Goal: Task Accomplishment & Management: Manage account settings

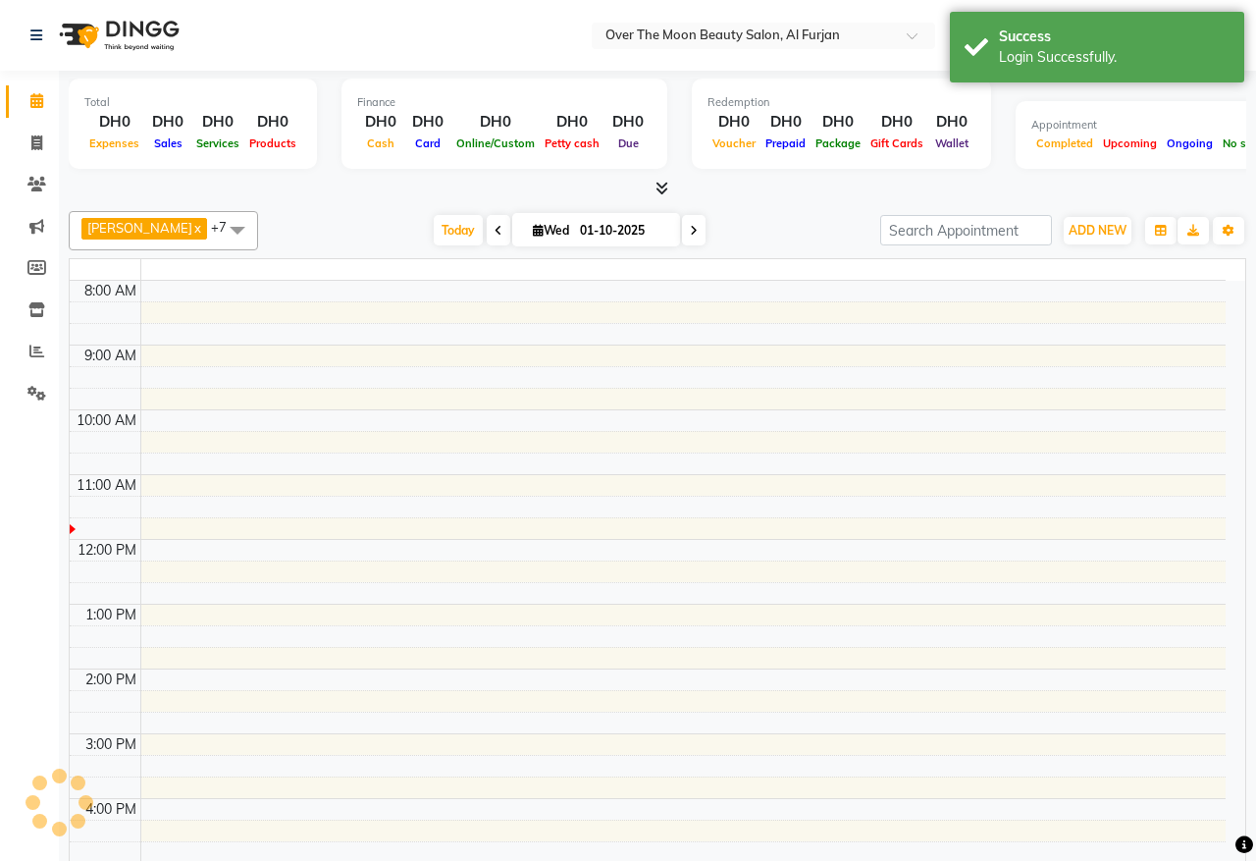
select select "en"
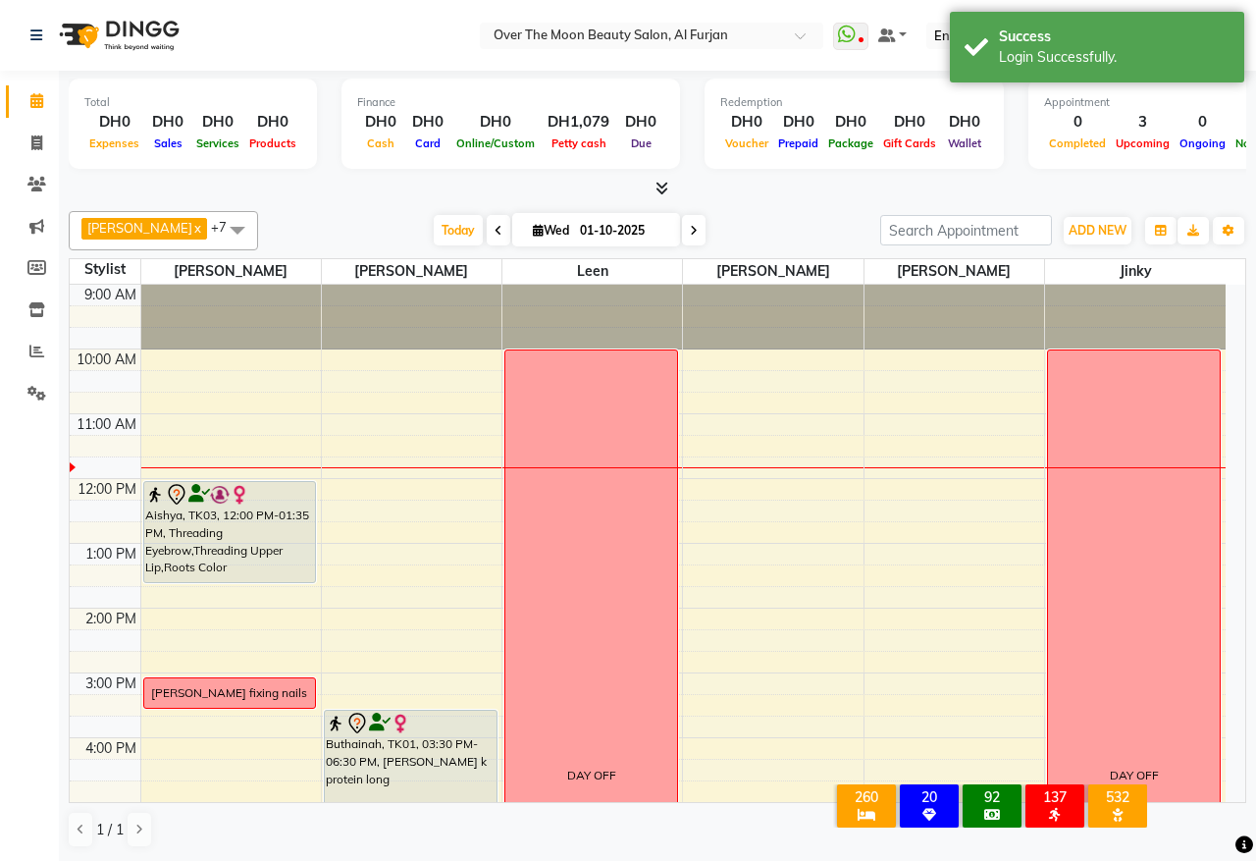
click at [434, 234] on span "Today" at bounding box center [458, 230] width 49 height 30
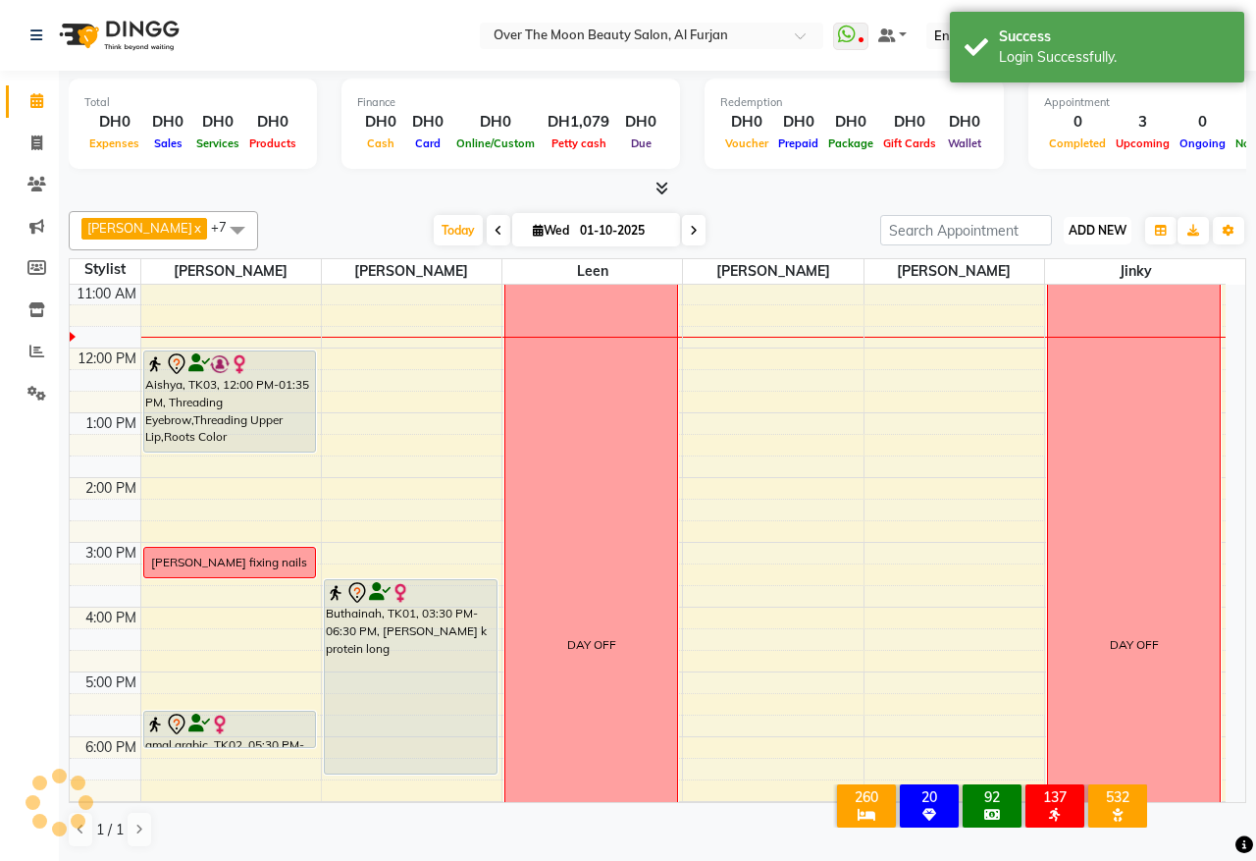
click at [1105, 234] on span "ADD NEW" at bounding box center [1098, 230] width 58 height 15
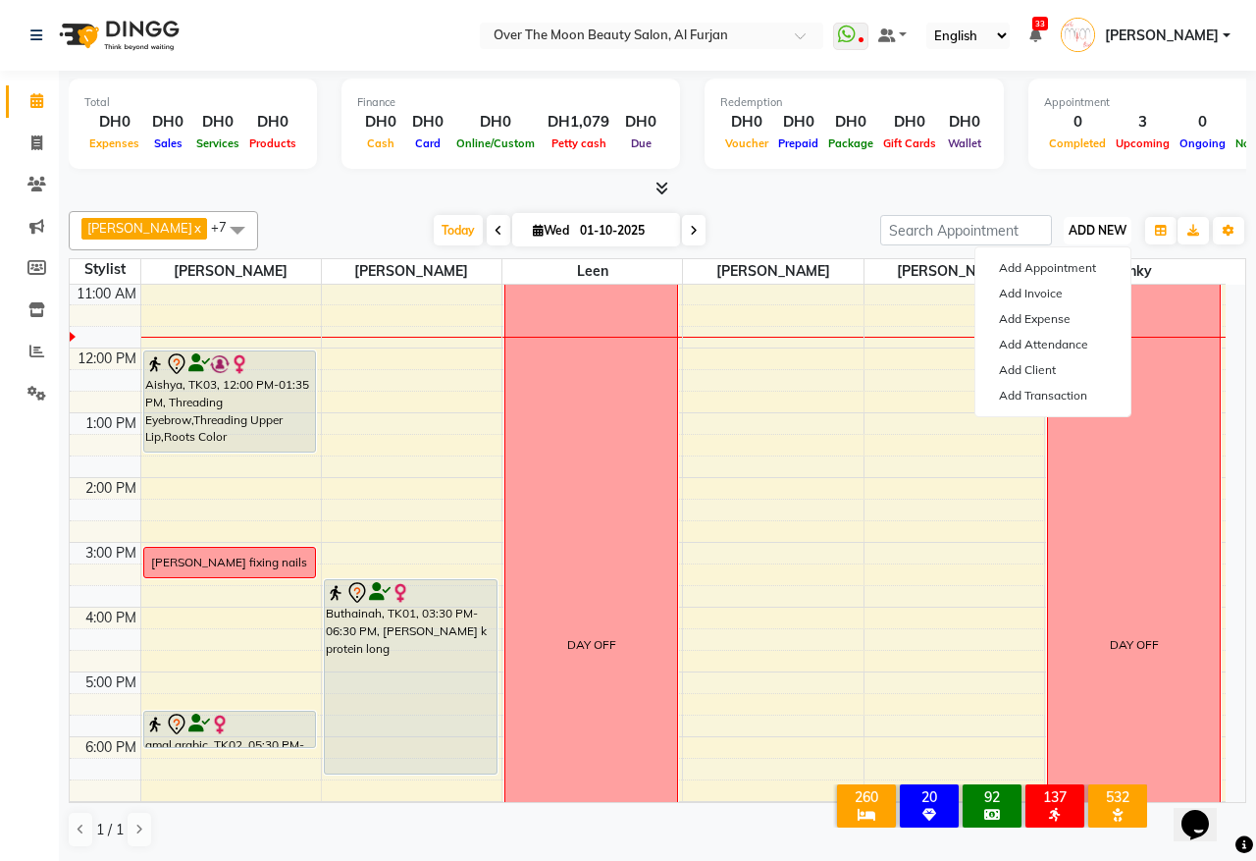
scroll to position [0, 0]
click at [1017, 345] on link "Add Attendance" at bounding box center [1053, 345] width 155 height 26
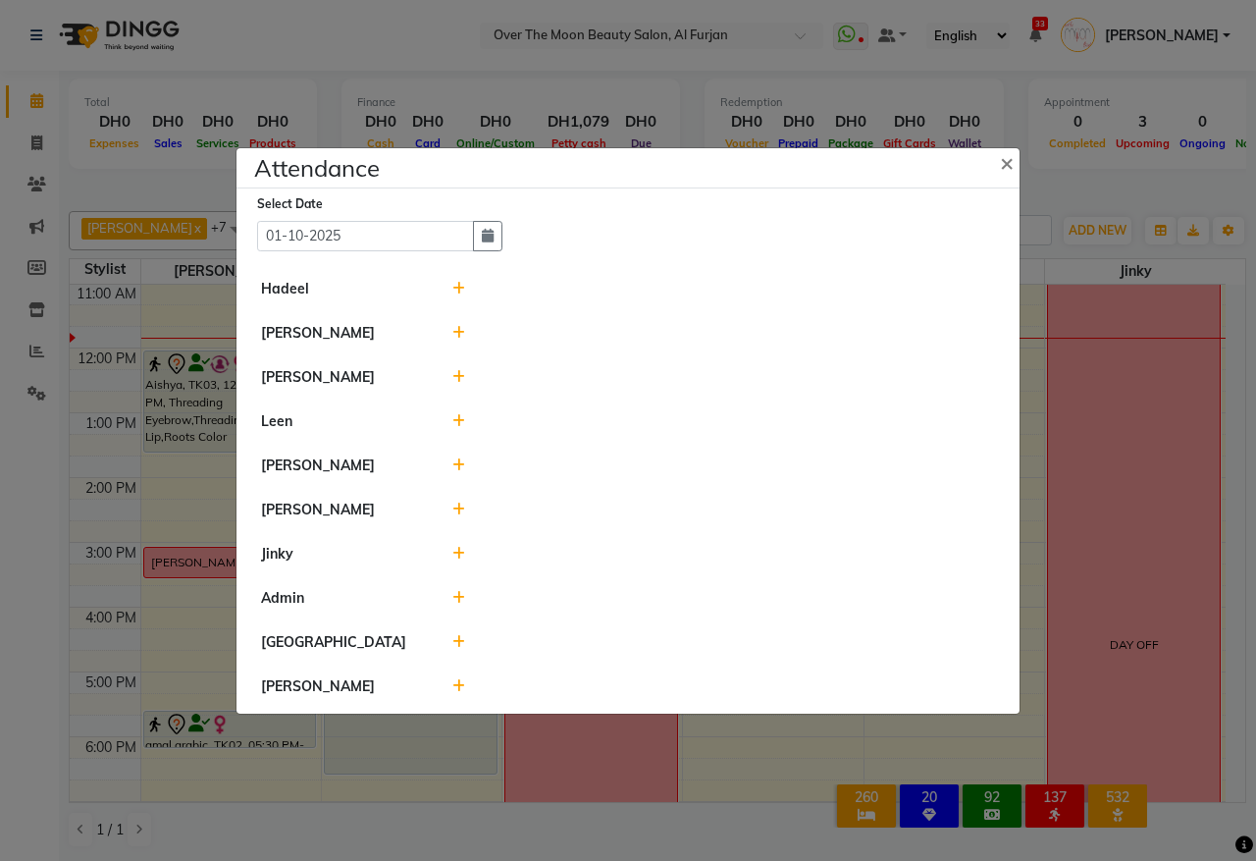
click at [458, 329] on icon at bounding box center [458, 333] width 13 height 14
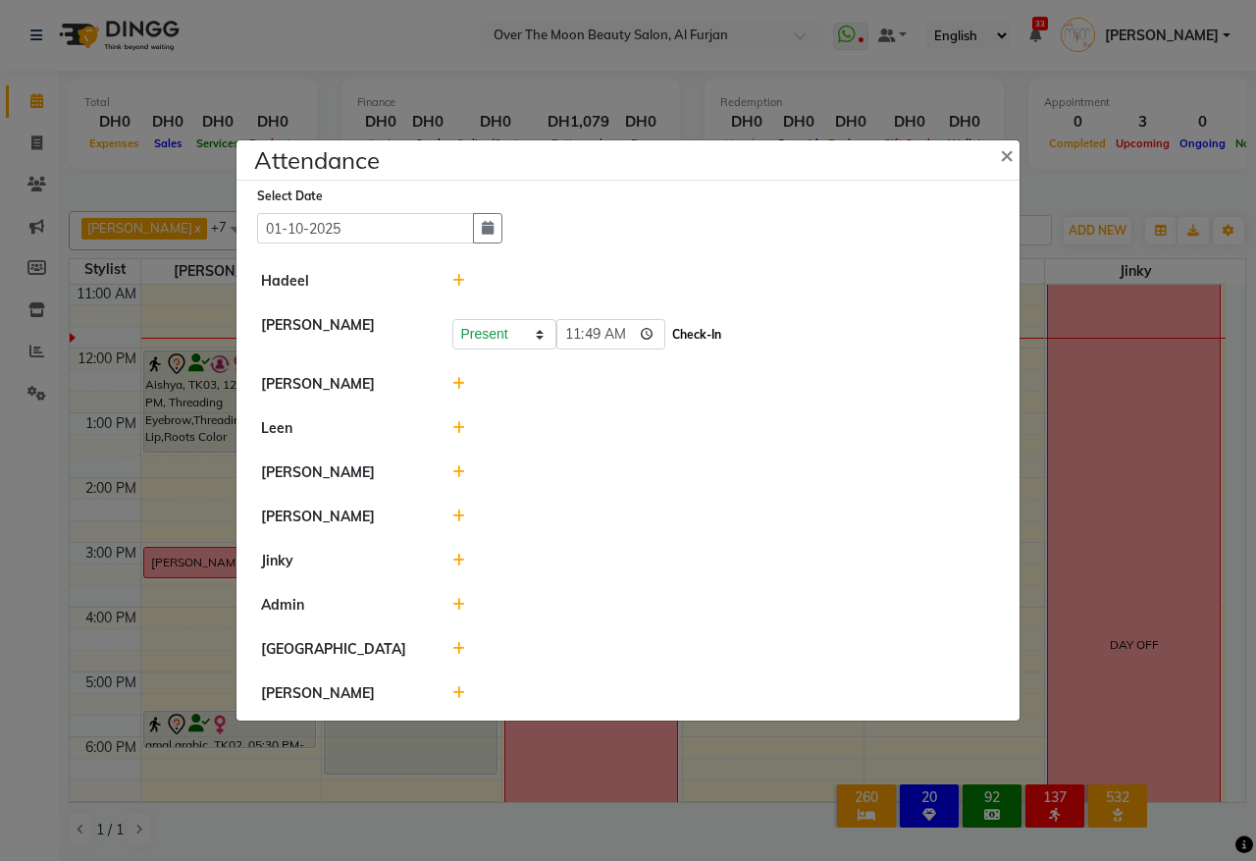
click at [702, 331] on button "Check-In" at bounding box center [696, 334] width 59 height 27
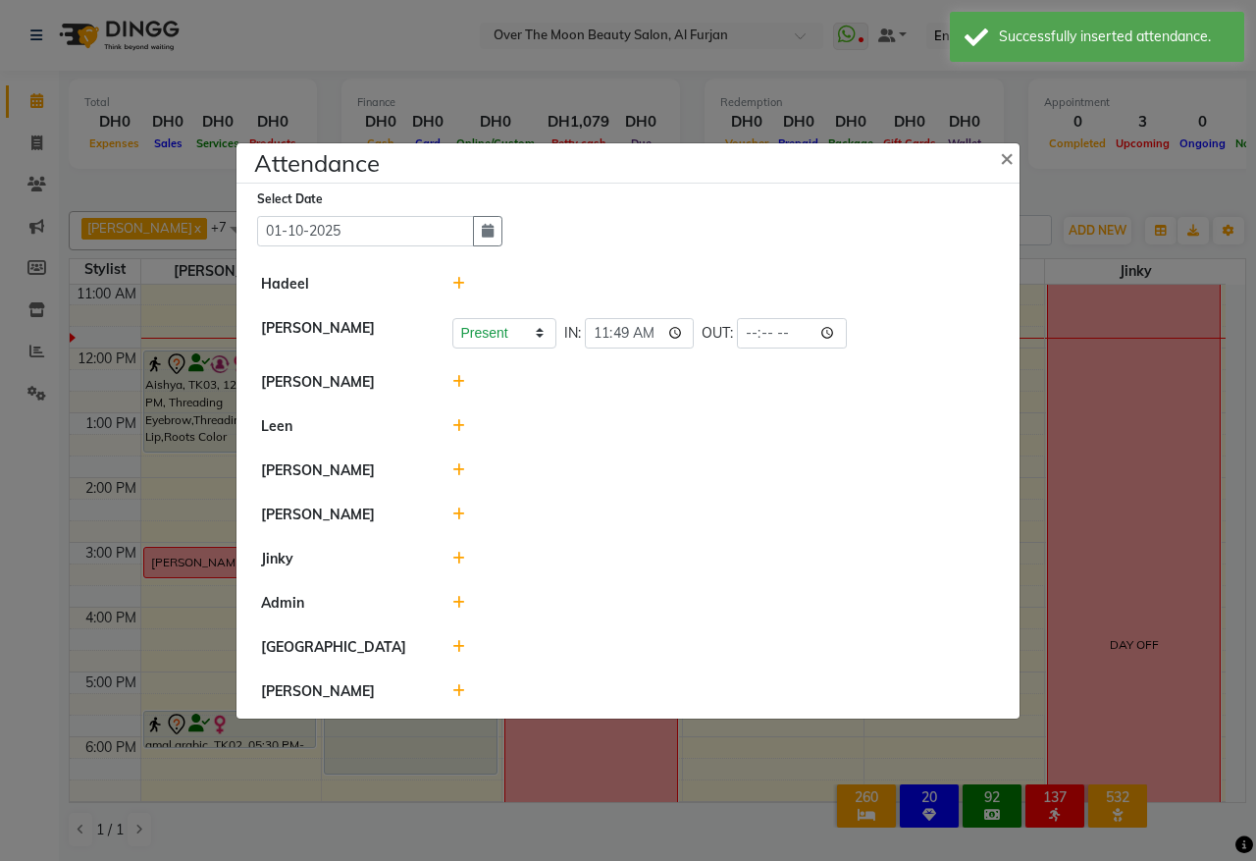
click at [459, 469] on icon at bounding box center [458, 470] width 13 height 14
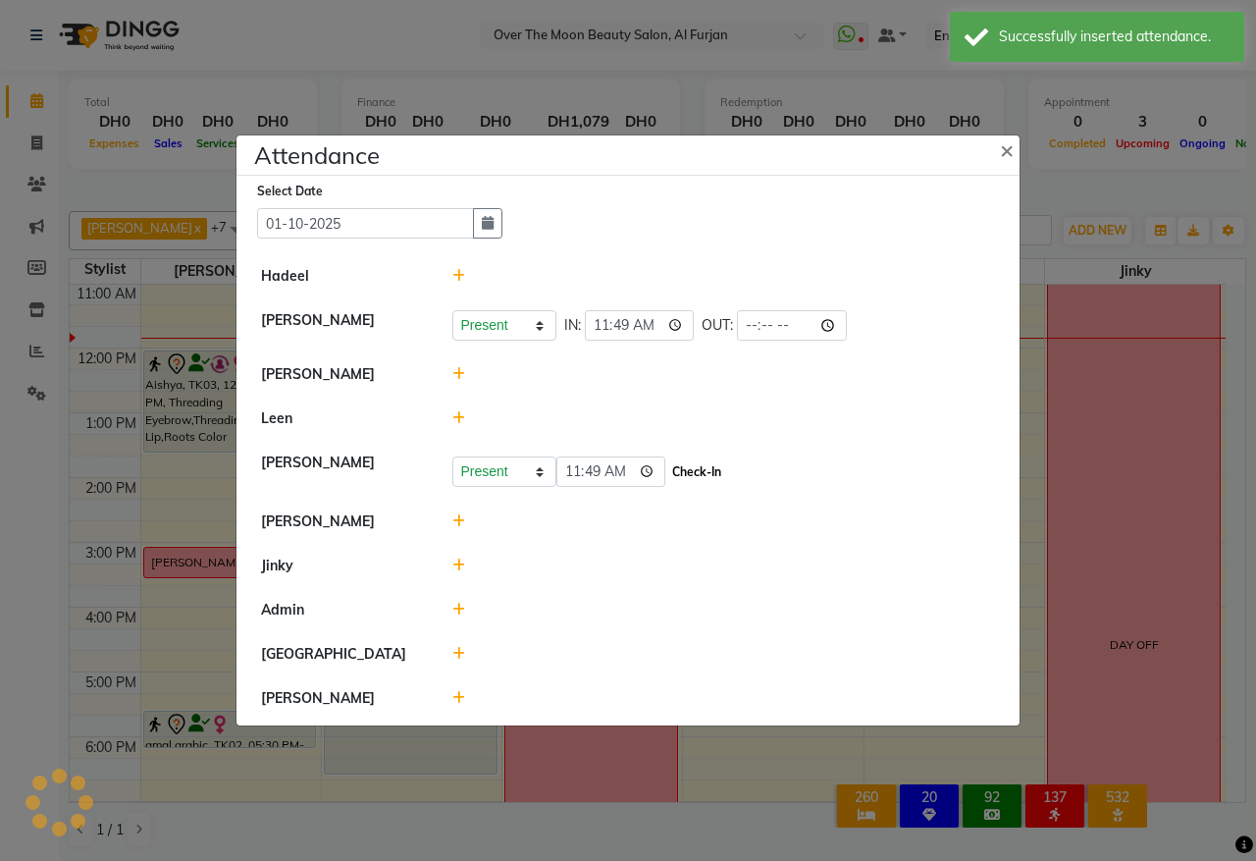
click at [714, 474] on button "Check-In" at bounding box center [696, 471] width 59 height 27
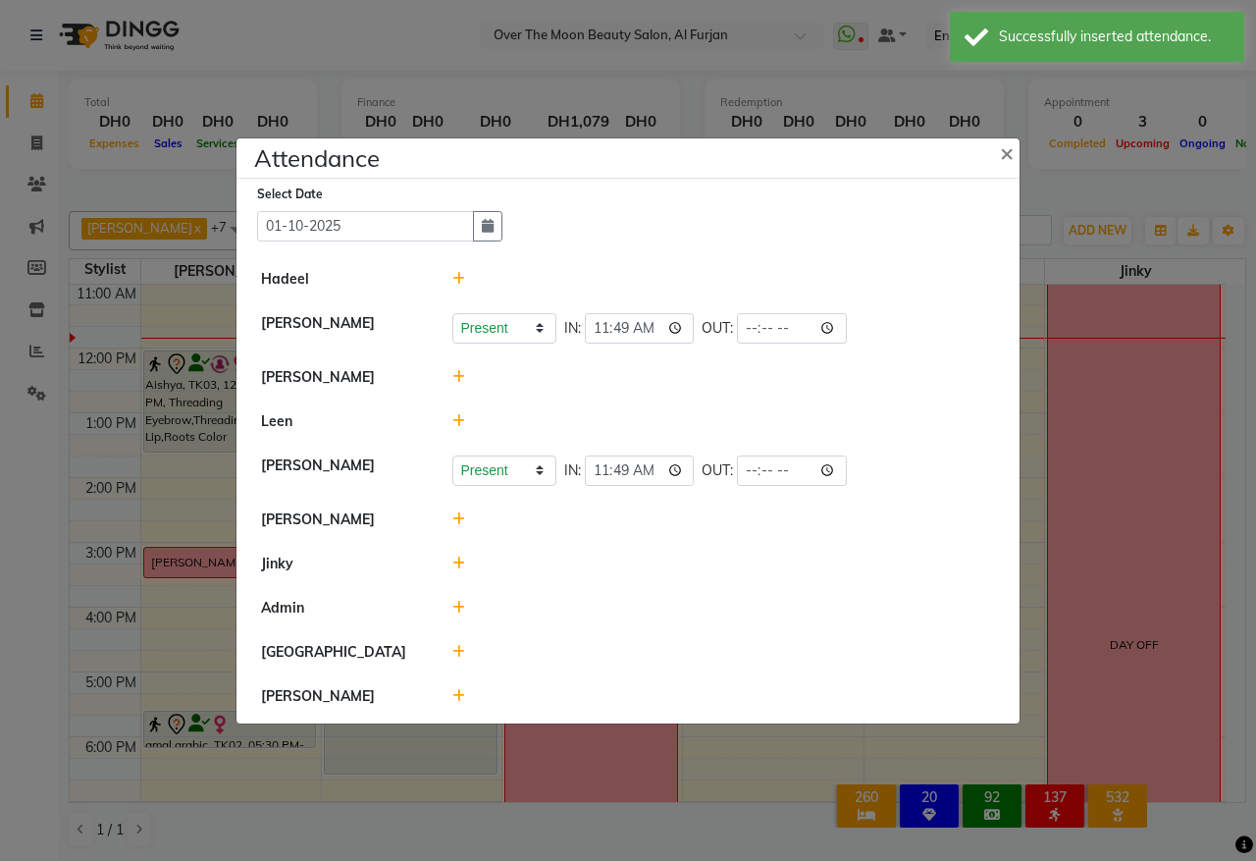
click at [456, 515] on icon at bounding box center [458, 519] width 13 height 14
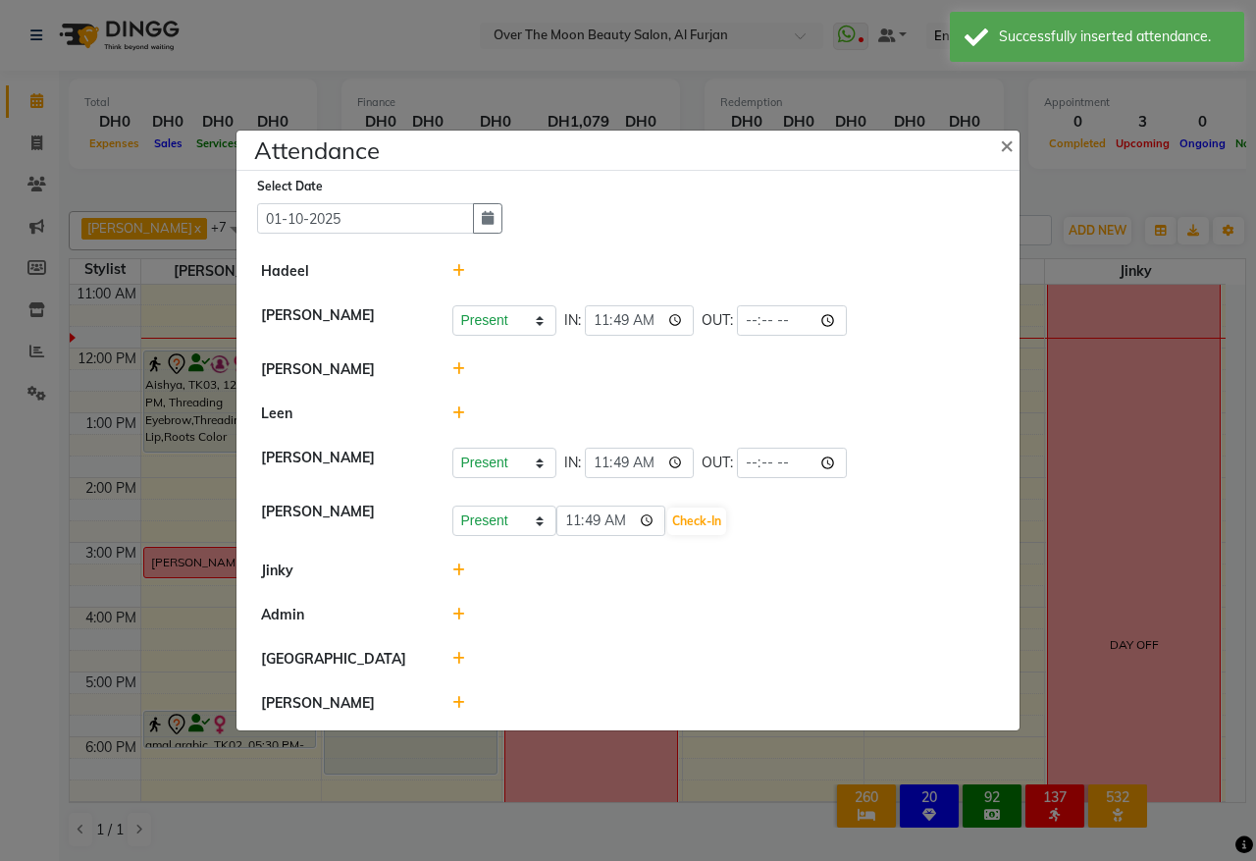
click at [454, 704] on icon at bounding box center [458, 703] width 13 height 14
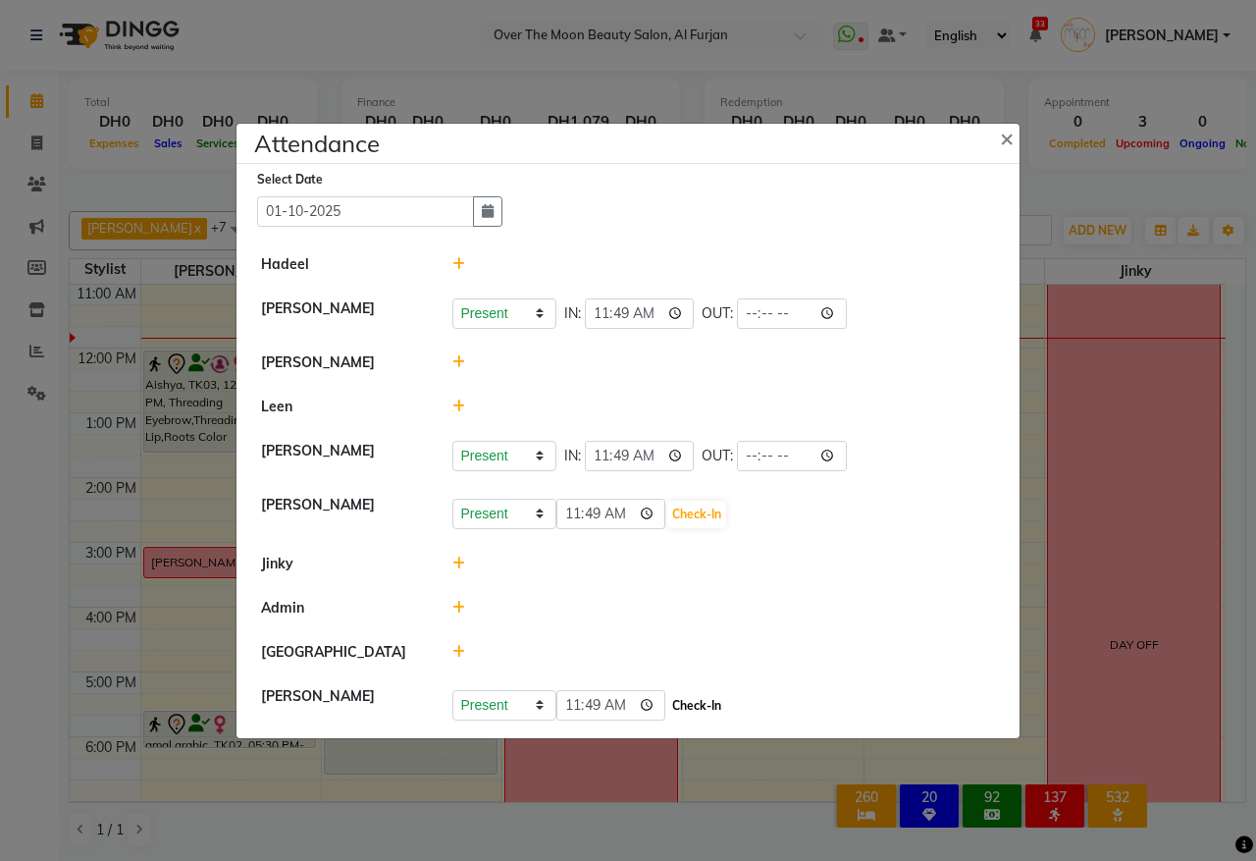
click at [692, 708] on button "Check-In" at bounding box center [696, 705] width 59 height 27
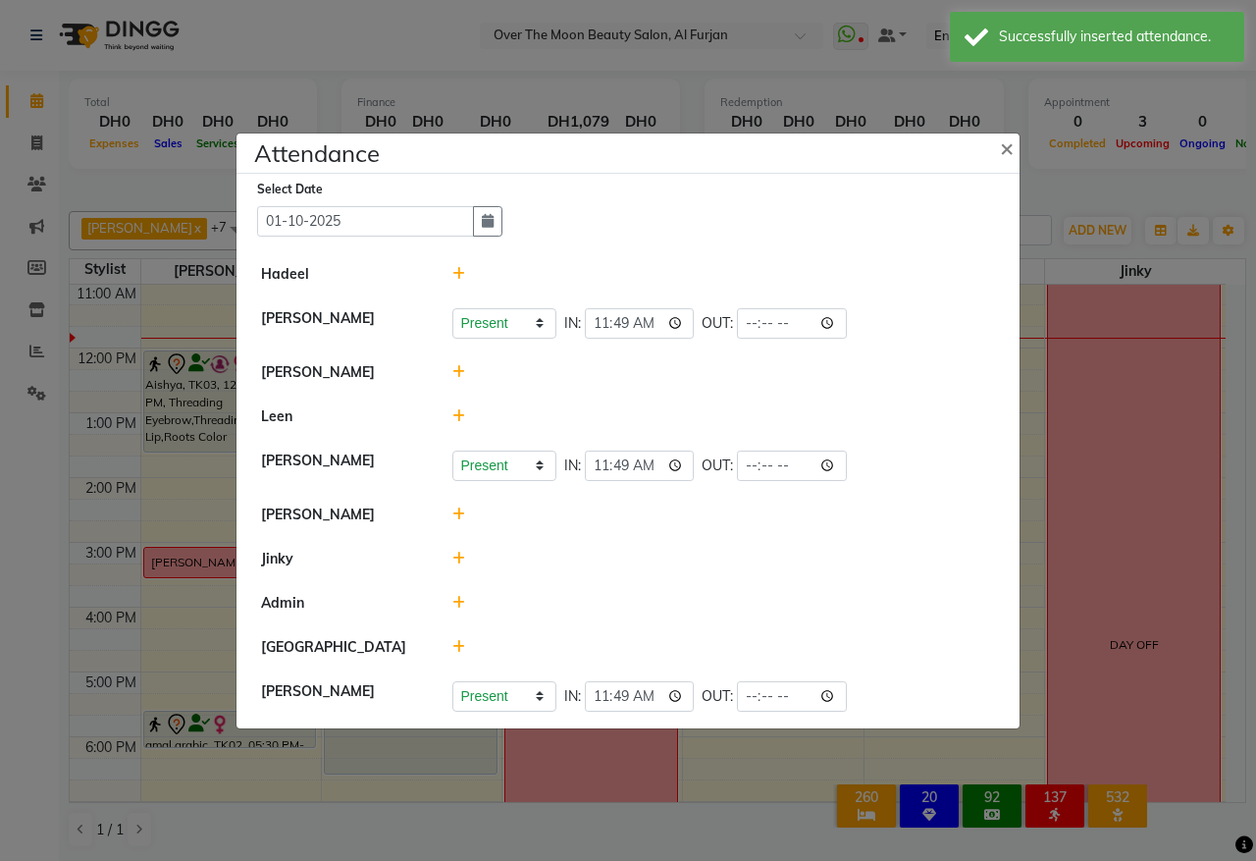
click at [452, 511] on icon at bounding box center [458, 514] width 13 height 14
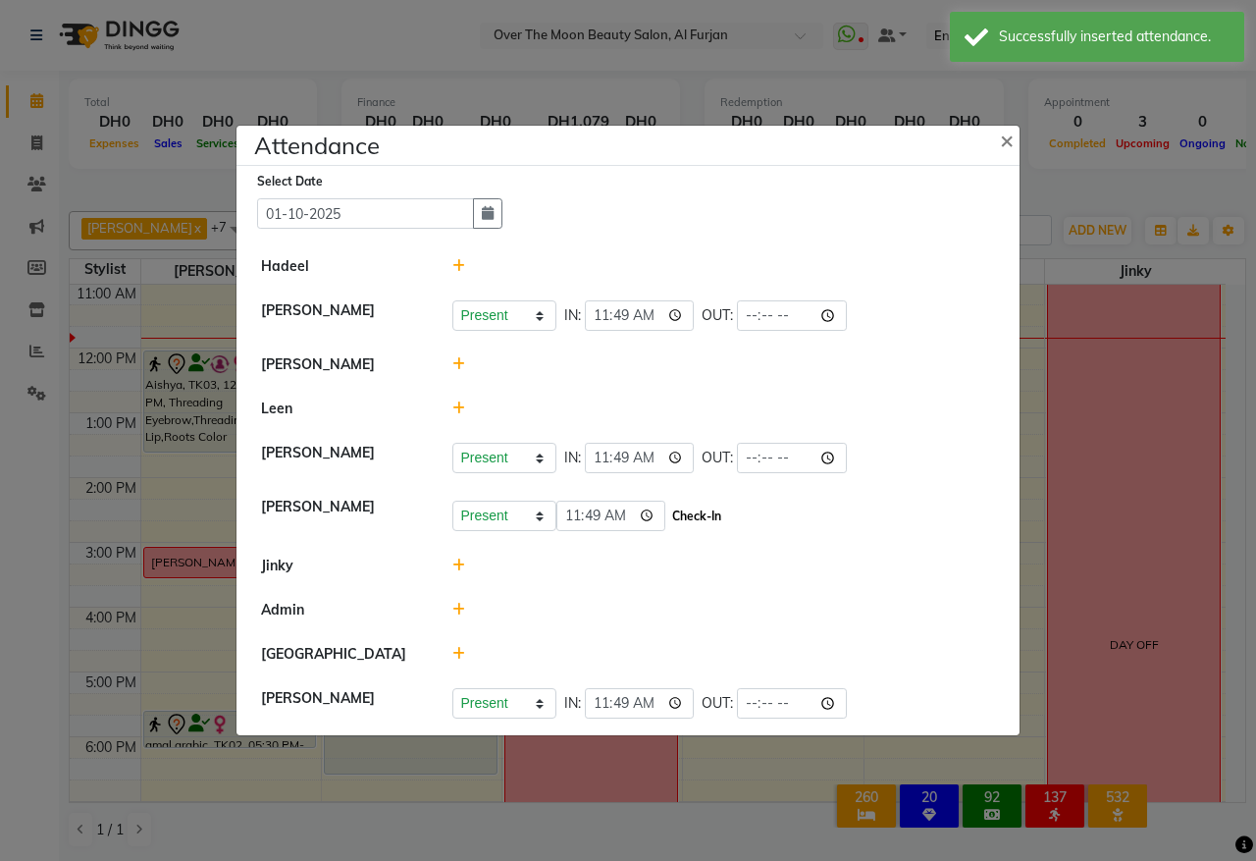
click at [684, 504] on button "Check-In" at bounding box center [696, 516] width 59 height 27
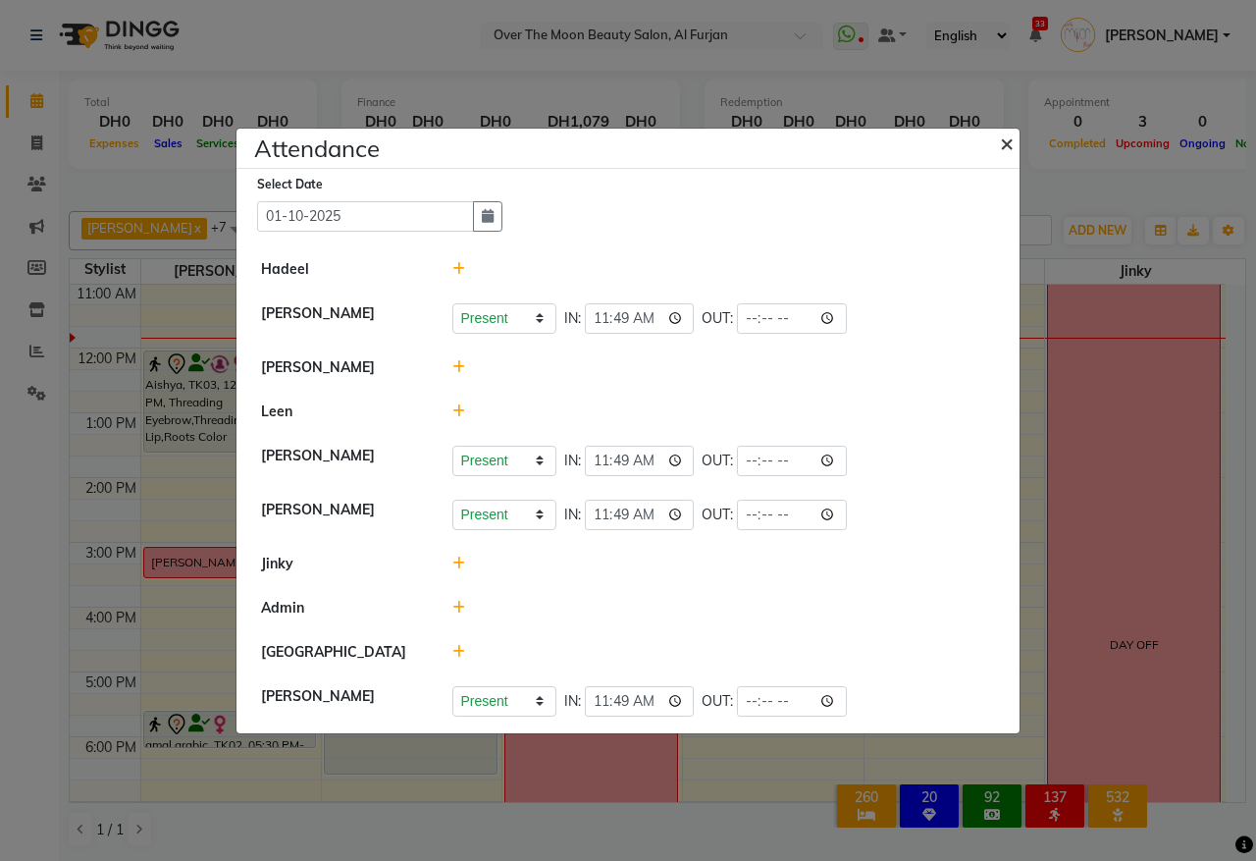
click at [1002, 134] on span "×" at bounding box center [1007, 142] width 14 height 29
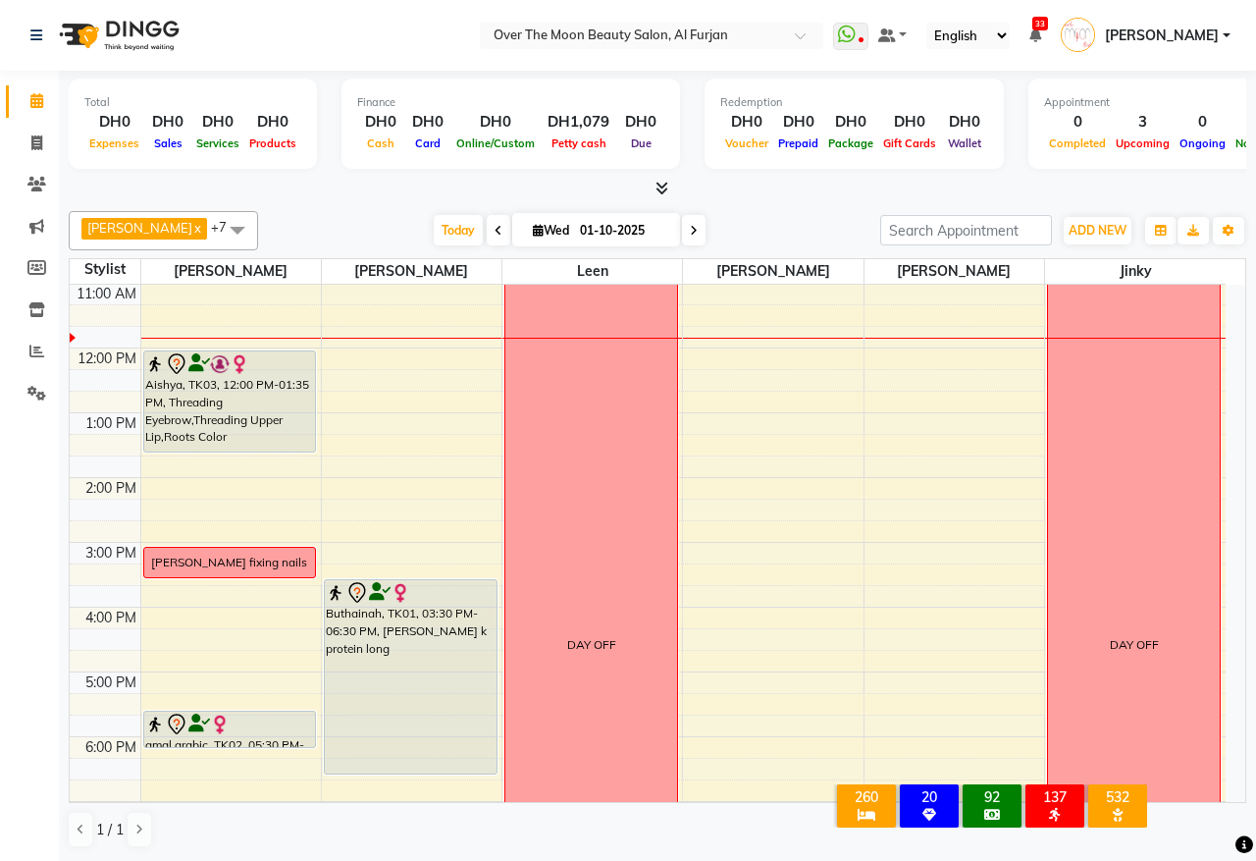
click at [169, 656] on td at bounding box center [683, 661] width 1086 height 22
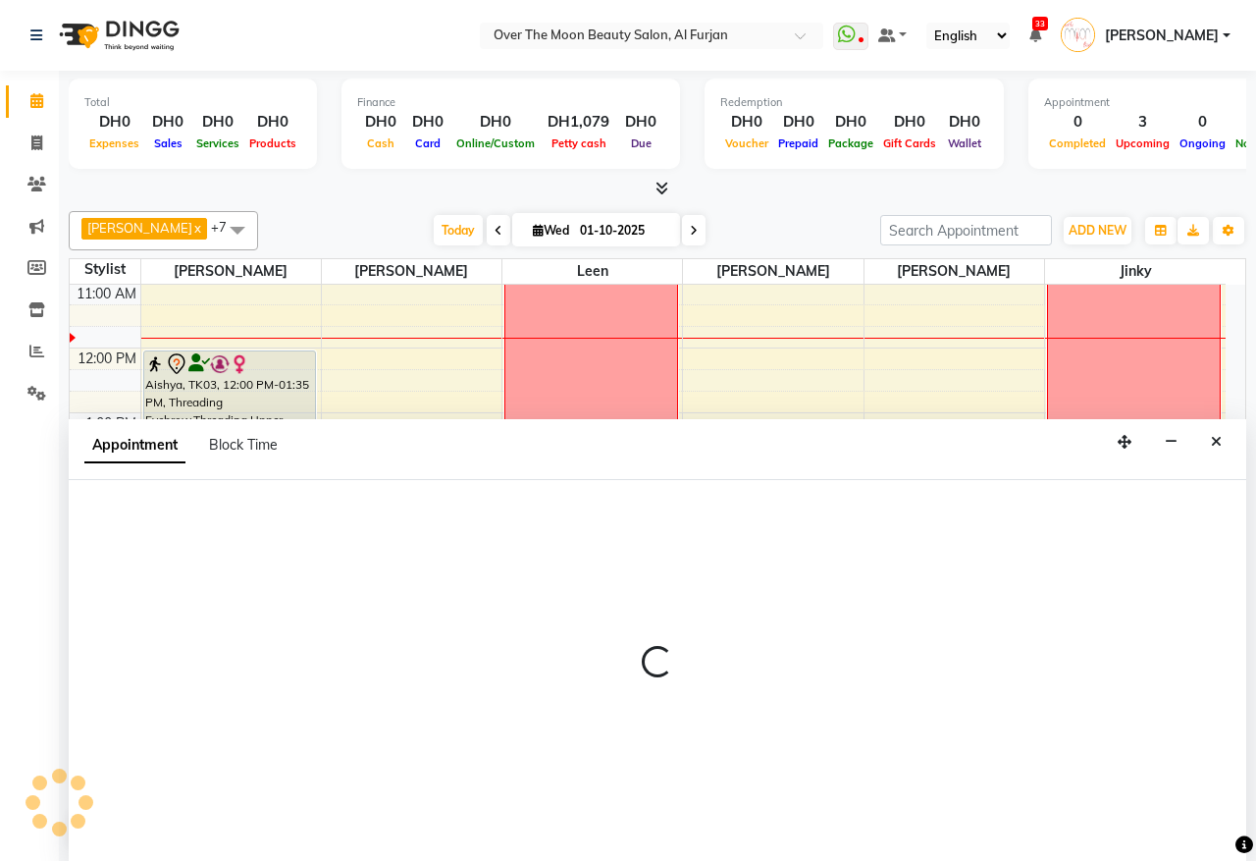
select select "20146"
select select "tentative"
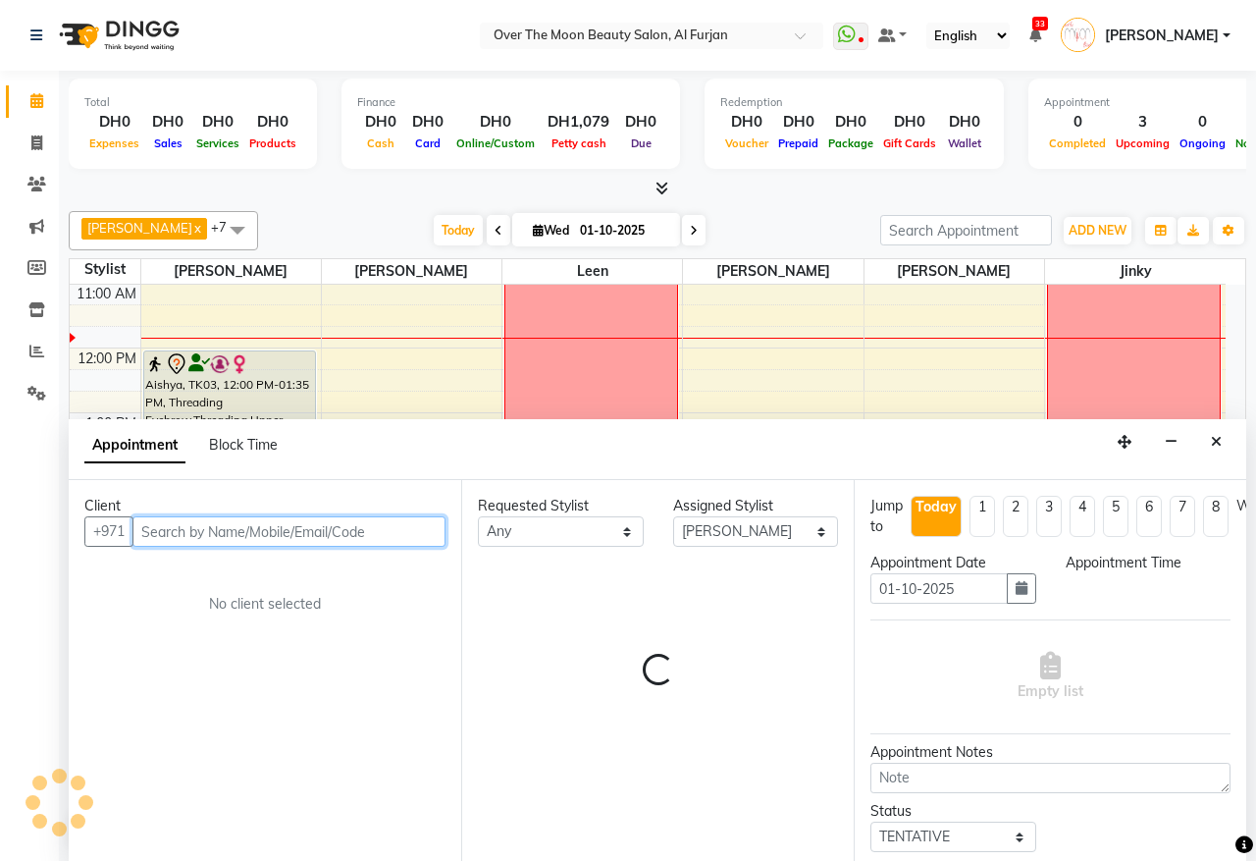
select select "975"
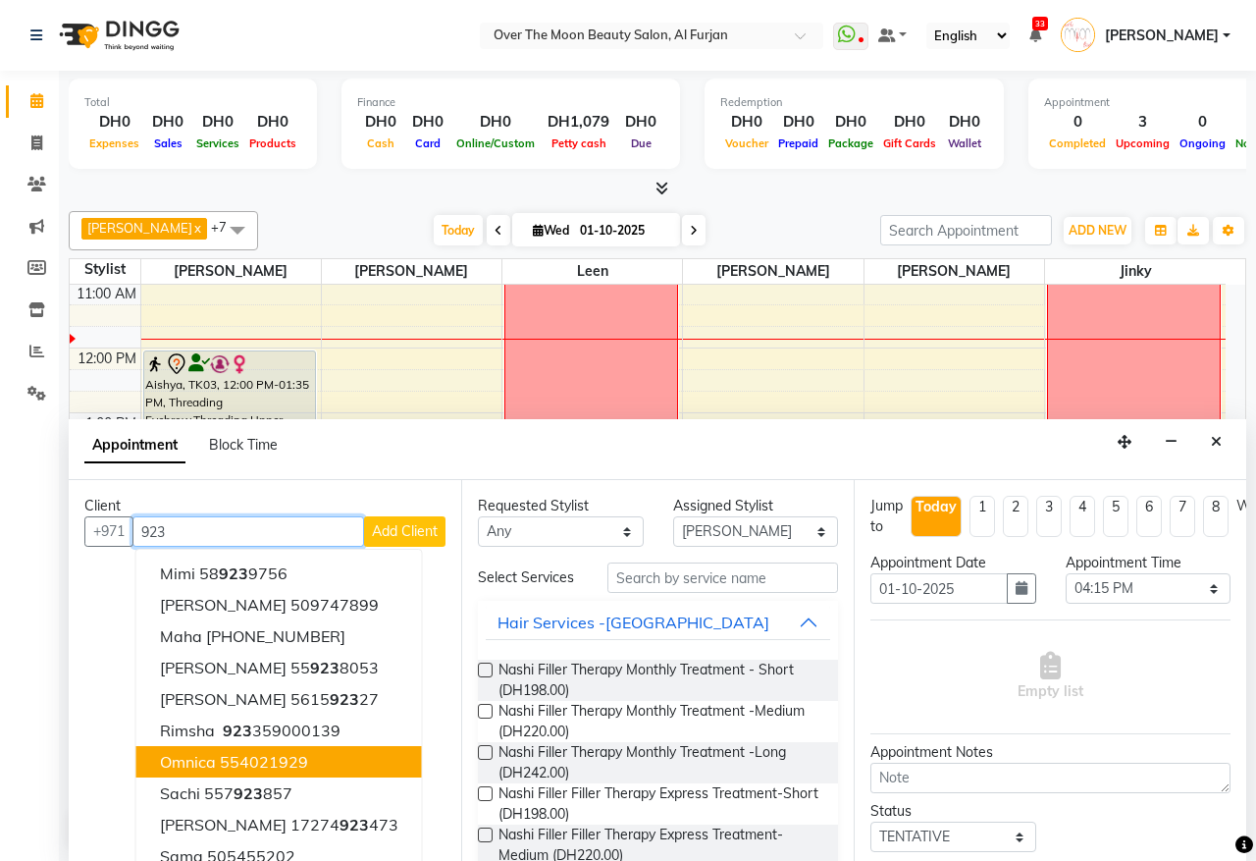
scroll to position [20, 0]
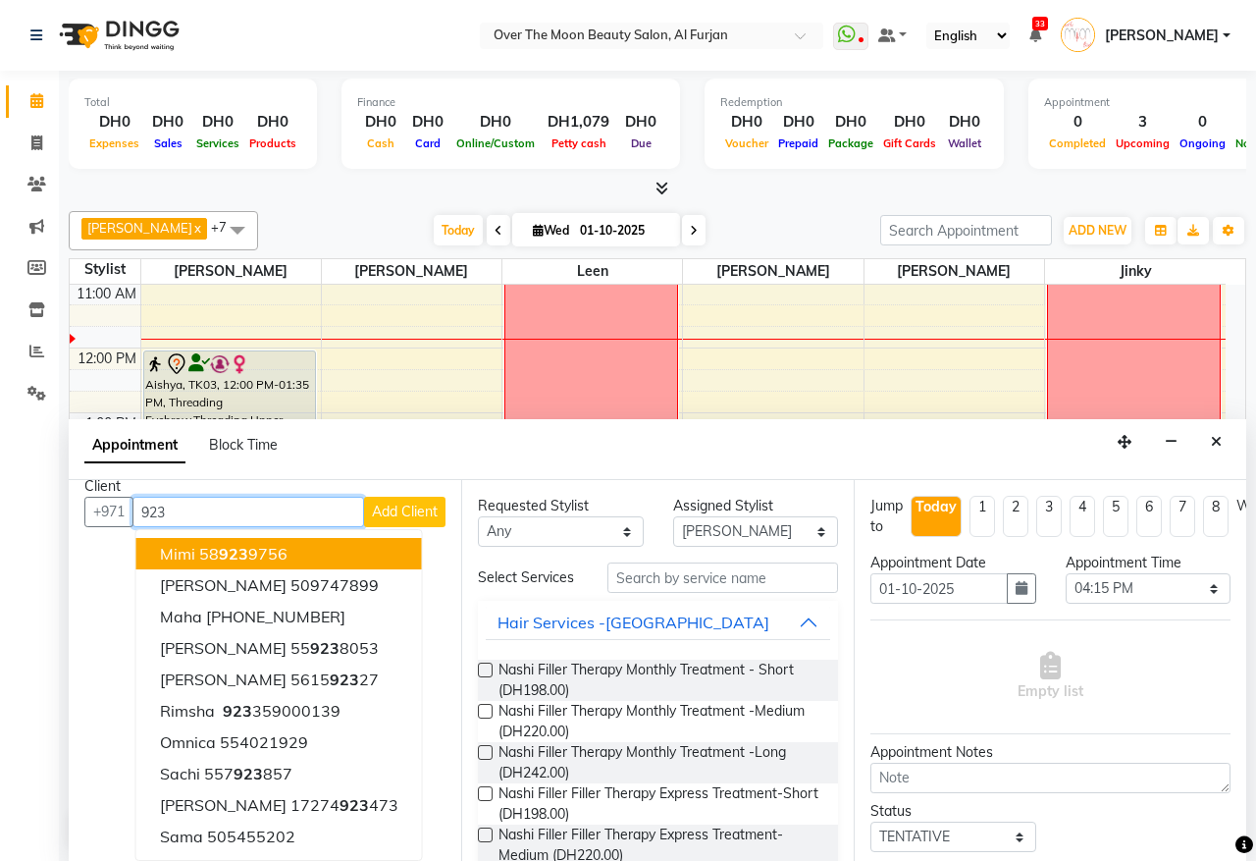
click at [276, 518] on input "923" at bounding box center [249, 512] width 232 height 30
type input "9"
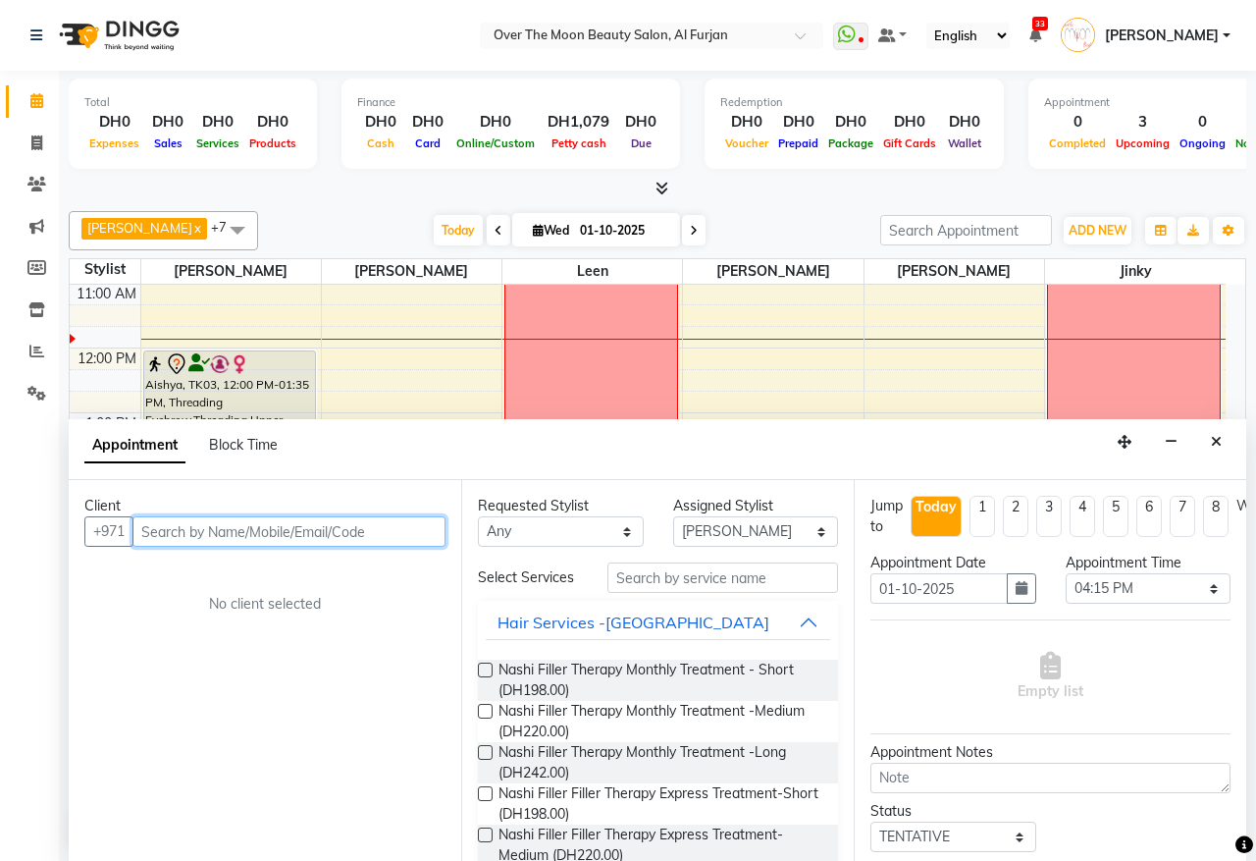
scroll to position [0, 0]
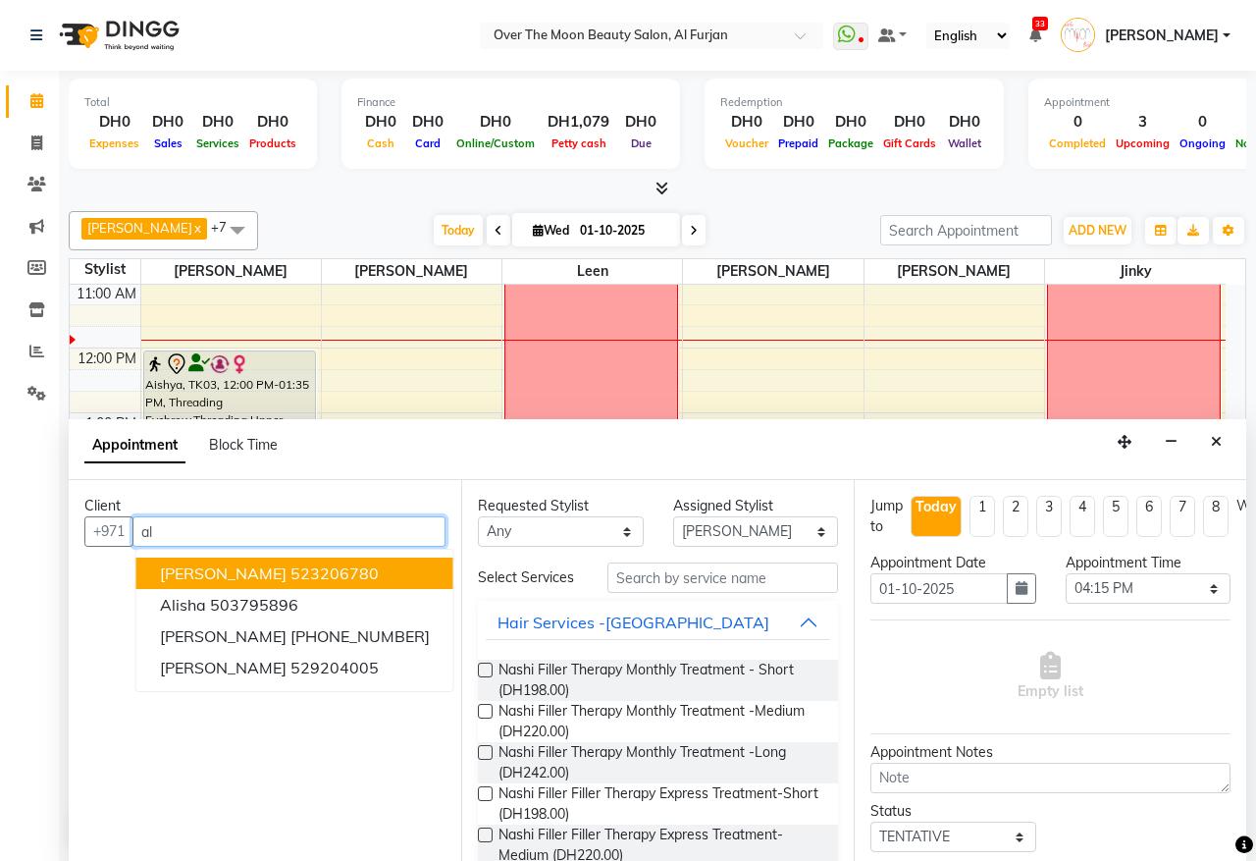
type input "a"
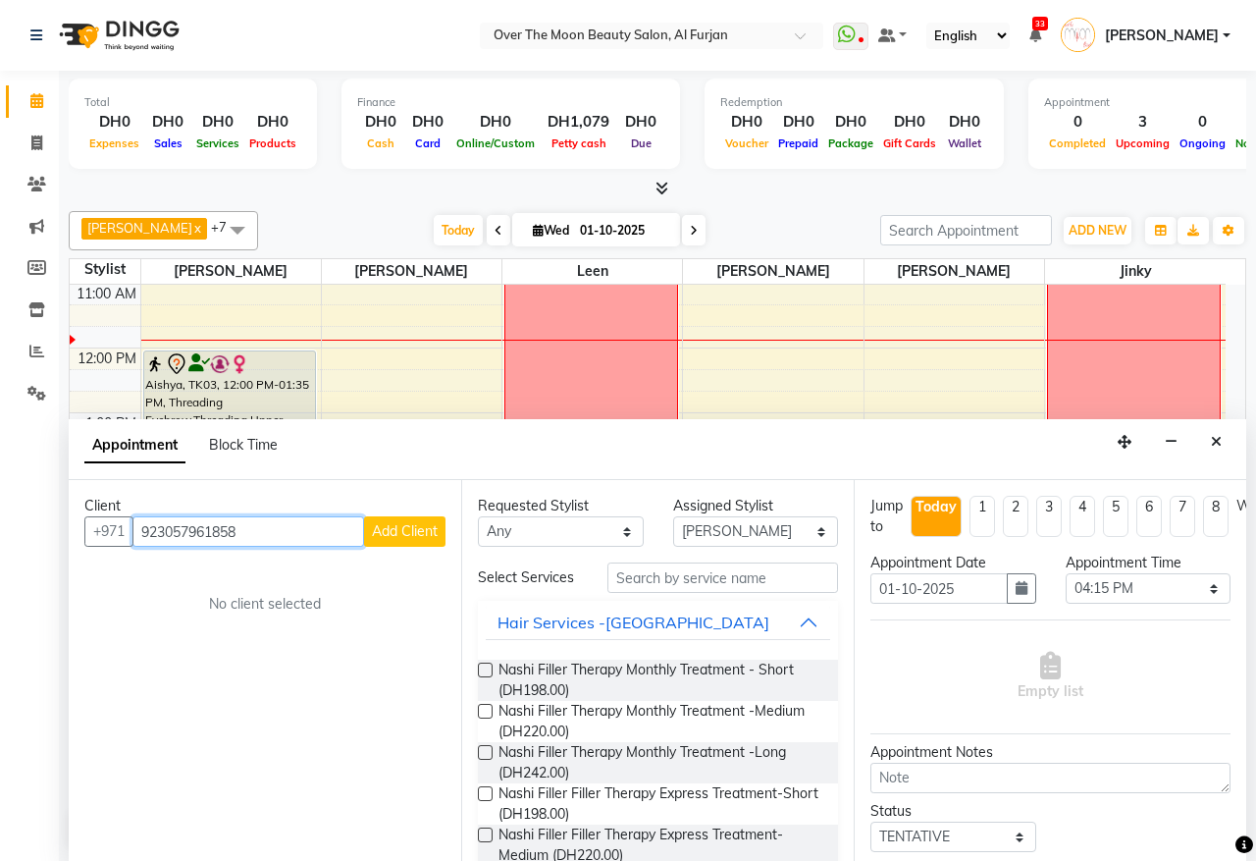
type input "923057961858"
click at [424, 540] on button "Add Client" at bounding box center [404, 531] width 81 height 30
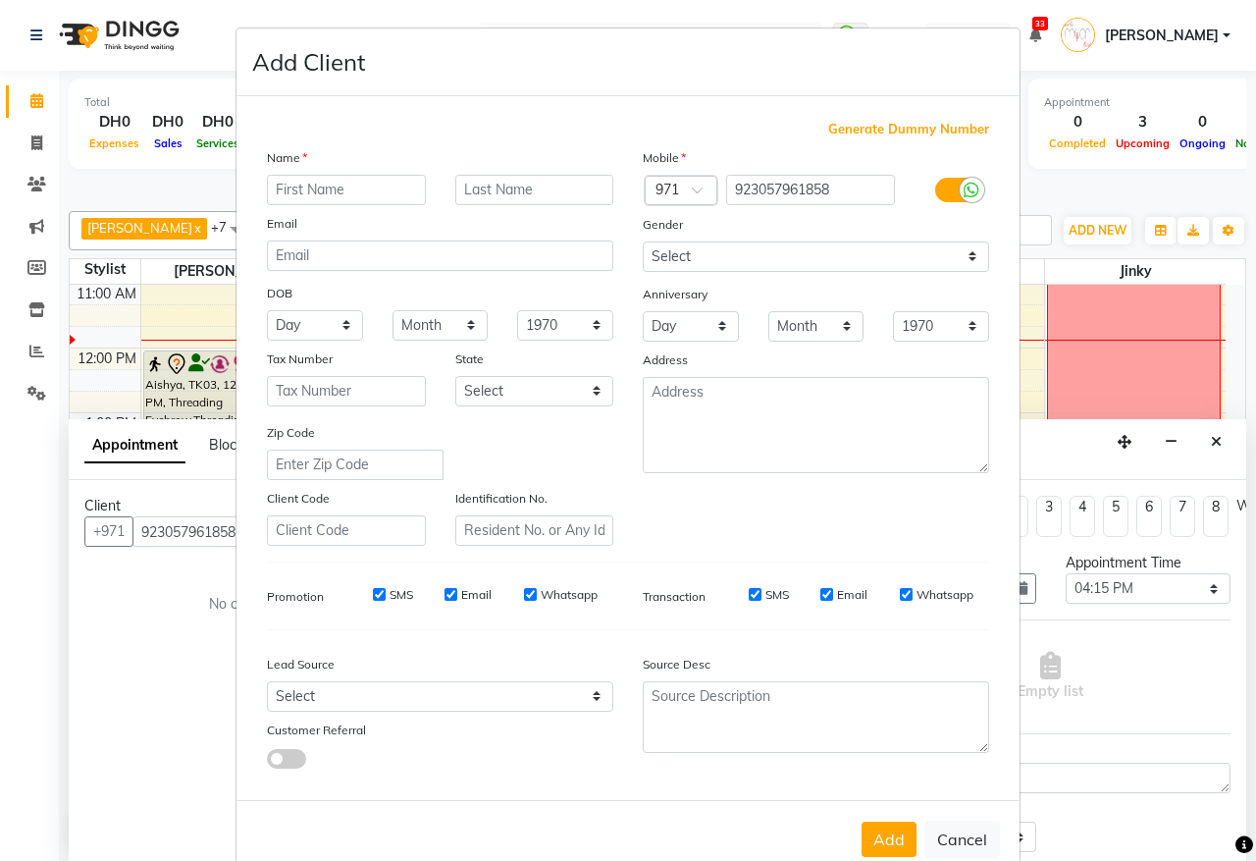
click at [336, 187] on input "text" at bounding box center [346, 190] width 159 height 30
type input "alisha"
click at [692, 196] on span at bounding box center [704, 196] width 25 height 21
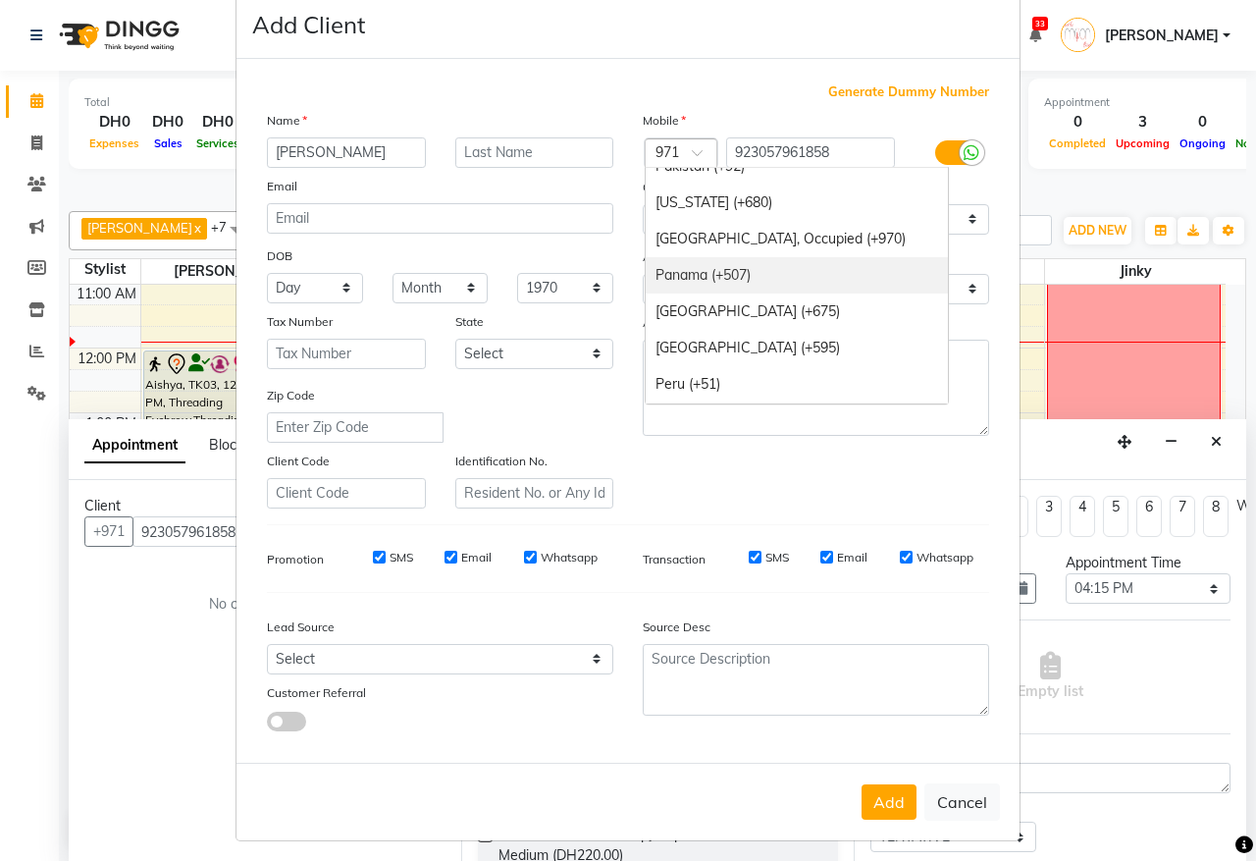
scroll to position [5784, 0]
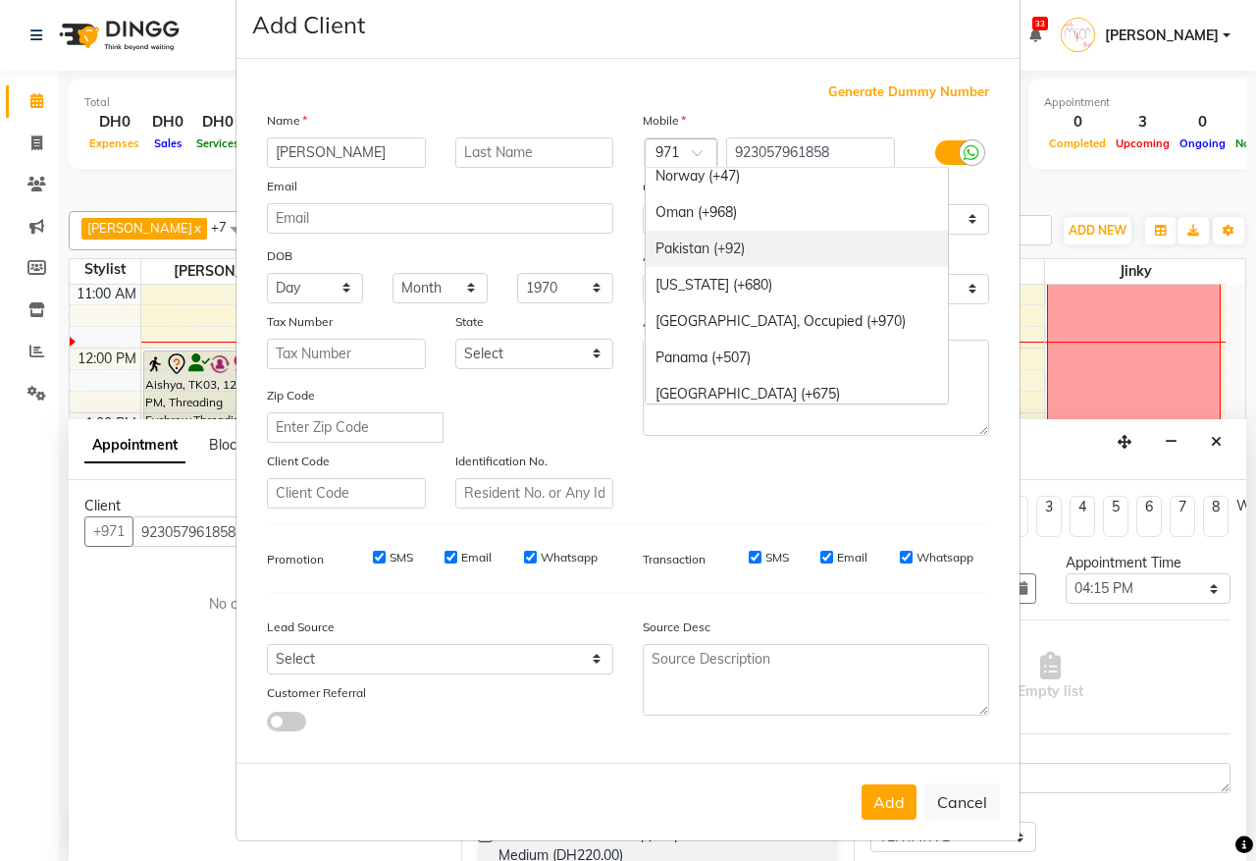
click at [675, 243] on div "Pakistan (+92)" at bounding box center [797, 249] width 302 height 36
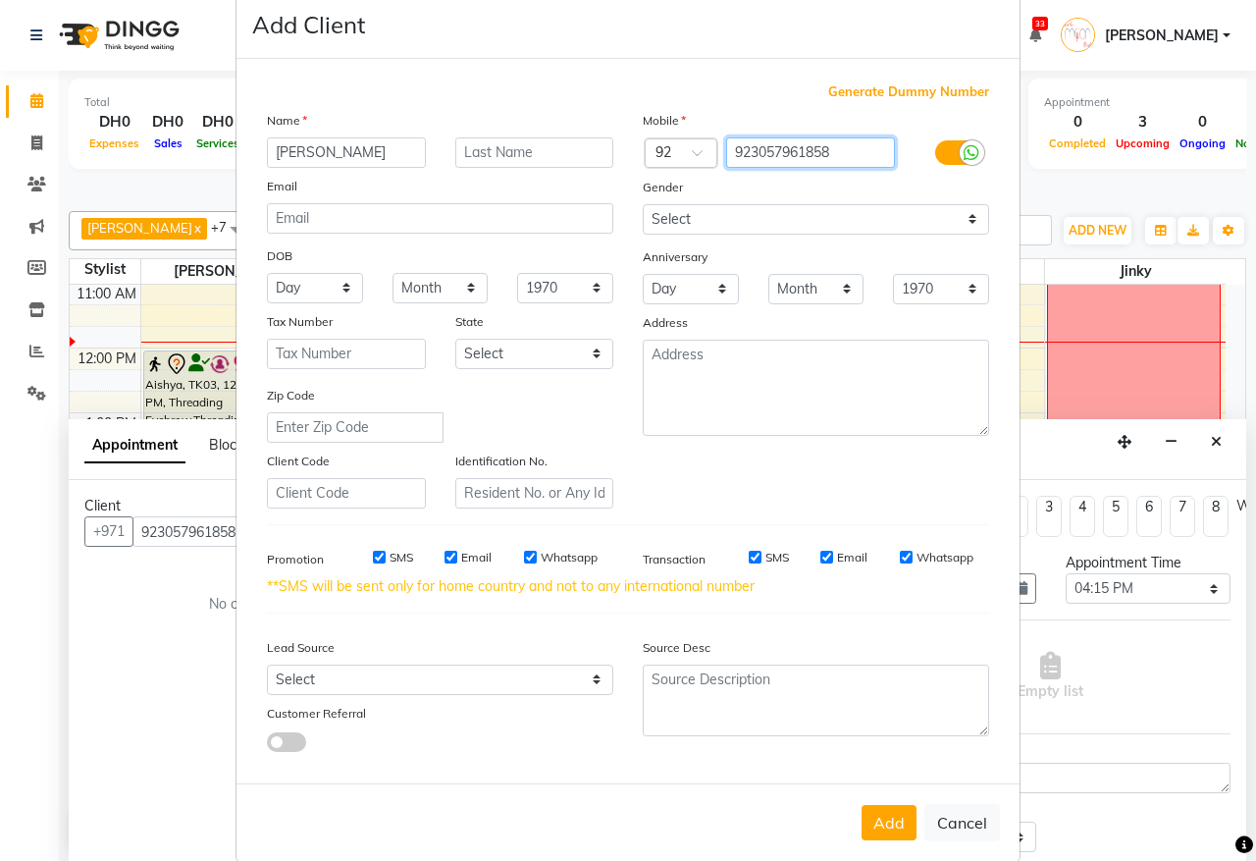
click at [741, 148] on input "923057961858" at bounding box center [811, 152] width 170 height 30
type input "3057961858"
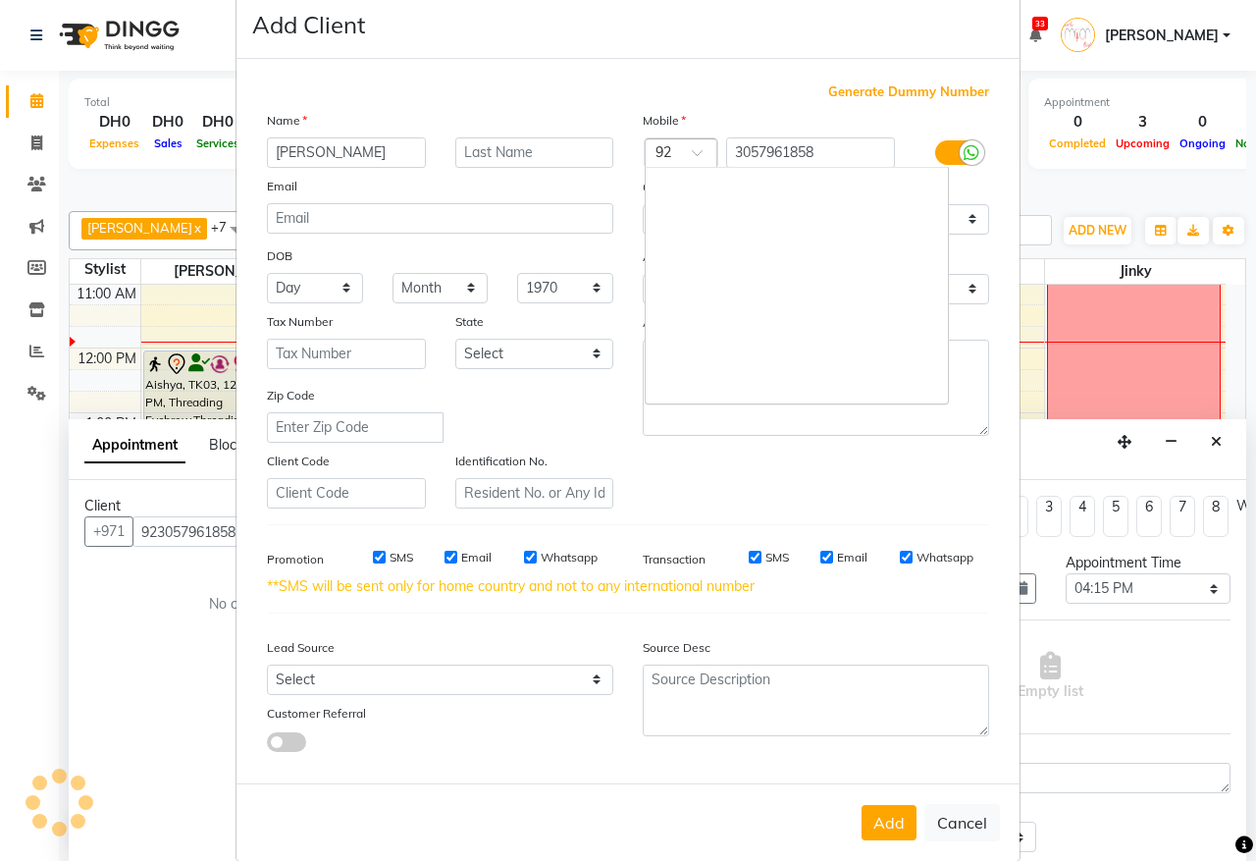
click at [646, 142] on div "Country Code × 92" at bounding box center [666, 152] width 40 height 21
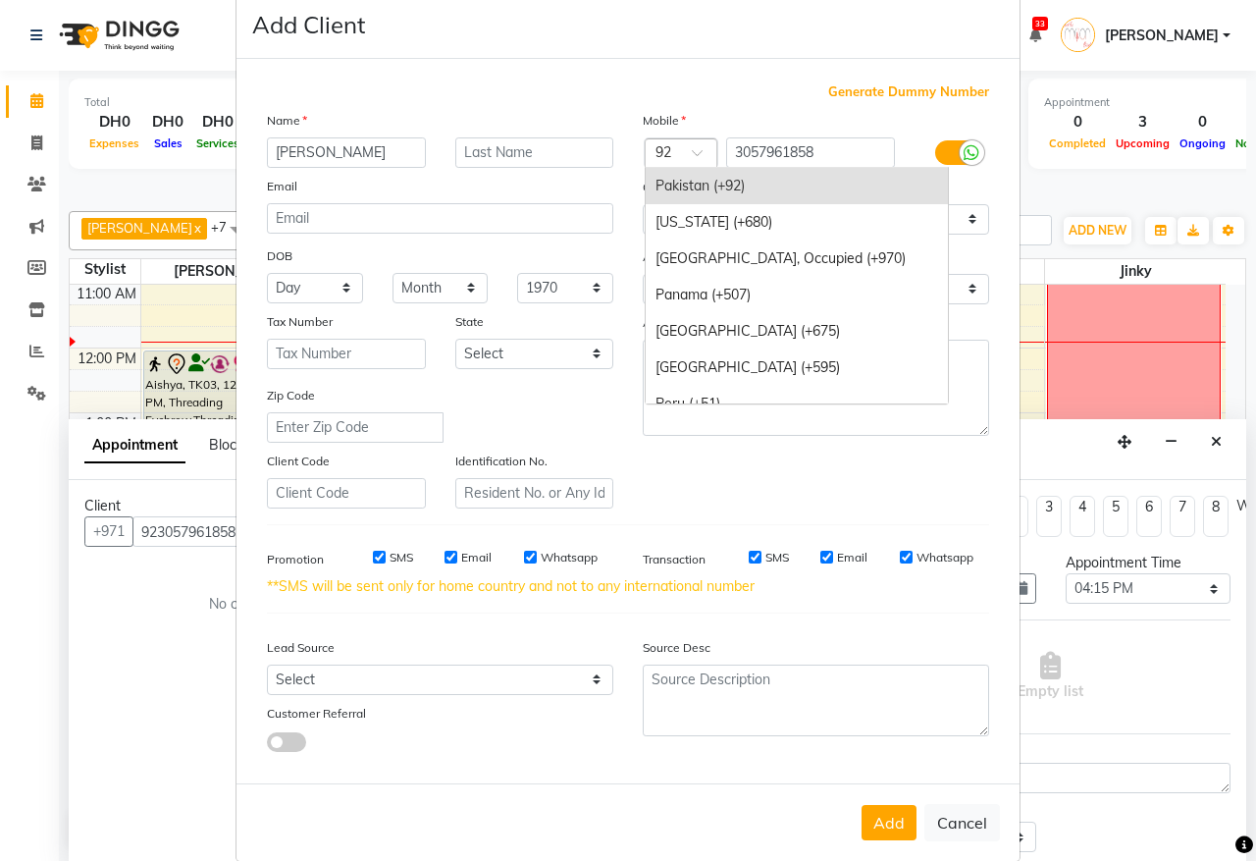
type input "="
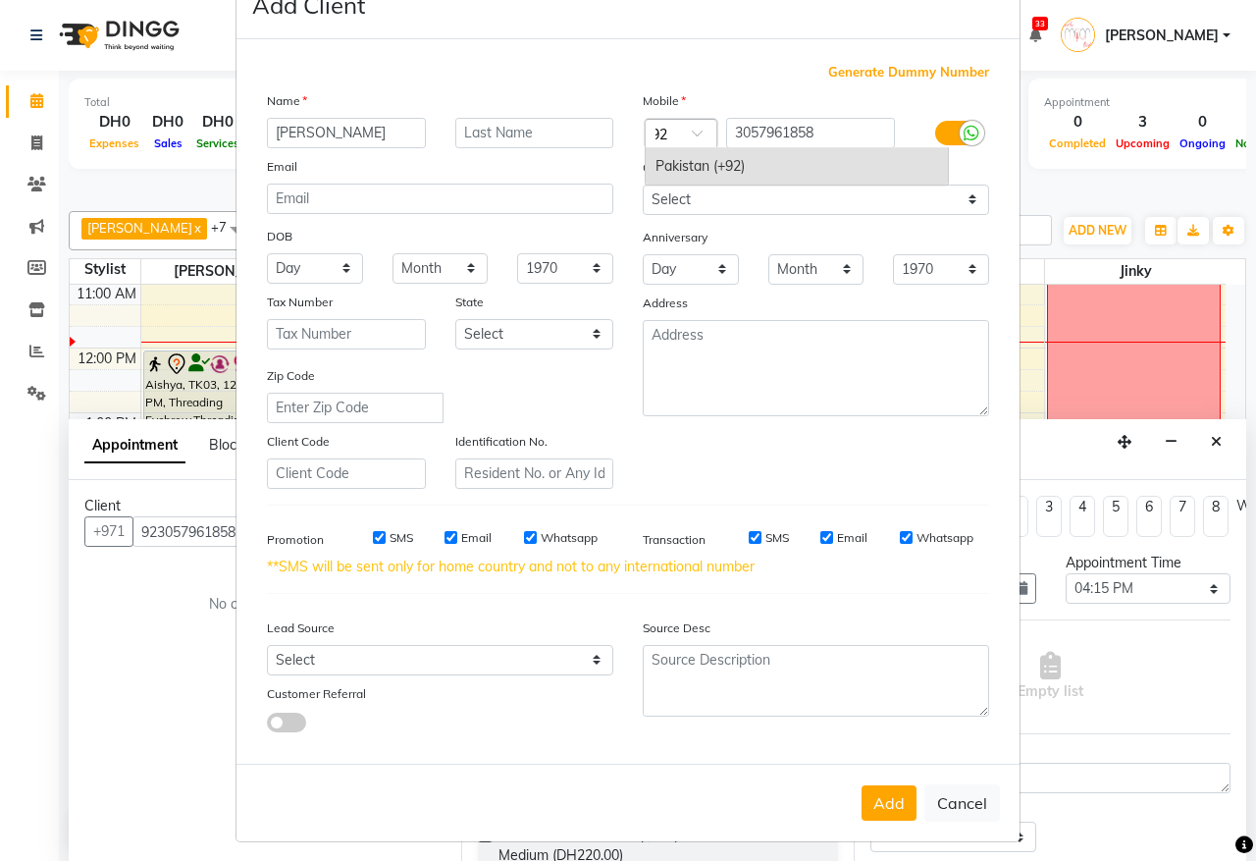
scroll to position [59, 0]
type input "+92"
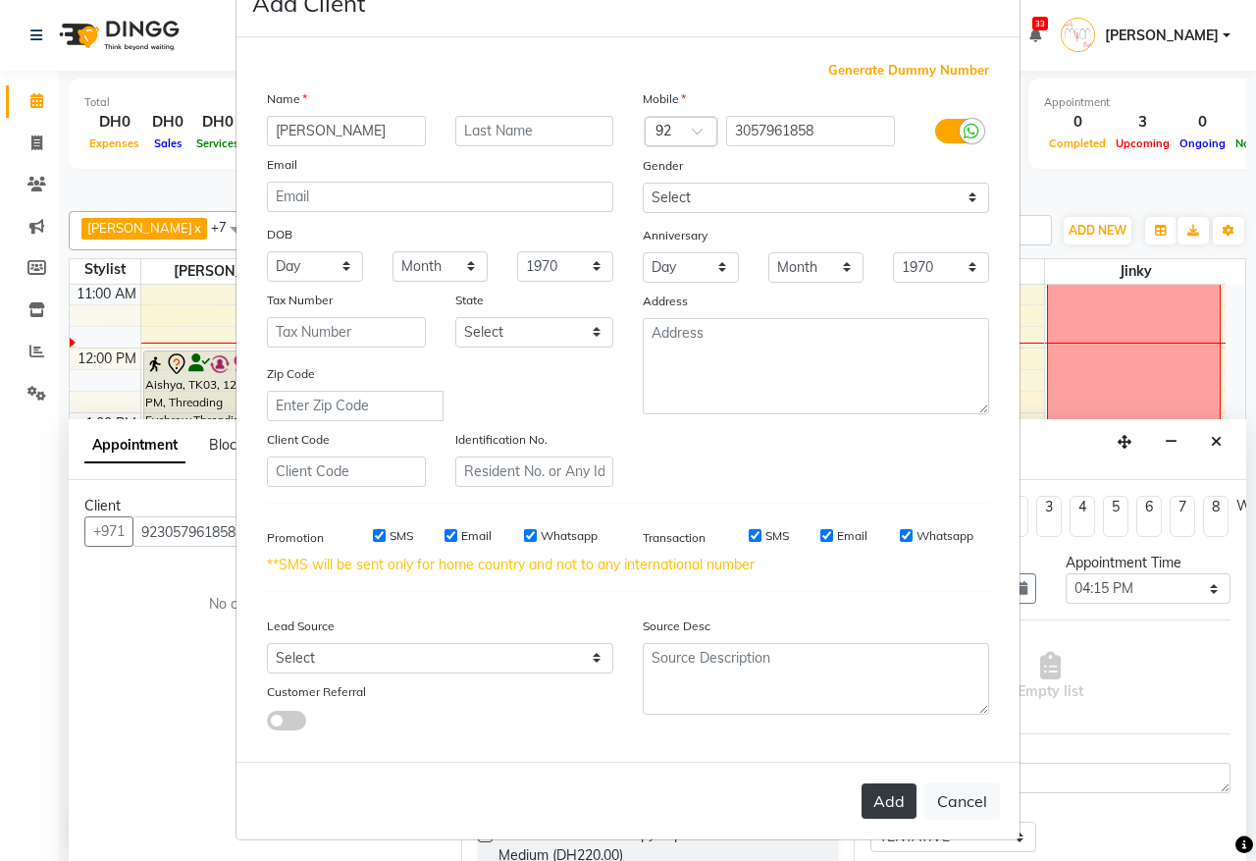
click at [880, 791] on button "Add" at bounding box center [889, 800] width 55 height 35
type input "3057961858"
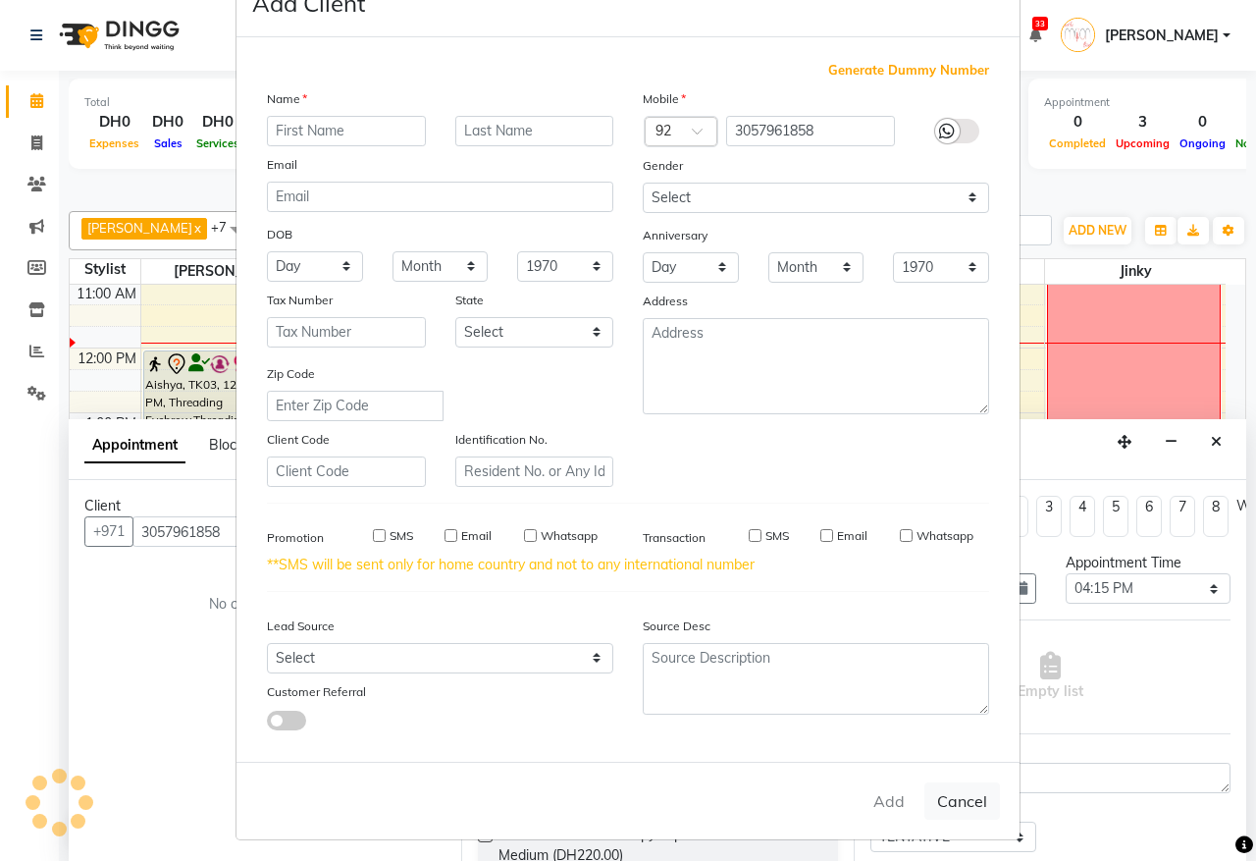
select select
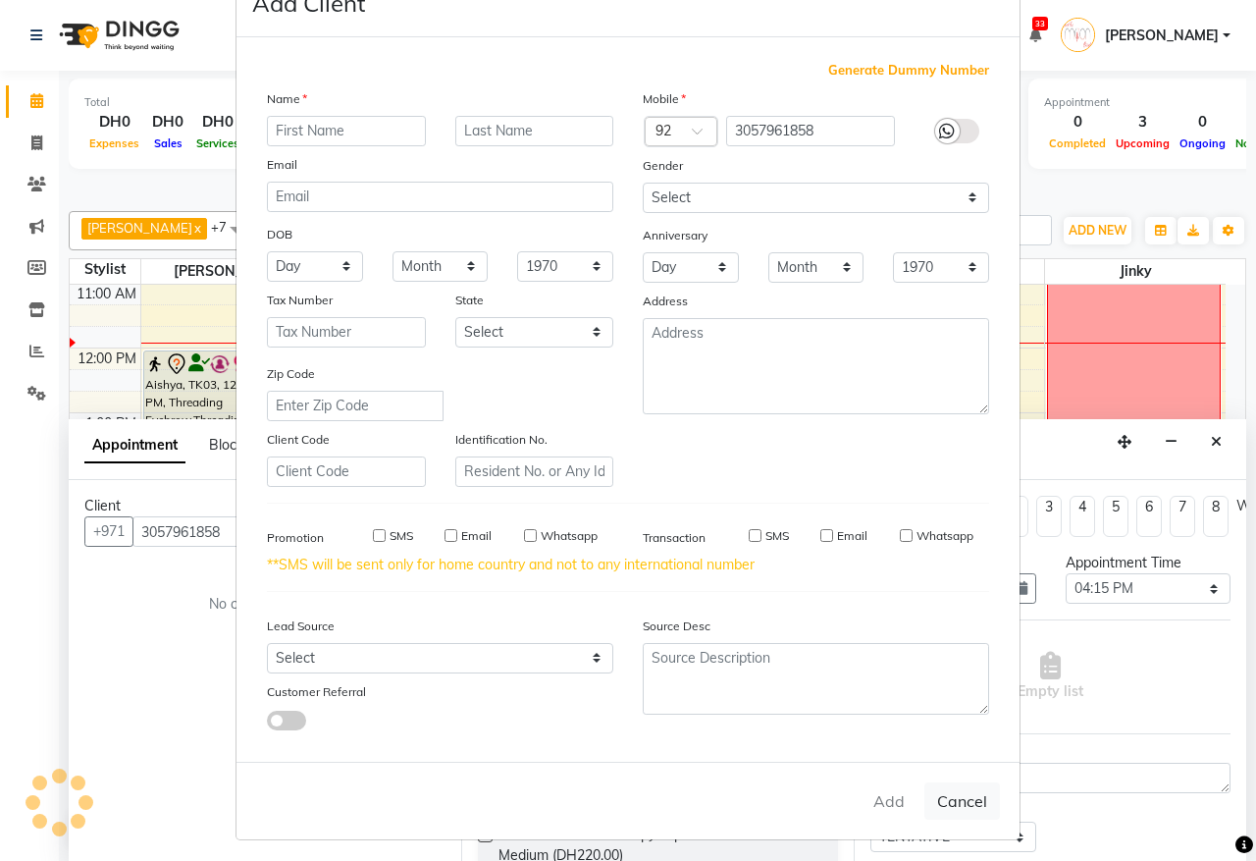
select select
checkbox input "false"
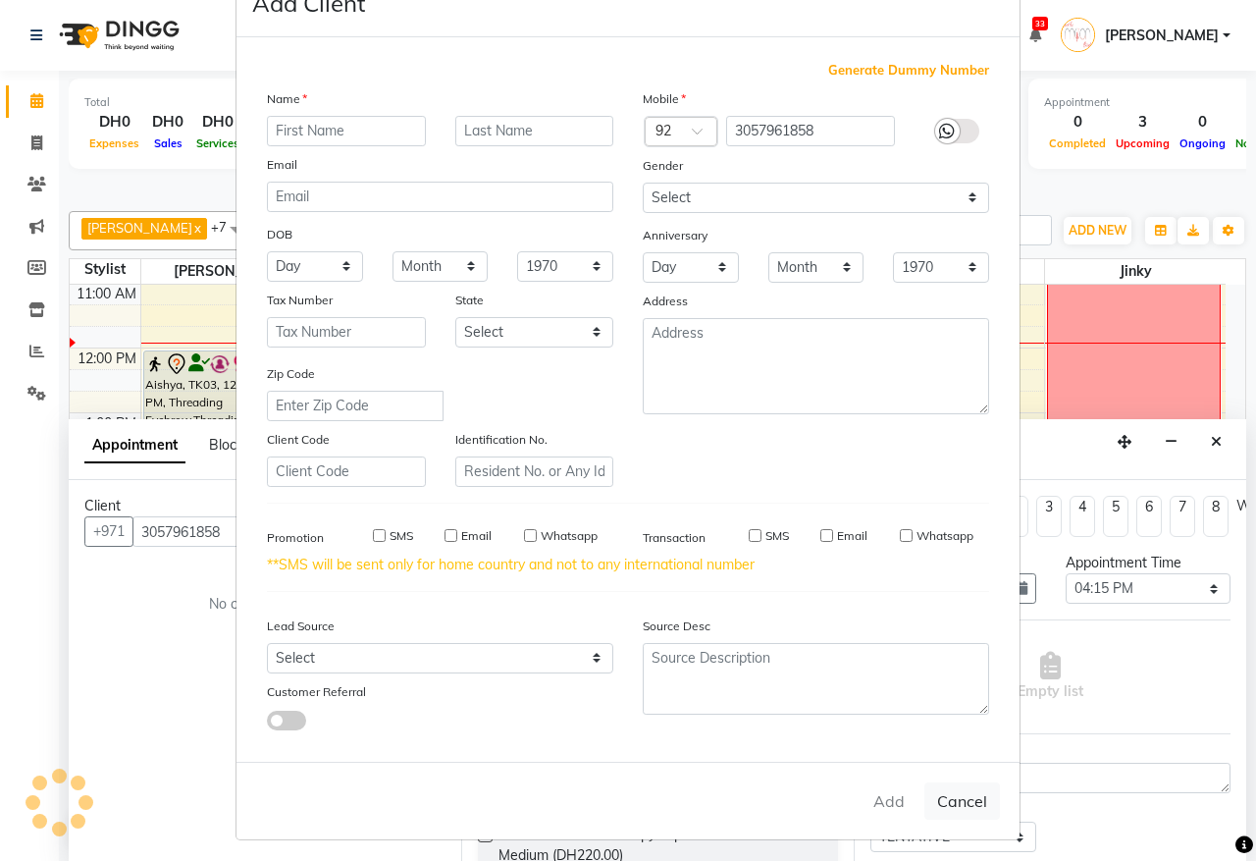
checkbox input "false"
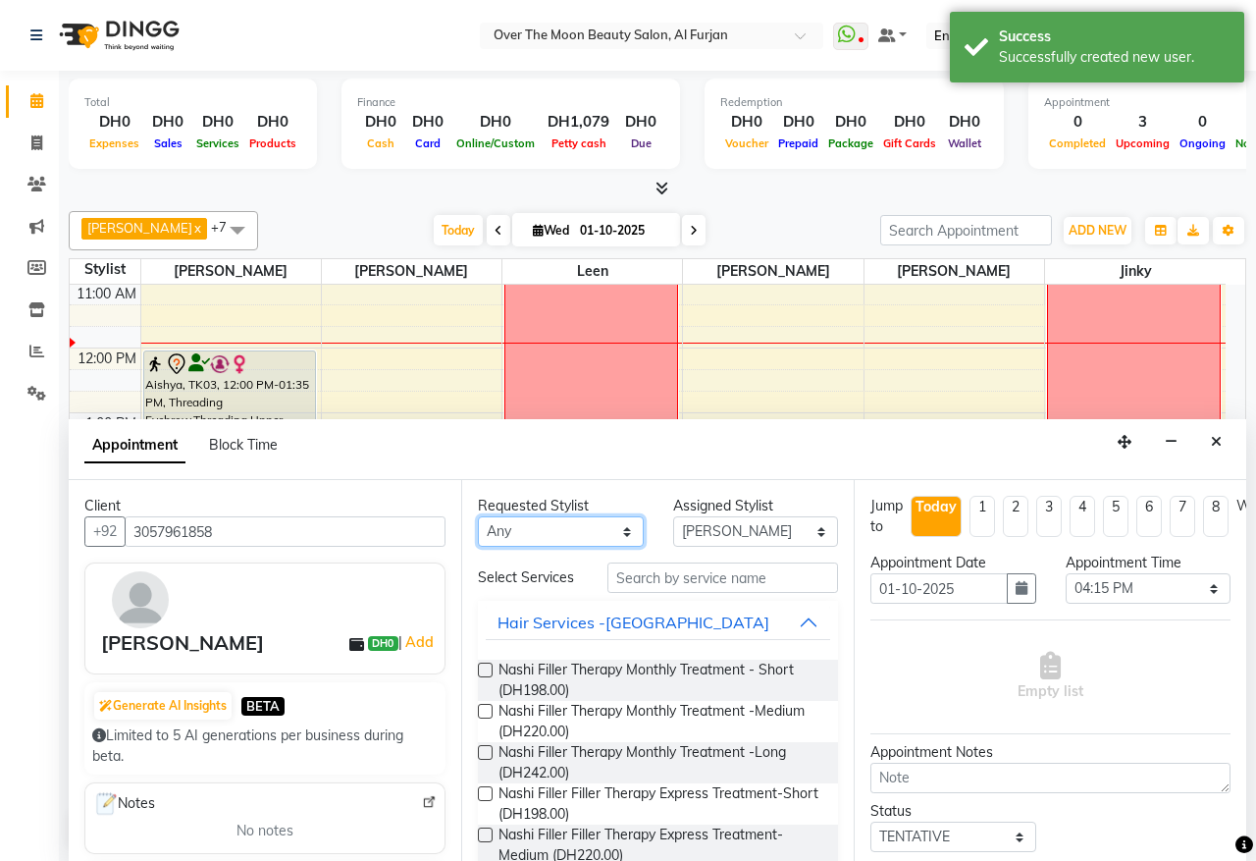
click at [619, 526] on select "Any Bianca Hadeel Jeewan Jinky Kristi Leen Sapana William" at bounding box center [561, 531] width 166 height 30
click at [800, 533] on select "Select Bianca Hadeel Jeewan Jinky Kristi Leen Sapana William" at bounding box center [756, 531] width 166 height 30
select select "64796"
click at [673, 517] on select "Select Bianca Hadeel Jeewan Jinky Kristi Leen Sapana William" at bounding box center [756, 531] width 166 height 30
click at [683, 580] on input "text" at bounding box center [723, 577] width 231 height 30
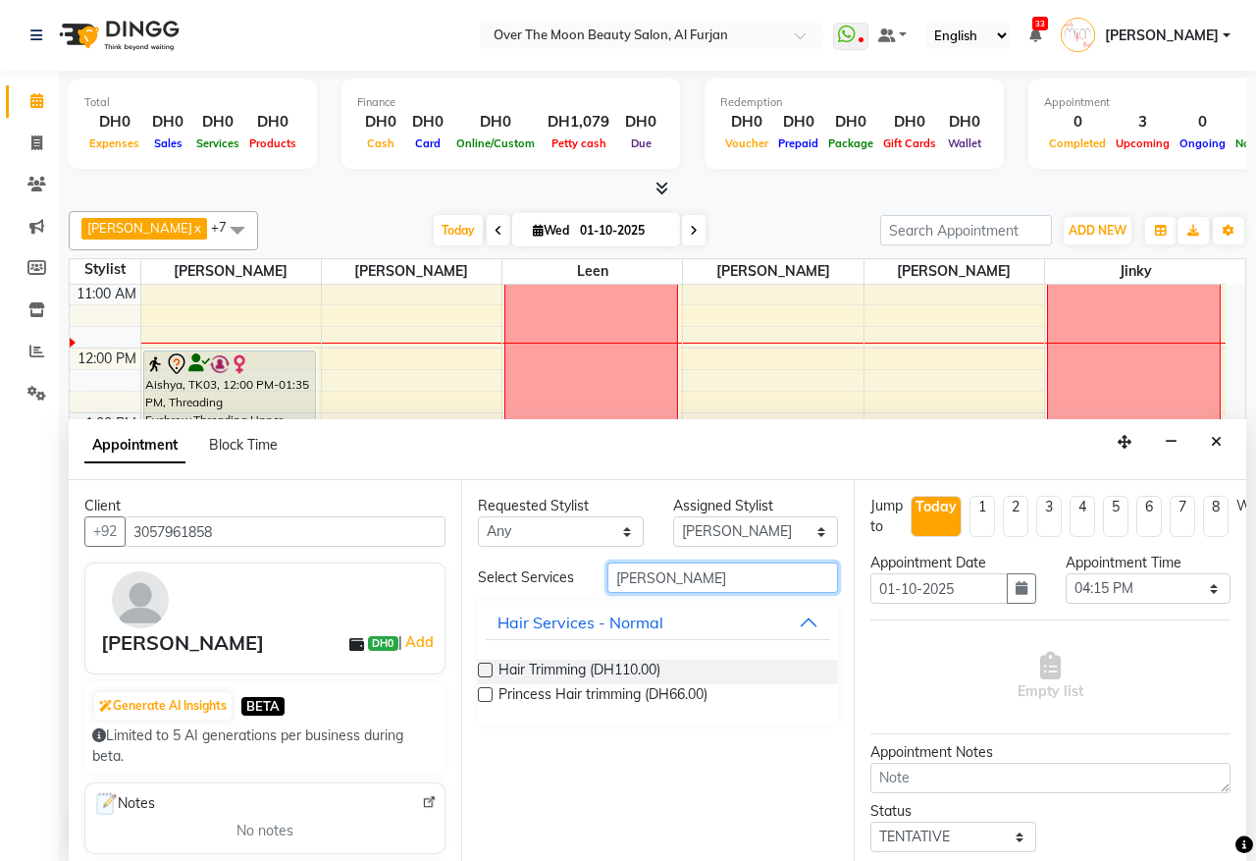
type input "trimm"
click at [482, 667] on label at bounding box center [485, 670] width 15 height 15
click at [482, 667] on input "checkbox" at bounding box center [484, 671] width 13 height 13
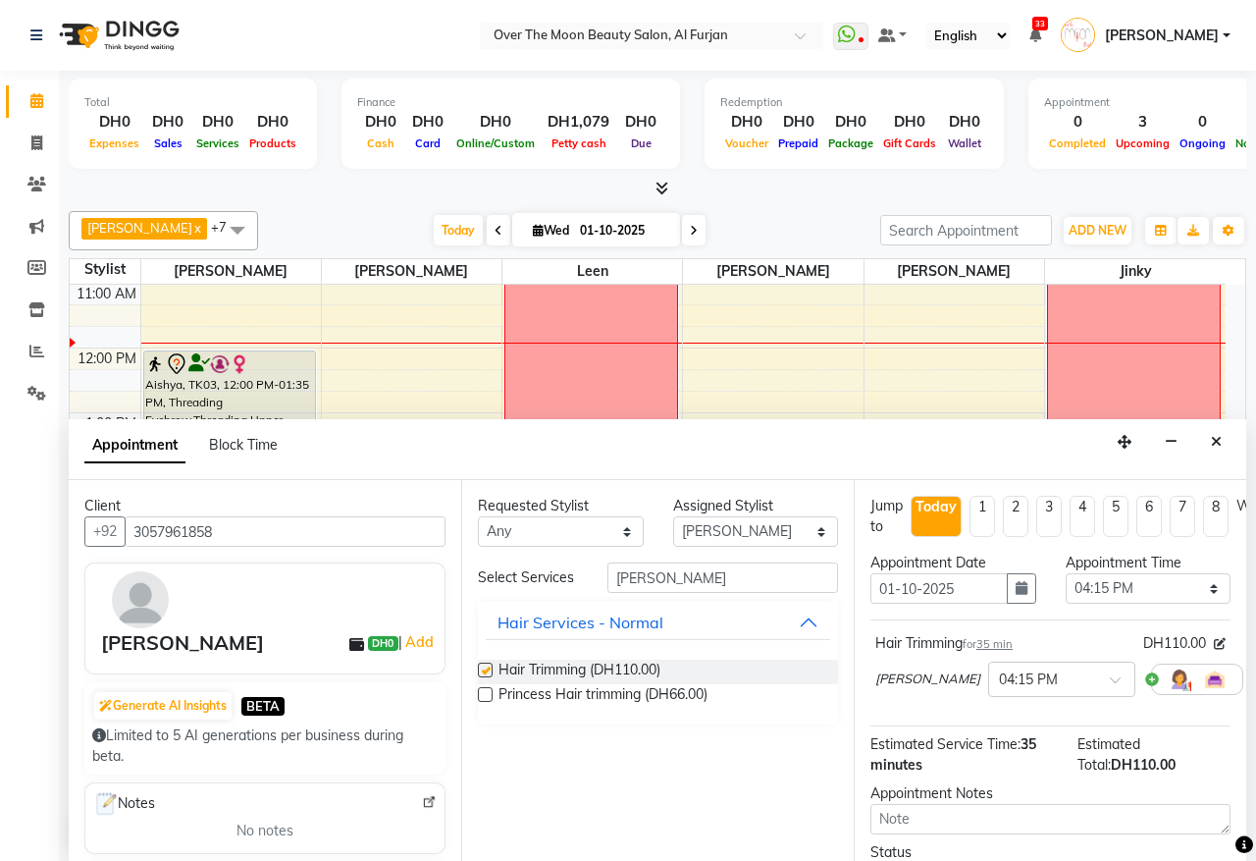
checkbox input "false"
click at [690, 572] on input "trimm" at bounding box center [723, 577] width 231 height 30
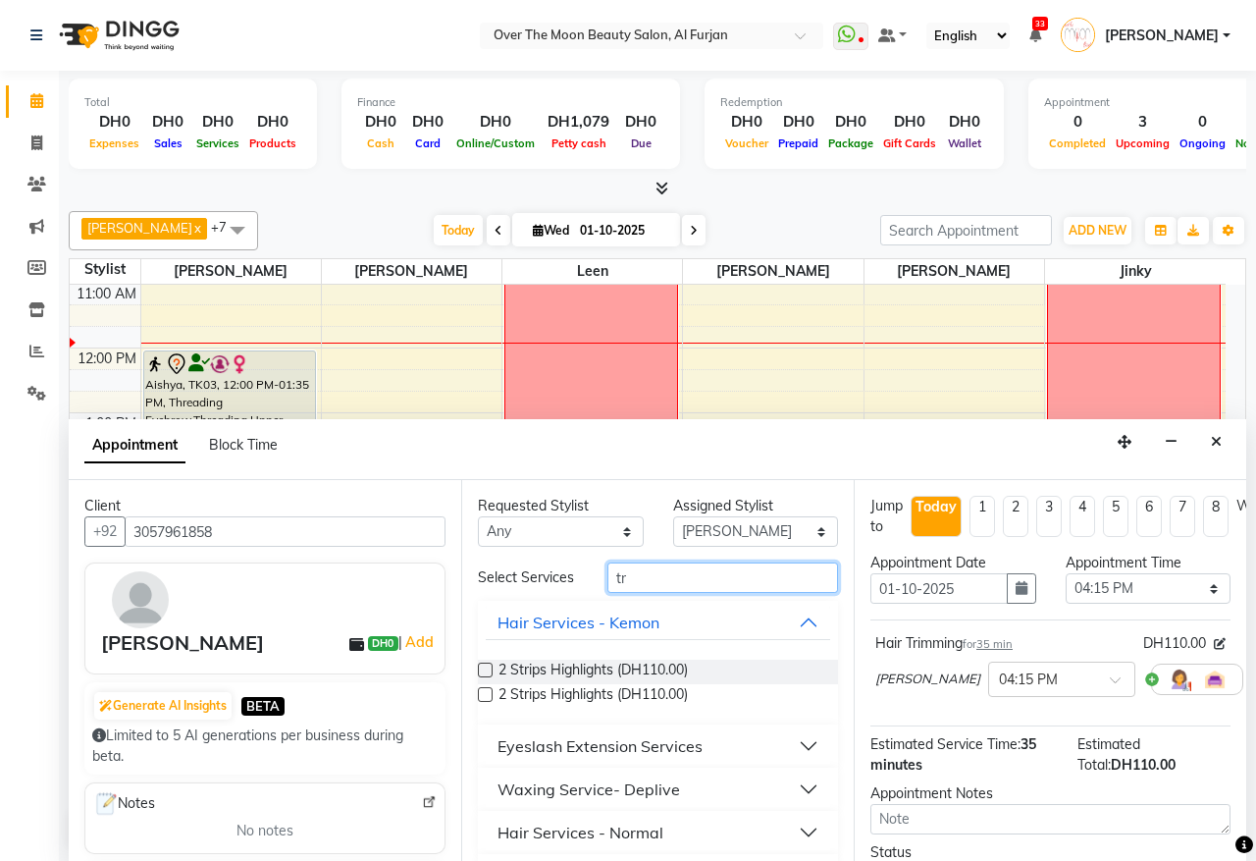
type input "t"
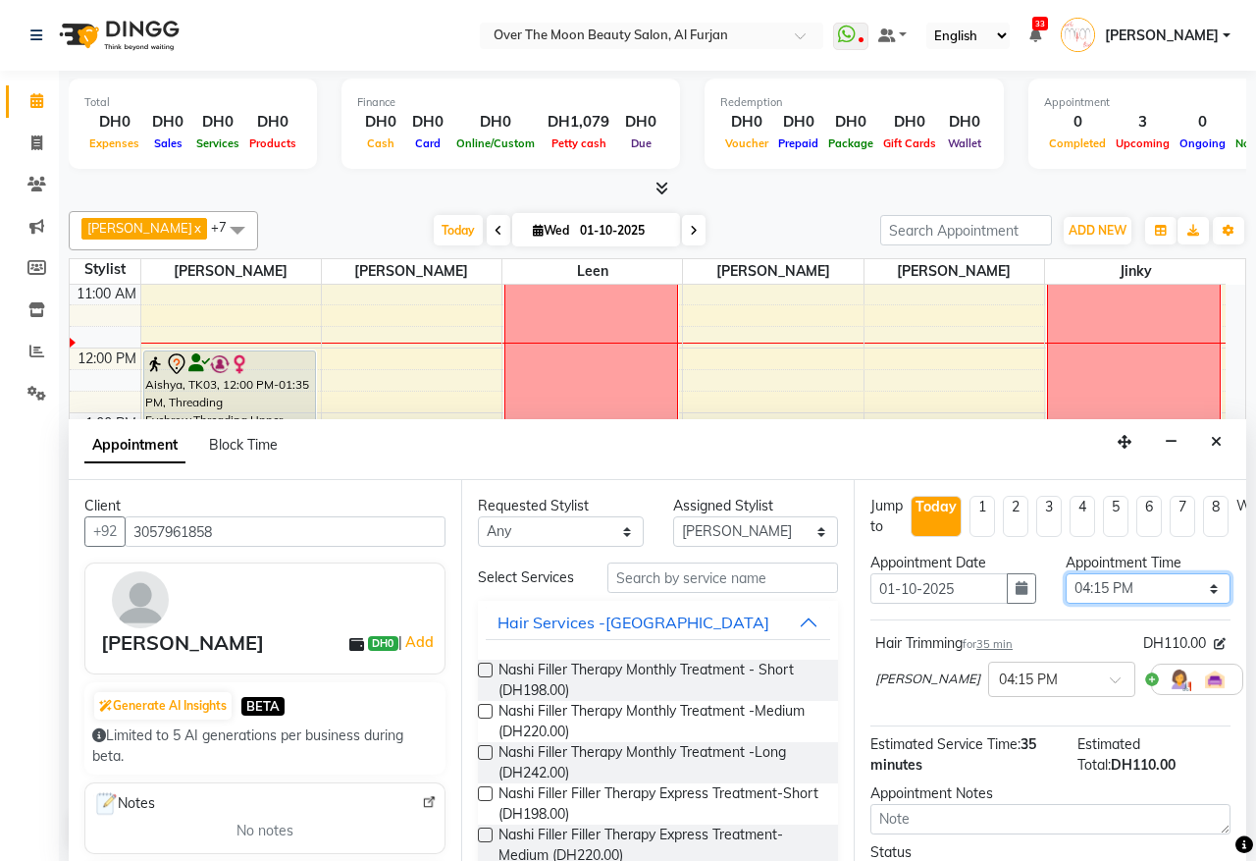
click at [1189, 586] on select "Select 10:00 AM 10:15 AM 10:30 AM 10:45 AM 11:00 AM 11:15 AM 11:30 AM 11:45 AM …" at bounding box center [1149, 588] width 166 height 30
select select "990"
click at [1066, 574] on select "Select 10:00 AM 10:15 AM 10:30 AM 10:45 AM 11:00 AM 11:15 AM 11:30 AM 11:45 AM …" at bounding box center [1149, 588] width 166 height 30
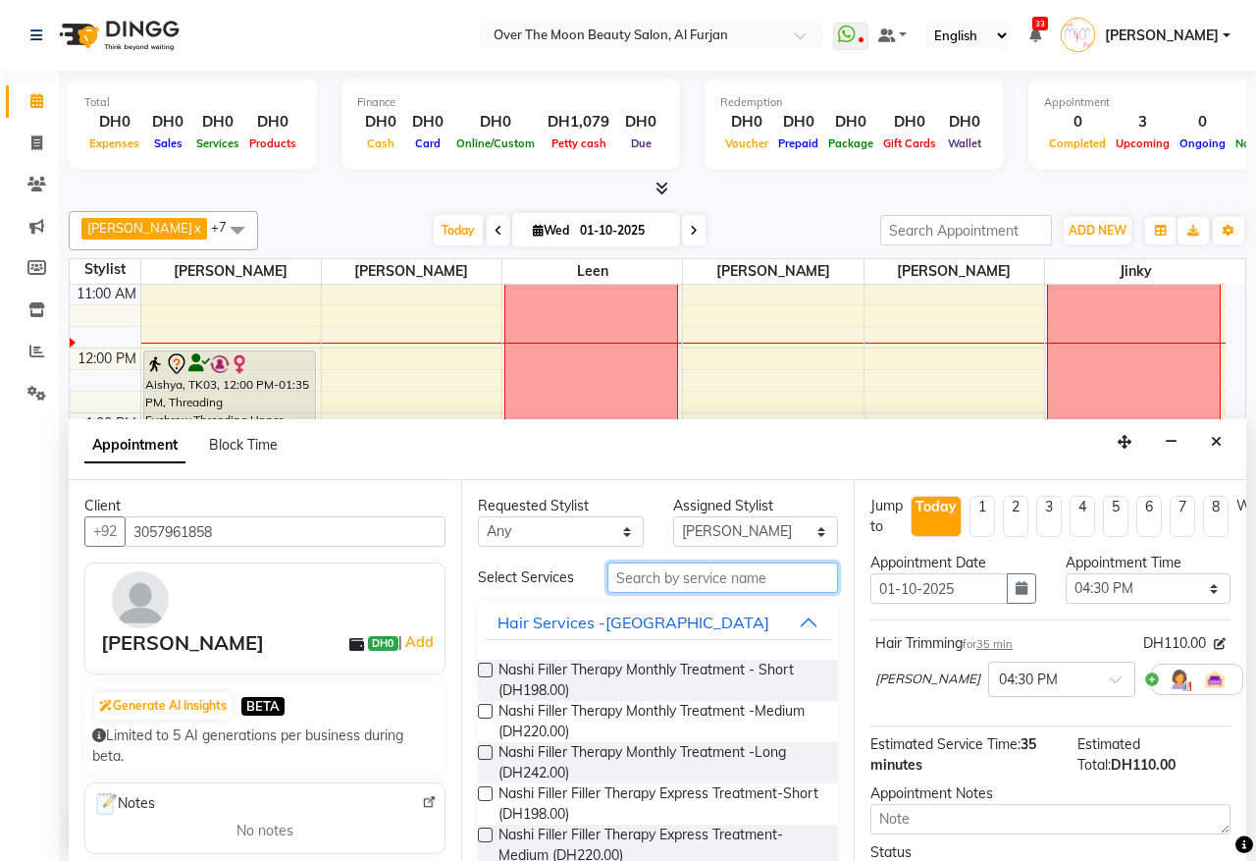
click at [670, 582] on input "text" at bounding box center [723, 577] width 231 height 30
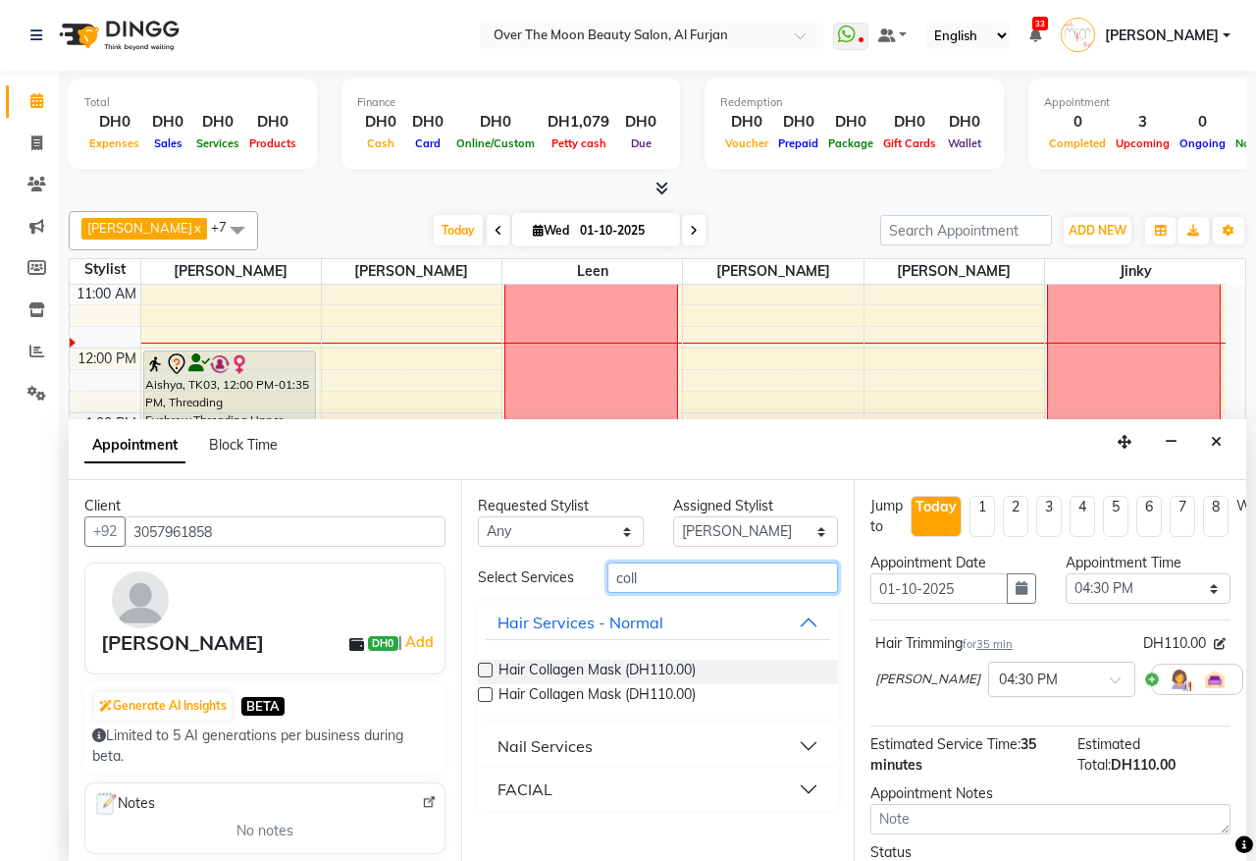
type input "coll"
click at [481, 667] on label at bounding box center [485, 670] width 15 height 15
click at [481, 667] on input "checkbox" at bounding box center [484, 671] width 13 height 13
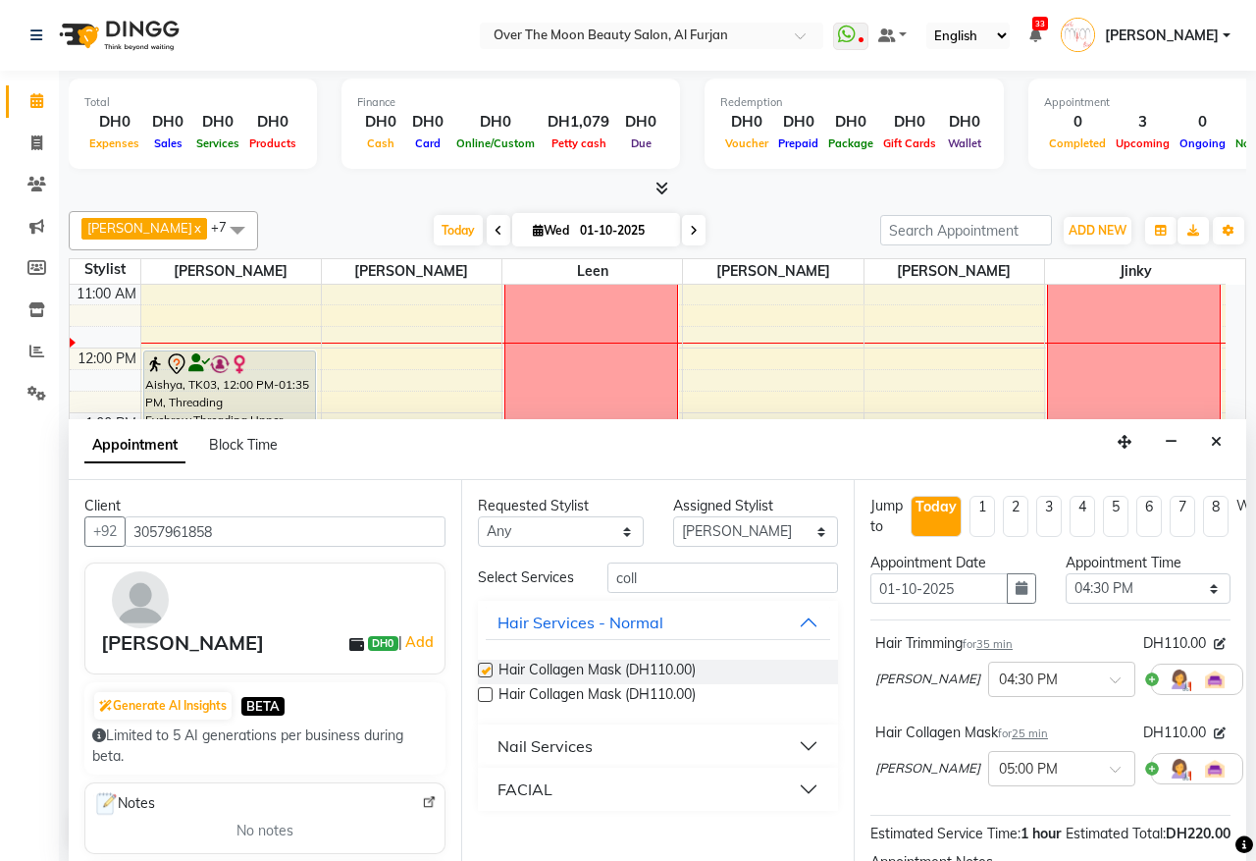
checkbox input "false"
click at [651, 584] on input "coll" at bounding box center [723, 577] width 231 height 30
type input "c"
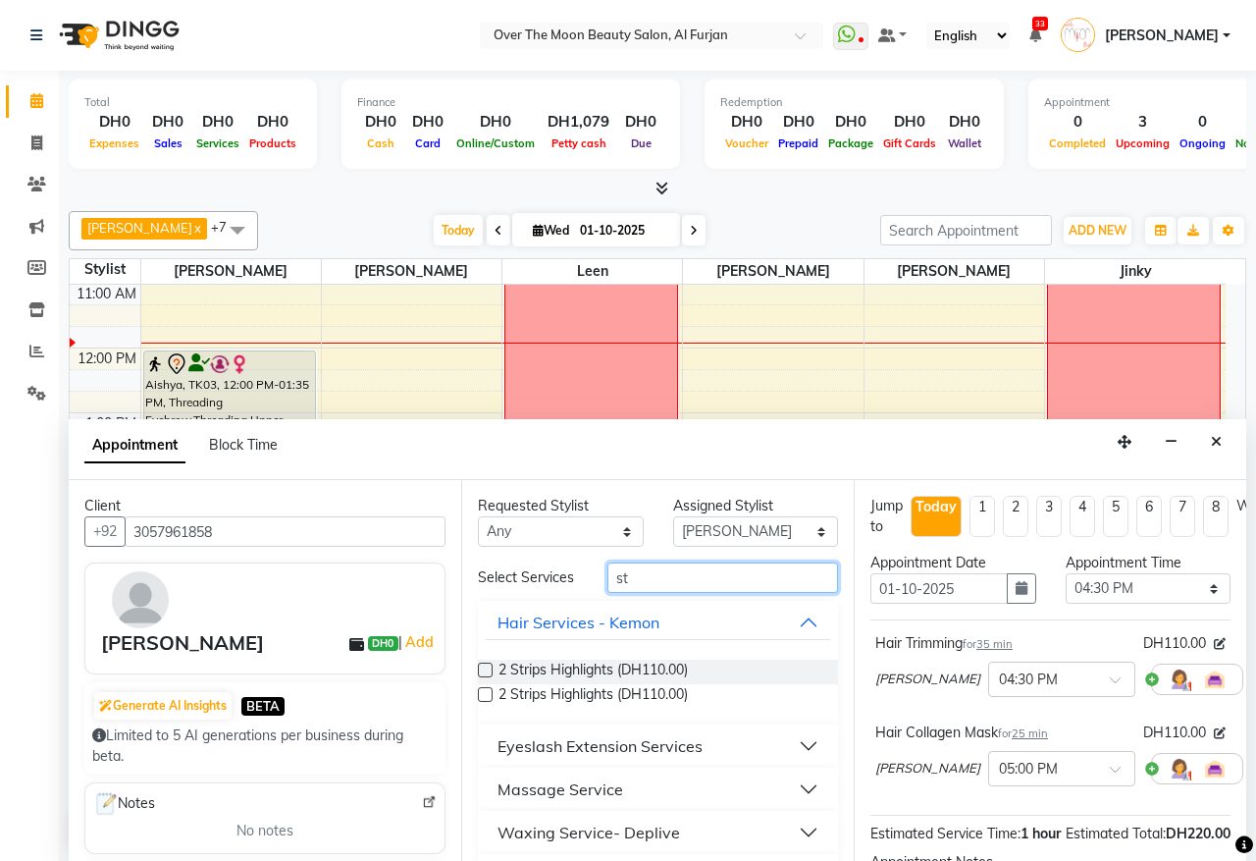
type input "s"
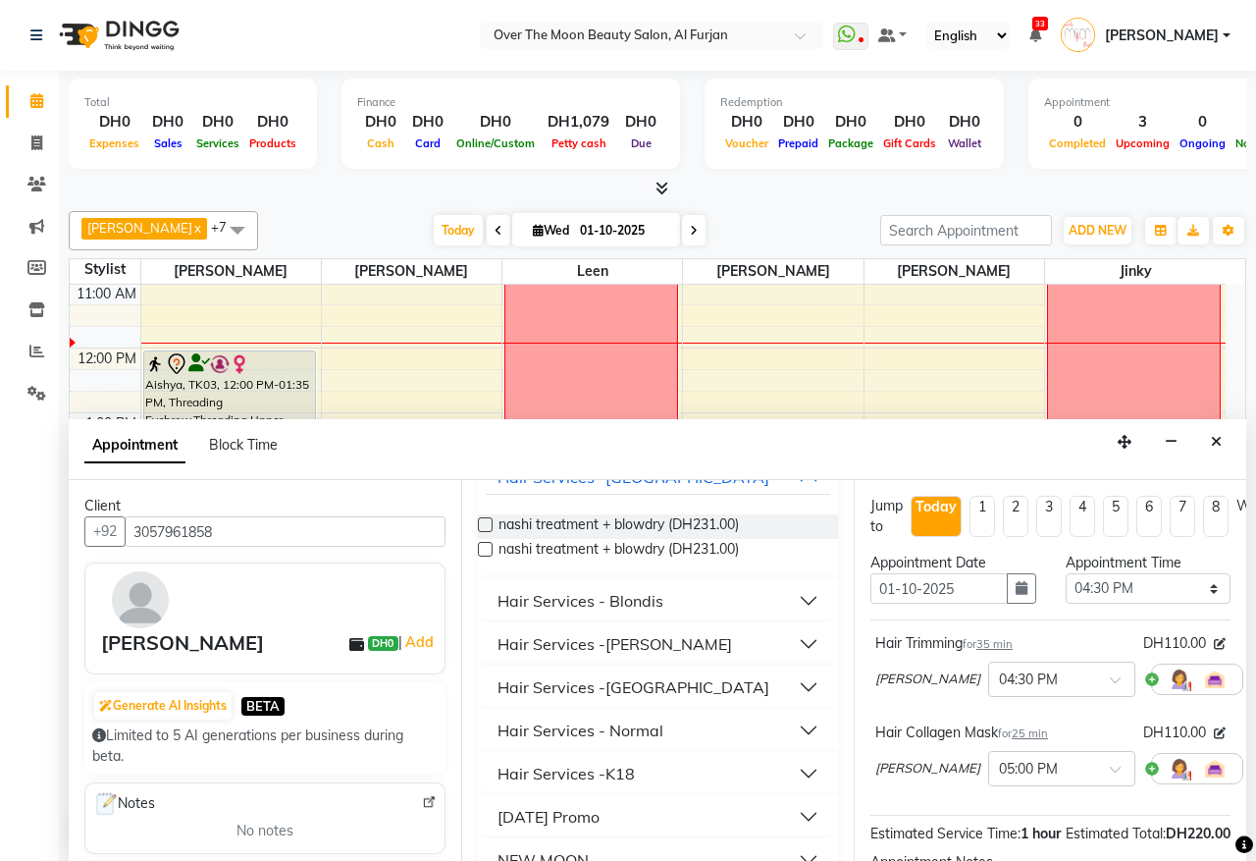
scroll to position [204, 0]
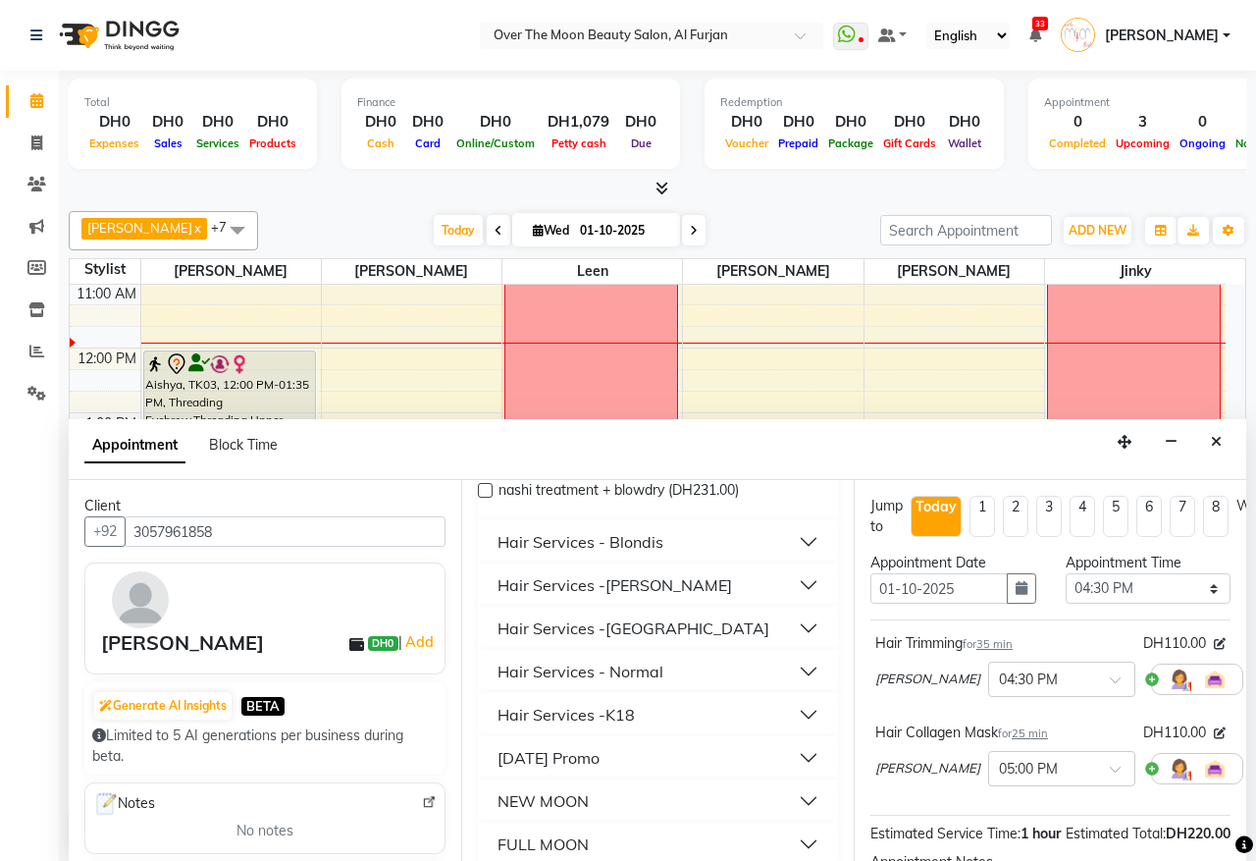
type input "blo"
click at [610, 678] on div "Hair Services - Normal" at bounding box center [581, 672] width 166 height 24
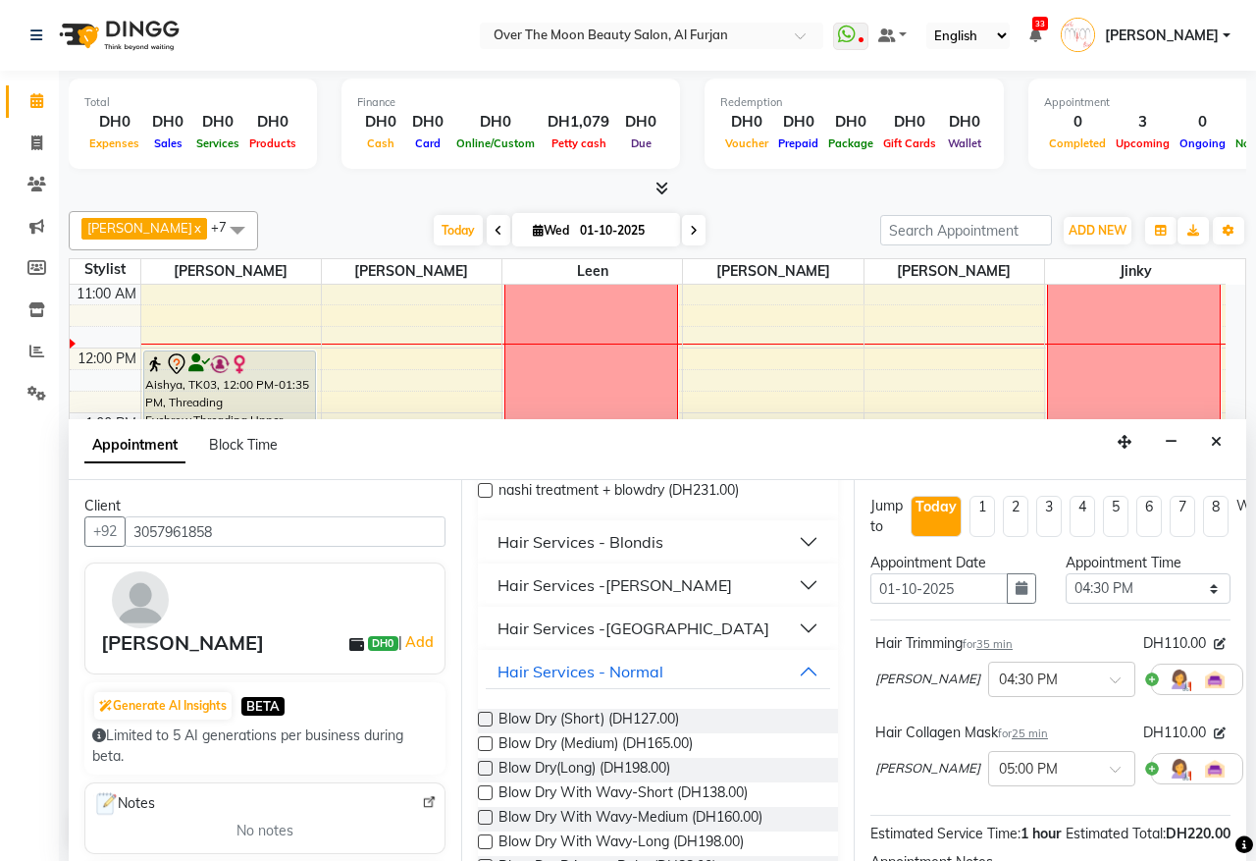
click at [484, 751] on label at bounding box center [485, 743] width 15 height 15
click at [484, 752] on input "checkbox" at bounding box center [484, 745] width 13 height 13
checkbox input "false"
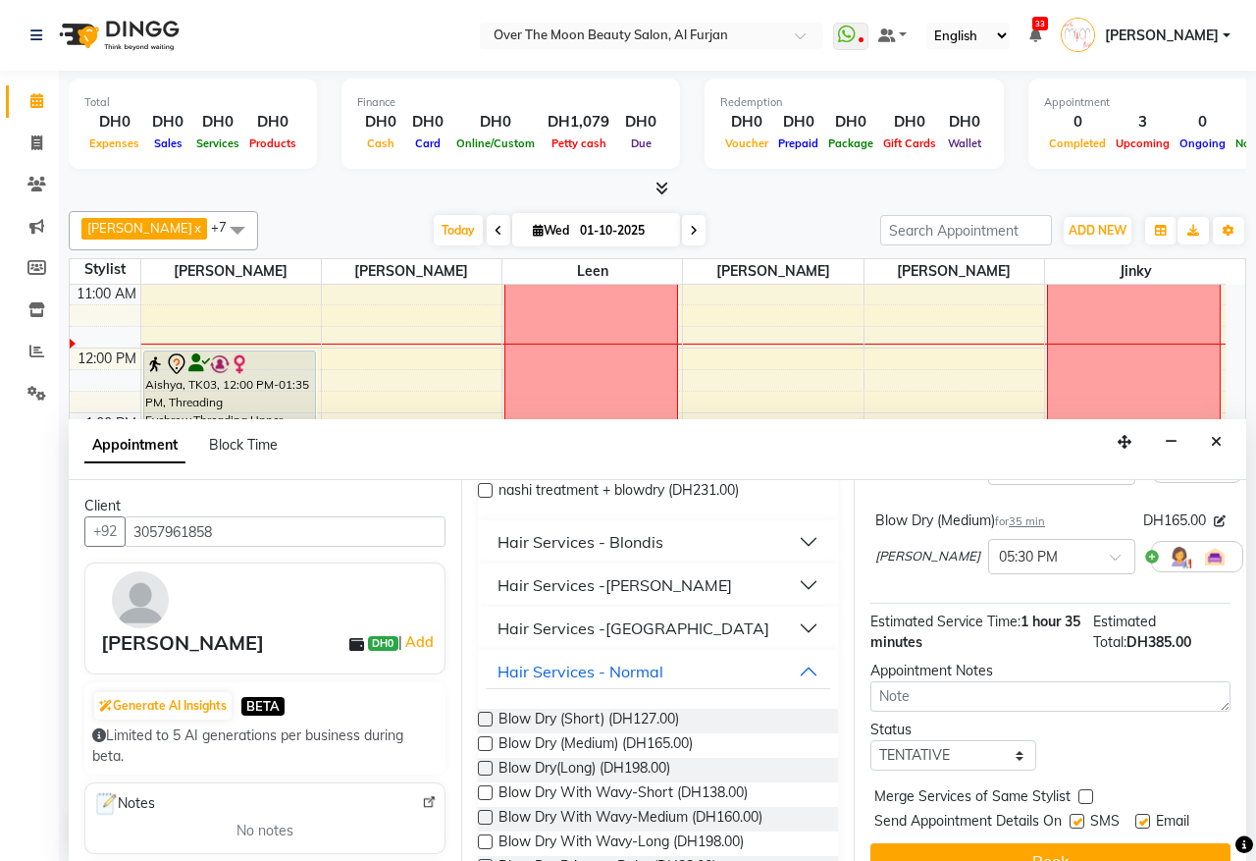
scroll to position [354, 0]
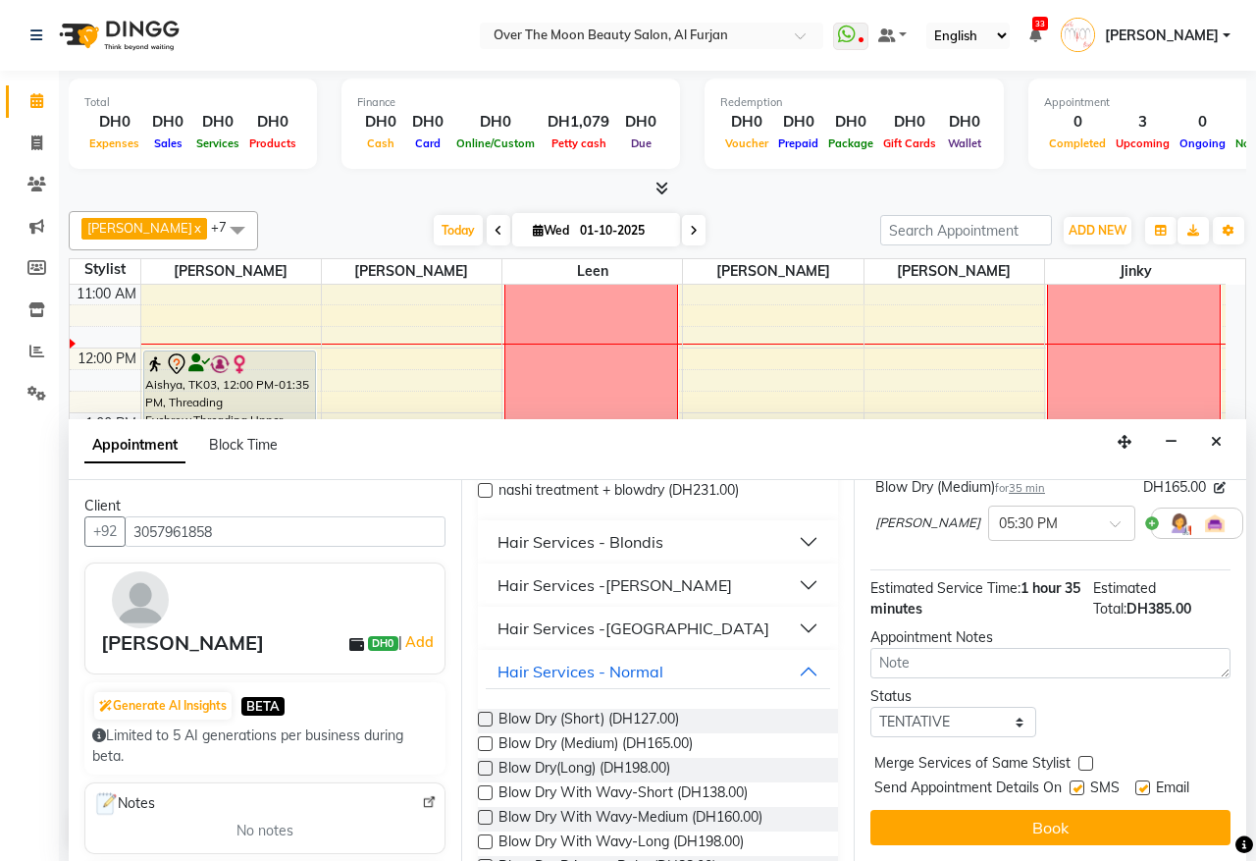
click at [1083, 756] on label at bounding box center [1086, 763] width 15 height 15
click at [1083, 759] on input "checkbox" at bounding box center [1085, 765] width 13 height 13
checkbox input "true"
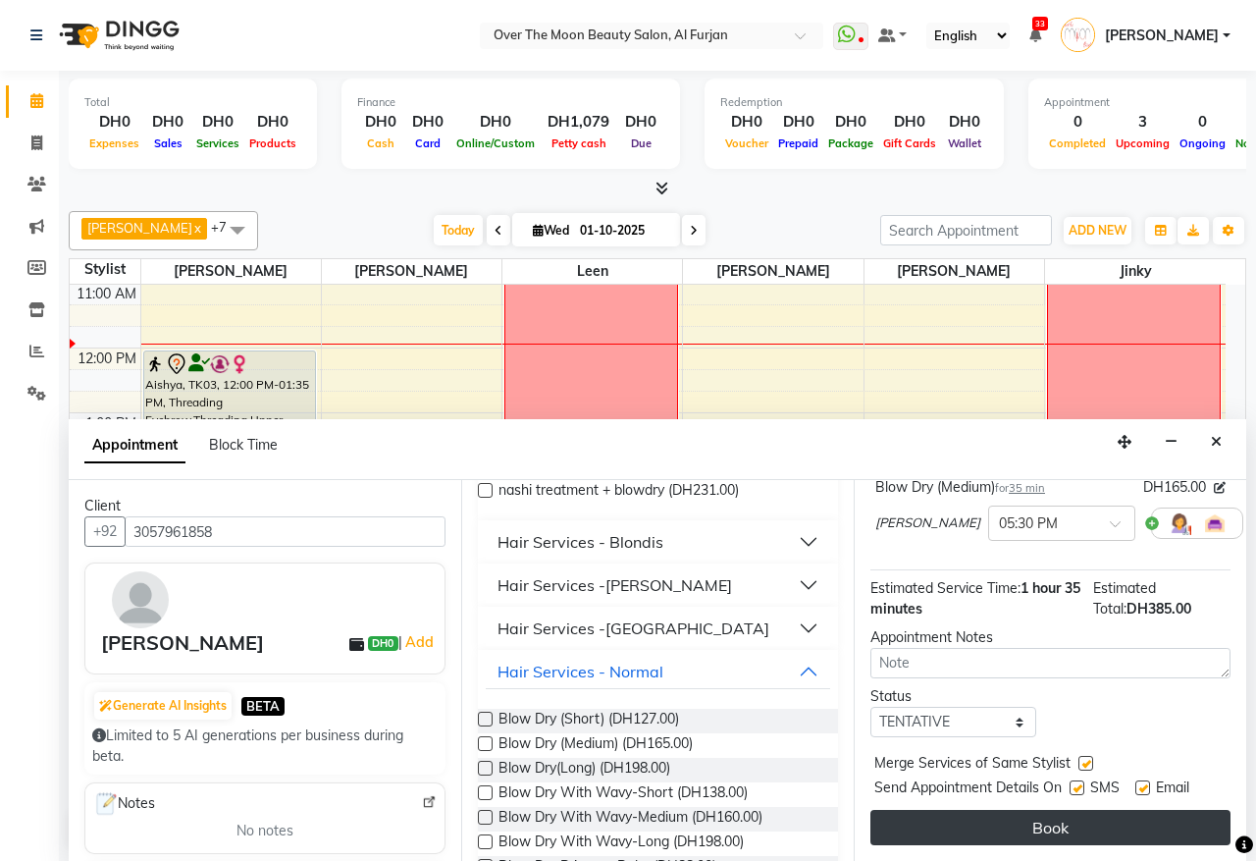
click at [1062, 810] on button "Book" at bounding box center [1051, 827] width 360 height 35
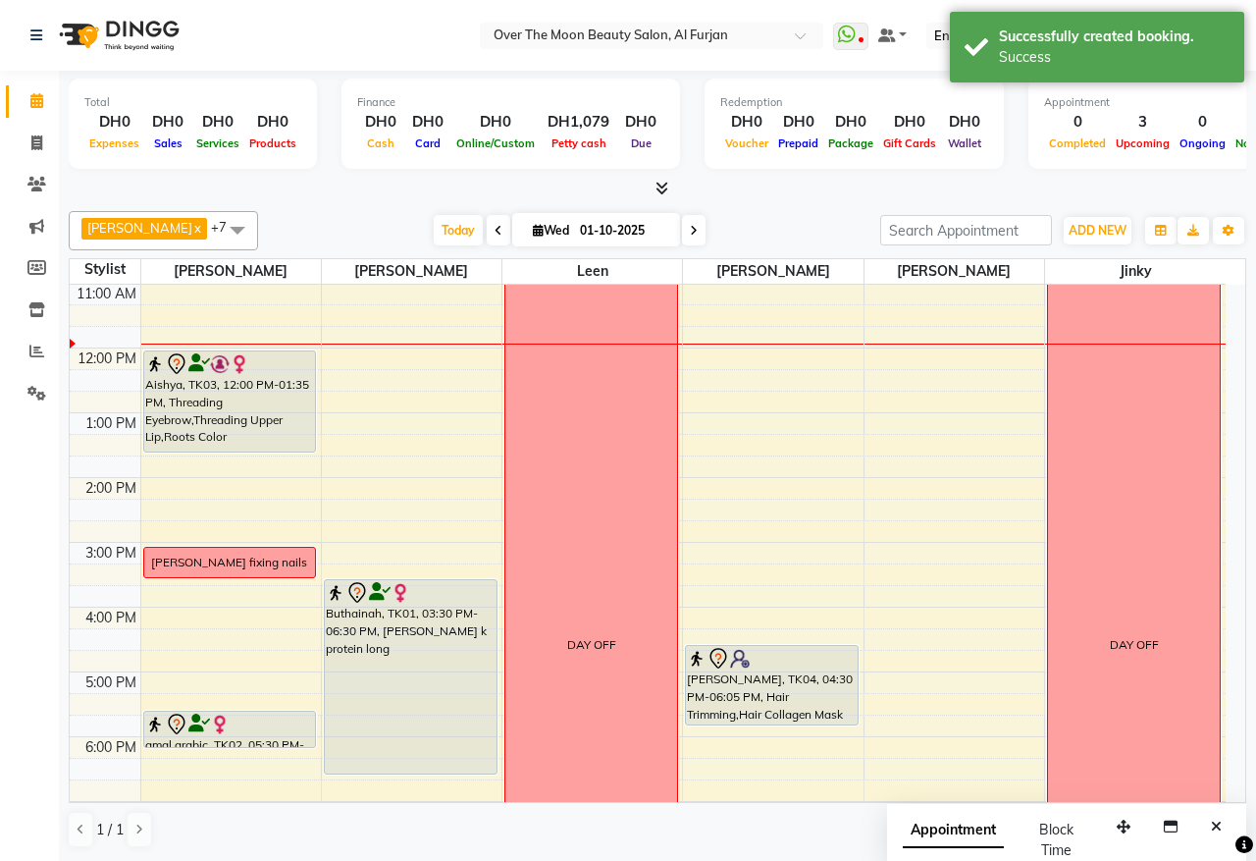
drag, startPoint x: 780, startPoint y: 744, endPoint x: 775, endPoint y: 724, distance: 20.2
click at [775, 724] on div "alisha, TK04, 04:30 PM-06:05 PM, Hair Trimming,Hair Collagen Mask ,Blow Dry (Me…" at bounding box center [773, 639] width 180 height 971
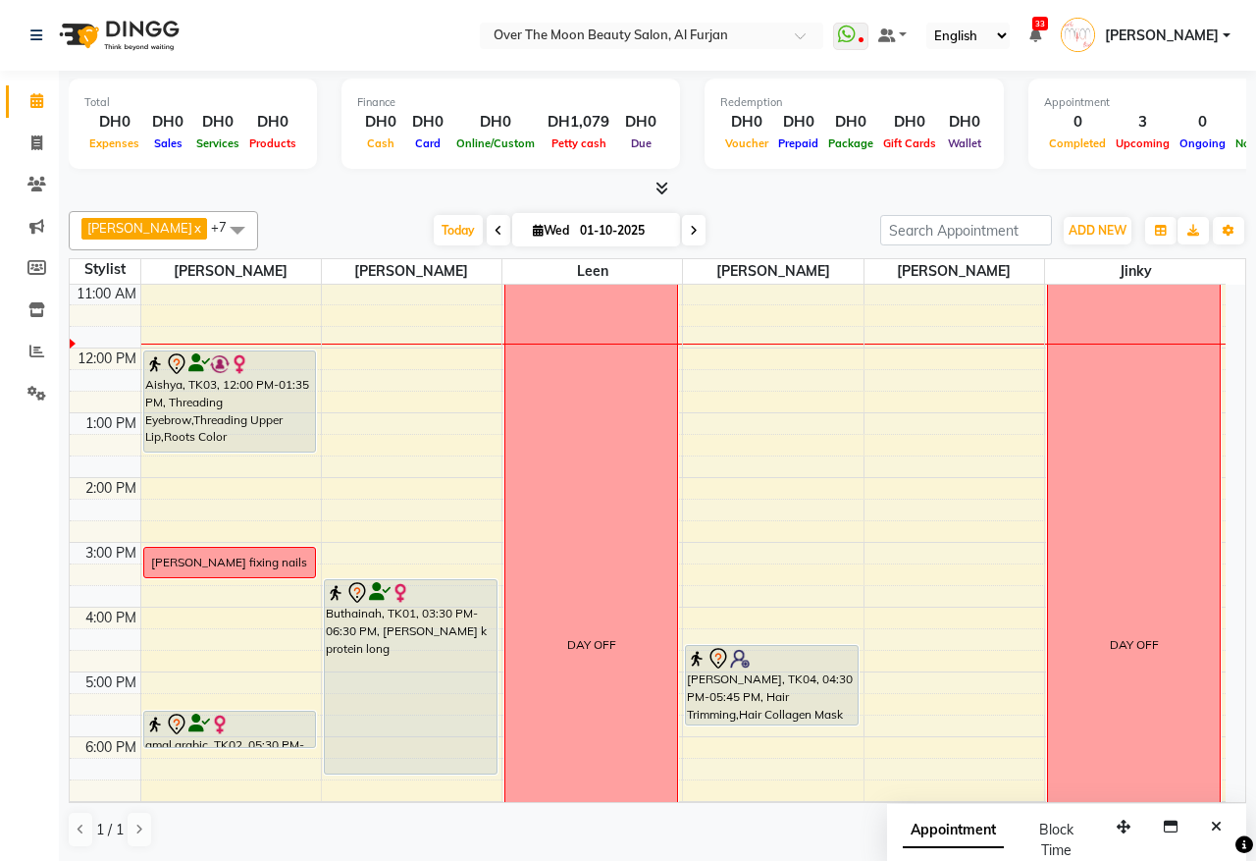
scroll to position [0, 0]
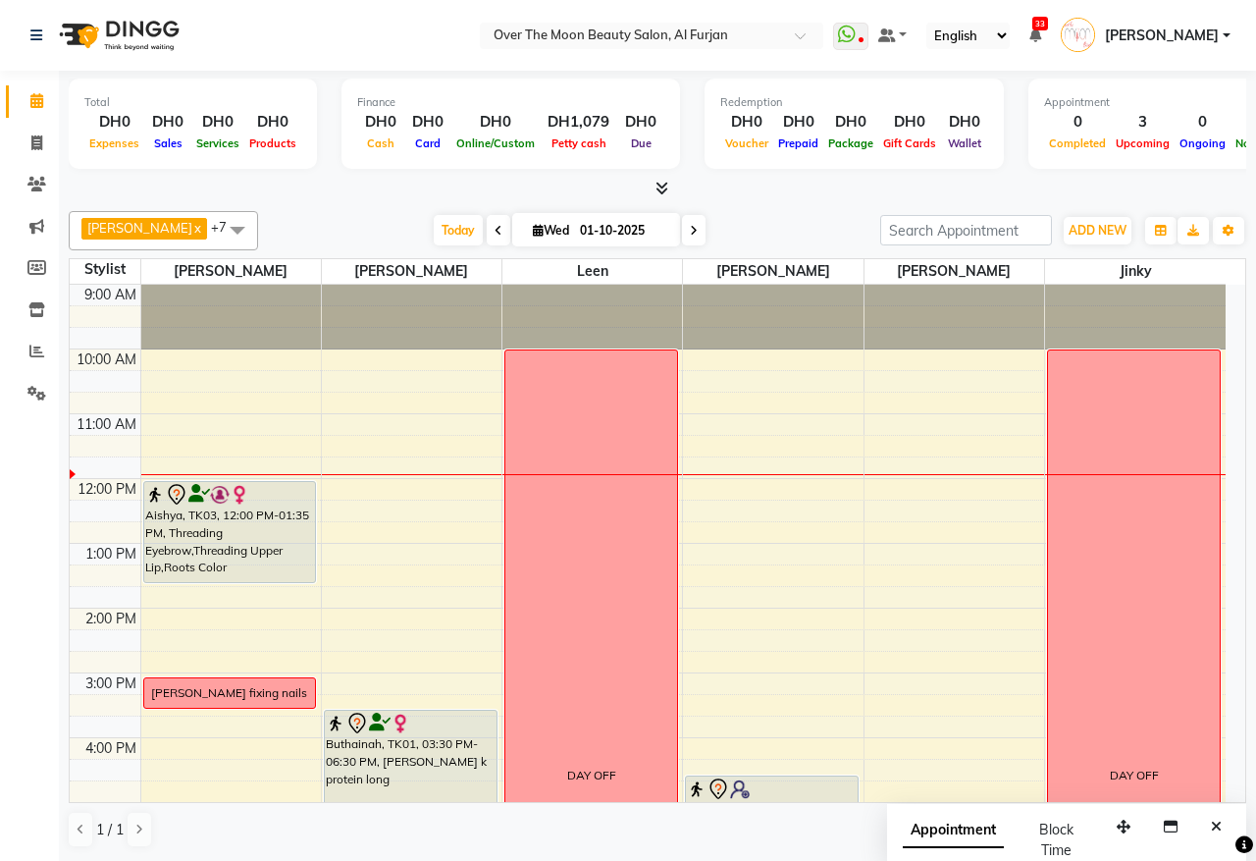
click at [218, 227] on span at bounding box center [237, 229] width 39 height 37
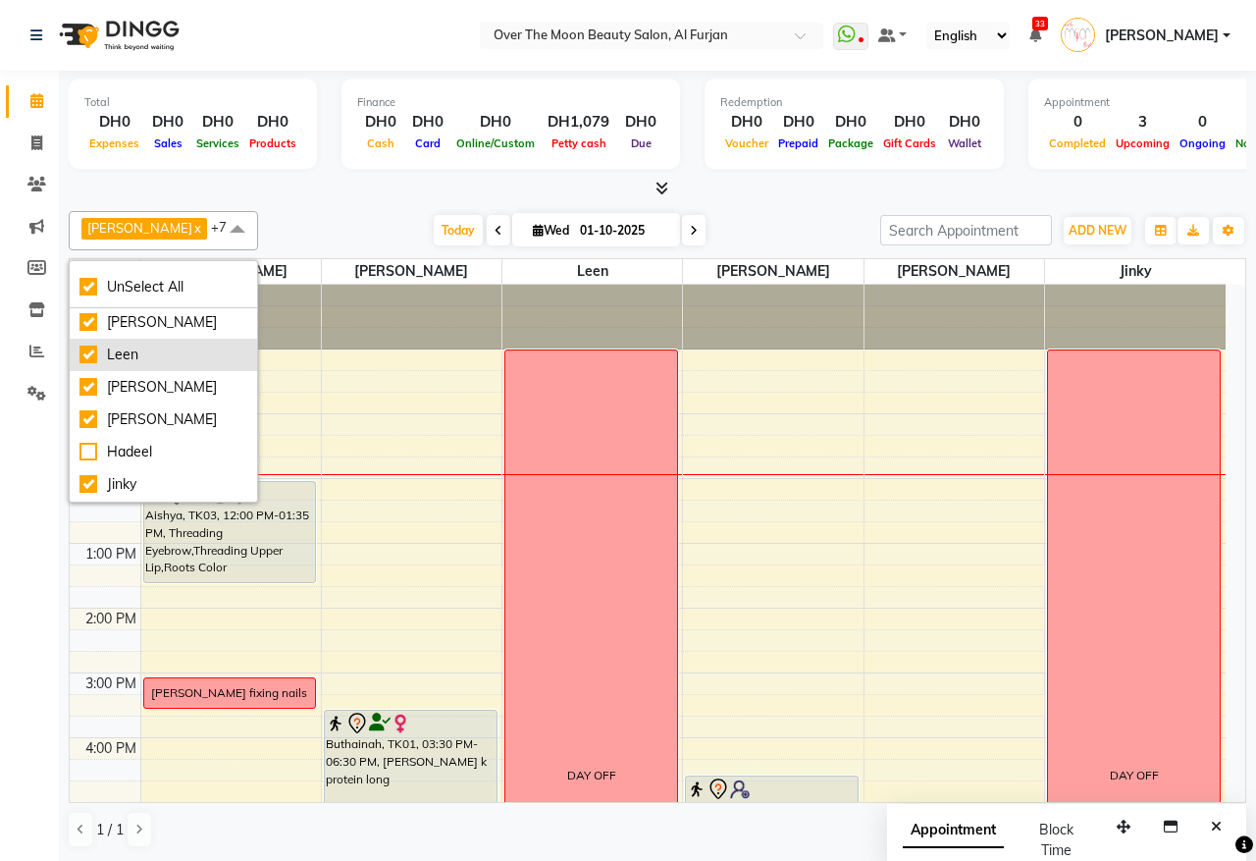
scroll to position [65, 0]
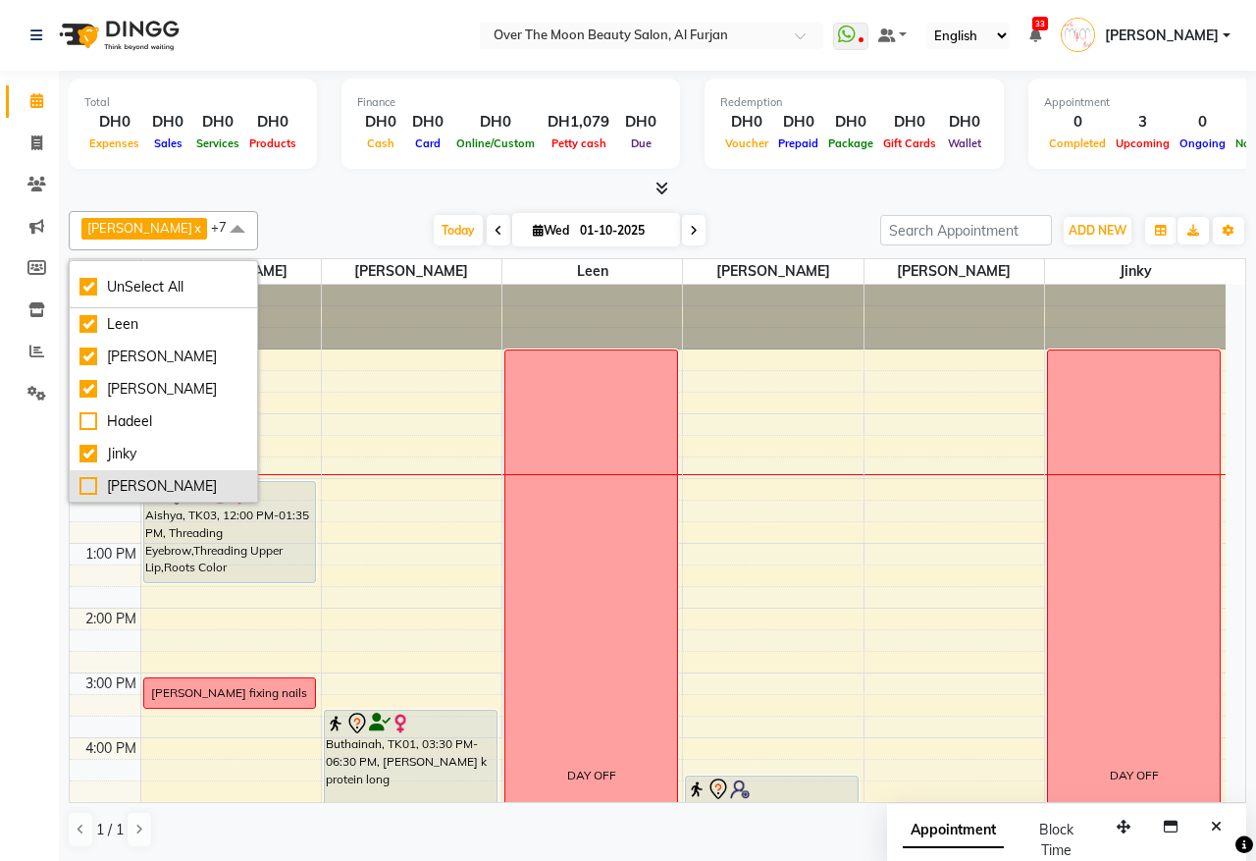
click at [86, 486] on div "[PERSON_NAME]" at bounding box center [164, 486] width 168 height 21
checkbox input "false"
checkbox input "true"
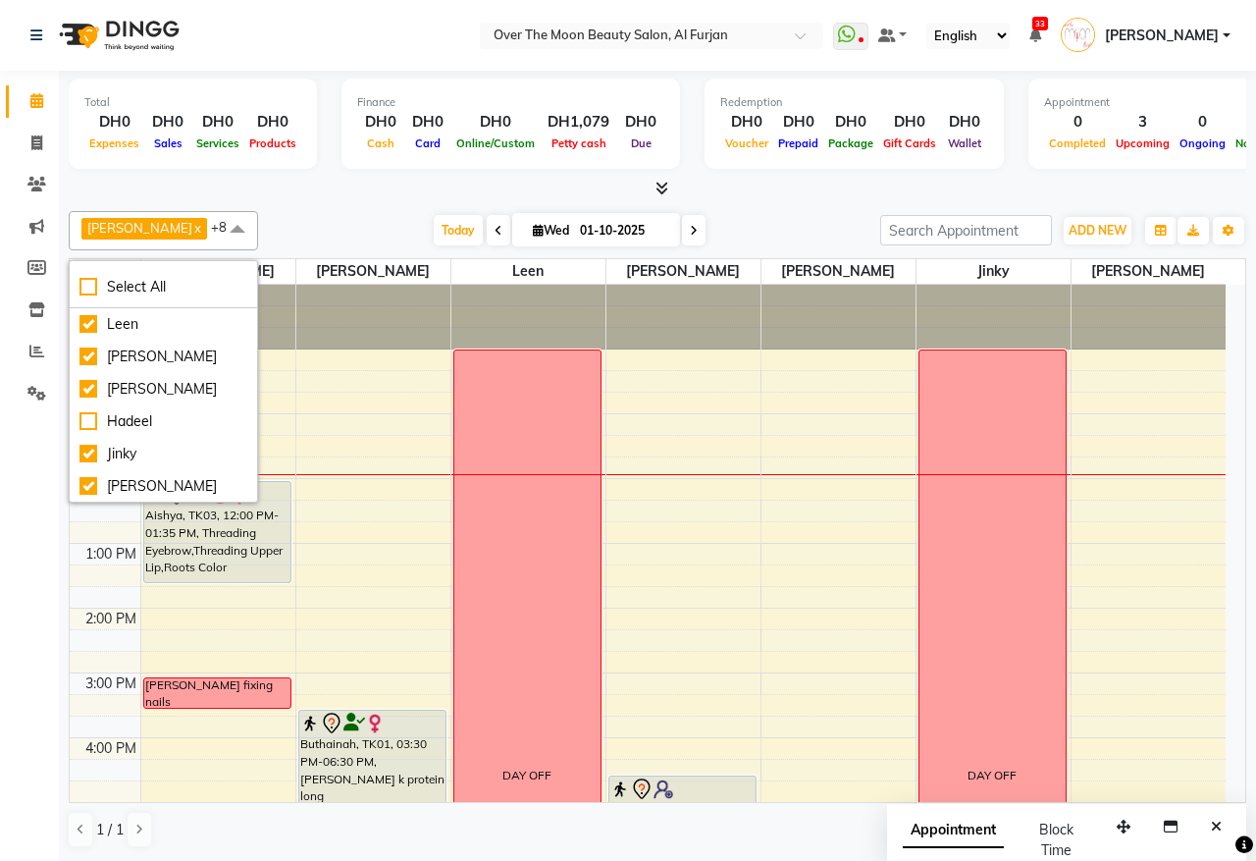
click at [316, 188] on div at bounding box center [658, 189] width 1178 height 21
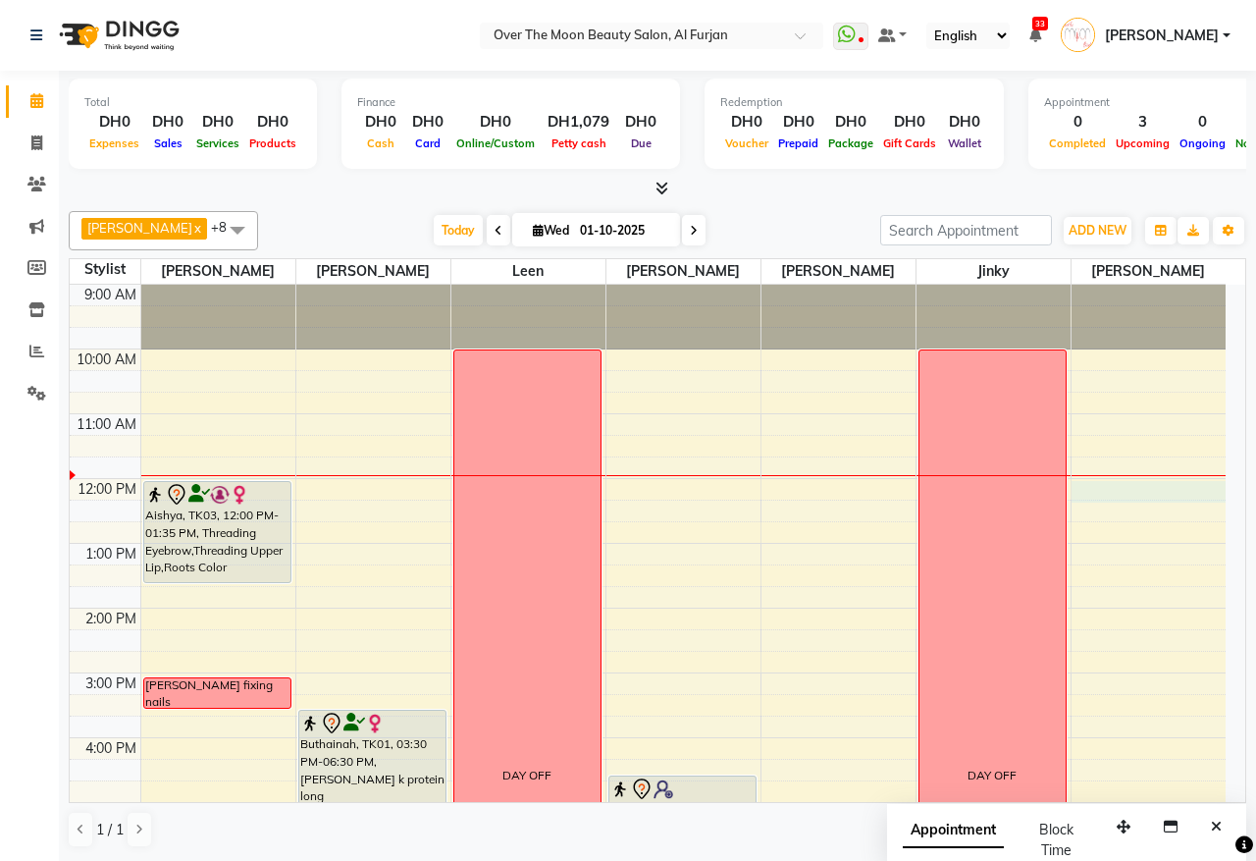
click at [1107, 496] on div "9:00 AM 10:00 AM 11:00 AM 12:00 PM 1:00 PM 2:00 PM 3:00 PM 4:00 PM 5:00 PM 6:00…" at bounding box center [648, 770] width 1156 height 971
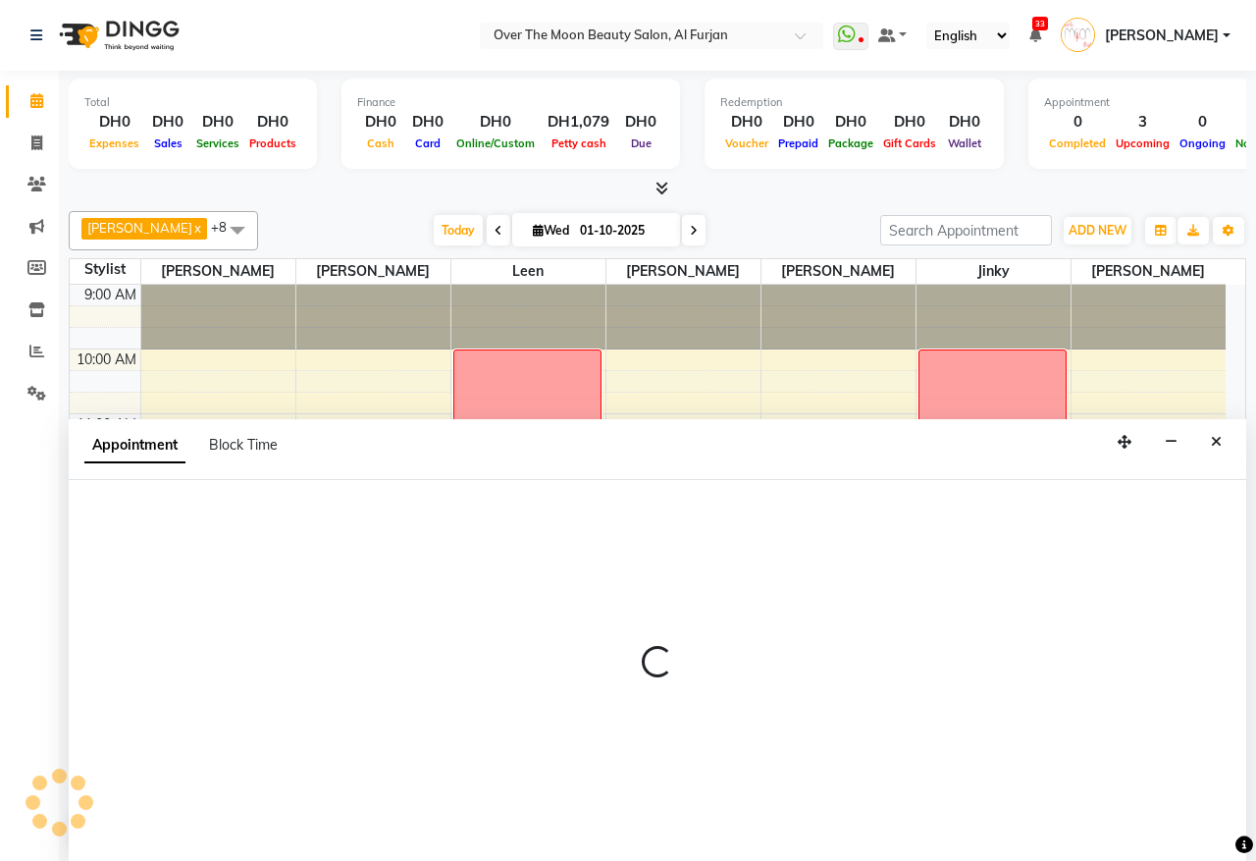
select select "92972"
select select "tentative"
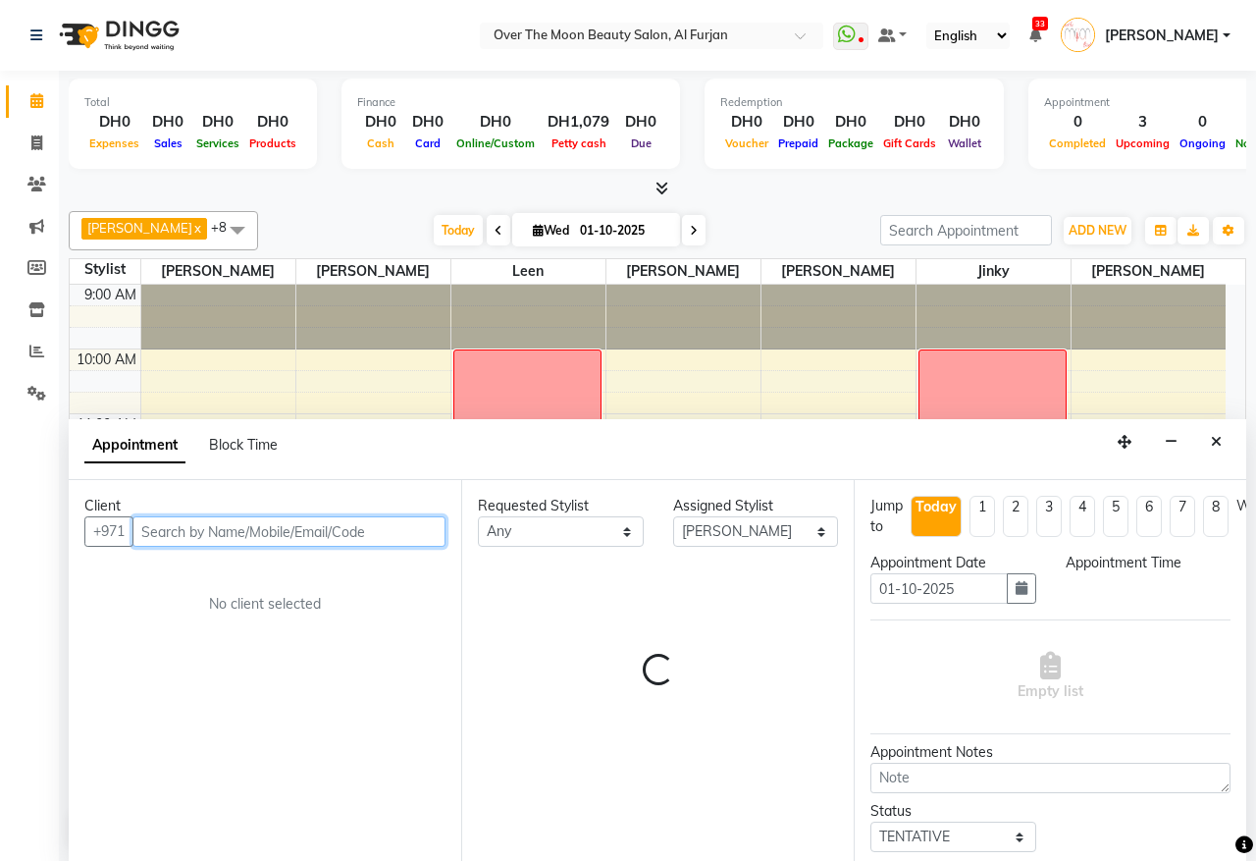
select select "720"
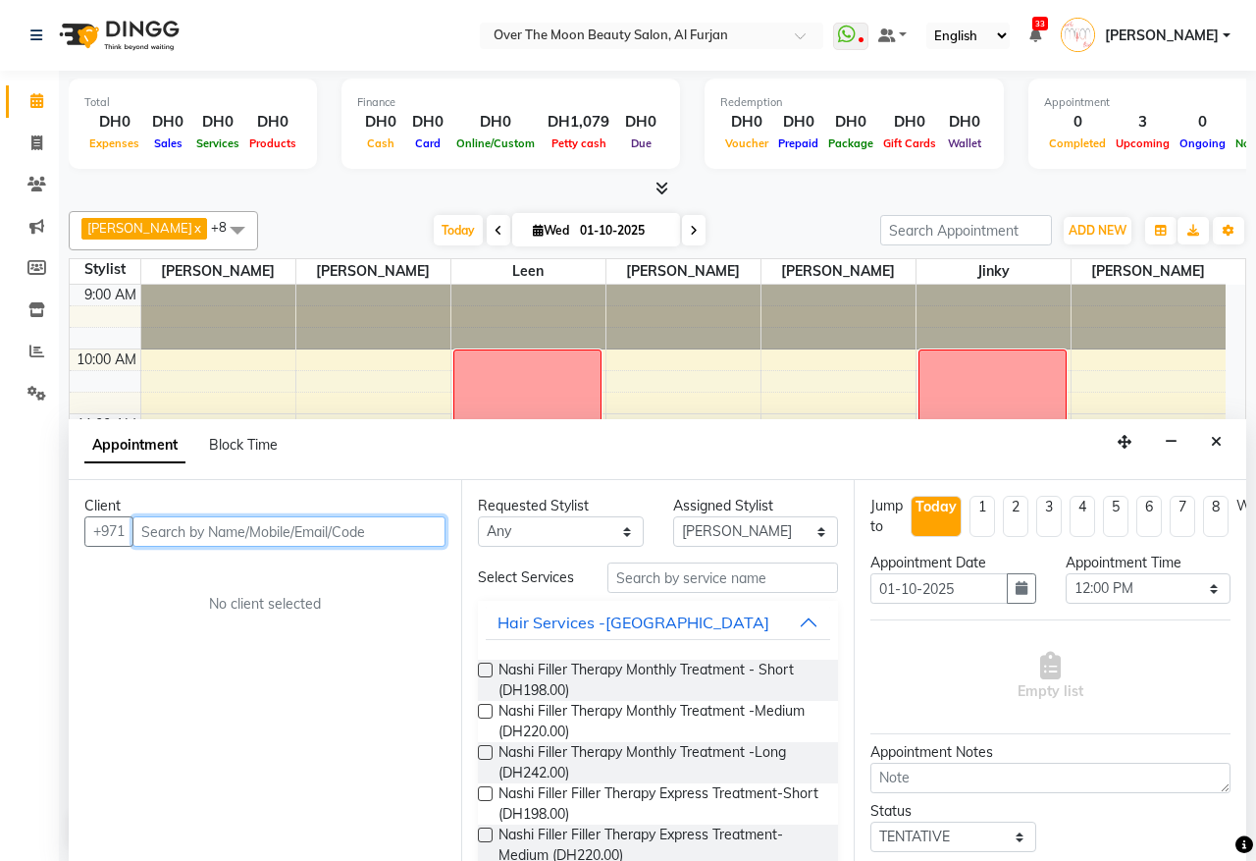
click at [404, 535] on input "text" at bounding box center [289, 531] width 313 height 30
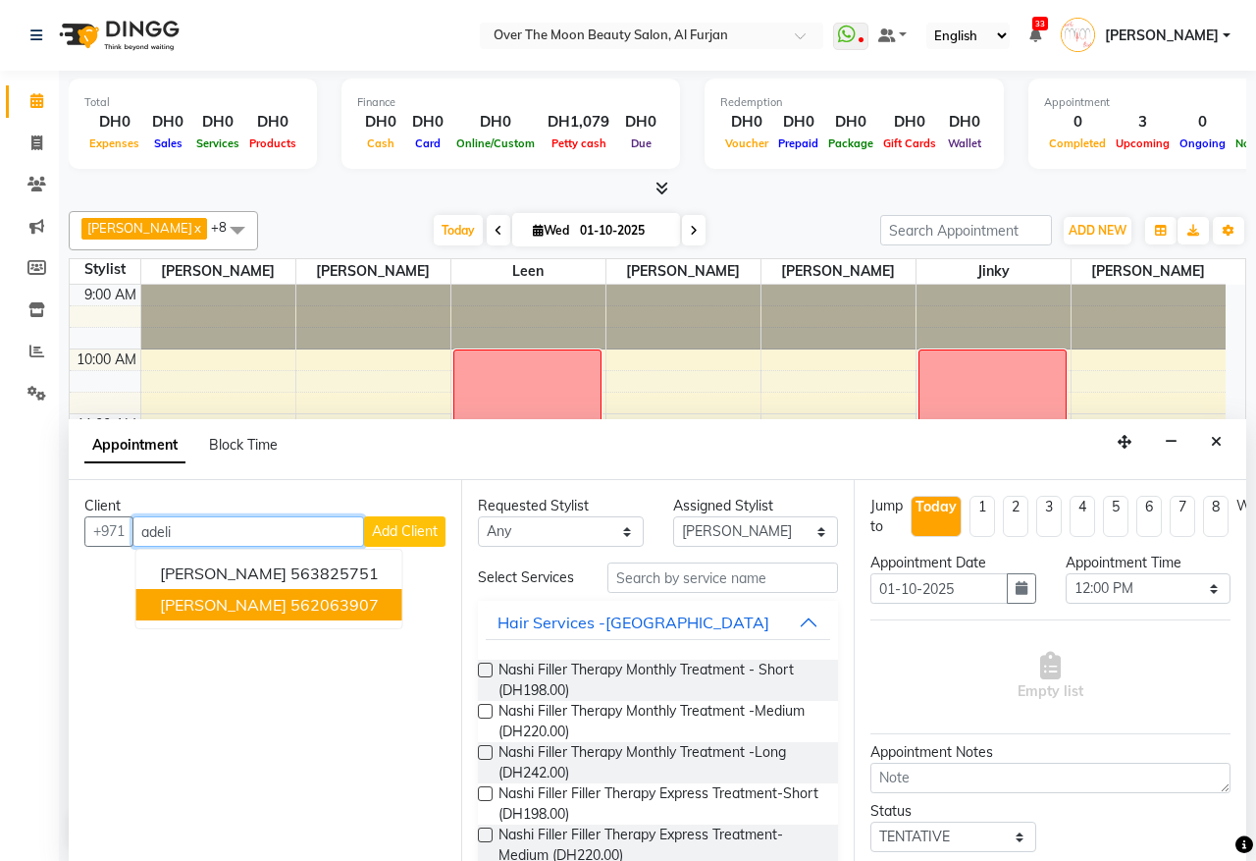
click at [228, 590] on button "Adeline Hardman 562063907" at bounding box center [269, 604] width 266 height 31
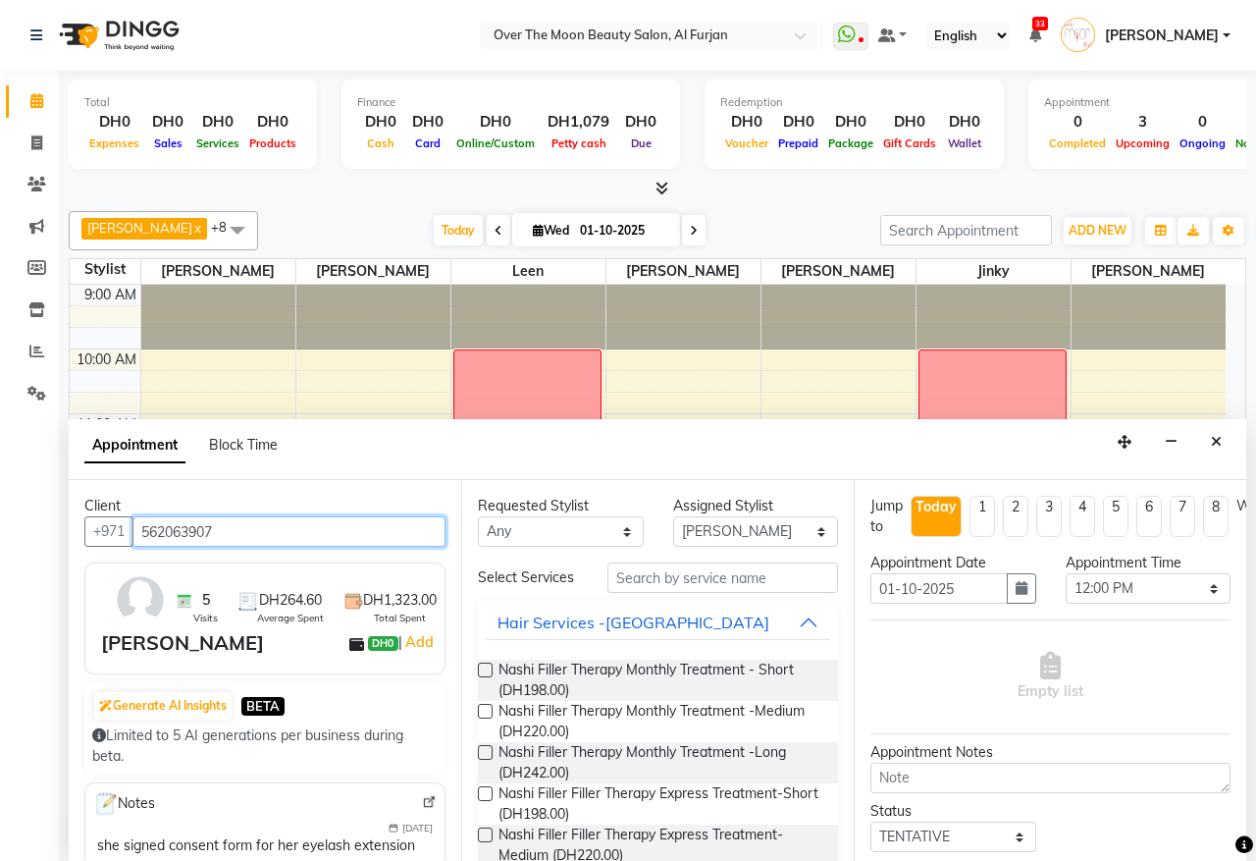
type input "562063907"
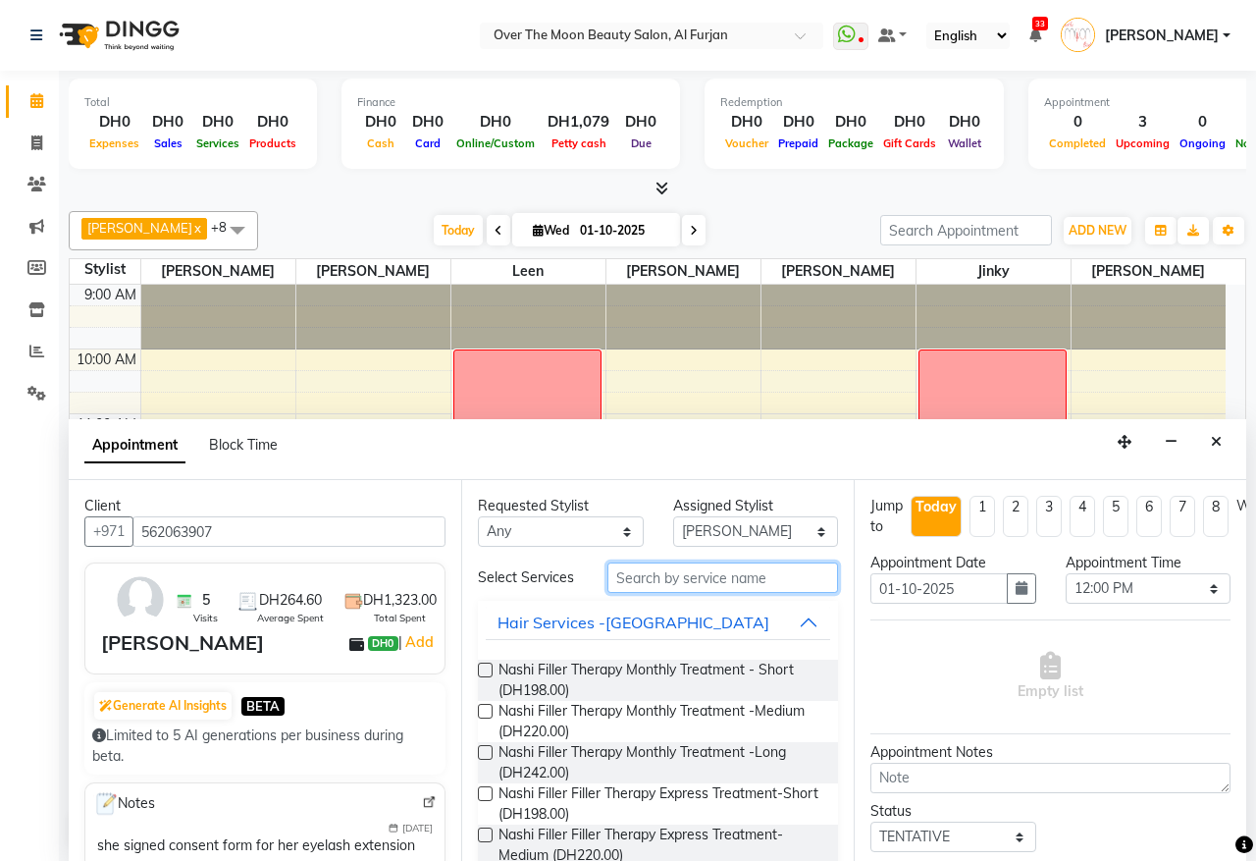
click at [729, 585] on input "text" at bounding box center [723, 577] width 231 height 30
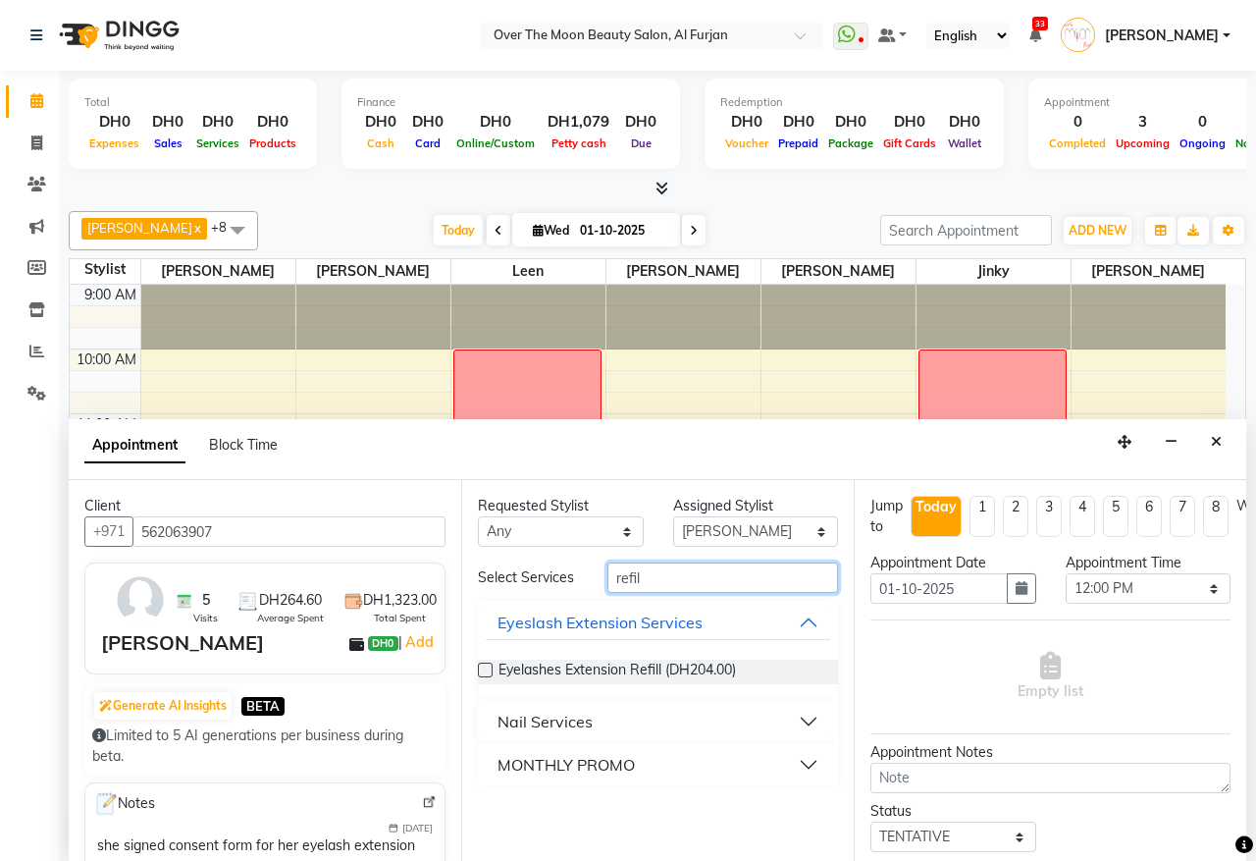
type input "refil"
click at [481, 672] on label at bounding box center [485, 670] width 15 height 15
click at [481, 672] on input "checkbox" at bounding box center [484, 671] width 13 height 13
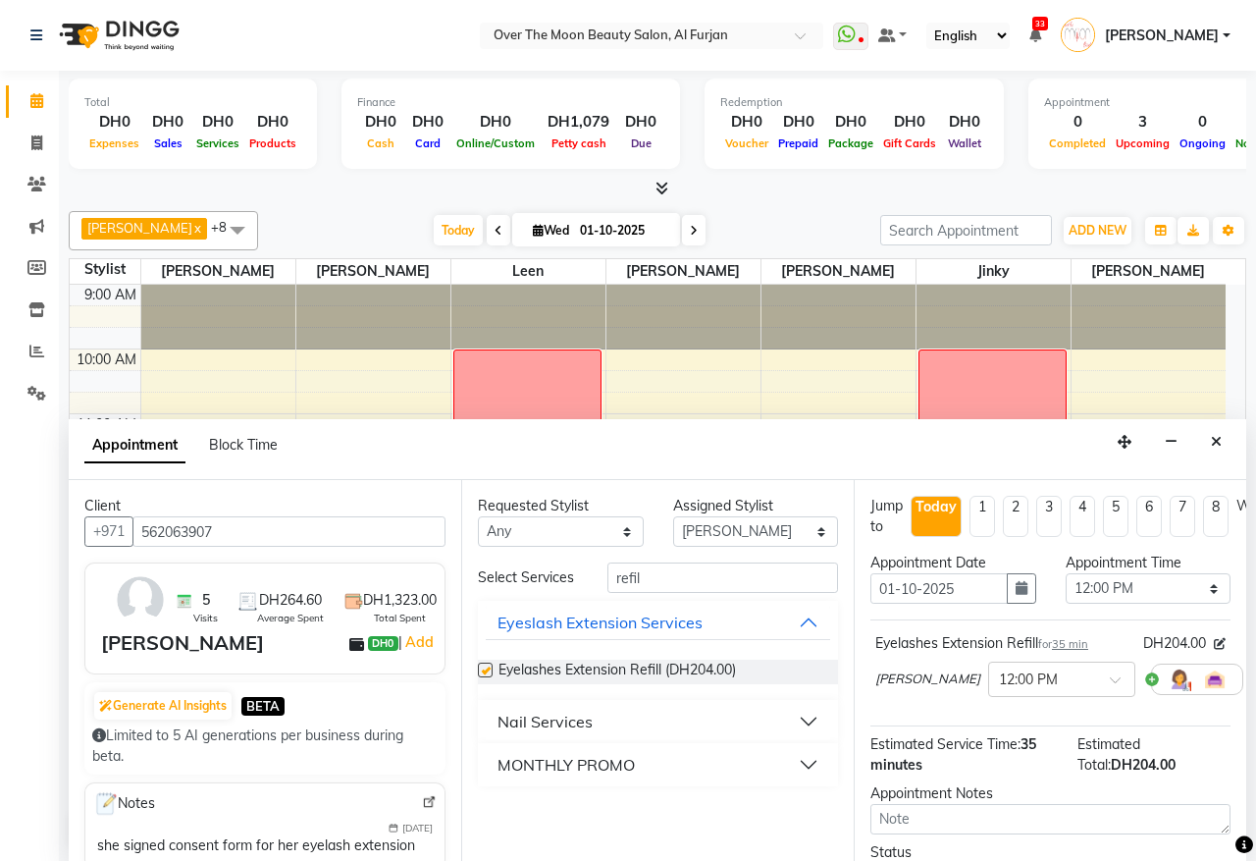
checkbox input "false"
click at [815, 530] on select "Select Bianca Hadeel Jeewan Jinky Kristi Leen Sapana William" at bounding box center [756, 531] width 166 height 30
select select "64796"
click at [673, 517] on select "Select Bianca Hadeel Jeewan Jinky Kristi Leen Sapana William" at bounding box center [756, 531] width 166 height 30
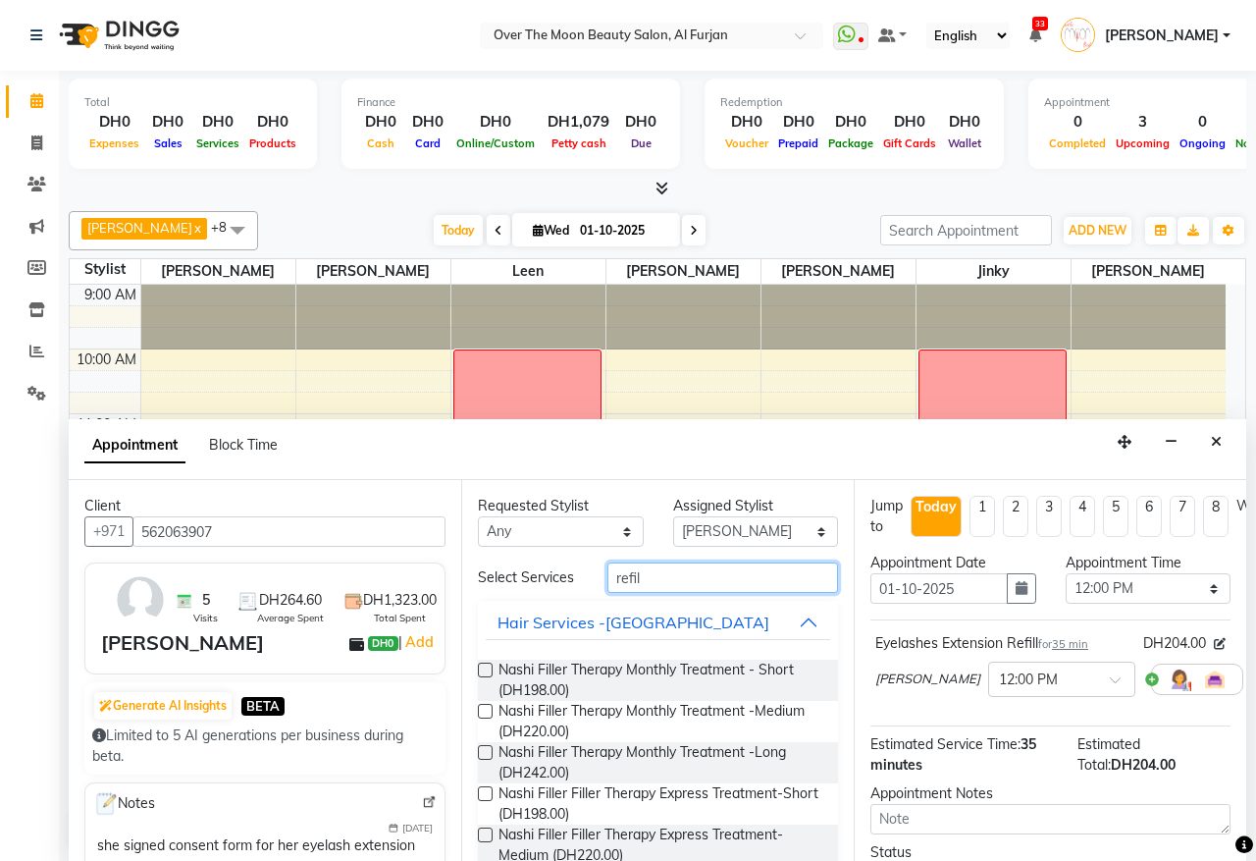
click at [708, 585] on input "refil" at bounding box center [723, 577] width 231 height 30
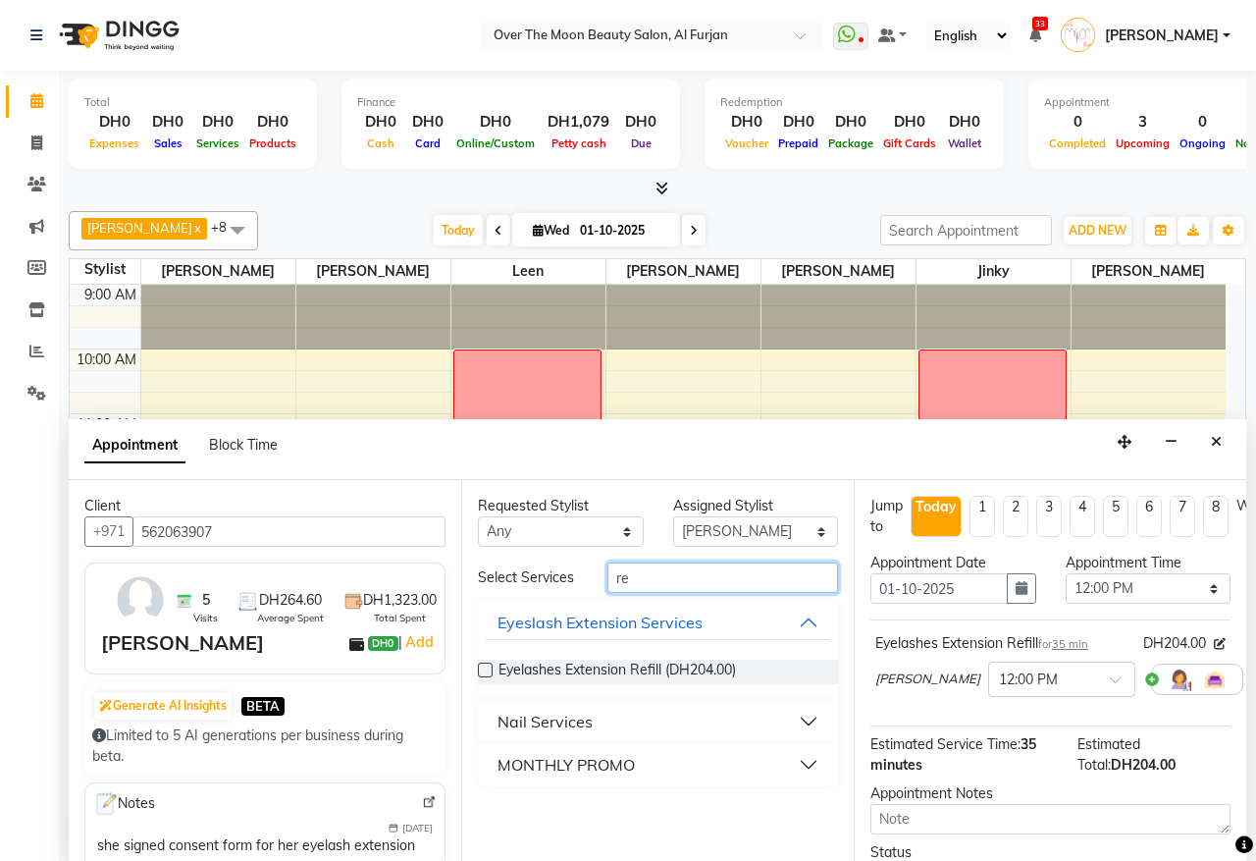
type input "r"
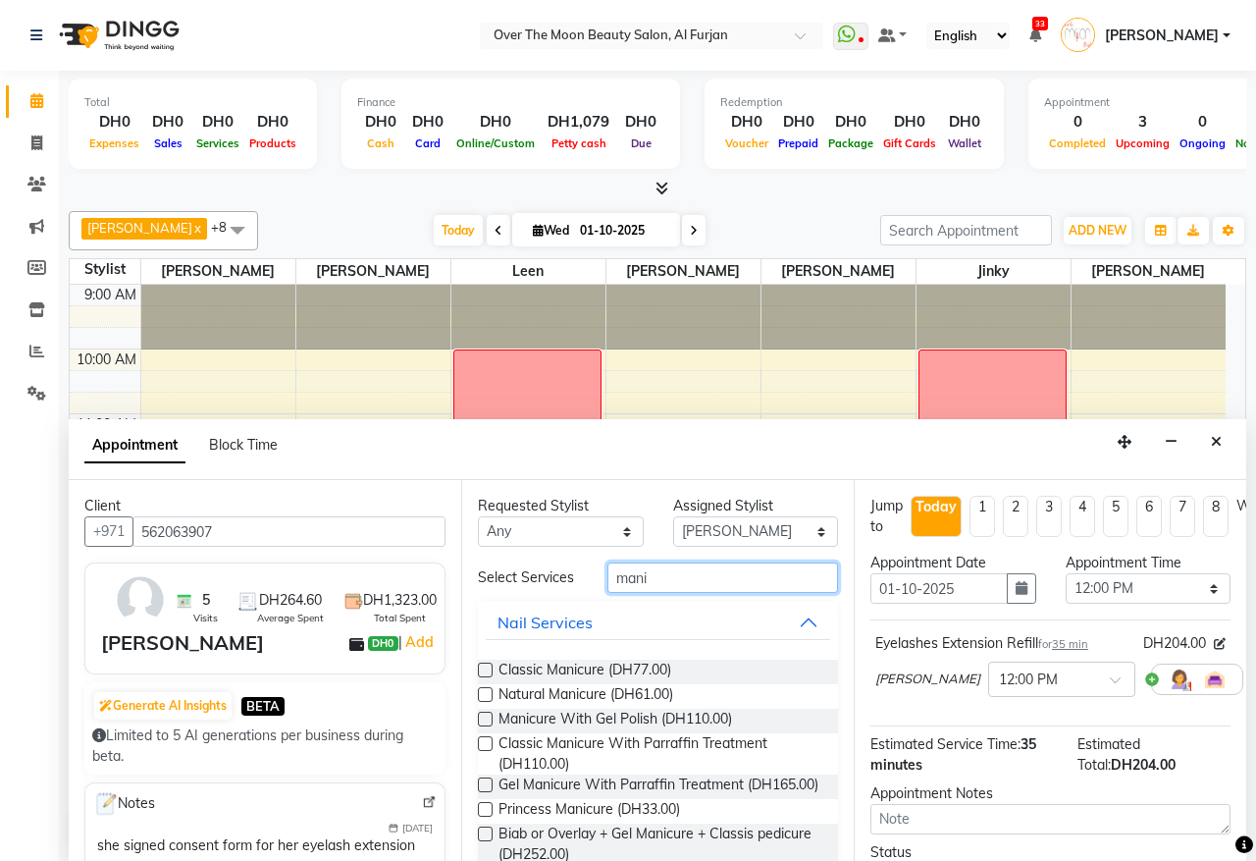
type input "mani"
click at [483, 677] on label at bounding box center [485, 670] width 15 height 15
click at [483, 678] on input "checkbox" at bounding box center [484, 671] width 13 height 13
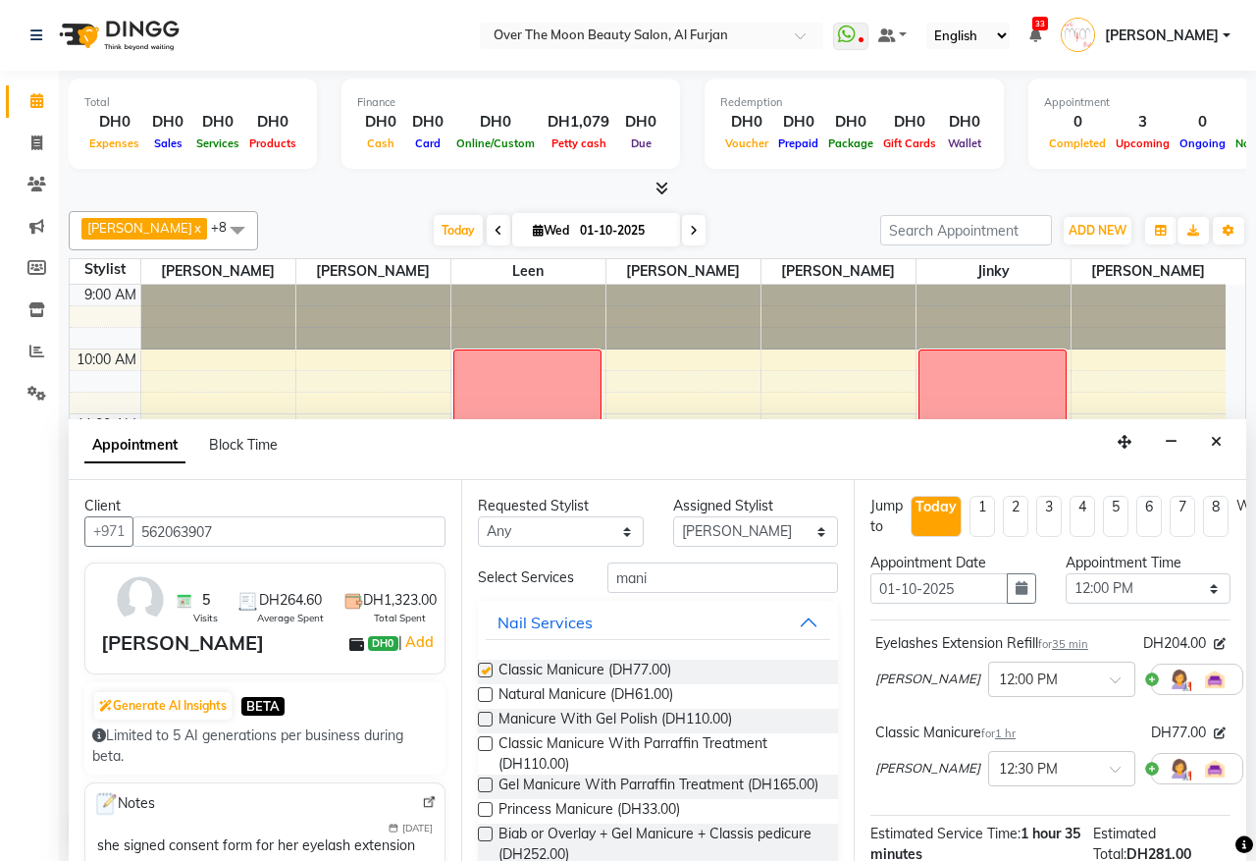
checkbox input "false"
click at [673, 584] on input "mani" at bounding box center [723, 577] width 231 height 30
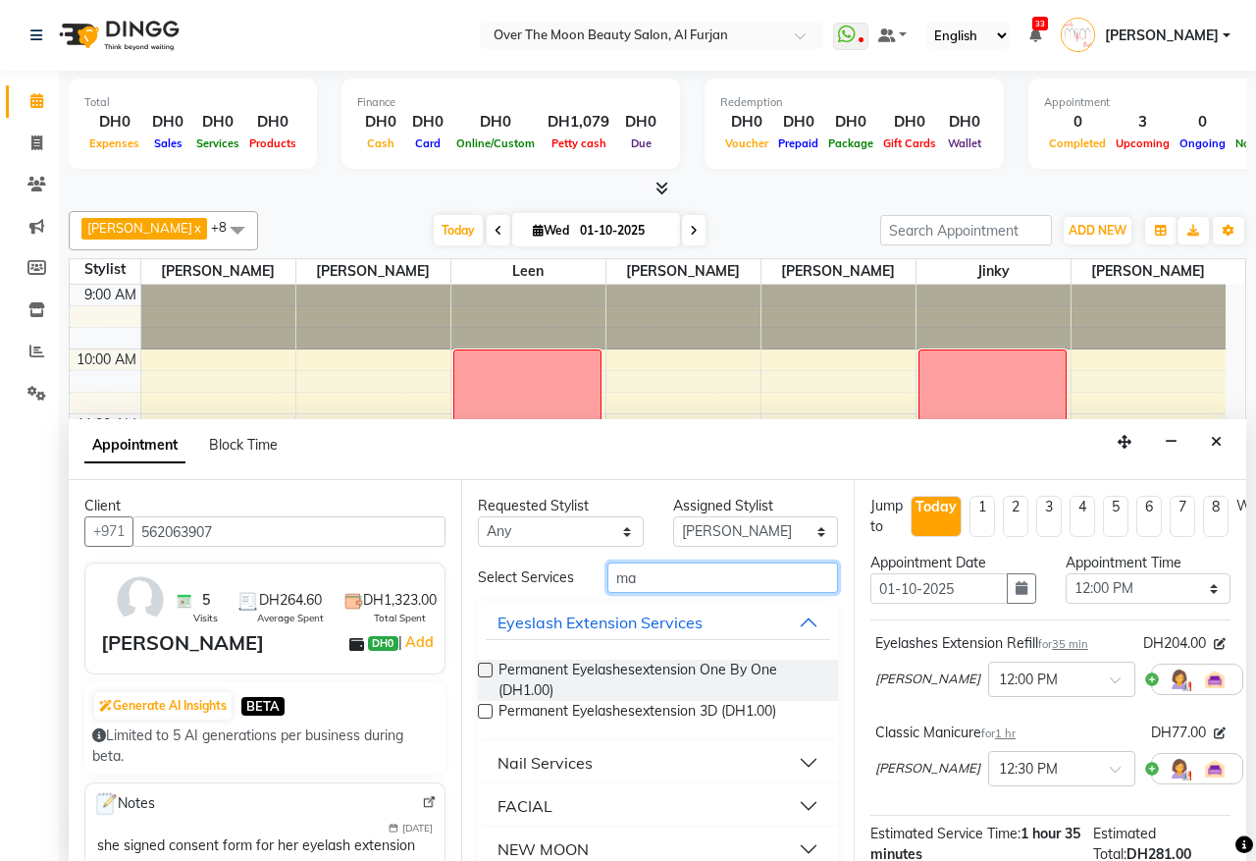
type input "m"
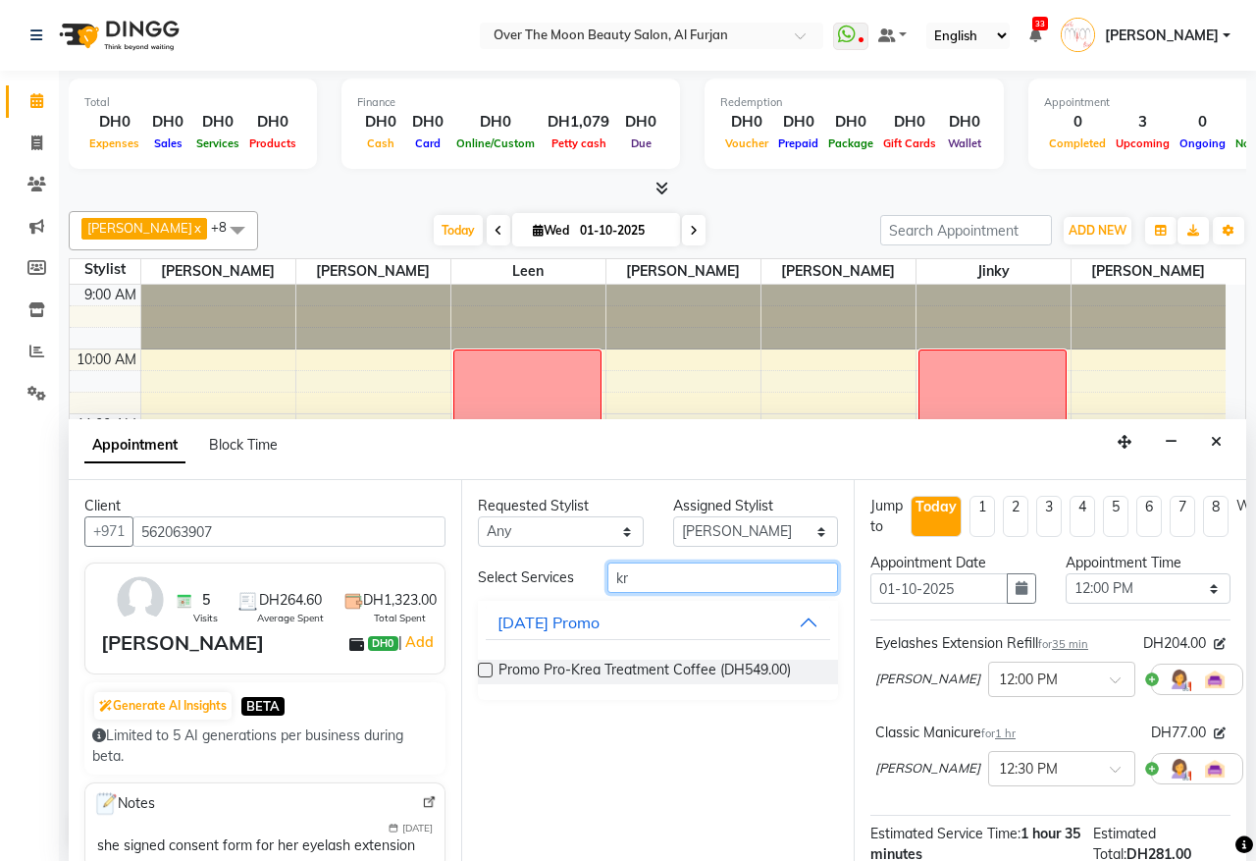
type input "k"
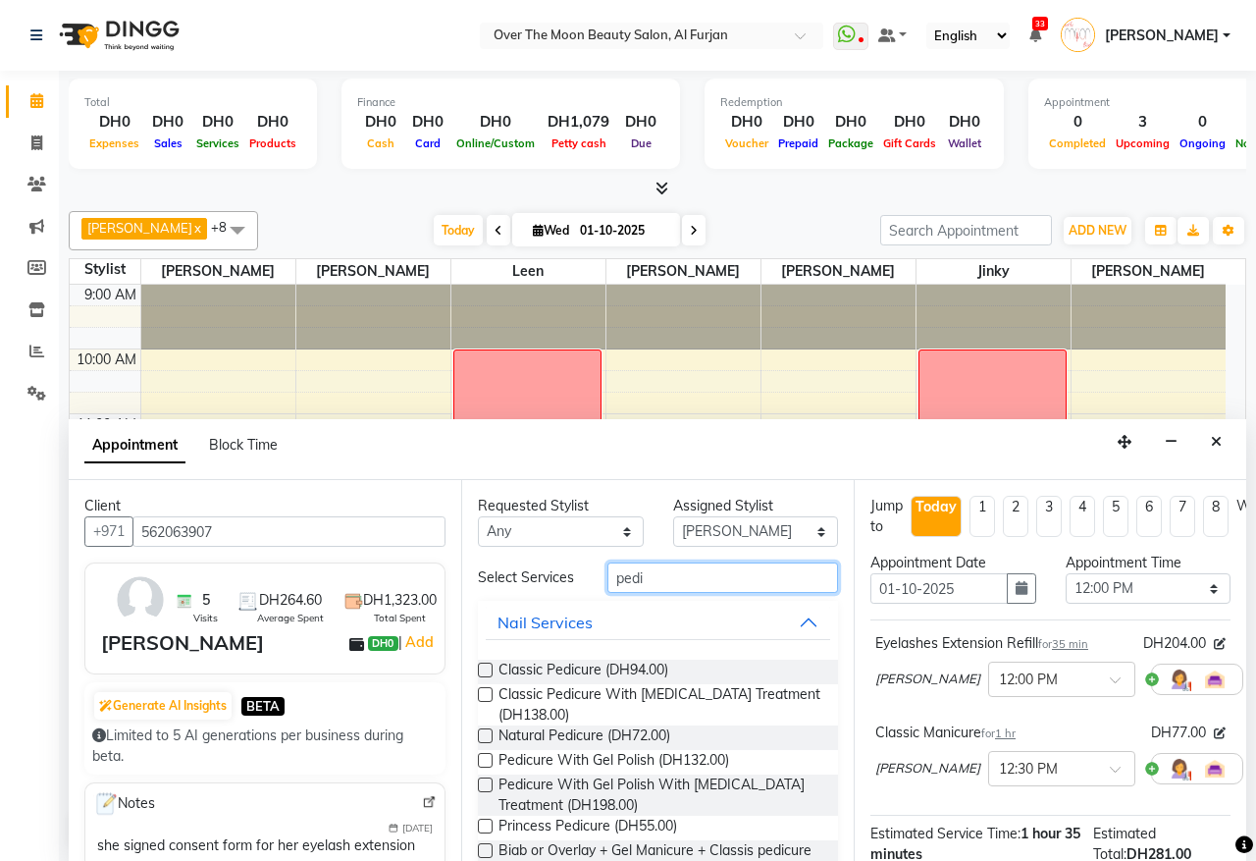
type input "pedi"
click at [479, 677] on label at bounding box center [485, 670] width 15 height 15
click at [479, 678] on input "checkbox" at bounding box center [484, 671] width 13 height 13
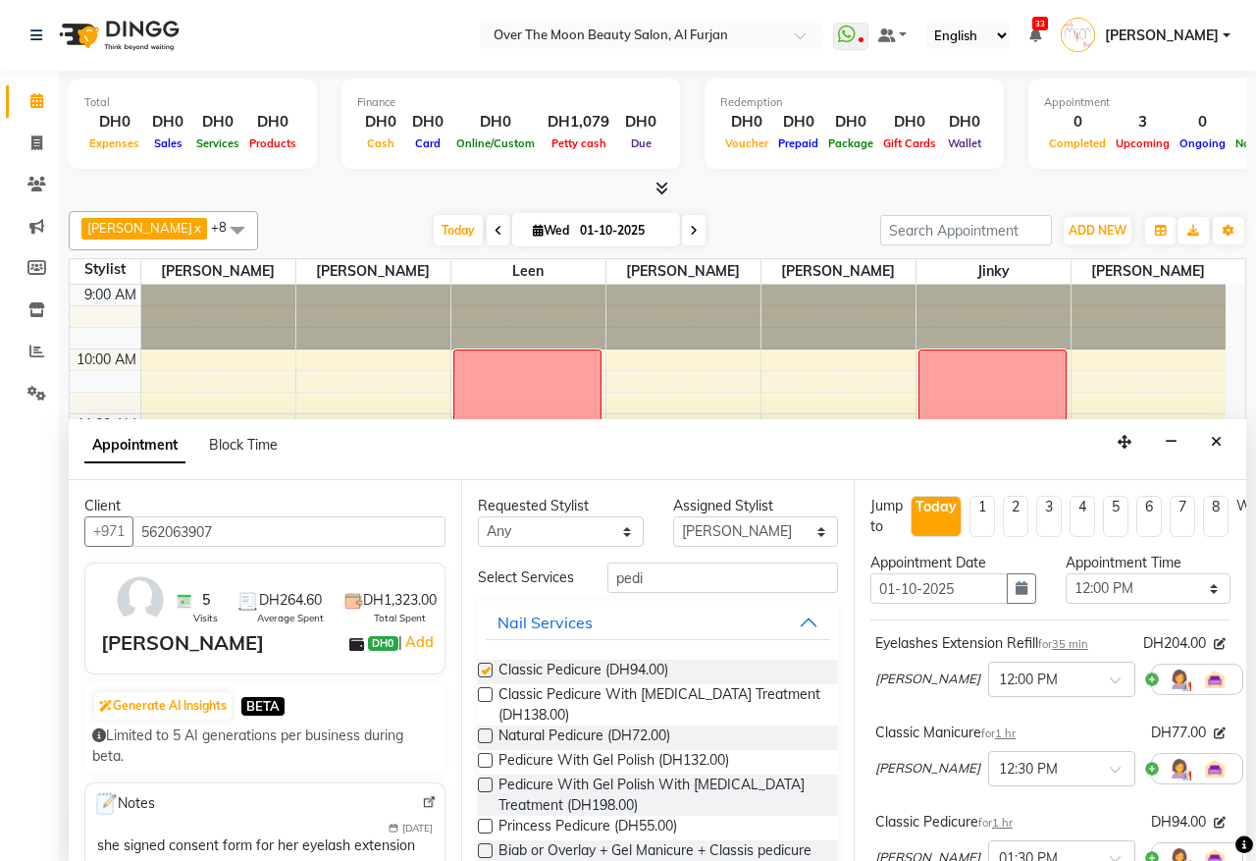
checkbox input "false"
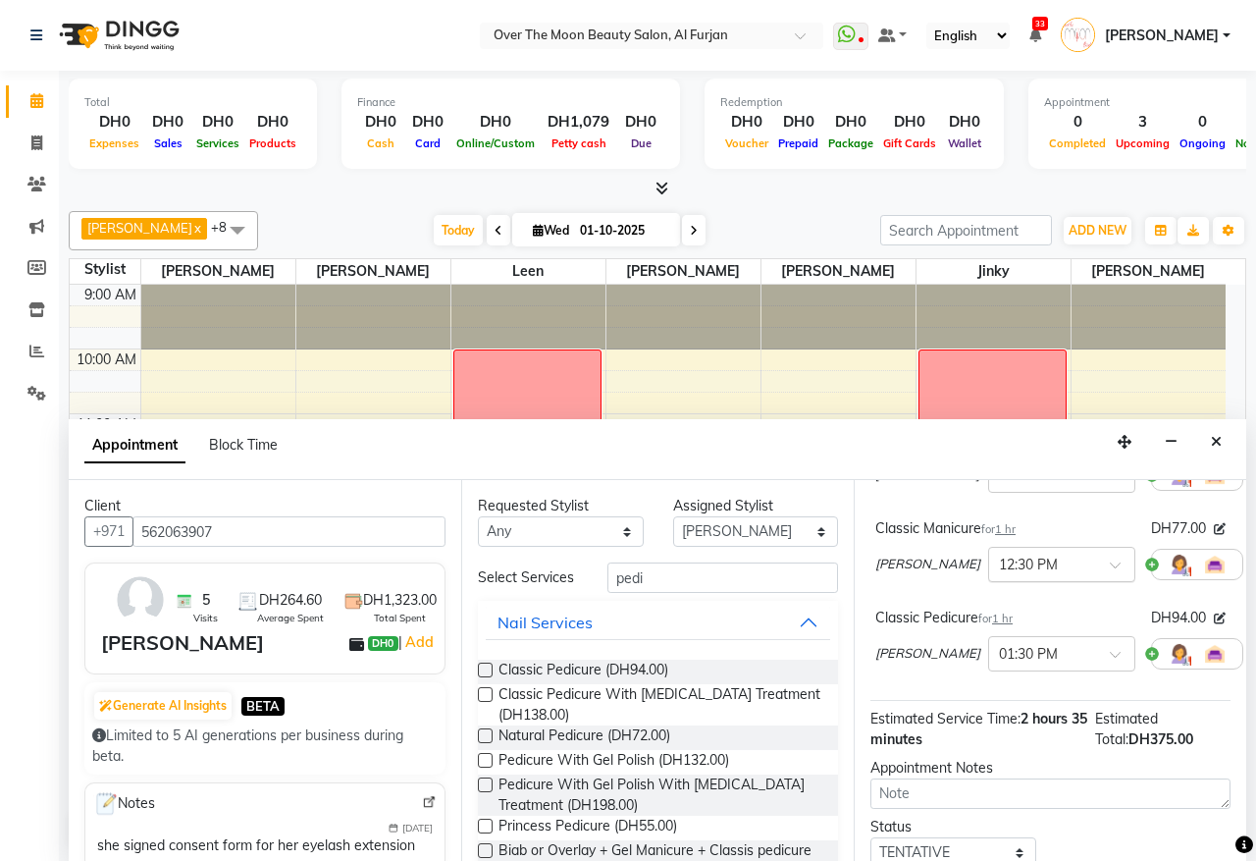
click at [1056, 557] on div at bounding box center [1061, 563] width 145 height 21
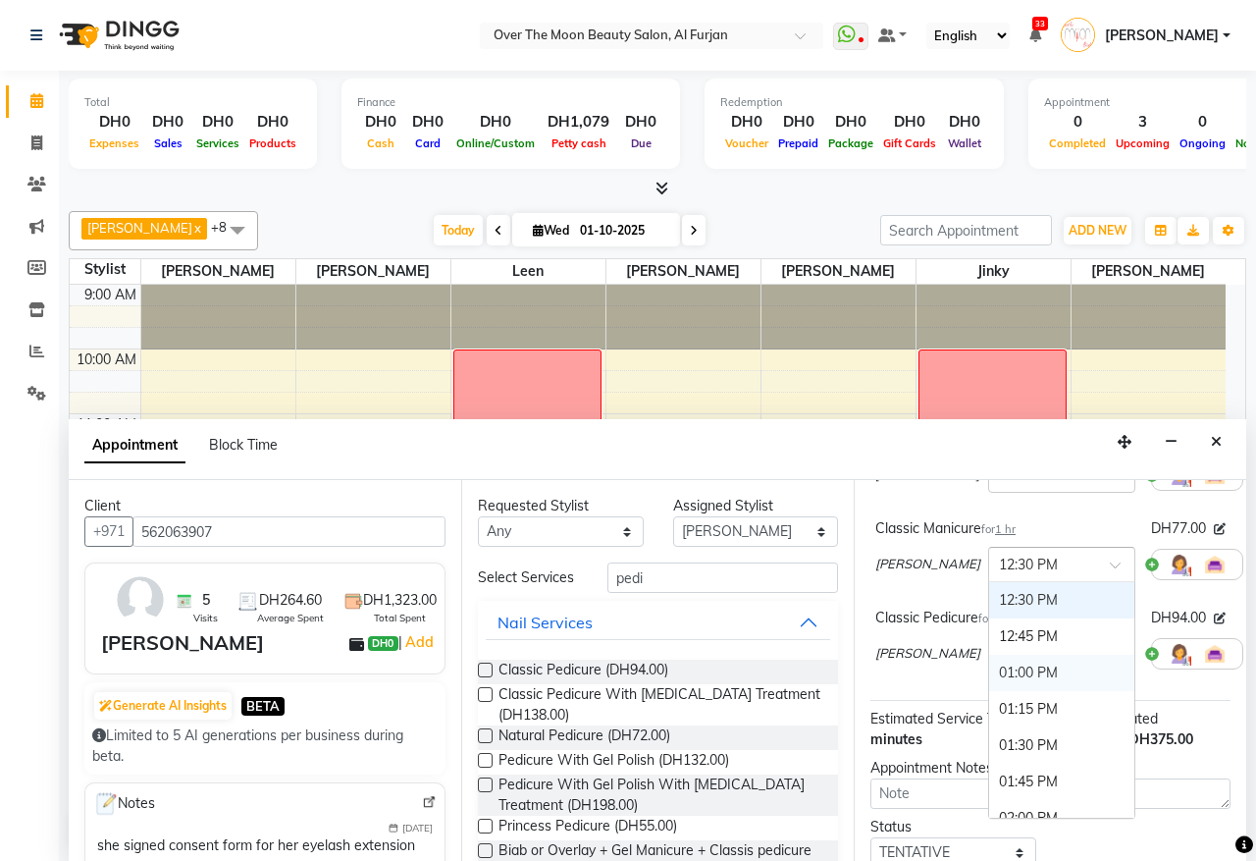
click at [1008, 674] on div "01:00 PM" at bounding box center [1061, 673] width 145 height 36
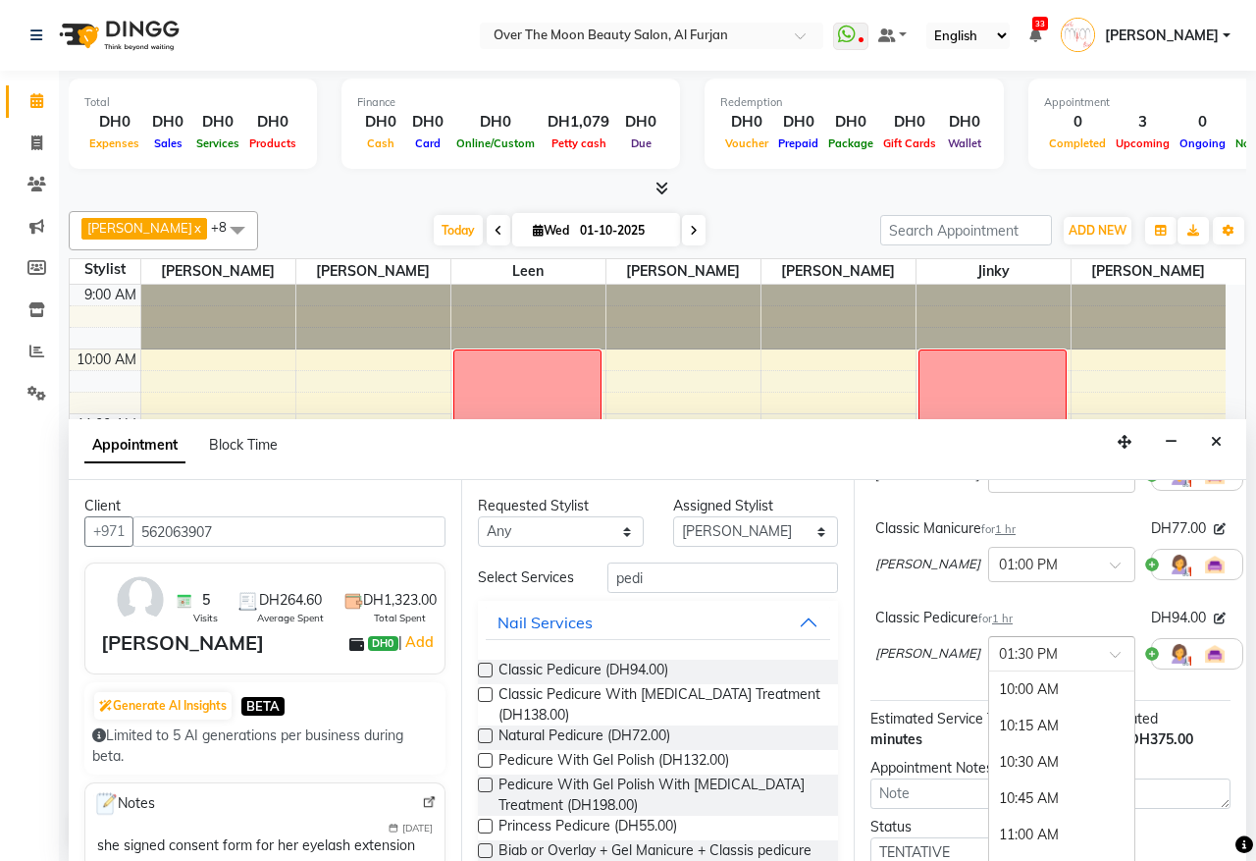
click at [1057, 648] on div at bounding box center [1061, 652] width 145 height 21
click at [1008, 817] on div "01:00 PM" at bounding box center [1061, 823] width 145 height 36
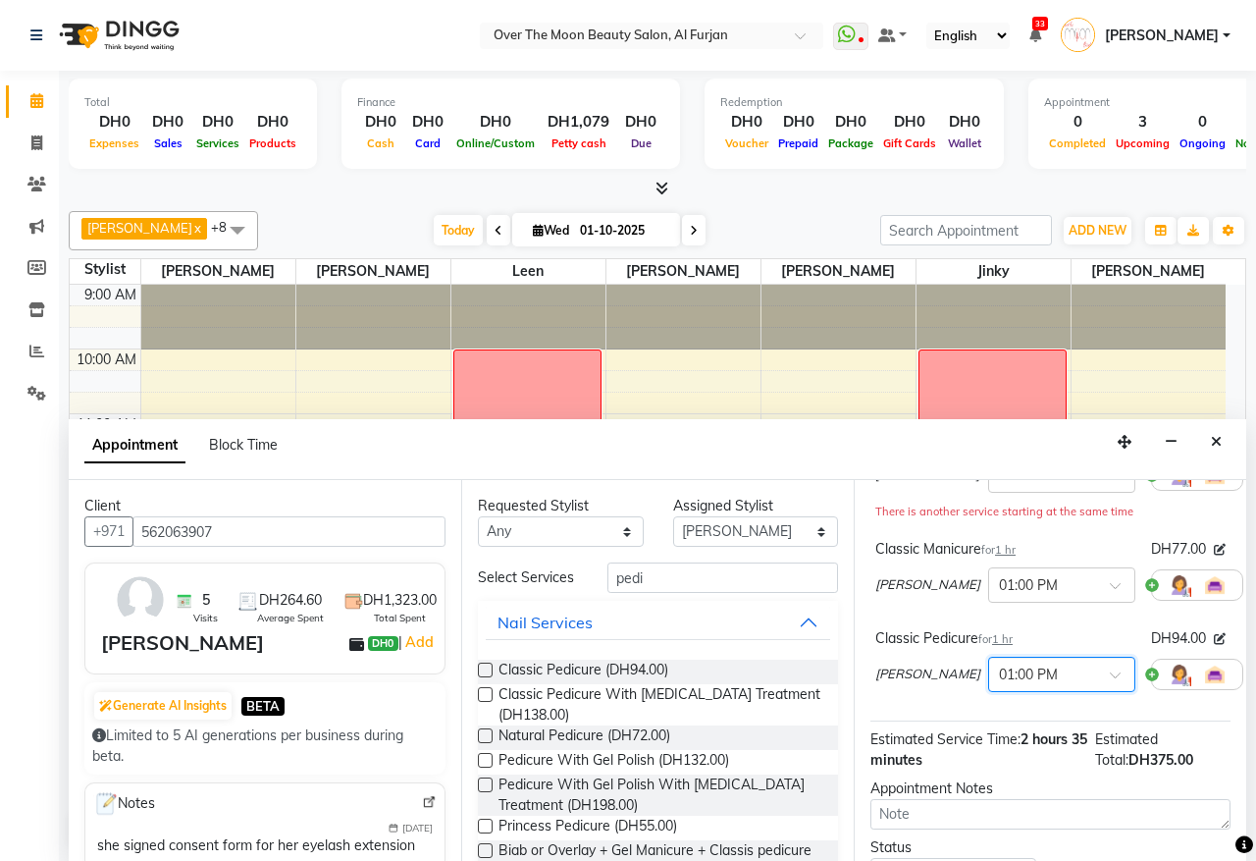
scroll to position [375, 0]
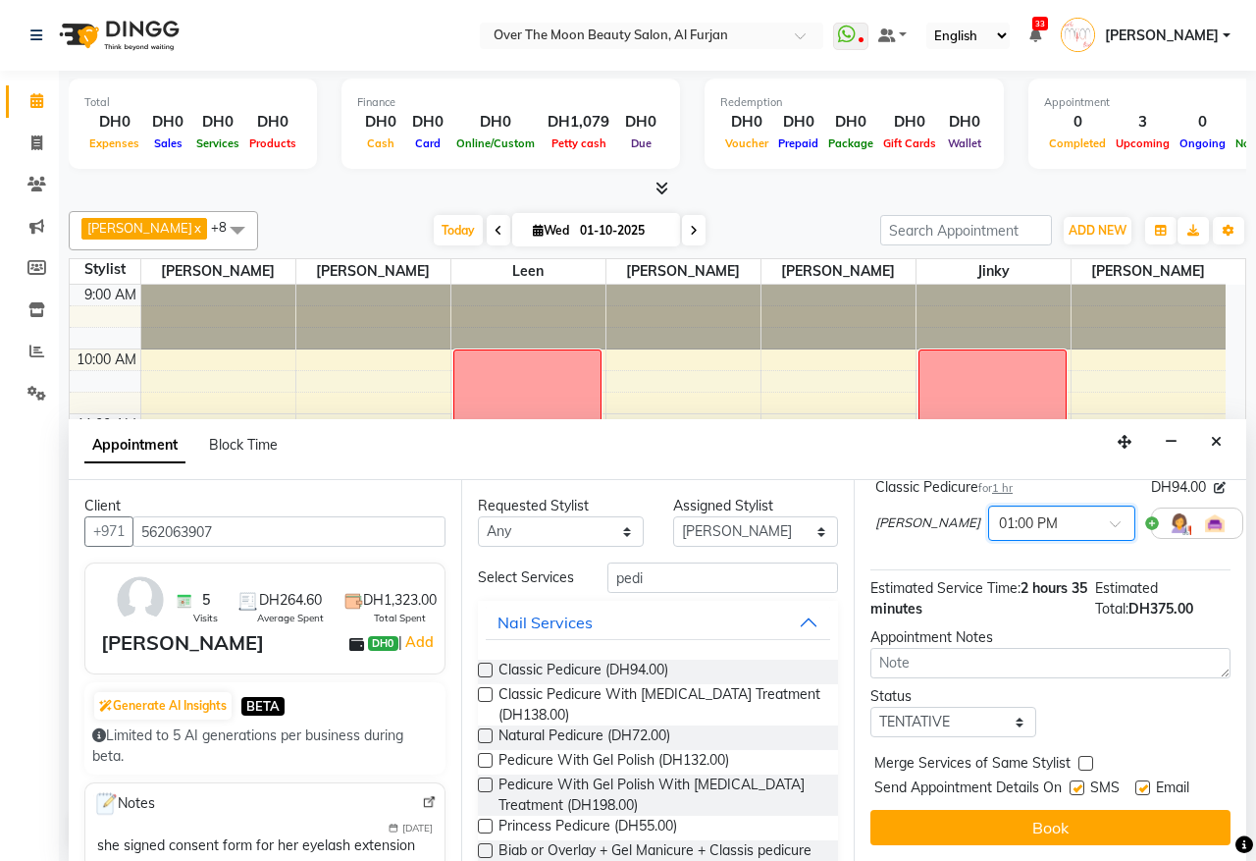
click at [1083, 756] on label at bounding box center [1086, 763] width 15 height 15
click at [1083, 759] on input "checkbox" at bounding box center [1085, 765] width 13 height 13
checkbox input "true"
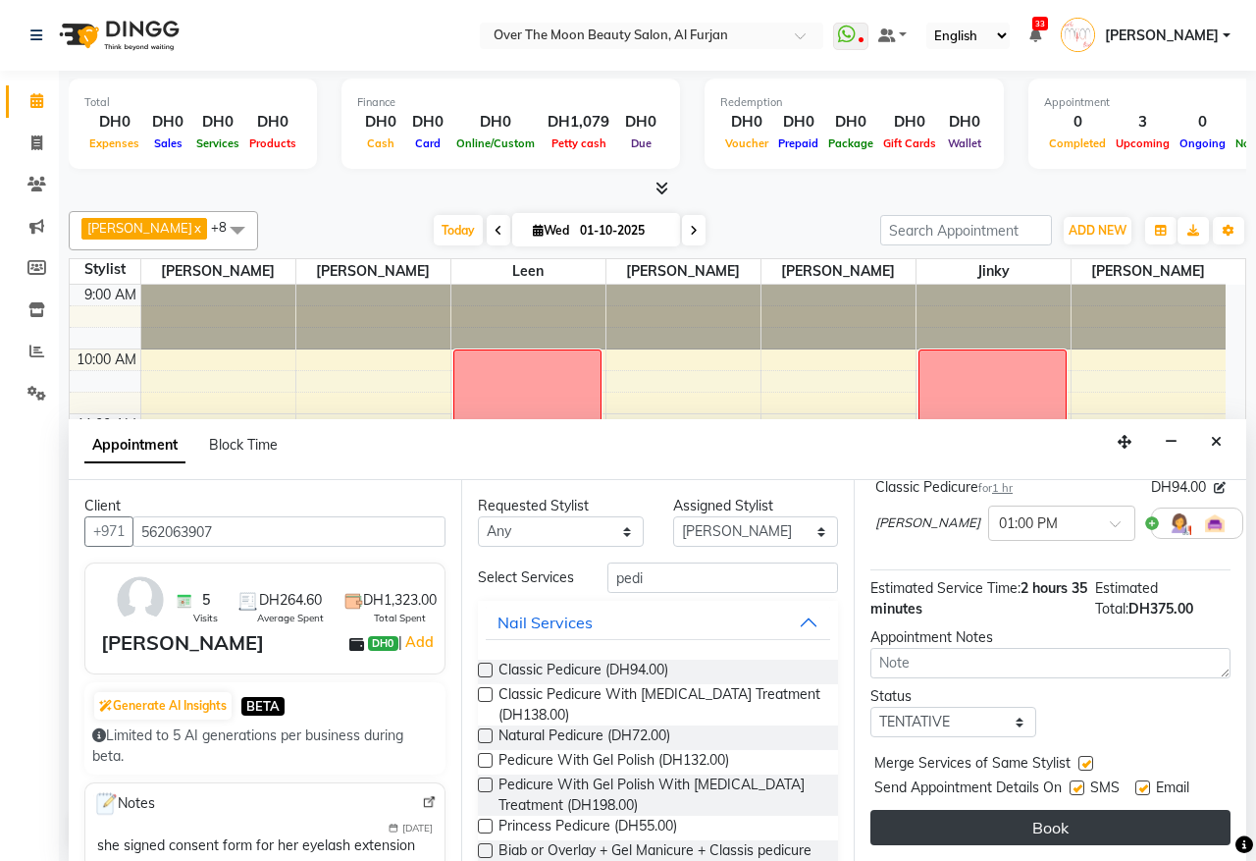
click at [1066, 810] on button "Book" at bounding box center [1051, 827] width 360 height 35
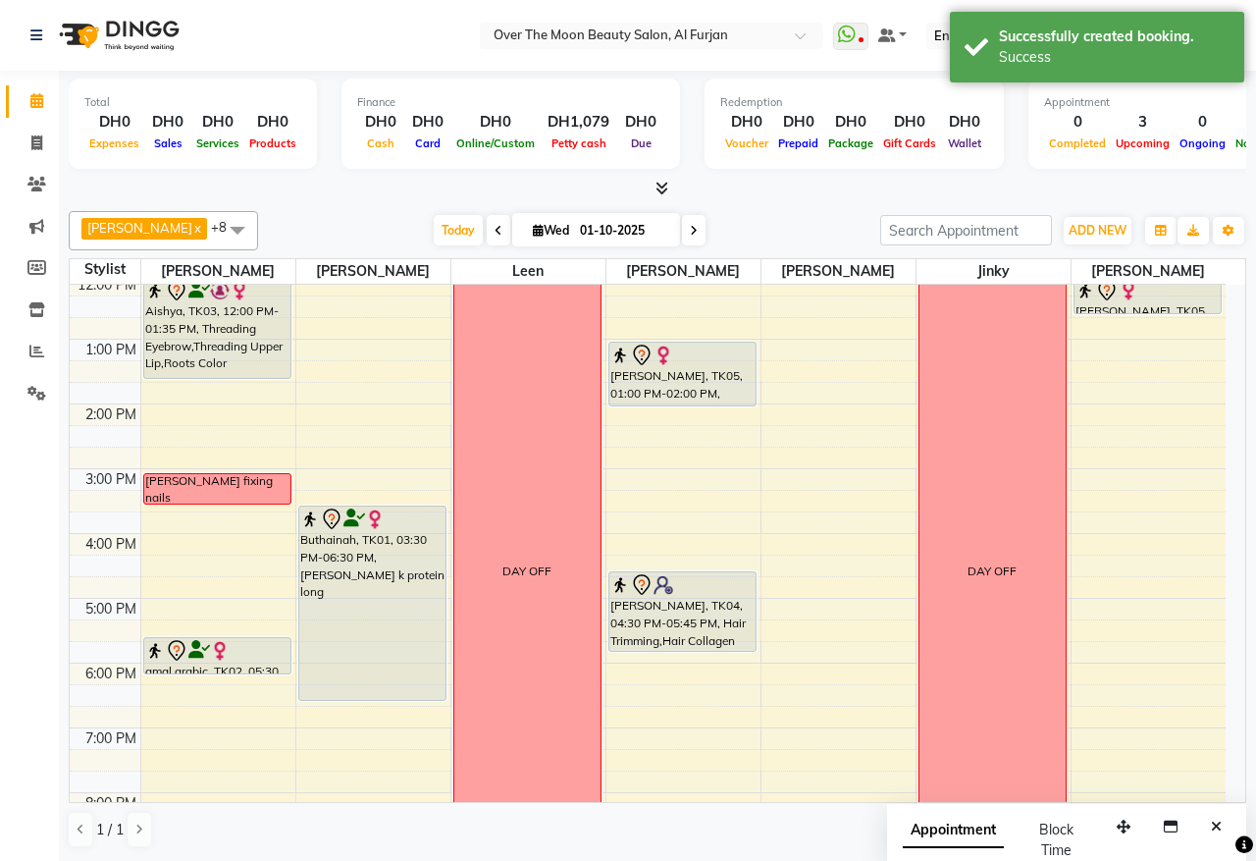
scroll to position [0, 0]
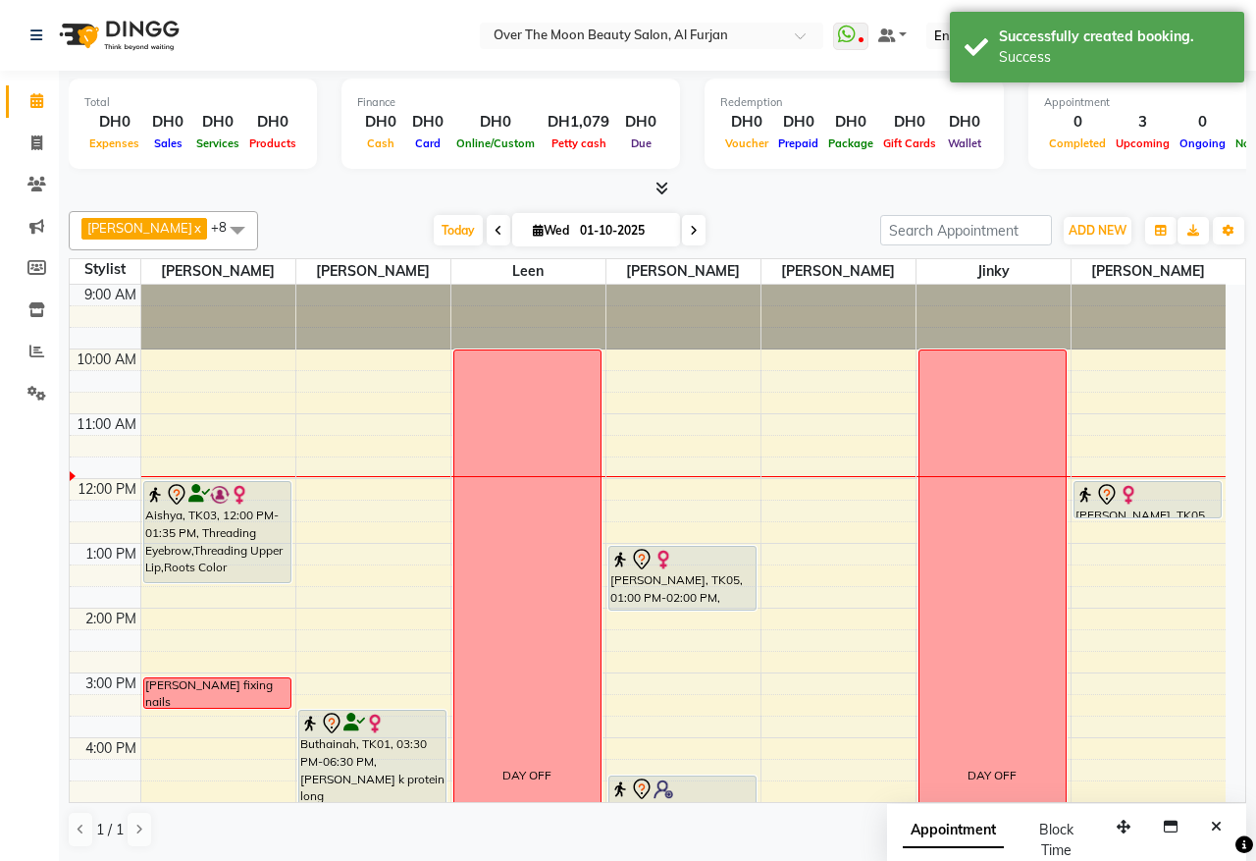
click at [704, 596] on div "Adeline Hardman, TK05, 01:00 PM-02:00 PM, Classic Manicure,Classic Pedicure" at bounding box center [683, 578] width 146 height 63
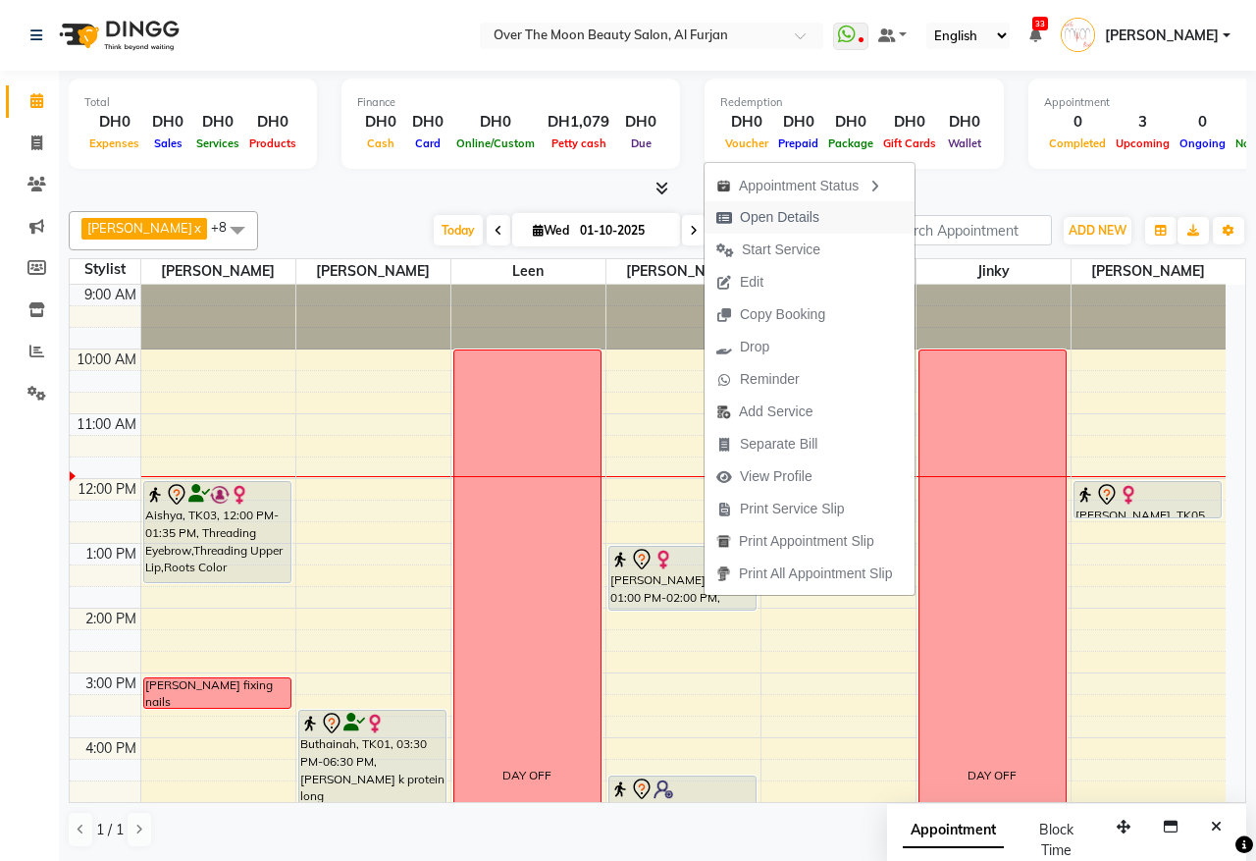
click at [805, 214] on span "Open Details" at bounding box center [780, 217] width 80 height 21
select select "7"
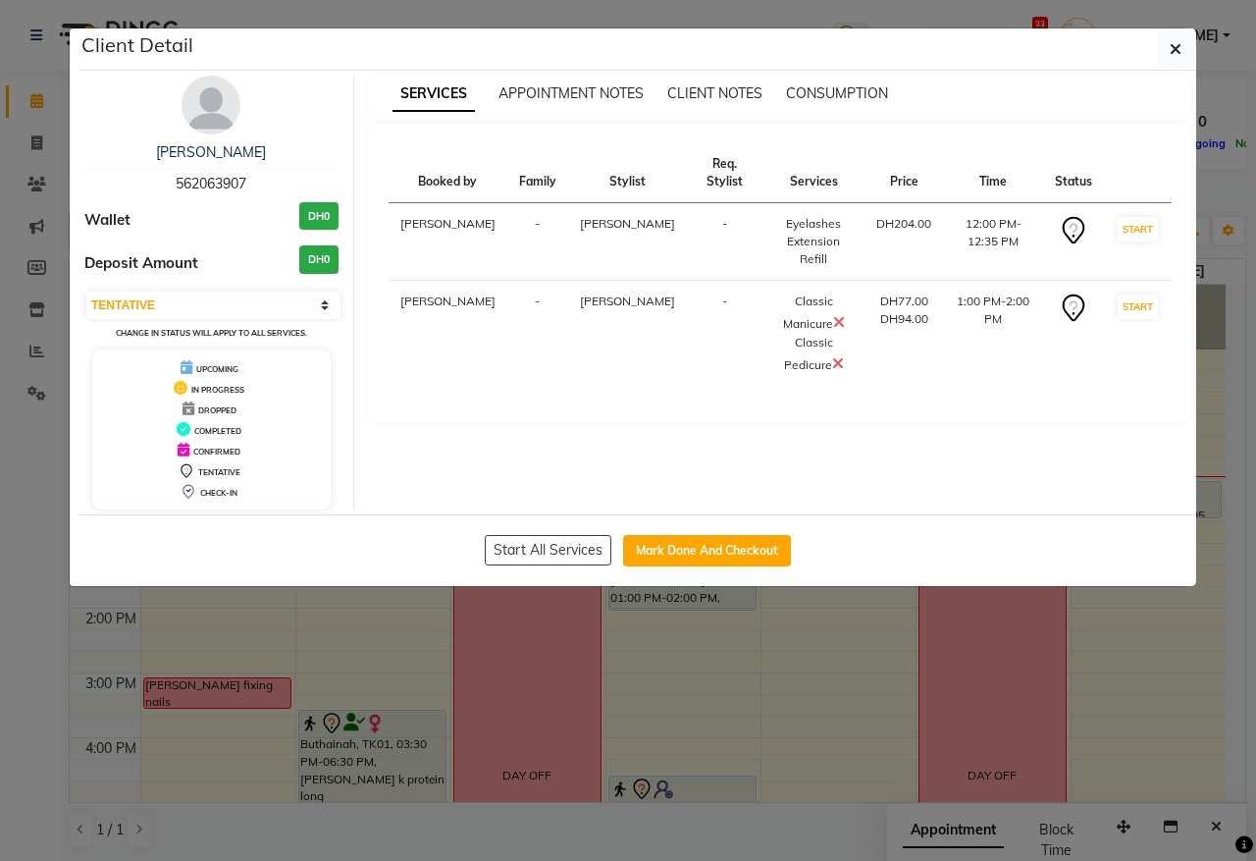
click at [832, 355] on icon at bounding box center [838, 363] width 12 height 16
click at [1174, 41] on icon "button" at bounding box center [1176, 49] width 12 height 16
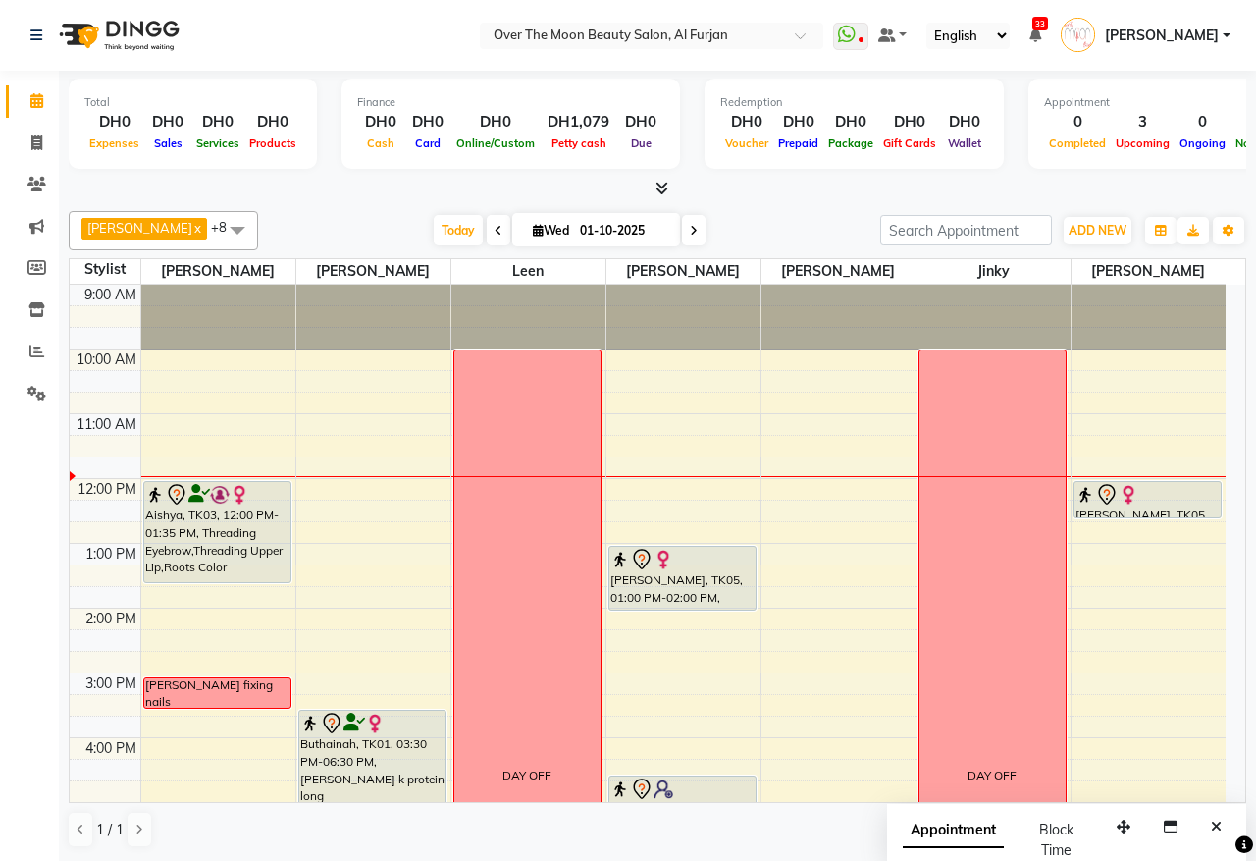
click at [695, 589] on div "Adeline Hardman, TK05, 01:00 PM-02:00 PM, Classic Manicure,Classic Pedicure" at bounding box center [683, 578] width 146 height 63
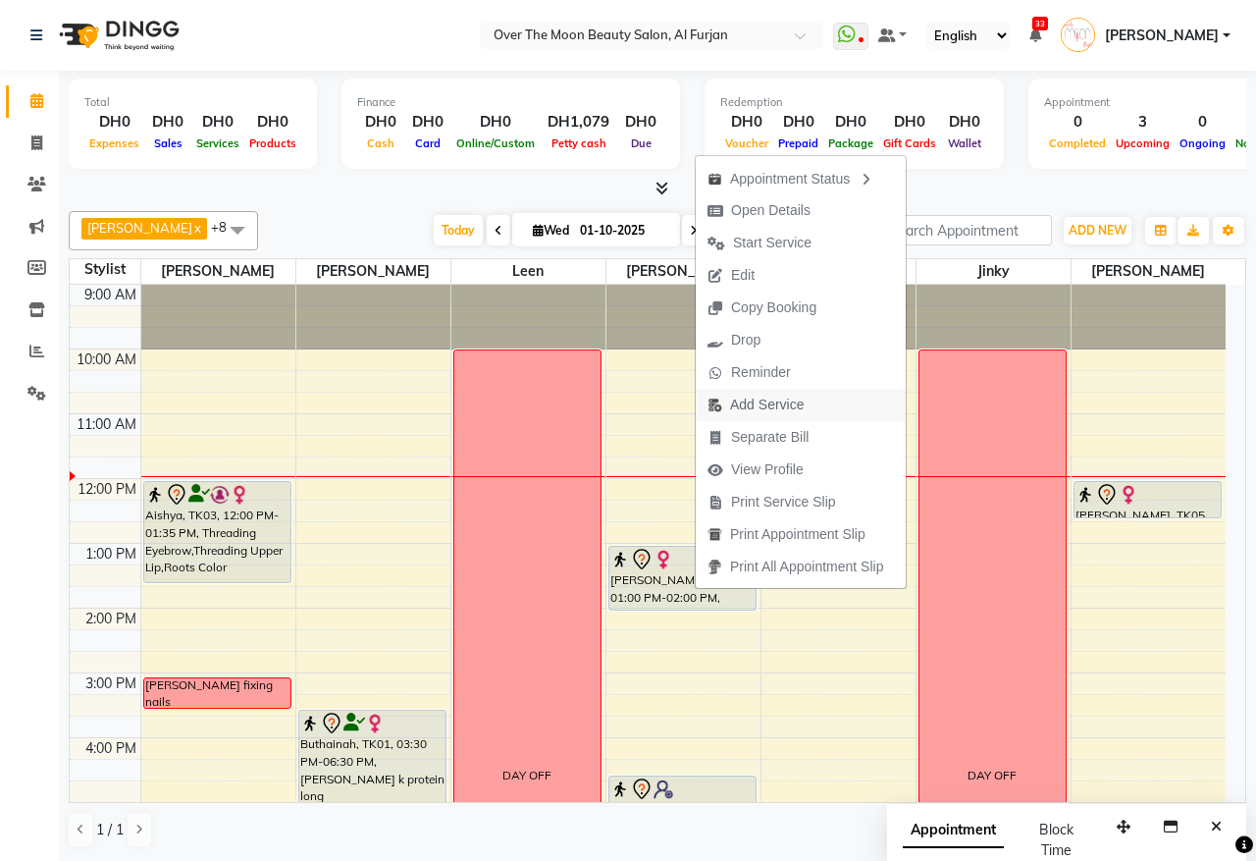
click at [766, 405] on span "Add Service" at bounding box center [767, 405] width 74 height 21
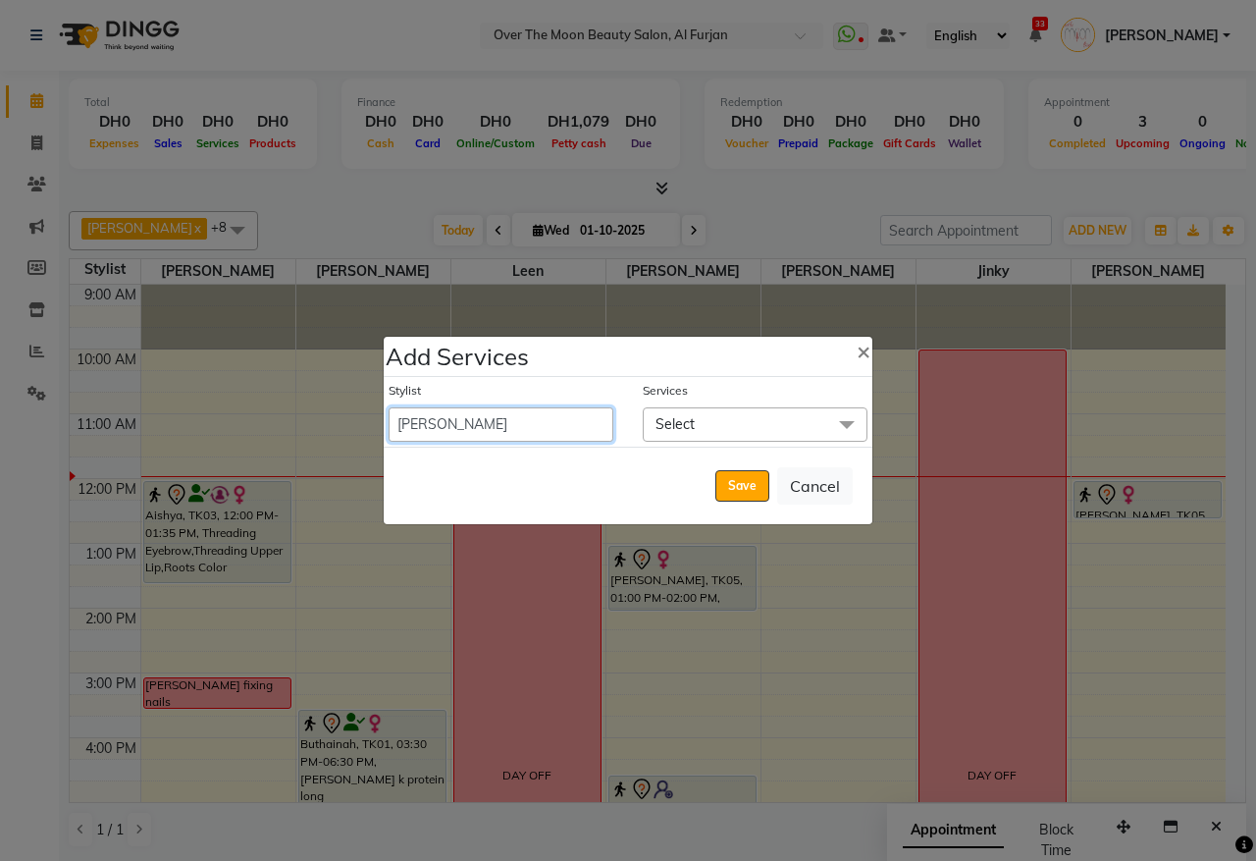
click at [576, 420] on select "Admin Bianca Hadeel Jeewan Jinky Kristi Leen Sabah Sapana William" at bounding box center [501, 424] width 225 height 34
select select "66063"
click at [389, 407] on select "Admin Bianca Hadeel Jeewan Jinky Kristi Leen Sabah Sapana William" at bounding box center [501, 424] width 225 height 34
select select "840"
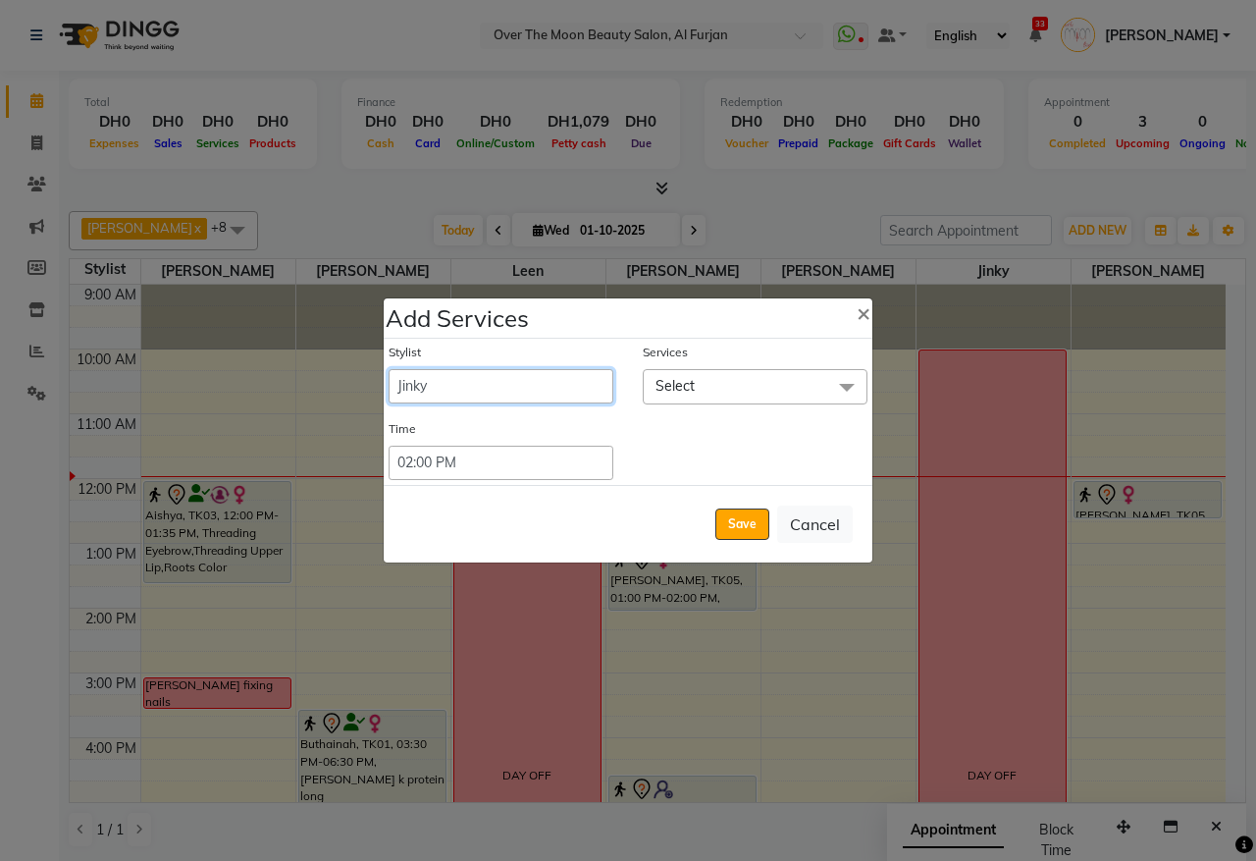
click at [556, 385] on select "Admin Bianca Hadeel Jeewan Jinky Kristi Leen Sabah Sapana William" at bounding box center [501, 386] width 225 height 34
select select "64402"
click at [389, 369] on select "Admin Bianca Hadeel Jeewan Jinky Kristi Leen Sabah Sapana William" at bounding box center [501, 386] width 225 height 34
click at [523, 464] on select "Select 09:00 AM 09:15 AM 09:30 AM 09:45 AM 10:00 AM 10:15 AM 10:30 AM 10:45 AM …" at bounding box center [501, 463] width 225 height 34
select select "780"
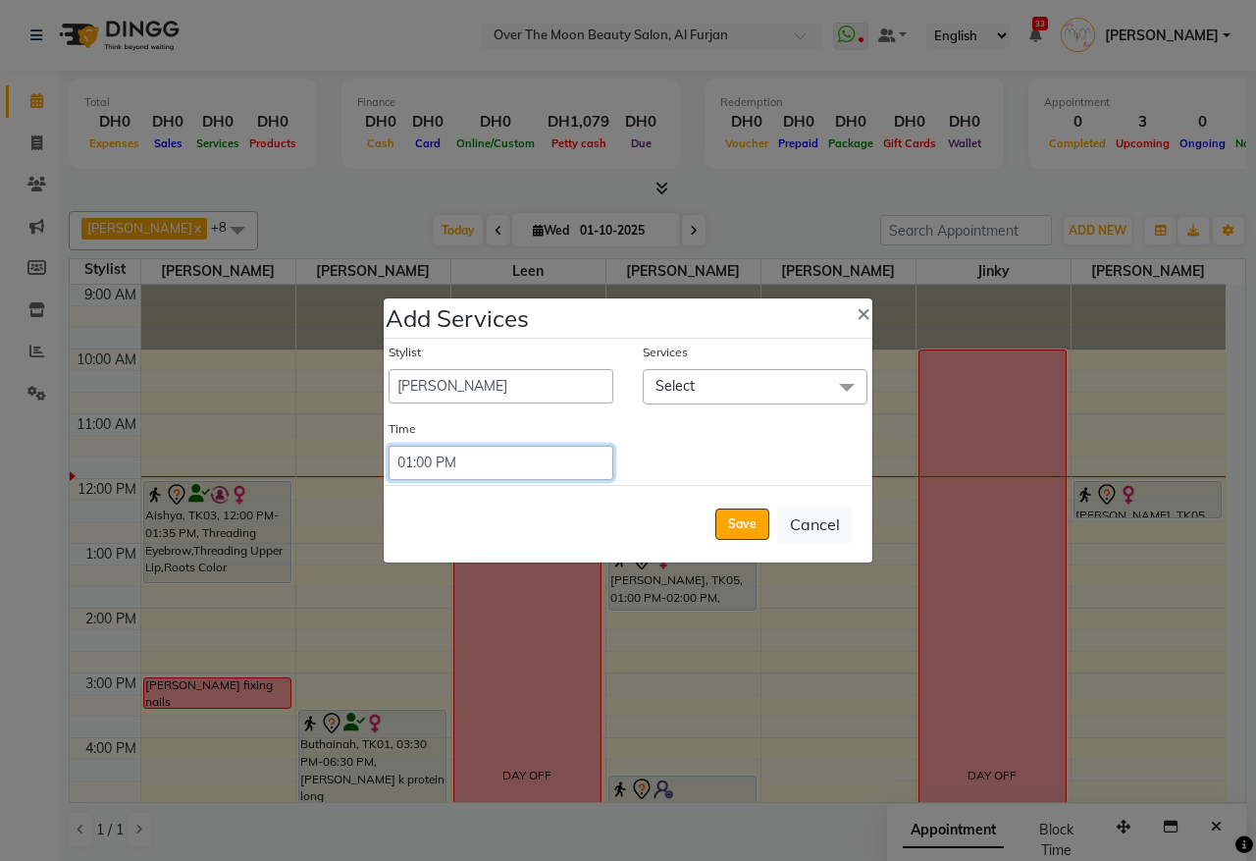
click at [389, 446] on select "Select 09:00 AM 09:15 AM 09:30 AM 09:45 AM 10:00 AM 10:15 AM 10:30 AM 10:45 AM …" at bounding box center [501, 463] width 225 height 34
click at [805, 369] on span "Select" at bounding box center [755, 386] width 225 height 34
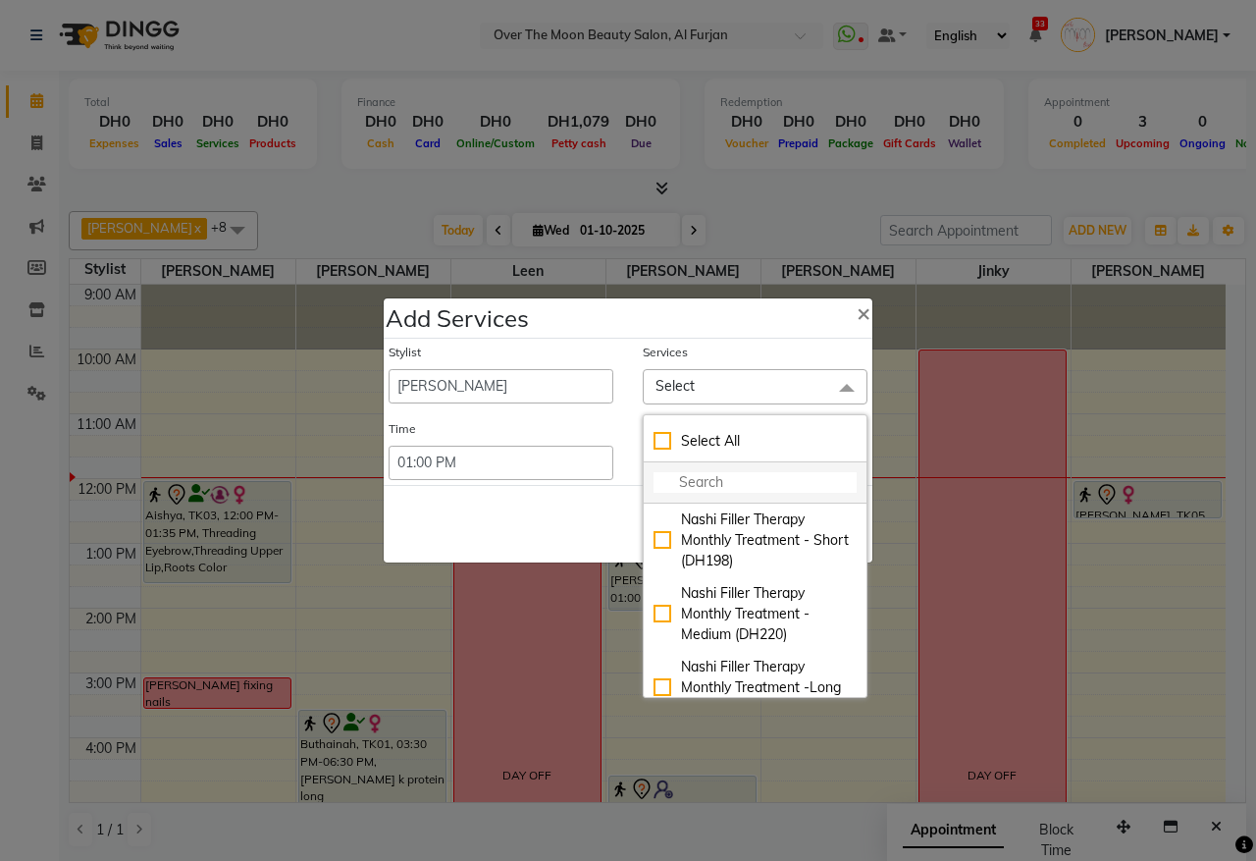
click at [727, 471] on li at bounding box center [755, 482] width 223 height 41
click at [684, 488] on input "multiselect-search" at bounding box center [755, 482] width 203 height 21
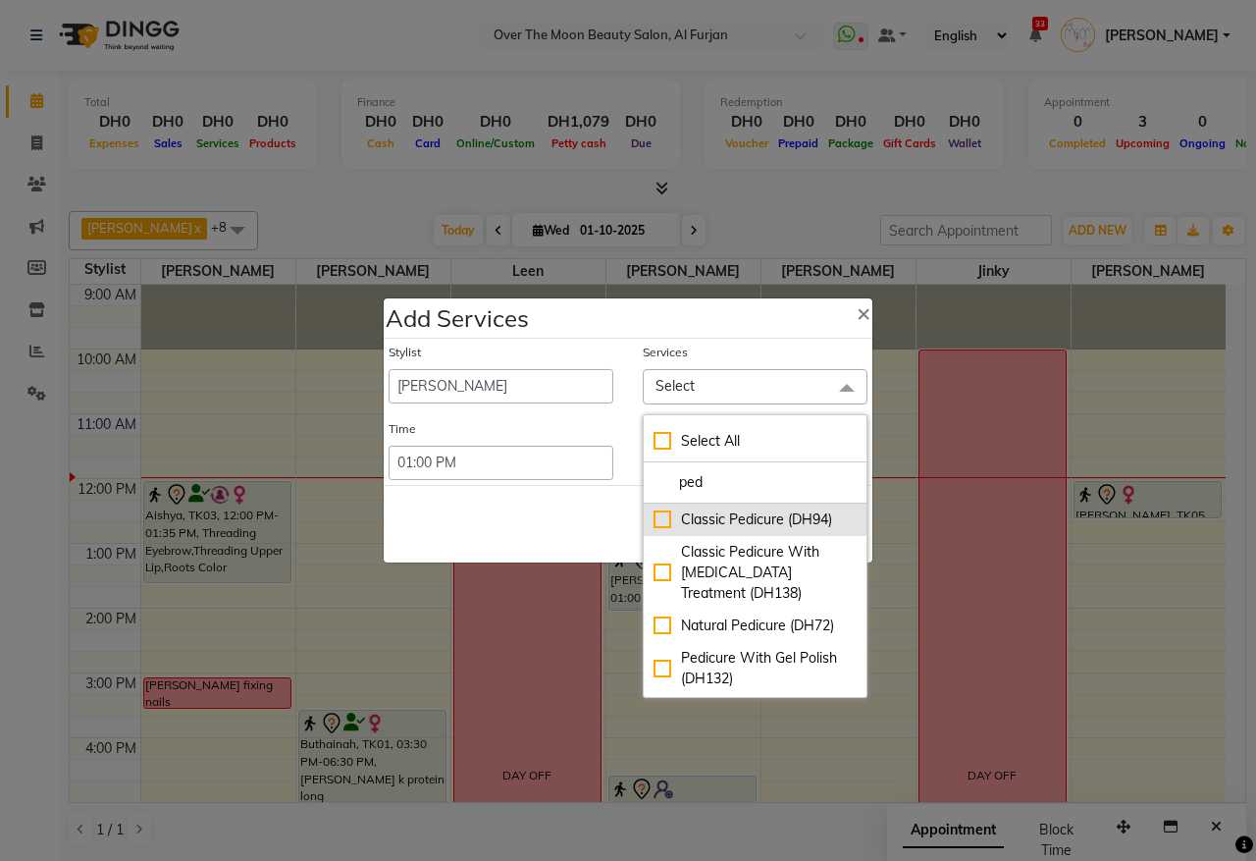
type input "ped"
click at [654, 520] on div "Classic Pedicure (DH94)" at bounding box center [755, 519] width 203 height 21
checkbox input "true"
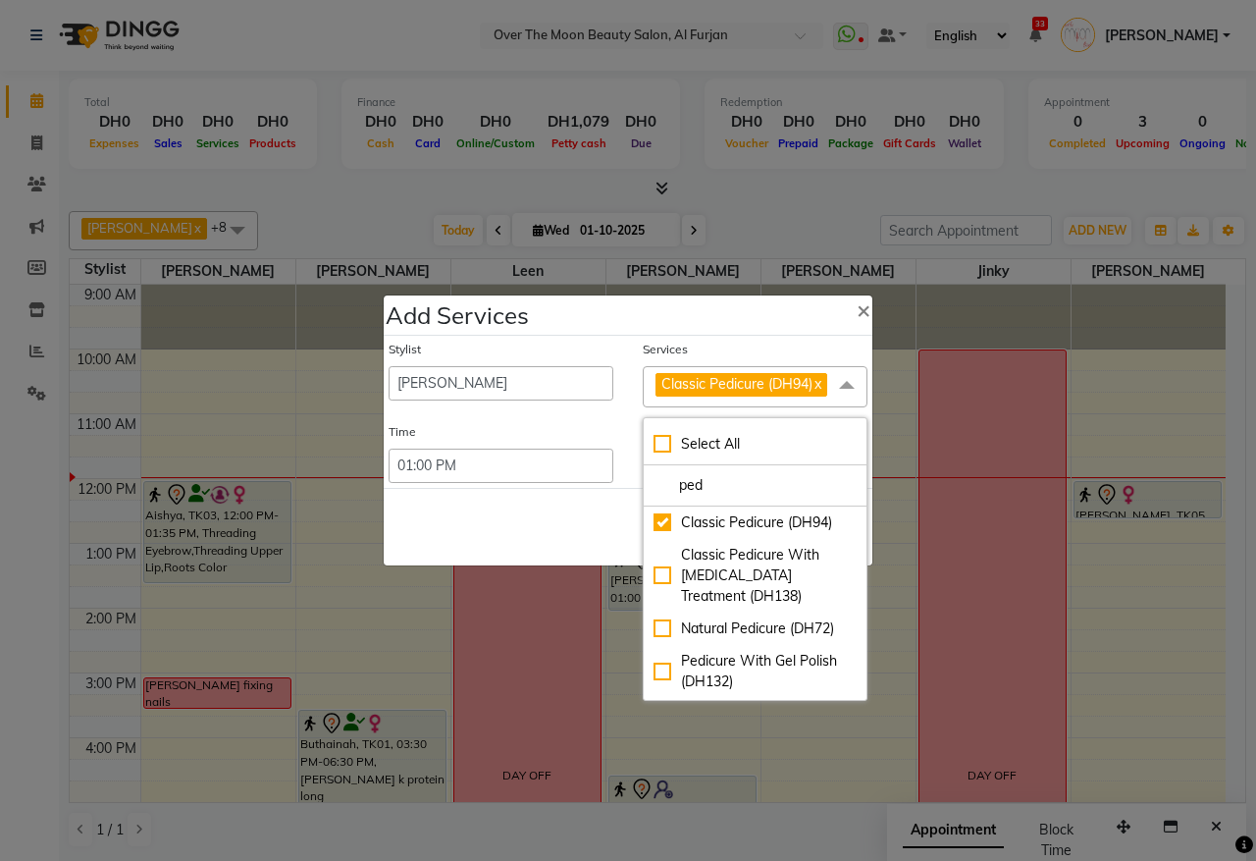
click at [579, 510] on div "Save Cancel" at bounding box center [628, 527] width 489 height 78
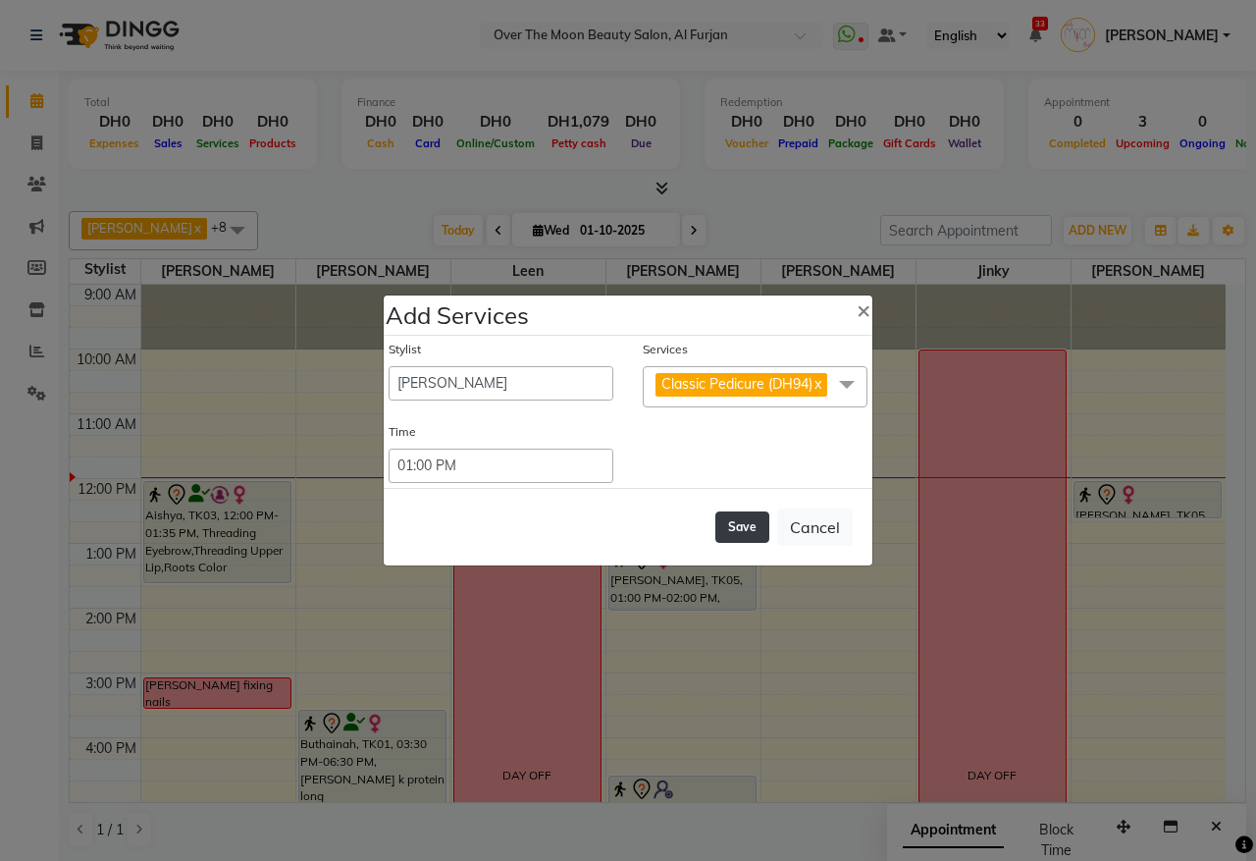
click at [738, 520] on button "Save" at bounding box center [743, 526] width 54 height 31
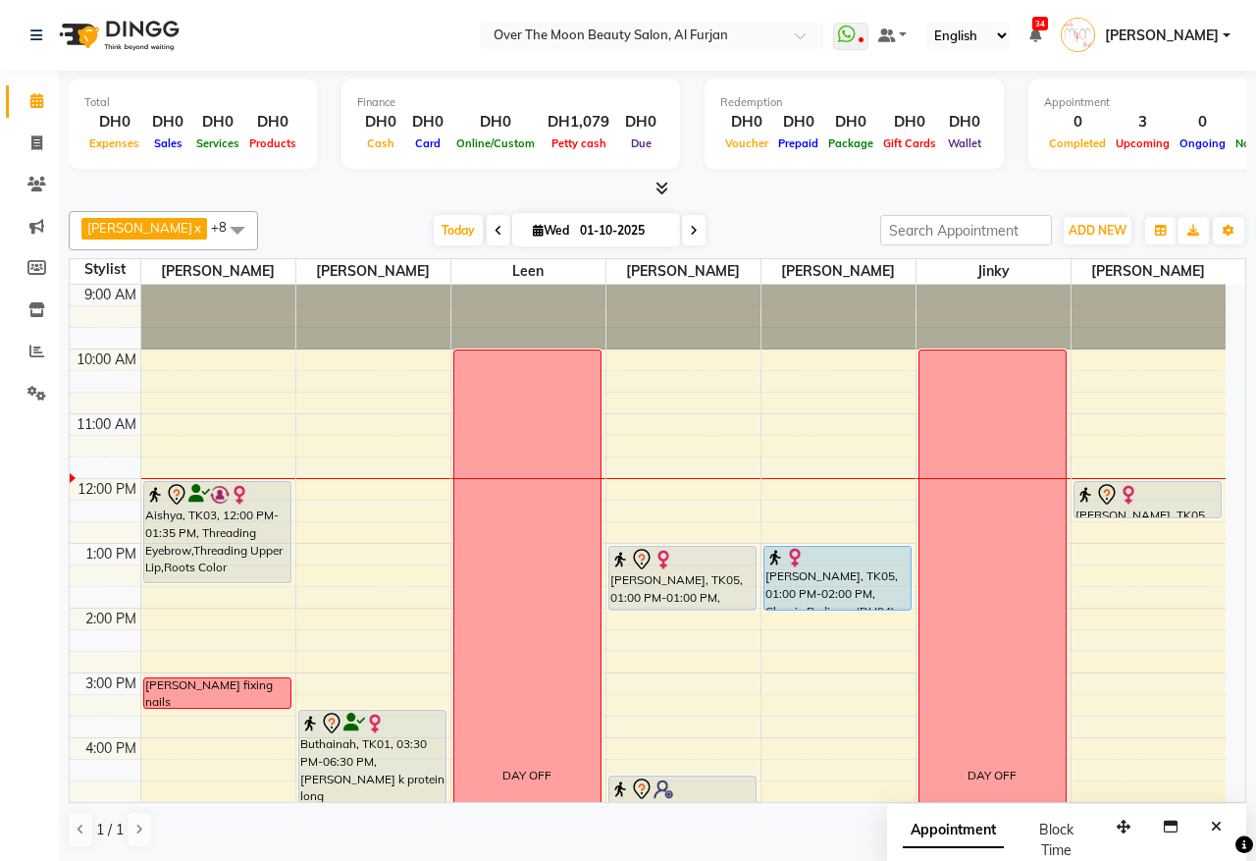
click at [685, 601] on div "Adeline Hardman, TK05, 01:00 PM-01:00 PM, Classic Manicure" at bounding box center [683, 578] width 146 height 63
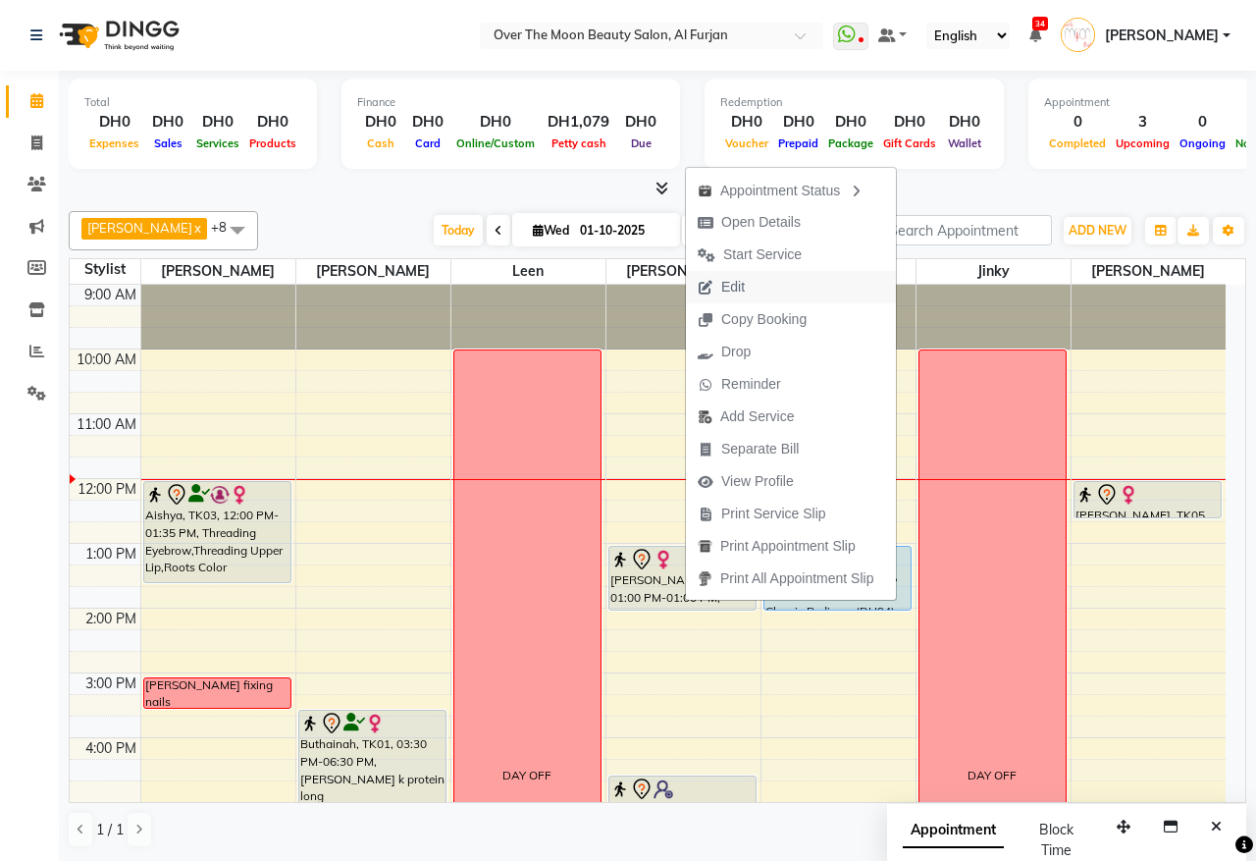
click at [767, 285] on button "Edit" at bounding box center [791, 287] width 210 height 32
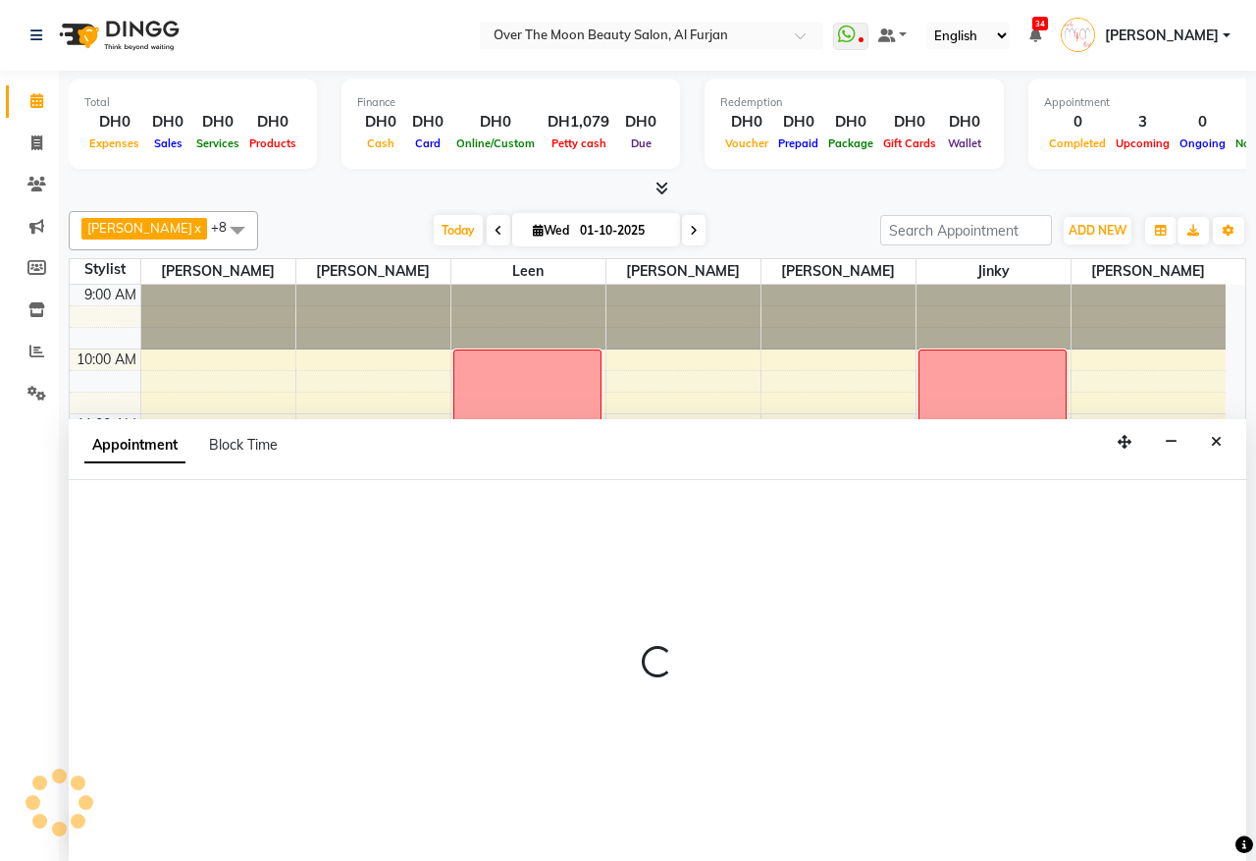
select select "tentative"
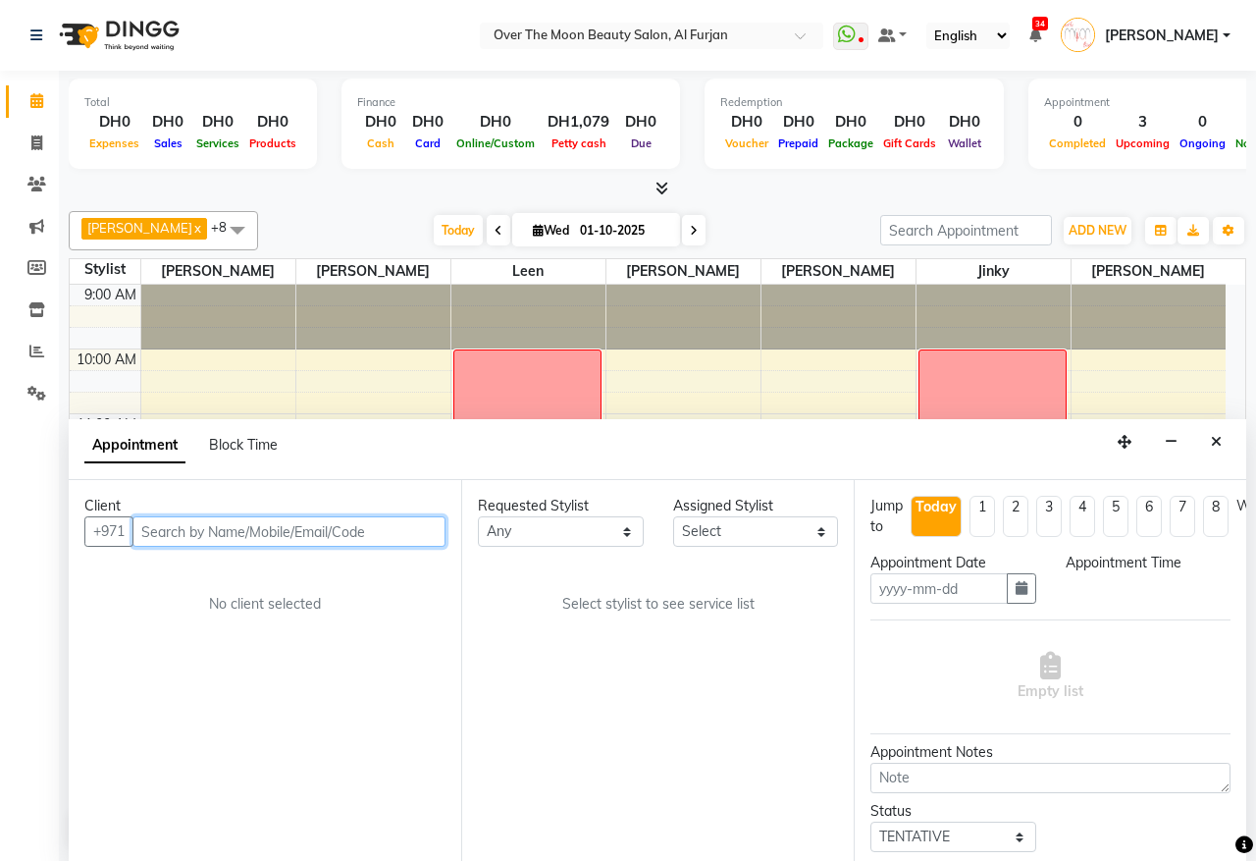
type input "01-10-2025"
select select "upcoming"
select select "720"
select select "64402"
select select "1643"
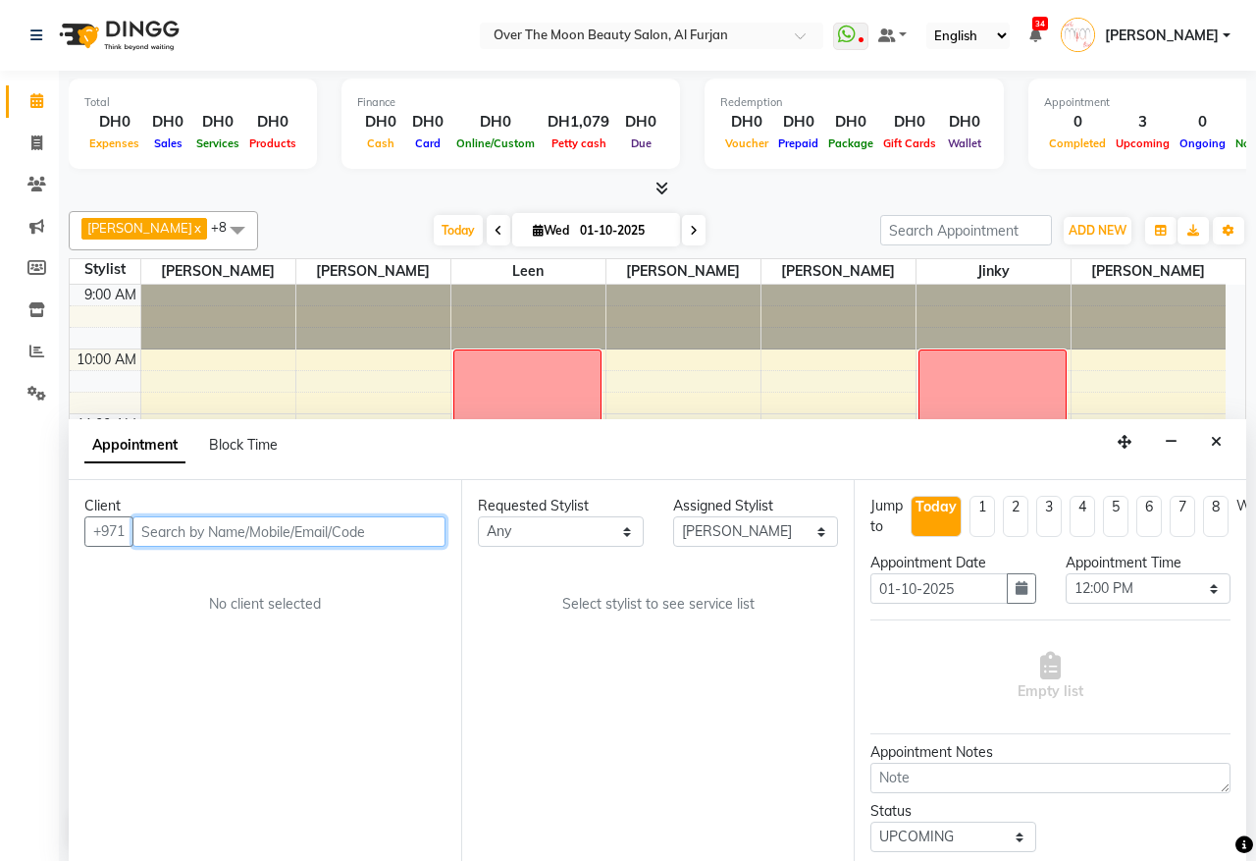
select select "1643"
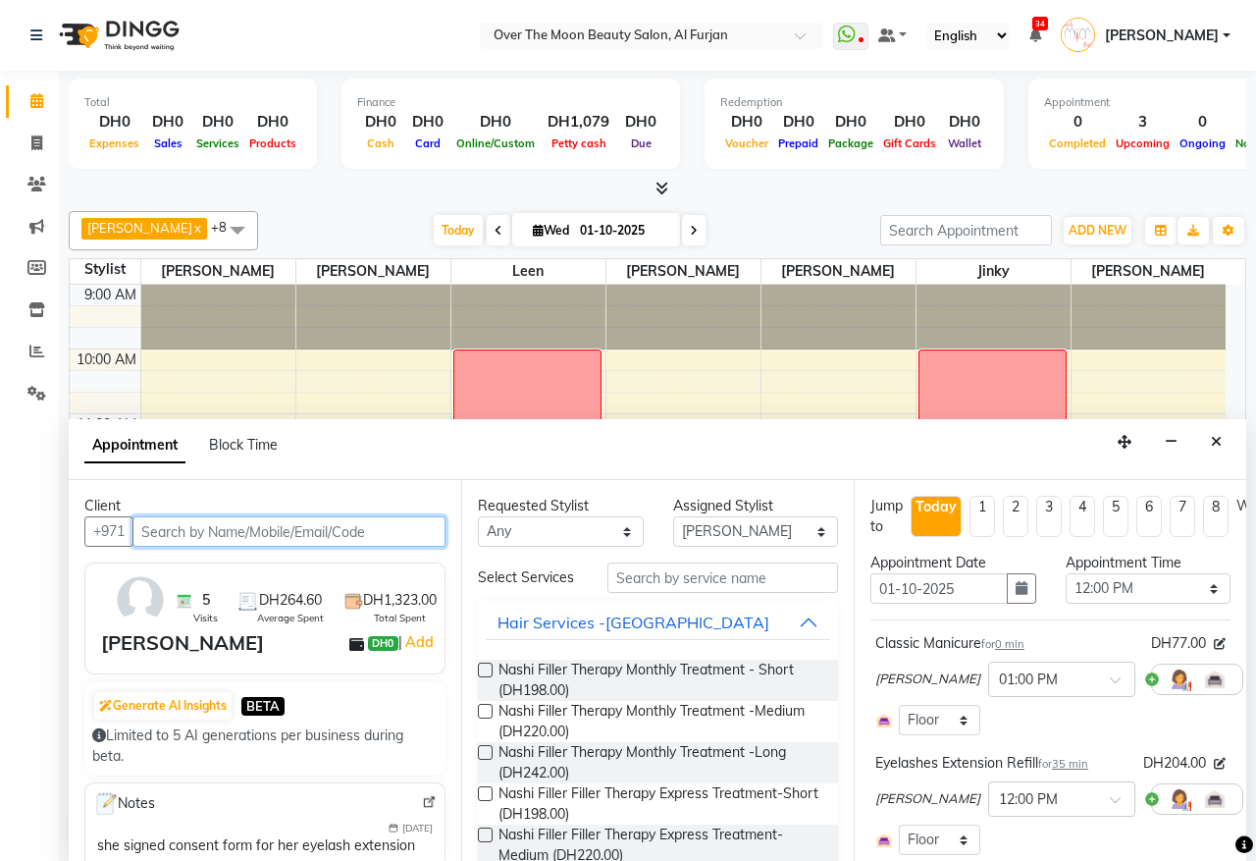
select select "1643"
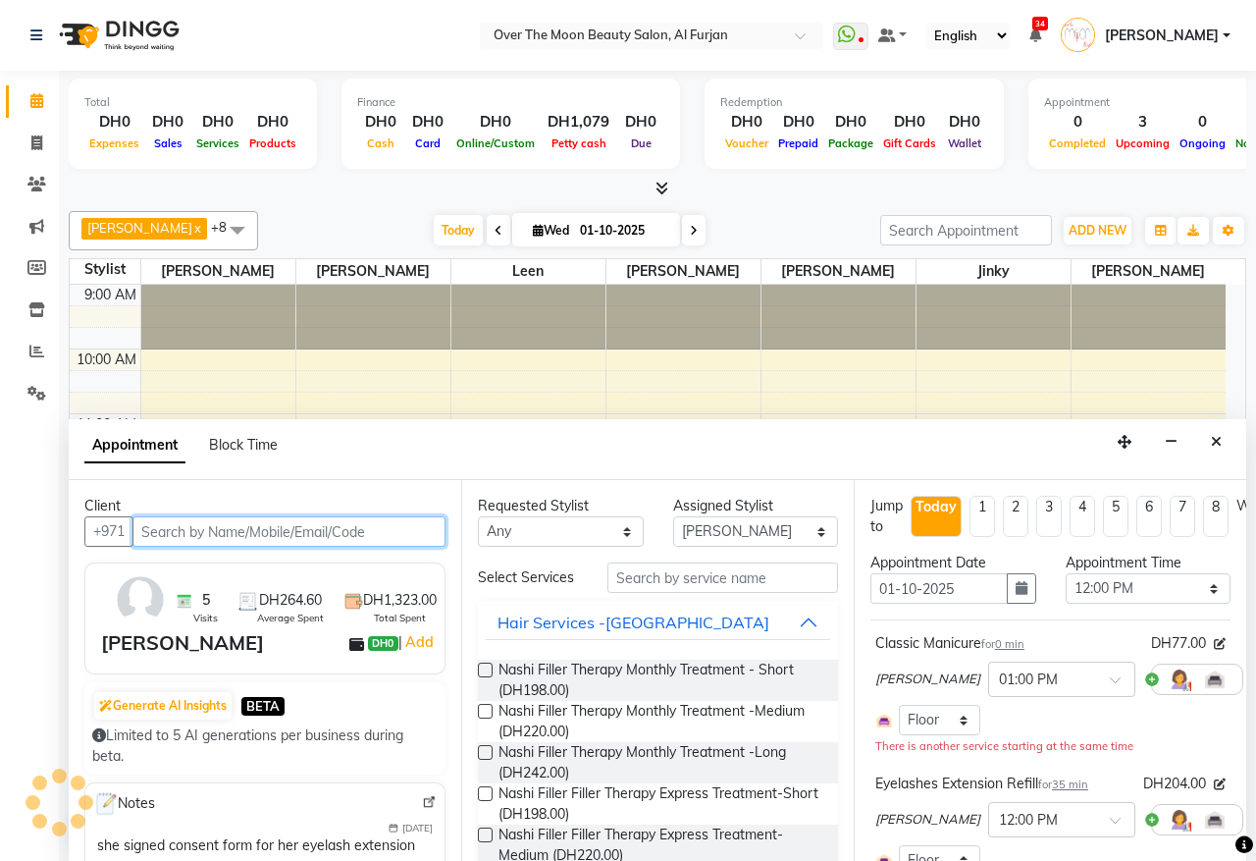
scroll to position [131, 0]
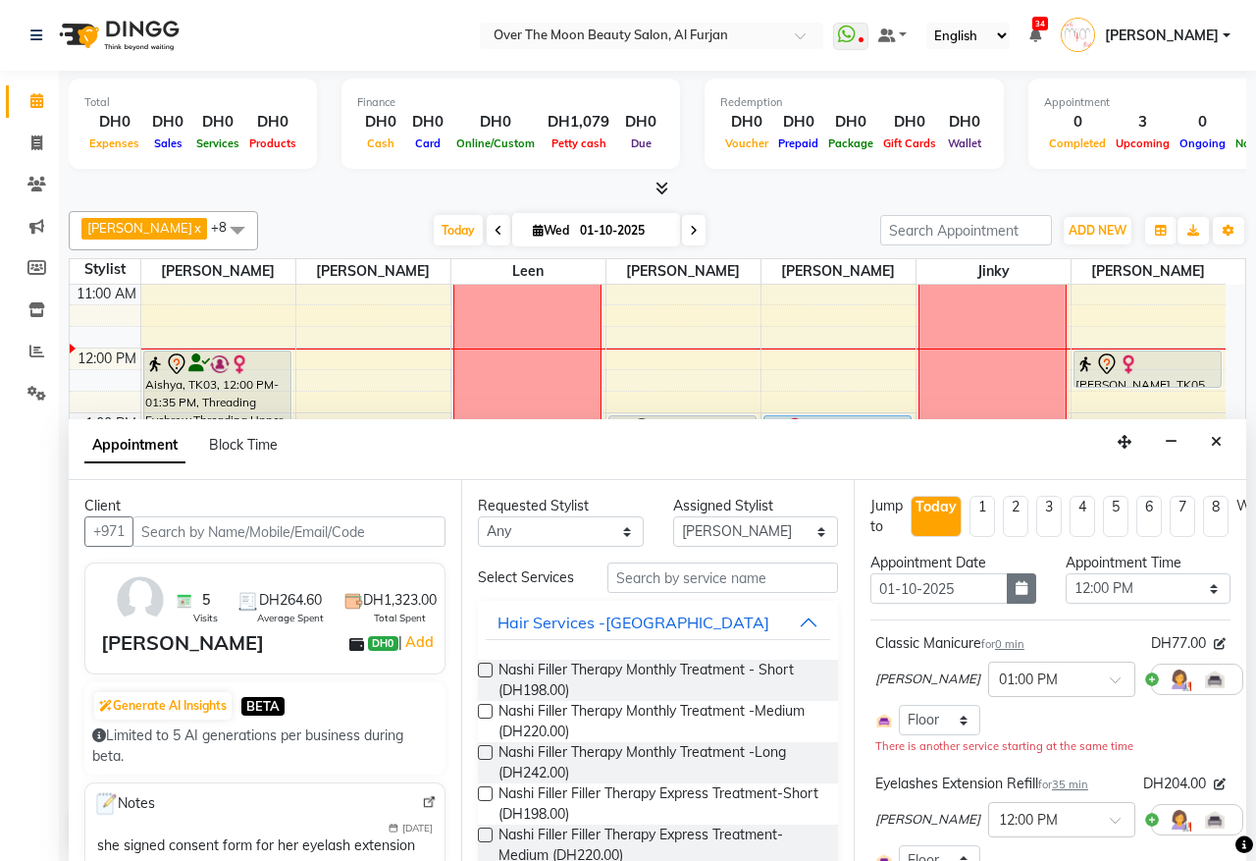
click at [1016, 594] on icon "button" at bounding box center [1022, 588] width 12 height 14
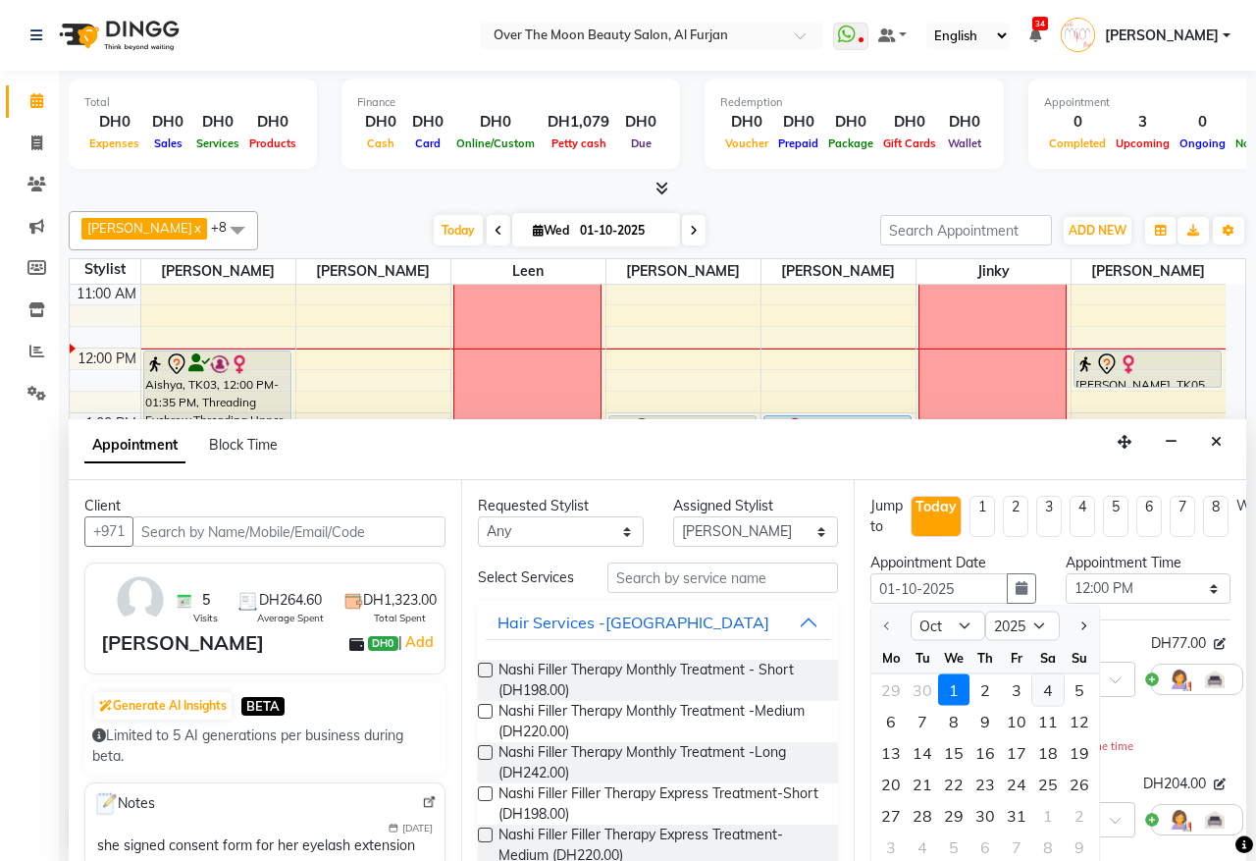
click at [1051, 687] on div "4" at bounding box center [1048, 689] width 31 height 31
type input "04-10-2025"
select select "720"
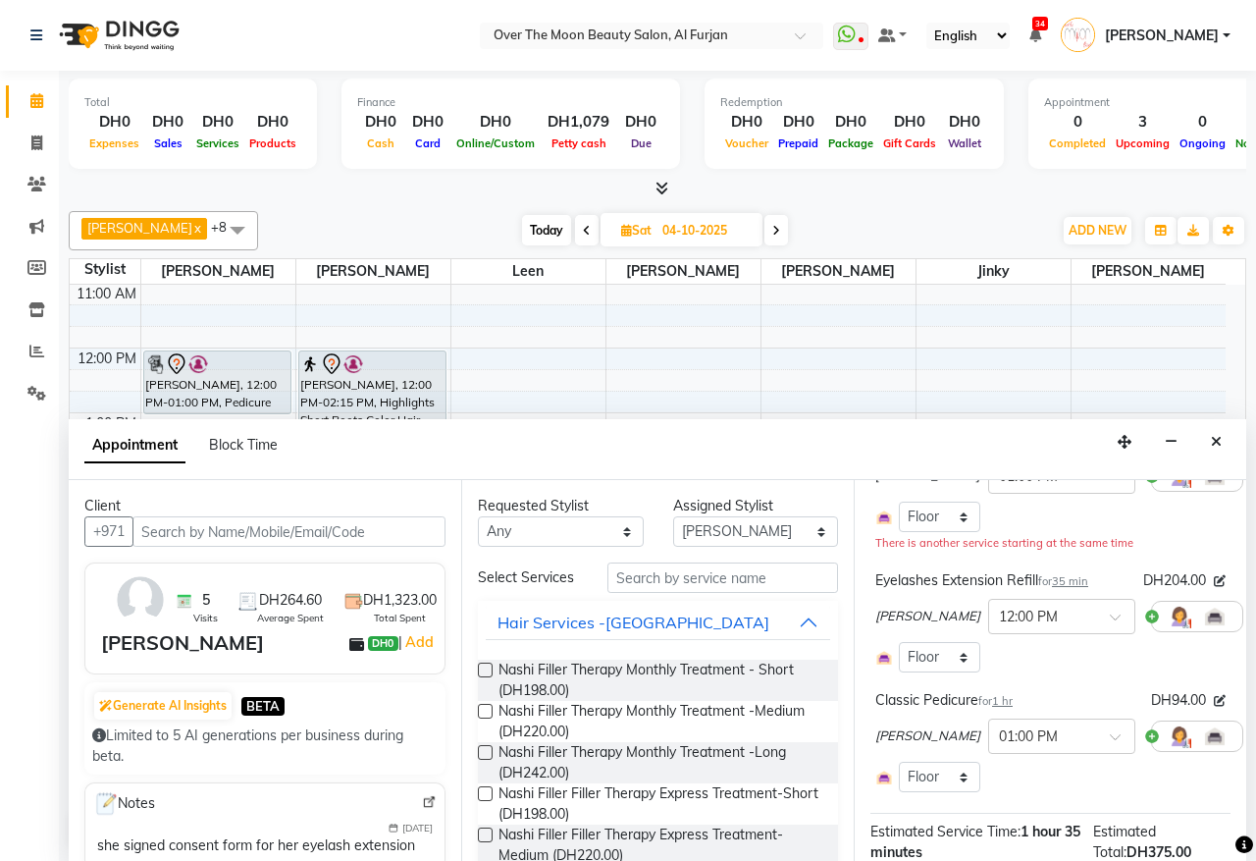
scroll to position [408, 0]
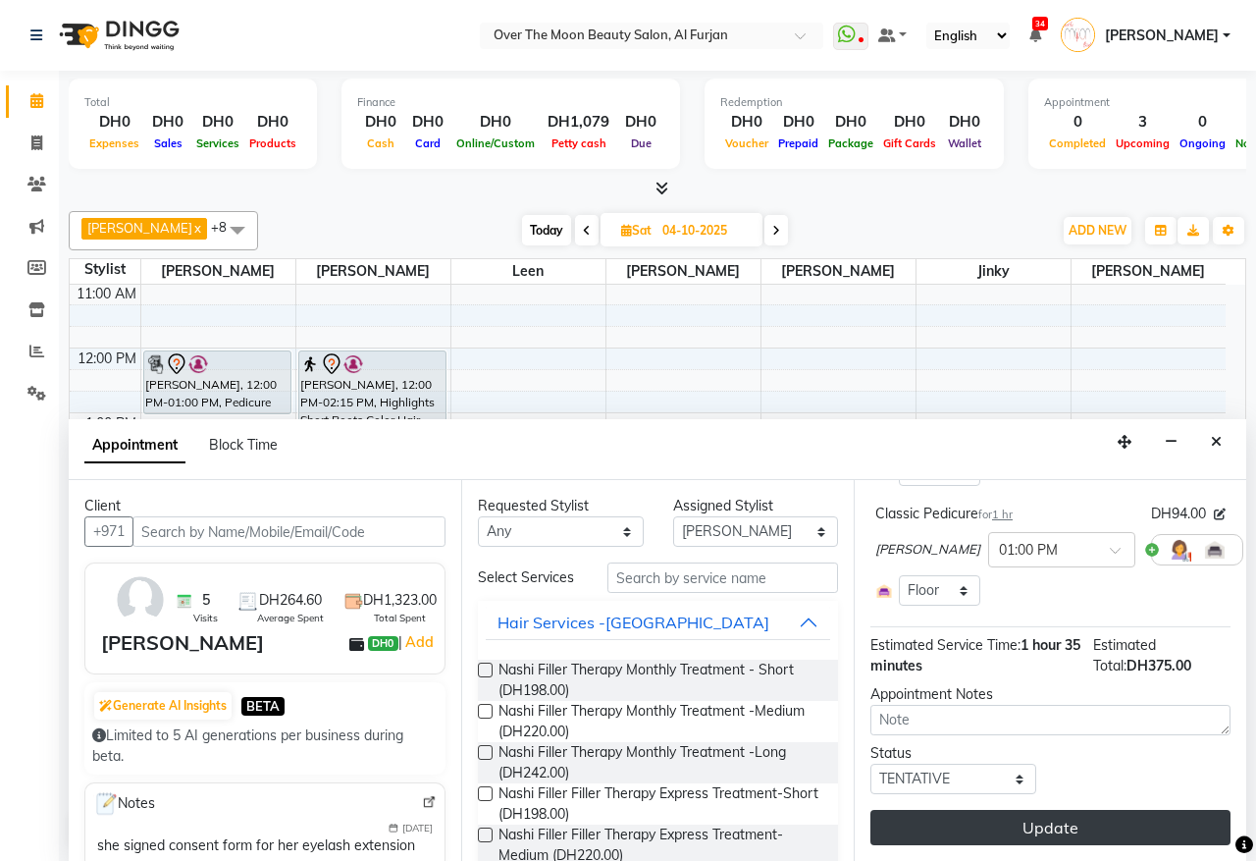
click at [1033, 810] on button "Update" at bounding box center [1051, 827] width 360 height 35
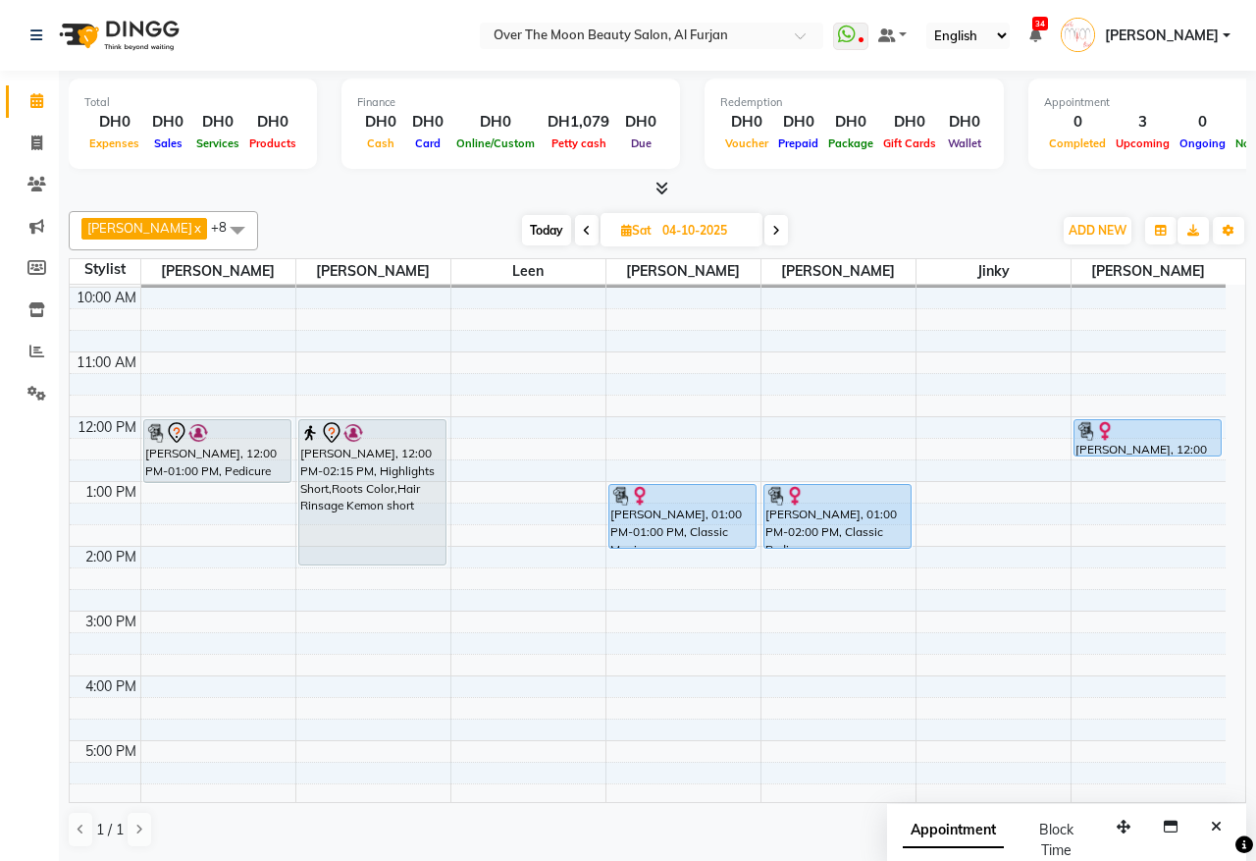
scroll to position [0, 0]
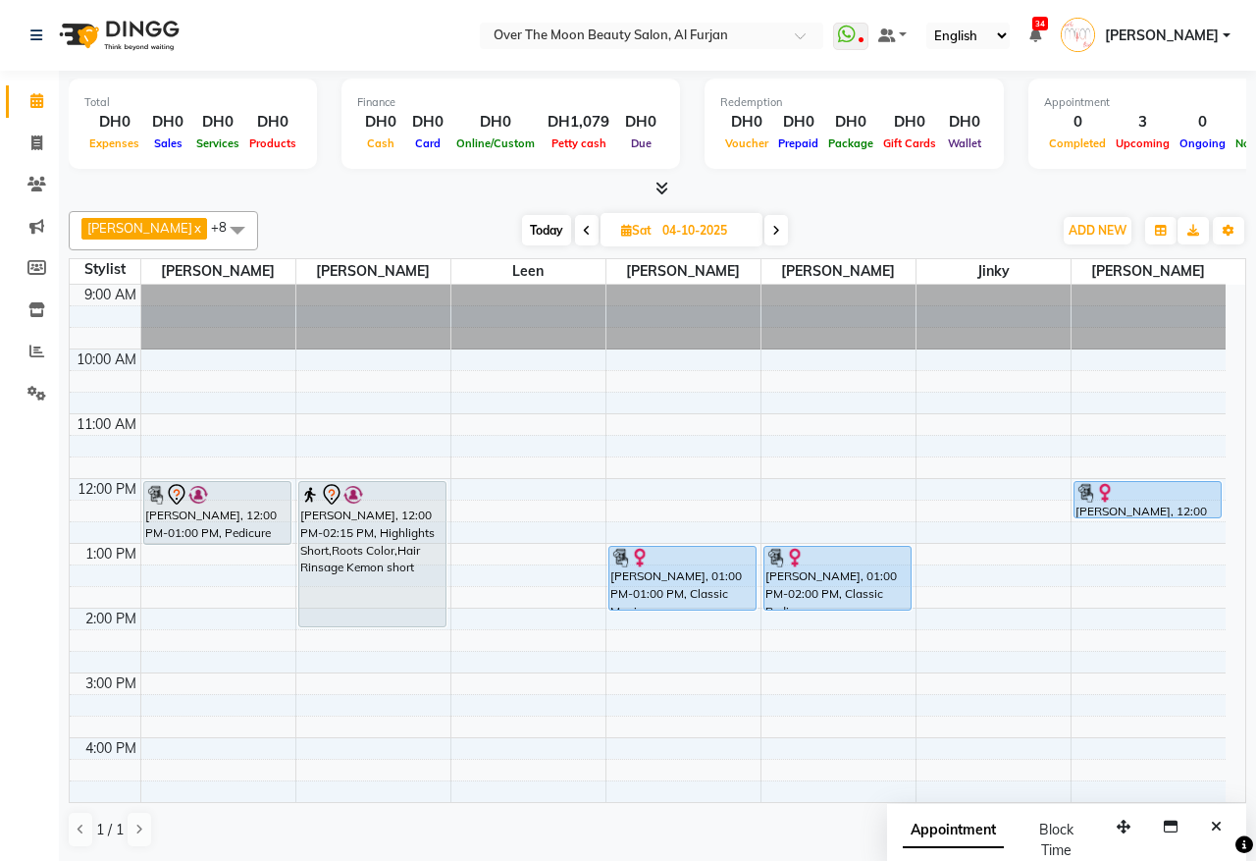
click at [527, 221] on span "Today" at bounding box center [546, 230] width 49 height 30
type input "01-10-2025"
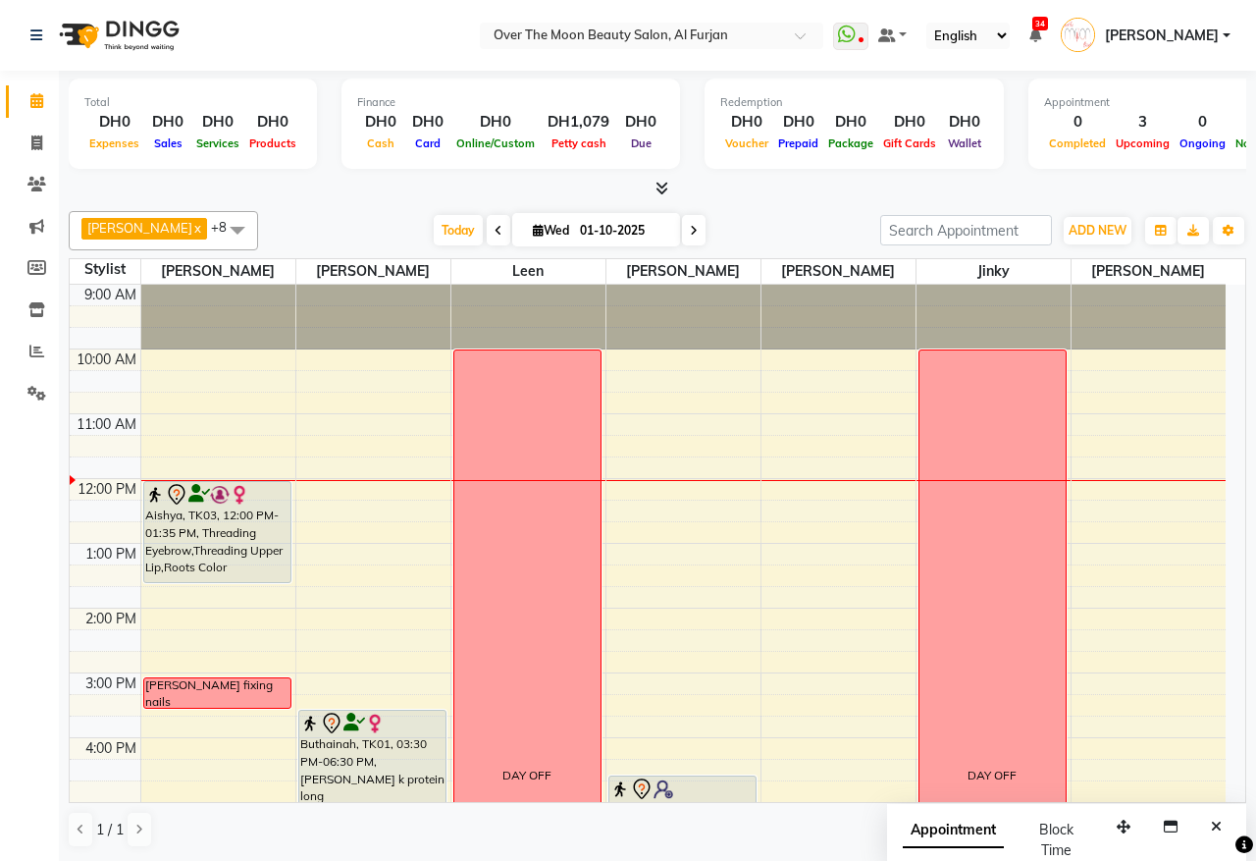
click at [1099, 215] on div "ADD NEW Toggle Dropdown Add Appointment Add Invoice Add Expense Add Attendance …" at bounding box center [1098, 230] width 72 height 31
click at [1095, 236] on span "ADD NEW" at bounding box center [1098, 230] width 58 height 15
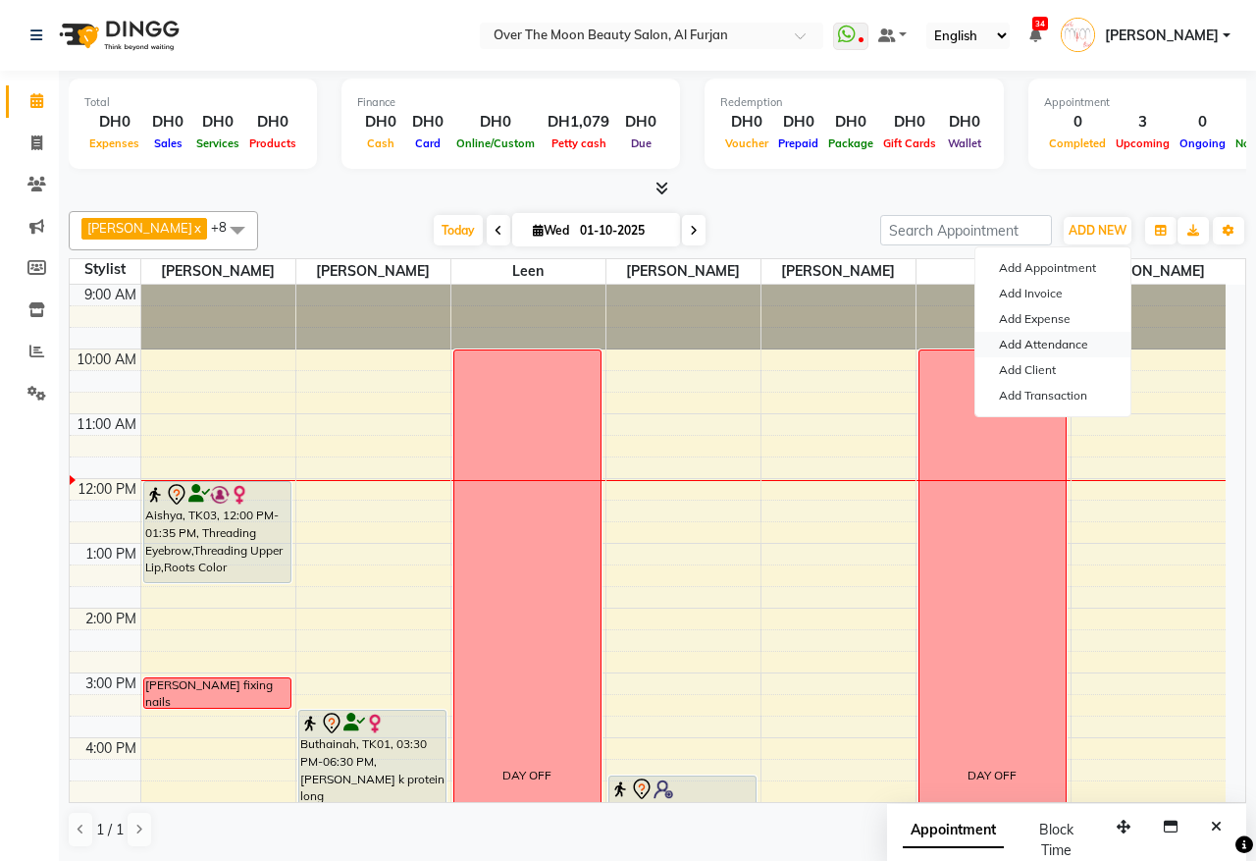
click at [1058, 350] on link "Add Attendance" at bounding box center [1053, 345] width 155 height 26
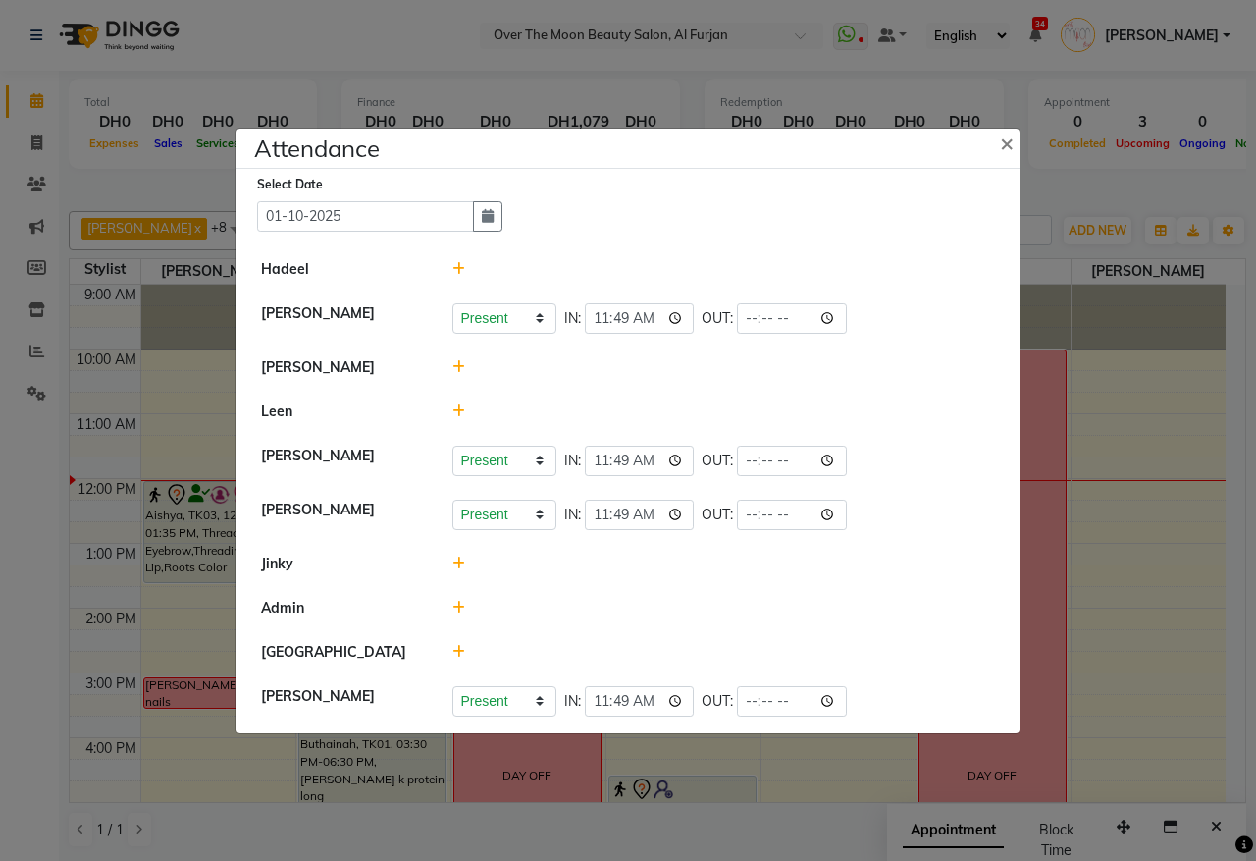
click at [456, 358] on span at bounding box center [458, 367] width 13 height 18
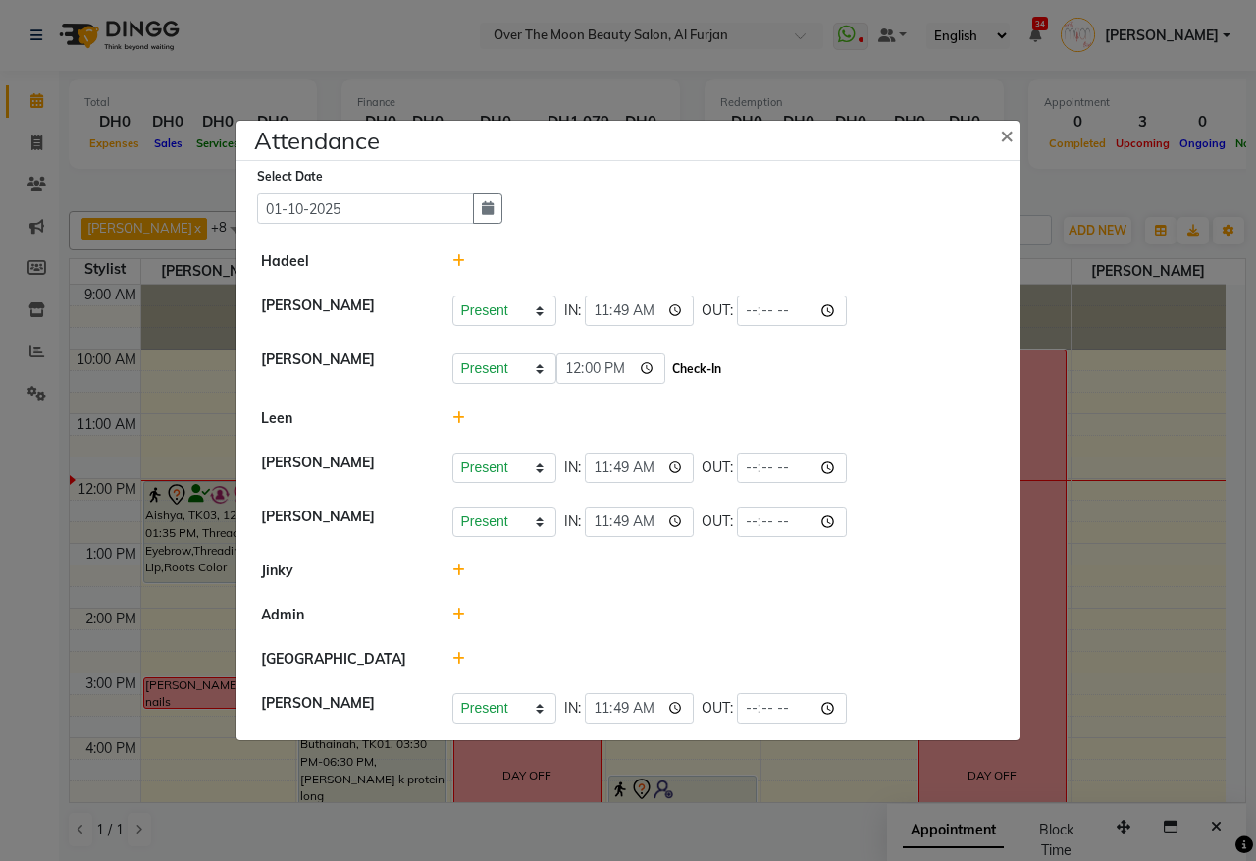
click at [694, 361] on button "Check-In" at bounding box center [696, 368] width 59 height 27
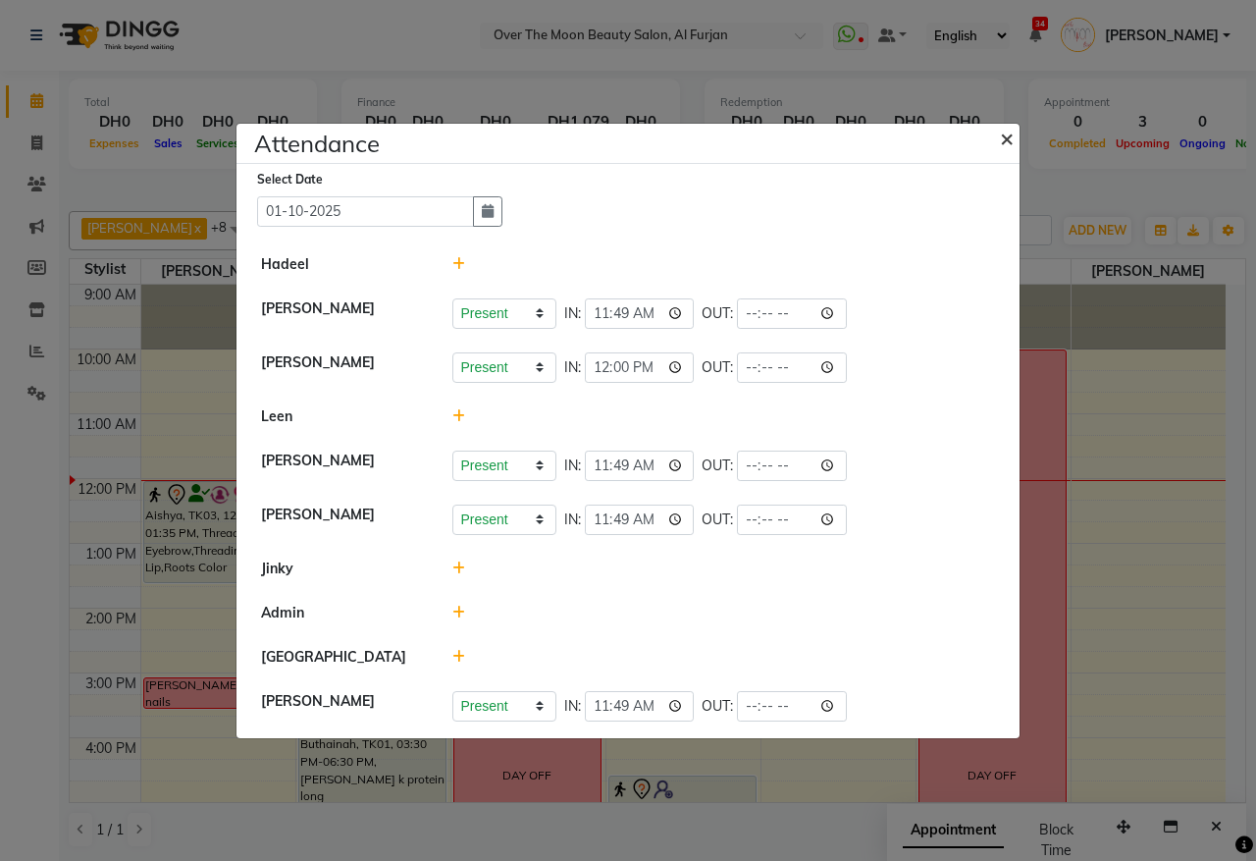
click at [1012, 139] on span "×" at bounding box center [1007, 137] width 14 height 29
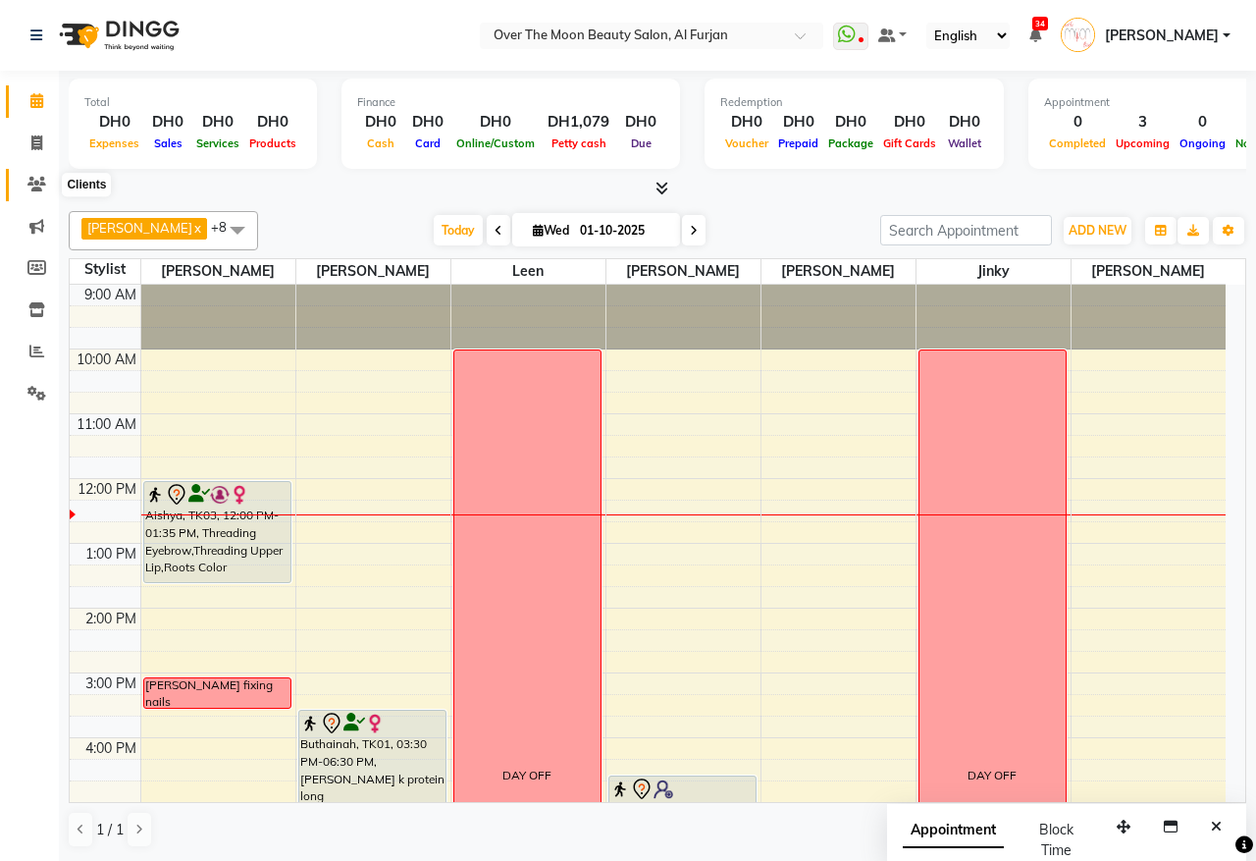
click at [29, 183] on icon at bounding box center [36, 184] width 19 height 15
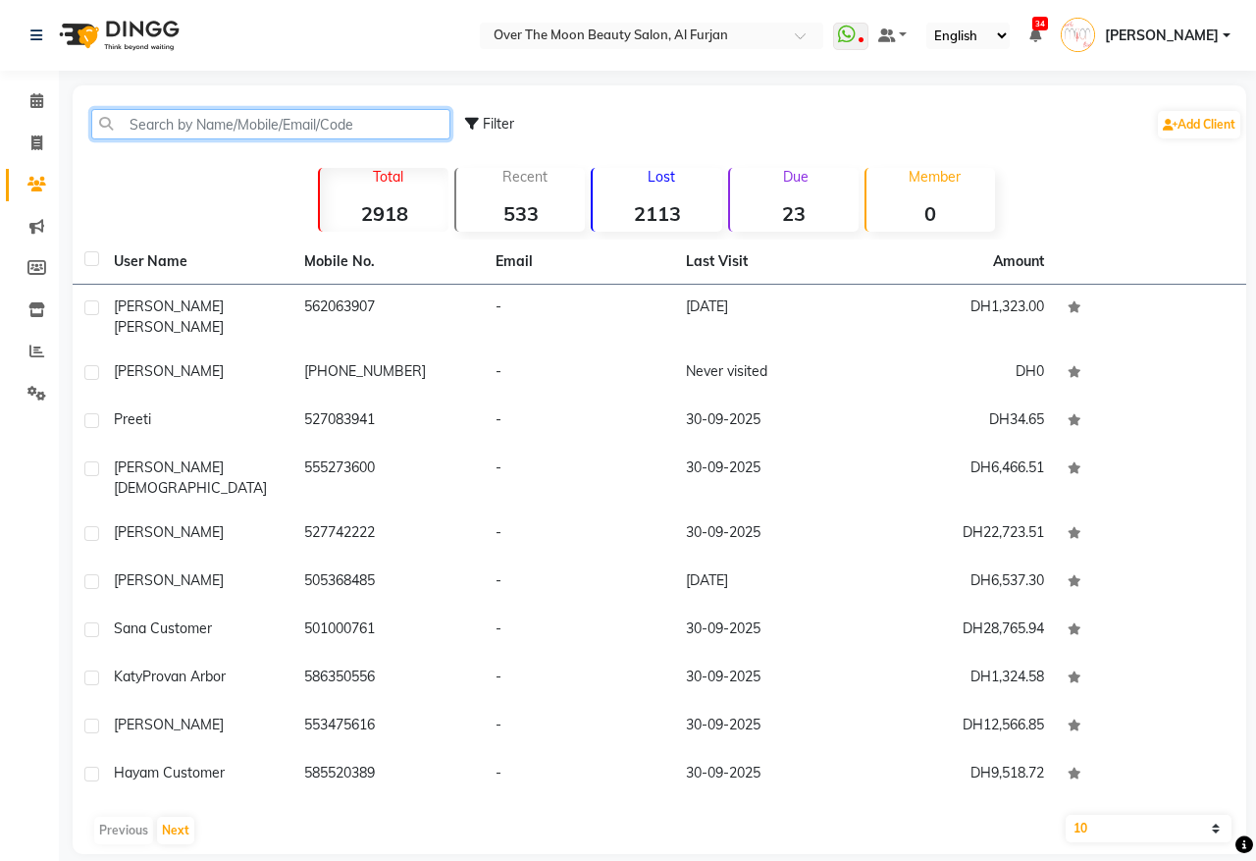
click at [214, 113] on input "text" at bounding box center [270, 124] width 359 height 30
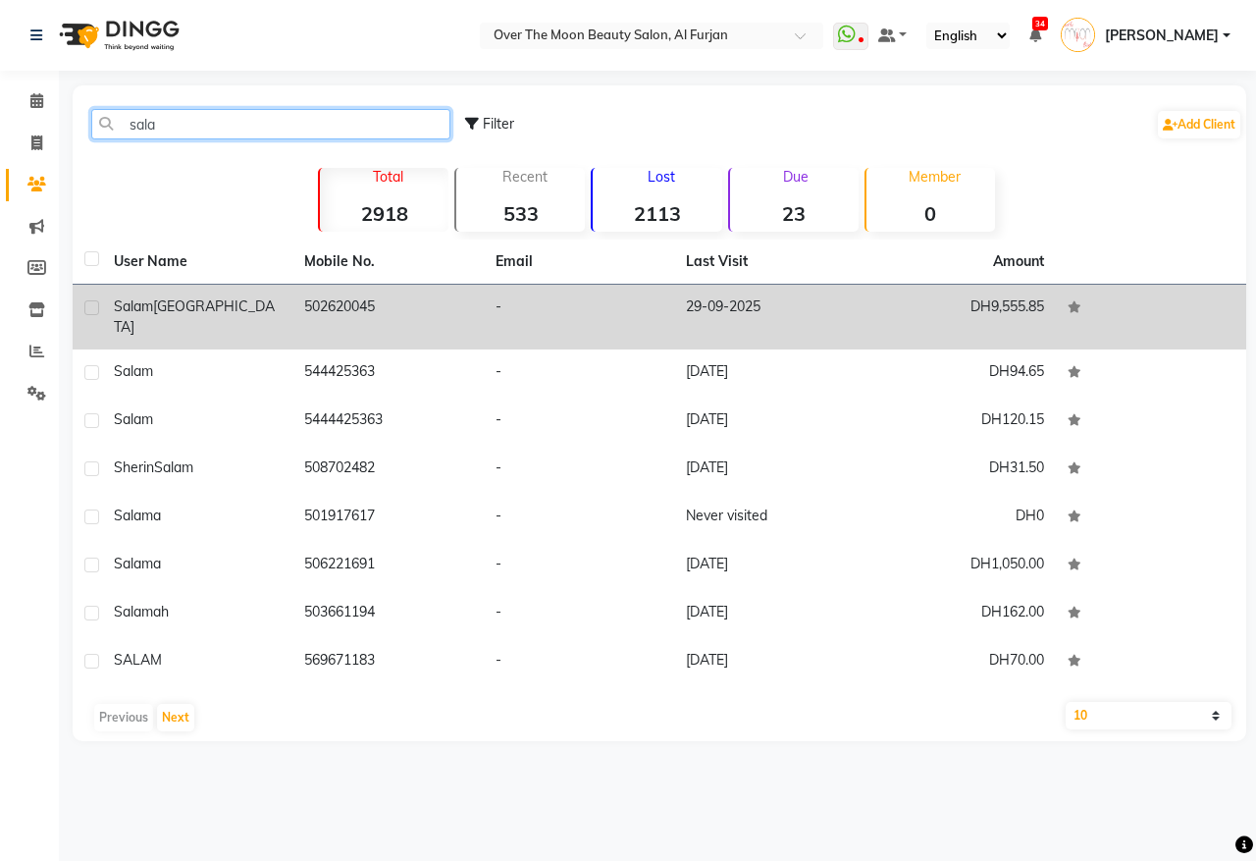
type input "sala"
click at [179, 305] on span "syria" at bounding box center [194, 316] width 161 height 38
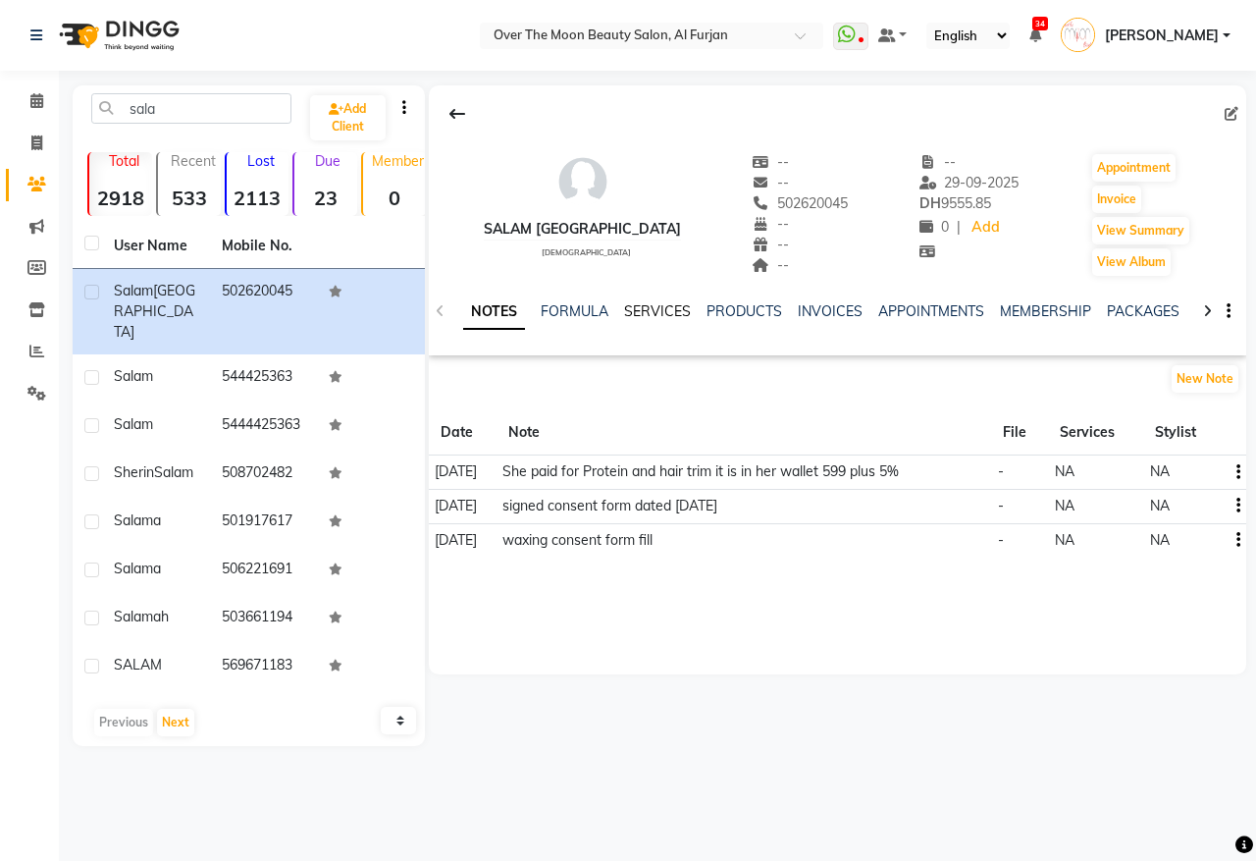
click at [658, 317] on link "SERVICES" at bounding box center [657, 311] width 67 height 18
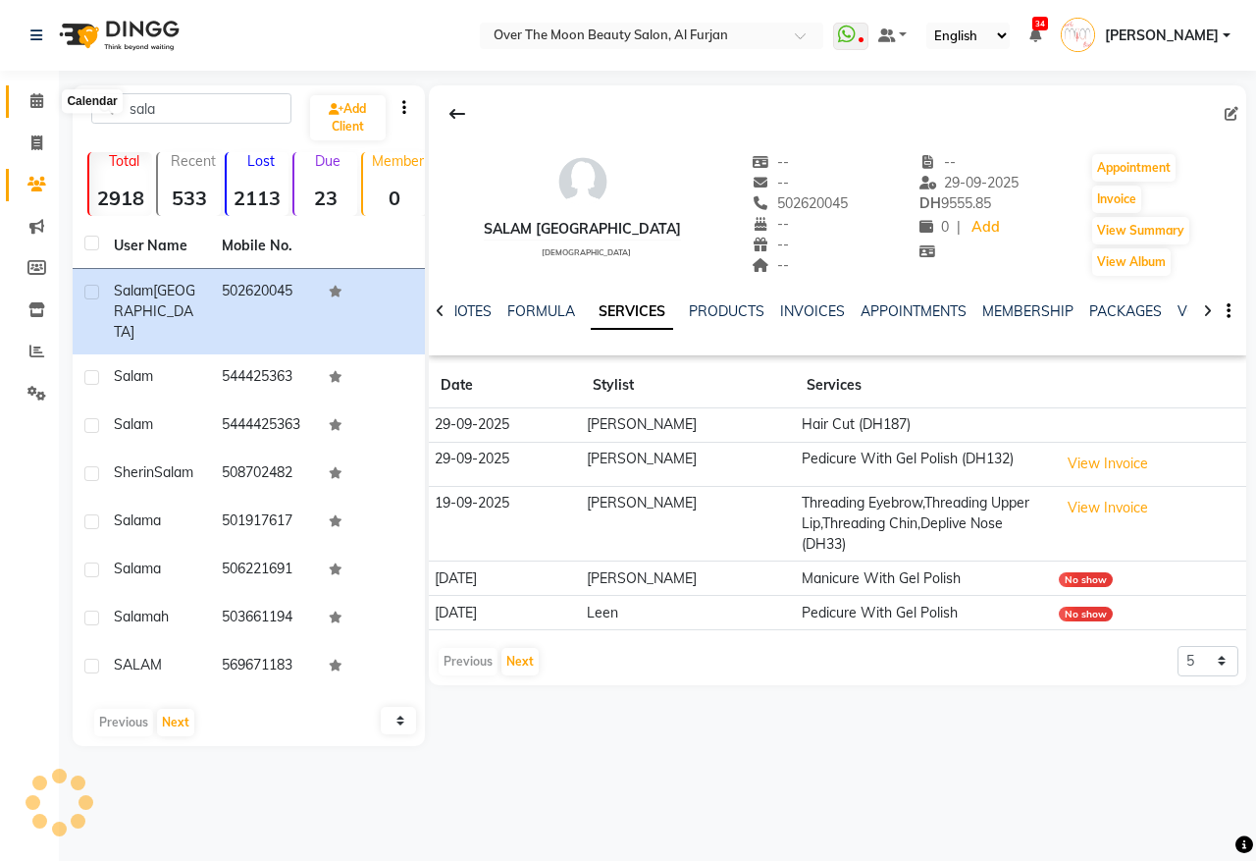
click at [34, 103] on icon at bounding box center [36, 100] width 13 height 15
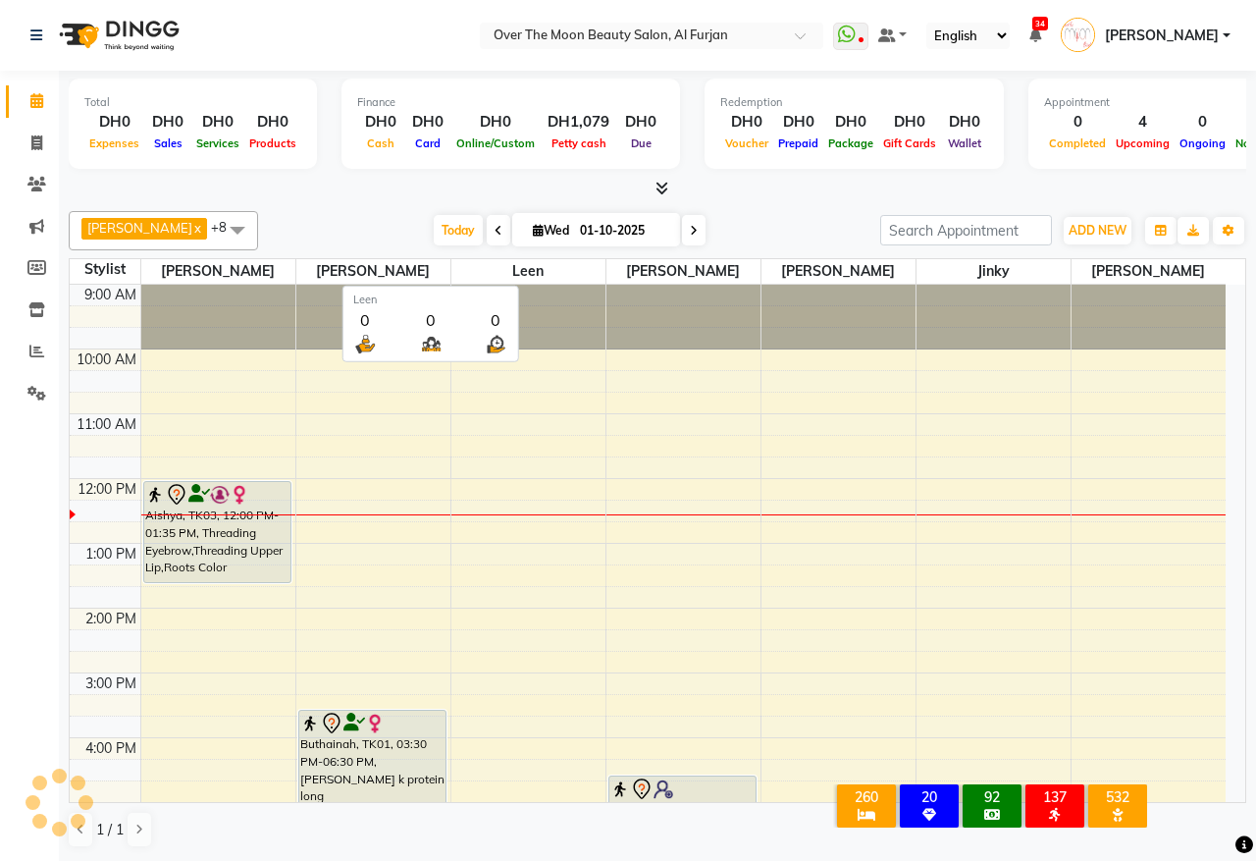
scroll to position [197, 0]
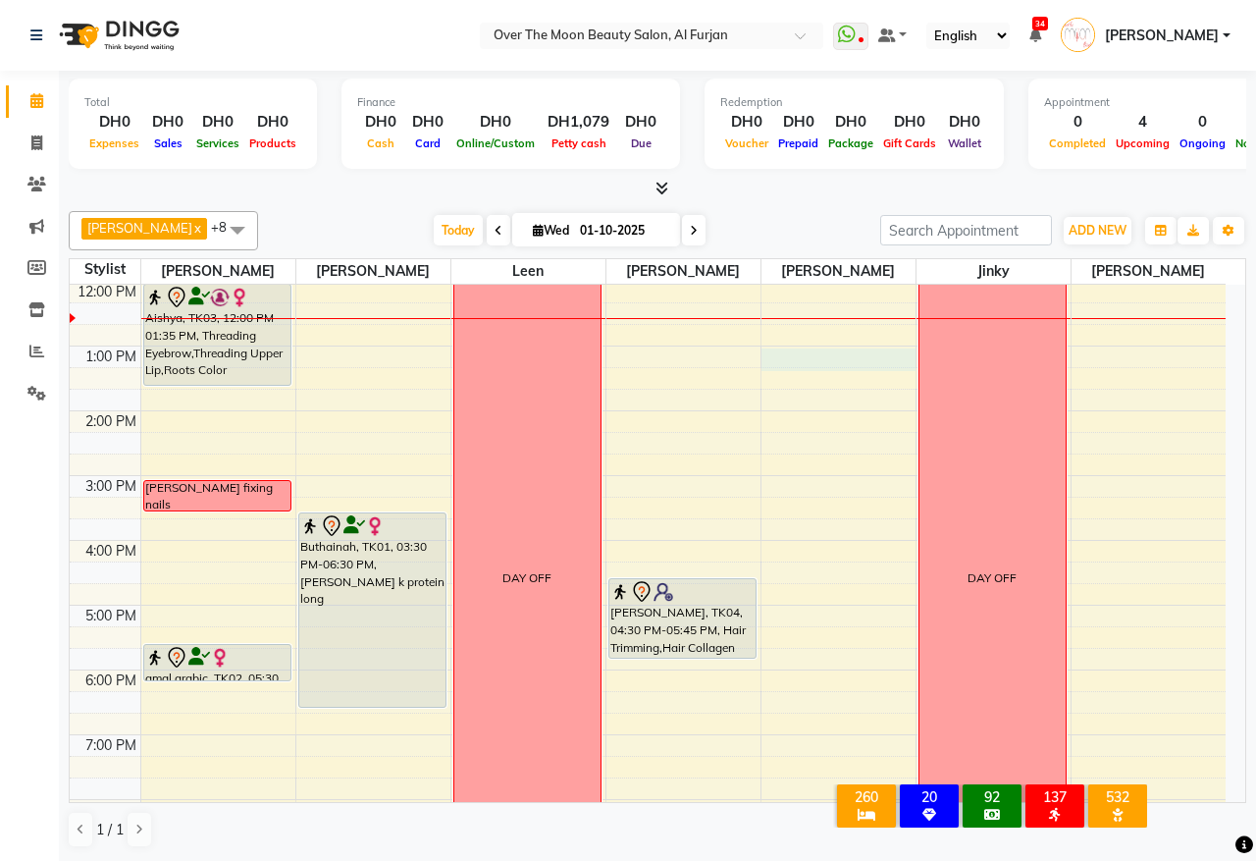
click at [792, 368] on div "9:00 AM 10:00 AM 11:00 AM 12:00 PM 1:00 PM 2:00 PM 3:00 PM 4:00 PM 5:00 PM 6:00…" at bounding box center [648, 572] width 1156 height 971
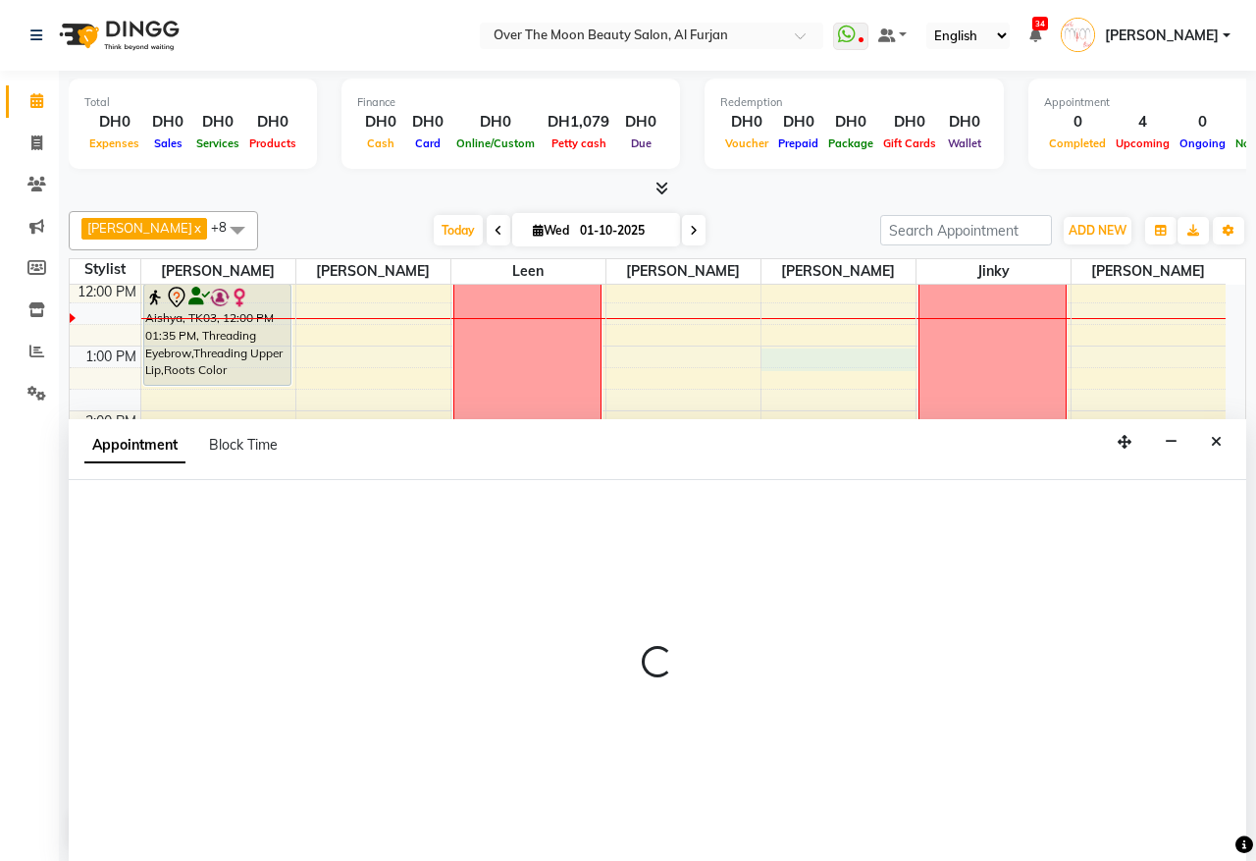
select select "64402"
select select "780"
select select "tentative"
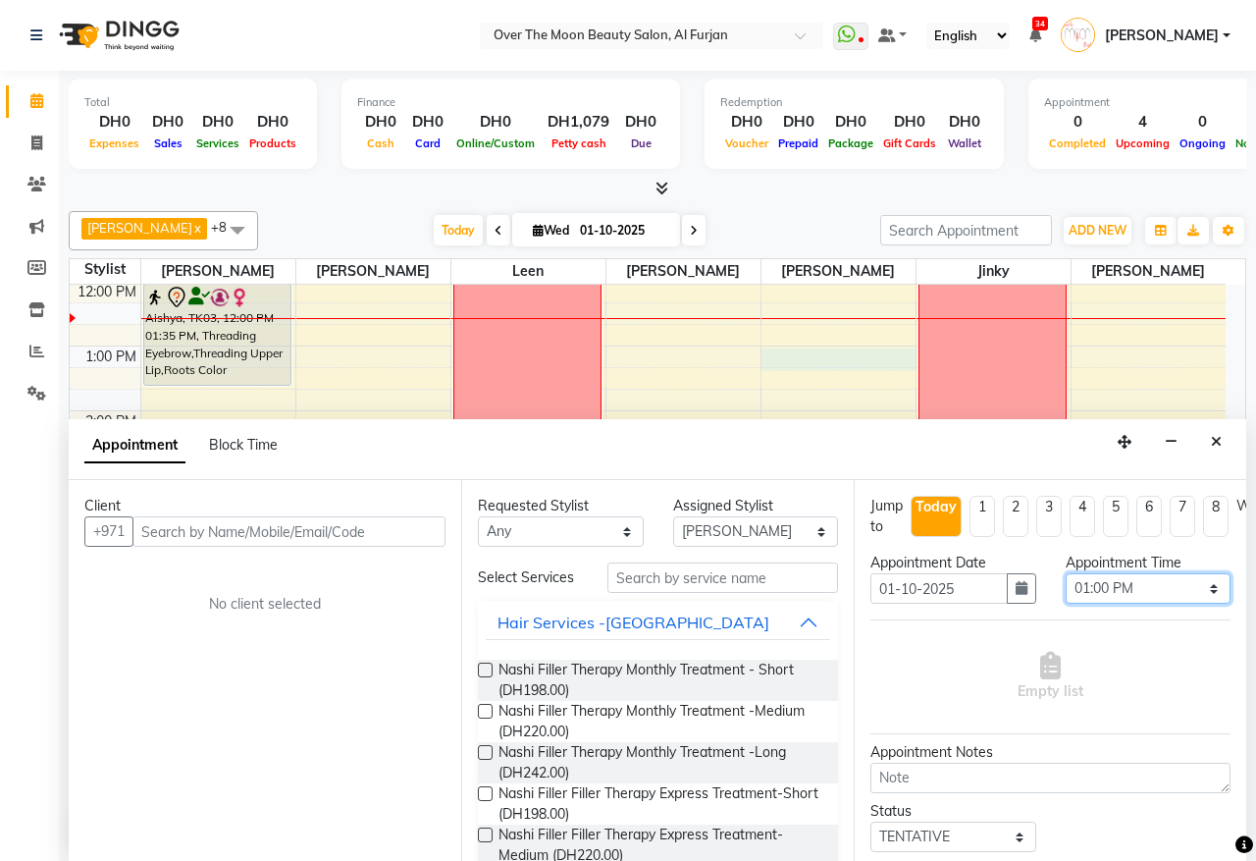
click at [1198, 591] on select "Select 10:00 AM 10:15 AM 10:30 AM 10:45 AM 11:00 AM 11:15 AM 11:30 AM 11:45 AM …" at bounding box center [1149, 588] width 166 height 30
select select "765"
click at [1066, 574] on select "Select 10:00 AM 10:15 AM 10:30 AM 10:45 AM 11:00 AM 11:15 AM 11:30 AM 11:45 AM …" at bounding box center [1149, 588] width 166 height 30
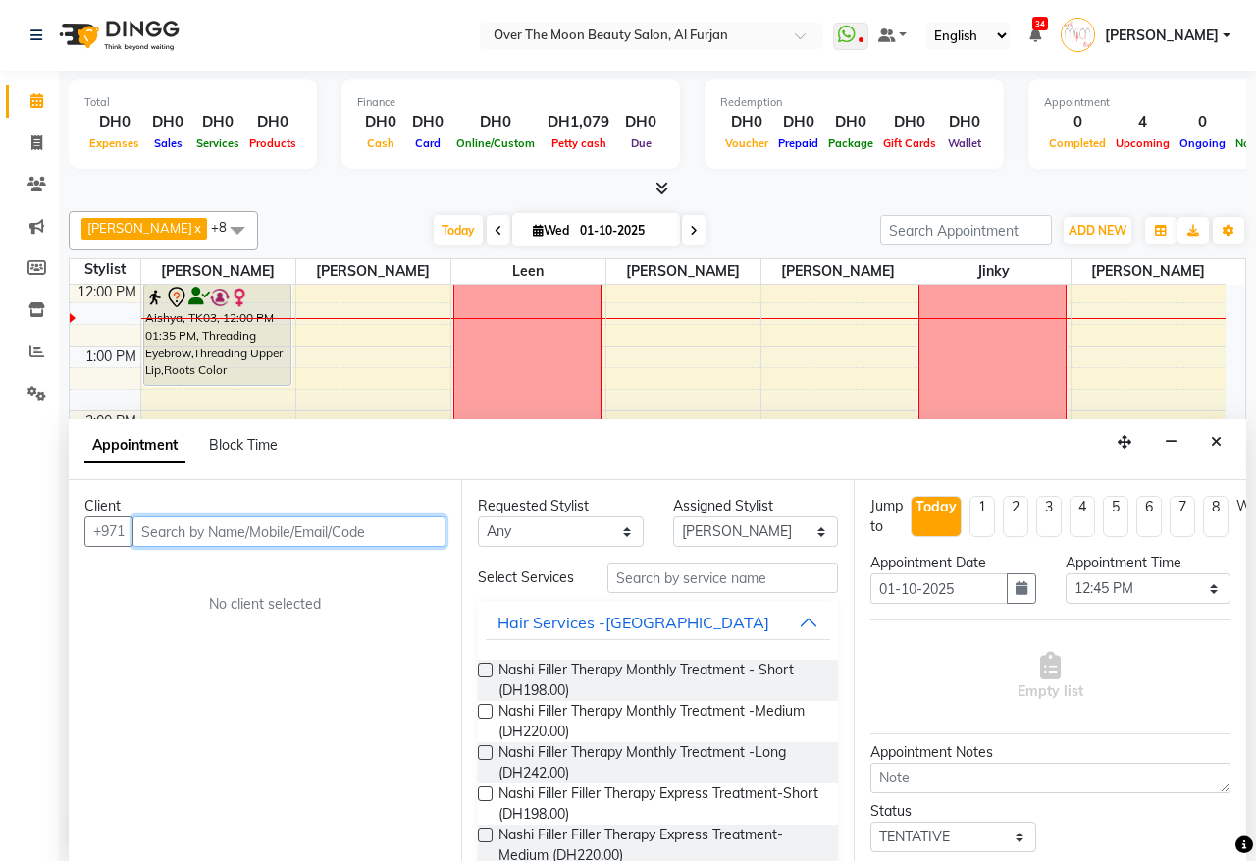
click at [326, 525] on input "text" at bounding box center [289, 531] width 313 height 30
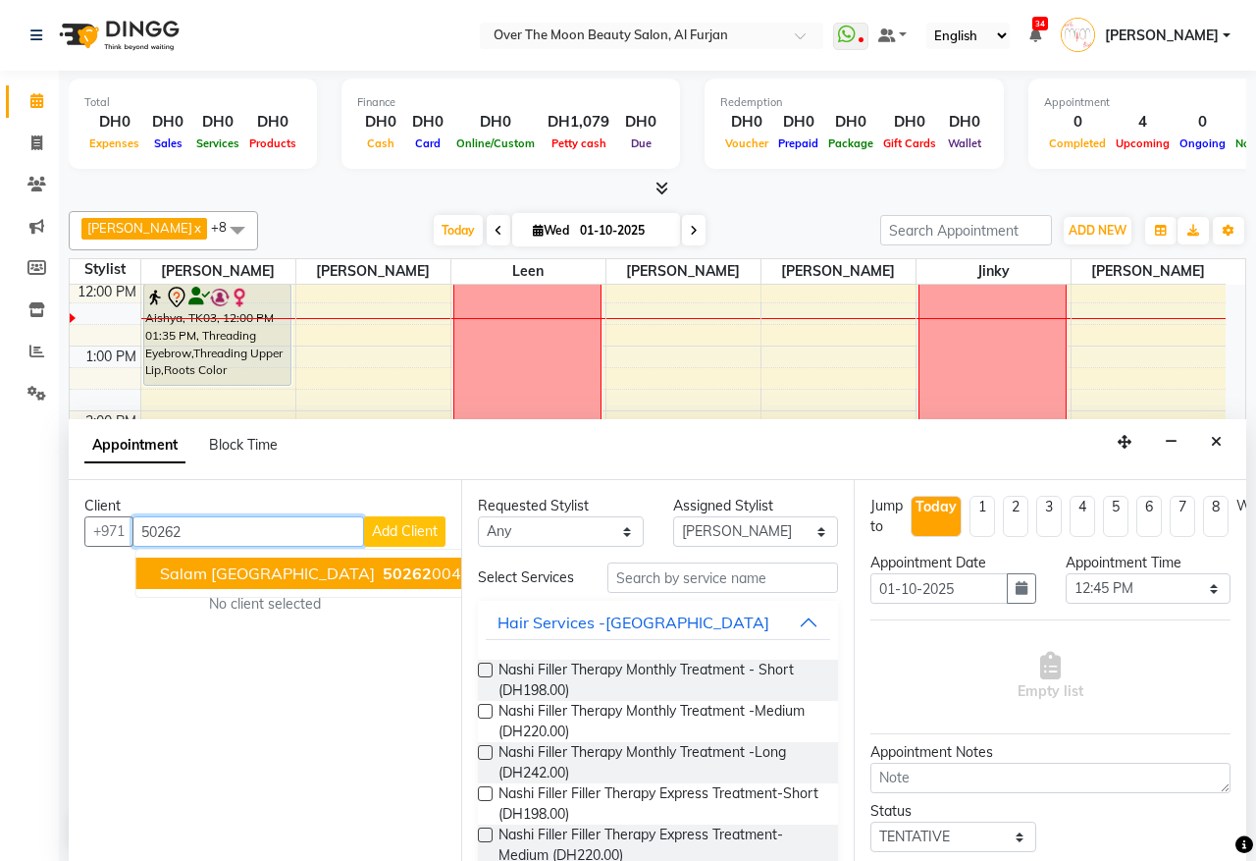
click at [383, 564] on span "50262" at bounding box center [407, 573] width 49 height 20
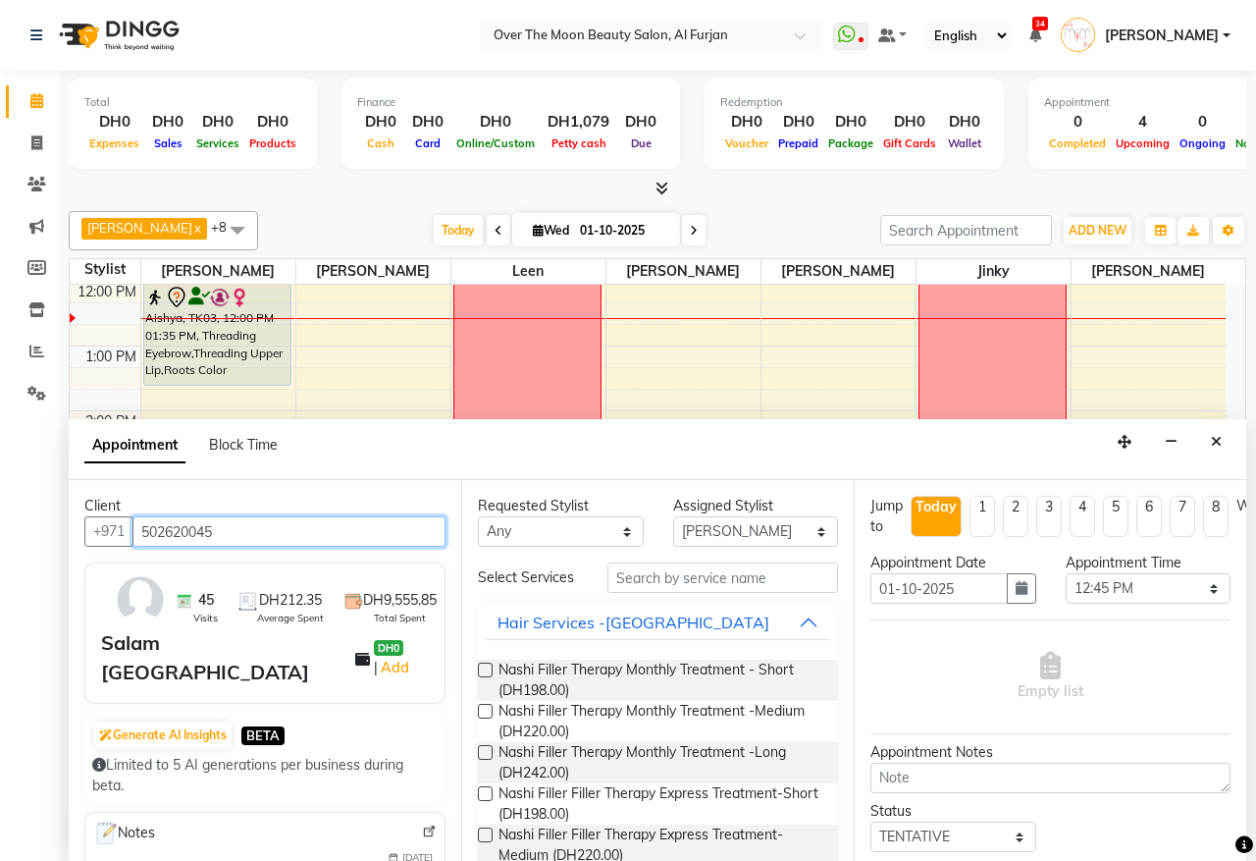
type input "502620045"
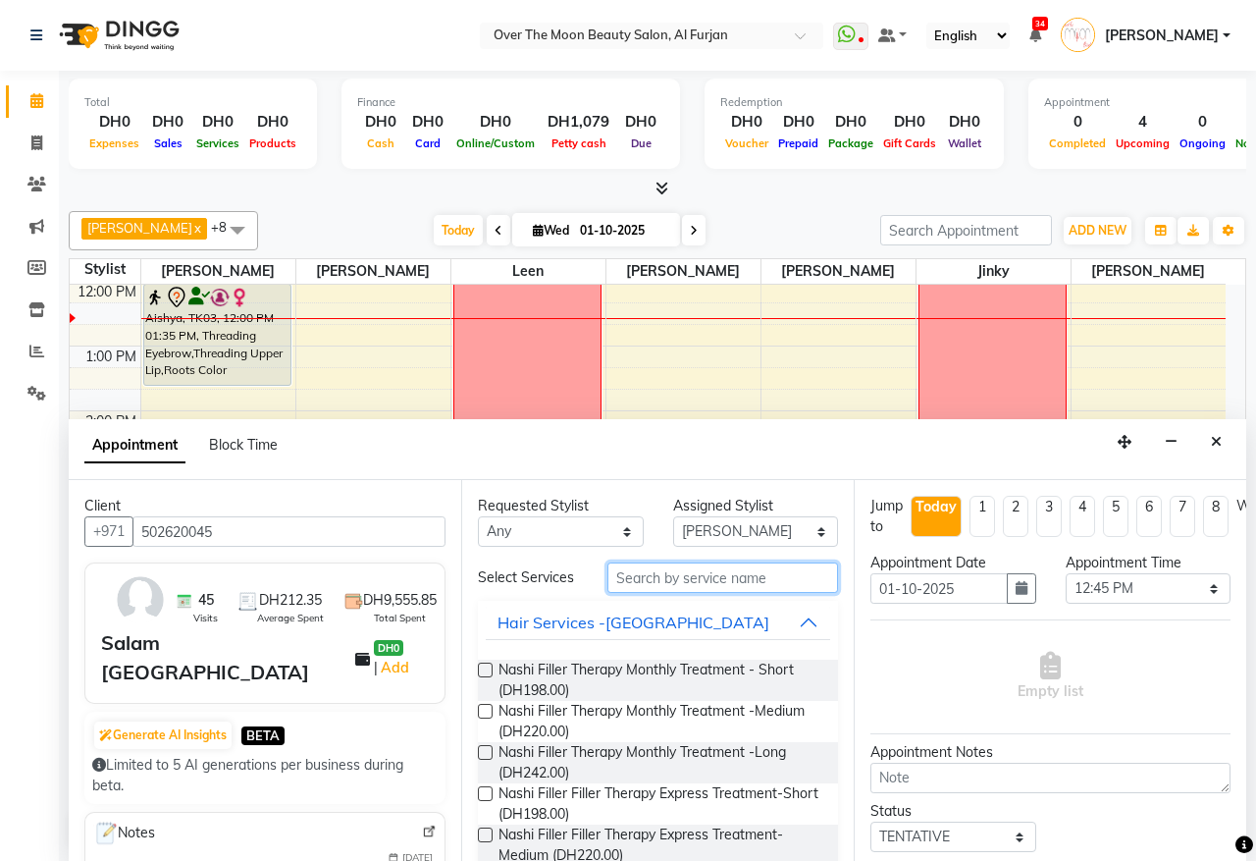
click at [661, 586] on input "text" at bounding box center [723, 577] width 231 height 30
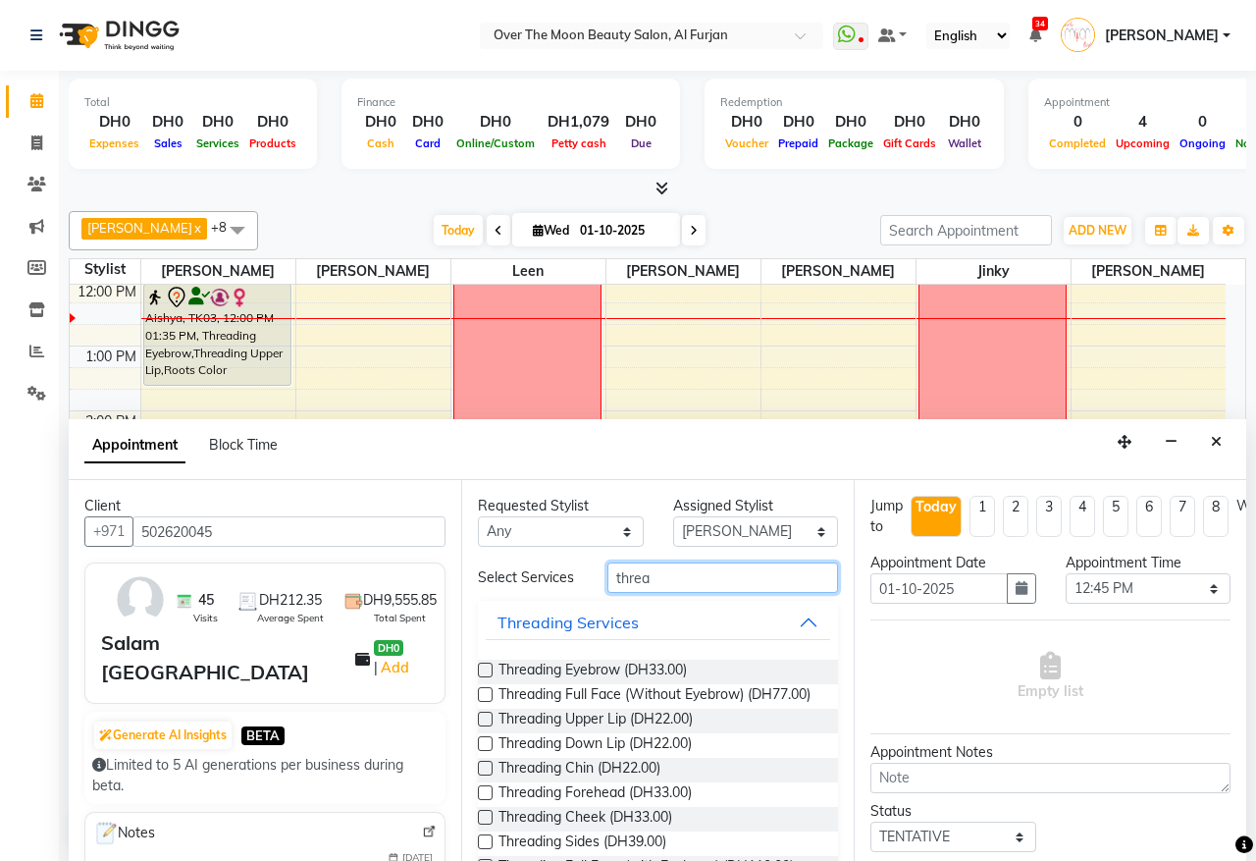
type input "threa"
click at [483, 677] on label at bounding box center [485, 670] width 15 height 15
click at [483, 678] on input "checkbox" at bounding box center [484, 671] width 13 height 13
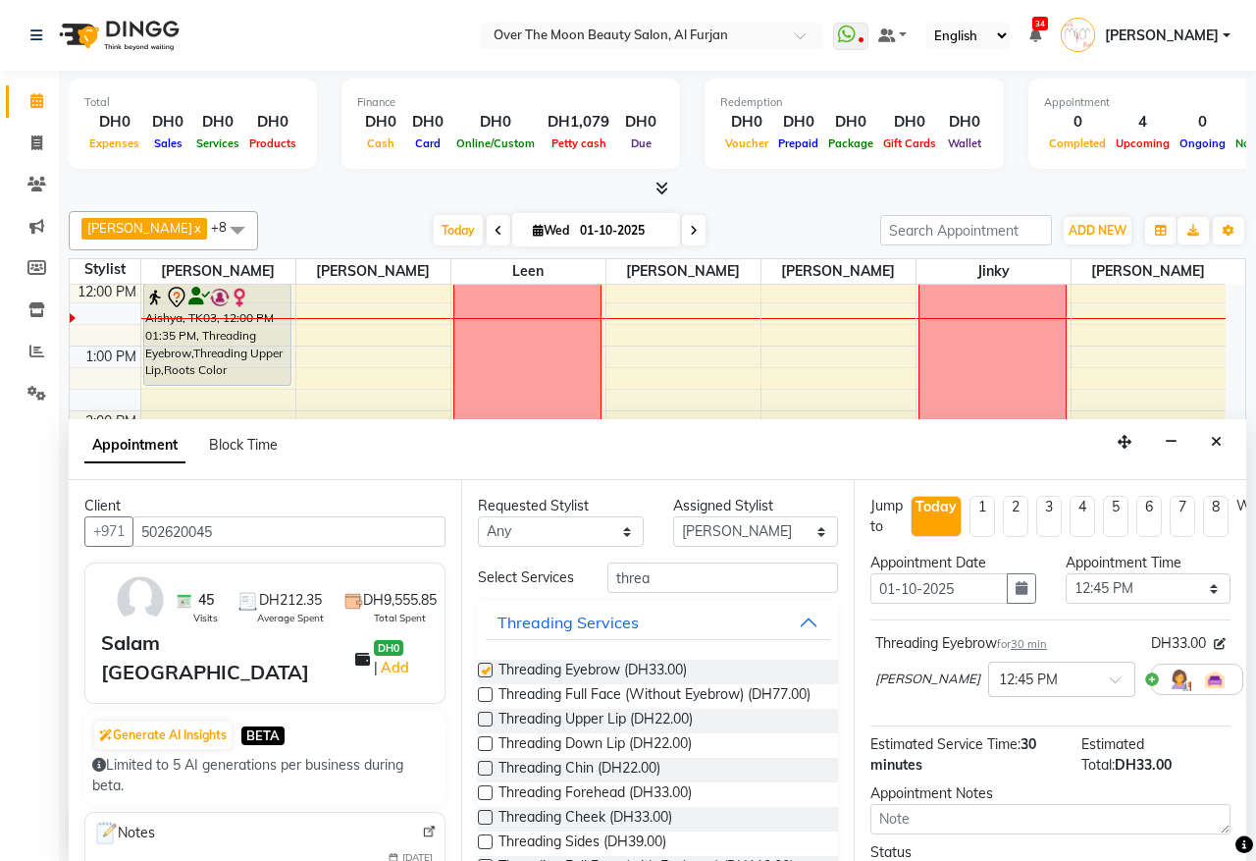
checkbox input "false"
click at [484, 726] on label at bounding box center [485, 719] width 15 height 15
click at [484, 727] on input "checkbox" at bounding box center [484, 721] width 13 height 13
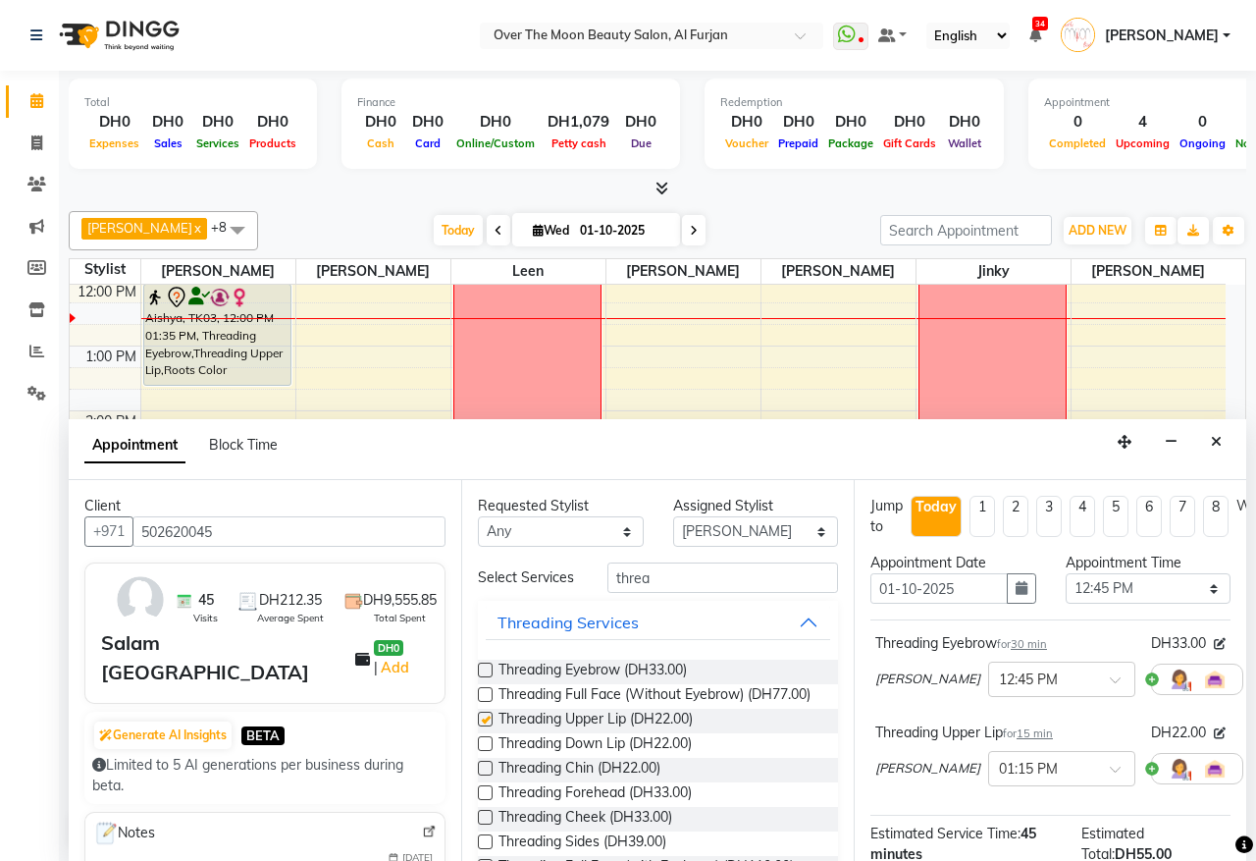
checkbox input "false"
click at [486, 775] on label at bounding box center [485, 768] width 15 height 15
click at [486, 776] on input "checkbox" at bounding box center [484, 770] width 13 height 13
checkbox input "false"
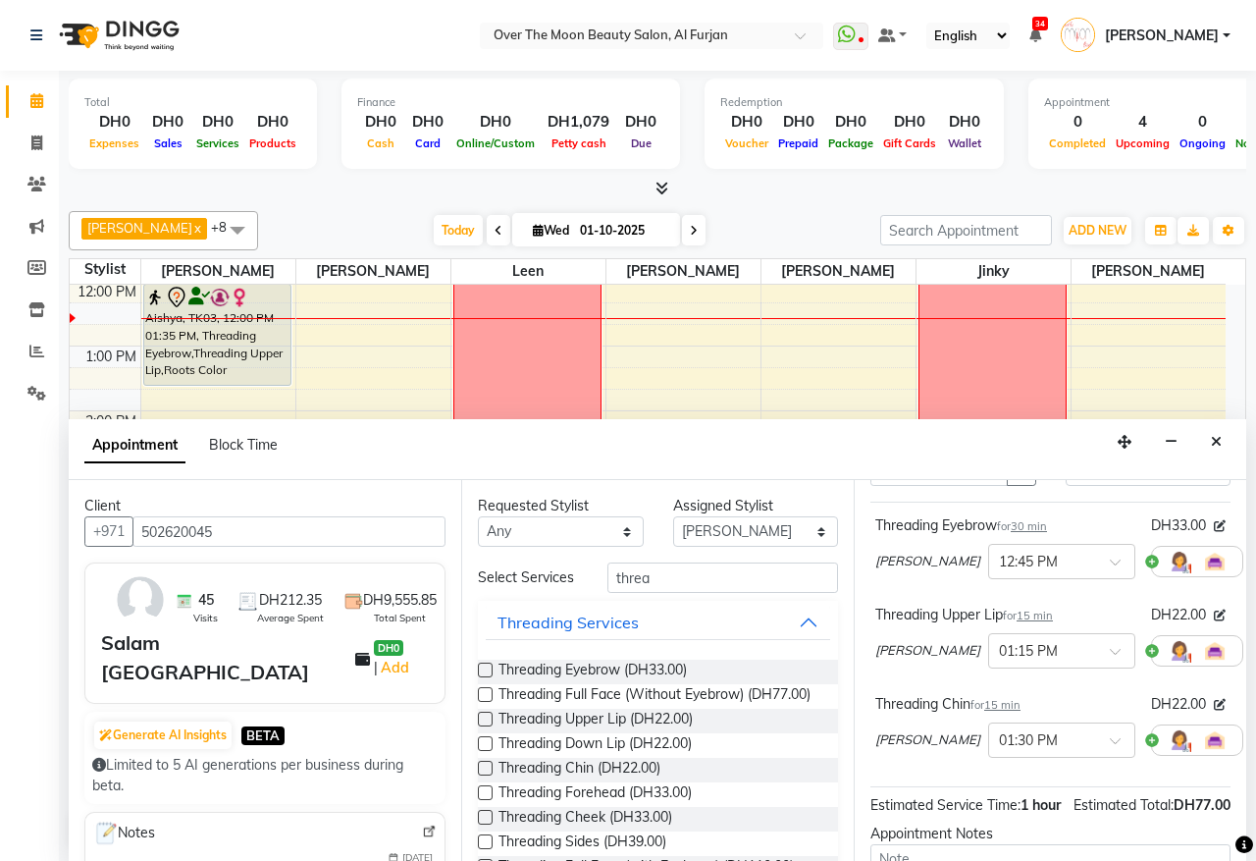
scroll to position [204, 0]
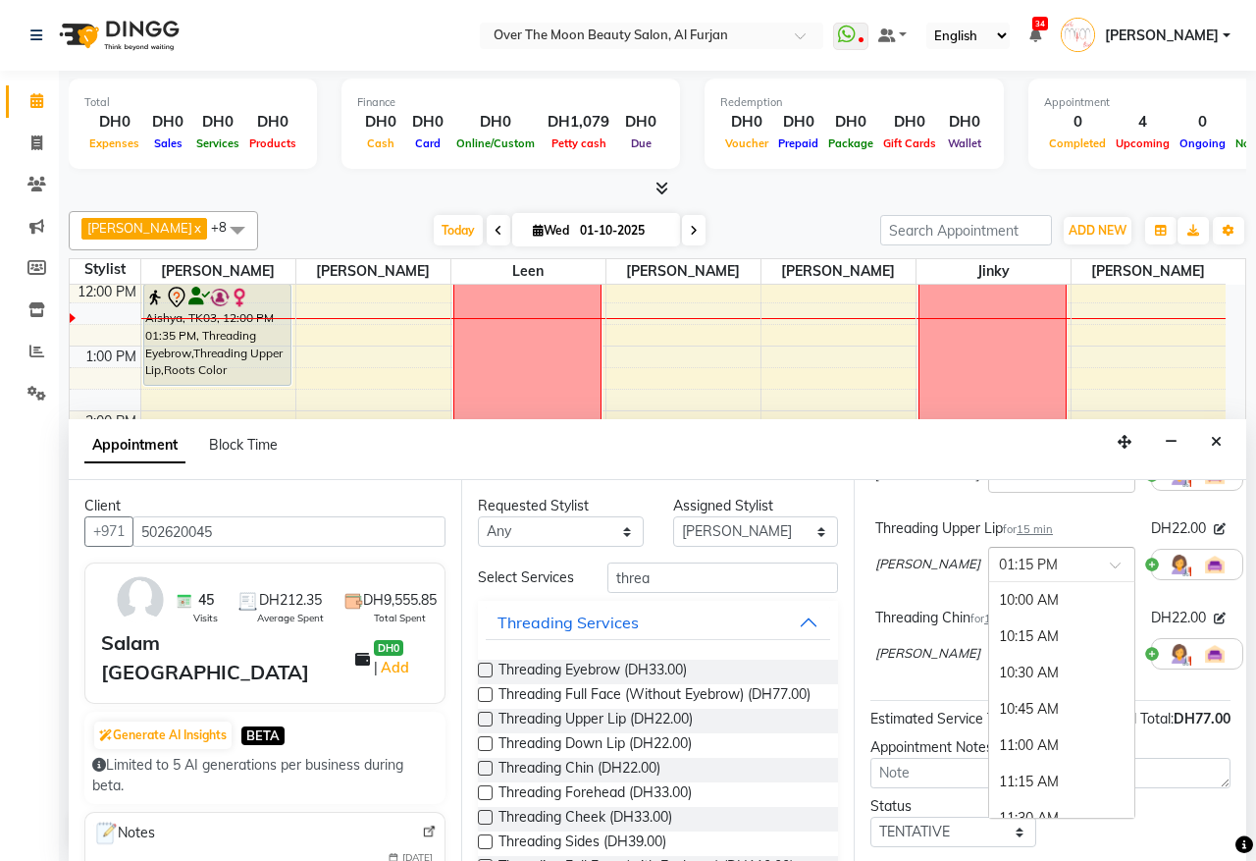
click at [1110, 566] on span at bounding box center [1122, 570] width 25 height 21
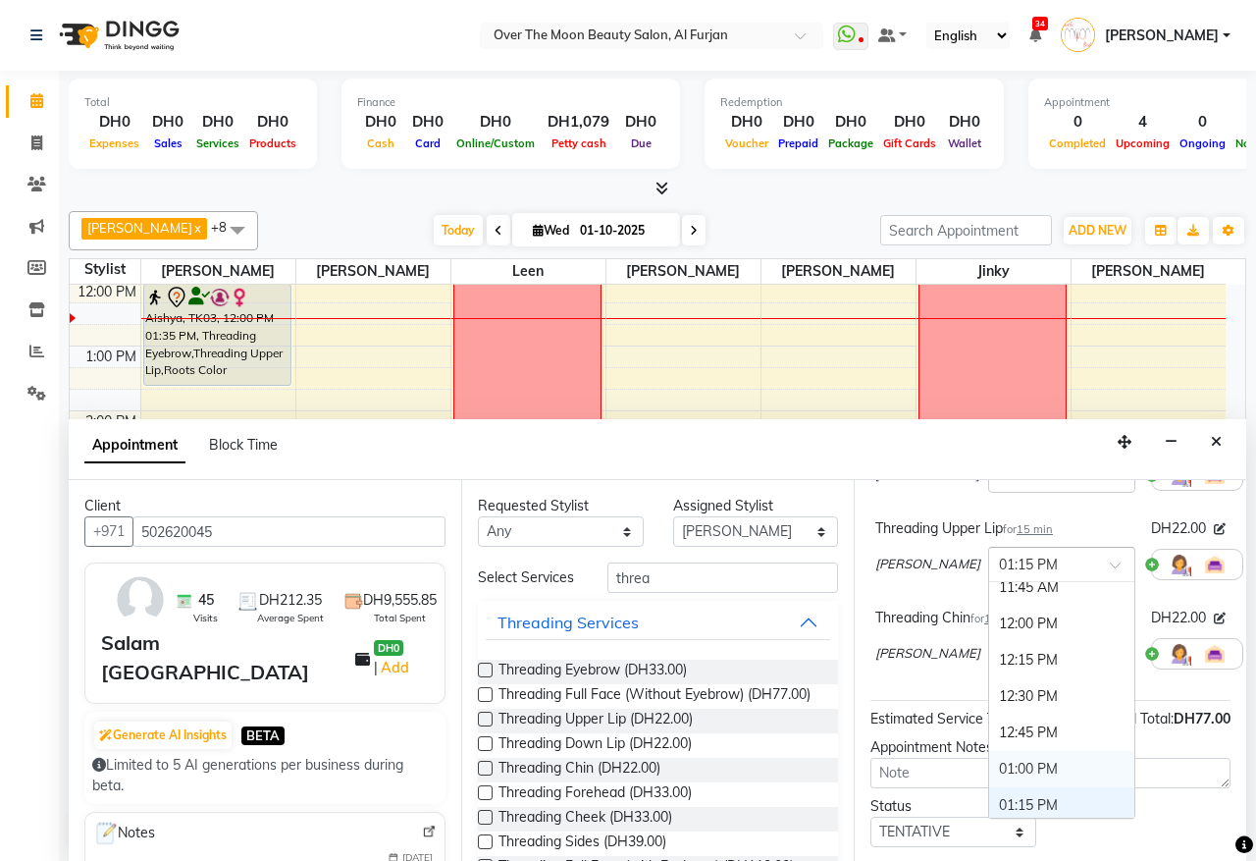
click at [989, 767] on div "01:00 PM" at bounding box center [1061, 769] width 145 height 36
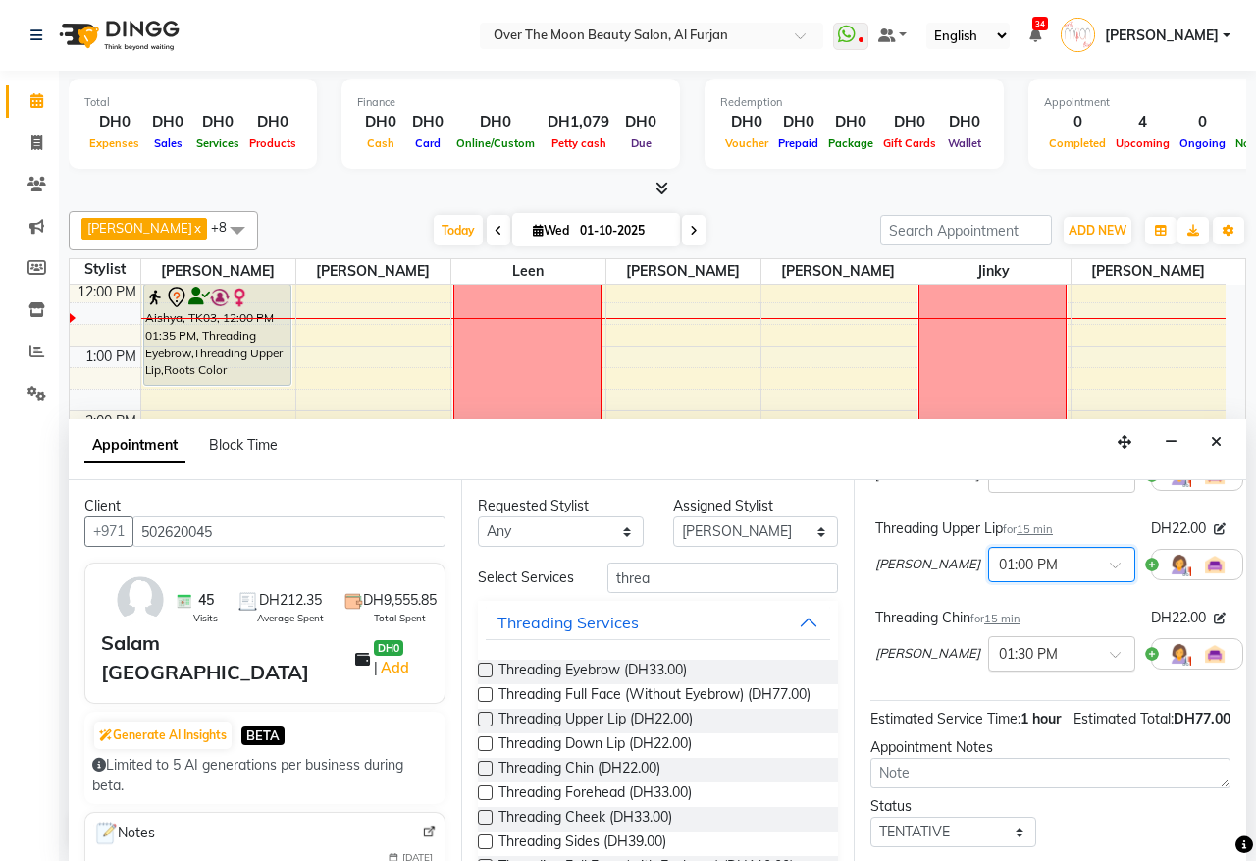
click at [1031, 650] on div at bounding box center [1061, 652] width 145 height 21
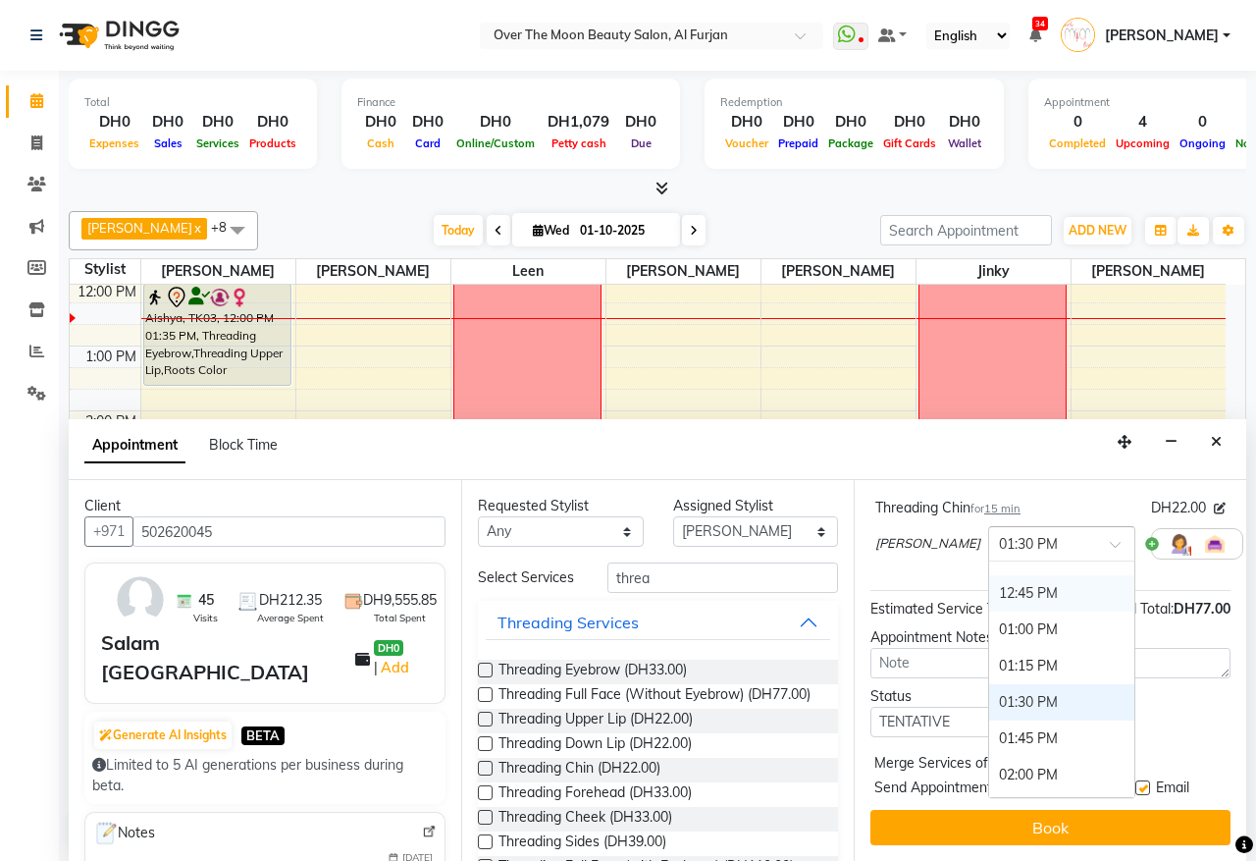
scroll to position [302, 0]
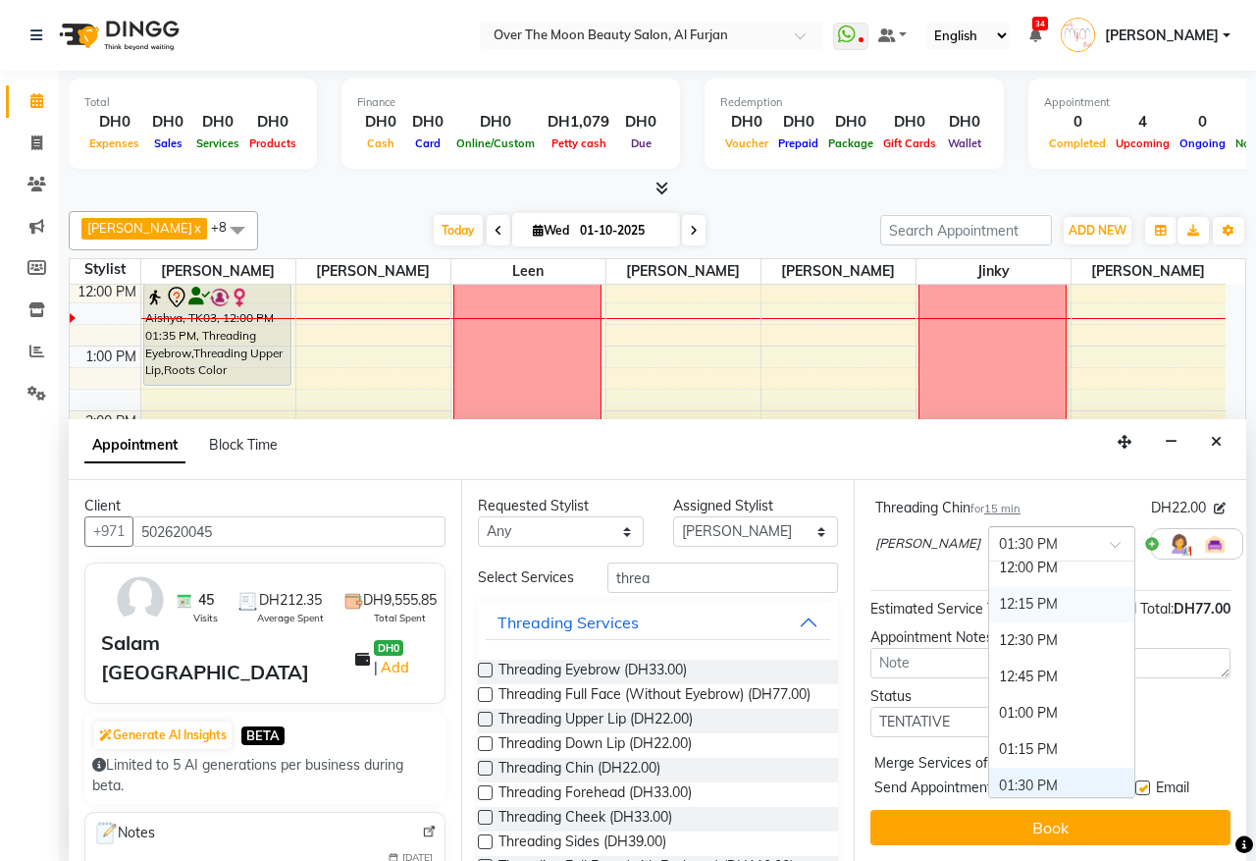
click at [989, 586] on div "12:15 PM" at bounding box center [1061, 604] width 145 height 36
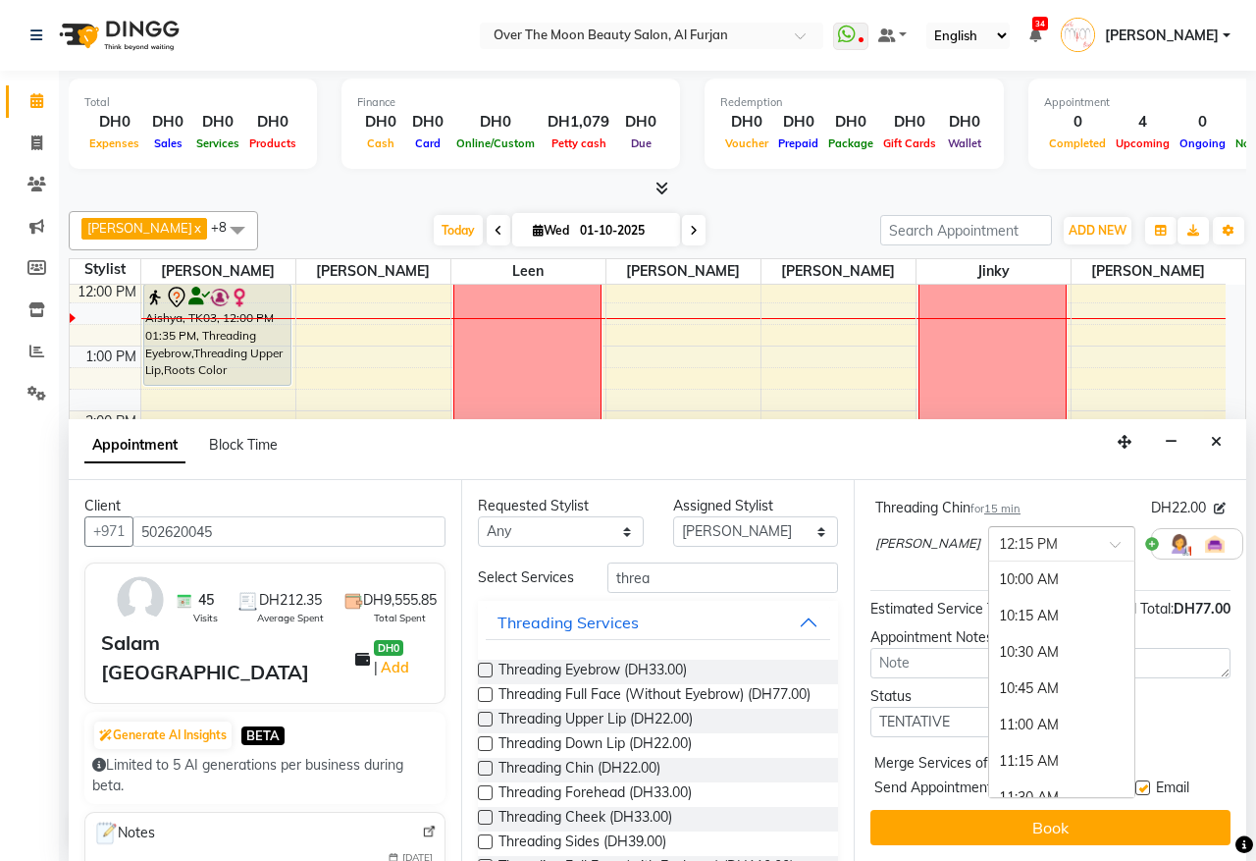
click at [1029, 532] on div at bounding box center [1061, 542] width 145 height 21
click at [989, 708] on div "01:15 PM" at bounding box center [1061, 726] width 145 height 36
click at [1086, 756] on label at bounding box center [1086, 763] width 15 height 15
click at [1086, 759] on input "checkbox" at bounding box center [1085, 765] width 13 height 13
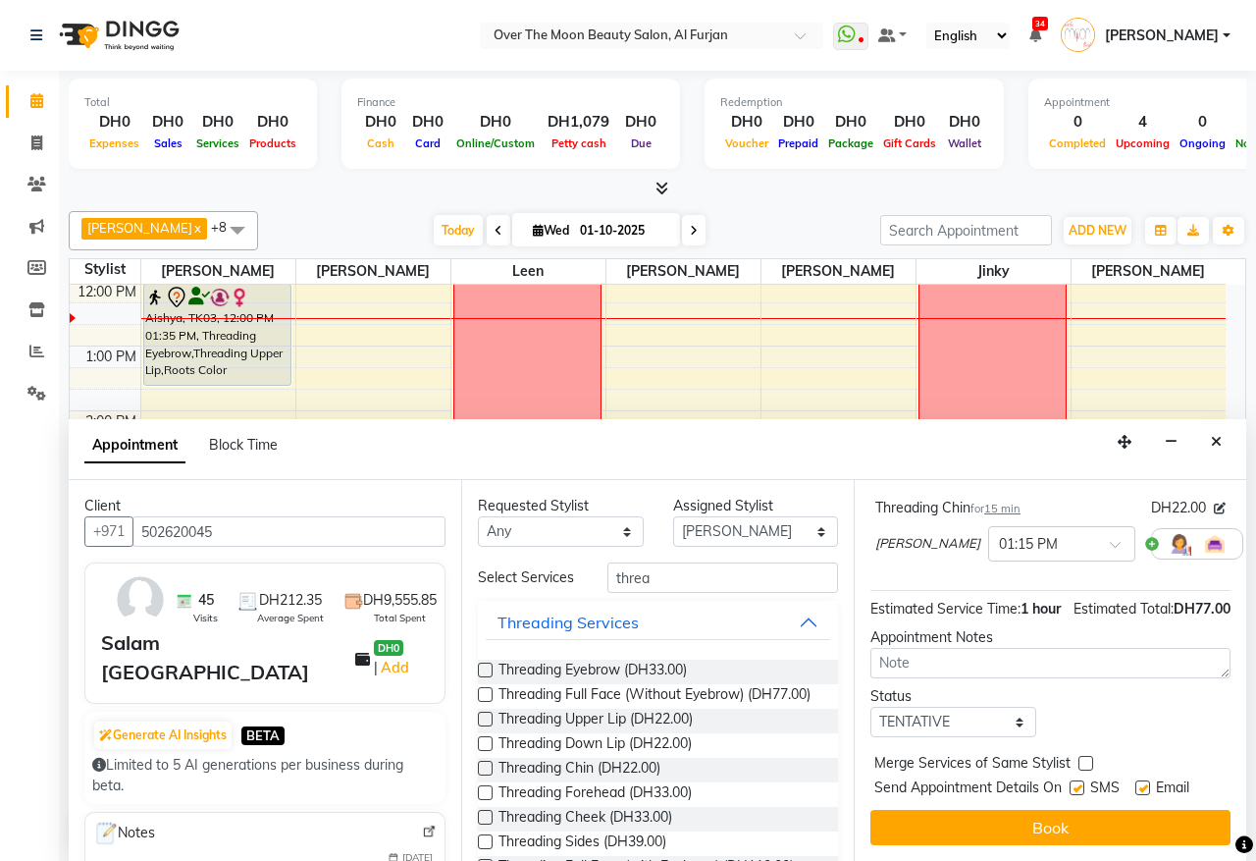
checkbox input "true"
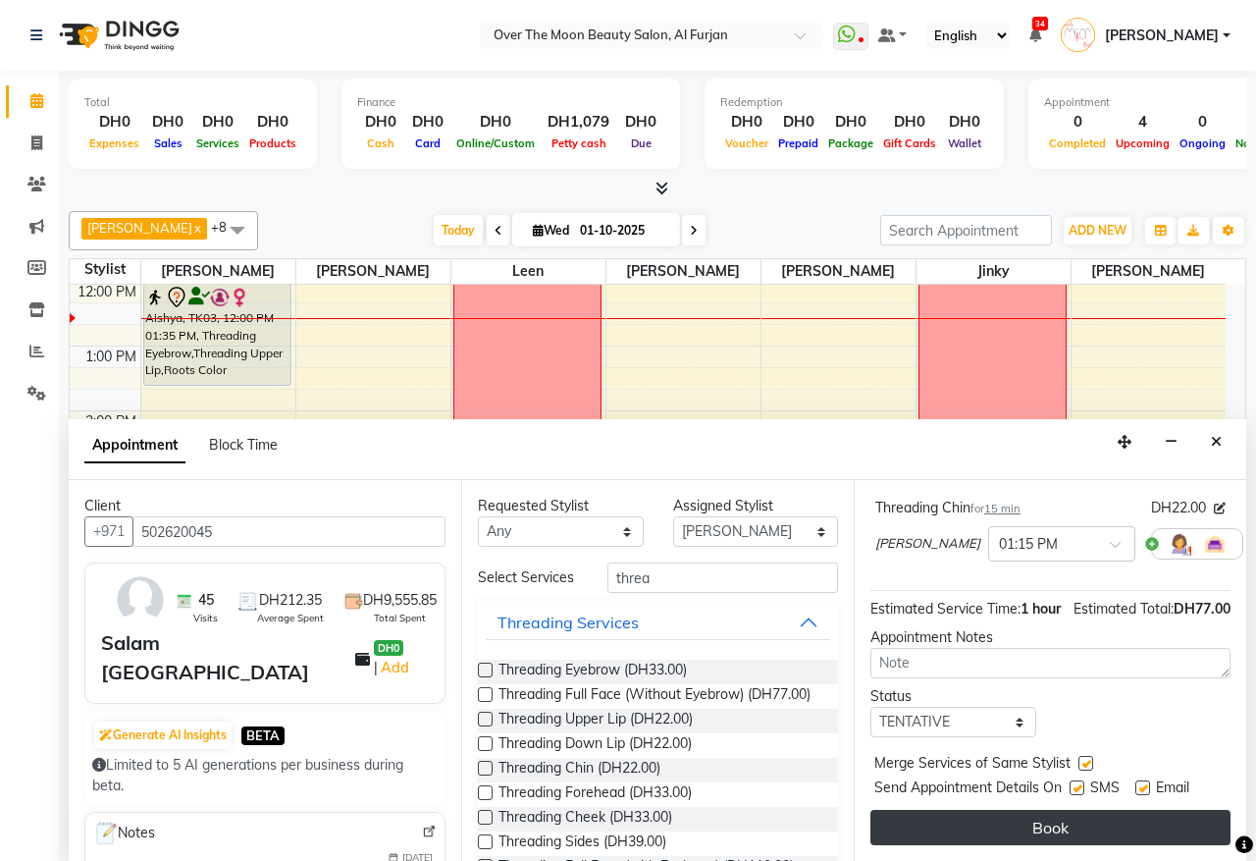
click at [1081, 810] on button "Book" at bounding box center [1051, 827] width 360 height 35
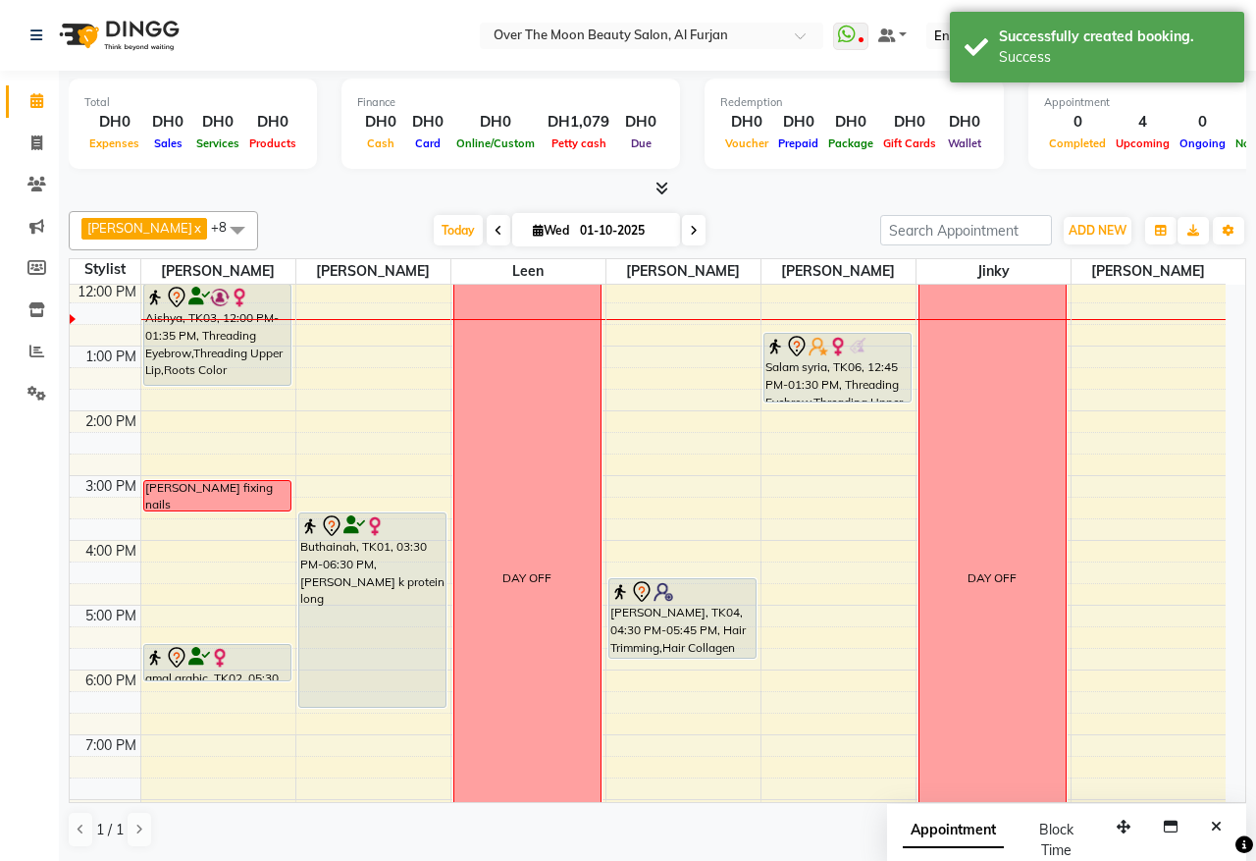
drag, startPoint x: 805, startPoint y: 378, endPoint x: 807, endPoint y: 402, distance: 24.6
click at [807, 402] on div "Salam syria, TK06, 12:45 PM-01:30 PM, Threading Eyebrow,Threading Upper Lip,Thr…" at bounding box center [839, 572] width 154 height 971
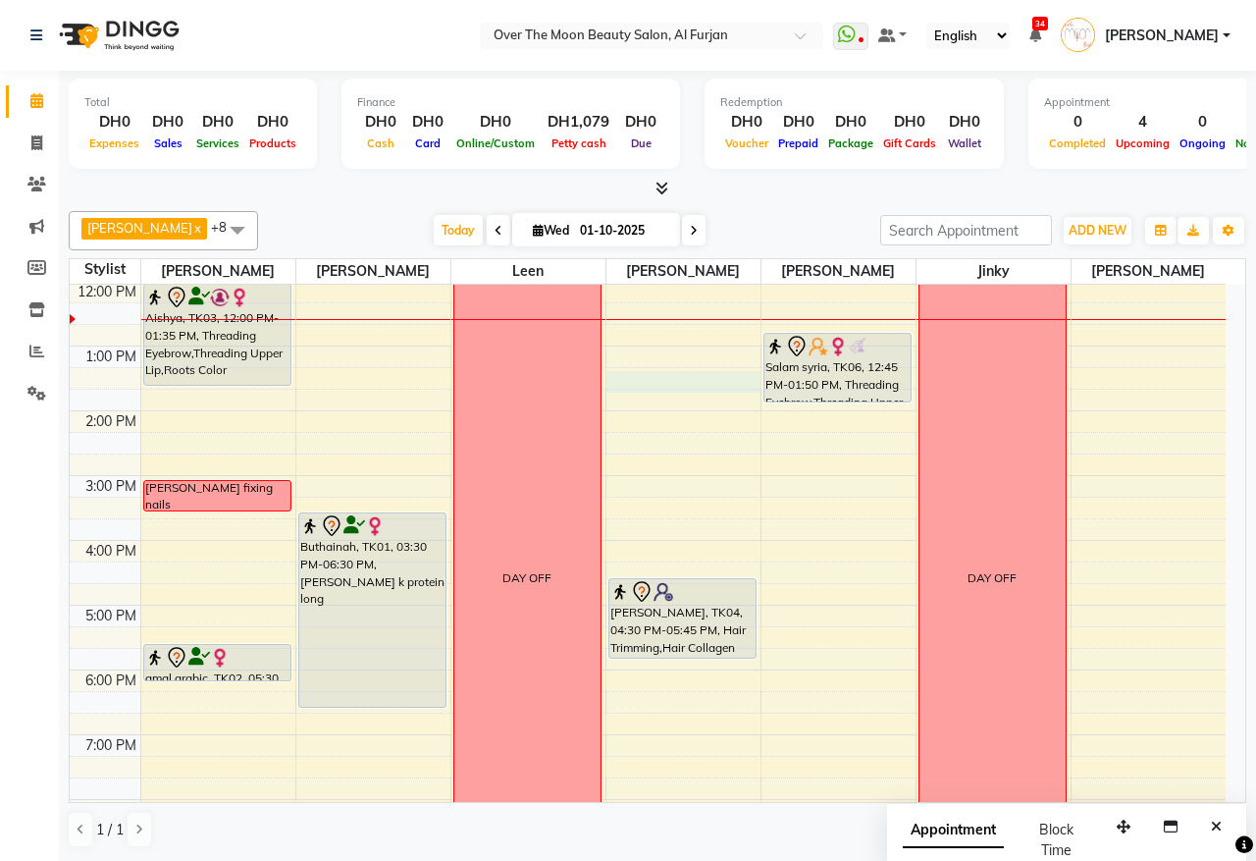
click at [640, 376] on div "9:00 AM 10:00 AM 11:00 AM 12:00 PM 1:00 PM 2:00 PM 3:00 PM 4:00 PM 5:00 PM 6:00…" at bounding box center [648, 572] width 1156 height 971
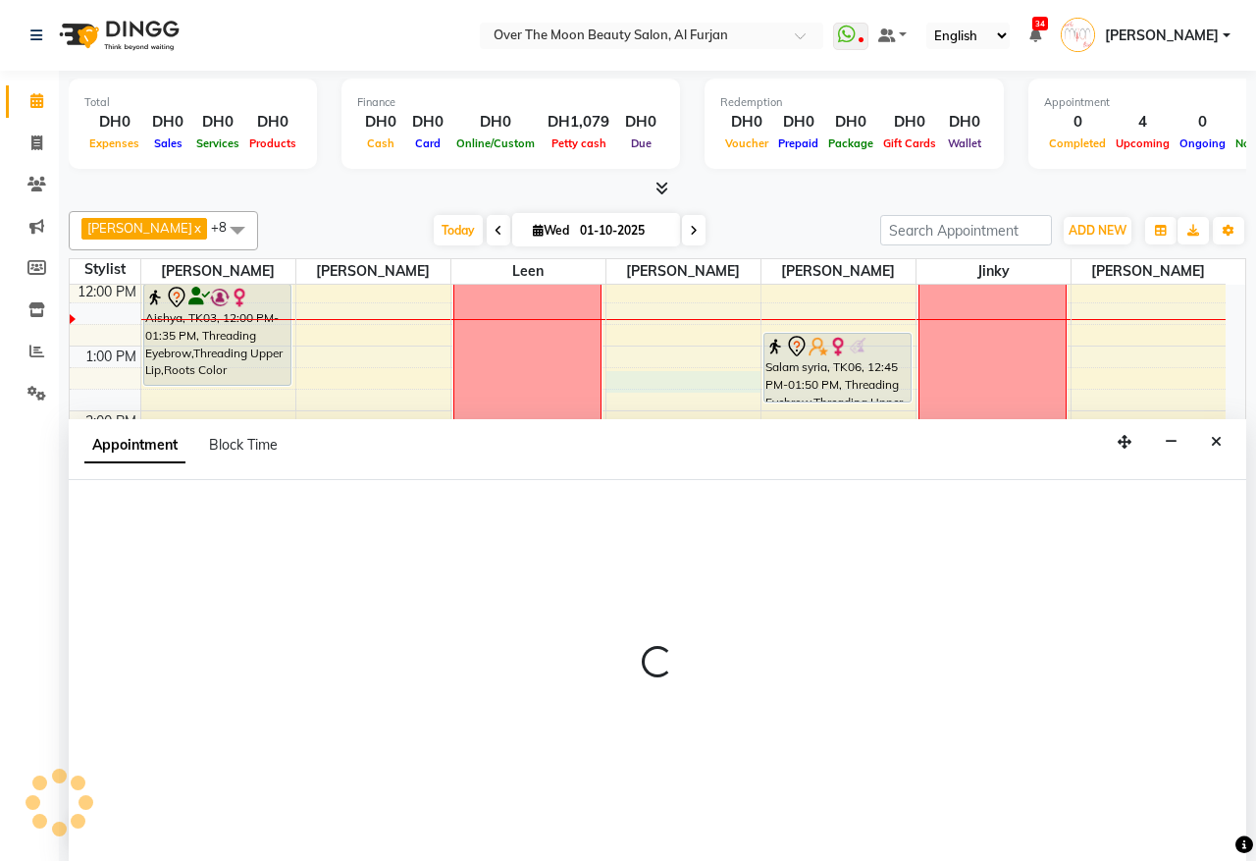
select select "64796"
select select "795"
select select "tentative"
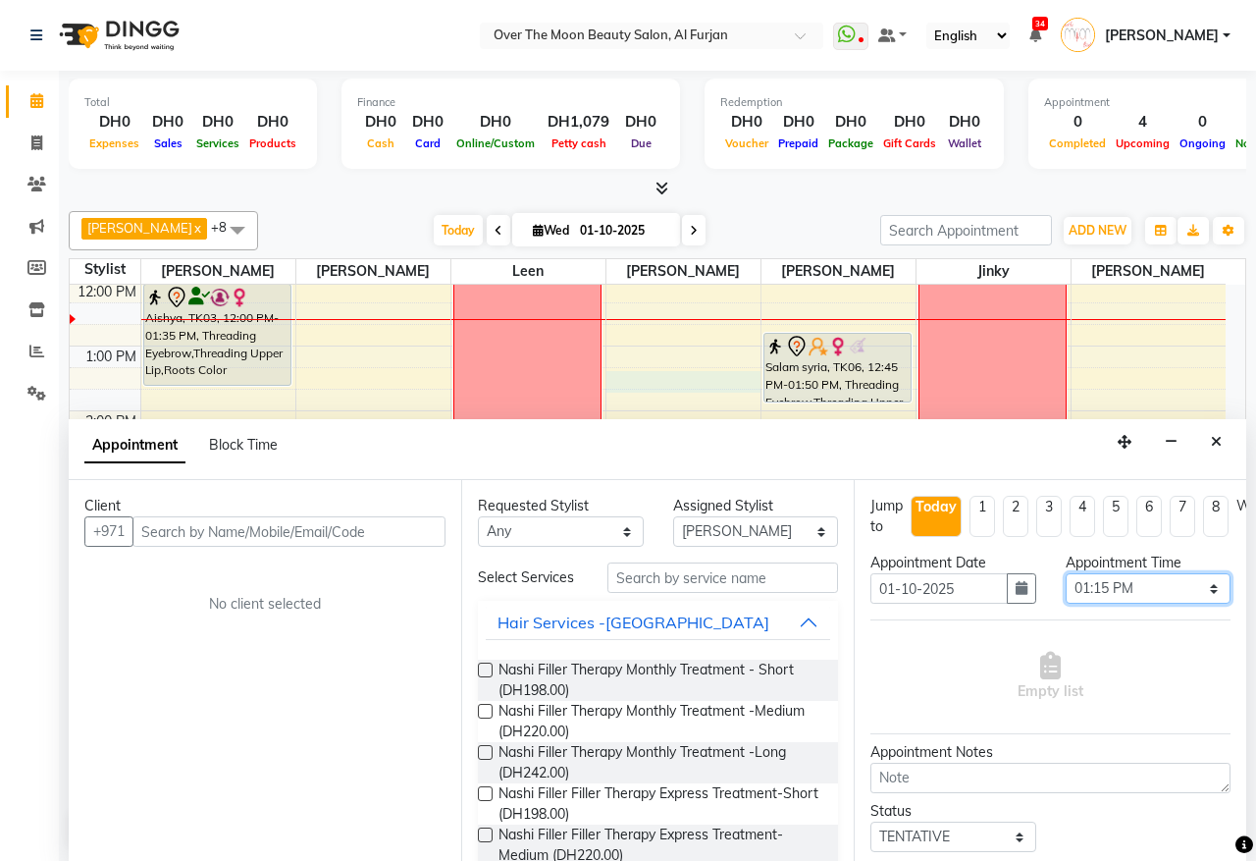
click at [1195, 584] on select "Select 10:00 AM 10:15 AM 10:30 AM 10:45 AM 11:00 AM 11:15 AM 11:30 AM 11:45 AM …" at bounding box center [1149, 588] width 166 height 30
select select "810"
click at [1066, 574] on select "Select 10:00 AM 10:15 AM 10:30 AM 10:45 AM 11:00 AM 11:15 AM 11:30 AM 11:45 AM …" at bounding box center [1149, 588] width 166 height 30
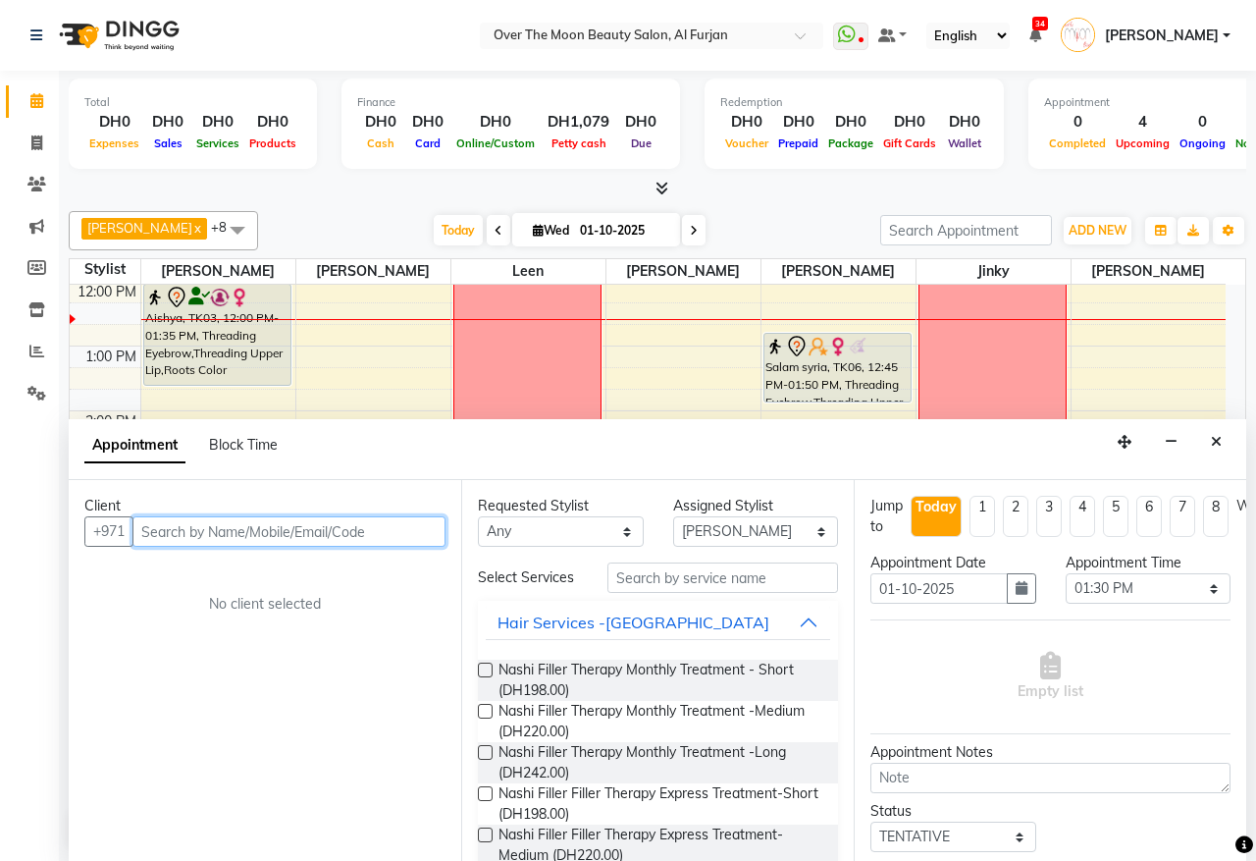
click at [355, 530] on input "text" at bounding box center [289, 531] width 313 height 30
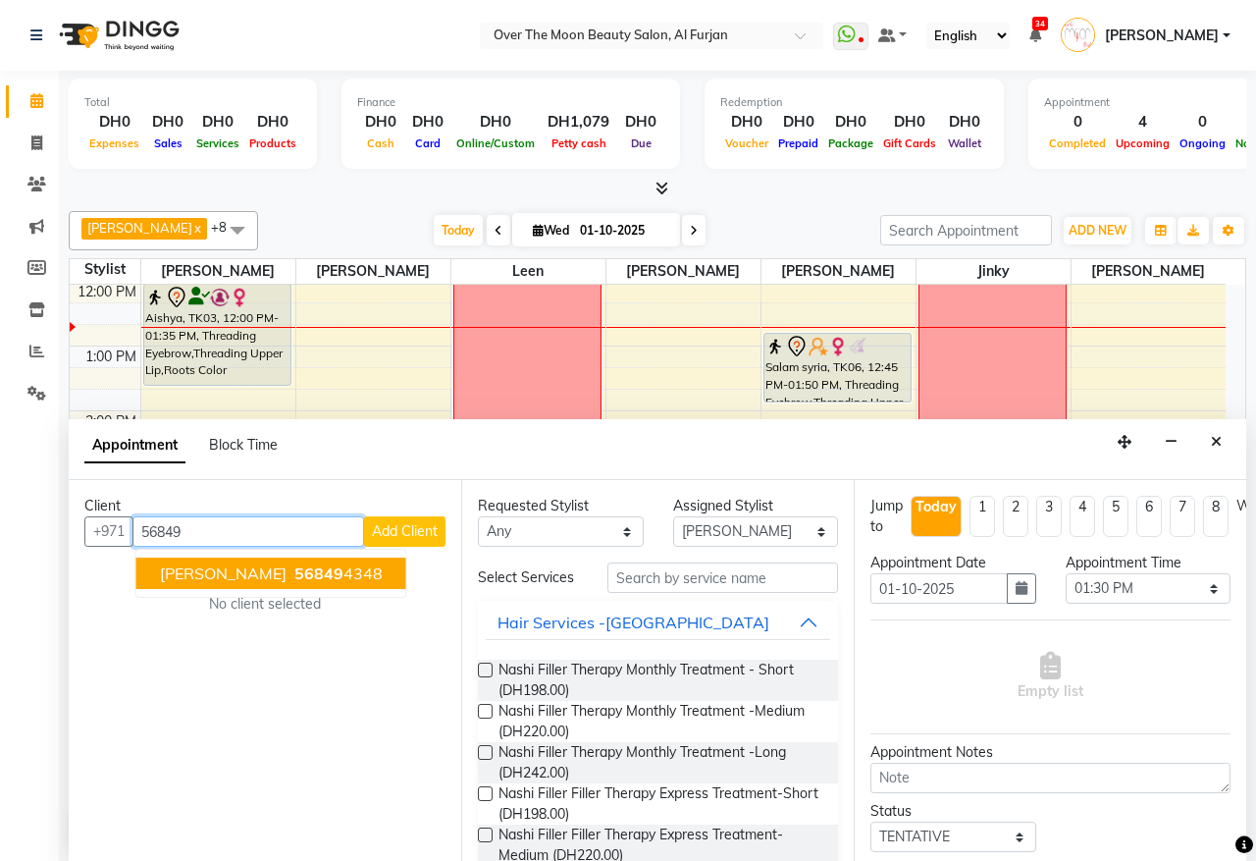
click at [177, 581] on span "caroline" at bounding box center [223, 573] width 127 height 20
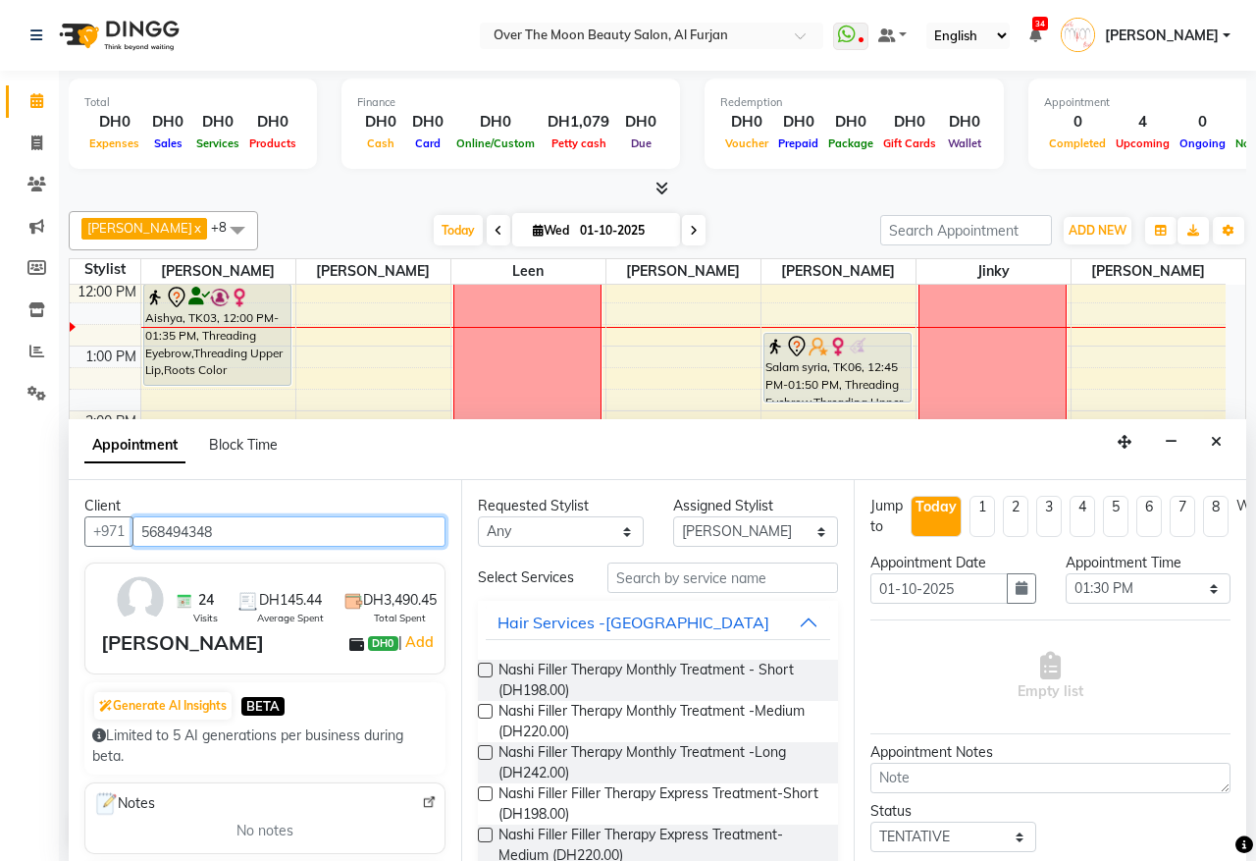
type input "568494348"
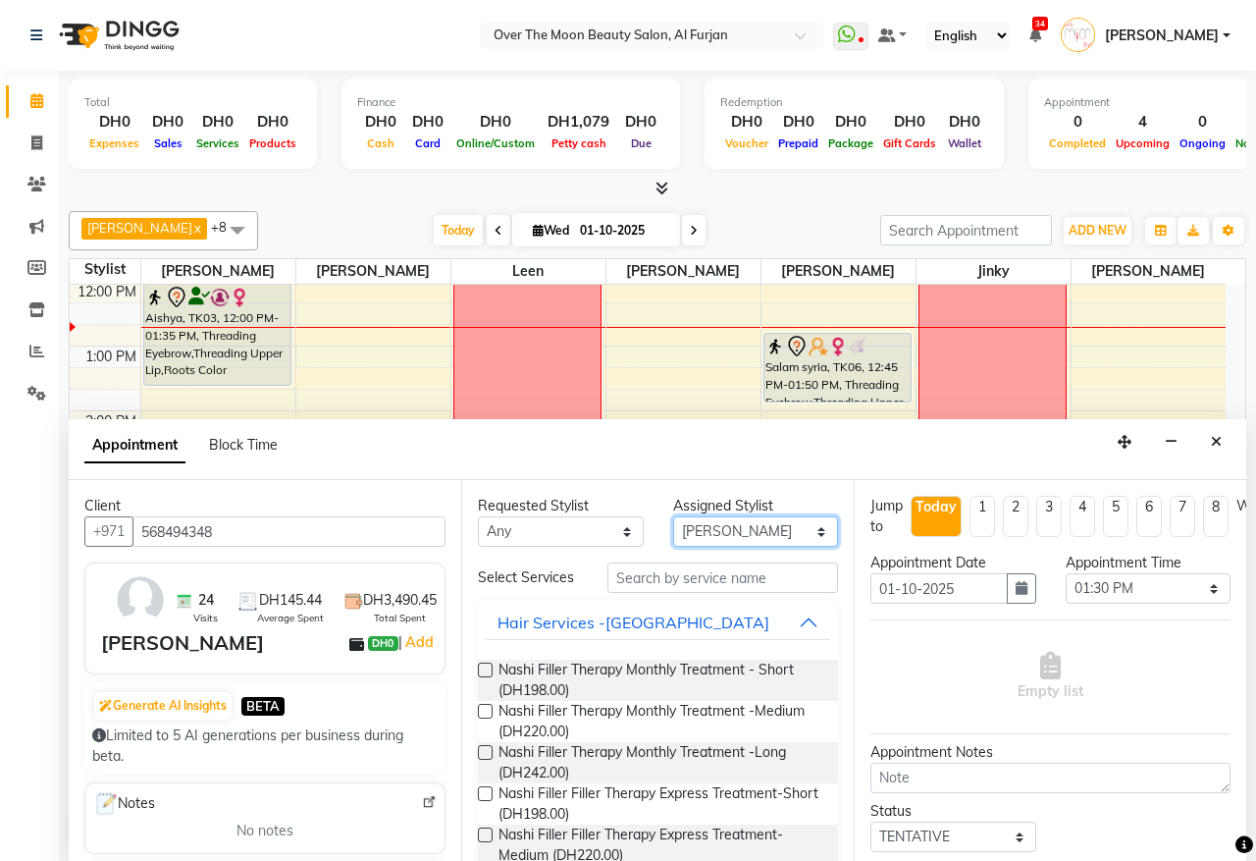
click at [723, 526] on select "Select Bianca Hadeel Jeewan Jinky Kristi Leen Sapana William" at bounding box center [756, 531] width 166 height 30
select select "64402"
click at [673, 517] on select "Select Bianca Hadeel Jeewan Jinky Kristi Leen Sapana William" at bounding box center [756, 531] width 166 height 30
click at [705, 579] on input "text" at bounding box center [723, 577] width 231 height 30
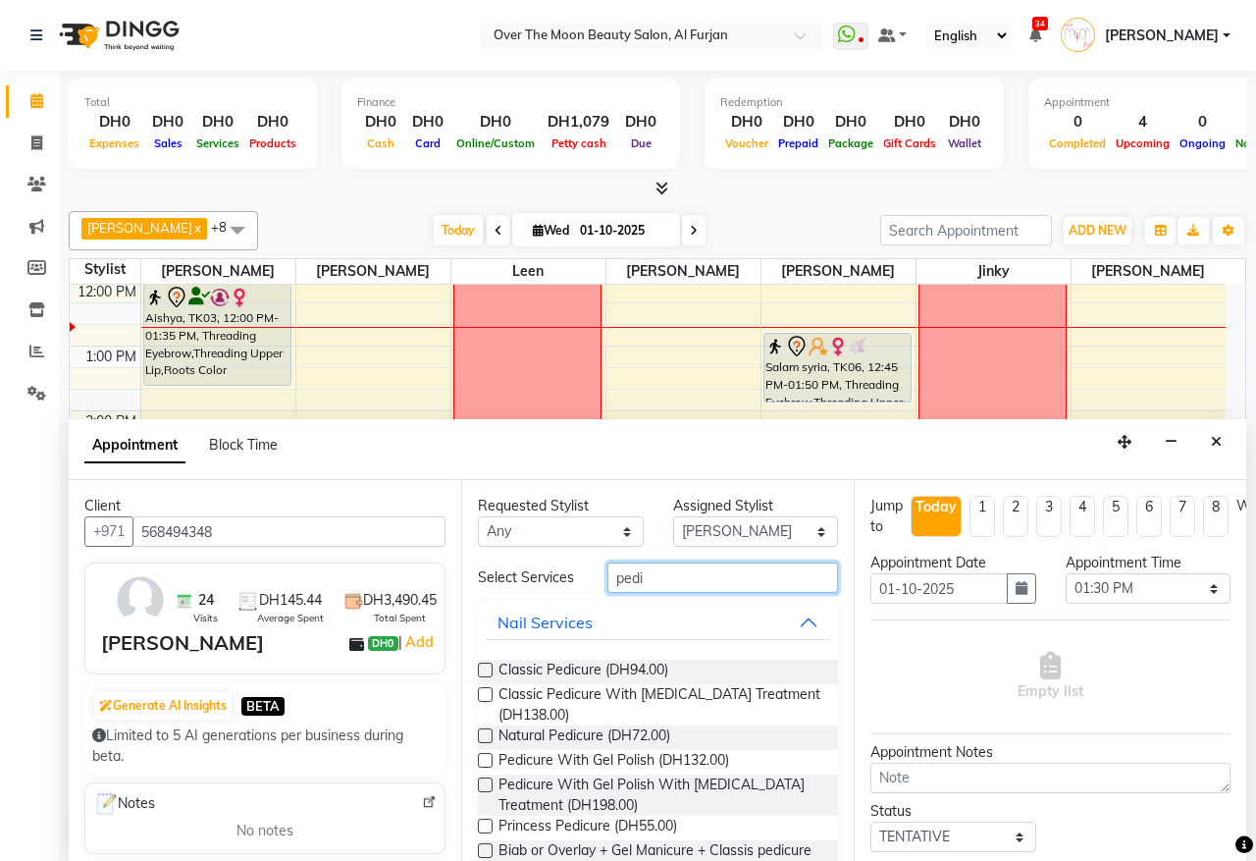
type input "pedi"
click at [483, 677] on label at bounding box center [485, 670] width 15 height 15
click at [483, 678] on input "checkbox" at bounding box center [484, 671] width 13 height 13
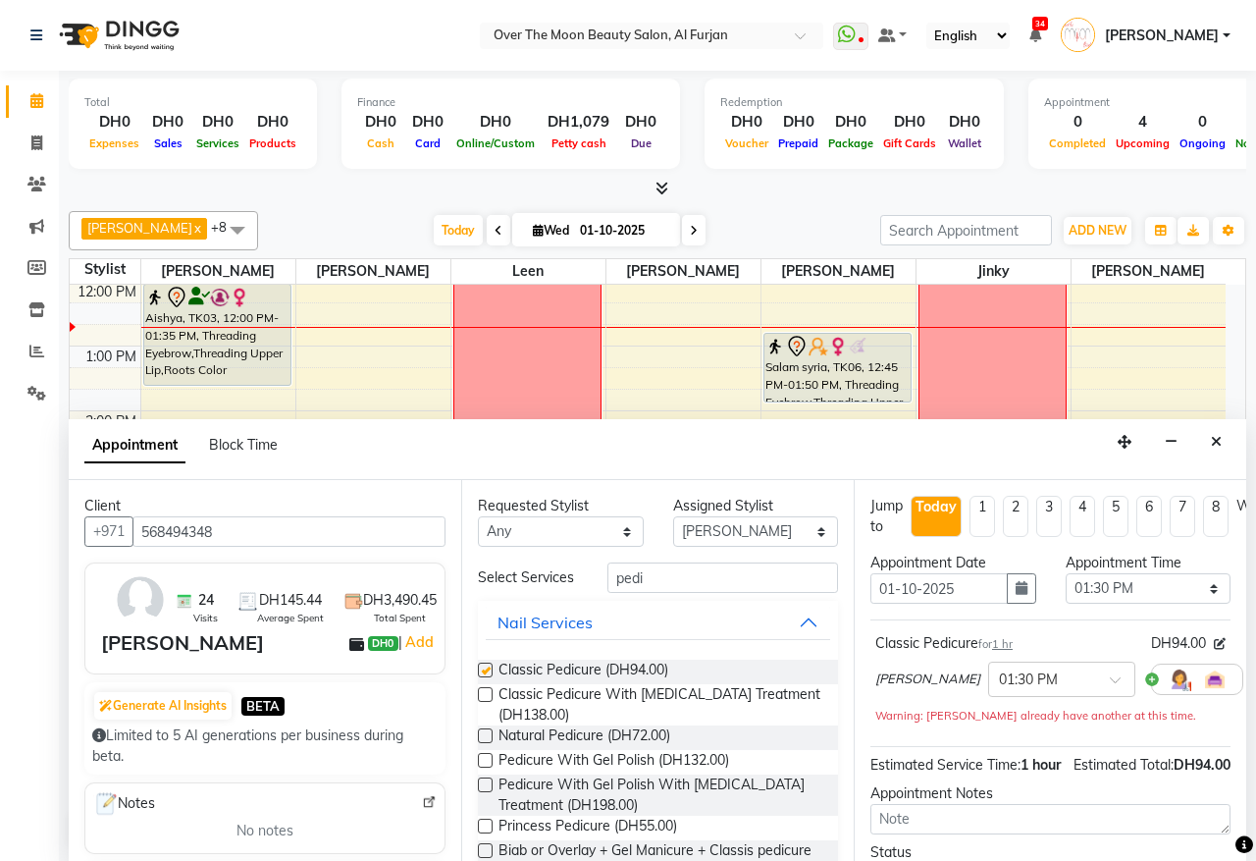
checkbox input "false"
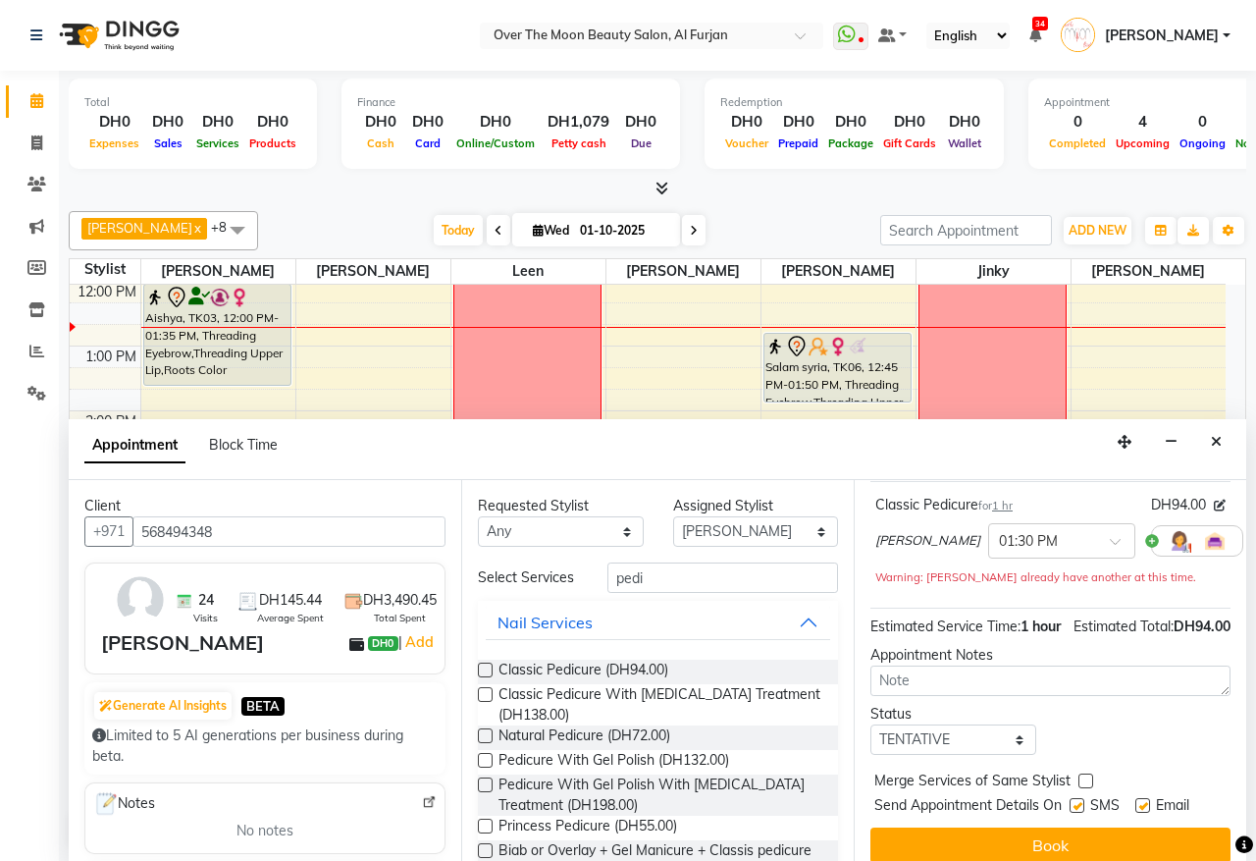
scroll to position [196, 0]
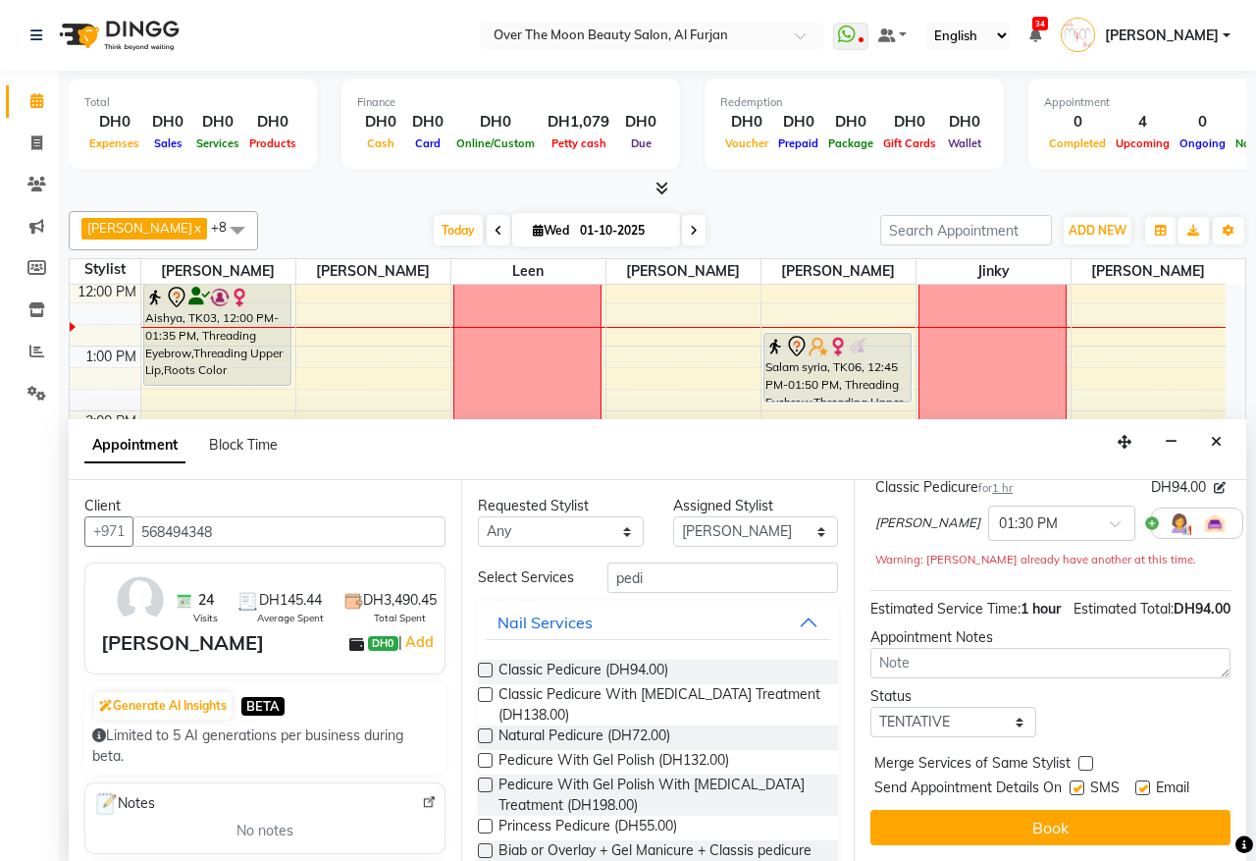
click at [1082, 756] on label at bounding box center [1086, 763] width 15 height 15
click at [1082, 759] on input "checkbox" at bounding box center [1085, 765] width 13 height 13
checkbox input "true"
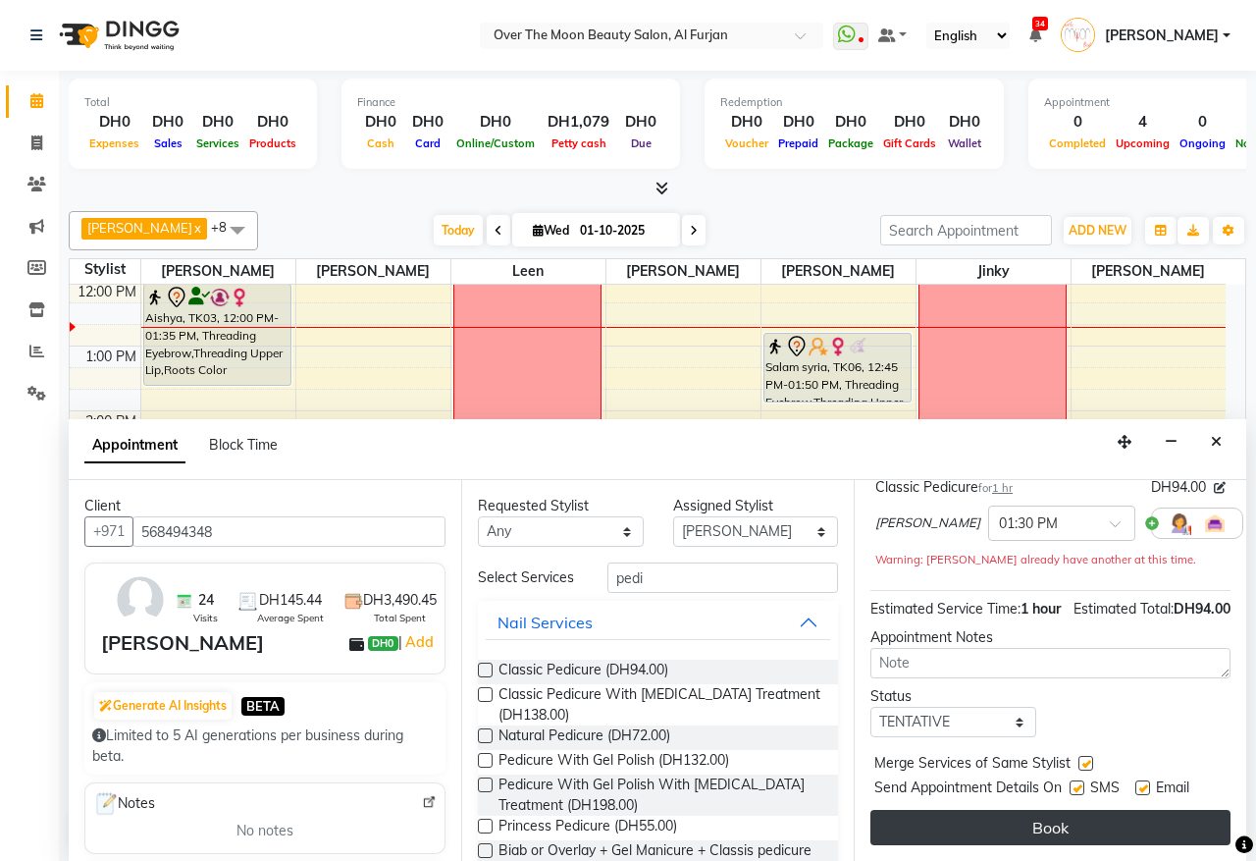
click at [1067, 820] on button "Book" at bounding box center [1051, 827] width 360 height 35
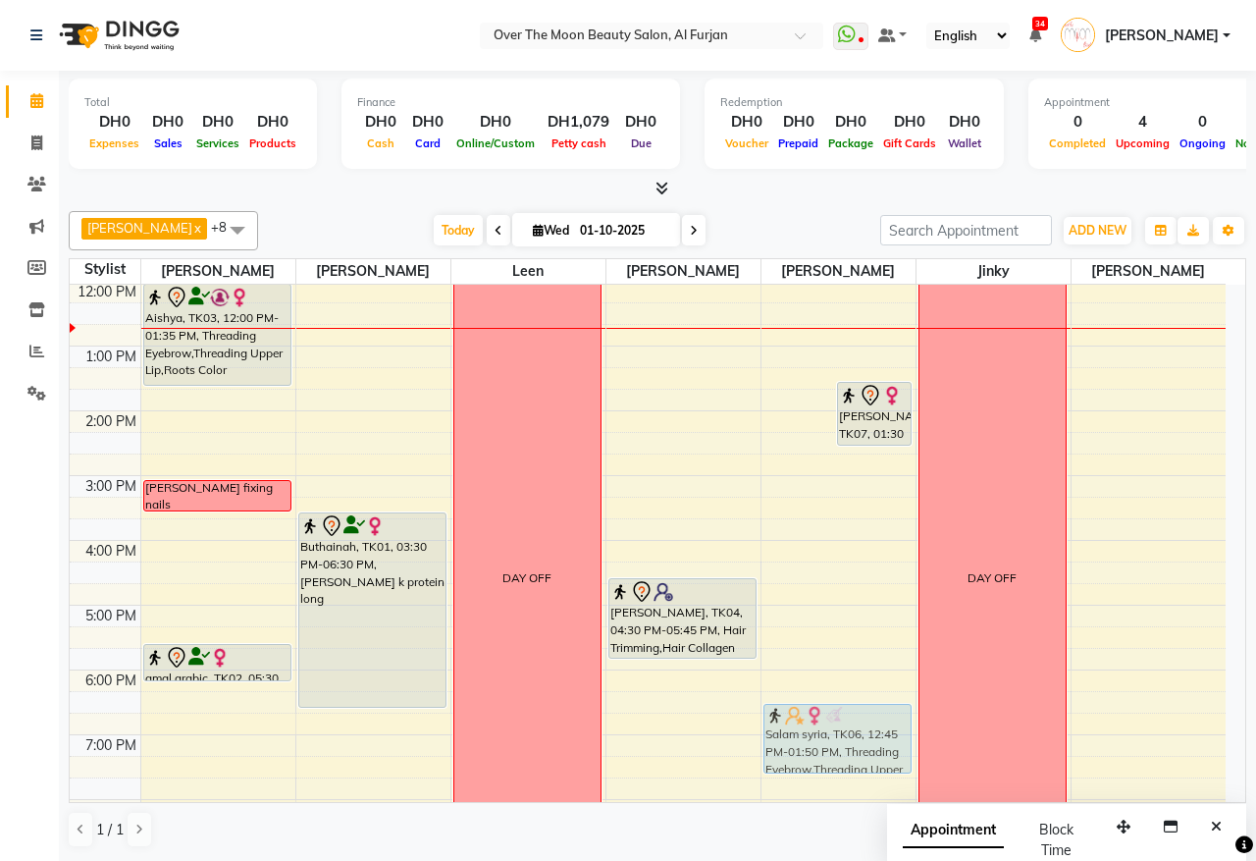
drag, startPoint x: 810, startPoint y: 376, endPoint x: 782, endPoint y: 751, distance: 375.9
click at [782, 751] on div "Salam syria, TK06, 12:45 PM-01:50 PM, Threading Eyebrow,Threading Upper Lip,Thr…" at bounding box center [839, 572] width 154 height 971
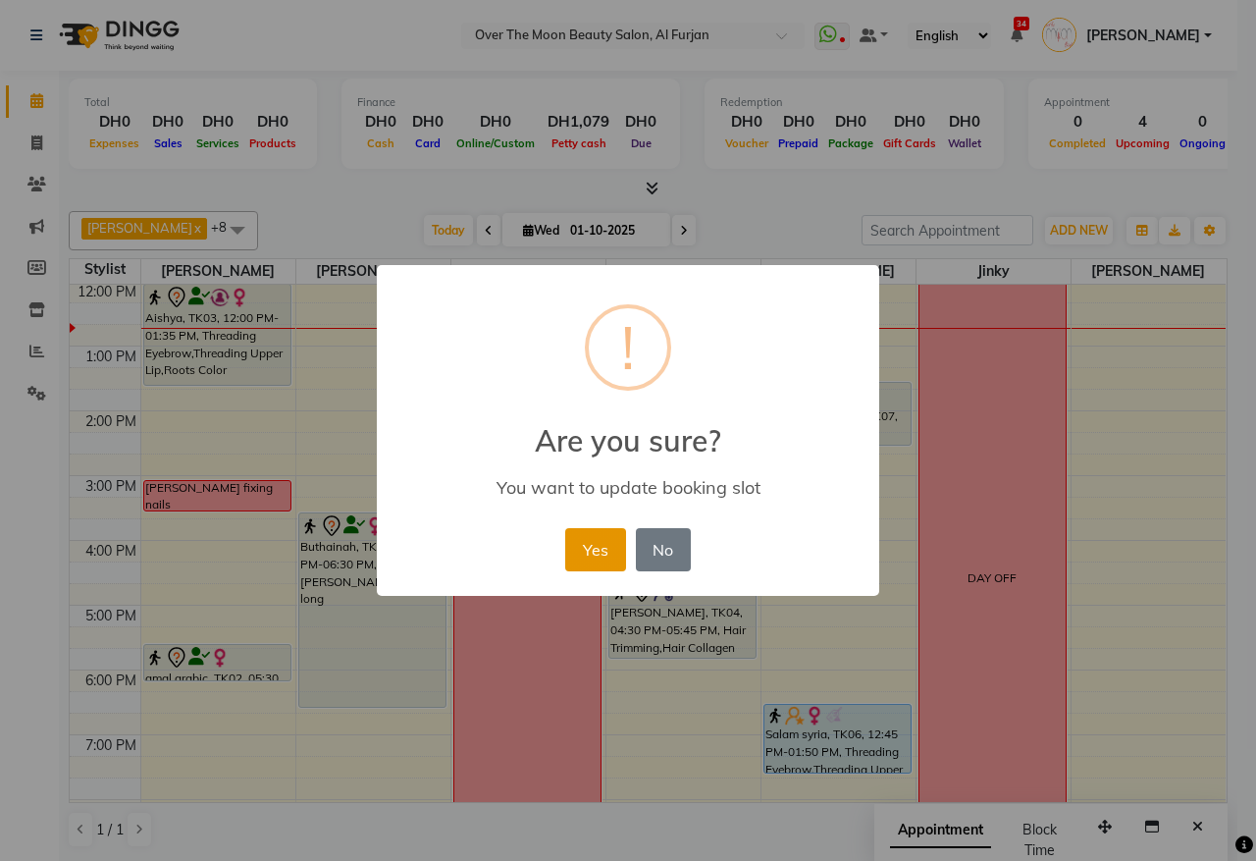
click at [596, 538] on button "Yes" at bounding box center [595, 549] width 60 height 43
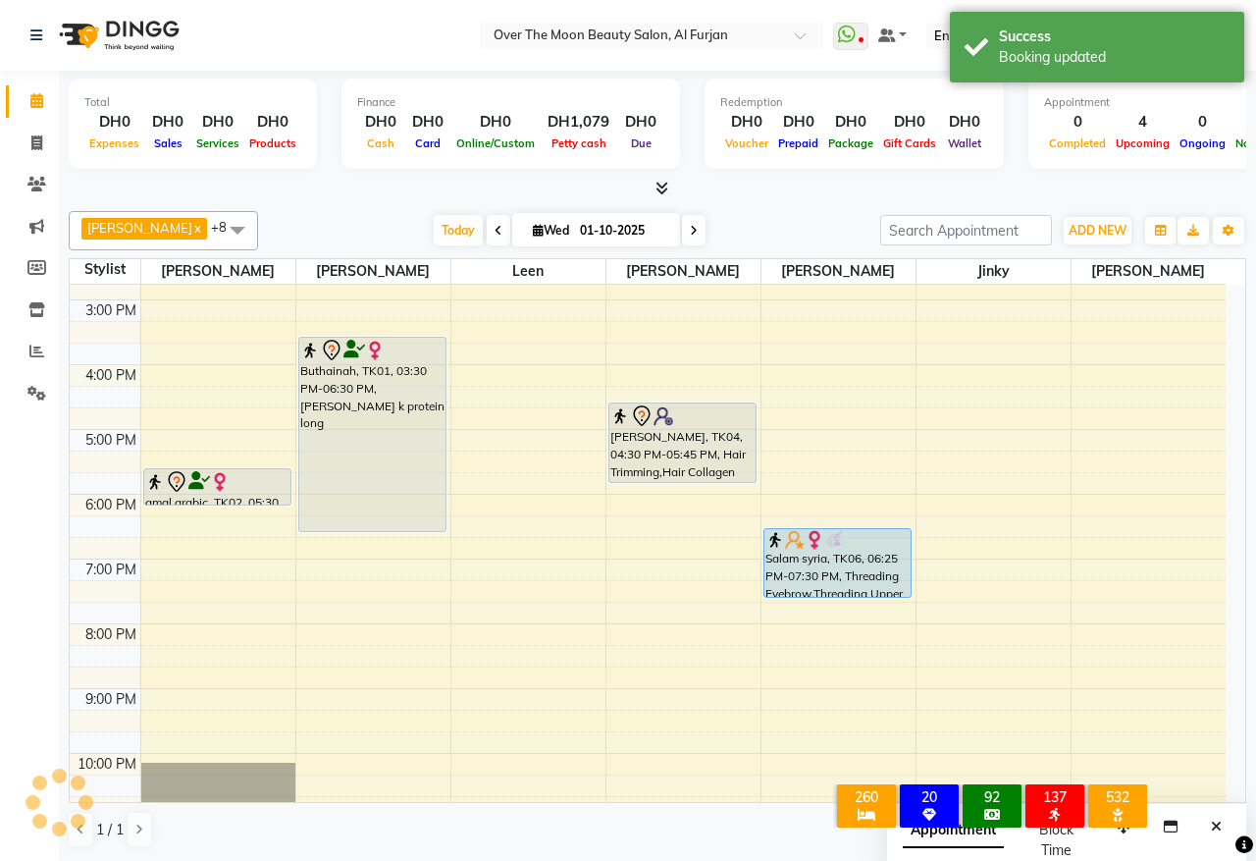
scroll to position [464, 0]
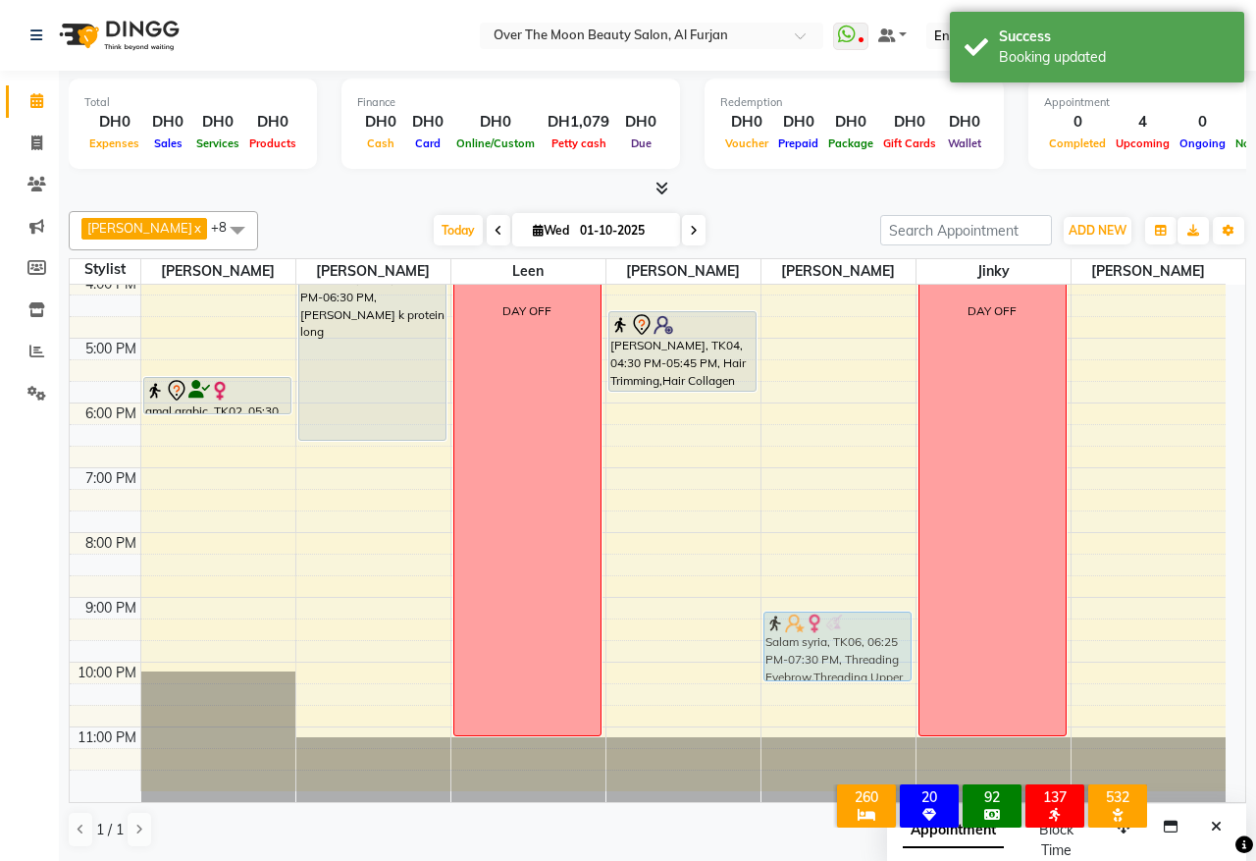
drag, startPoint x: 817, startPoint y: 489, endPoint x: 793, endPoint y: 653, distance: 165.6
click at [793, 653] on div "caroline, TK07, 01:30 PM-02:30 PM, Classic Pedicure Salam syria, TK06, 06:25 PM…" at bounding box center [839, 305] width 154 height 971
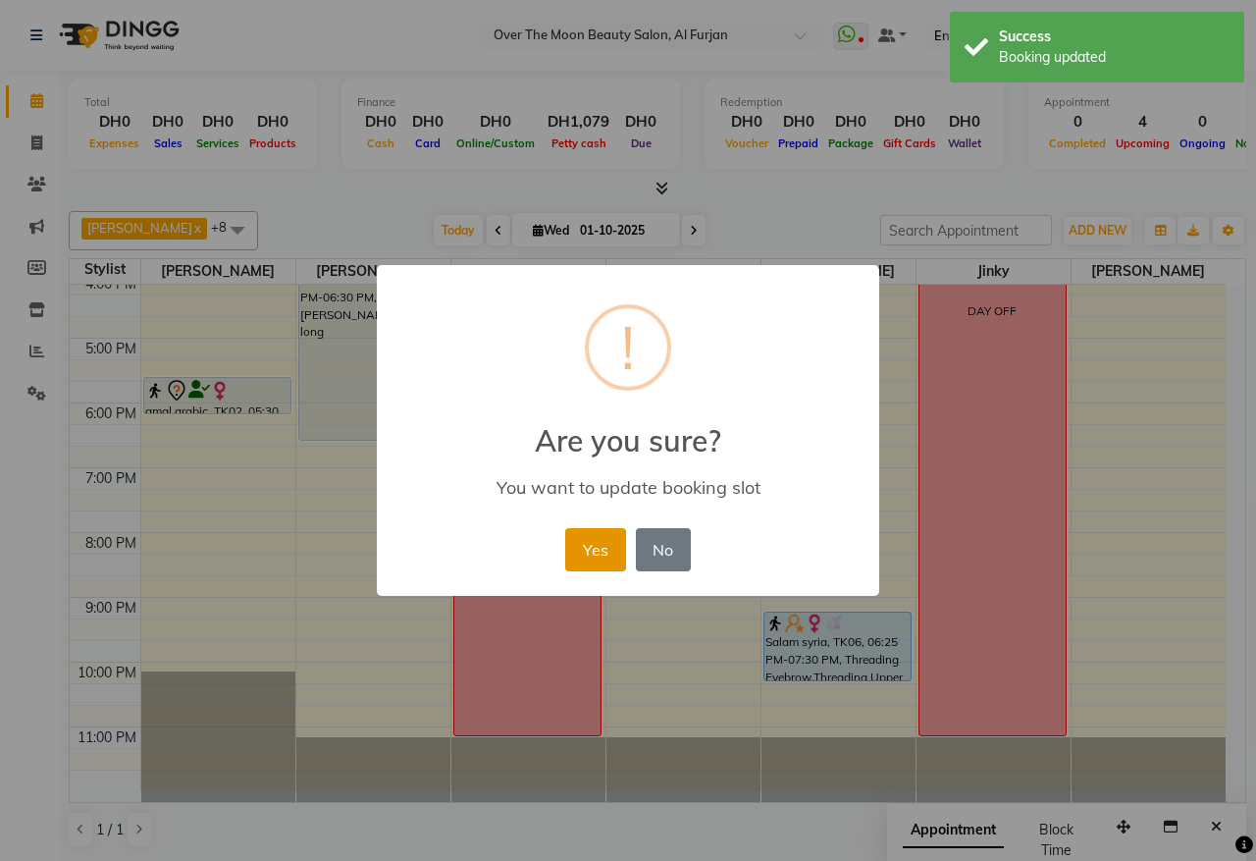
click at [606, 541] on button "Yes" at bounding box center [595, 549] width 60 height 43
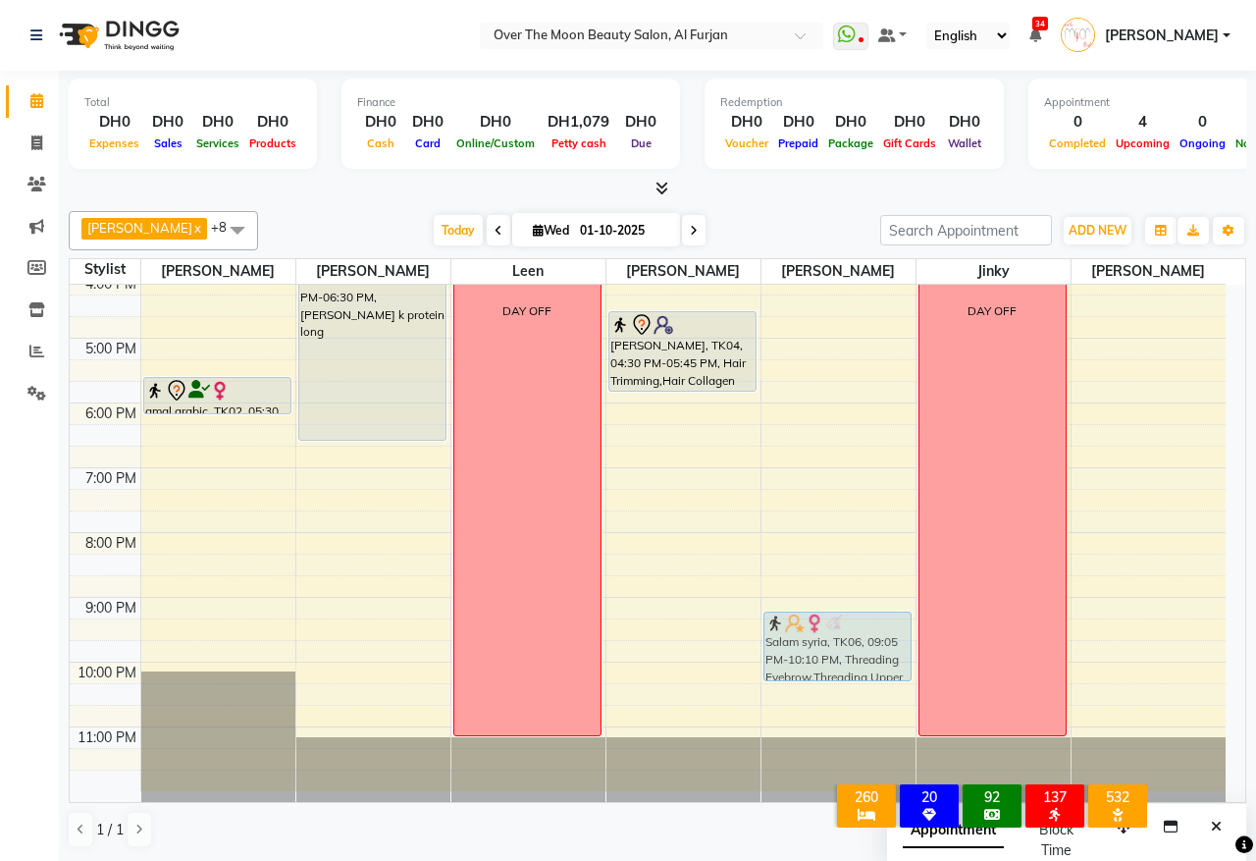
drag, startPoint x: 867, startPoint y: 648, endPoint x: 860, endPoint y: 640, distance: 10.4
click at [860, 640] on div "caroline, TK07, 01:30 PM-02:30 PM, Classic Pedicure Salam syria, TK06, 09:05 PM…" at bounding box center [839, 305] width 154 height 971
click at [448, 374] on div "9:00 AM 10:00 AM 11:00 AM 12:00 PM 1:00 PM 2:00 PM 3:00 PM 4:00 PM 5:00 PM 6:00…" at bounding box center [648, 305] width 1156 height 971
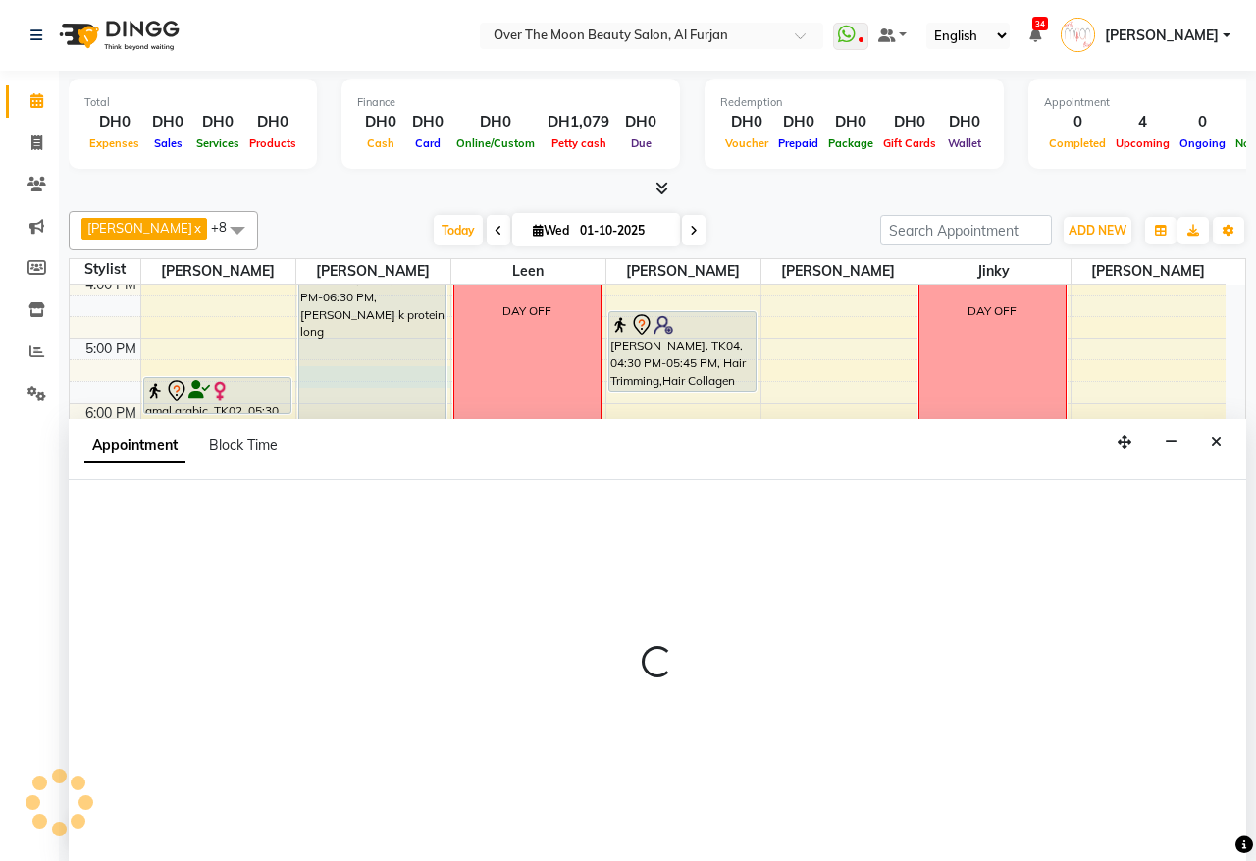
select select "29762"
select select "tentative"
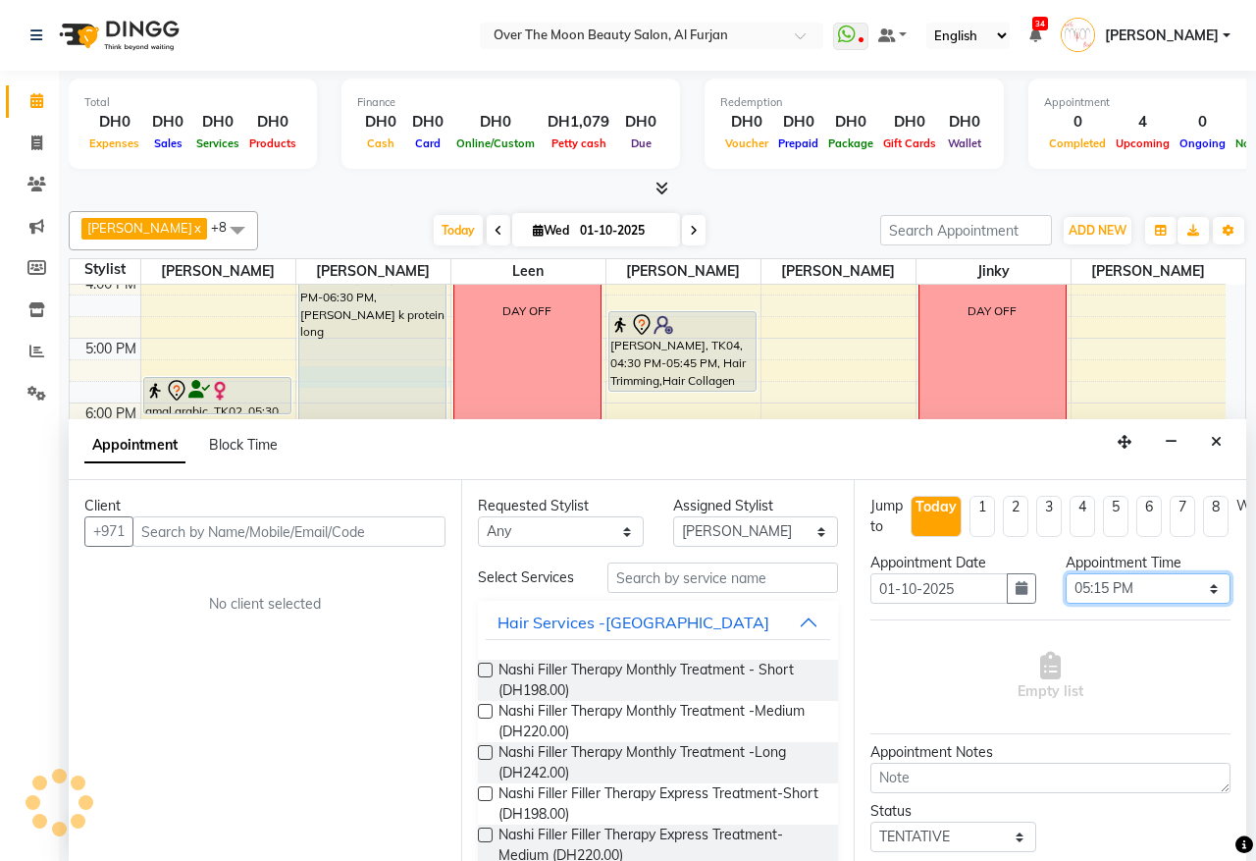
click at [1186, 591] on select "Select 10:00 AM 10:15 AM 10:30 AM 10:45 AM 11:00 AM 11:15 AM 11:30 AM 11:45 AM …" at bounding box center [1149, 588] width 166 height 30
select select "1050"
click at [1066, 574] on select "Select 10:00 AM 10:15 AM 10:30 AM 10:45 AM 11:00 AM 11:15 AM 11:30 AM 11:45 AM …" at bounding box center [1149, 588] width 166 height 30
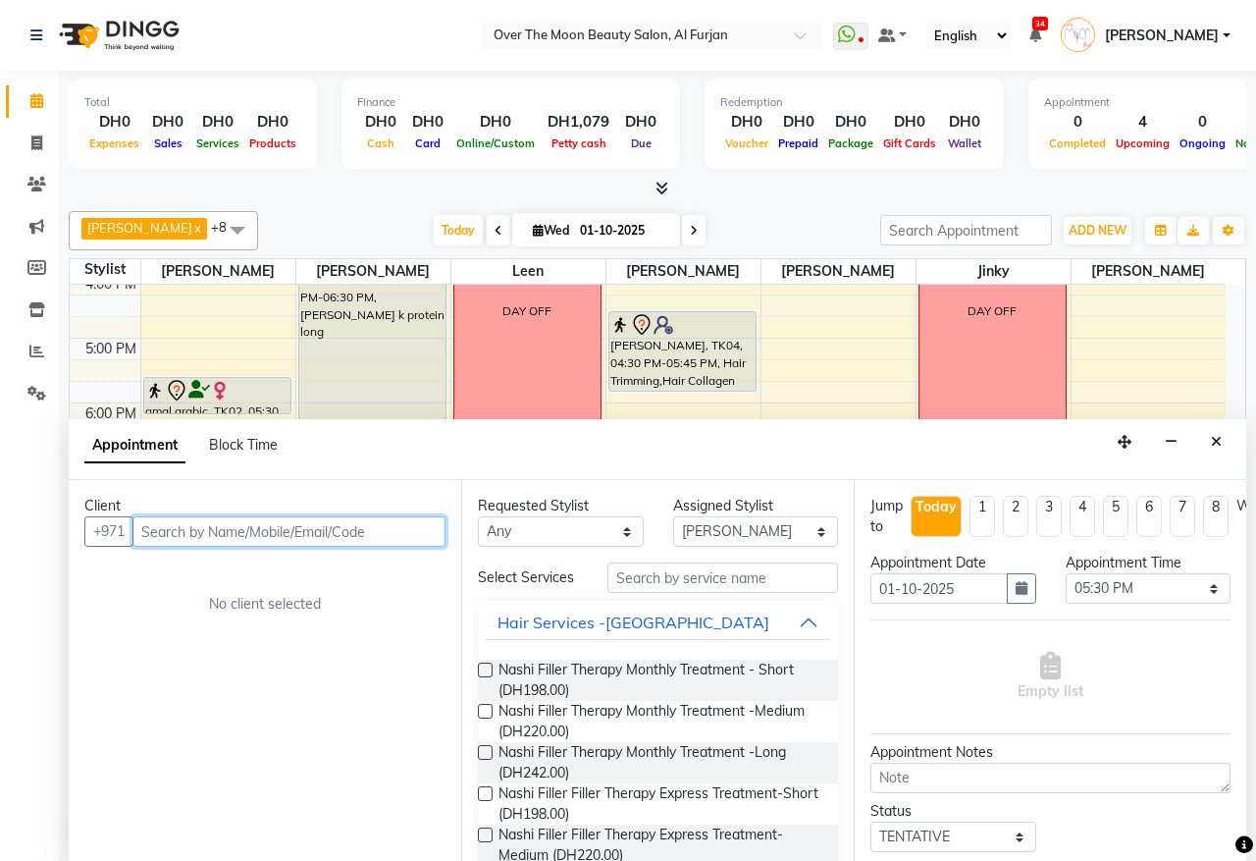
click at [358, 541] on input "text" at bounding box center [289, 531] width 313 height 30
type input "5257006863"
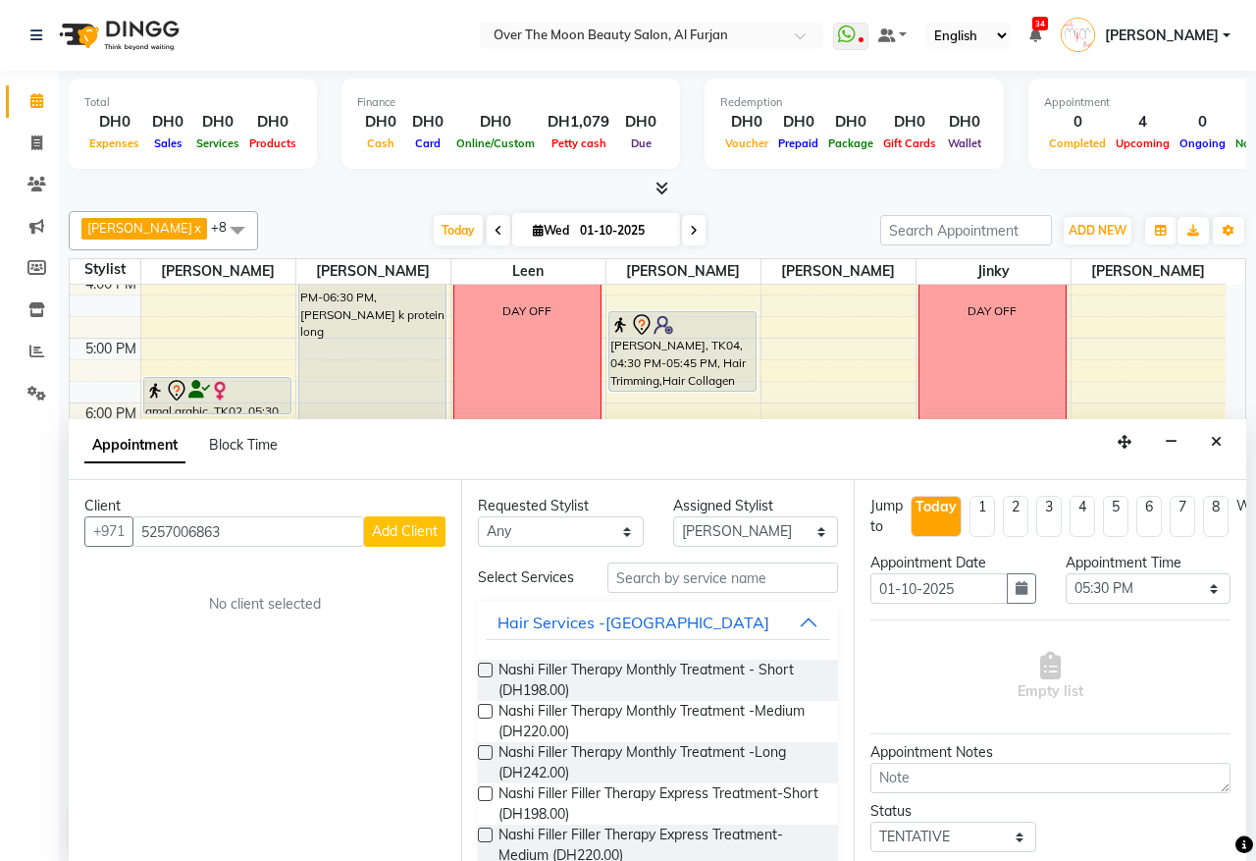
click at [407, 537] on span "Add Client" at bounding box center [405, 531] width 66 height 18
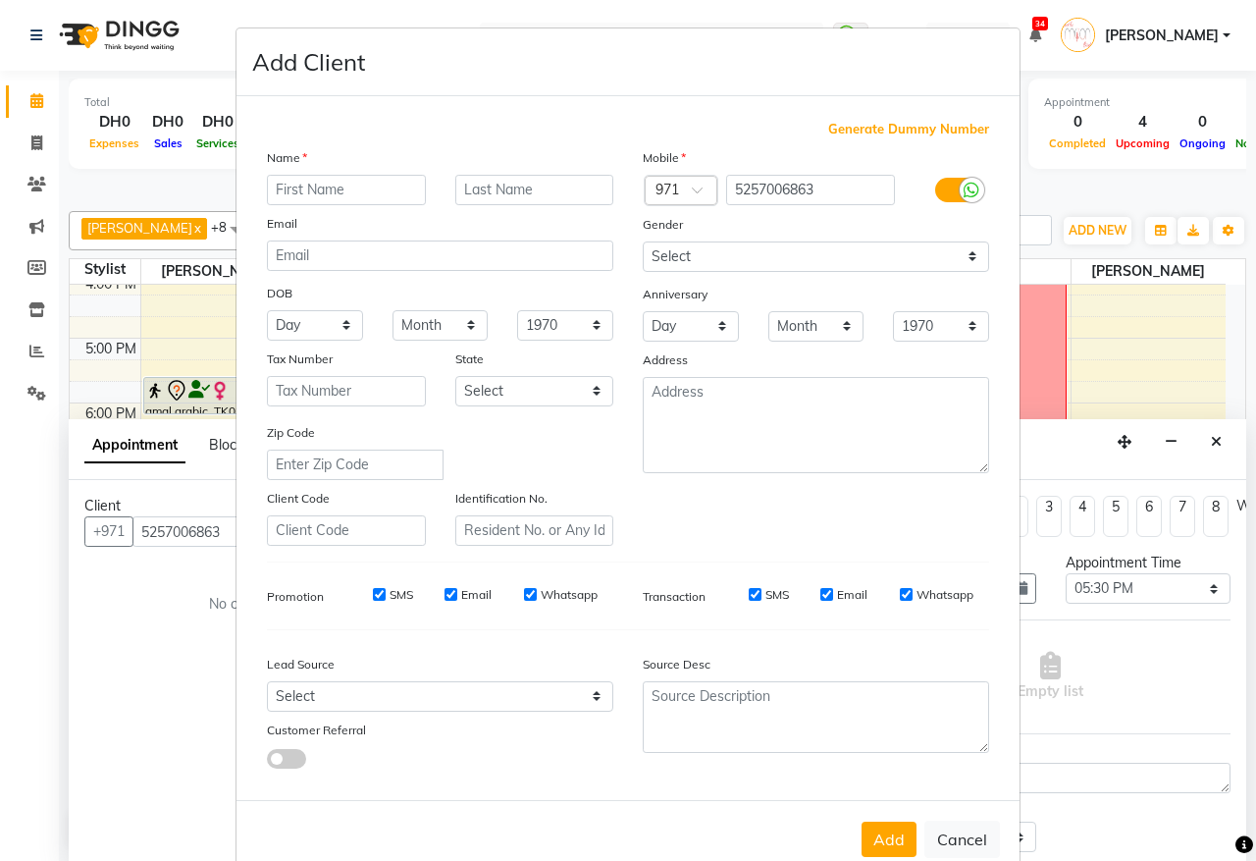
click at [321, 192] on input "text" at bounding box center [346, 190] width 159 height 30
type input "nilo indian"
click at [885, 822] on button "Add" at bounding box center [889, 839] width 55 height 35
select select
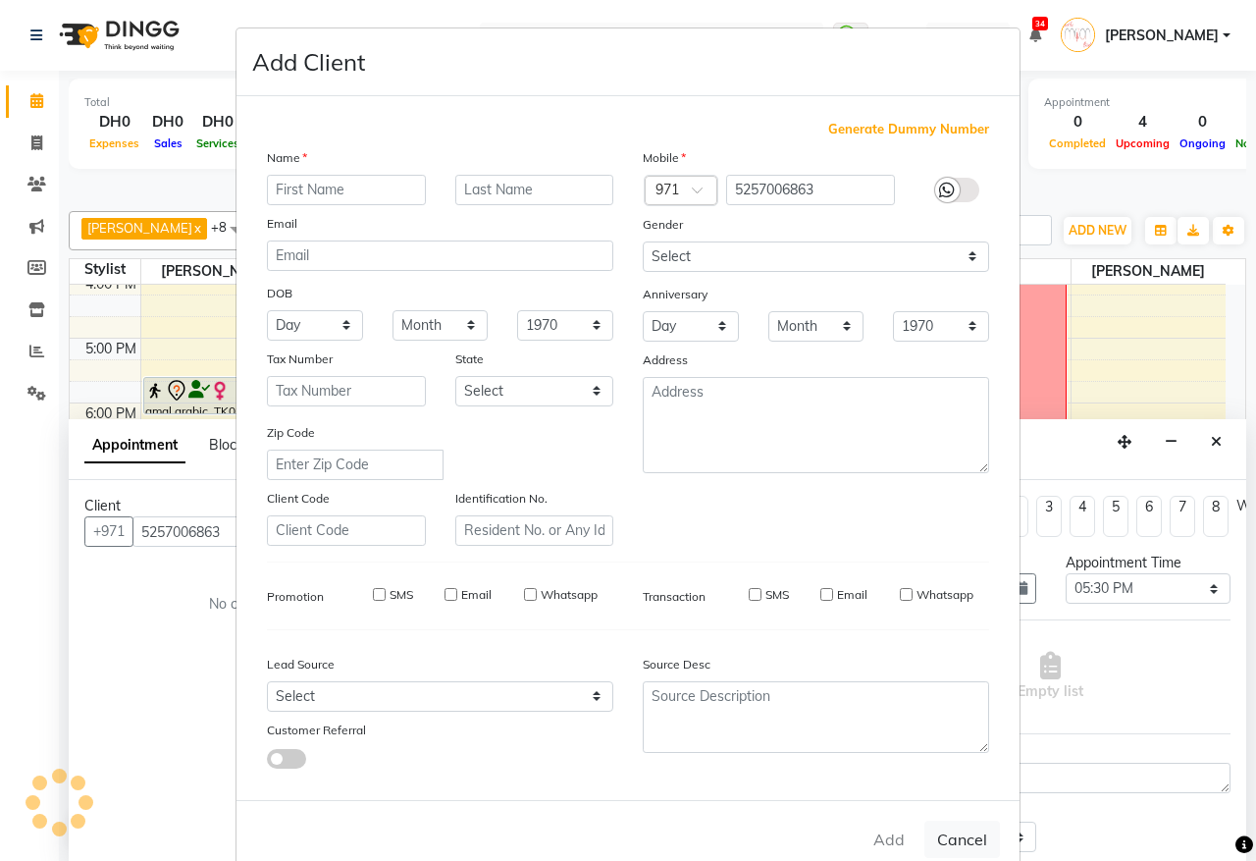
select select
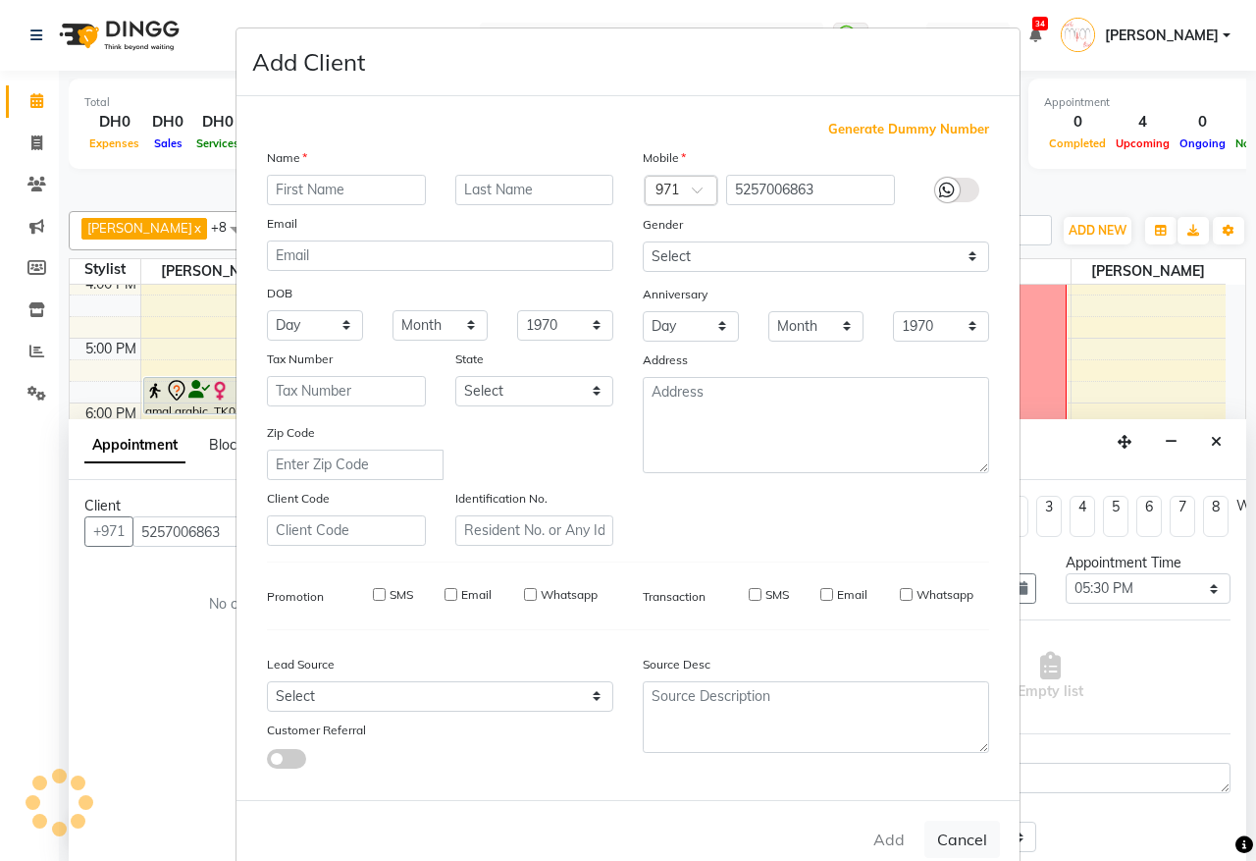
checkbox input "false"
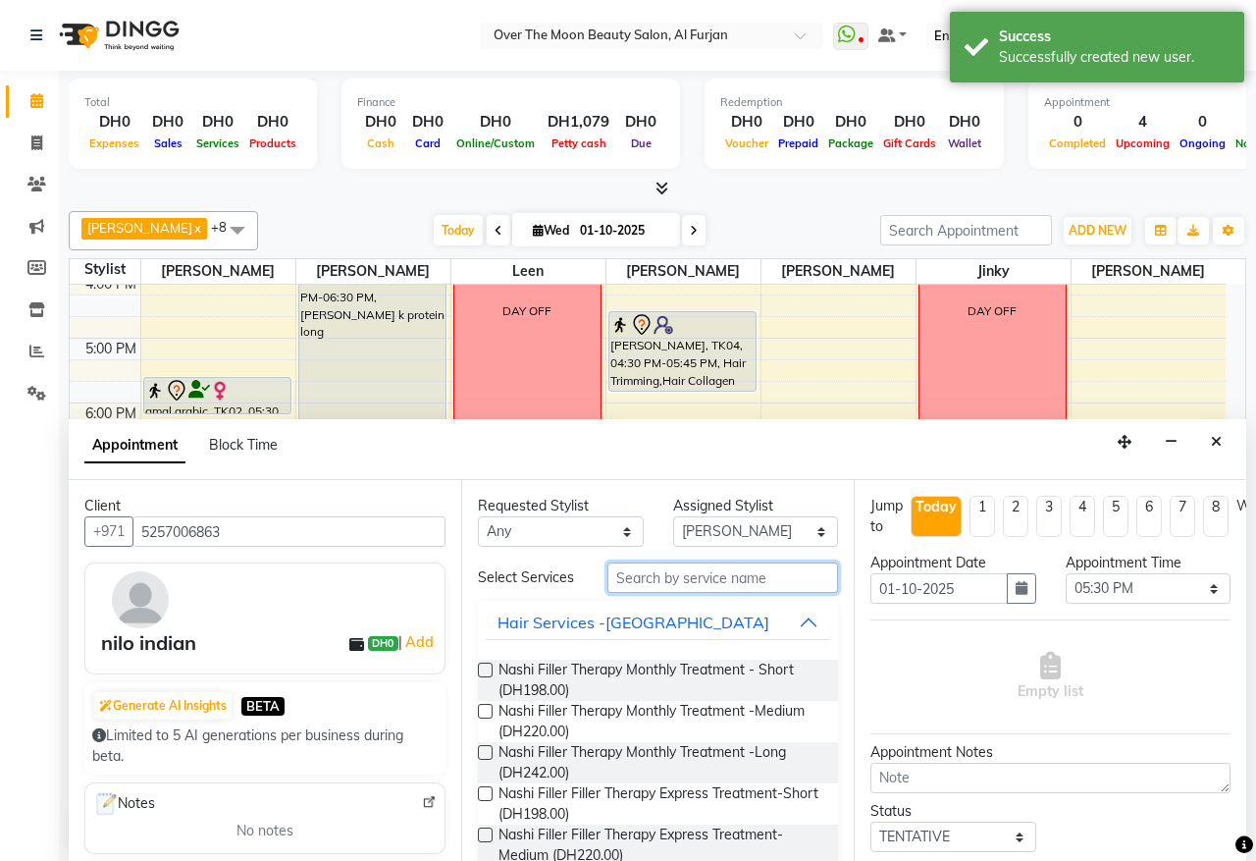
click at [675, 580] on input "text" at bounding box center [723, 577] width 231 height 30
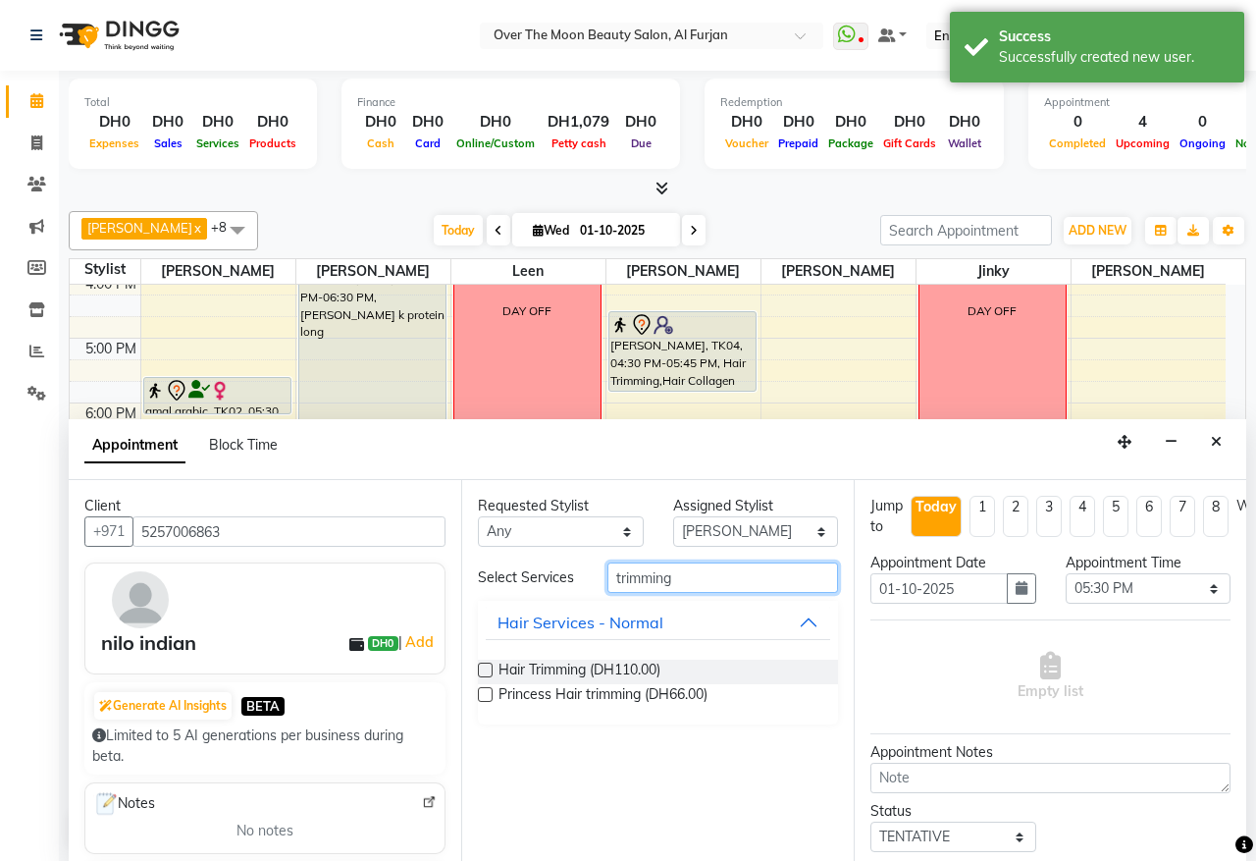
type input "trimming"
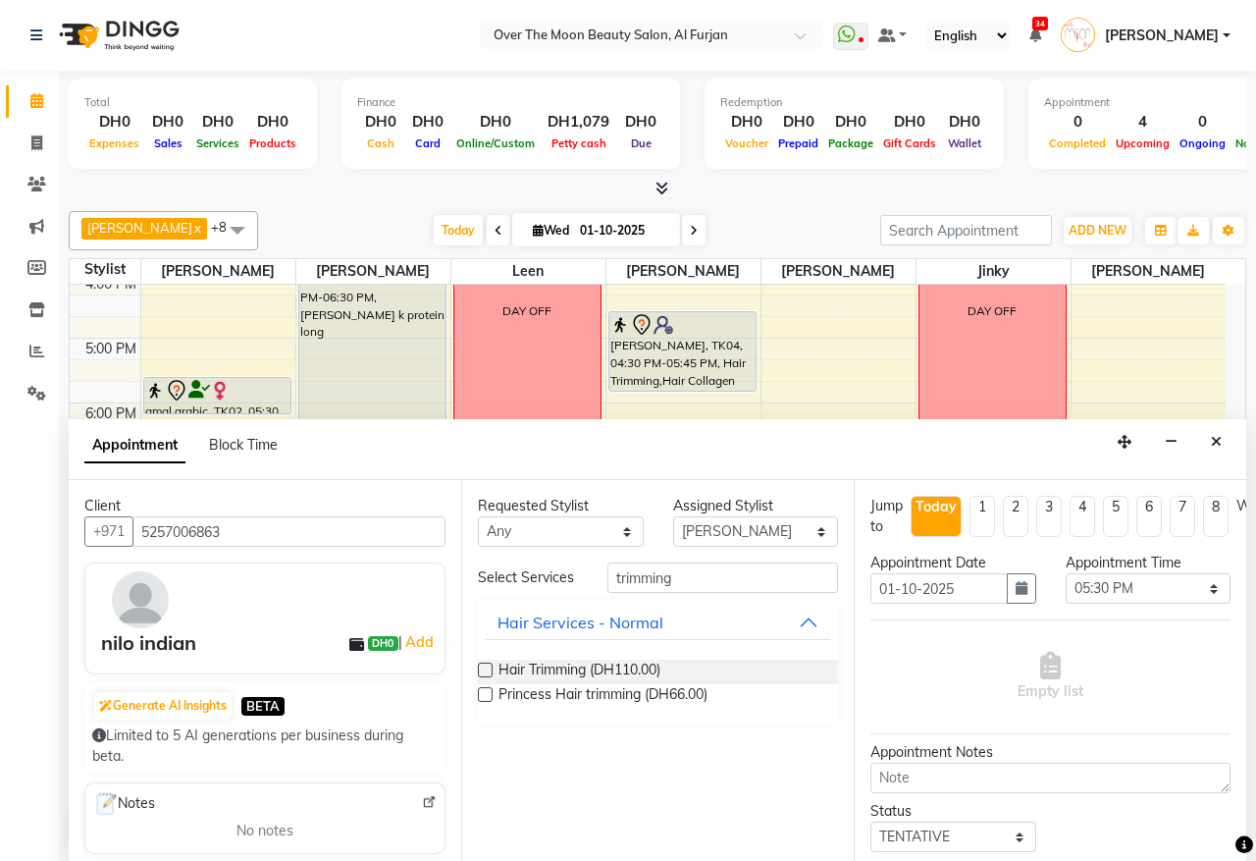
click at [482, 673] on label at bounding box center [485, 670] width 15 height 15
click at [482, 673] on input "checkbox" at bounding box center [484, 671] width 13 height 13
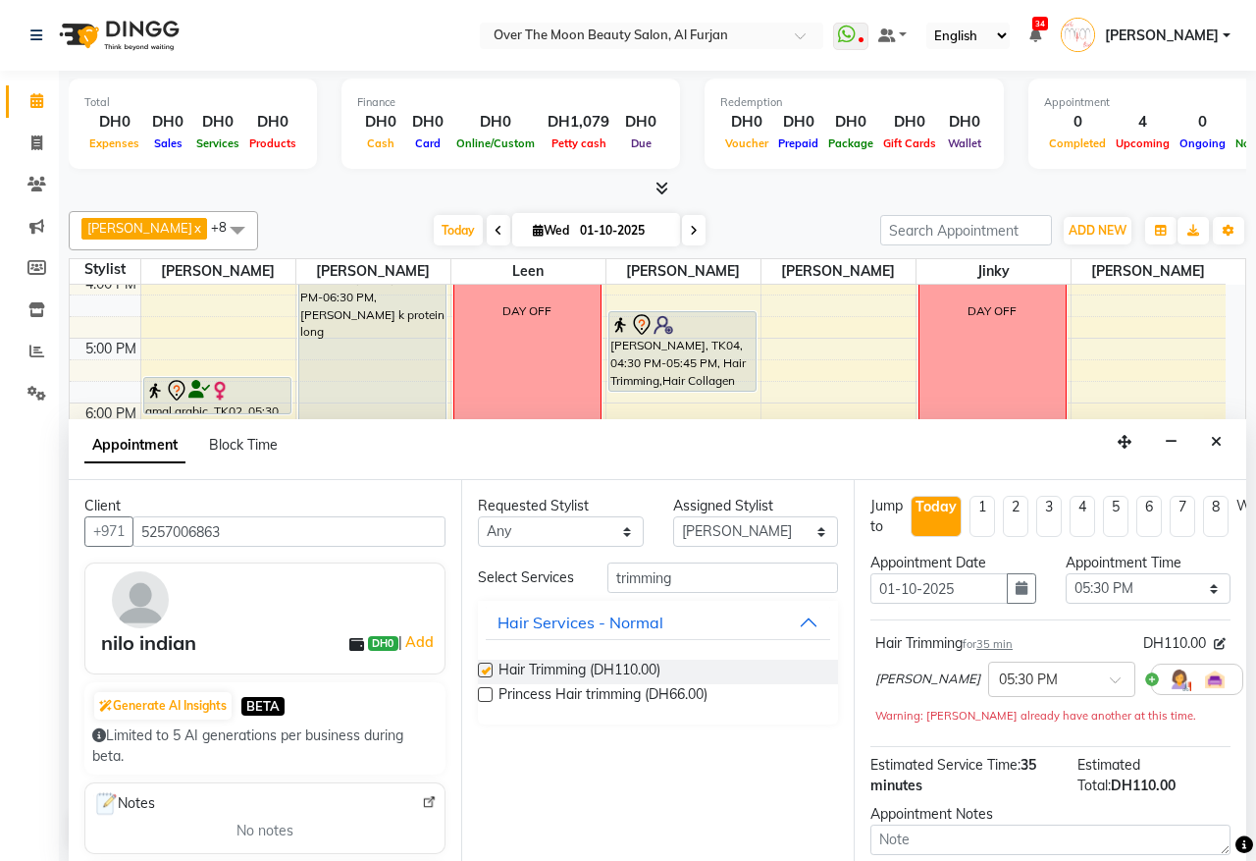
checkbox input "false"
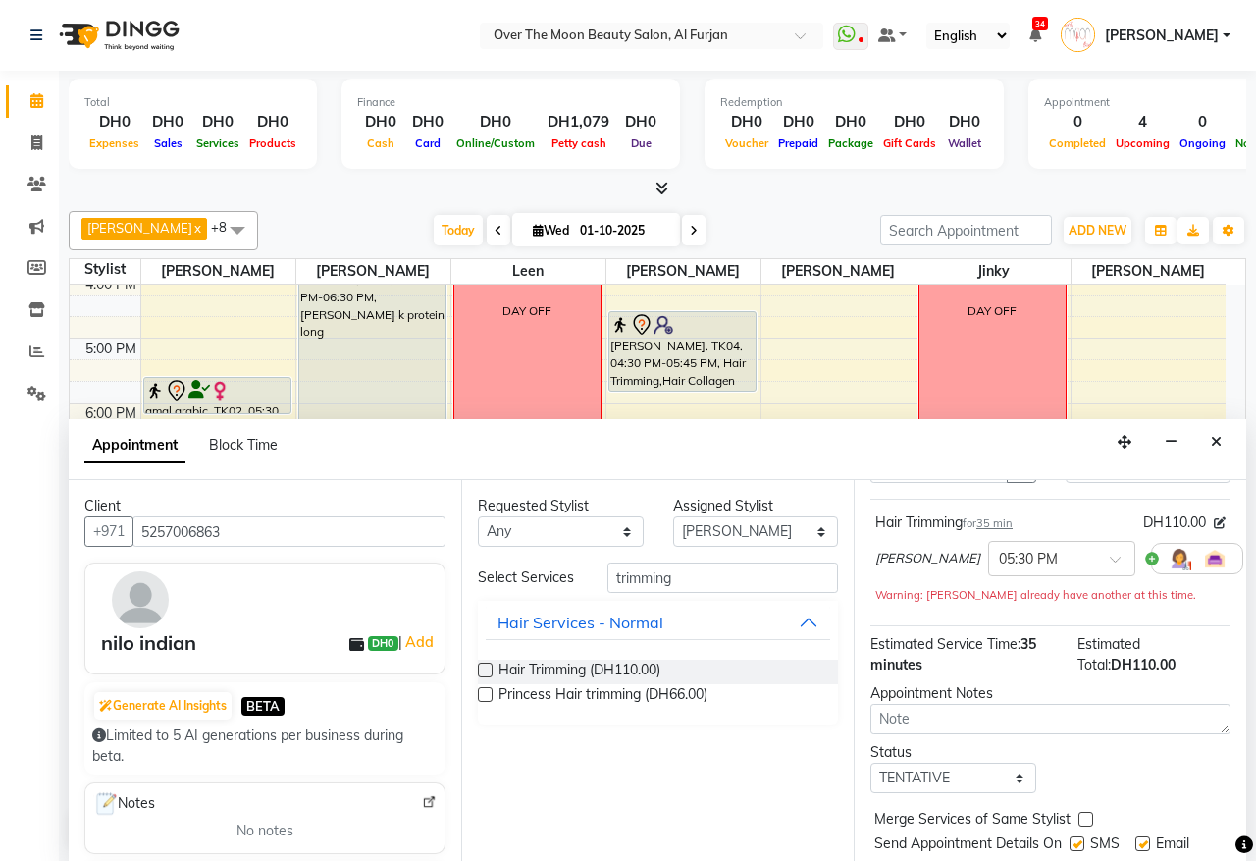
scroll to position [196, 0]
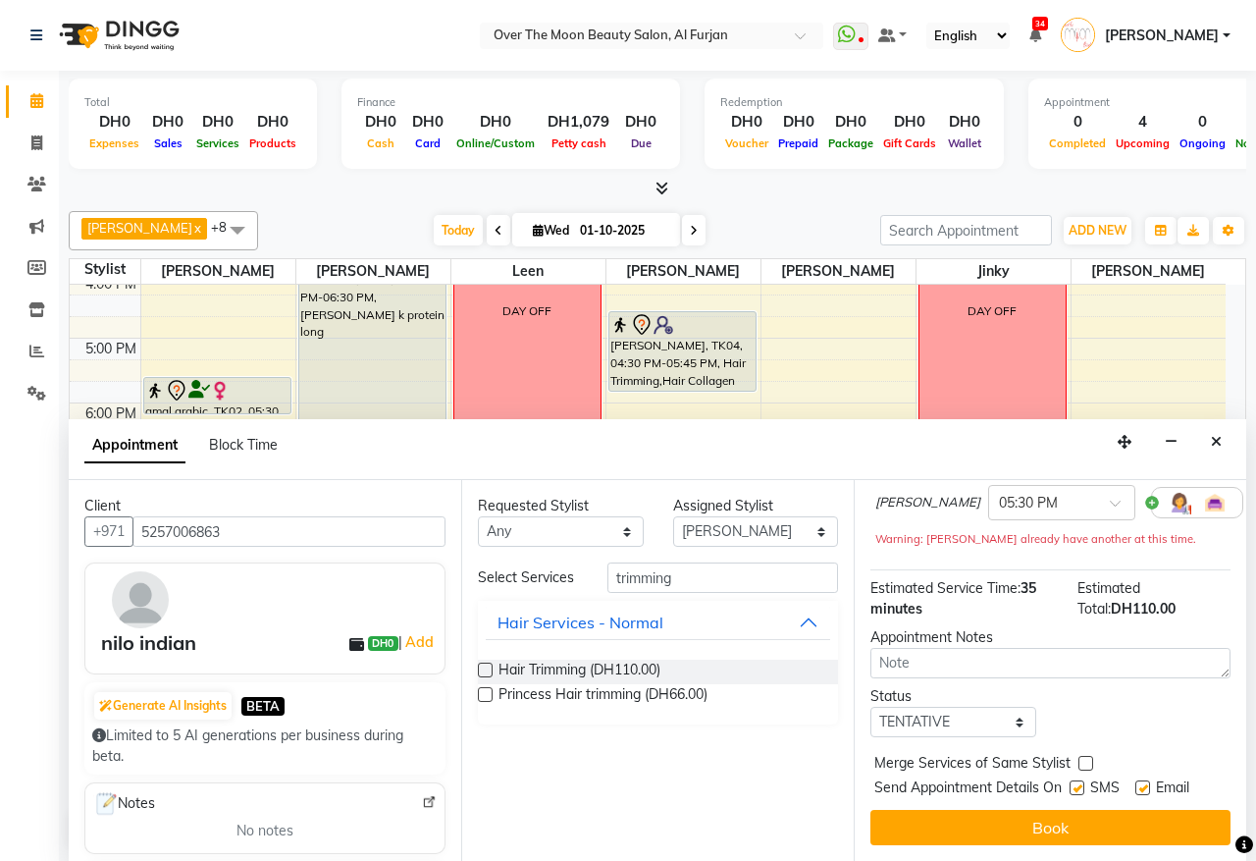
click at [1083, 756] on label at bounding box center [1086, 763] width 15 height 15
click at [1083, 759] on input "checkbox" at bounding box center [1085, 765] width 13 height 13
checkbox input "true"
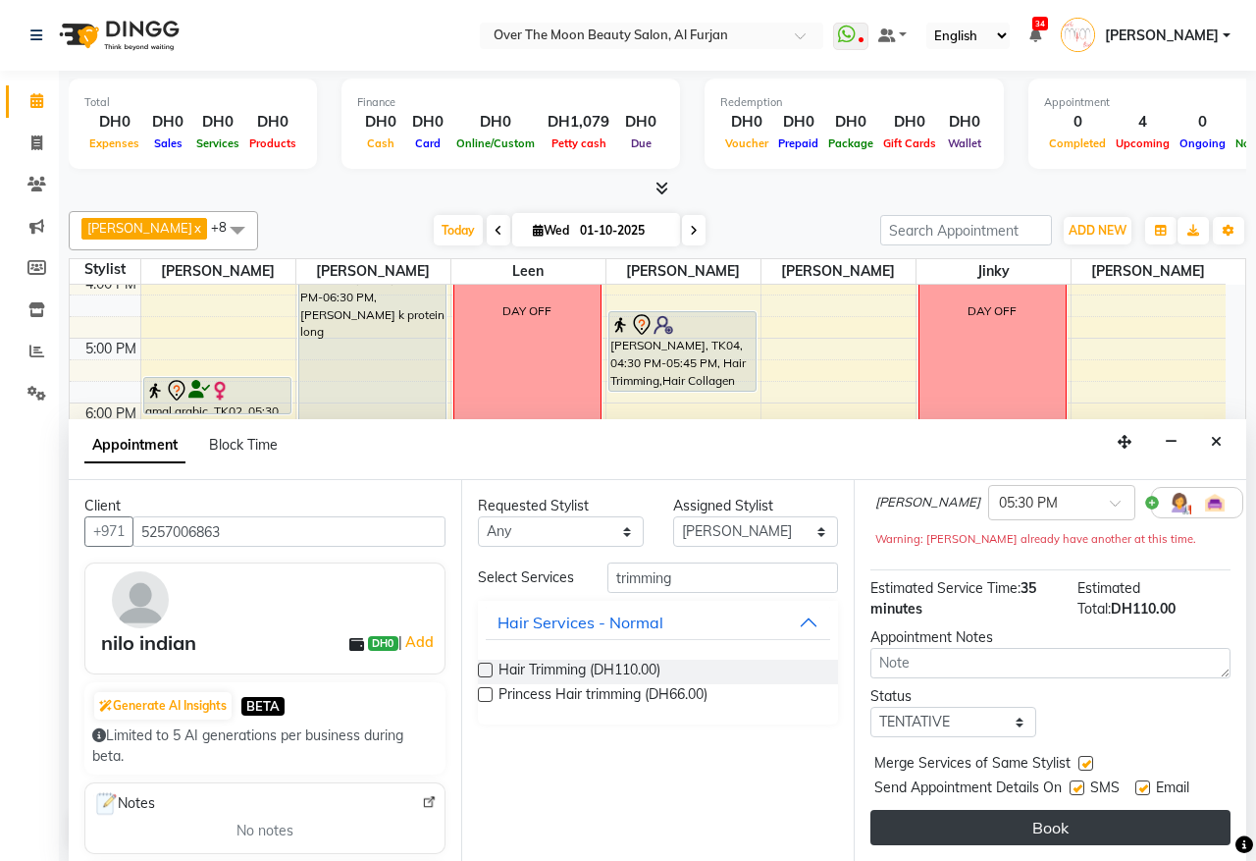
click at [1052, 810] on button "Book" at bounding box center [1051, 827] width 360 height 35
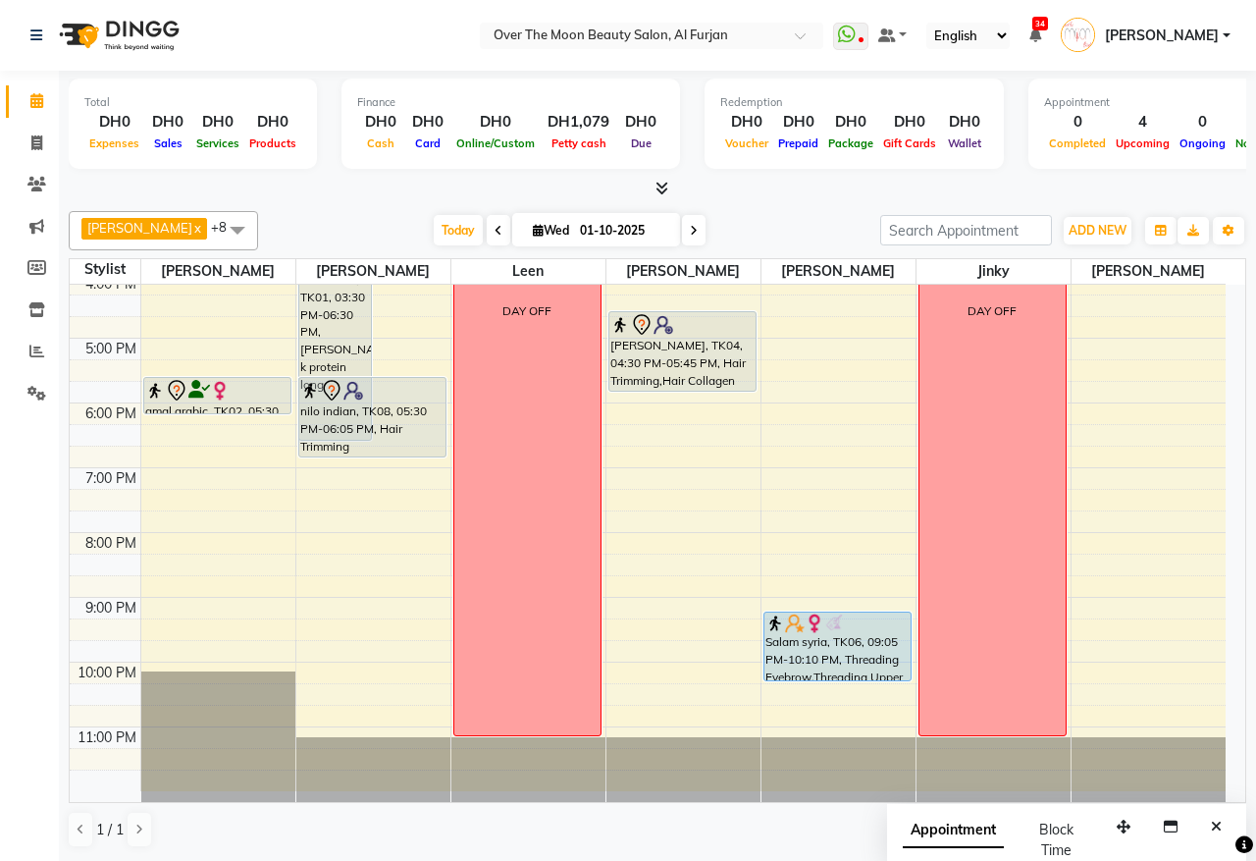
drag, startPoint x: 396, startPoint y: 409, endPoint x: 400, endPoint y: 437, distance: 27.9
click at [400, 437] on div "Buthainah, TK01, 03:30 PM-06:30 PM, sarah k protein long nilo indian, TK08, 05:…" at bounding box center [373, 305] width 154 height 971
click at [690, 229] on icon at bounding box center [694, 231] width 8 height 12
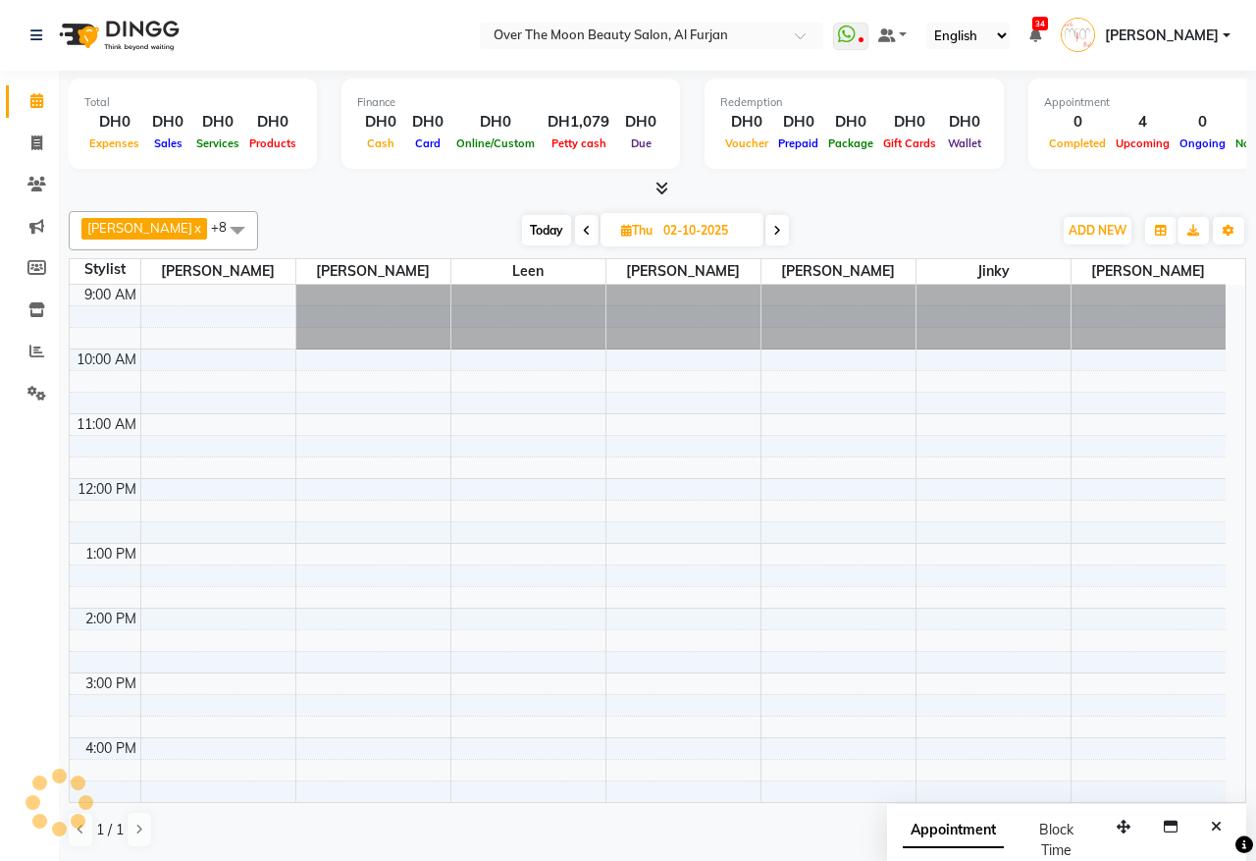
scroll to position [197, 0]
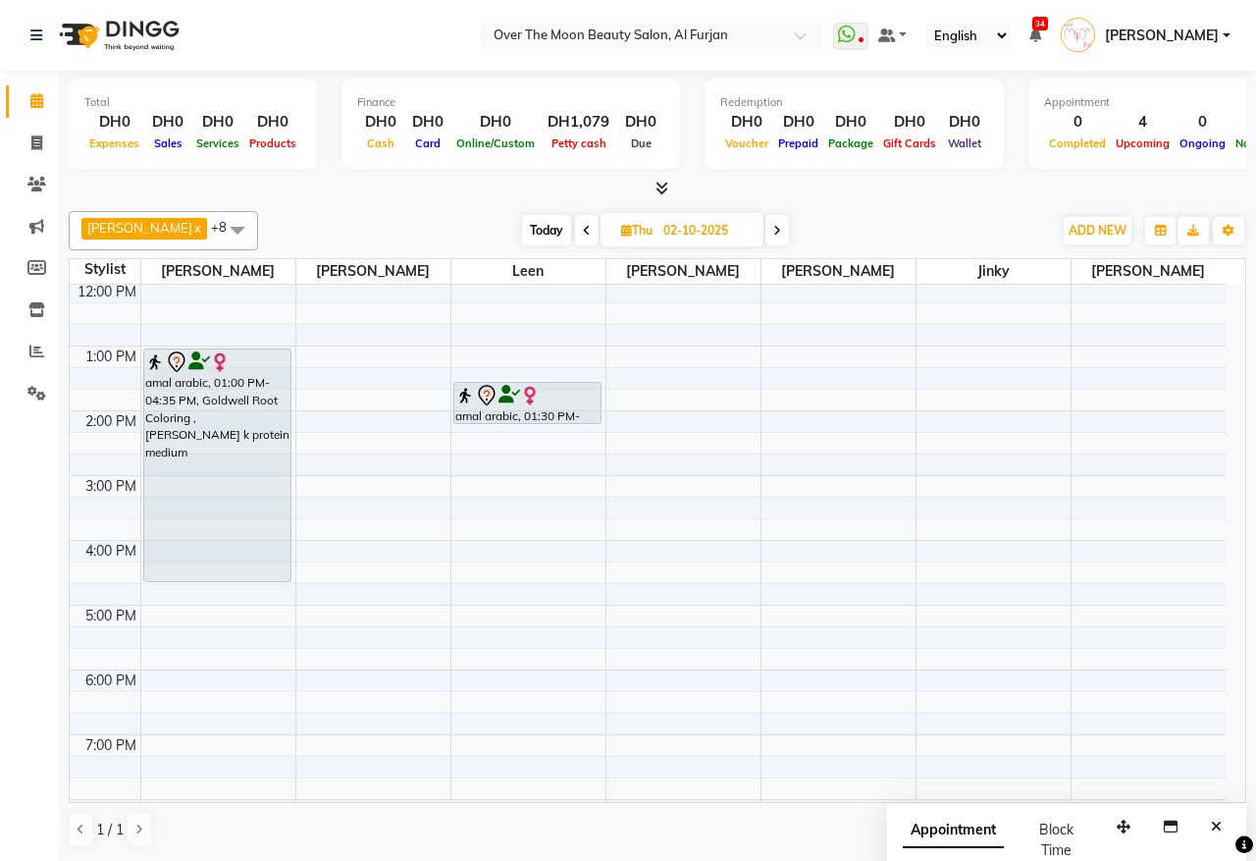
click at [522, 231] on span "Today" at bounding box center [546, 230] width 49 height 30
type input "01-10-2025"
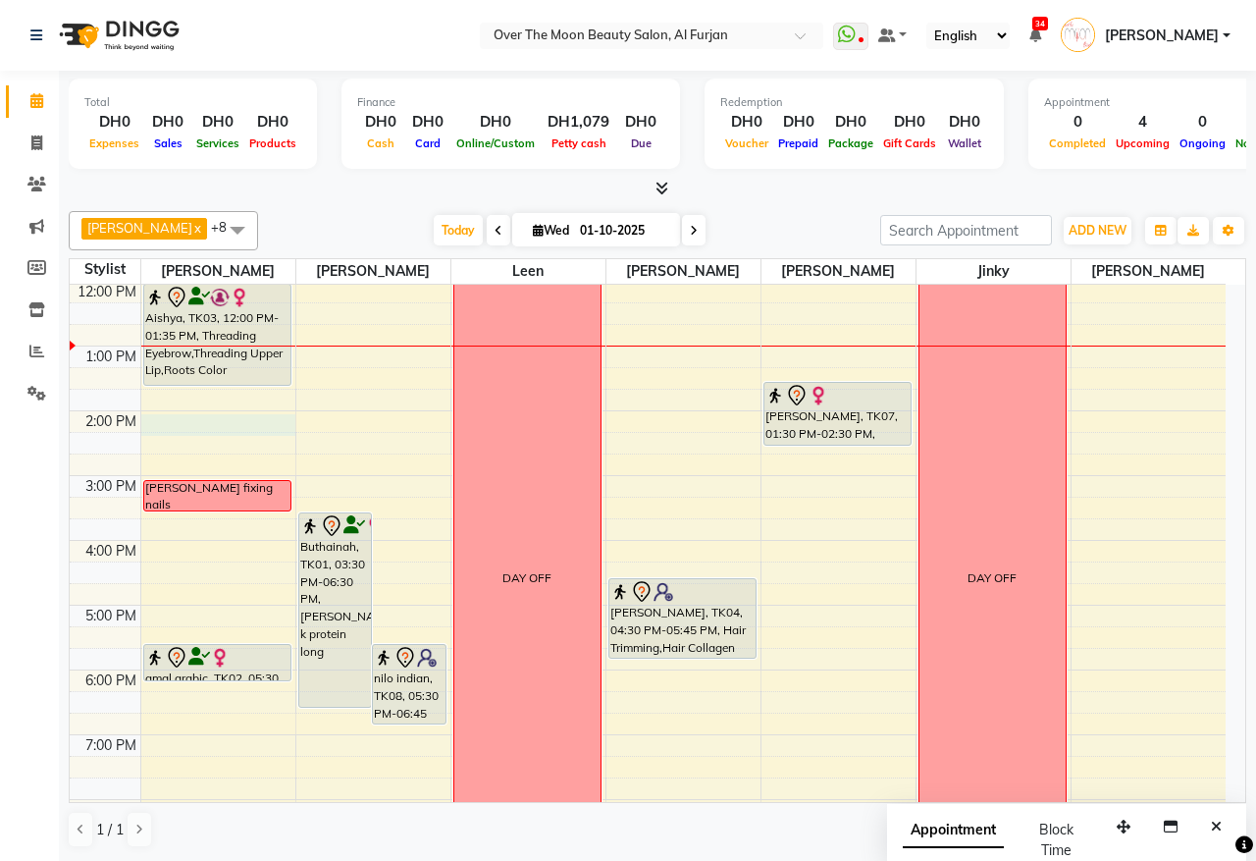
click at [211, 427] on div "9:00 AM 10:00 AM 11:00 AM 12:00 PM 1:00 PM 2:00 PM 3:00 PM 4:00 PM 5:00 PM 6:00…" at bounding box center [648, 572] width 1156 height 971
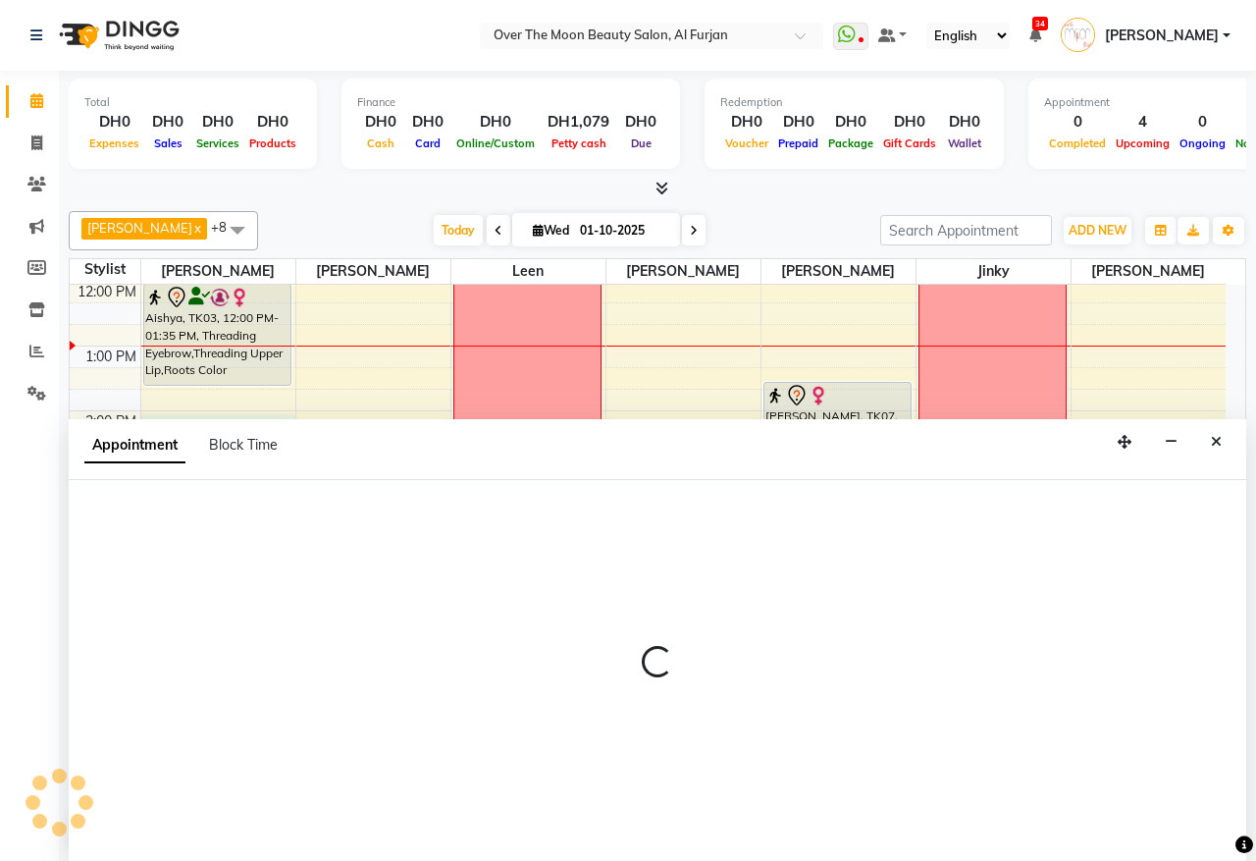
select select "20146"
select select "840"
select select "tentative"
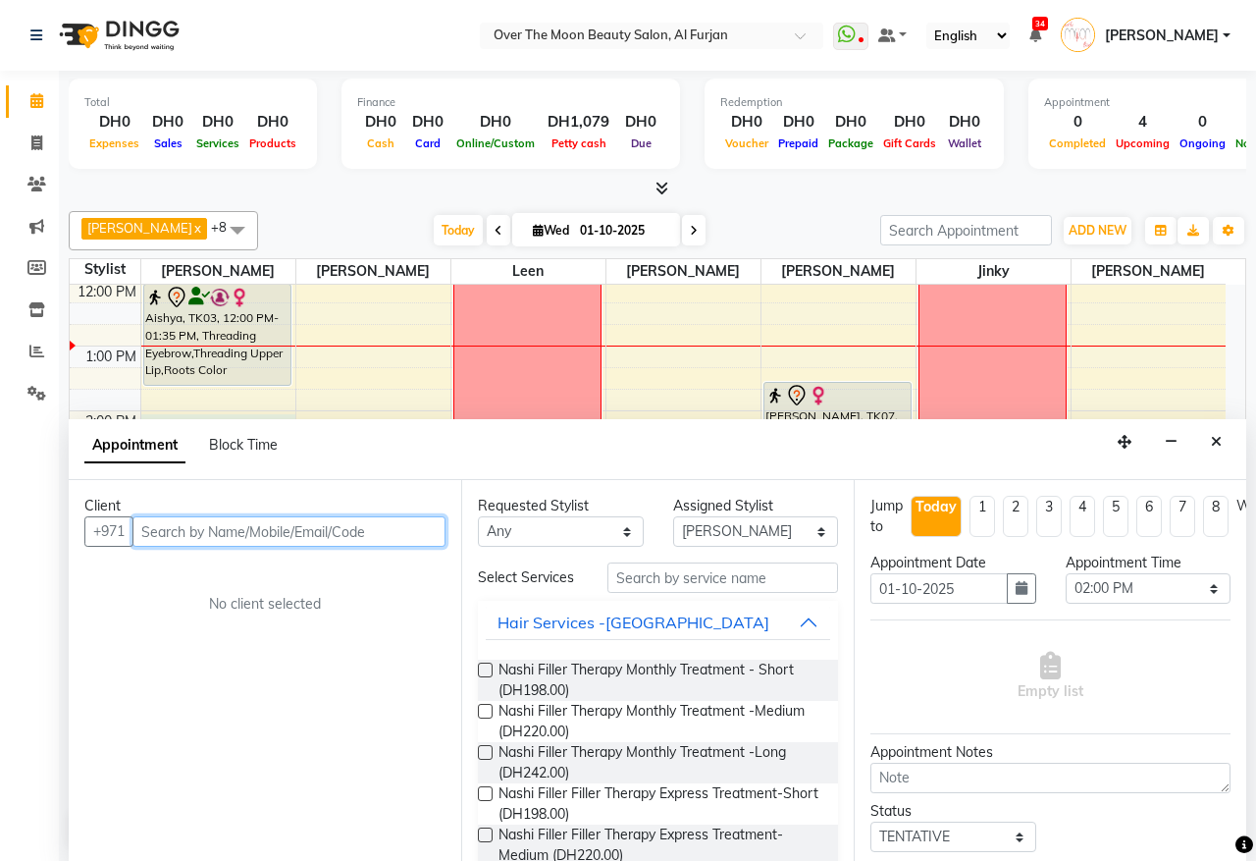
click at [312, 525] on input "text" at bounding box center [289, 531] width 313 height 30
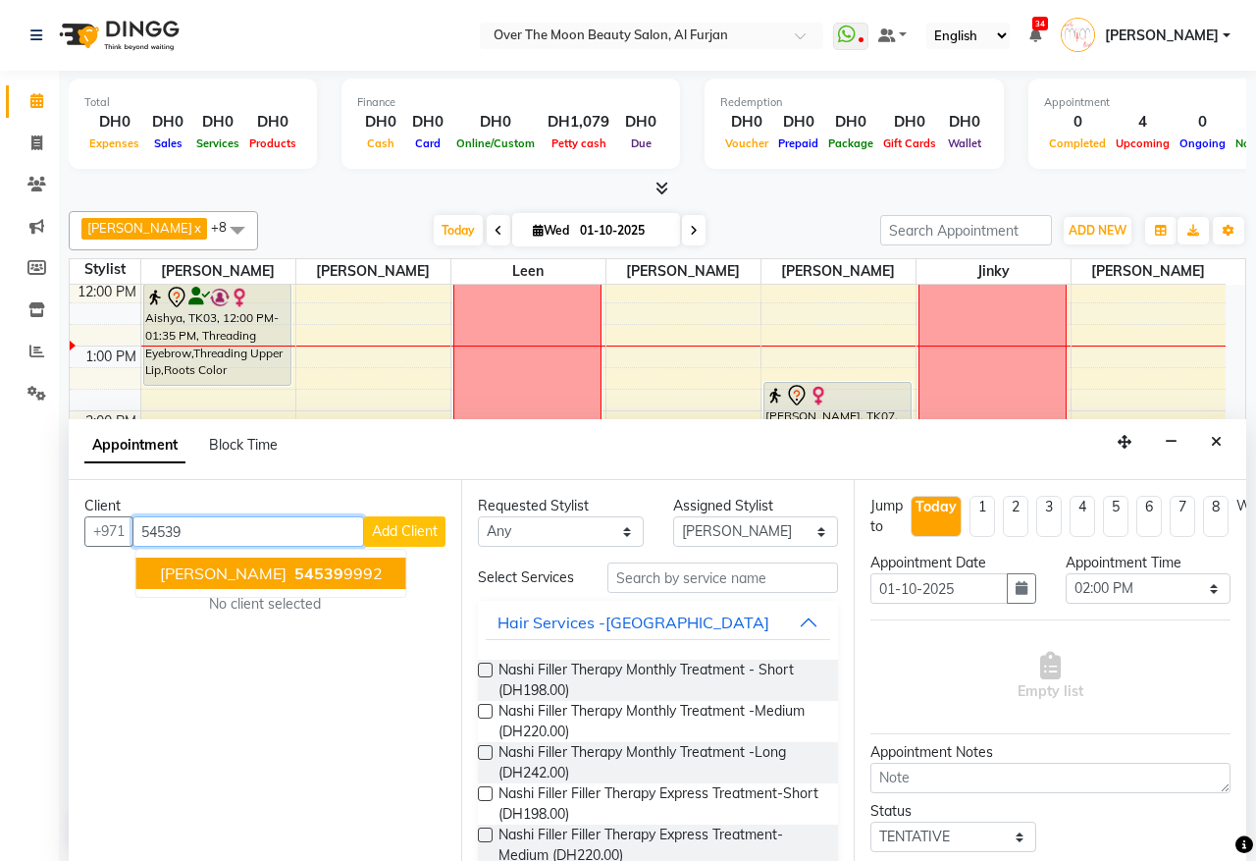
click at [294, 574] on span "54539" at bounding box center [318, 573] width 49 height 20
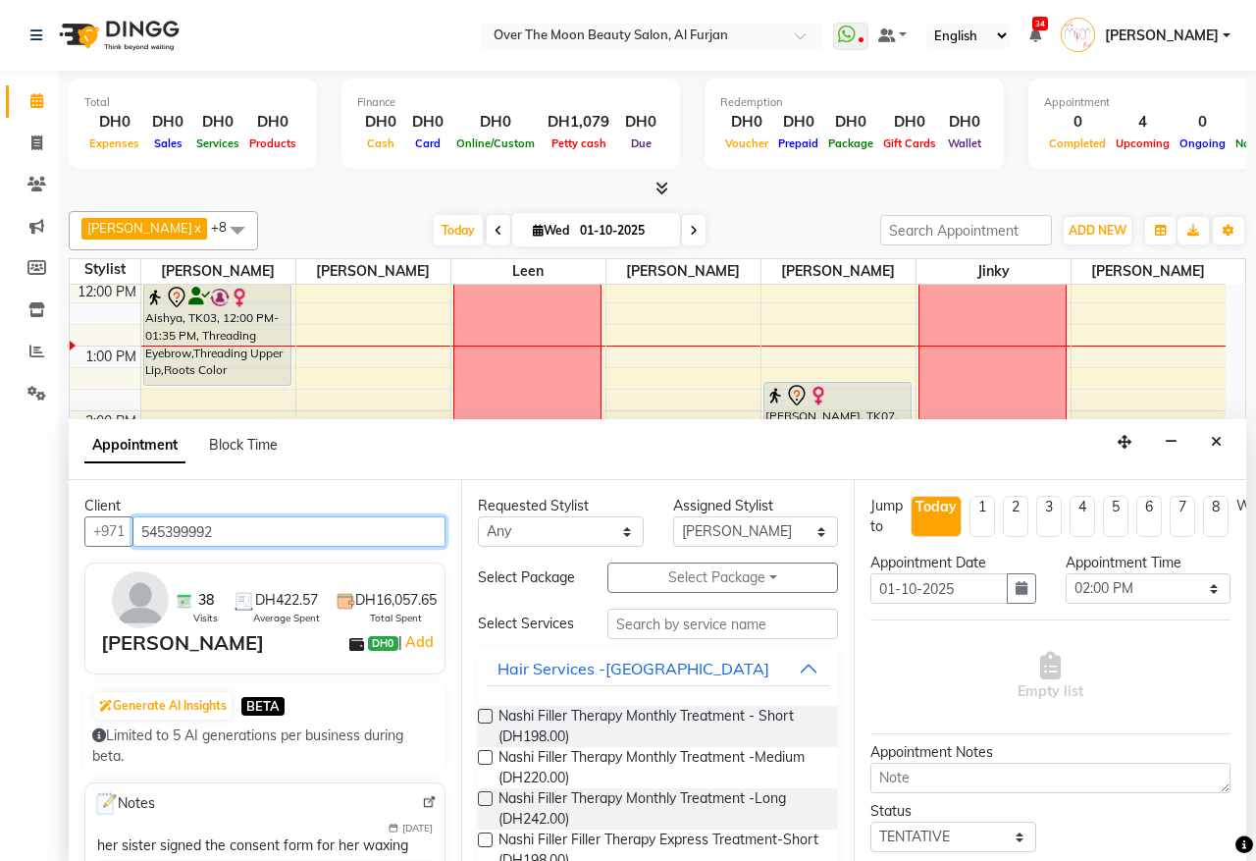
type input "545399992"
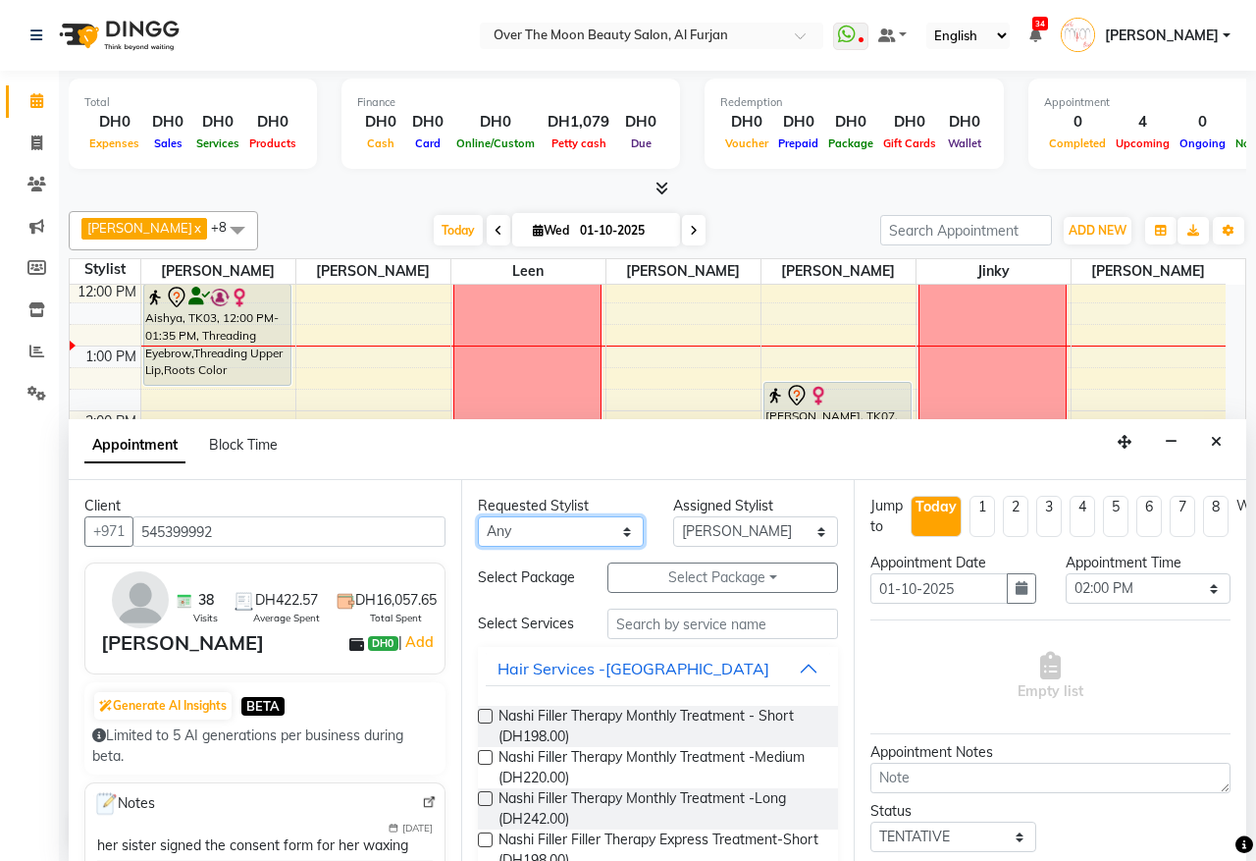
click at [615, 530] on select "Any Bianca Hadeel Jeewan Jinky Kristi Leen Sapana William" at bounding box center [561, 531] width 166 height 30
select select "20146"
click at [478, 517] on select "Any Bianca Hadeel Jeewan Jinky Kristi Leen Sapana William" at bounding box center [561, 531] width 166 height 30
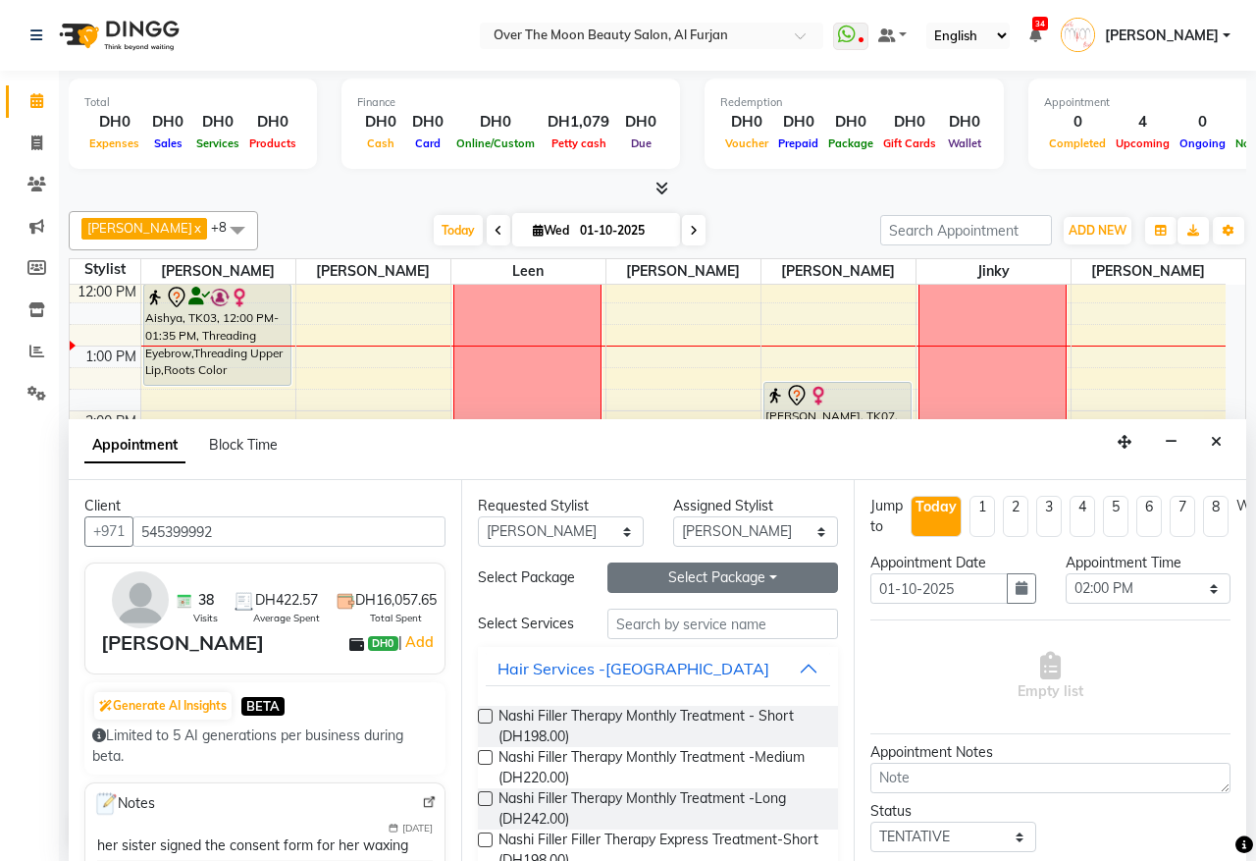
click at [679, 589] on button "Select Package Toggle Dropdown" at bounding box center [723, 577] width 231 height 30
click at [758, 577] on button "Select Package Toggle Dropdown" at bounding box center [723, 577] width 231 height 30
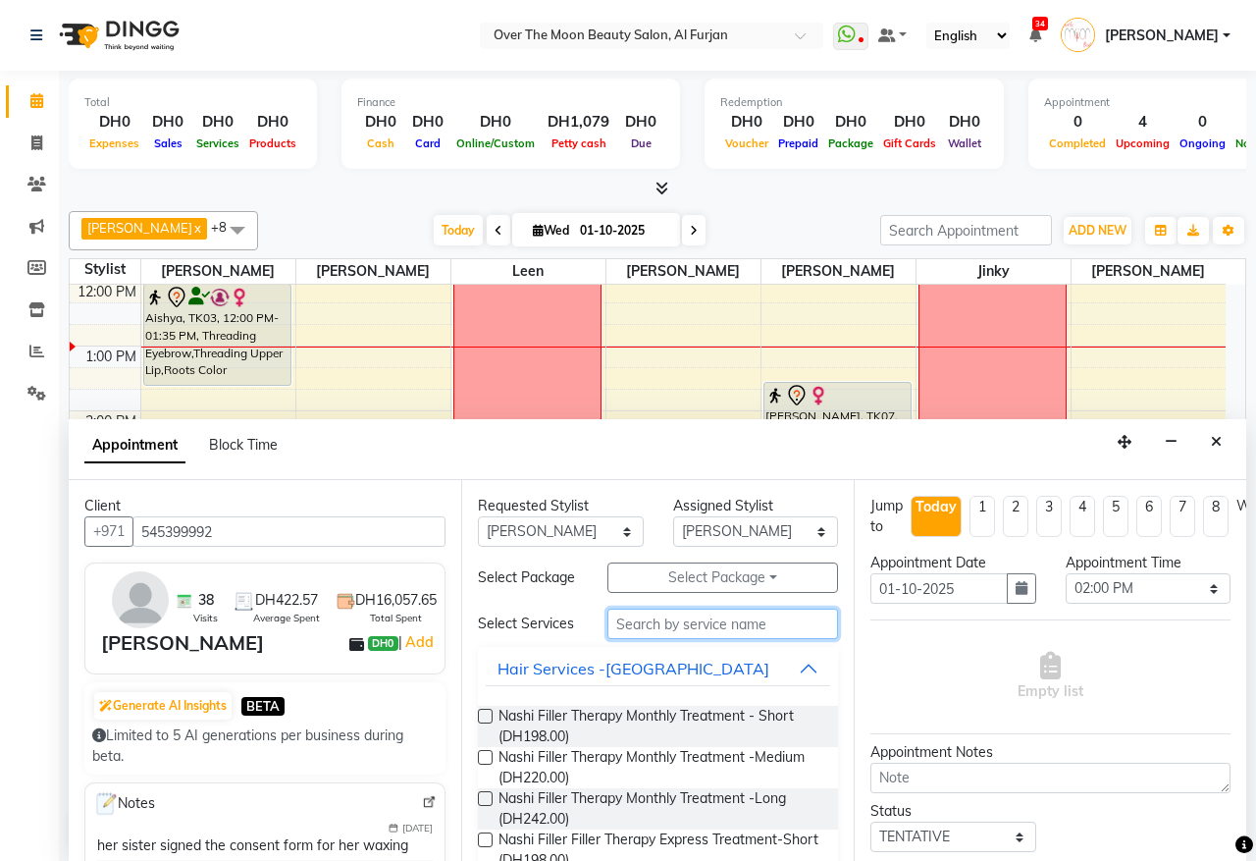
click at [651, 639] on input "text" at bounding box center [723, 624] width 231 height 30
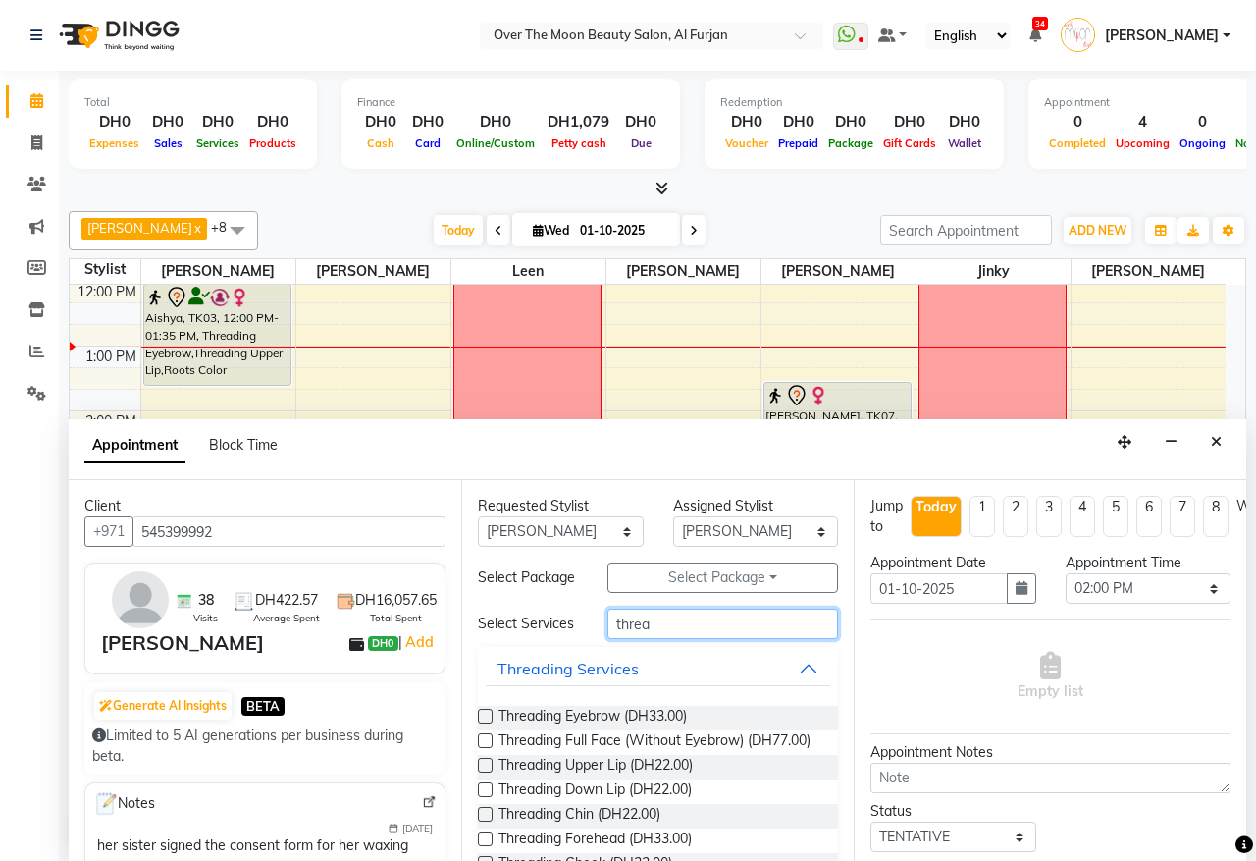
type input "threa"
click at [484, 723] on label at bounding box center [485, 716] width 15 height 15
click at [484, 724] on input "checkbox" at bounding box center [484, 718] width 13 height 13
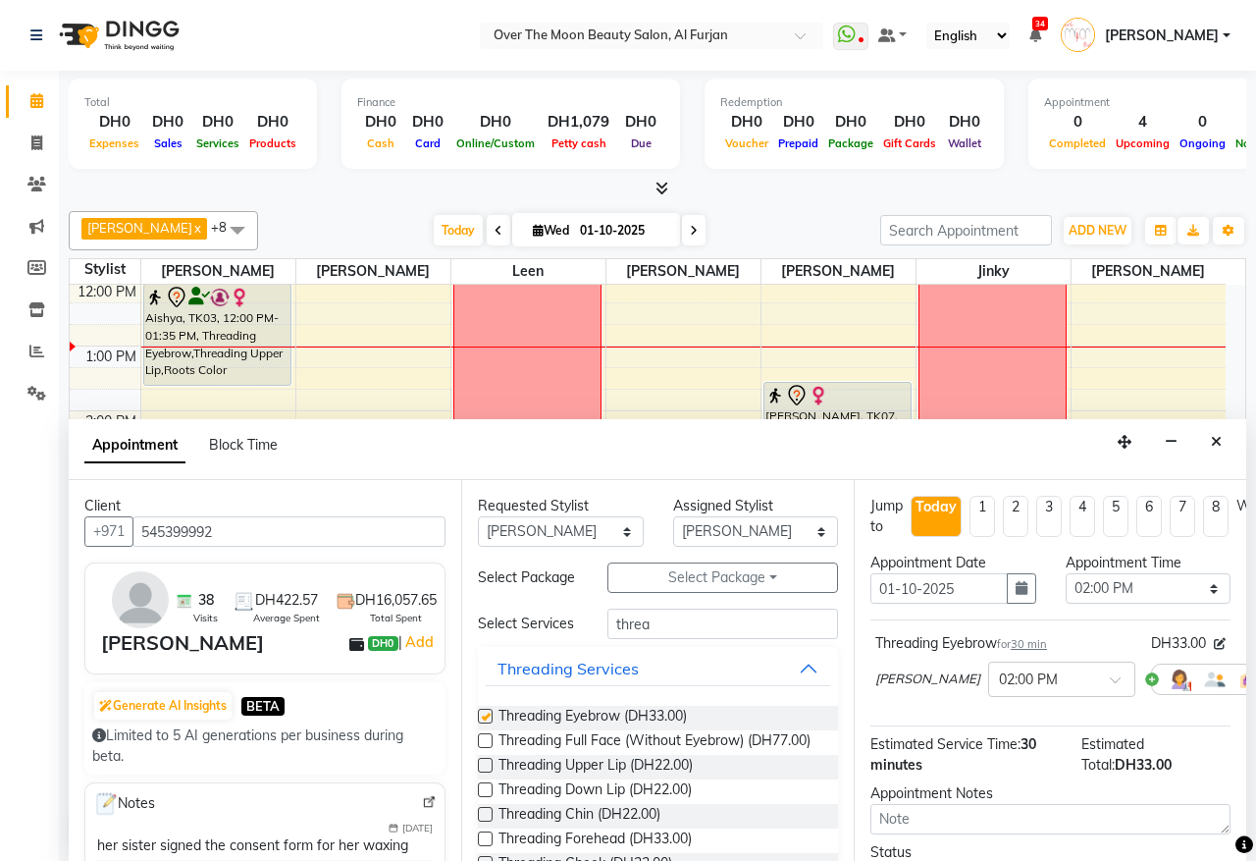
checkbox input "false"
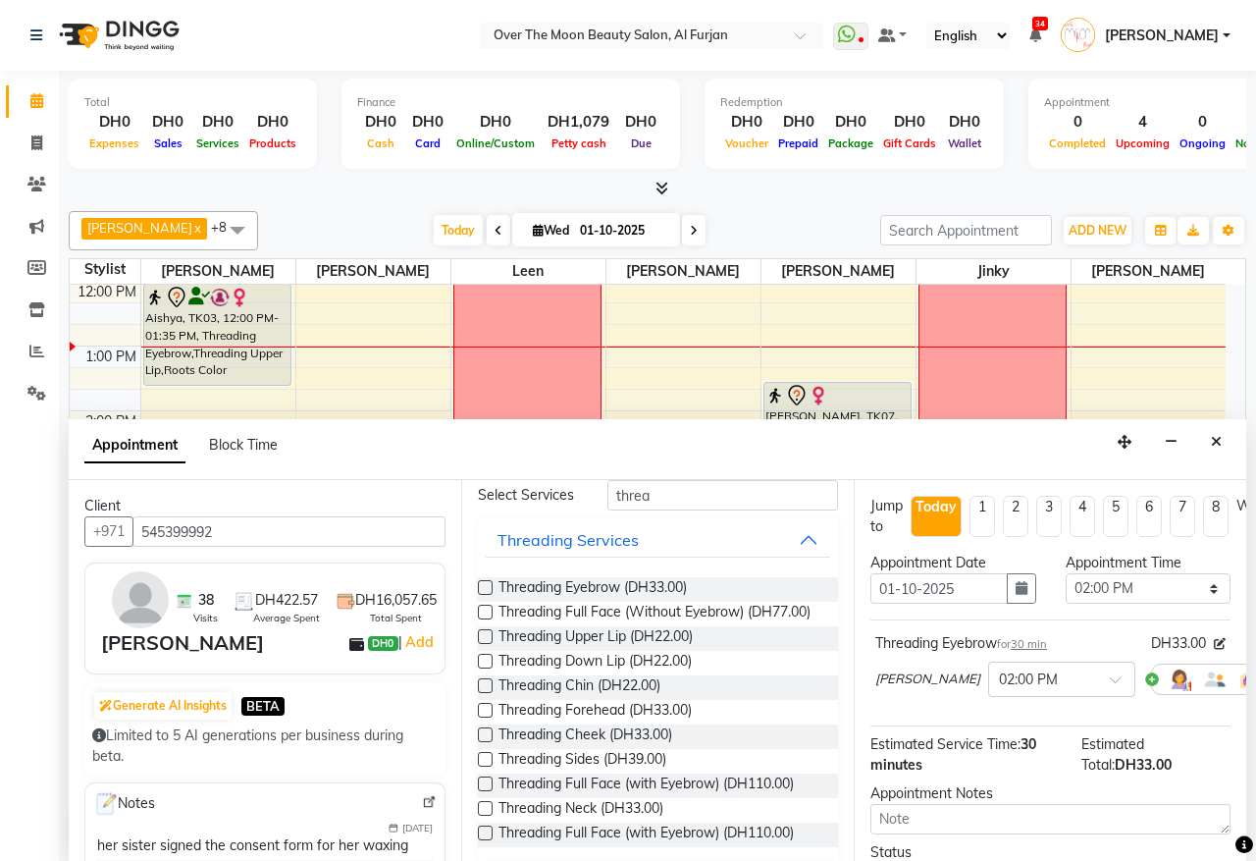
scroll to position [204, 0]
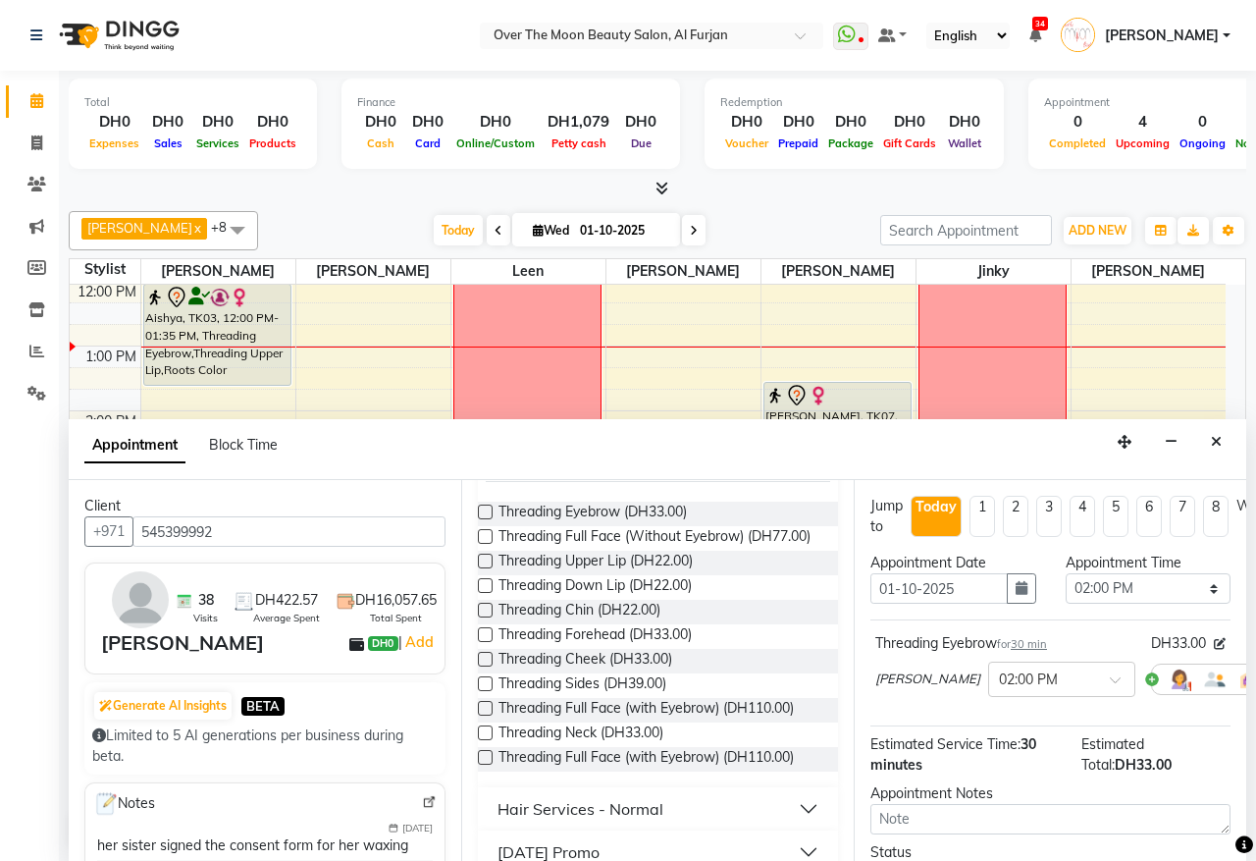
click at [486, 568] on label at bounding box center [485, 561] width 15 height 15
click at [486, 569] on input "checkbox" at bounding box center [484, 563] width 13 height 13
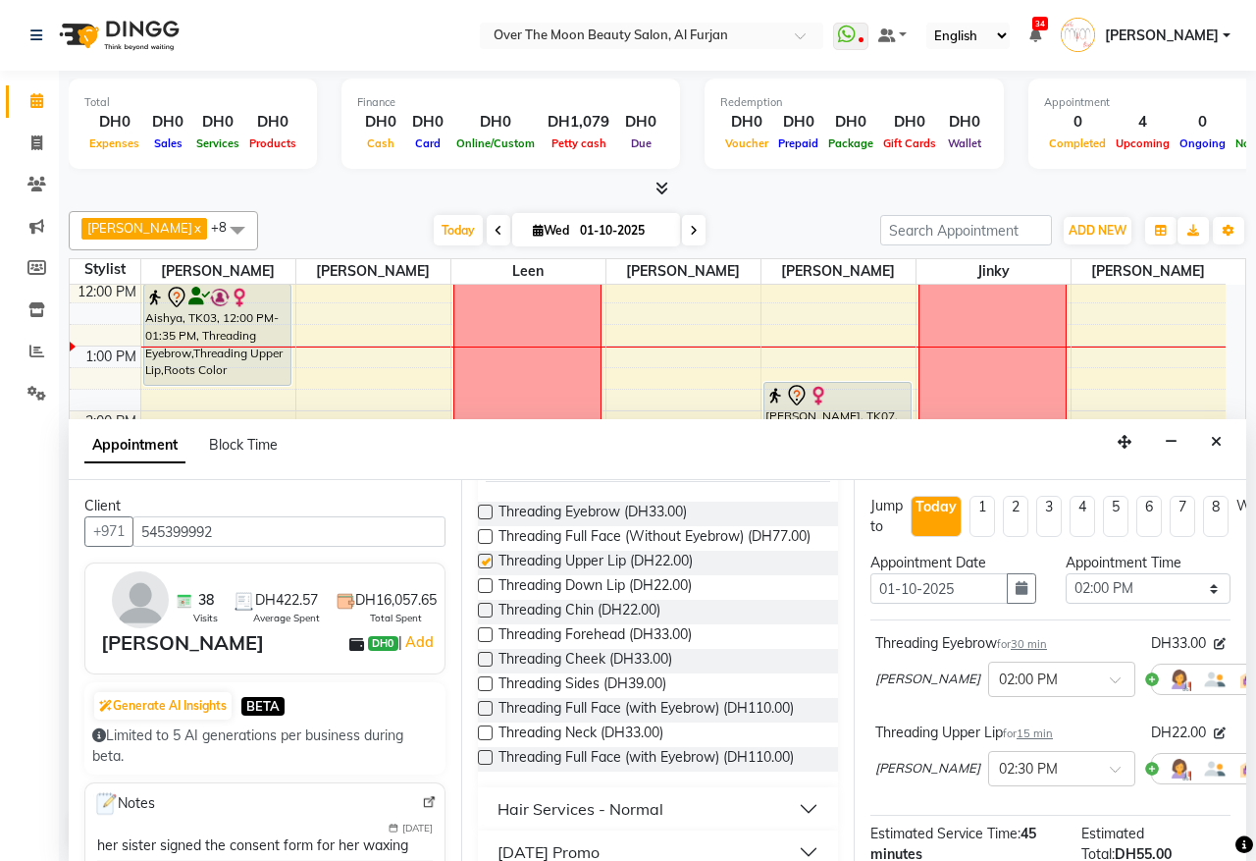
checkbox input "false"
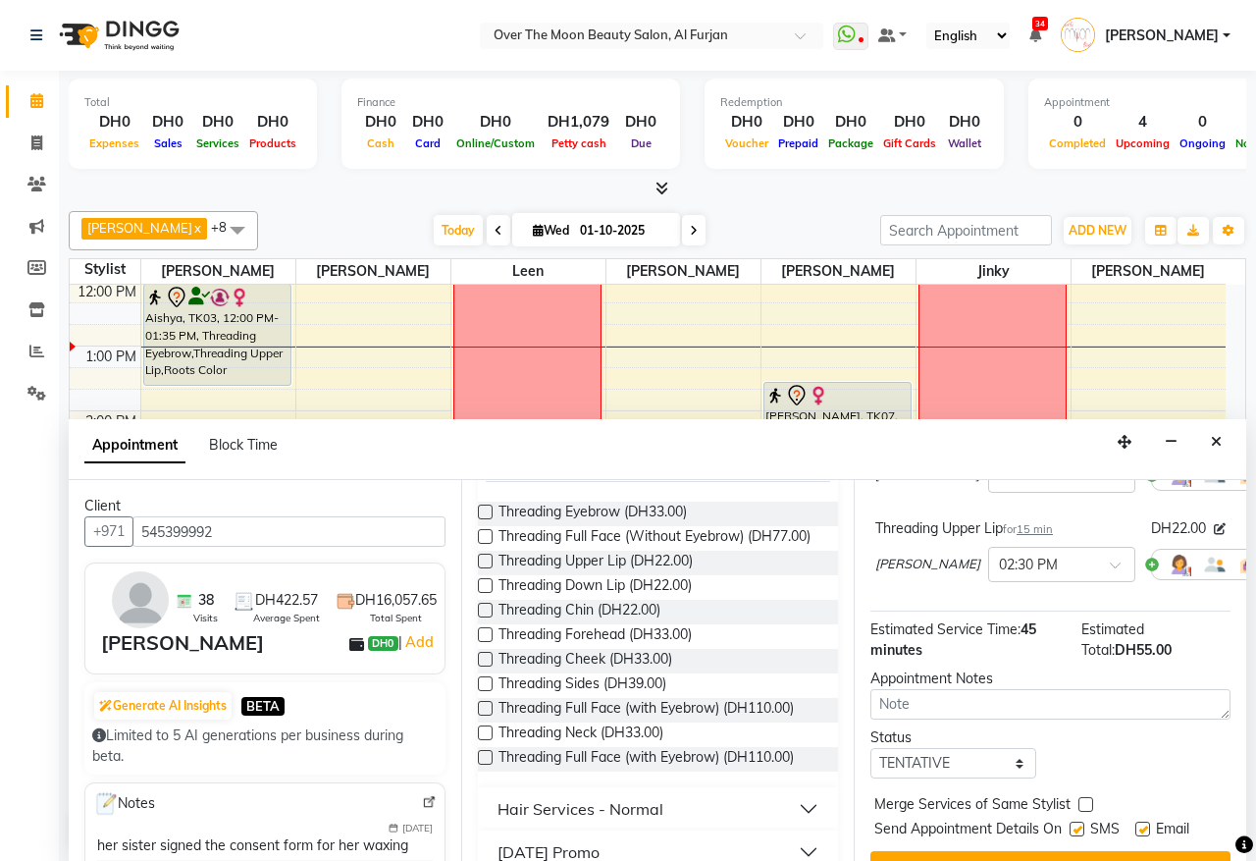
click at [1085, 807] on label at bounding box center [1086, 804] width 15 height 15
click at [1085, 807] on input "checkbox" at bounding box center [1085, 806] width 13 height 13
checkbox input "true"
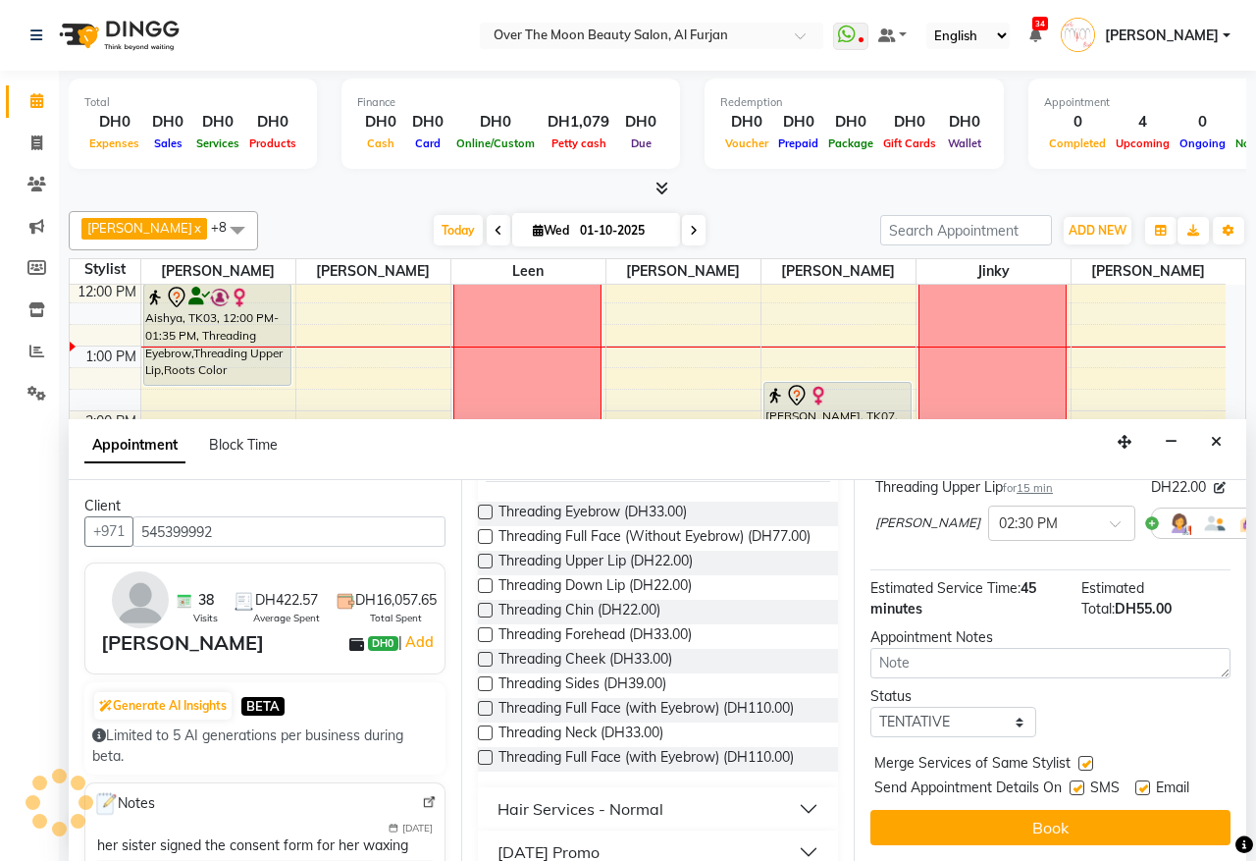
scroll to position [265, 0]
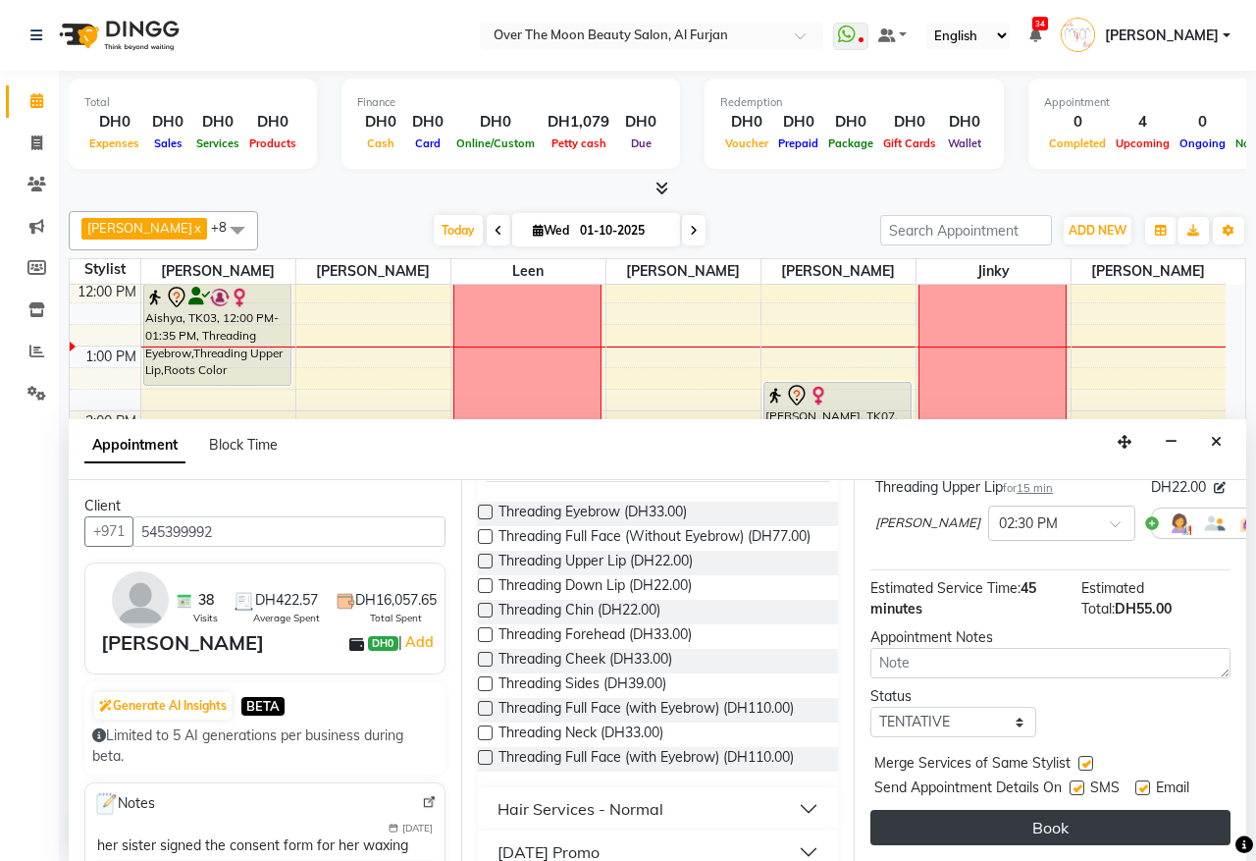
click at [1055, 810] on button "Book" at bounding box center [1051, 827] width 360 height 35
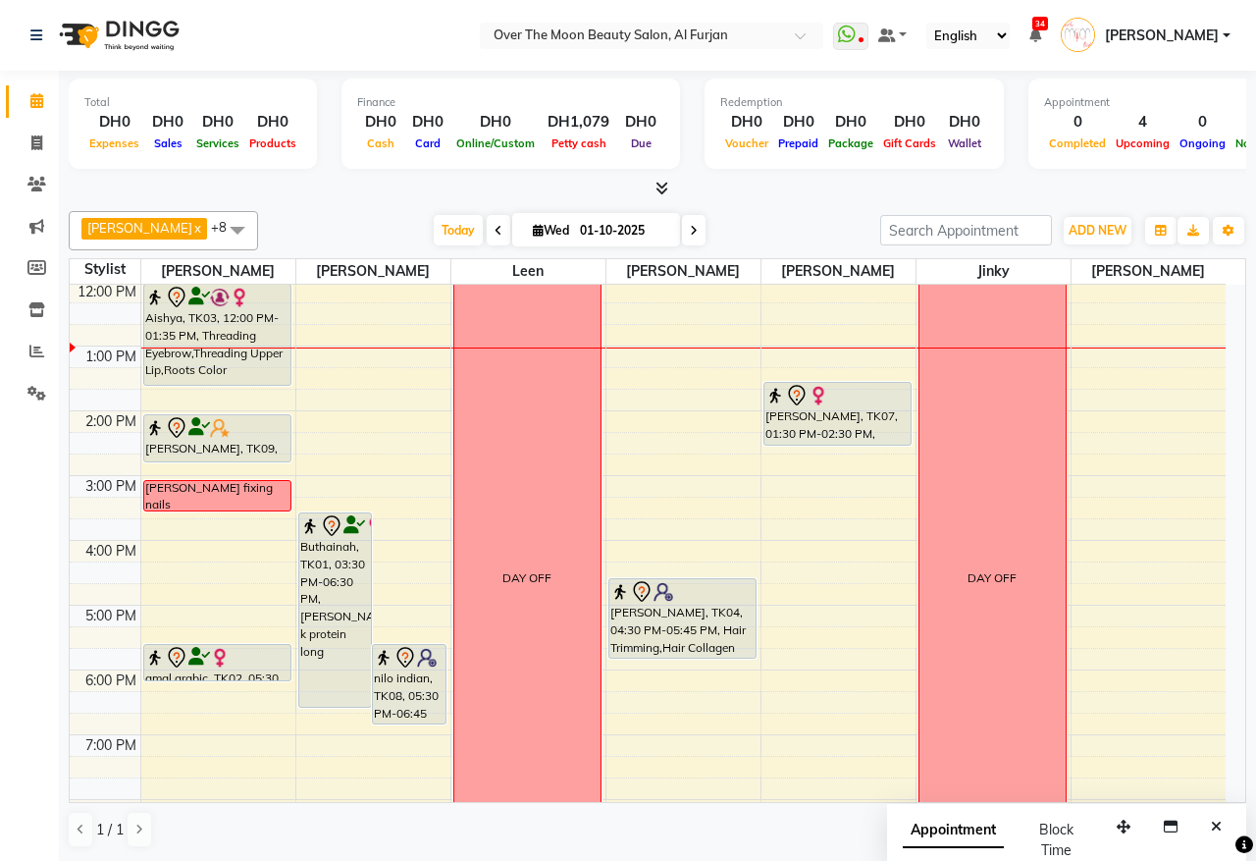
click at [682, 232] on span at bounding box center [694, 230] width 24 height 30
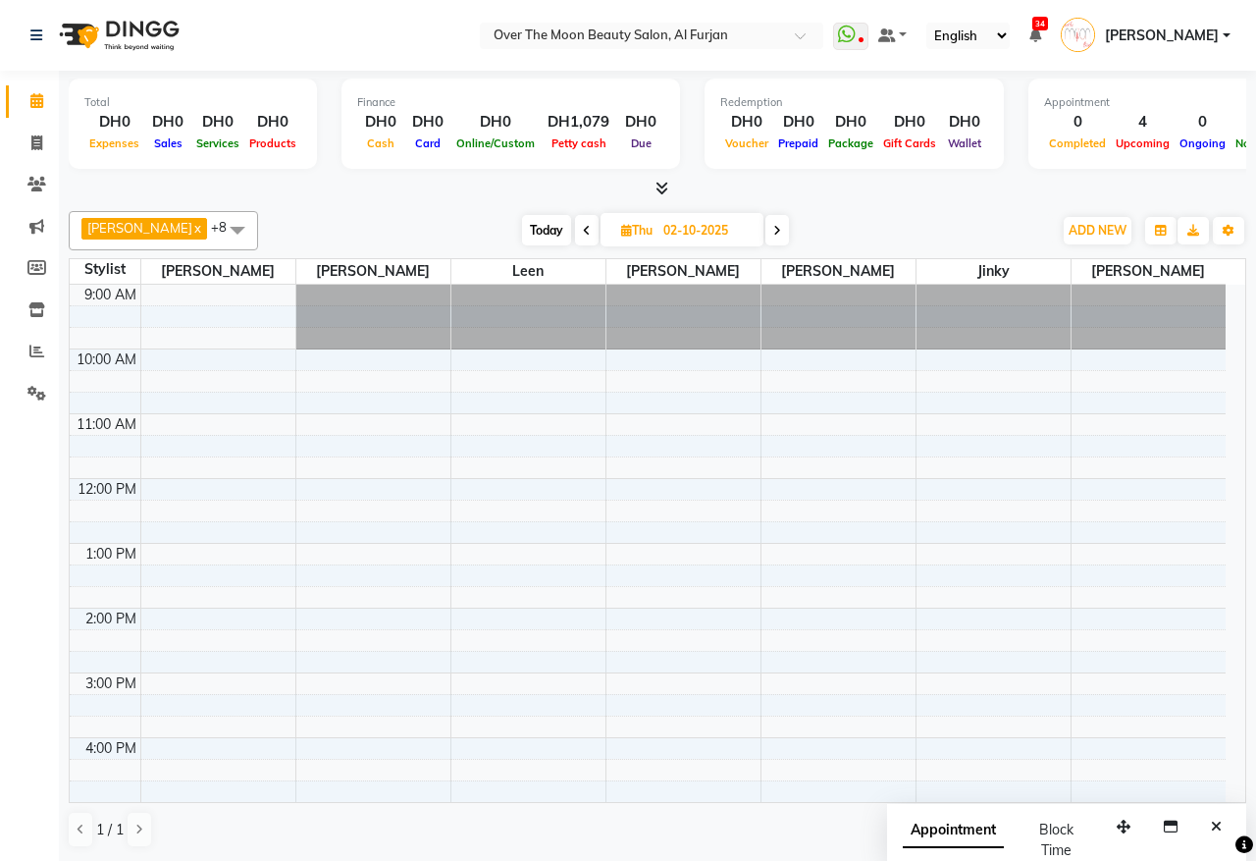
scroll to position [197, 0]
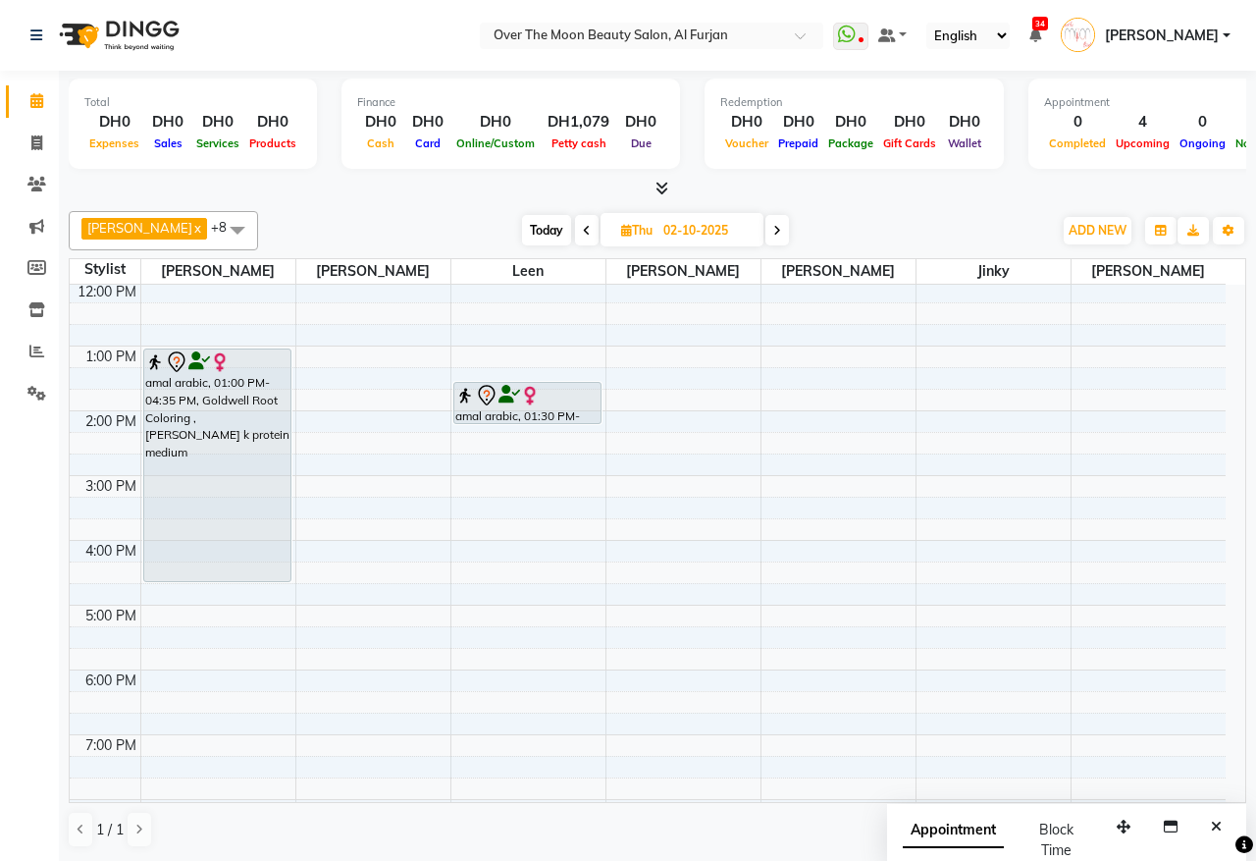
click at [766, 223] on span at bounding box center [778, 230] width 24 height 30
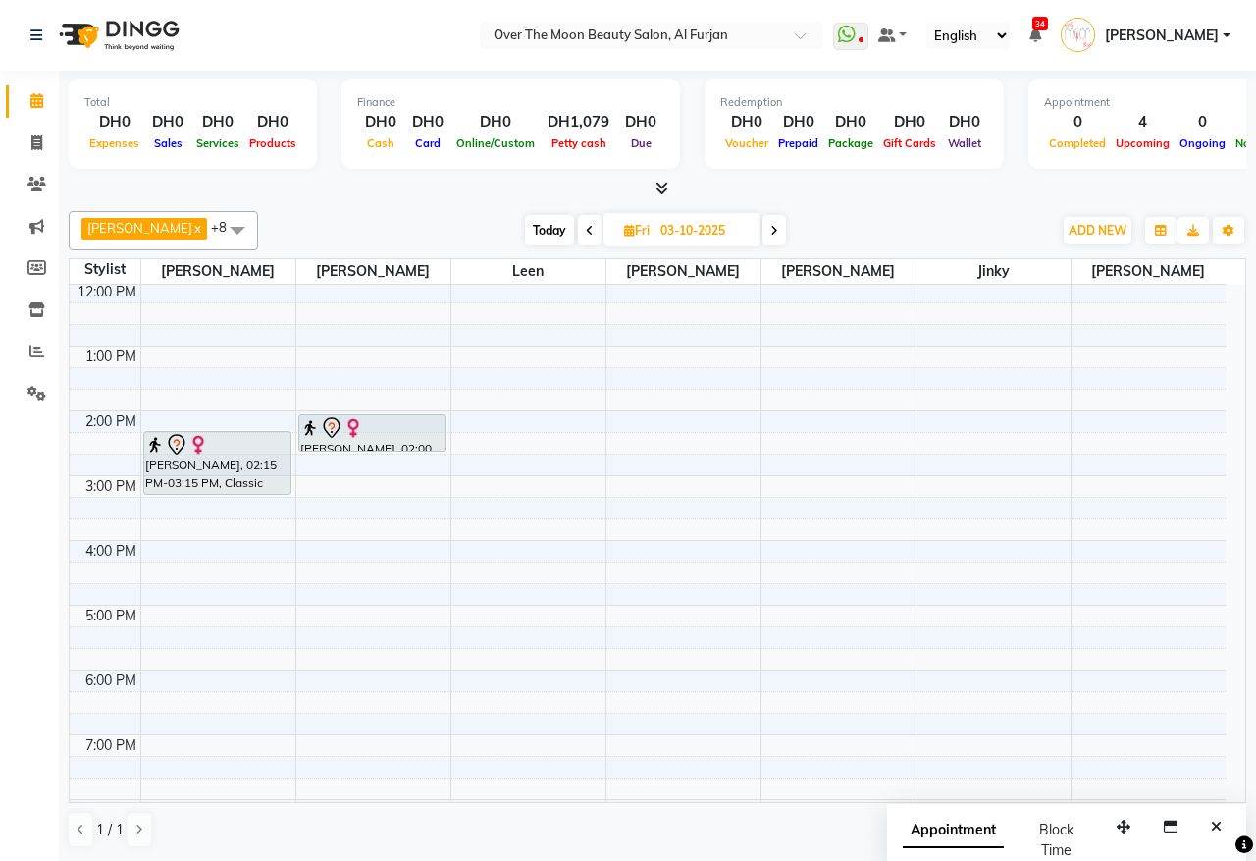
click at [525, 226] on span "Today" at bounding box center [549, 230] width 49 height 30
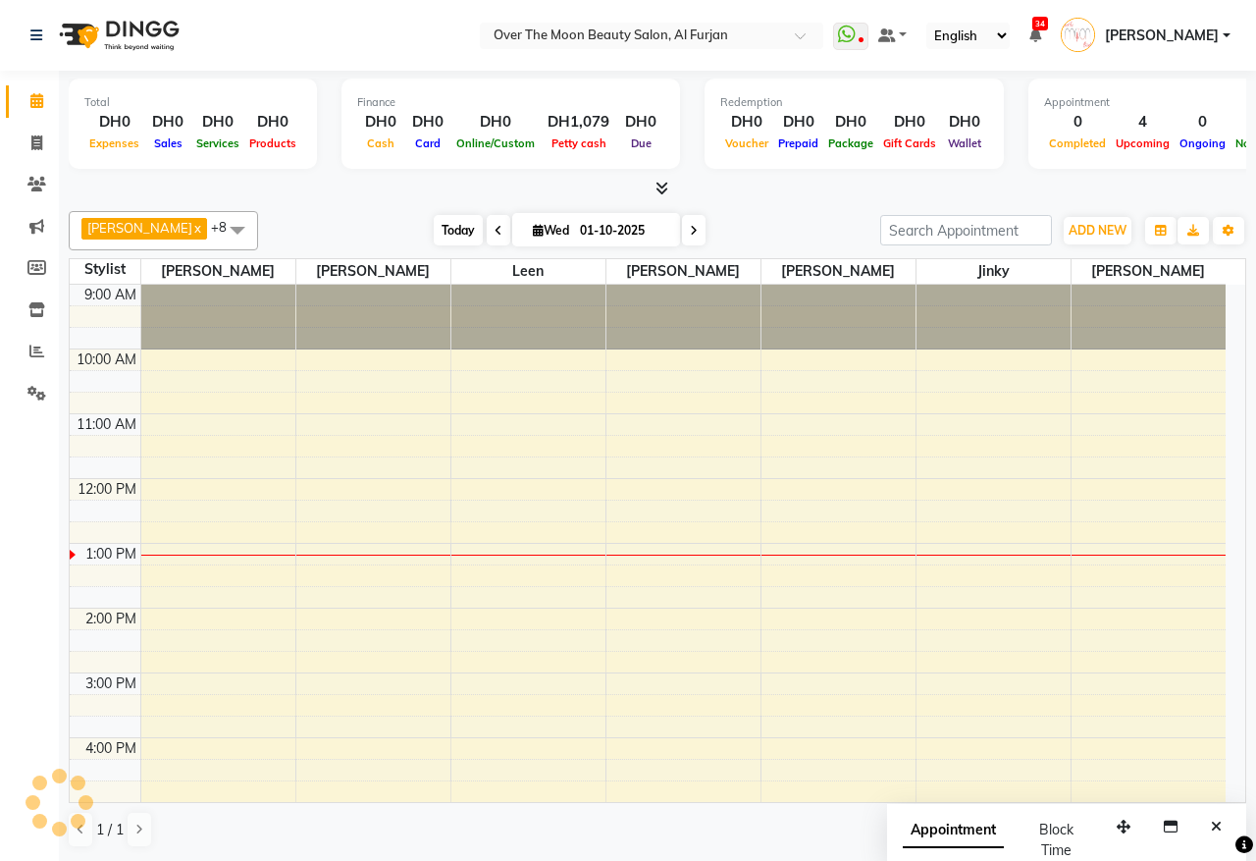
scroll to position [262, 0]
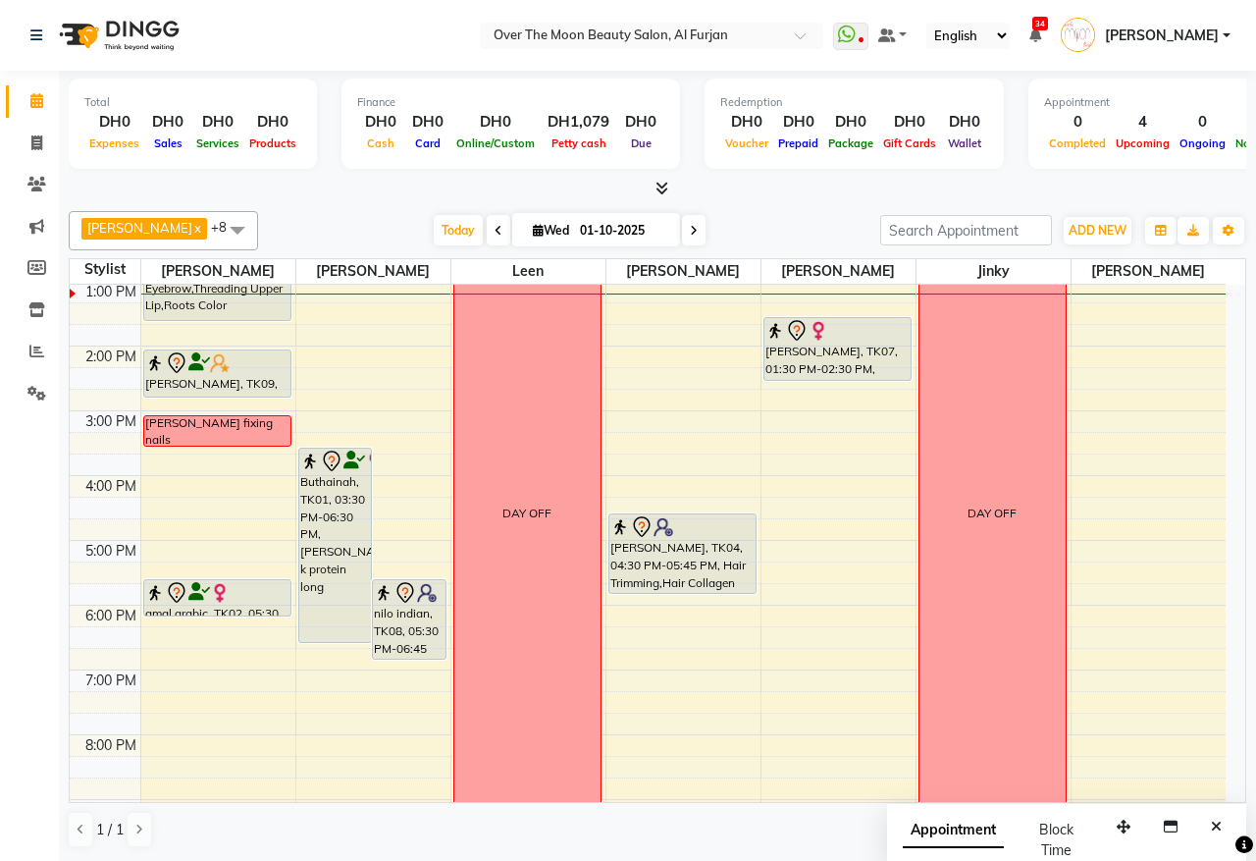
click at [690, 227] on icon at bounding box center [694, 231] width 8 height 12
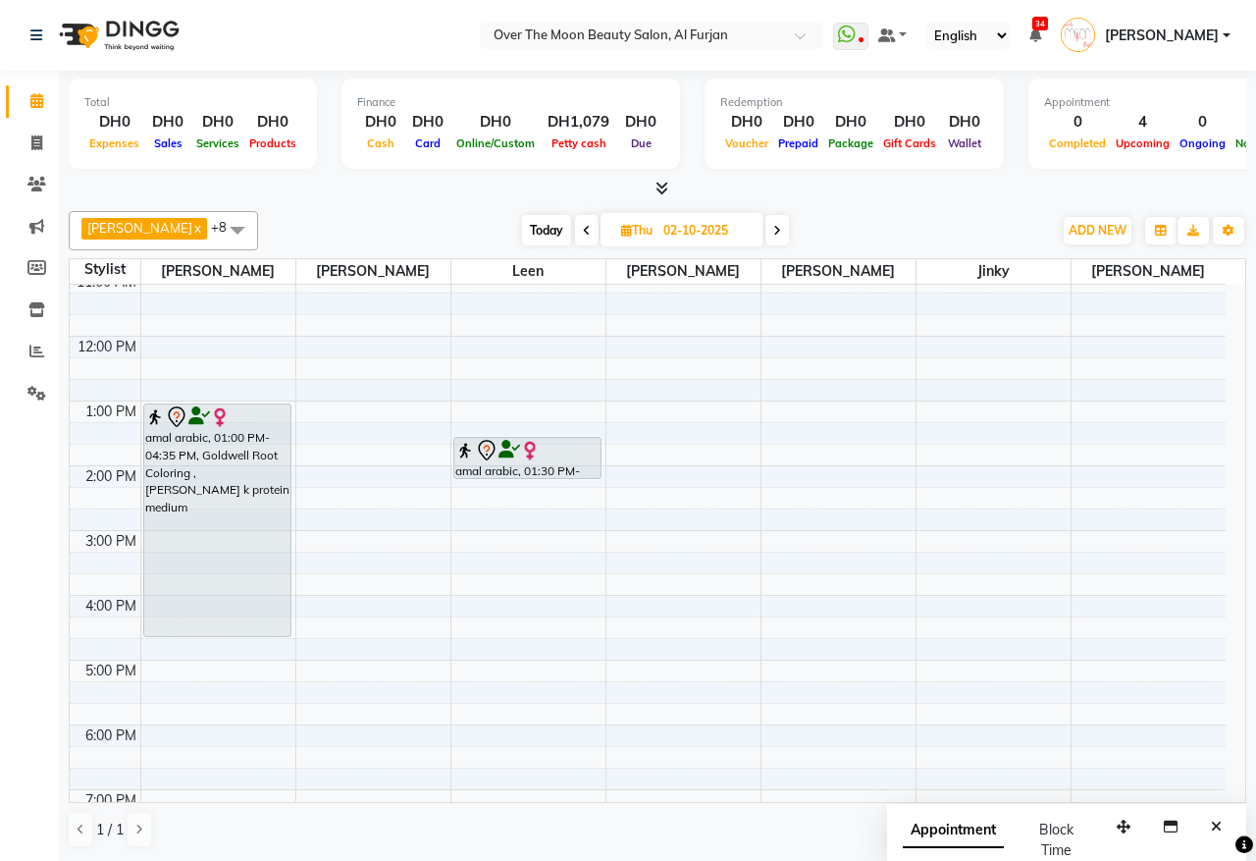
scroll to position [57, 0]
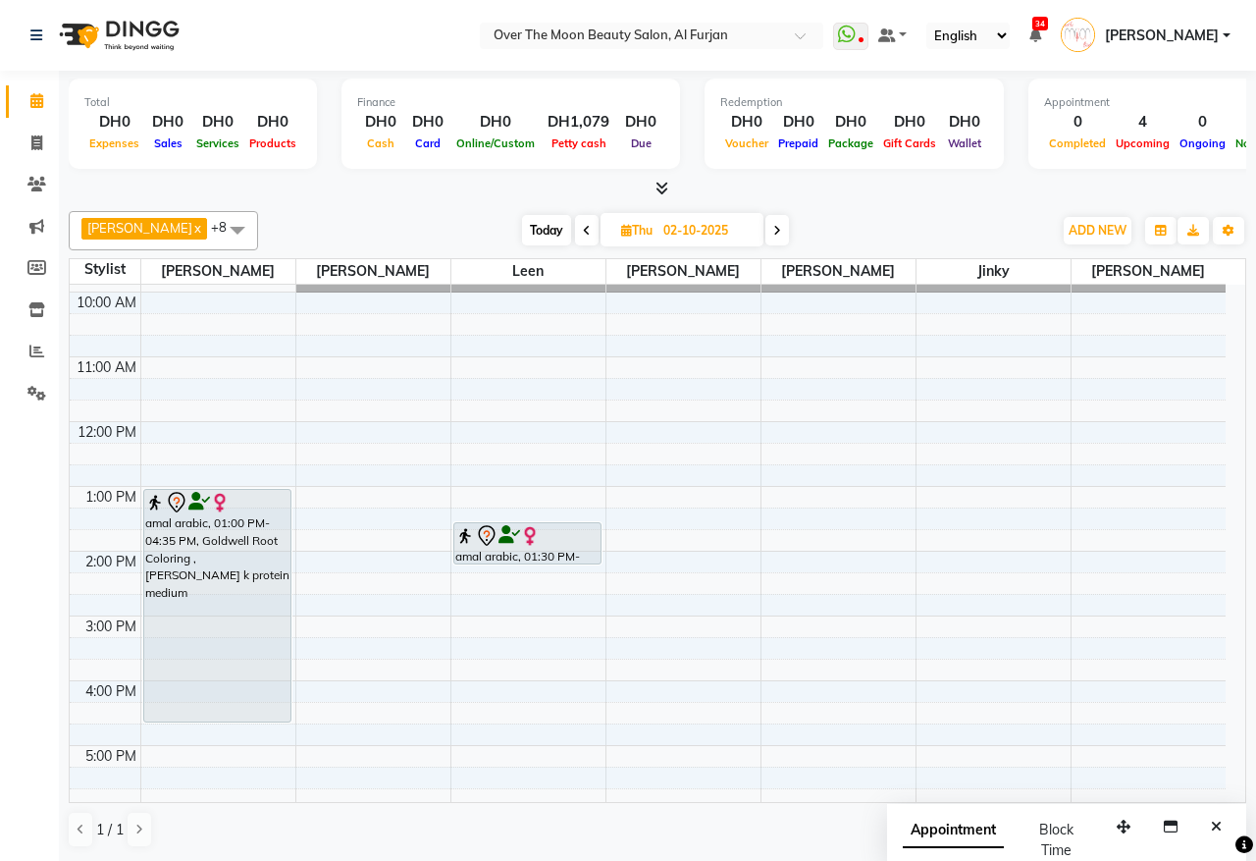
click at [773, 232] on icon at bounding box center [777, 231] width 8 height 12
type input "03-10-2025"
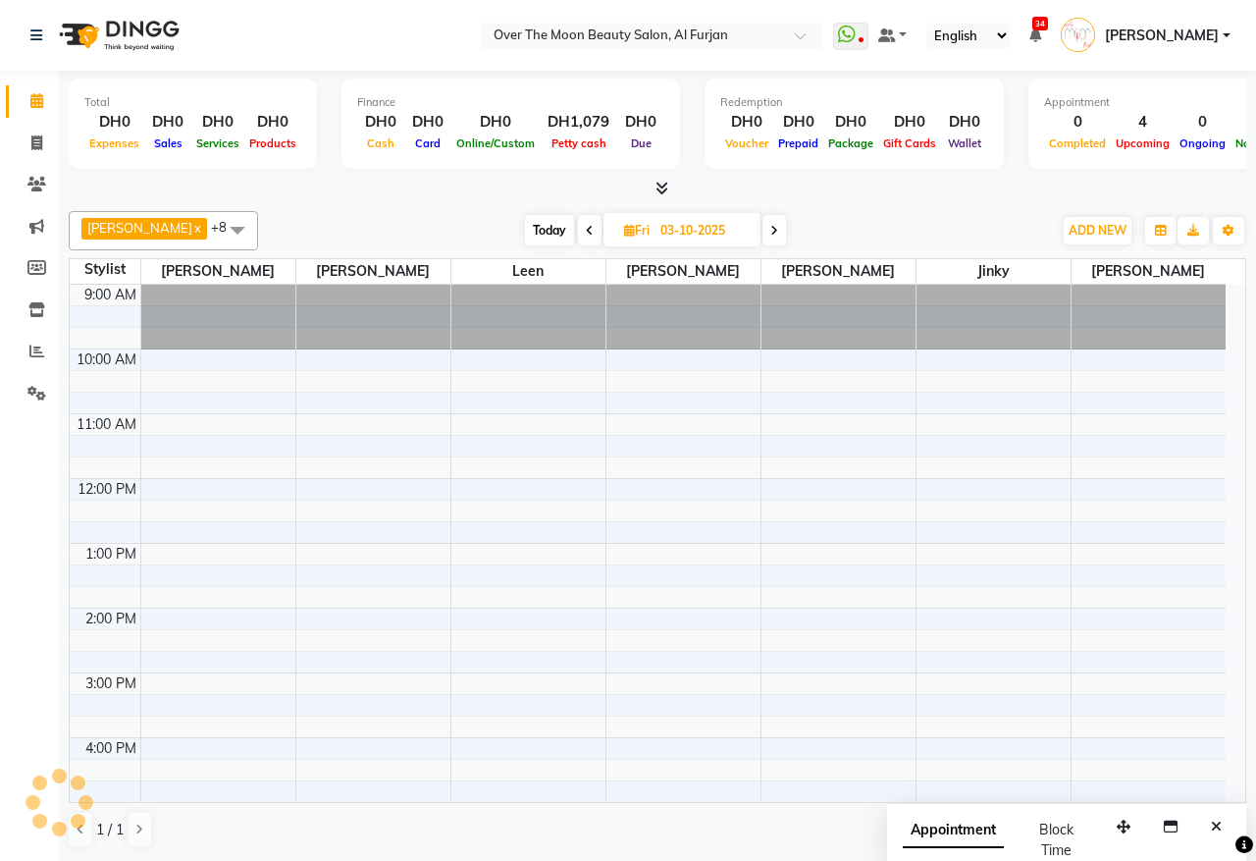
scroll to position [262, 0]
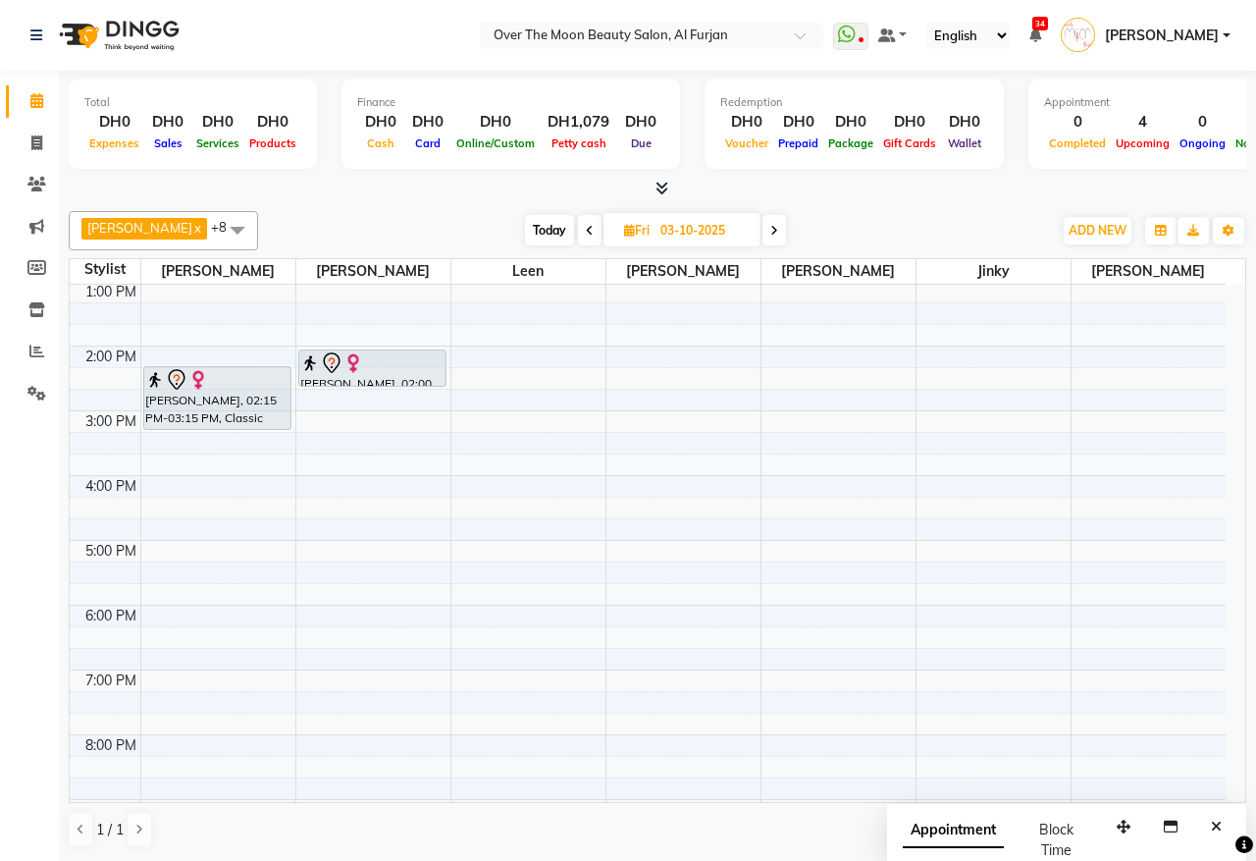
click at [229, 295] on div "9:00 AM 10:00 AM 11:00 AM 12:00 PM 1:00 PM 2:00 PM 3:00 PM 4:00 PM 5:00 PM 6:00…" at bounding box center [648, 508] width 1156 height 971
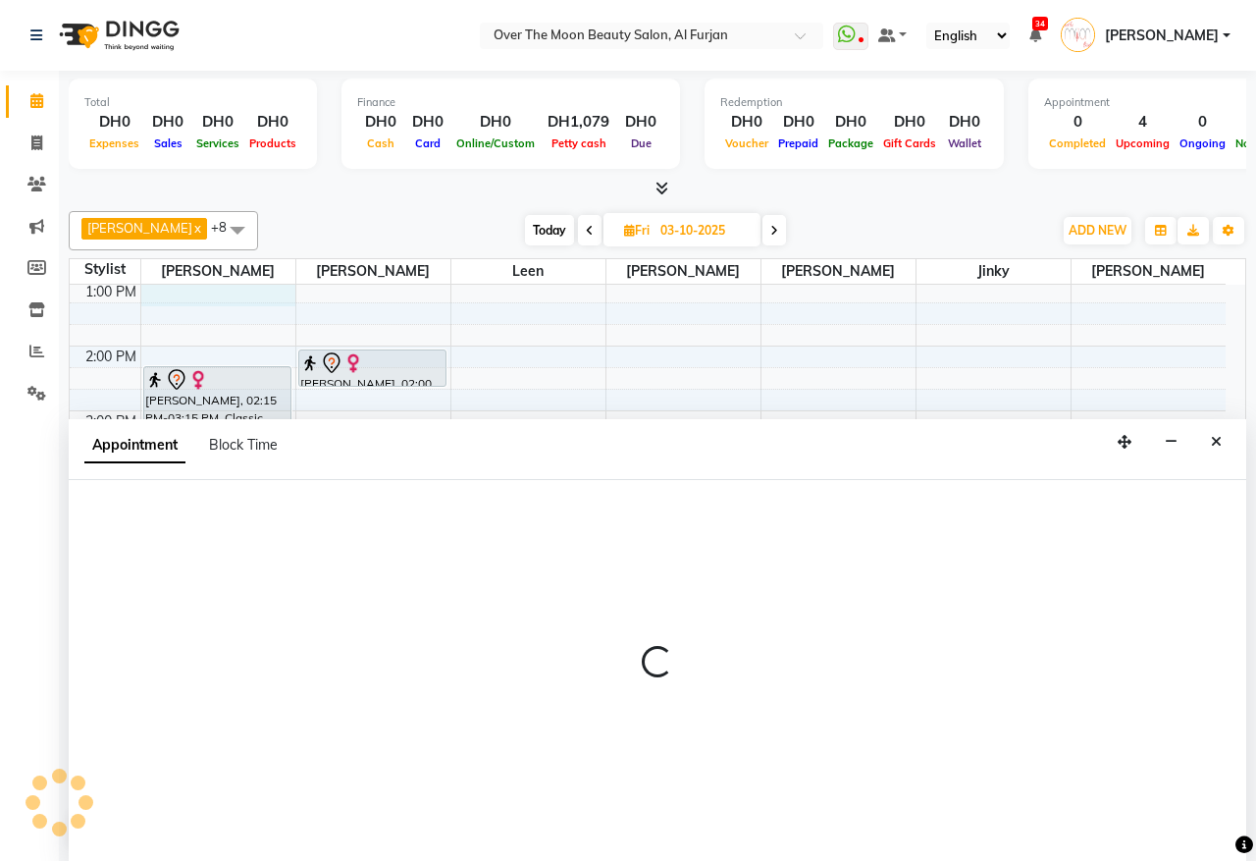
select select "20146"
select select "tentative"
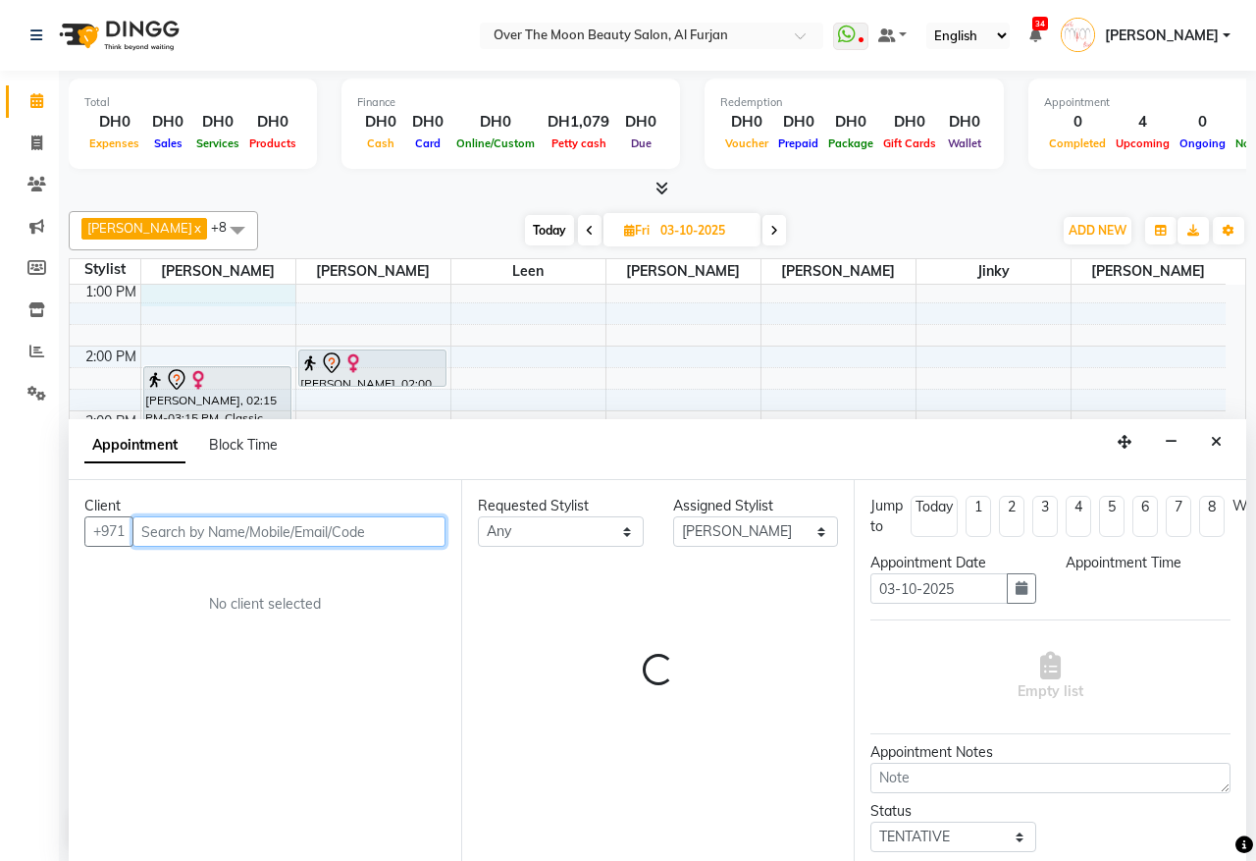
select select "780"
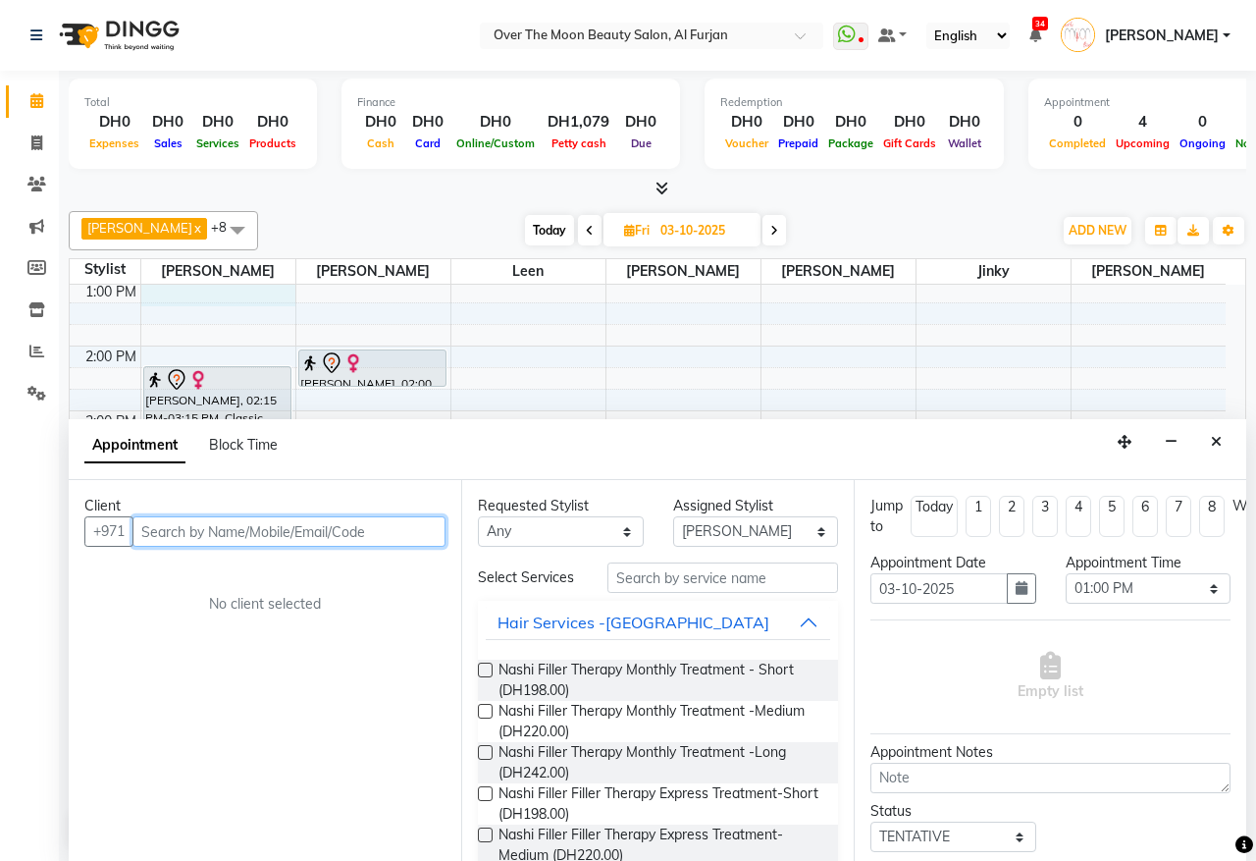
click at [294, 533] on input "text" at bounding box center [289, 531] width 313 height 30
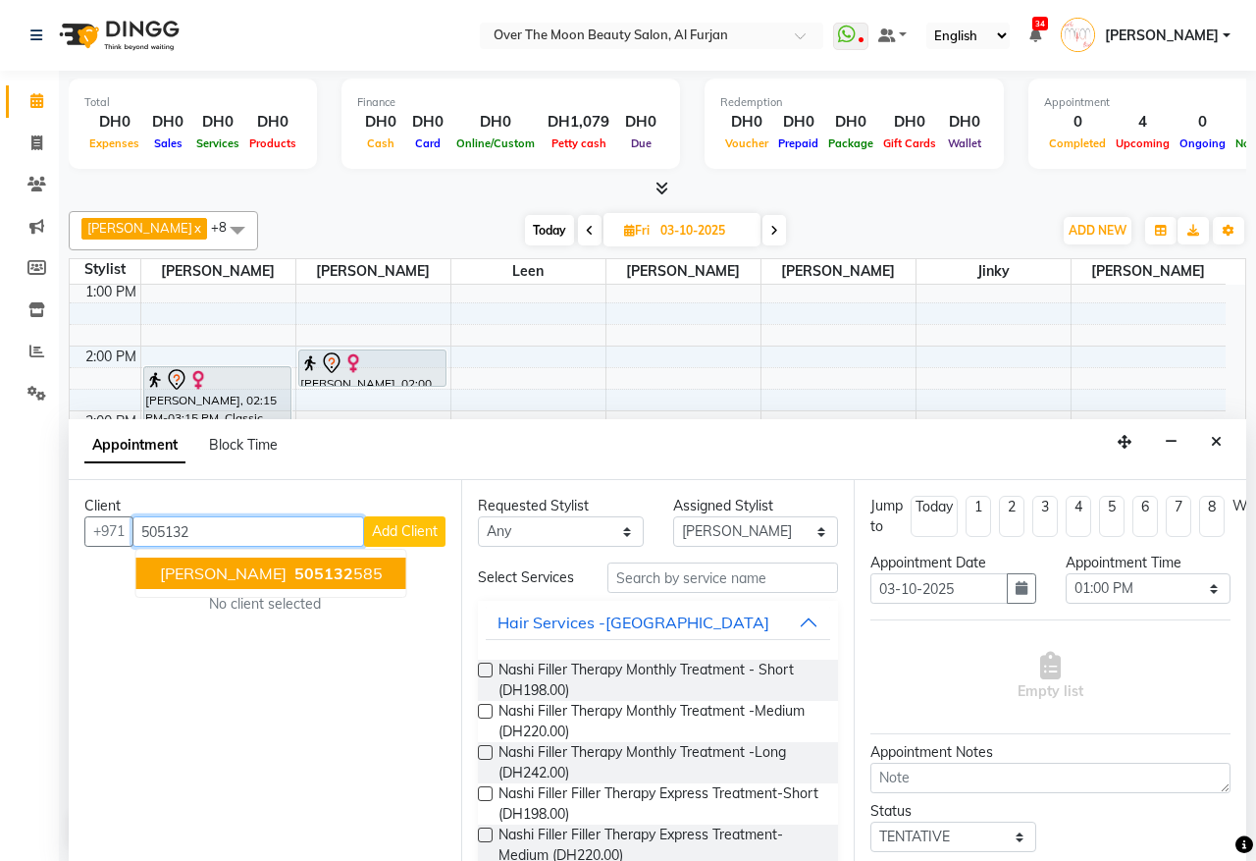
click at [292, 570] on ngb-highlight "505132 585" at bounding box center [337, 573] width 92 height 20
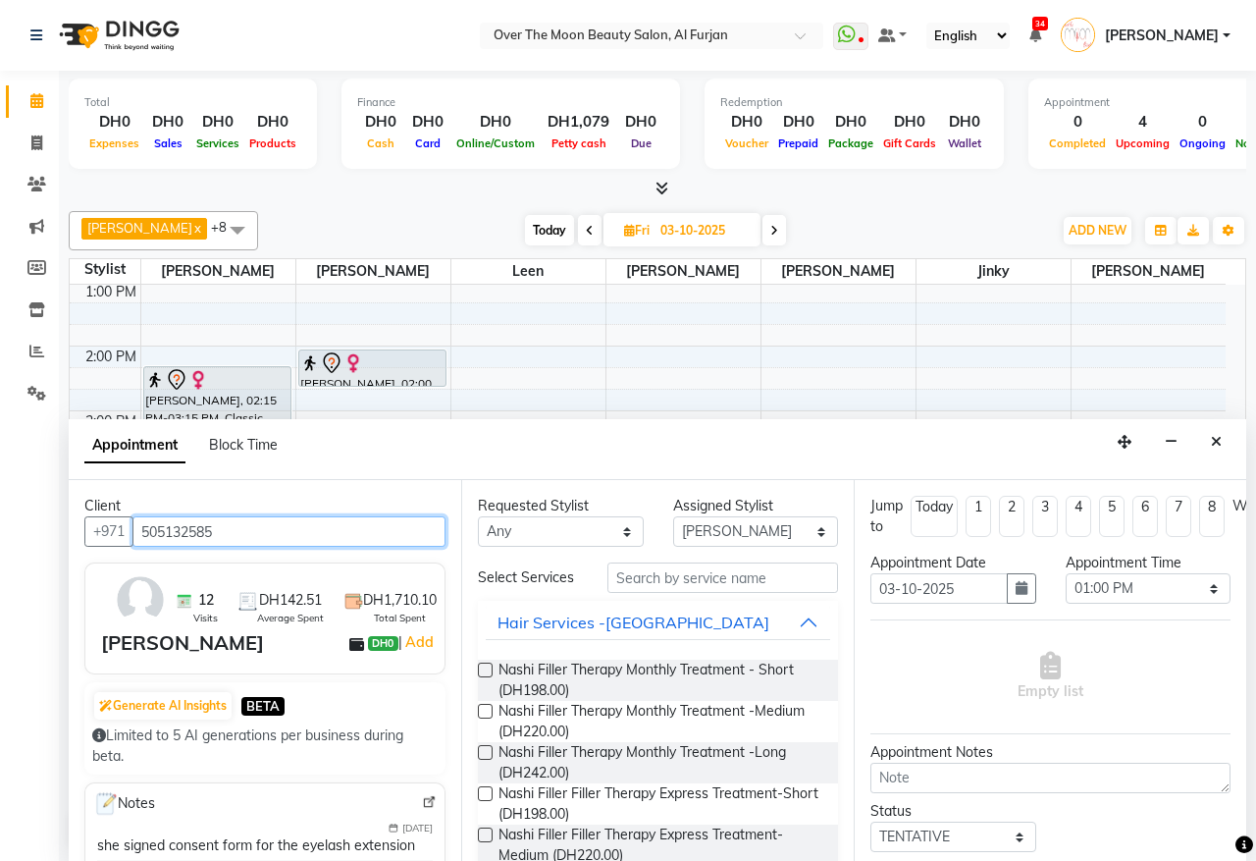
type input "505132585"
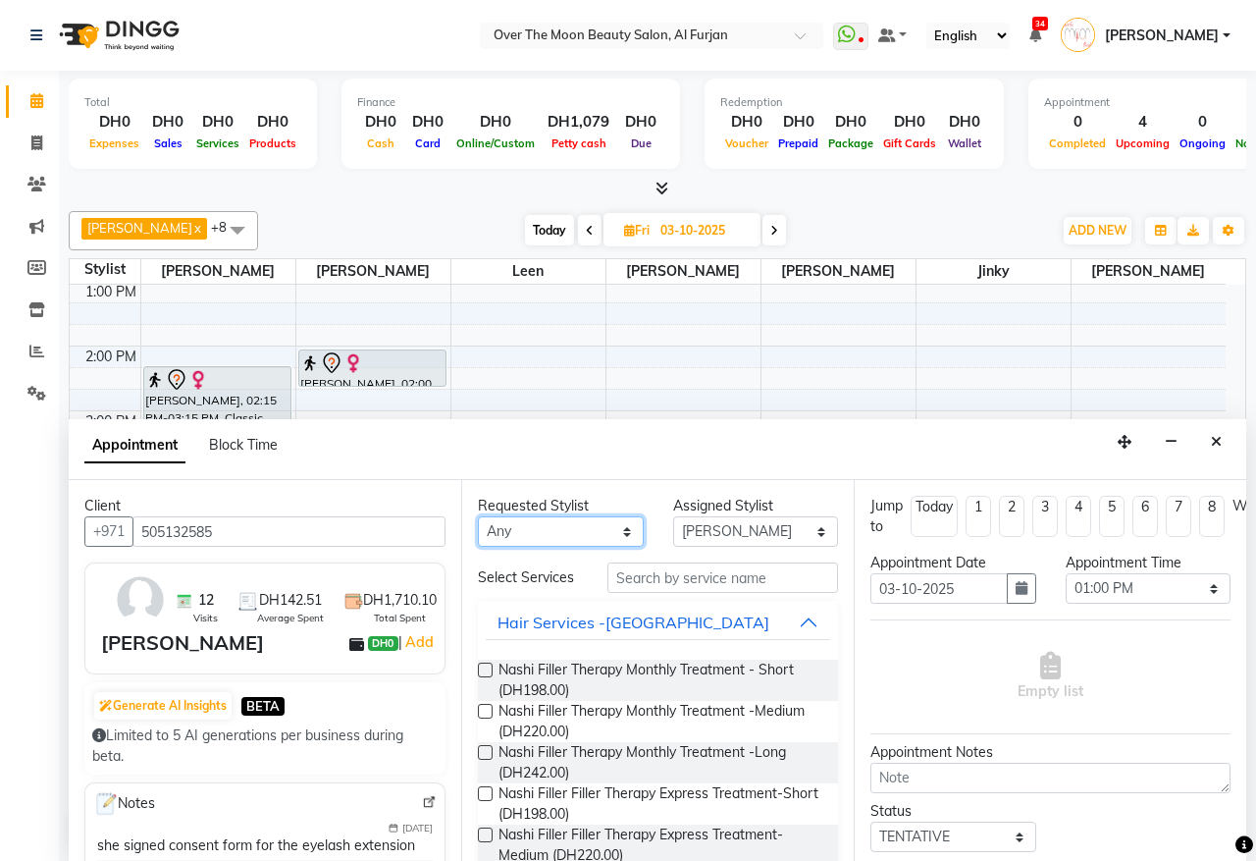
click at [618, 540] on select "Any Bianca Hadeel Jeewan Jinky Kristi Leen Sapana William" at bounding box center [561, 531] width 166 height 30
select select "20146"
click at [478, 517] on select "Any Bianca Hadeel Jeewan Jinky Kristi Leen Sapana William" at bounding box center [561, 531] width 166 height 30
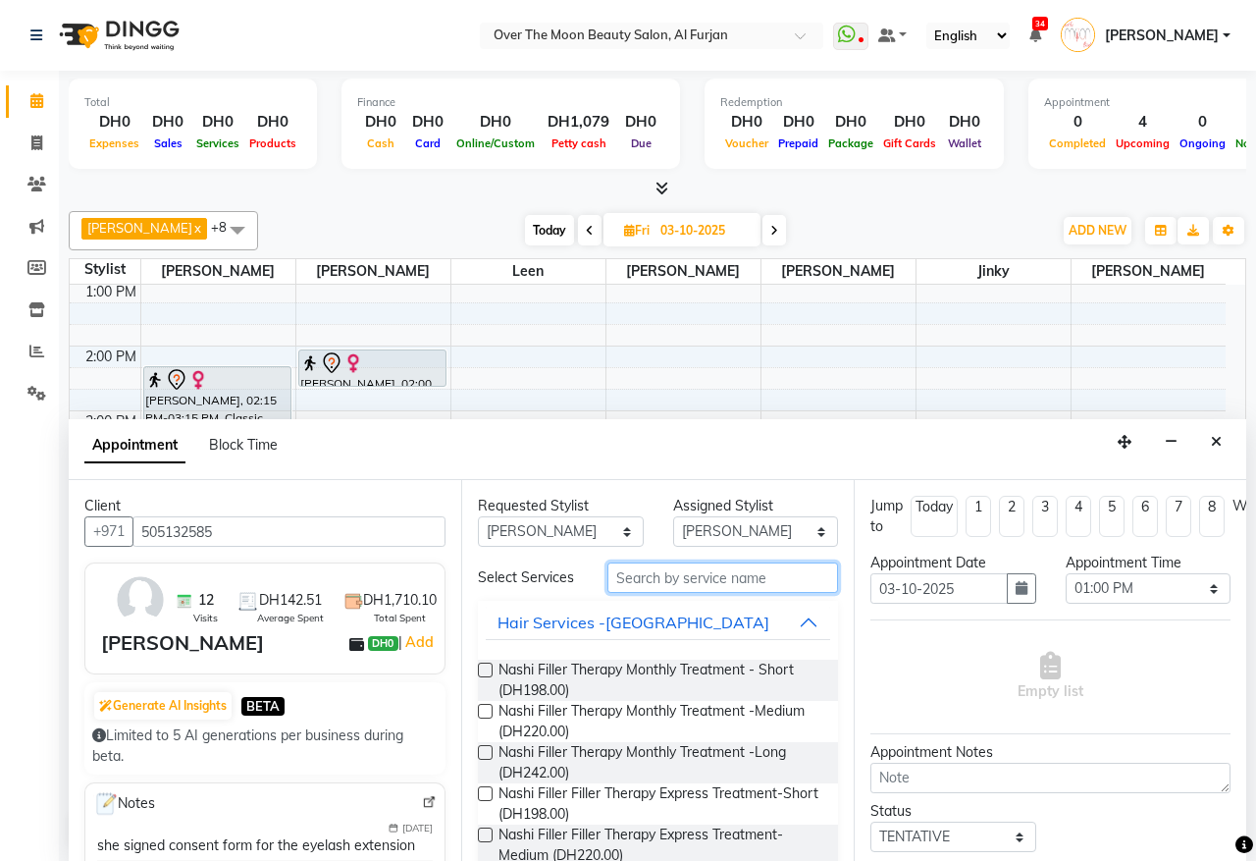
click at [628, 587] on input "text" at bounding box center [723, 577] width 231 height 30
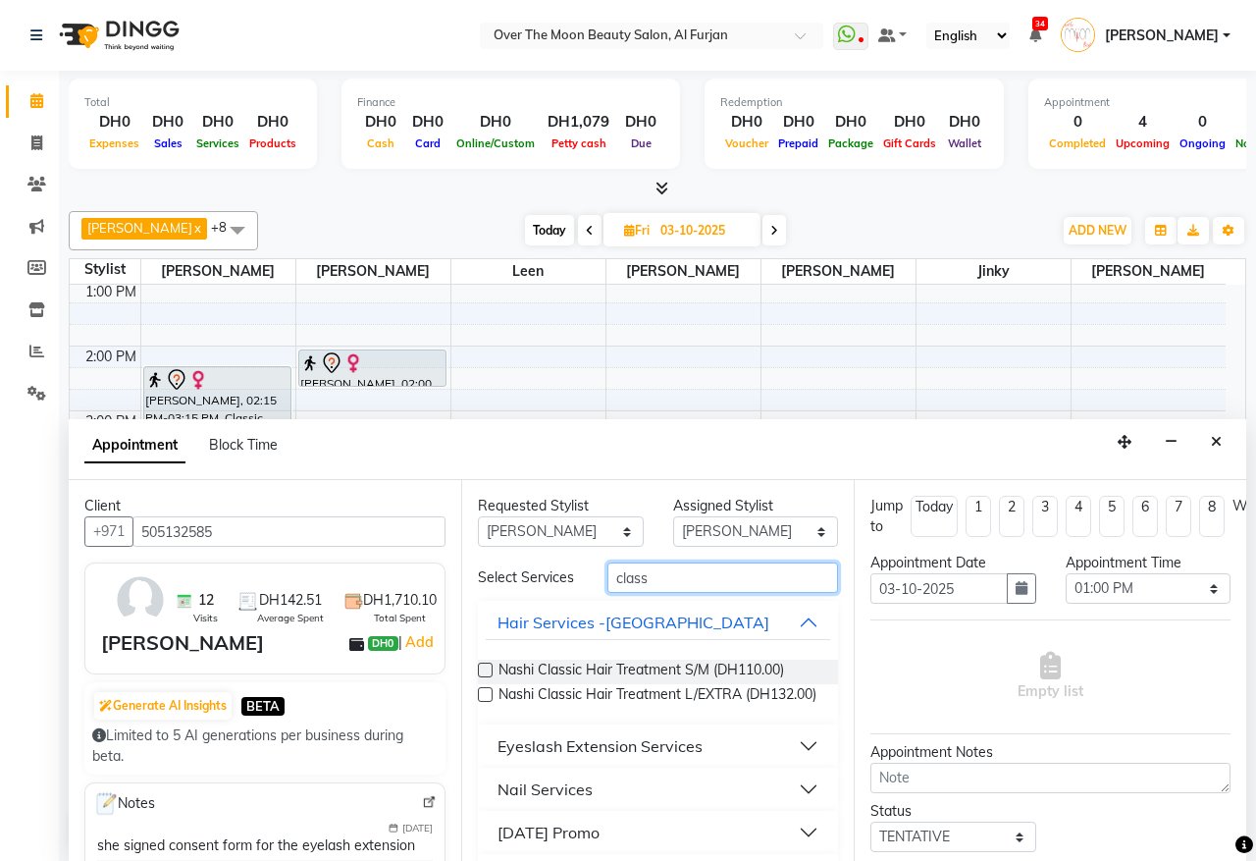
type input "class"
click at [605, 758] on div "Eyeslash Extension Services" at bounding box center [600, 746] width 205 height 24
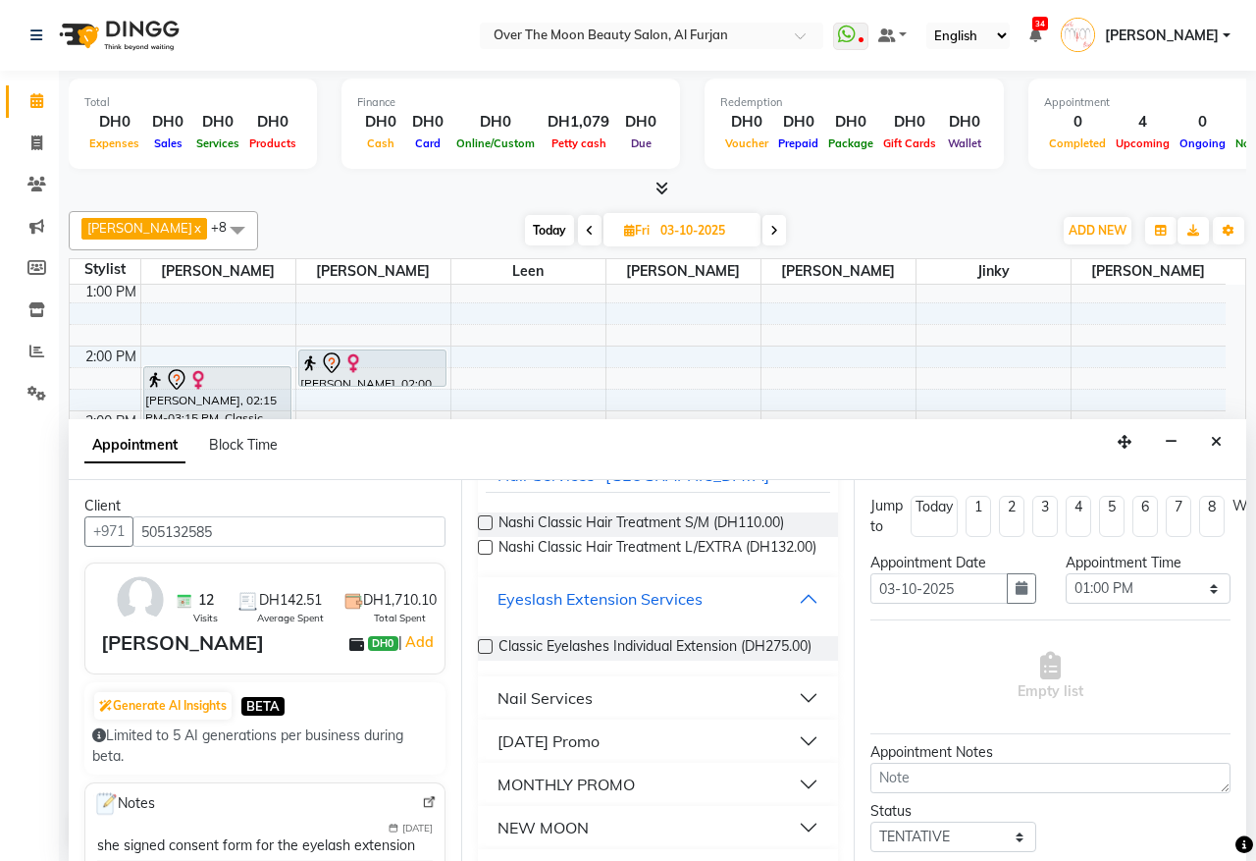
scroll to position [204, 0]
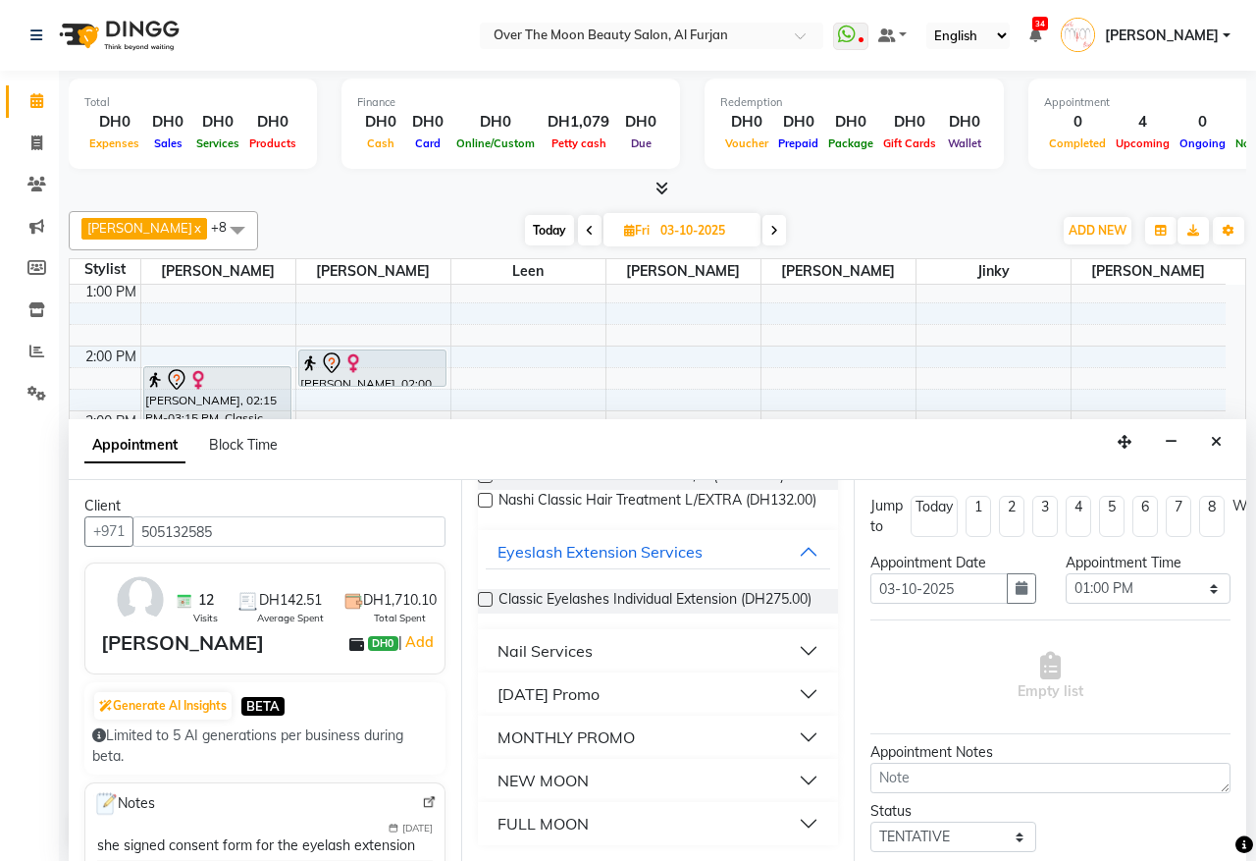
click at [484, 607] on label at bounding box center [485, 599] width 15 height 15
click at [484, 608] on input "checkbox" at bounding box center [484, 601] width 13 height 13
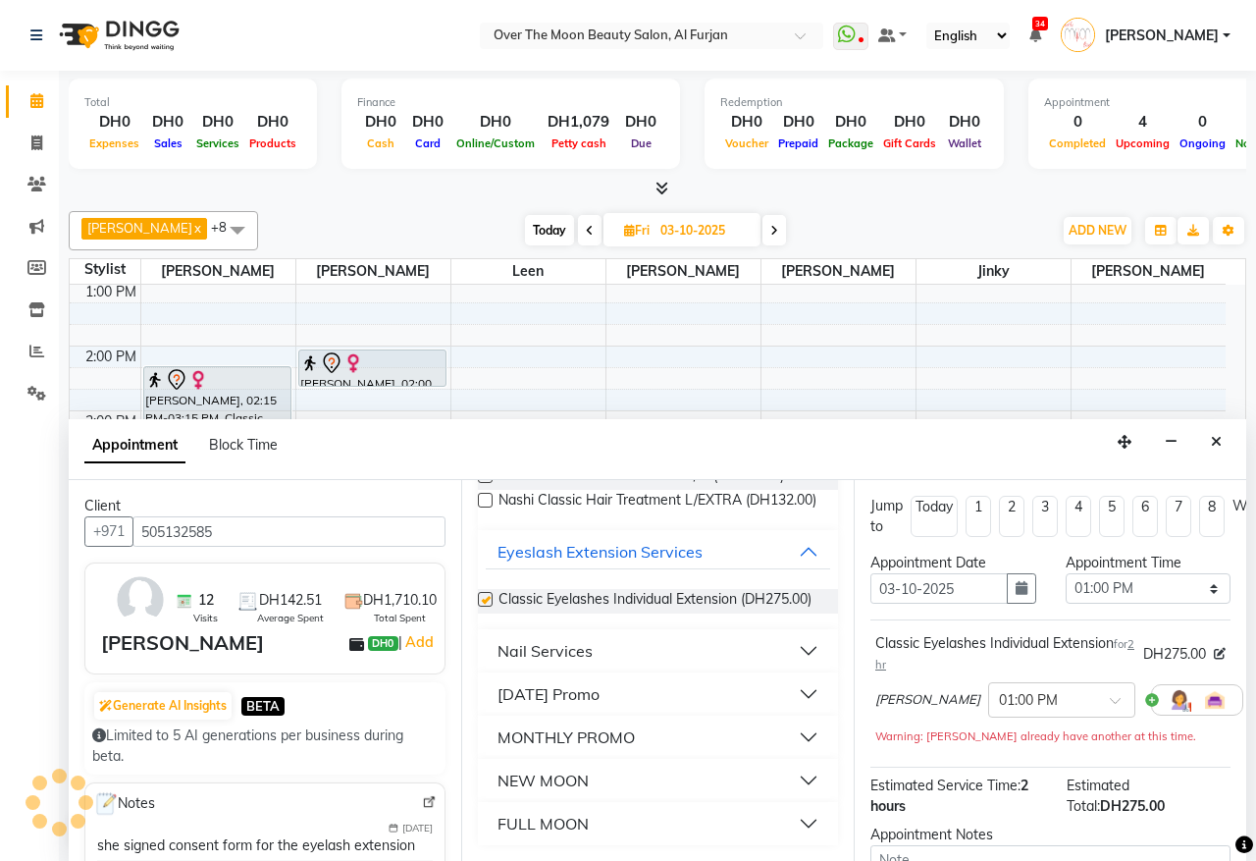
checkbox input "false"
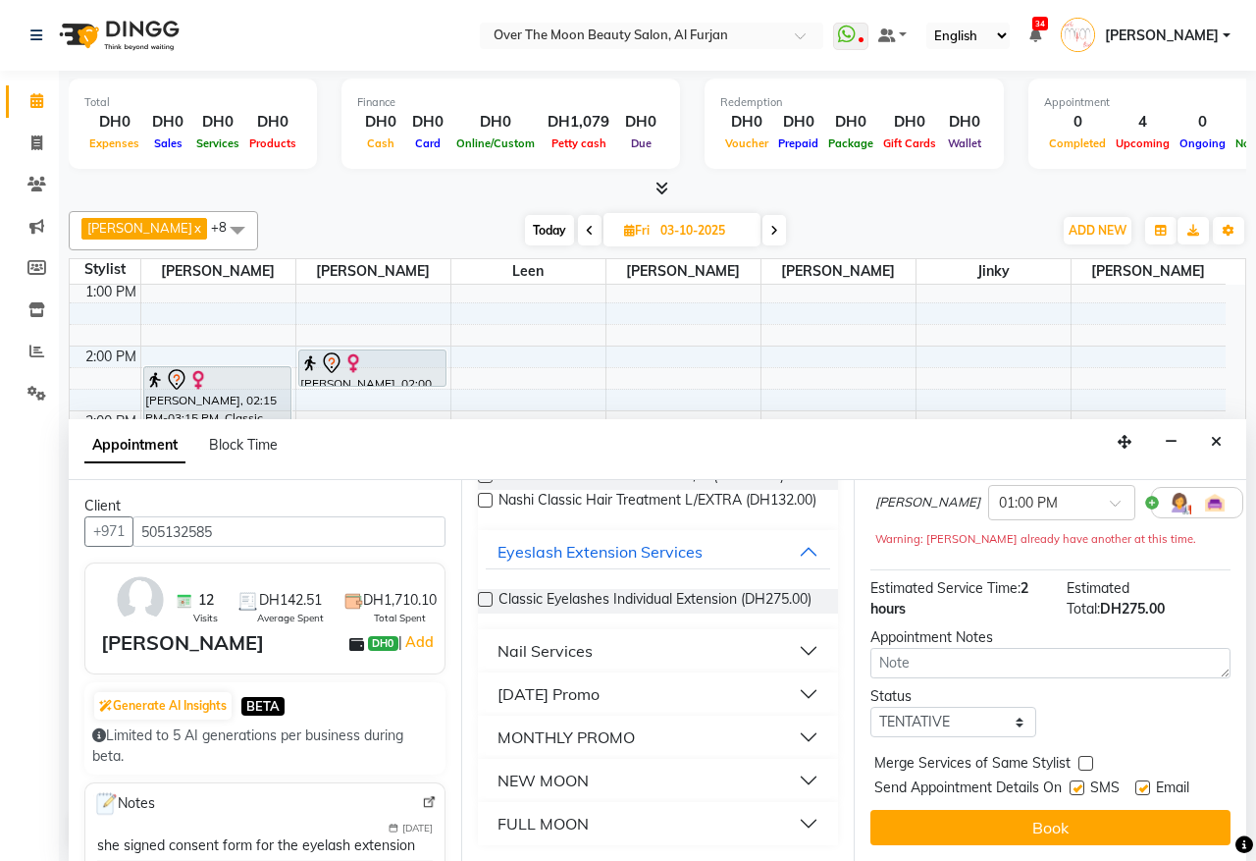
click at [1082, 759] on label at bounding box center [1086, 763] width 15 height 15
click at [1082, 759] on input "checkbox" at bounding box center [1085, 765] width 13 height 13
checkbox input "true"
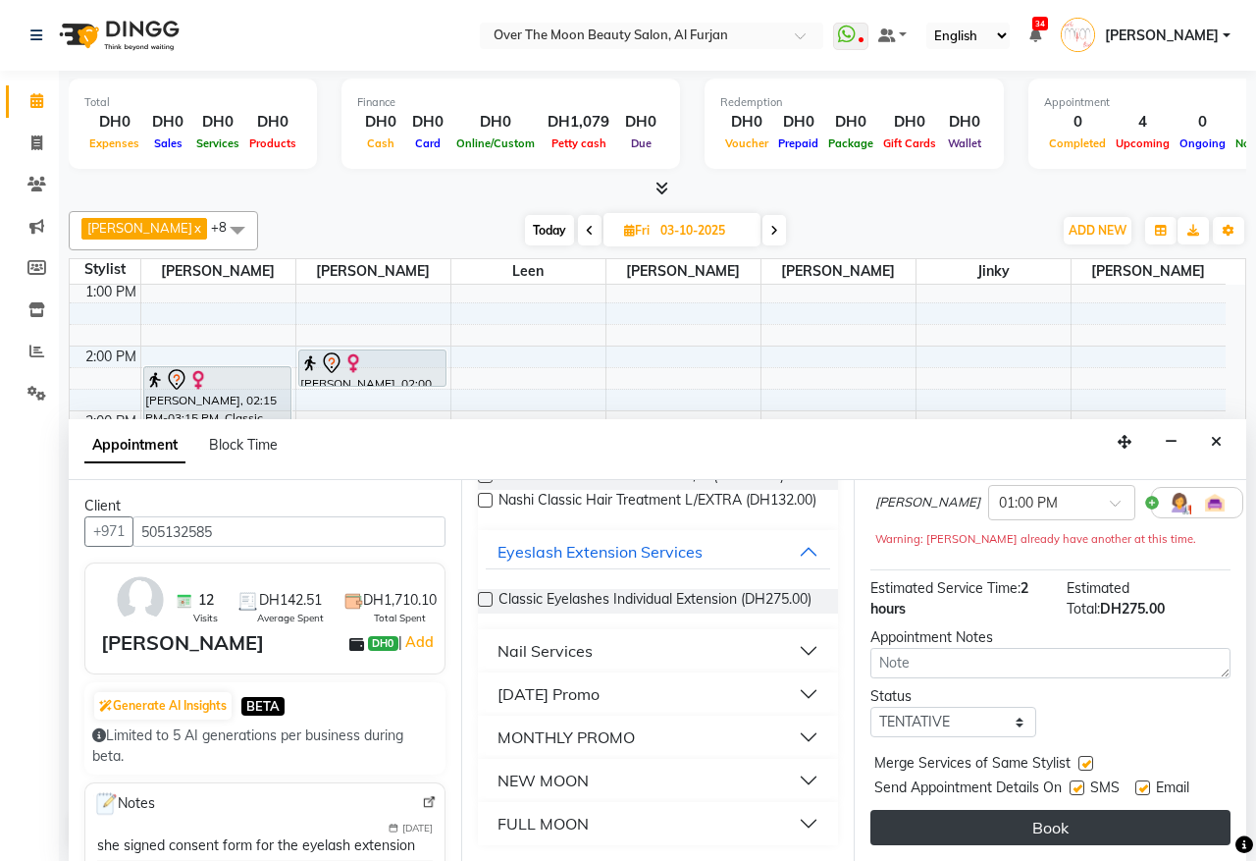
click at [1070, 812] on button "Book" at bounding box center [1051, 827] width 360 height 35
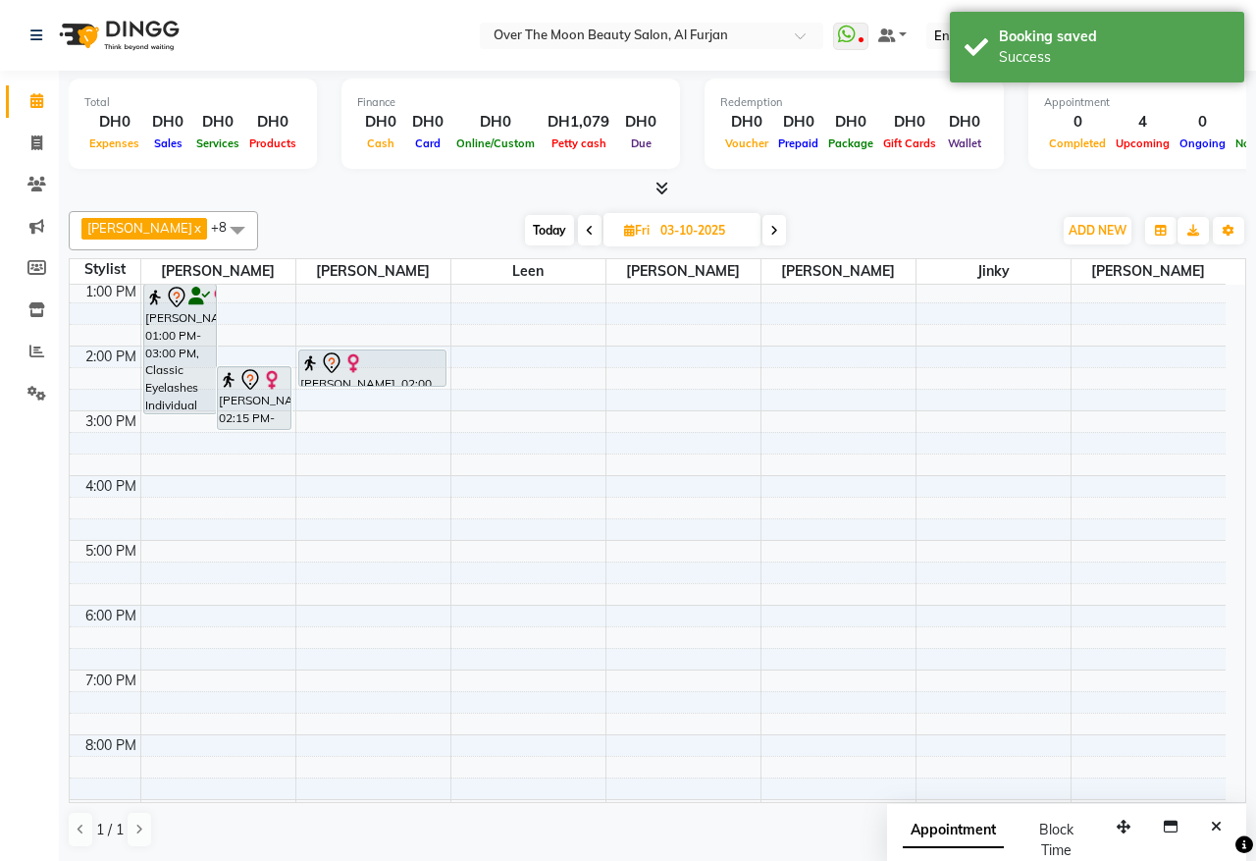
click at [267, 415] on div "Emily, 02:15 PM-03:15 PM, Classic Manicure" at bounding box center [254, 398] width 73 height 62
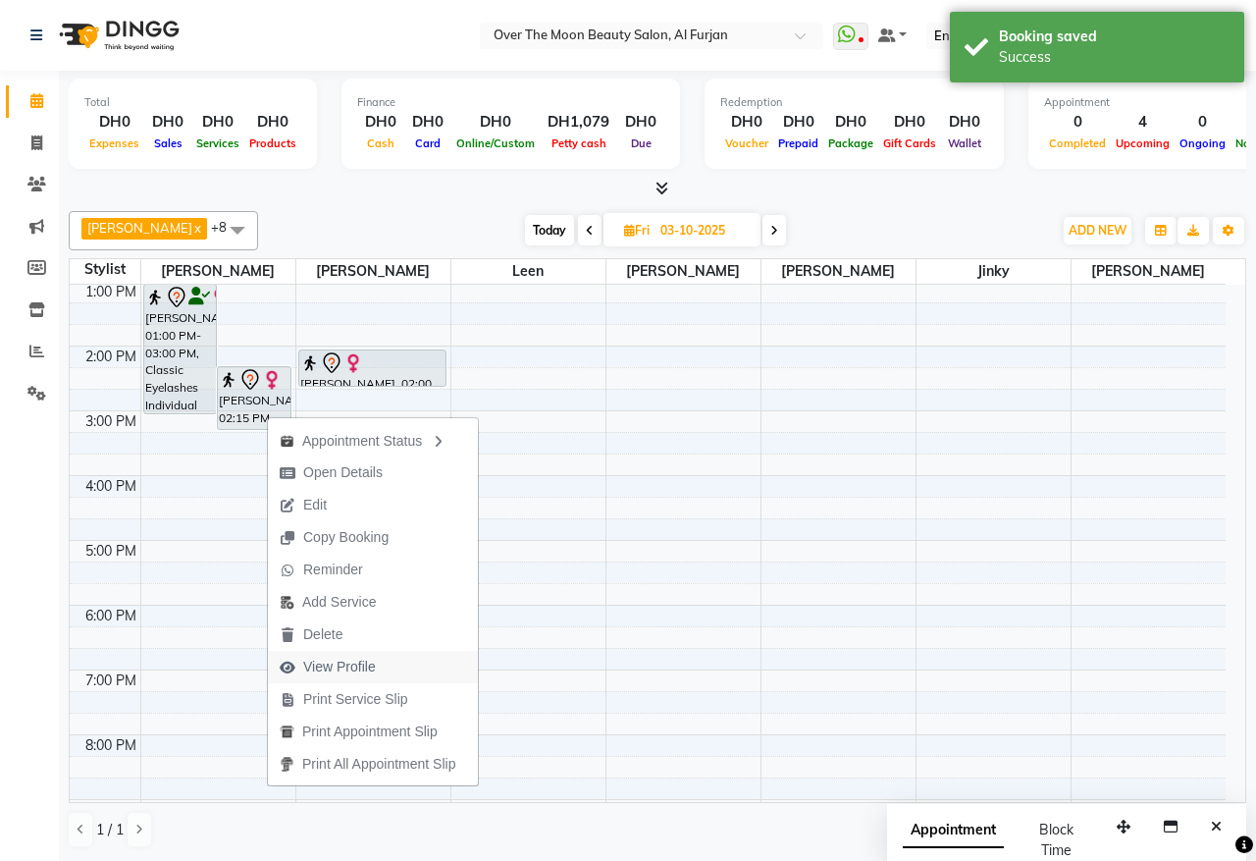
click at [316, 664] on span "View Profile" at bounding box center [339, 667] width 73 height 21
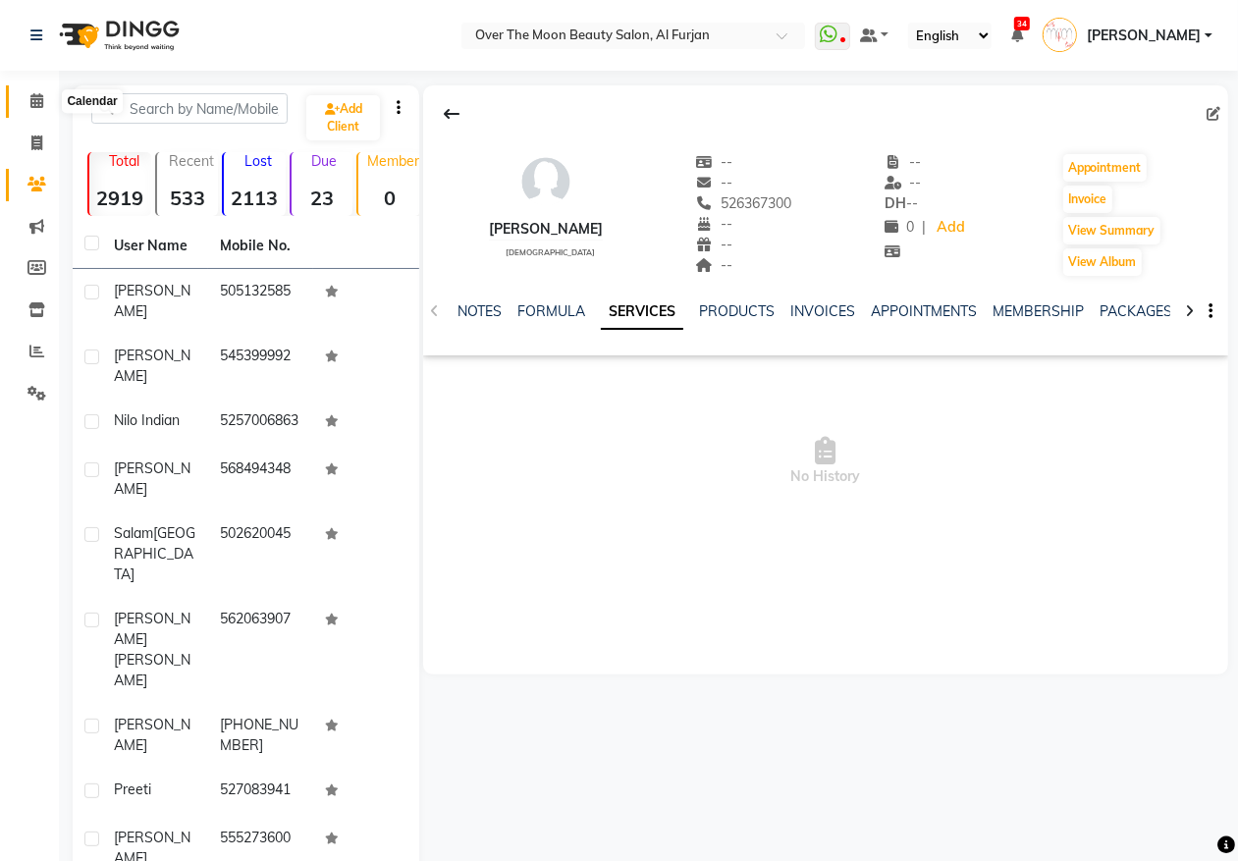
click at [41, 98] on icon at bounding box center [36, 100] width 13 height 15
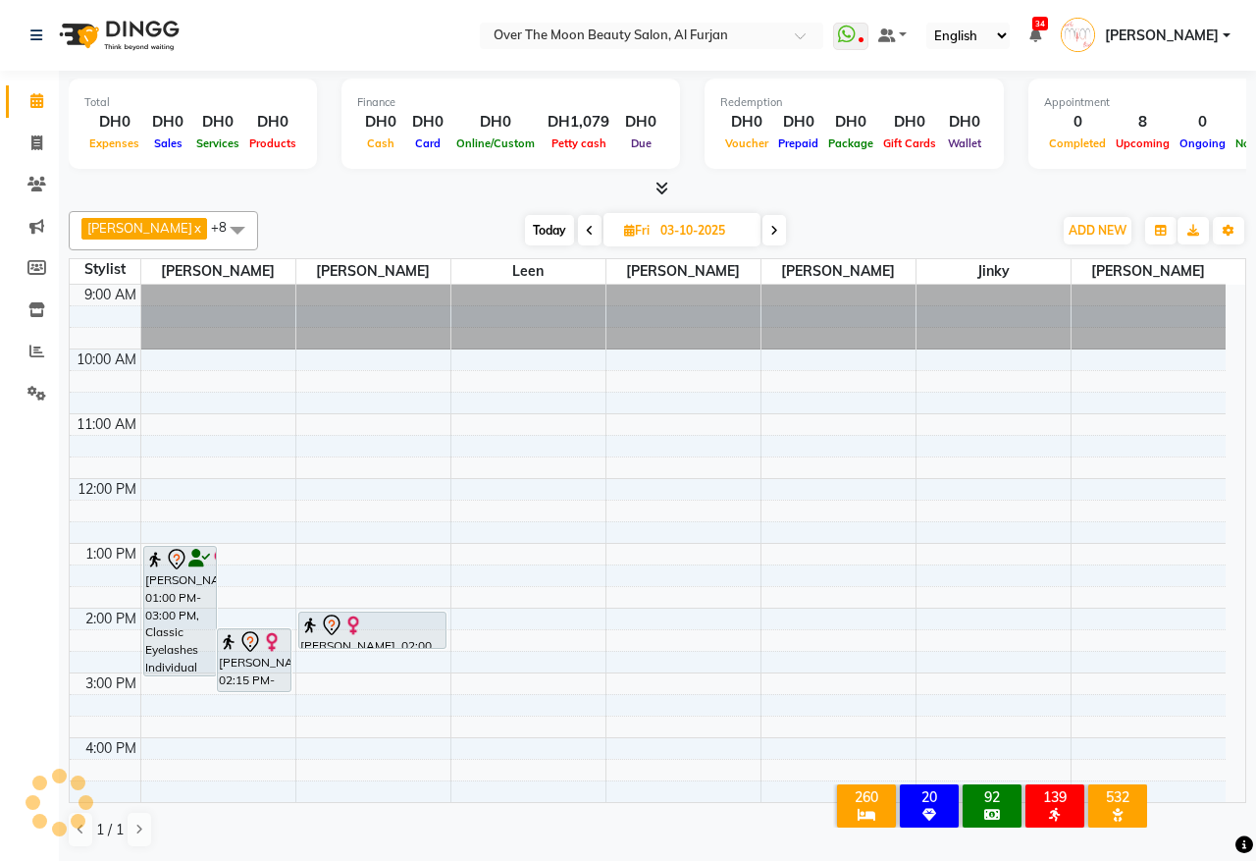
scroll to position [262, 0]
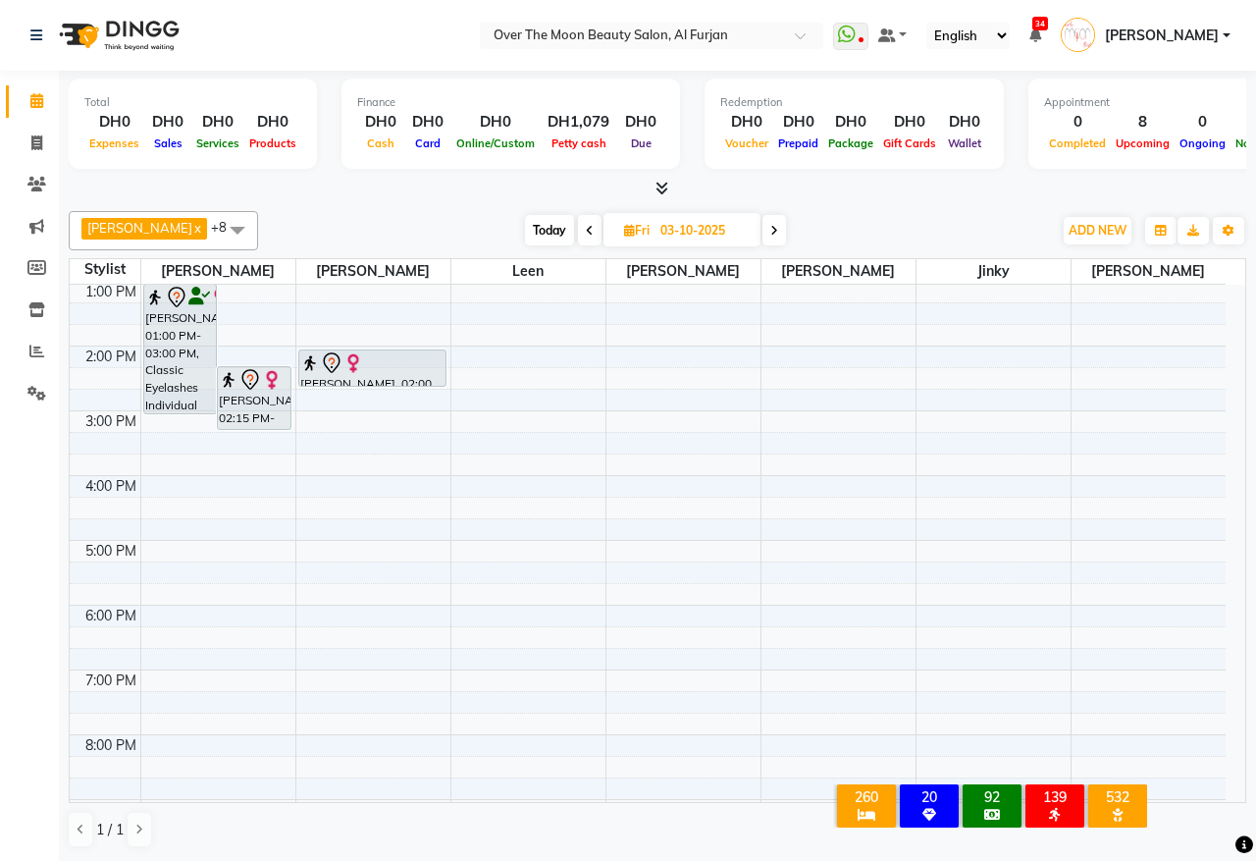
click at [532, 229] on span "Today" at bounding box center [549, 230] width 49 height 30
type input "01-10-2025"
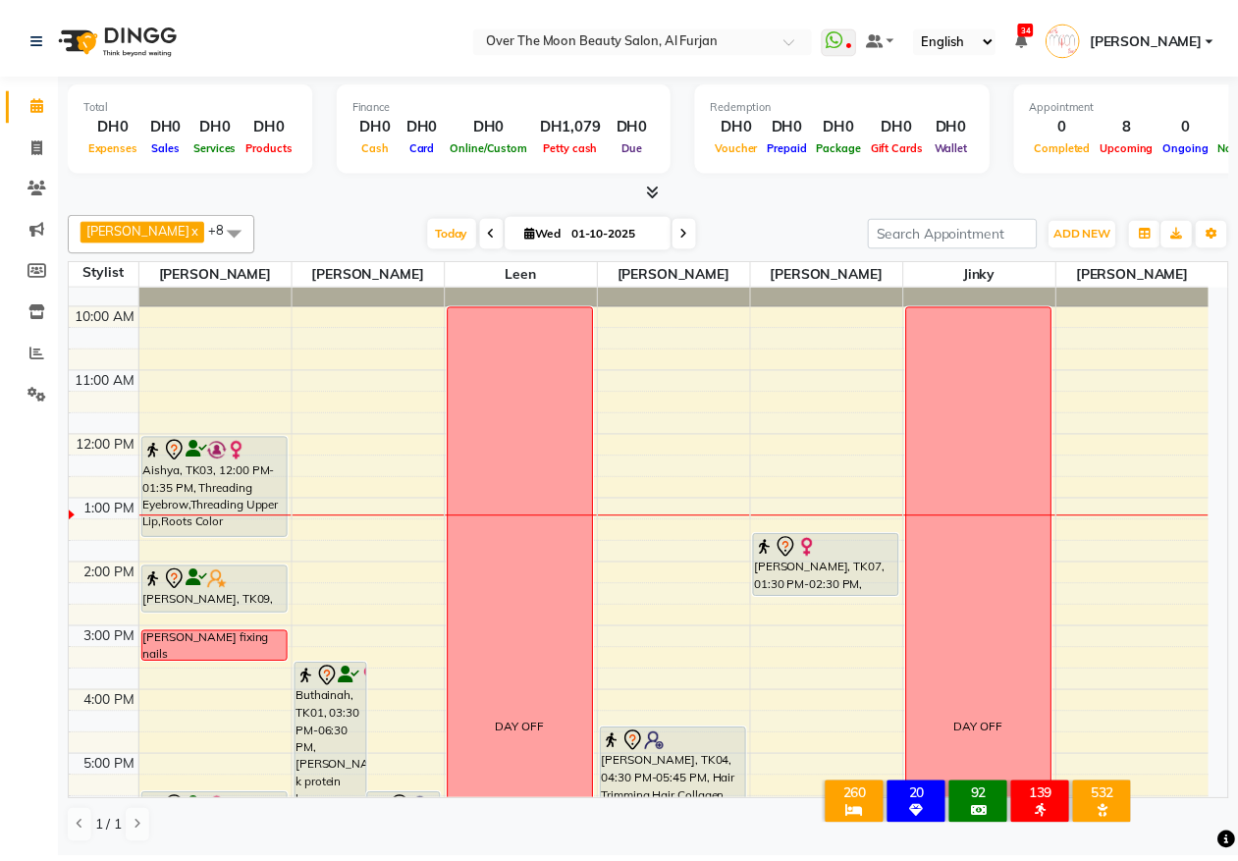
scroll to position [0, 0]
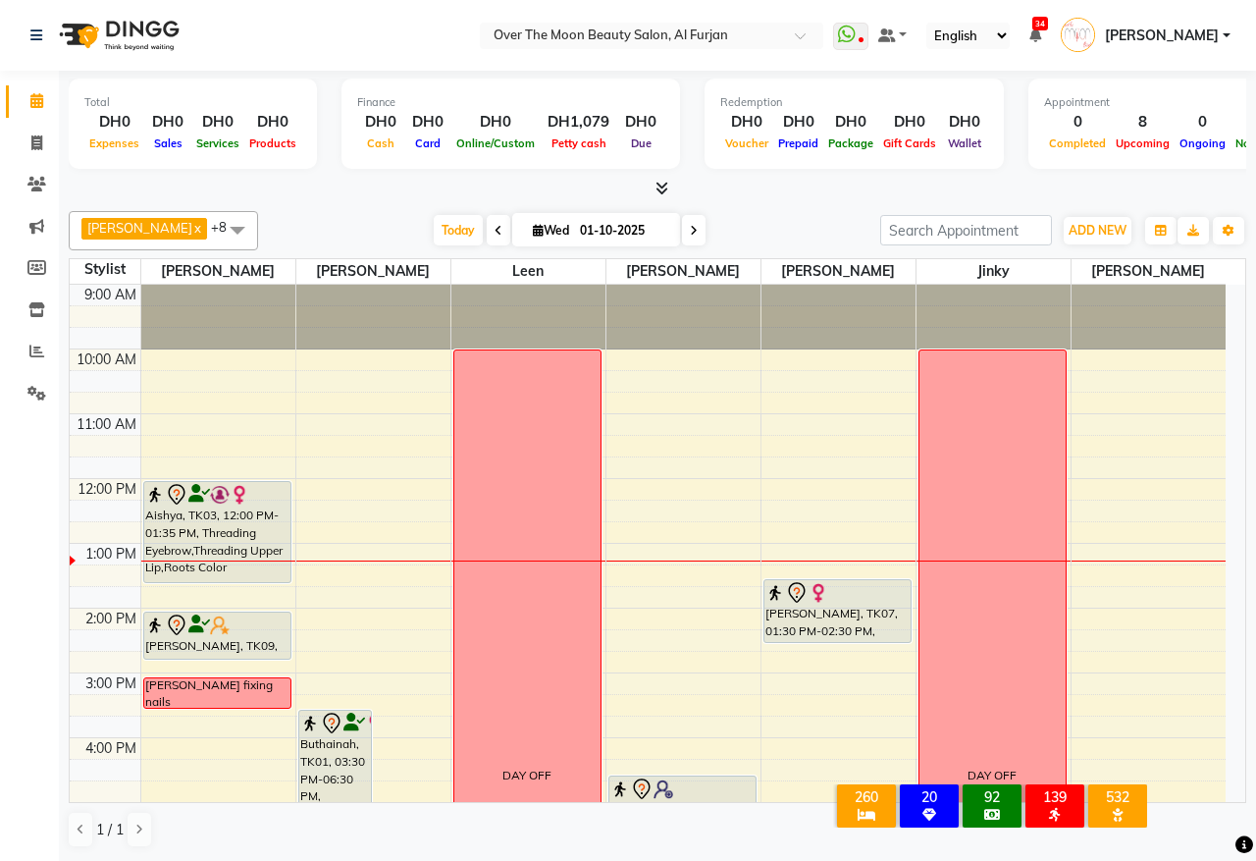
click at [252, 546] on div "Aishya, TK03, 12:00 PM-01:35 PM, Threading Eyebrow,Threading Upper Lip,Roots Co…" at bounding box center [217, 532] width 146 height 100
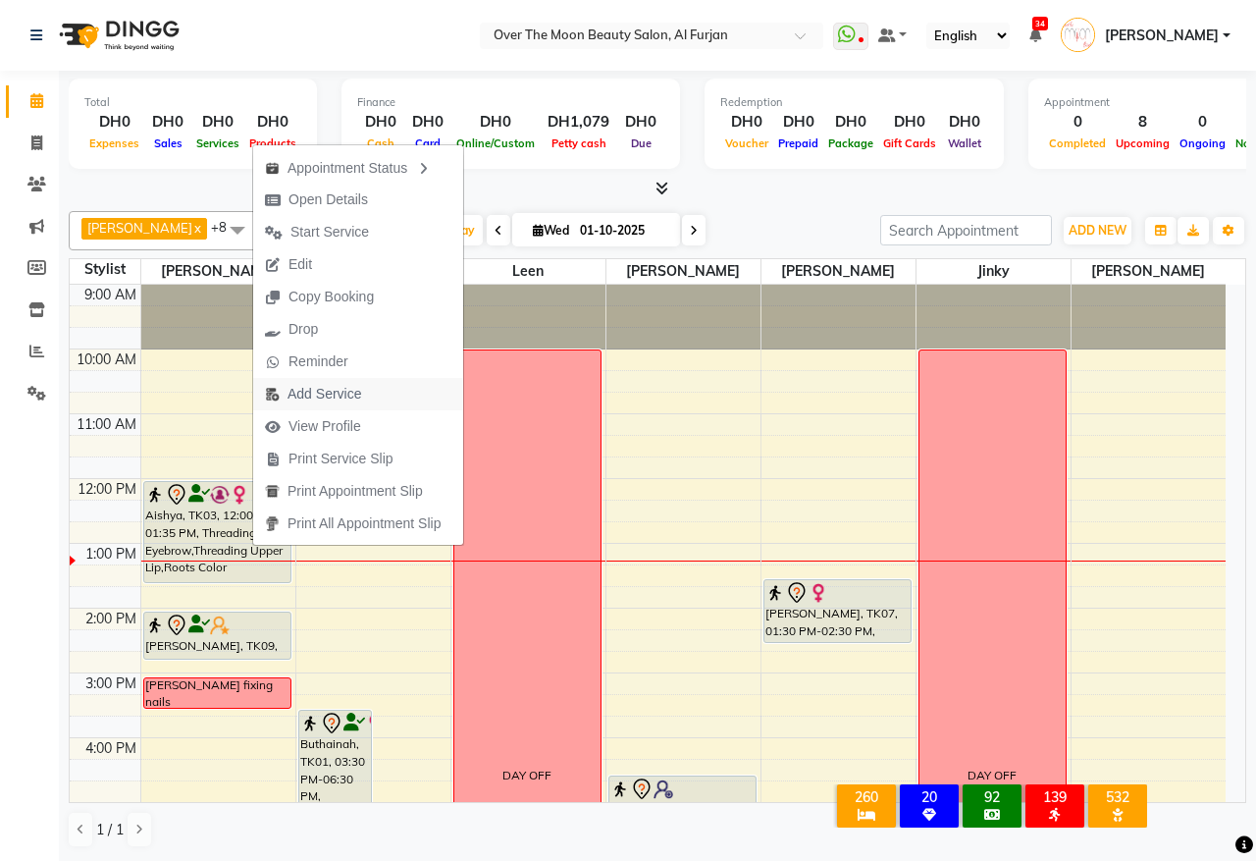
click at [344, 398] on span "Add Service" at bounding box center [325, 394] width 74 height 21
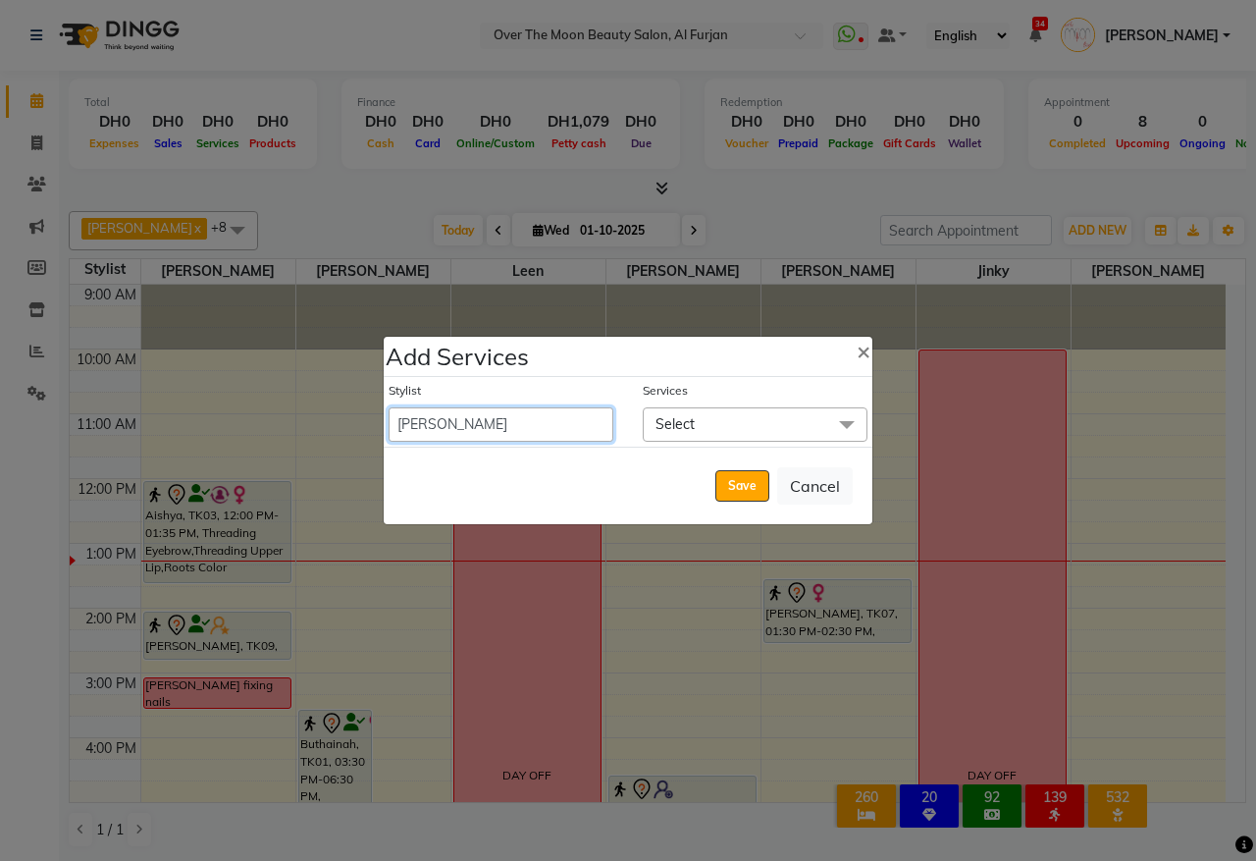
click at [466, 415] on select "Admin Bianca Hadeel Jeewan Jinky Kristi Leen Sabah Sapana William" at bounding box center [501, 424] width 225 height 34
select select "64796"
click at [389, 407] on select "Admin Bianca Hadeel Jeewan Jinky Kristi Leen Sabah Sapana William" at bounding box center [501, 424] width 225 height 34
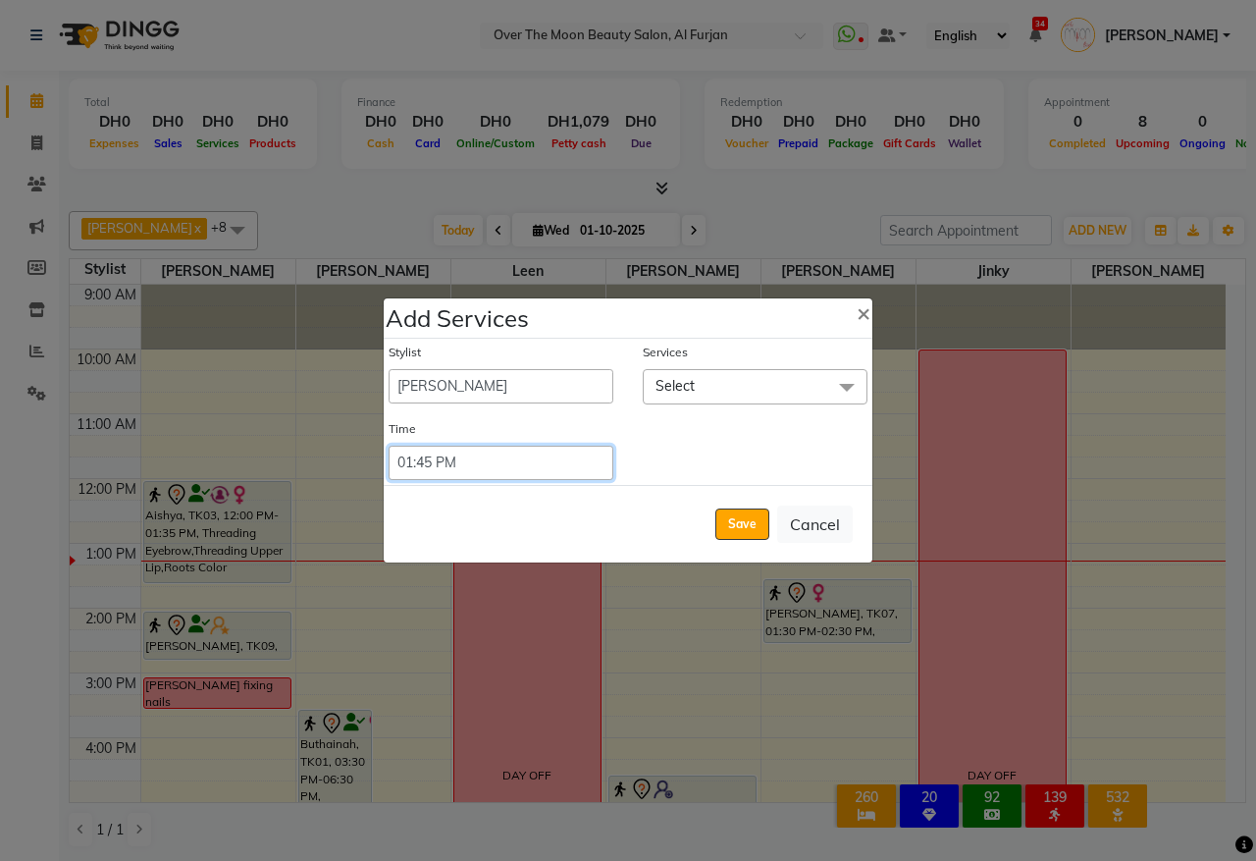
click at [507, 450] on select "Select 09:00 AM 09:15 AM 09:30 AM 09:45 AM 10:00 AM 10:15 AM 10:30 AM 10:45 AM …" at bounding box center [501, 463] width 225 height 34
select select "735"
click at [389, 446] on select "Select 09:00 AM 09:15 AM 09:30 AM 09:45 AM 10:00 AM 10:15 AM 10:30 AM 10:45 AM …" at bounding box center [501, 463] width 225 height 34
click at [754, 371] on span "Select" at bounding box center [755, 386] width 225 height 34
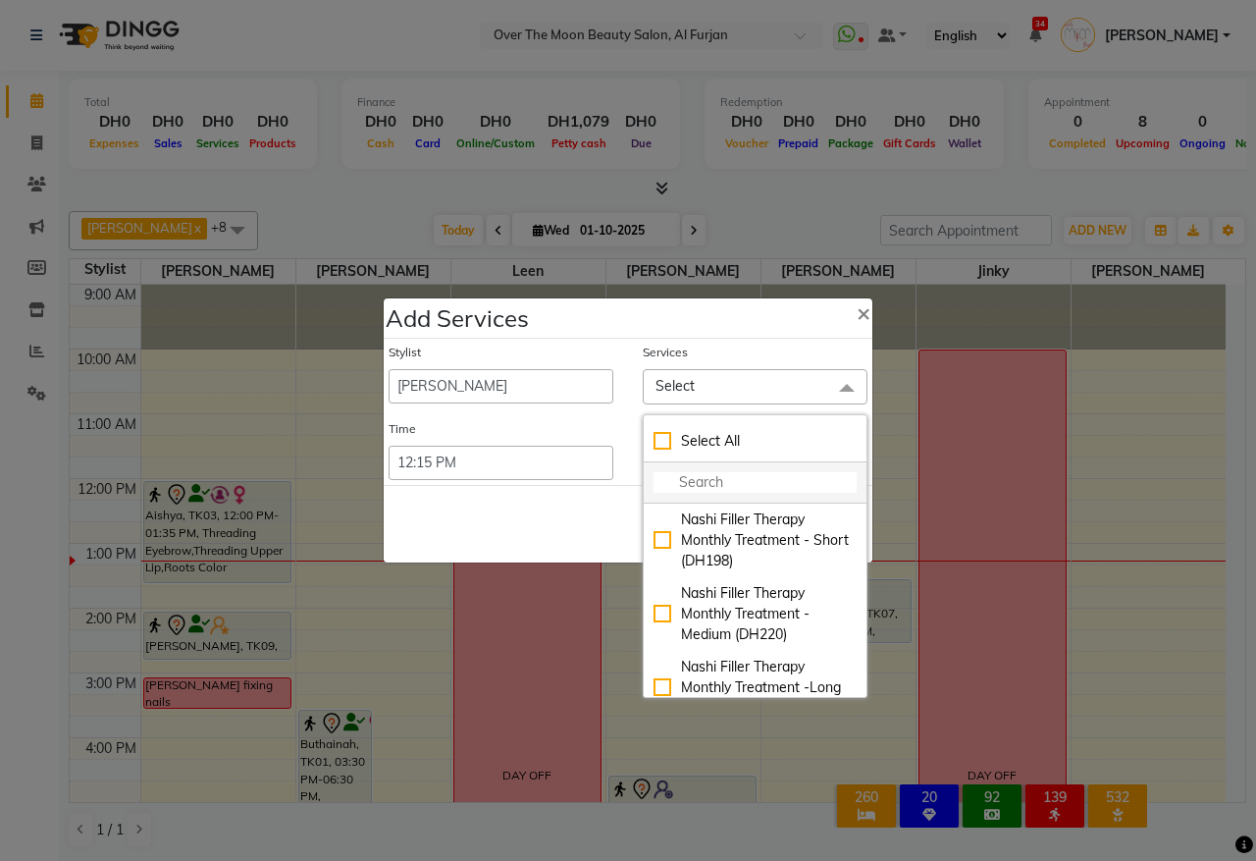
click at [721, 469] on li at bounding box center [755, 482] width 223 height 41
click at [663, 466] on li at bounding box center [755, 482] width 223 height 41
click at [668, 474] on input "multiselect-search" at bounding box center [755, 482] width 203 height 21
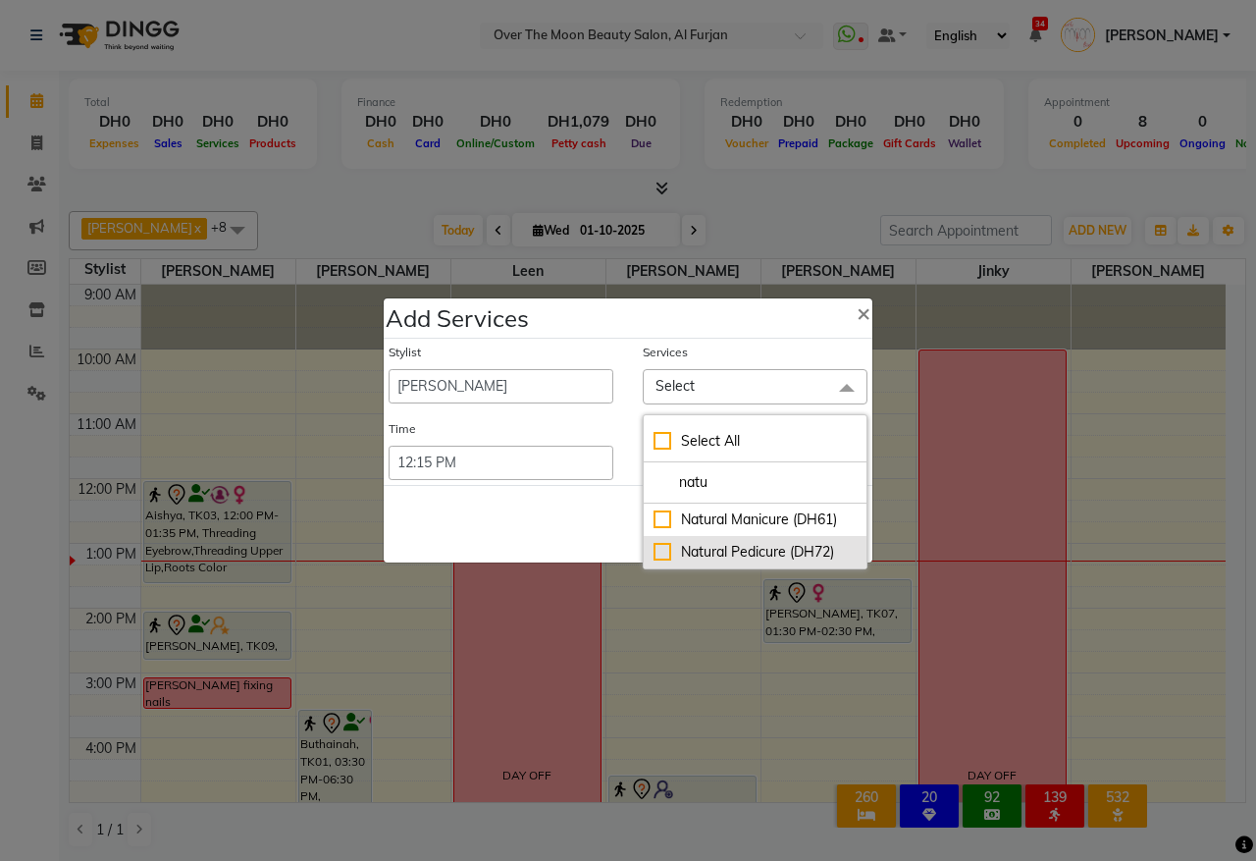
type input "natu"
click at [656, 552] on div "Natural Pedicure (DH72)" at bounding box center [755, 552] width 203 height 21
checkbox input "true"
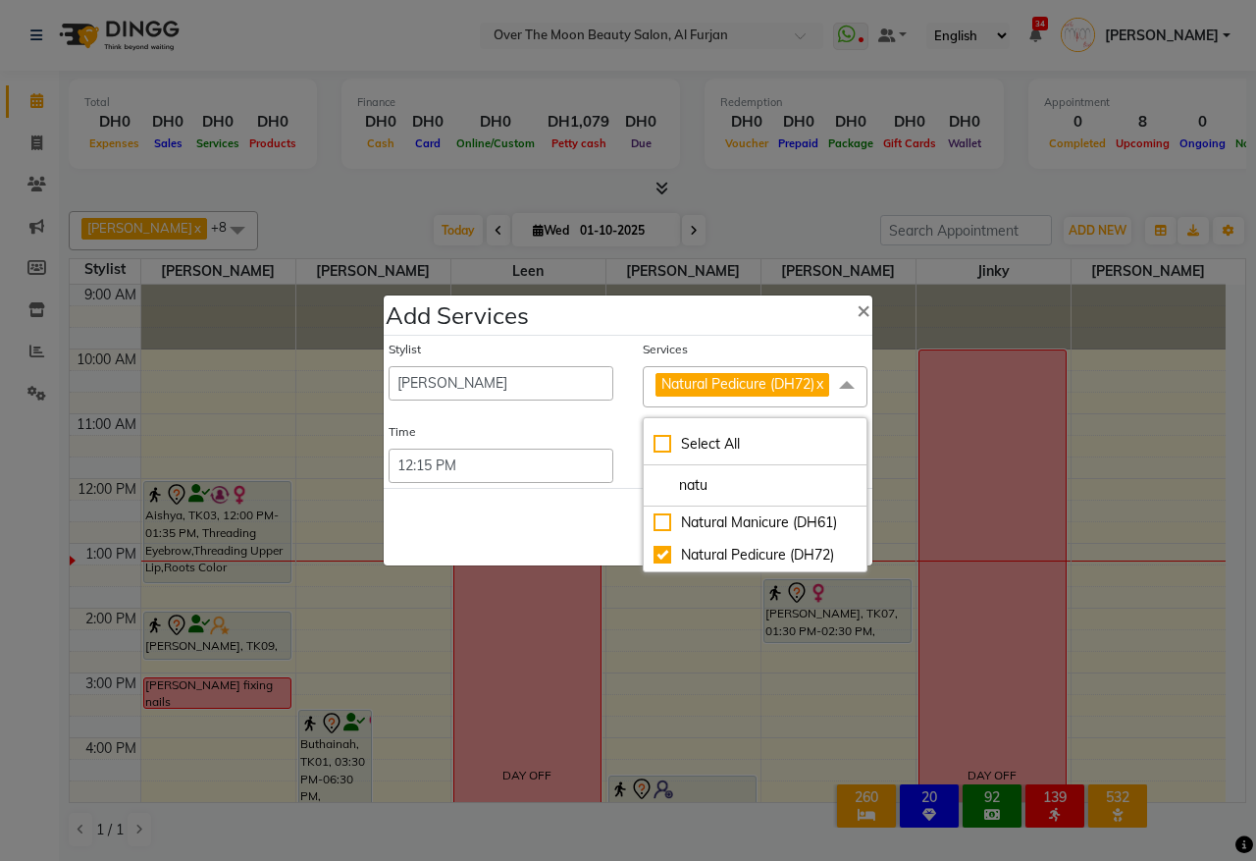
click at [580, 523] on div "Save Cancel" at bounding box center [628, 527] width 489 height 78
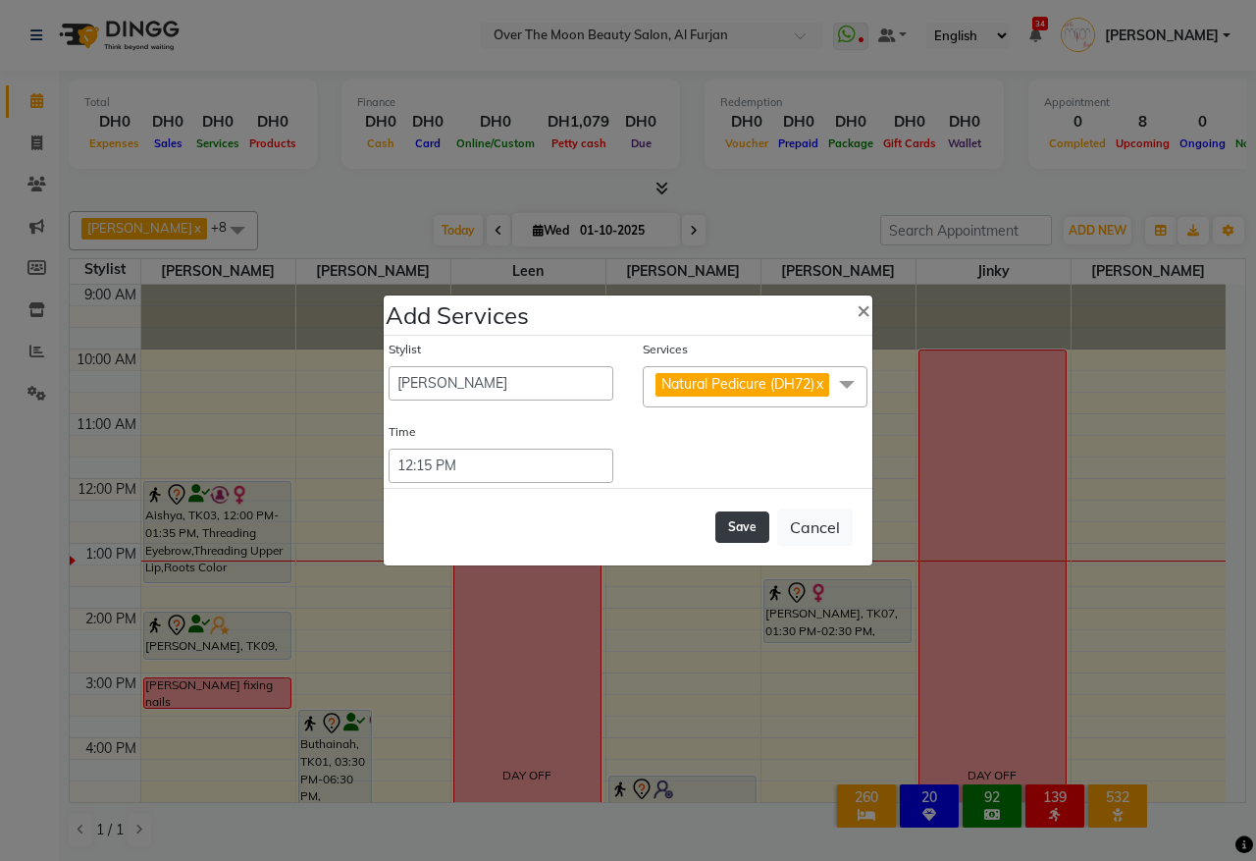
click at [748, 518] on button "Save" at bounding box center [743, 526] width 54 height 31
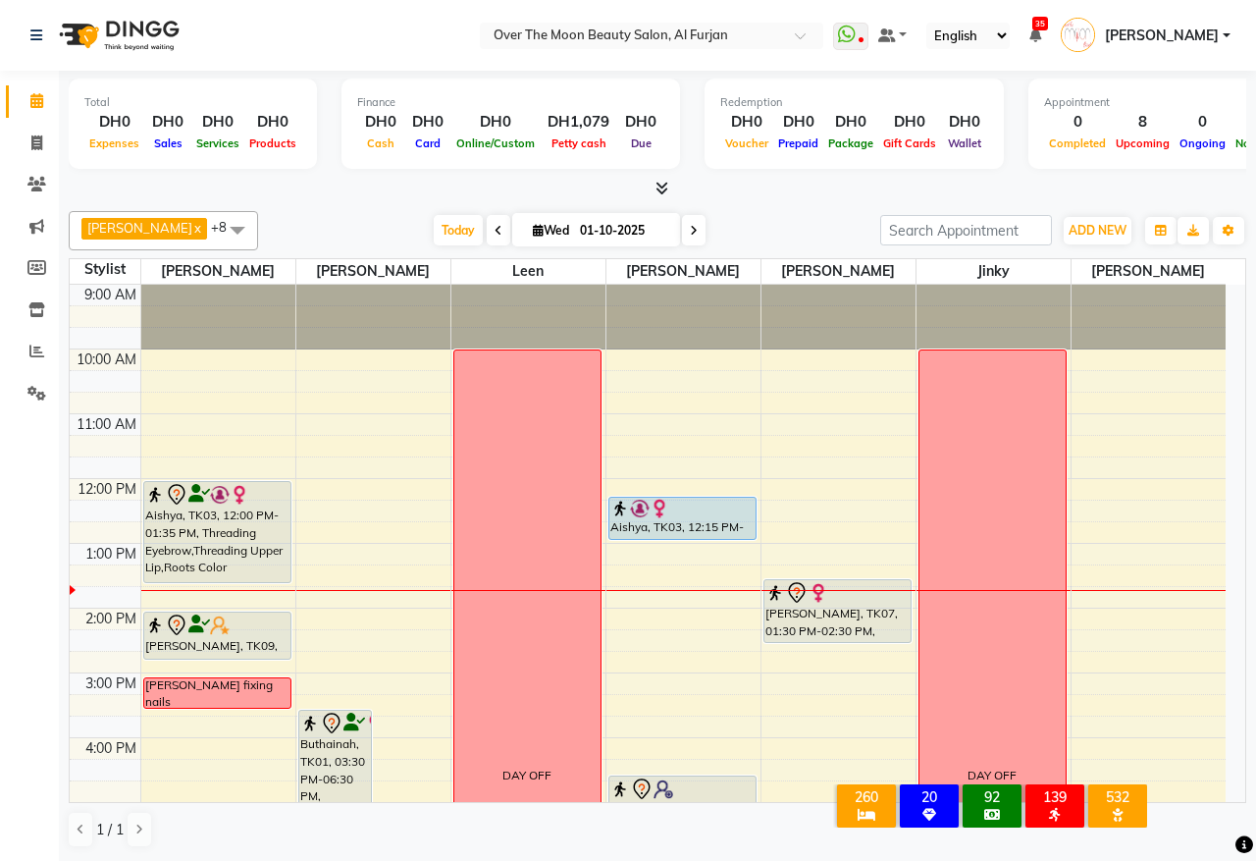
click at [252, 533] on div "Aishya, TK03, 12:00 PM-01:35 PM, Threading Eyebrow,Threading Upper Lip,Roots Co…" at bounding box center [217, 532] width 146 height 100
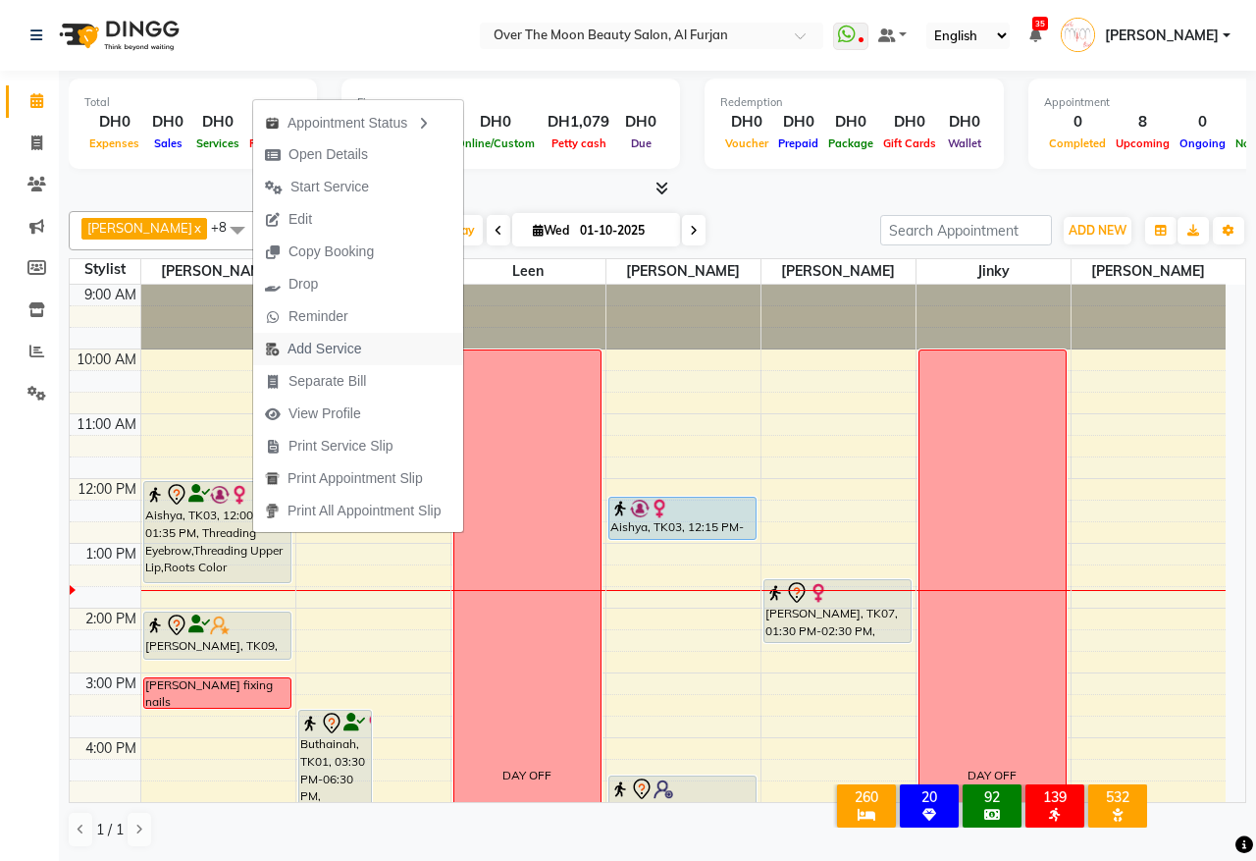
click at [314, 337] on span "Add Service" at bounding box center [313, 349] width 120 height 32
select select "20146"
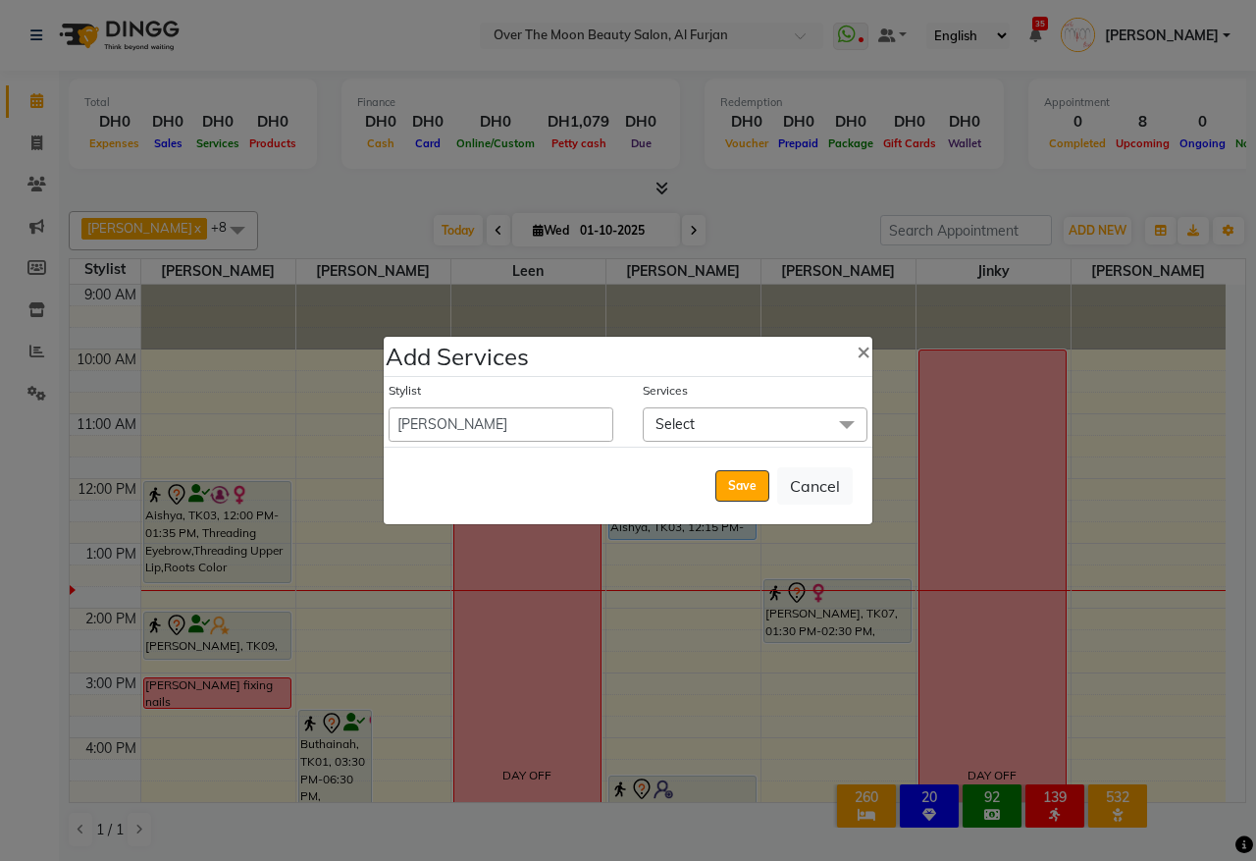
click at [717, 413] on span "Select" at bounding box center [755, 424] width 225 height 34
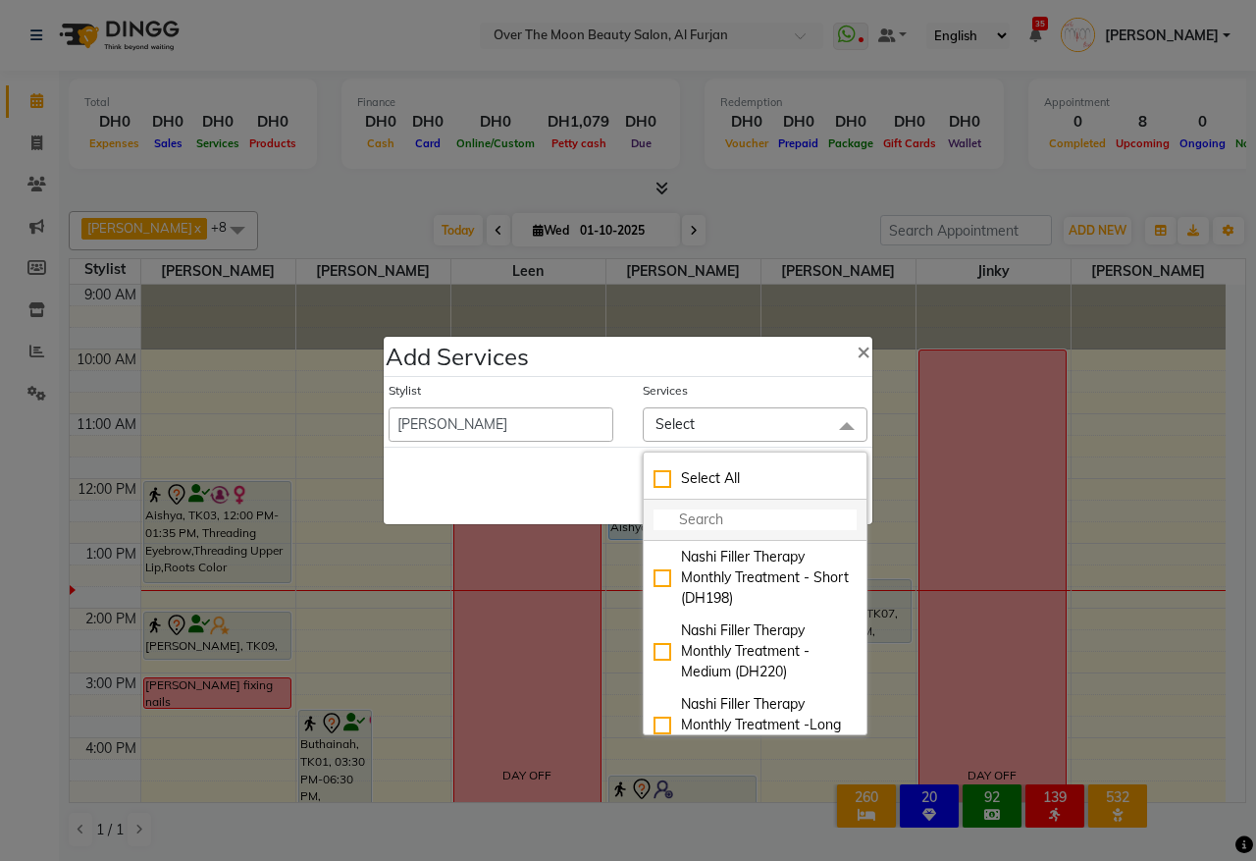
click at [708, 520] on input "multiselect-search" at bounding box center [755, 519] width 203 height 21
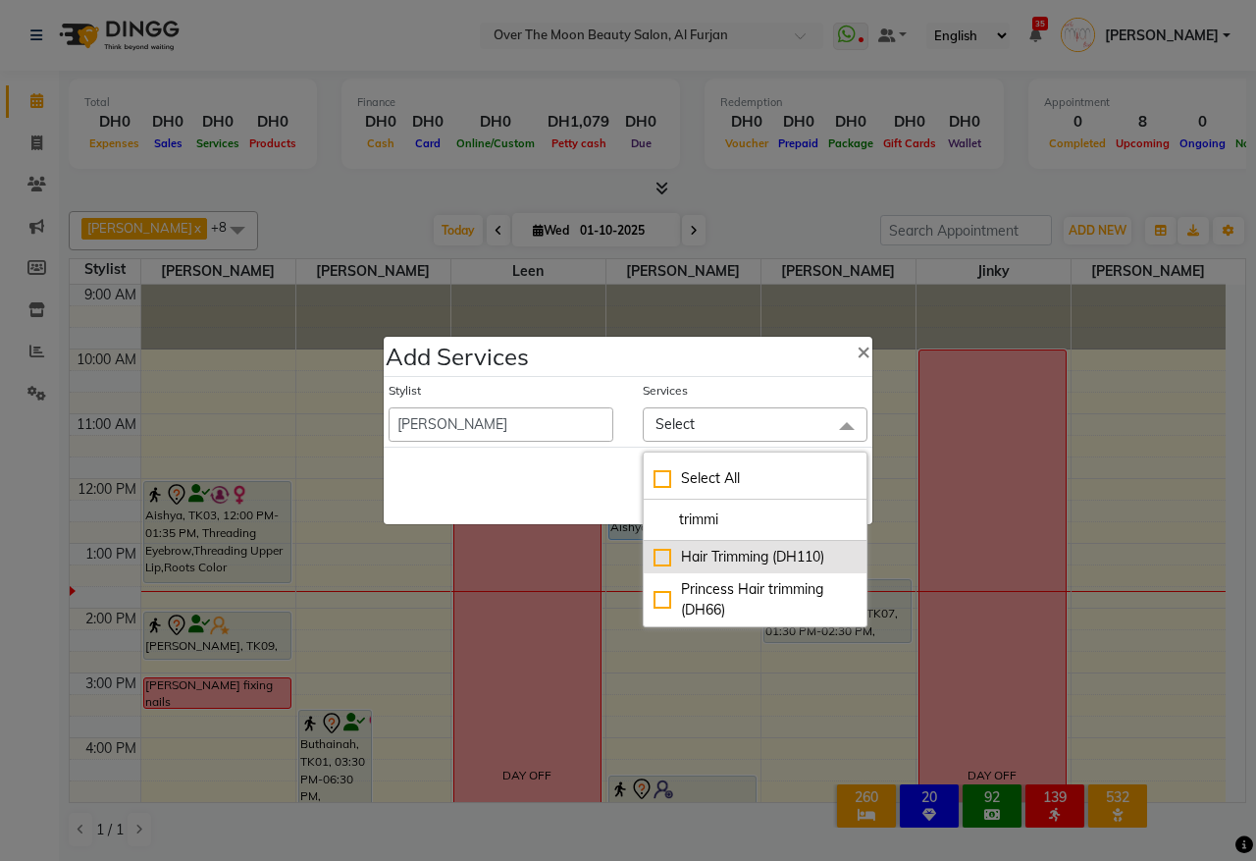
type input "trimmi"
click at [659, 553] on div "Hair Trimming (DH110)" at bounding box center [755, 557] width 203 height 21
checkbox input "true"
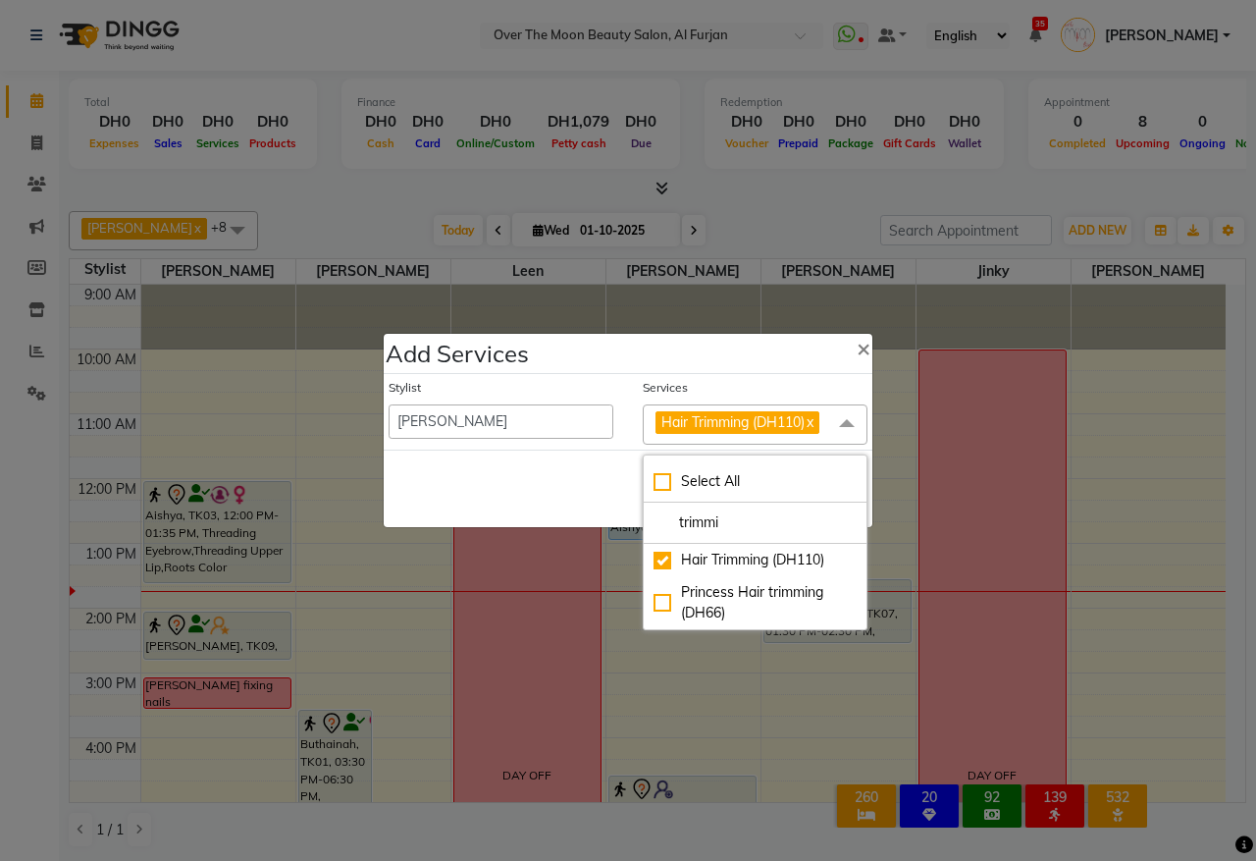
click at [562, 499] on div "Save Cancel" at bounding box center [628, 489] width 489 height 78
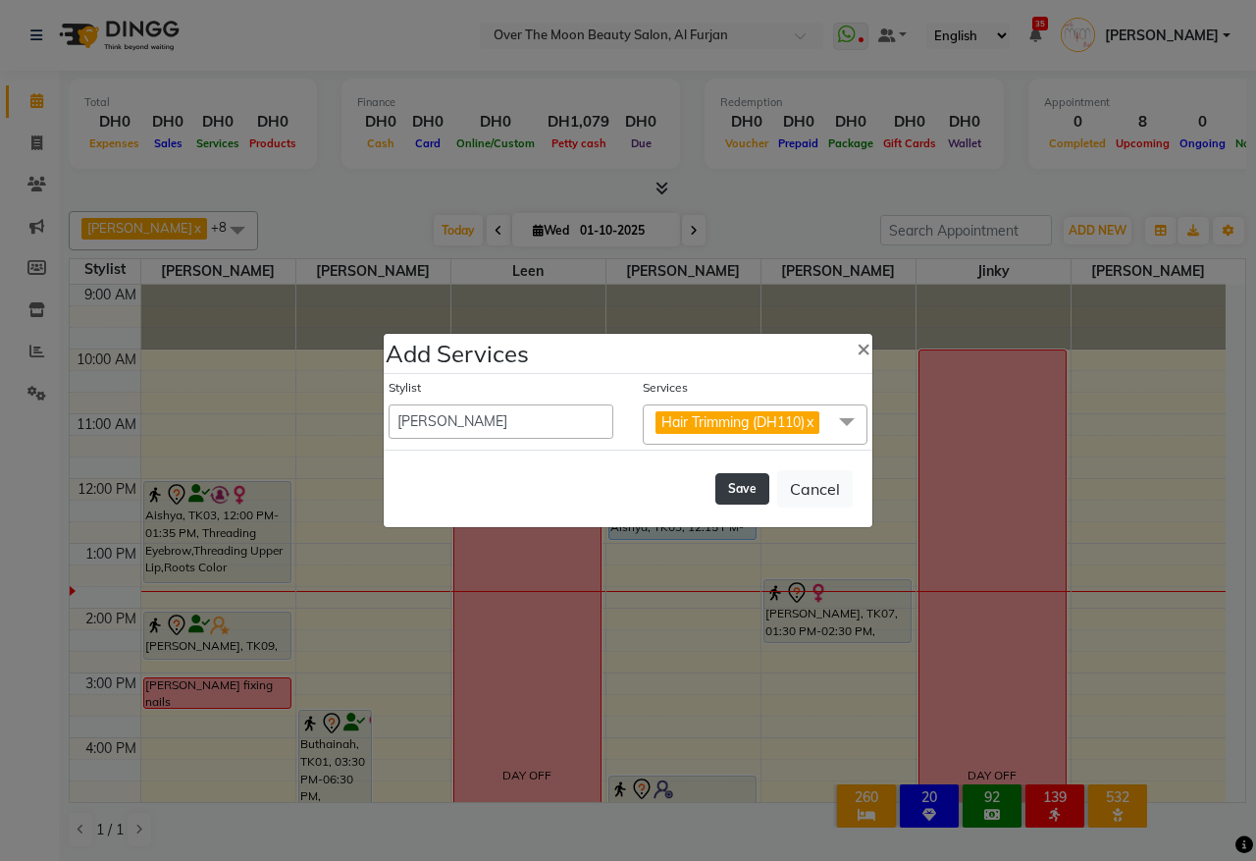
click at [741, 481] on button "Save" at bounding box center [743, 488] width 54 height 31
select select "66106"
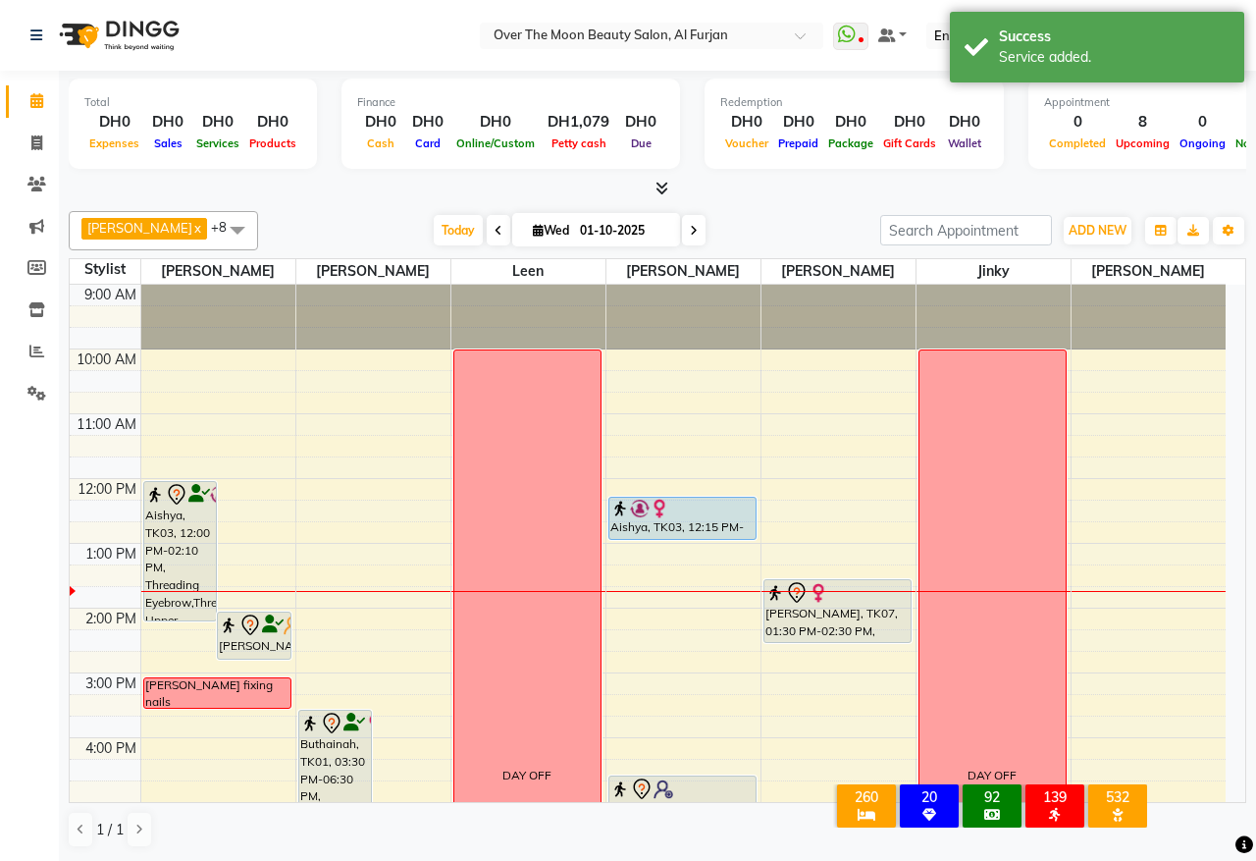
click at [198, 543] on div "Aishya, TK03, 12:00 PM-02:10 PM, Threading Eyebrow,Threading Upper Lip,Roots Co…" at bounding box center [180, 551] width 73 height 138
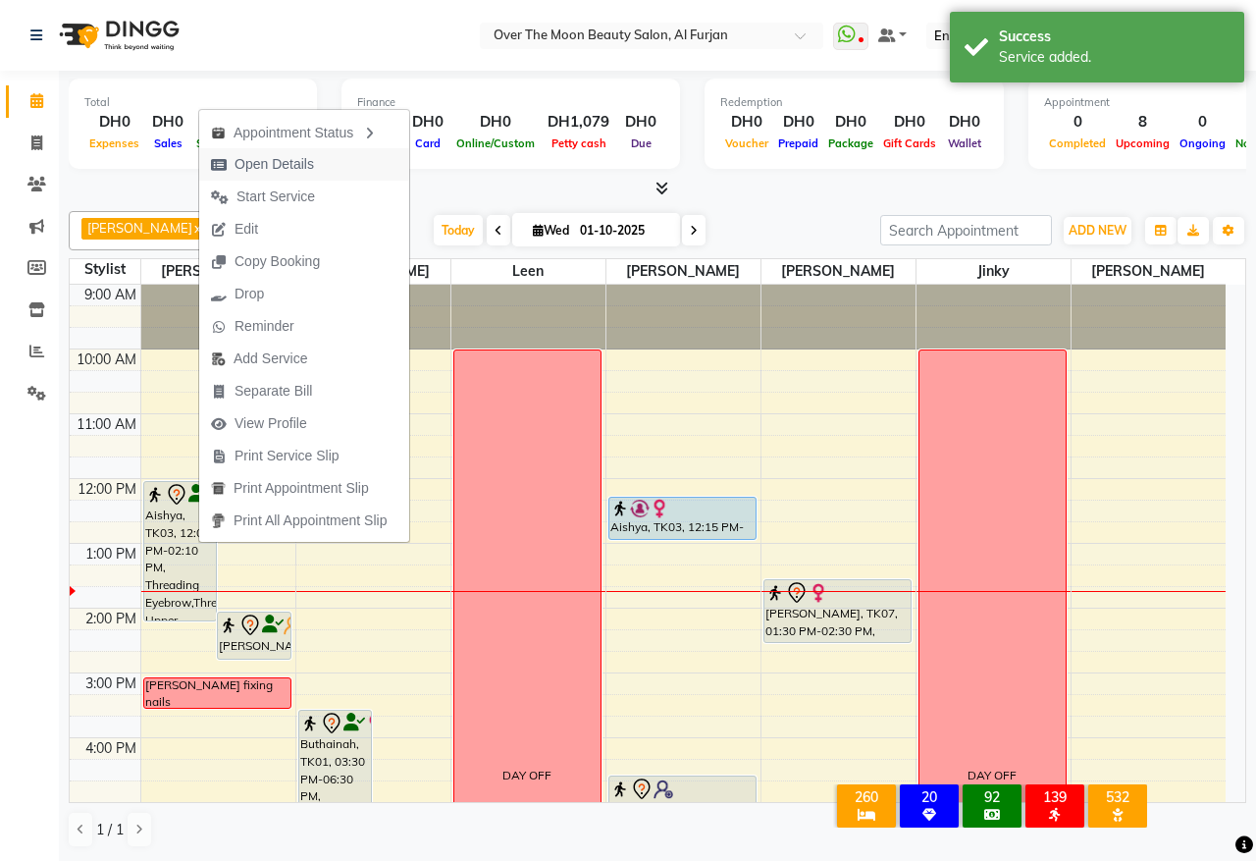
click at [265, 164] on span "Open Details" at bounding box center [275, 164] width 80 height 21
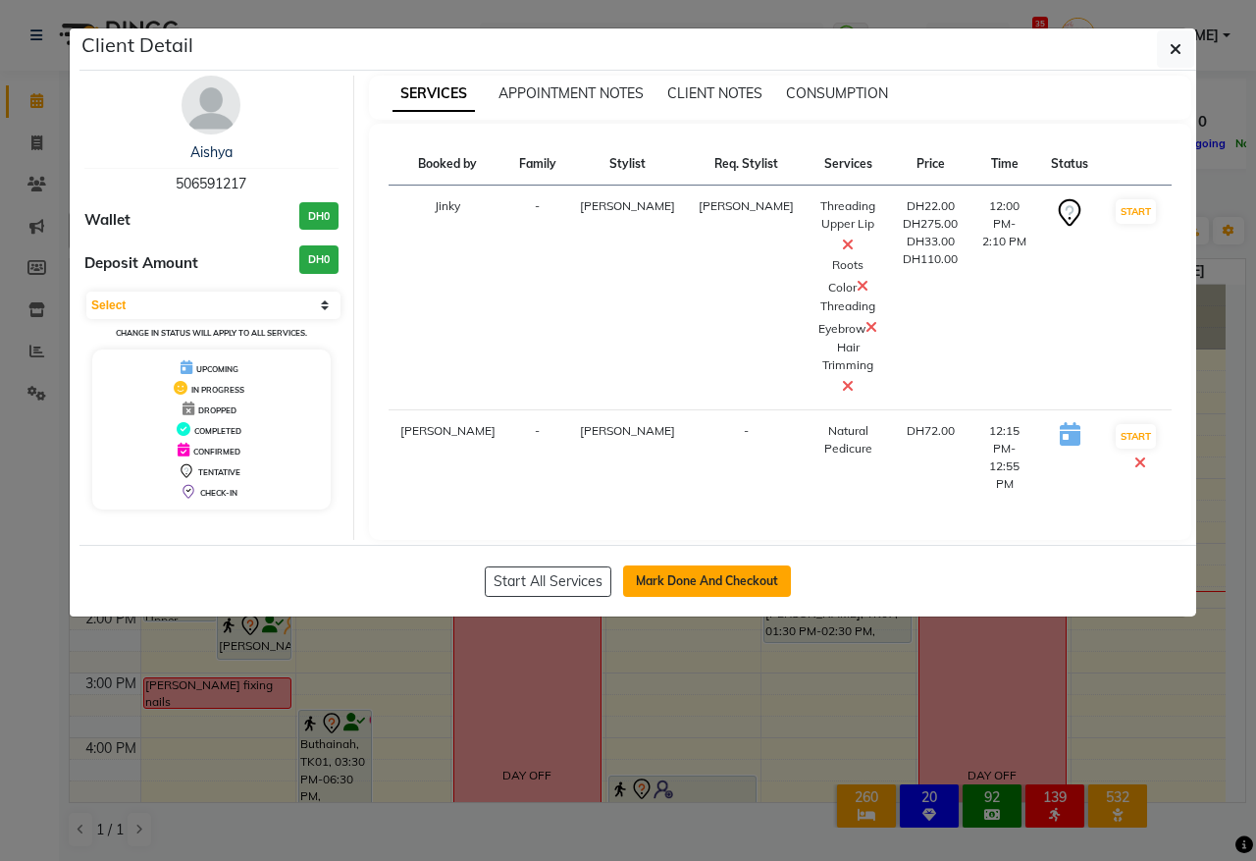
click at [675, 565] on button "Mark Done And Checkout" at bounding box center [707, 580] width 168 height 31
select select "service"
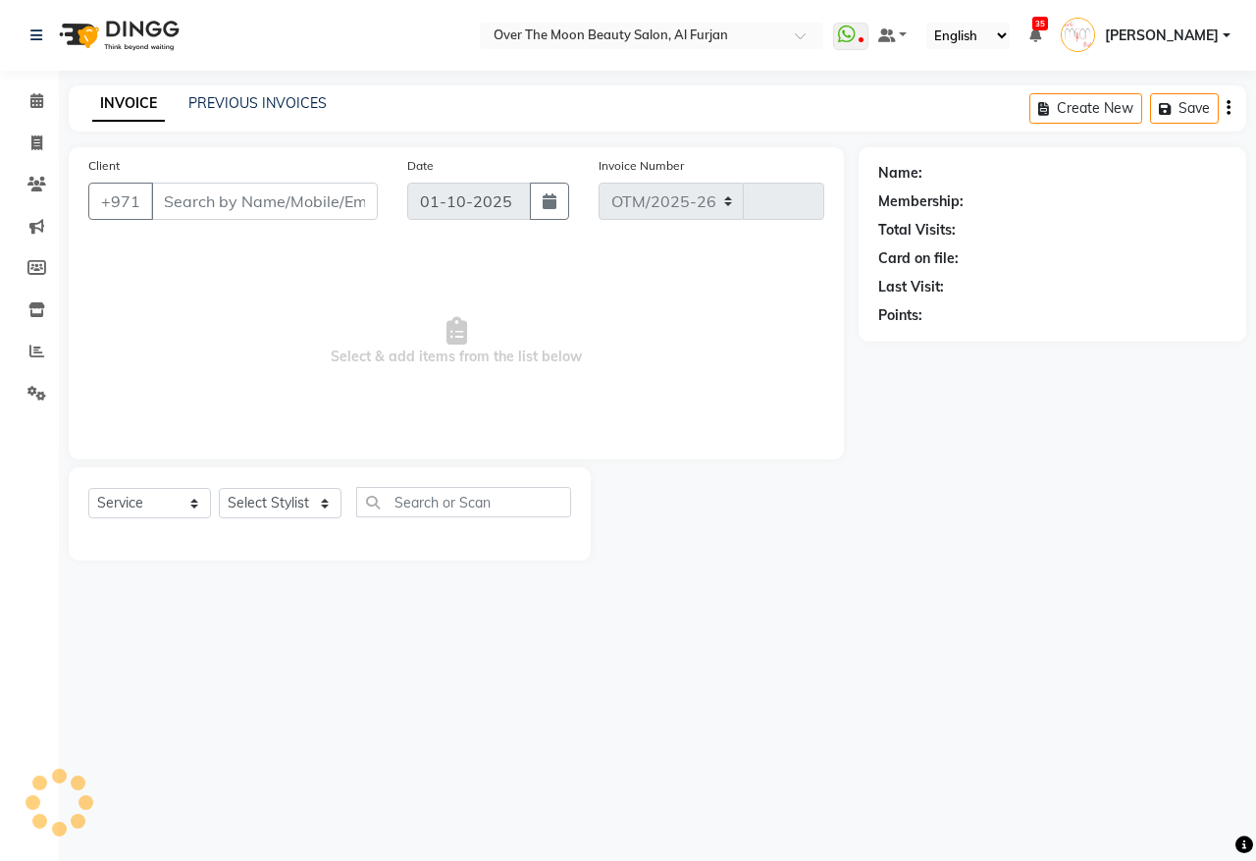
select select "3996"
type input "2574"
type input "506591217"
select select "64796"
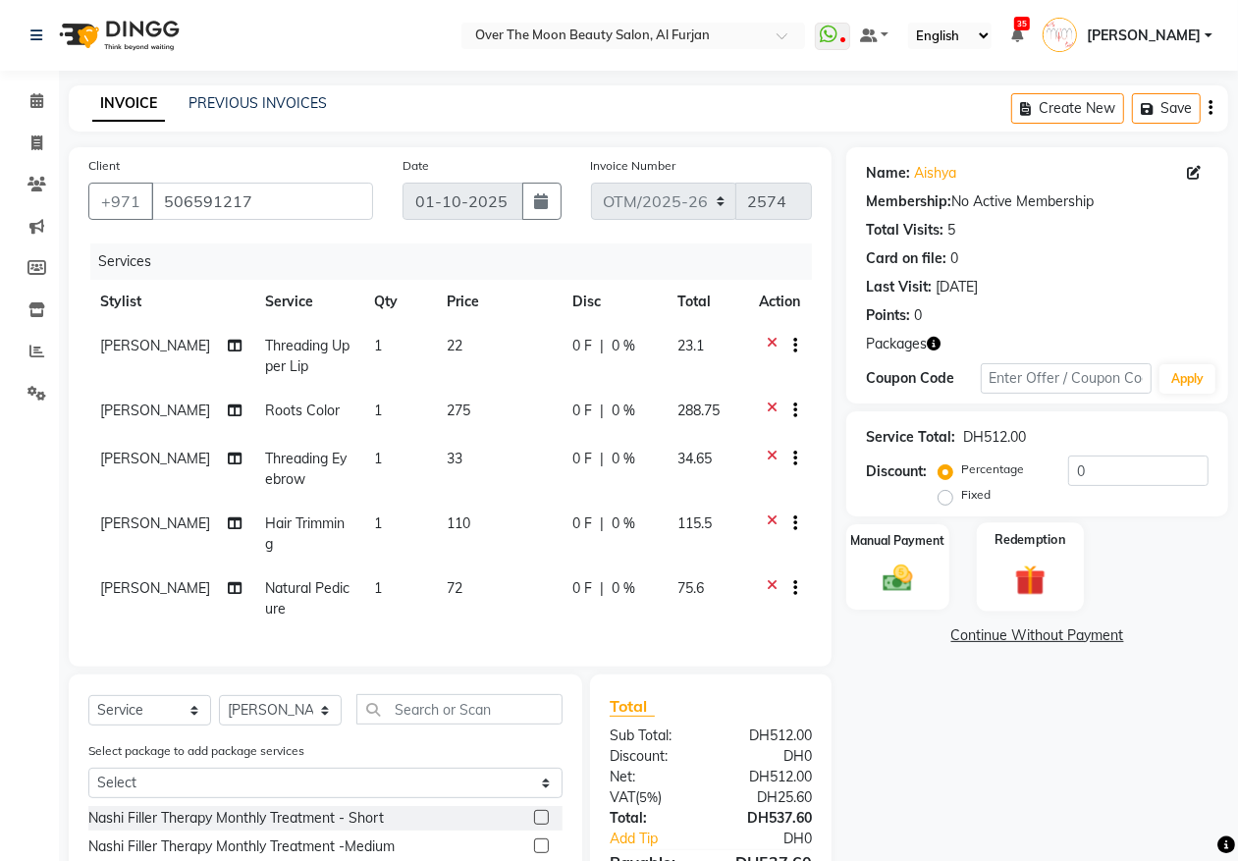
click at [1024, 569] on img at bounding box center [1029, 579] width 49 height 38
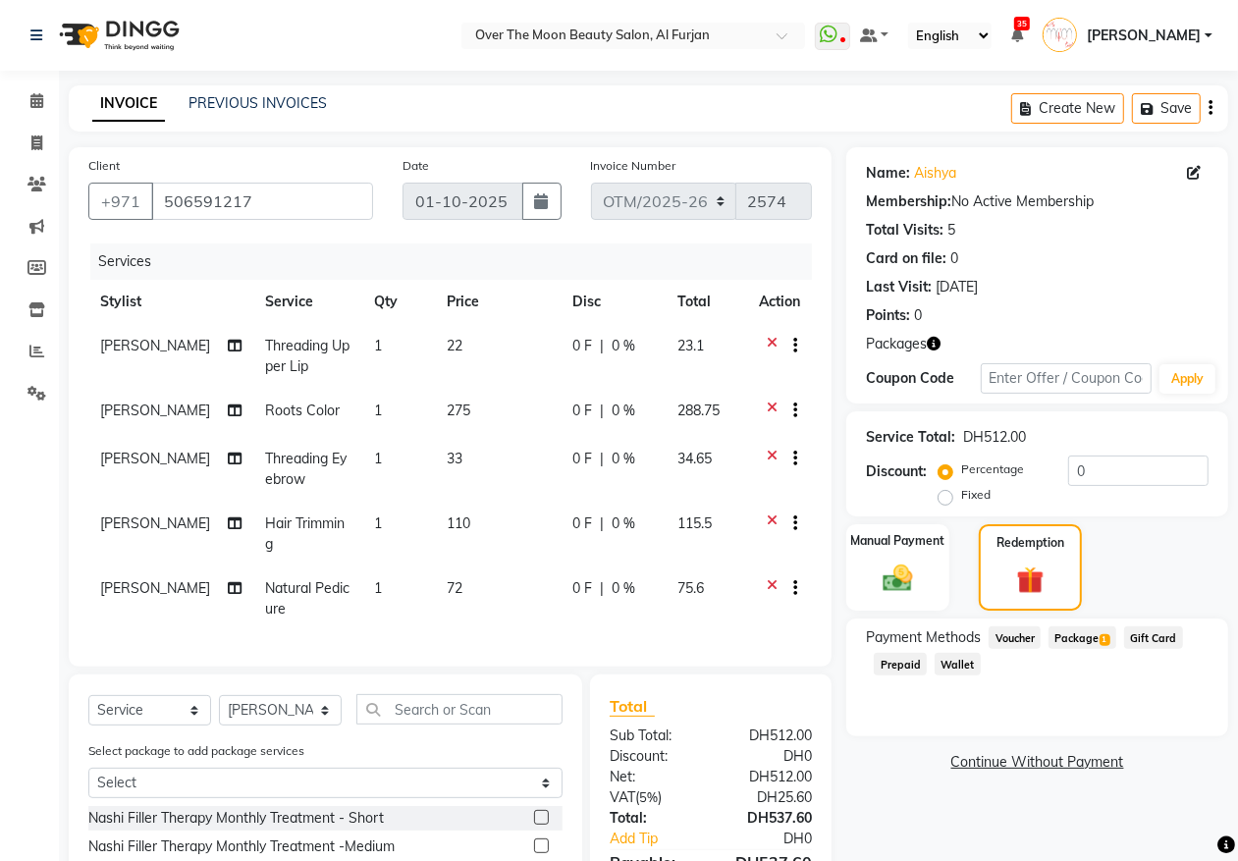
click at [1095, 639] on span "Package 1" at bounding box center [1082, 637] width 68 height 23
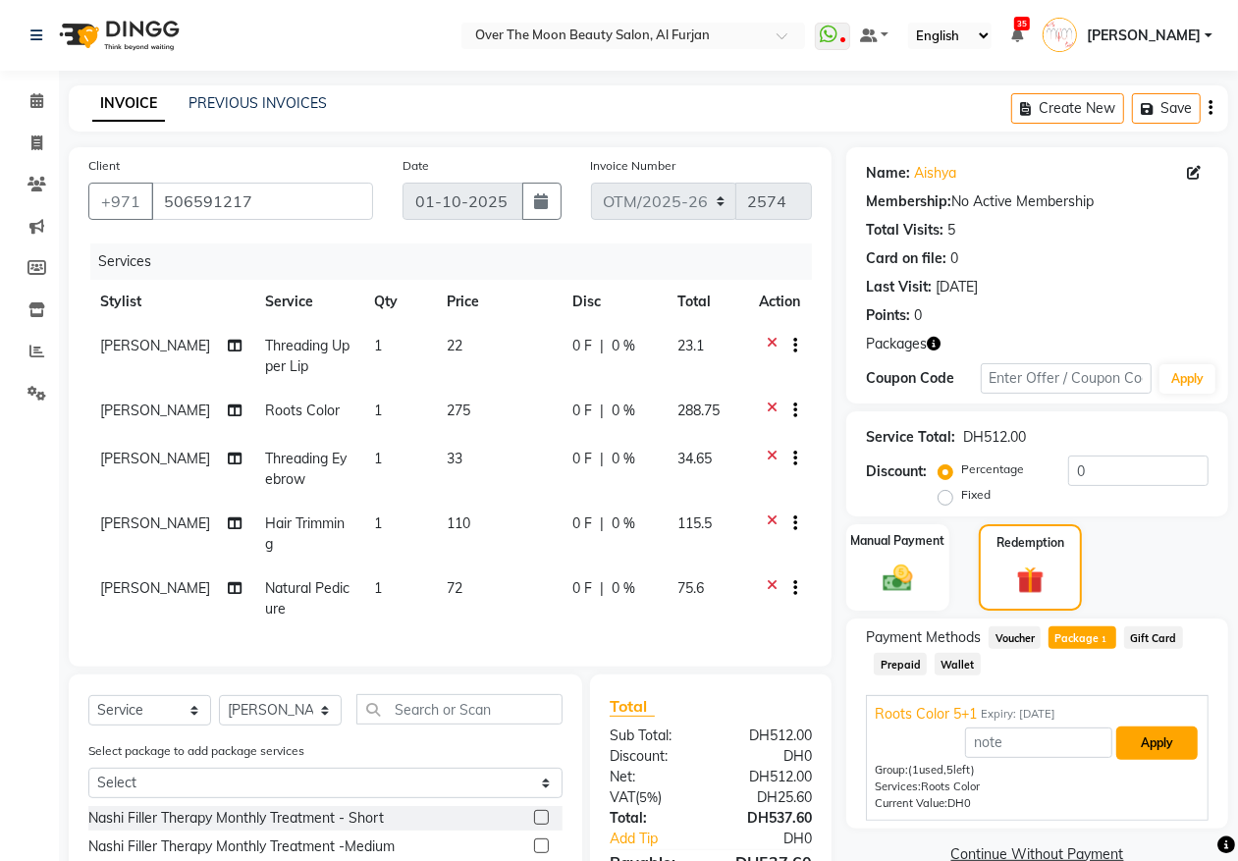
click at [1154, 742] on button "Apply" at bounding box center [1156, 742] width 81 height 33
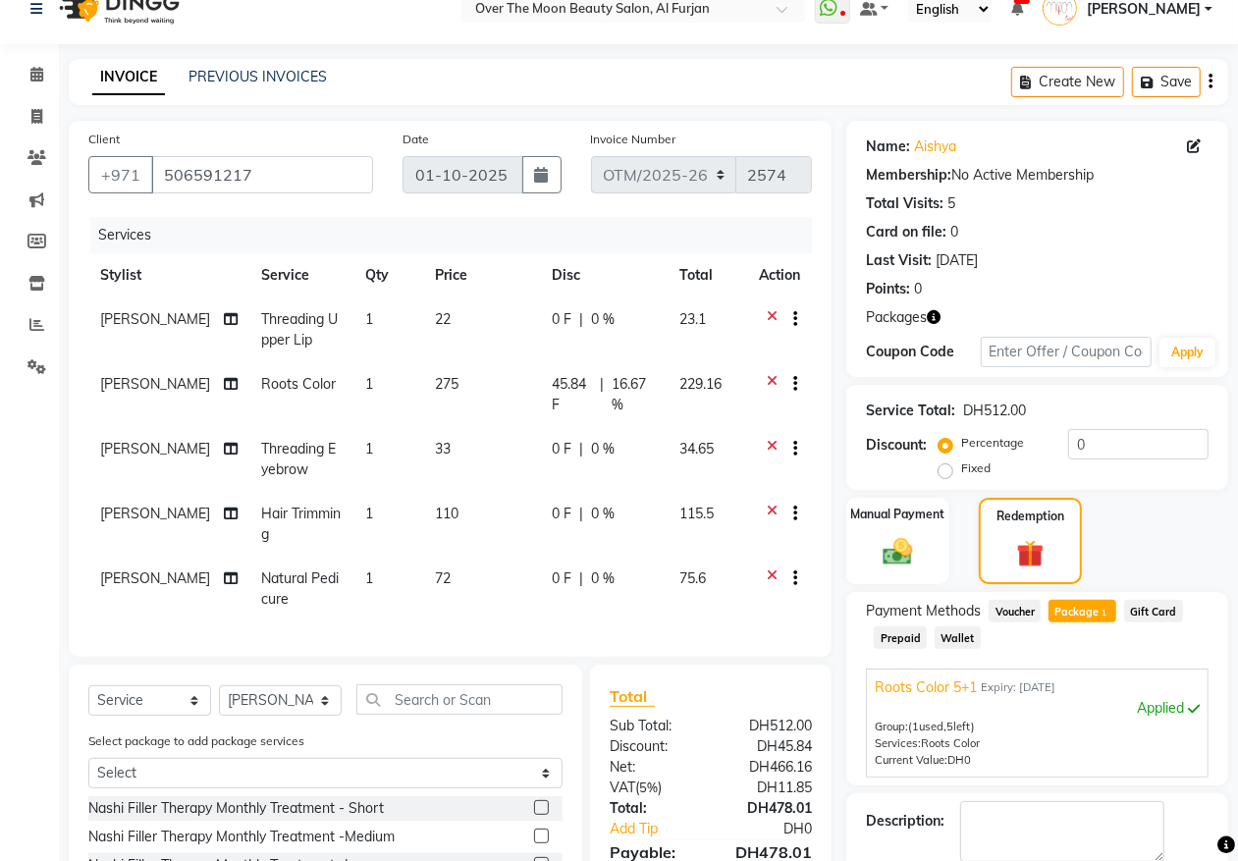
scroll to position [232, 0]
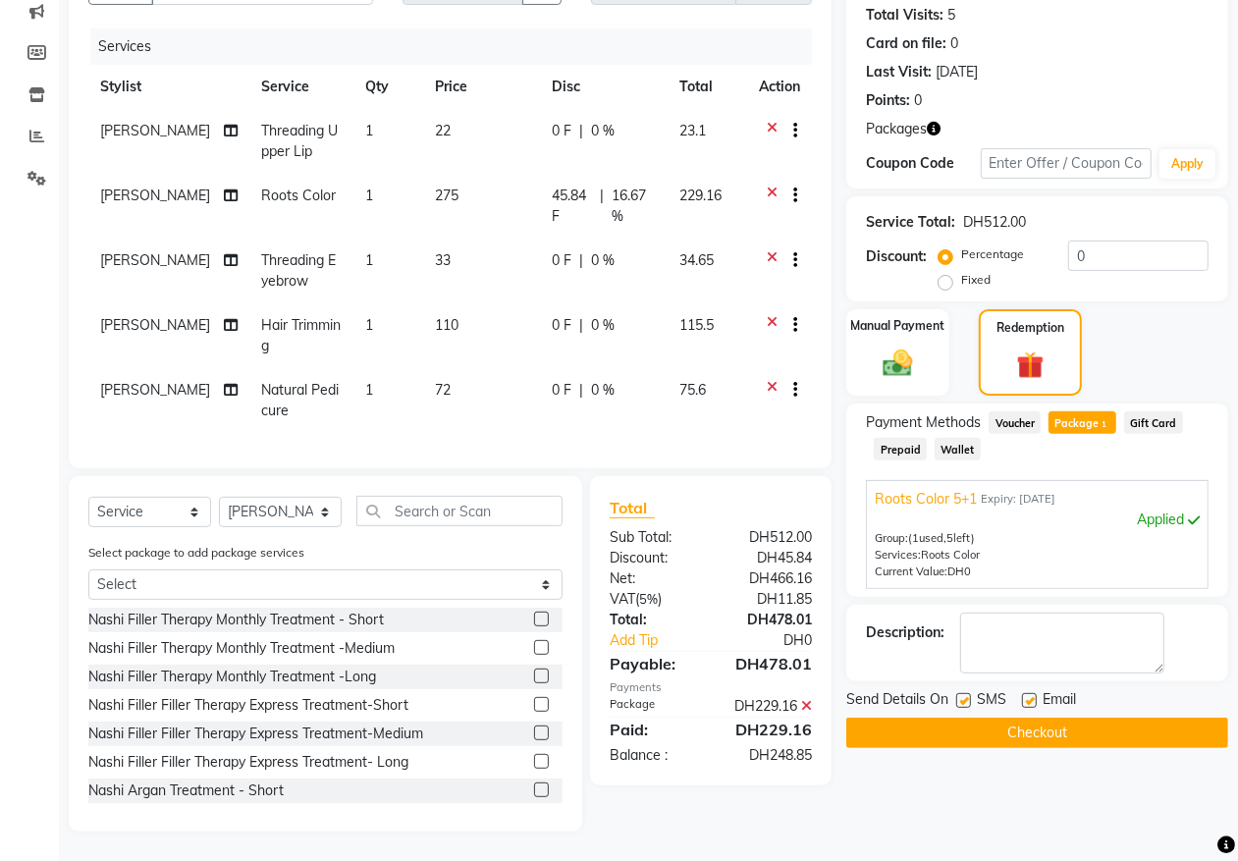
click at [963, 717] on button "Checkout" at bounding box center [1037, 732] width 382 height 30
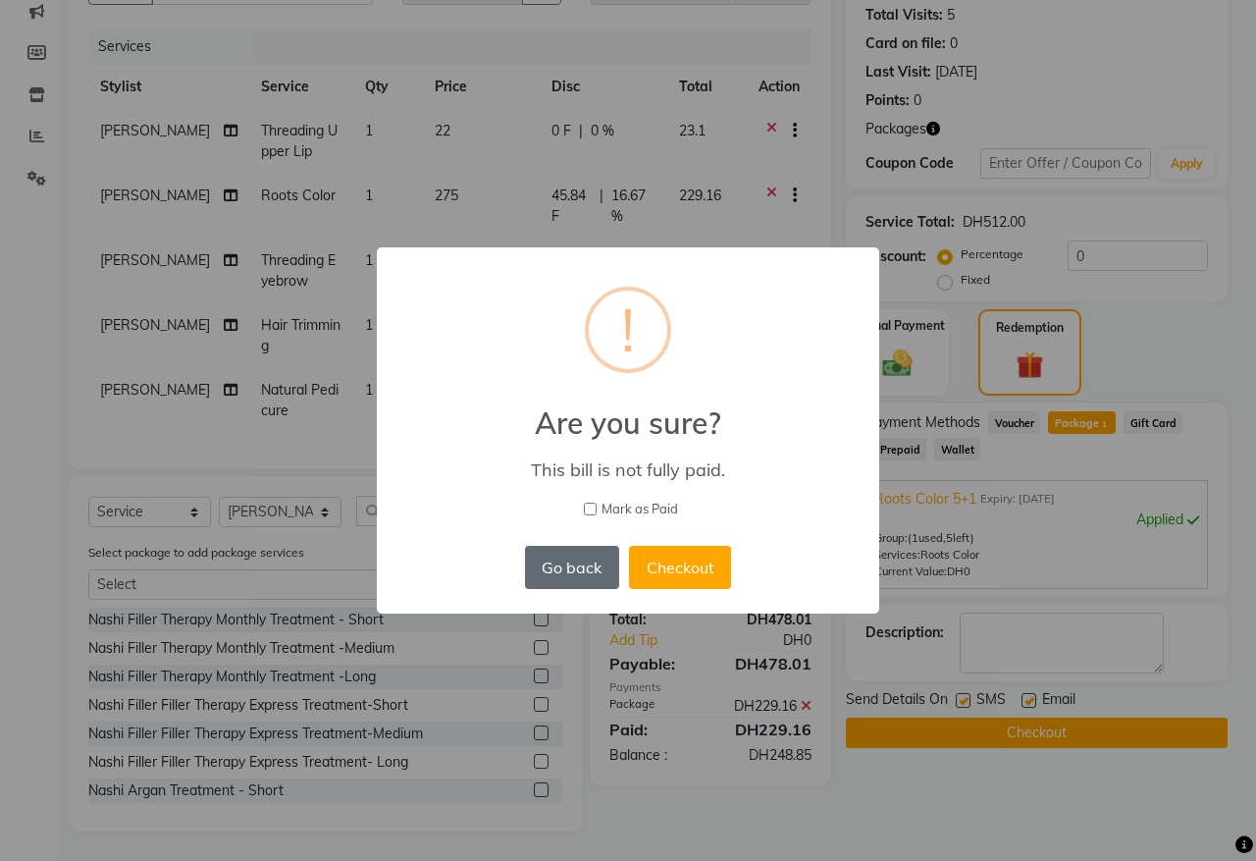
click at [569, 561] on button "Go back" at bounding box center [572, 567] width 94 height 43
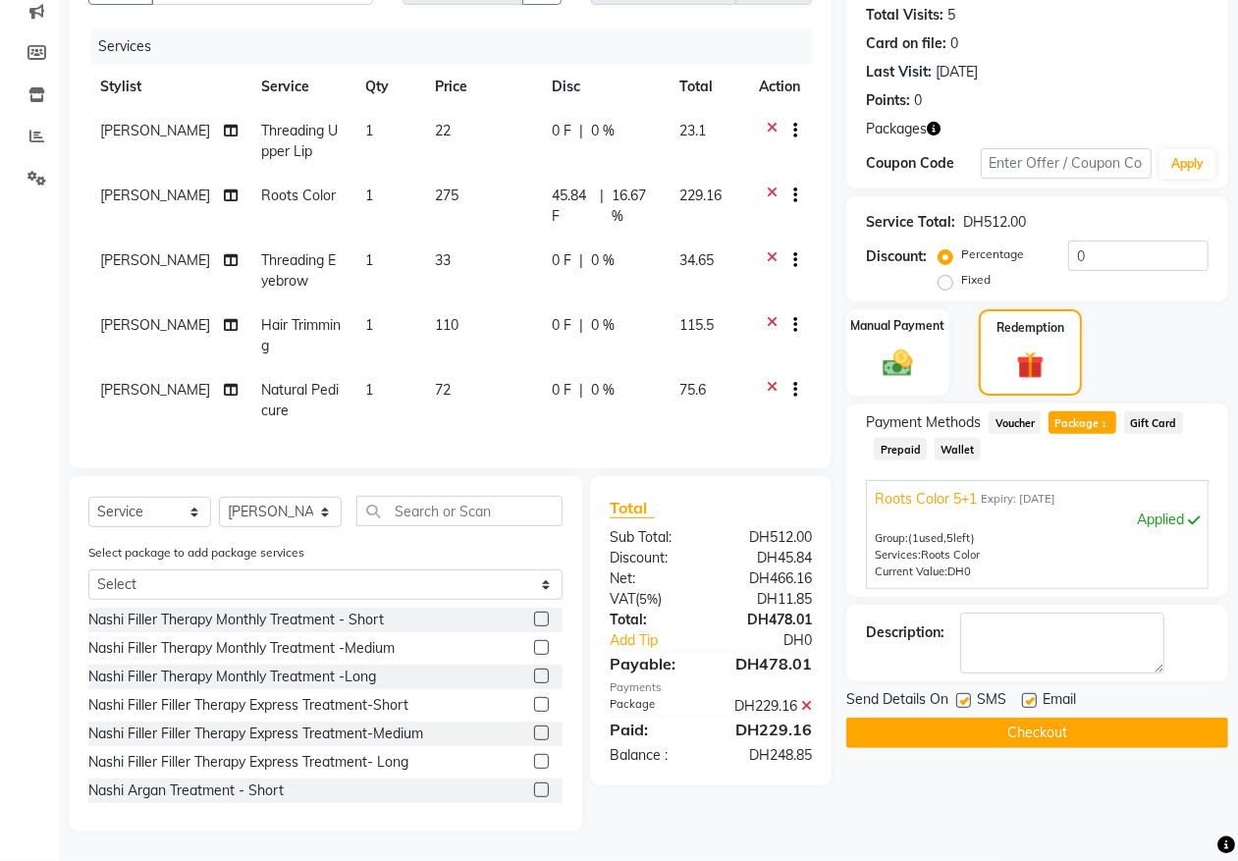
click at [1181, 509] on div "Applied" at bounding box center [1037, 519] width 325 height 21
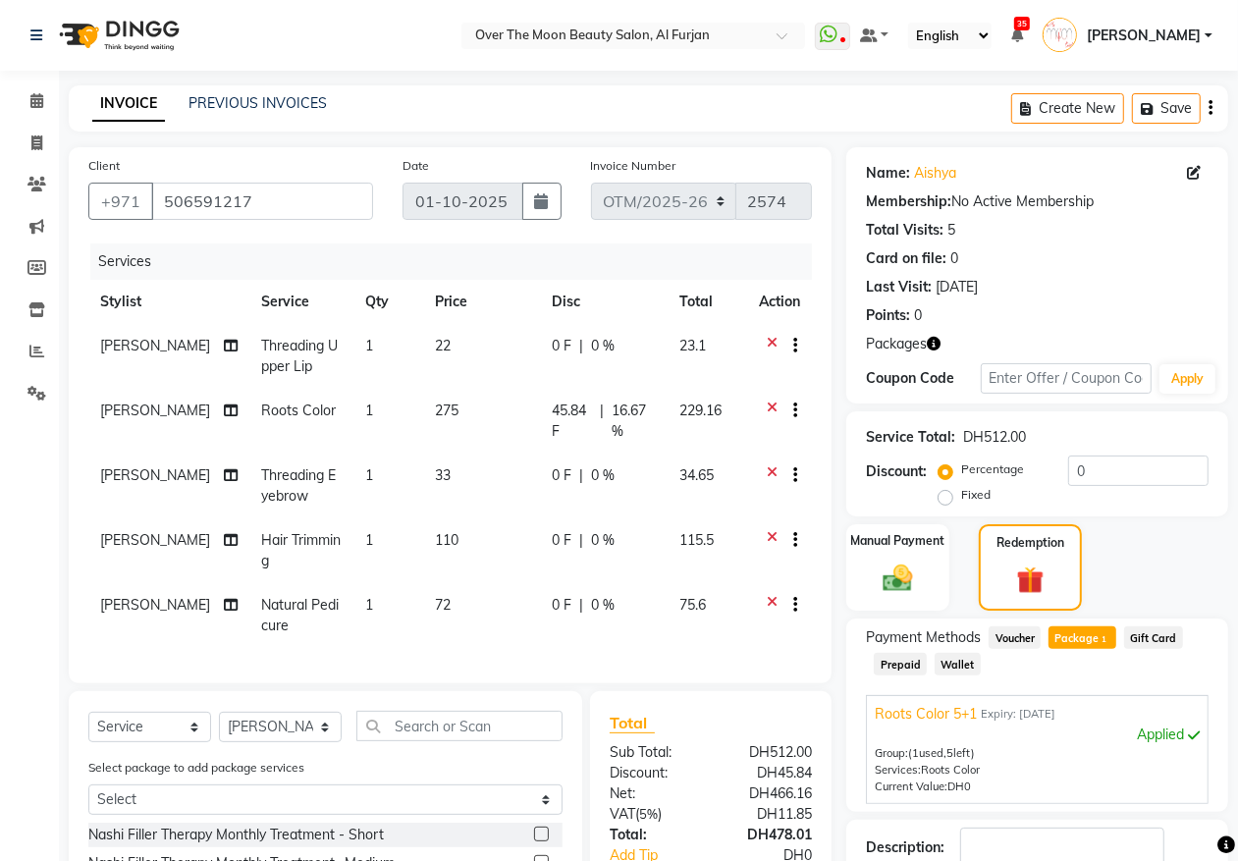
click at [770, 404] on icon at bounding box center [772, 412] width 11 height 25
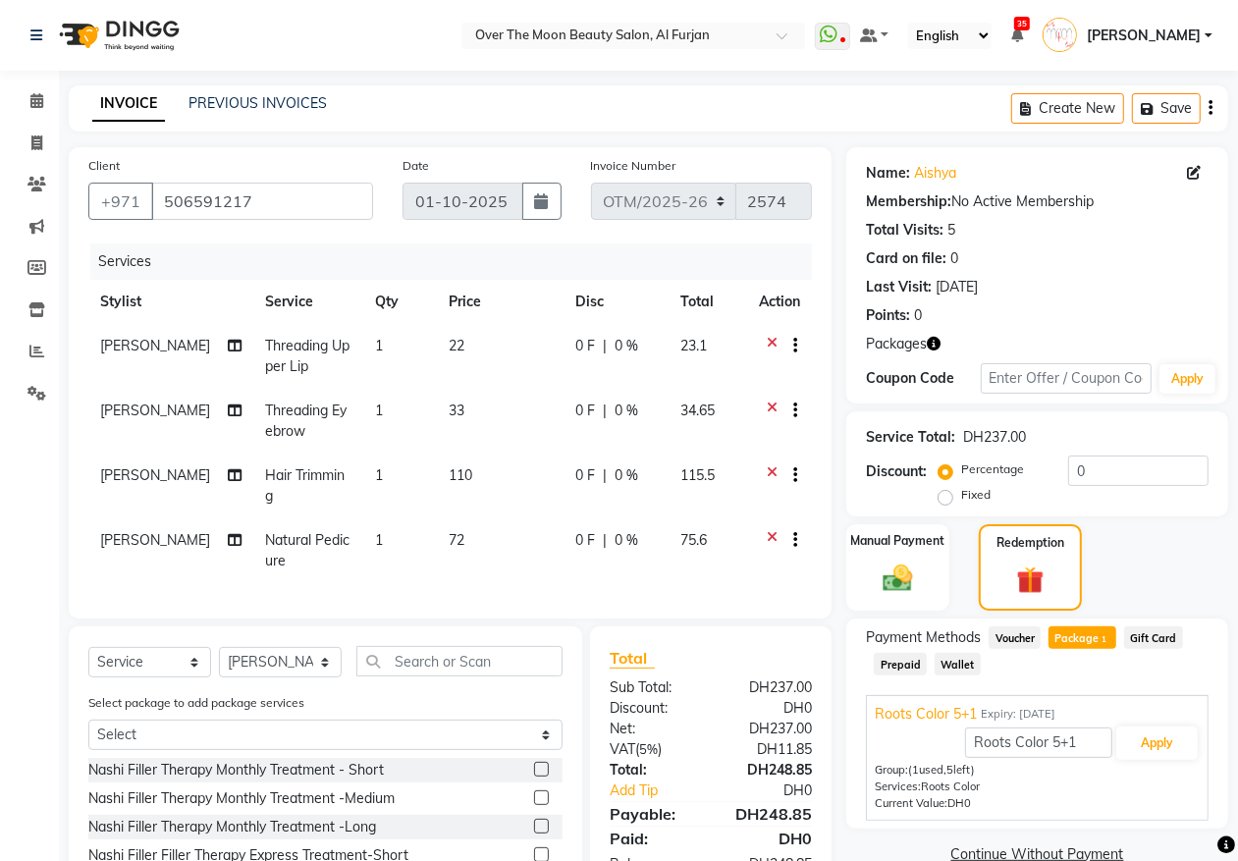
scroll to position [149, 0]
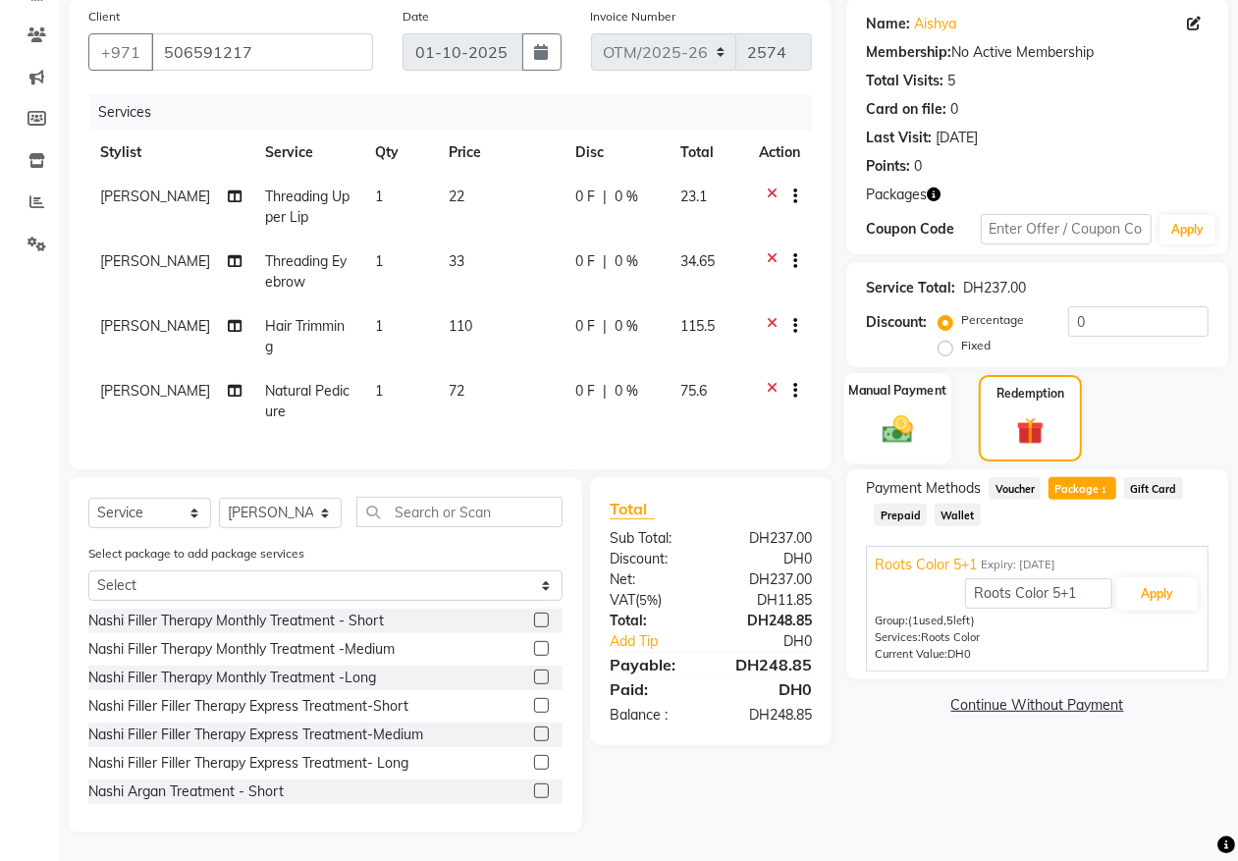
click at [900, 418] on img at bounding box center [897, 428] width 49 height 35
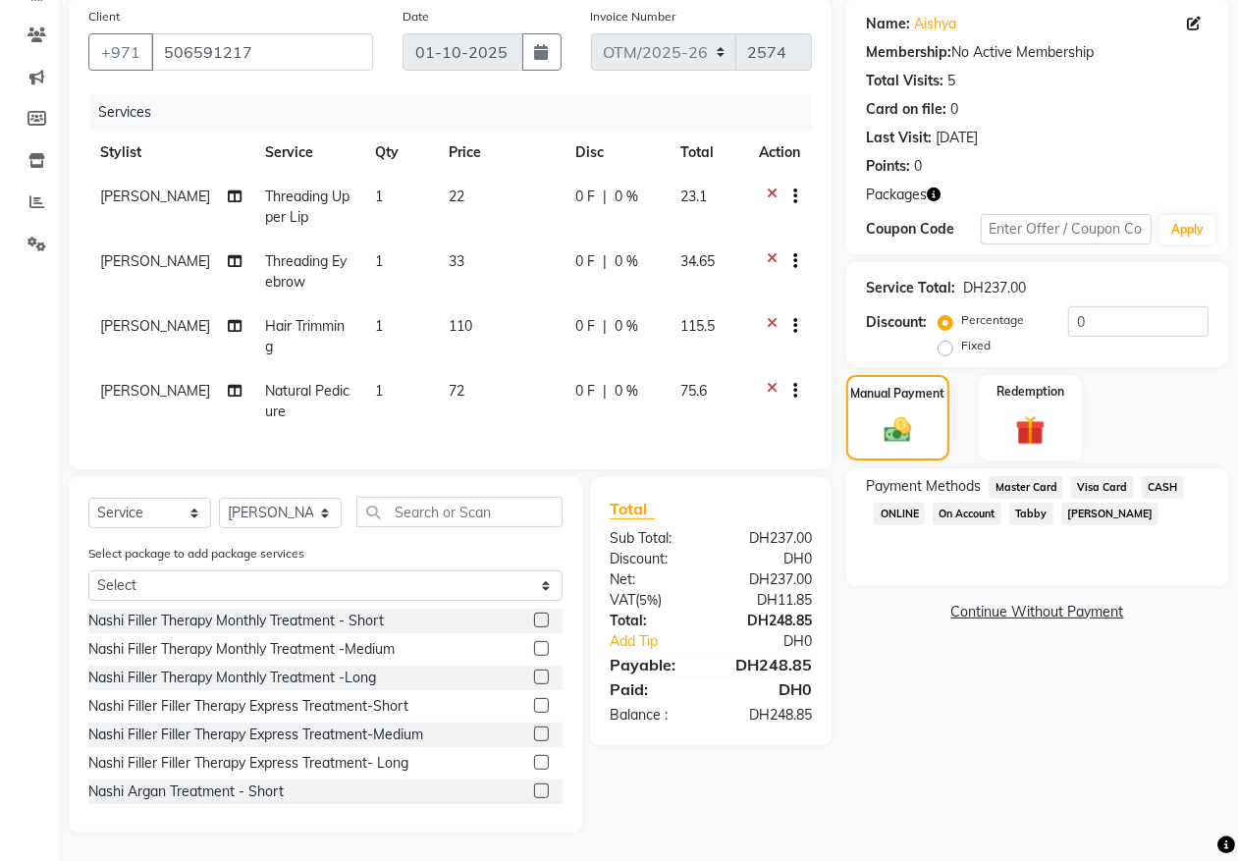
click at [1096, 483] on span "Visa Card" at bounding box center [1102, 487] width 63 height 23
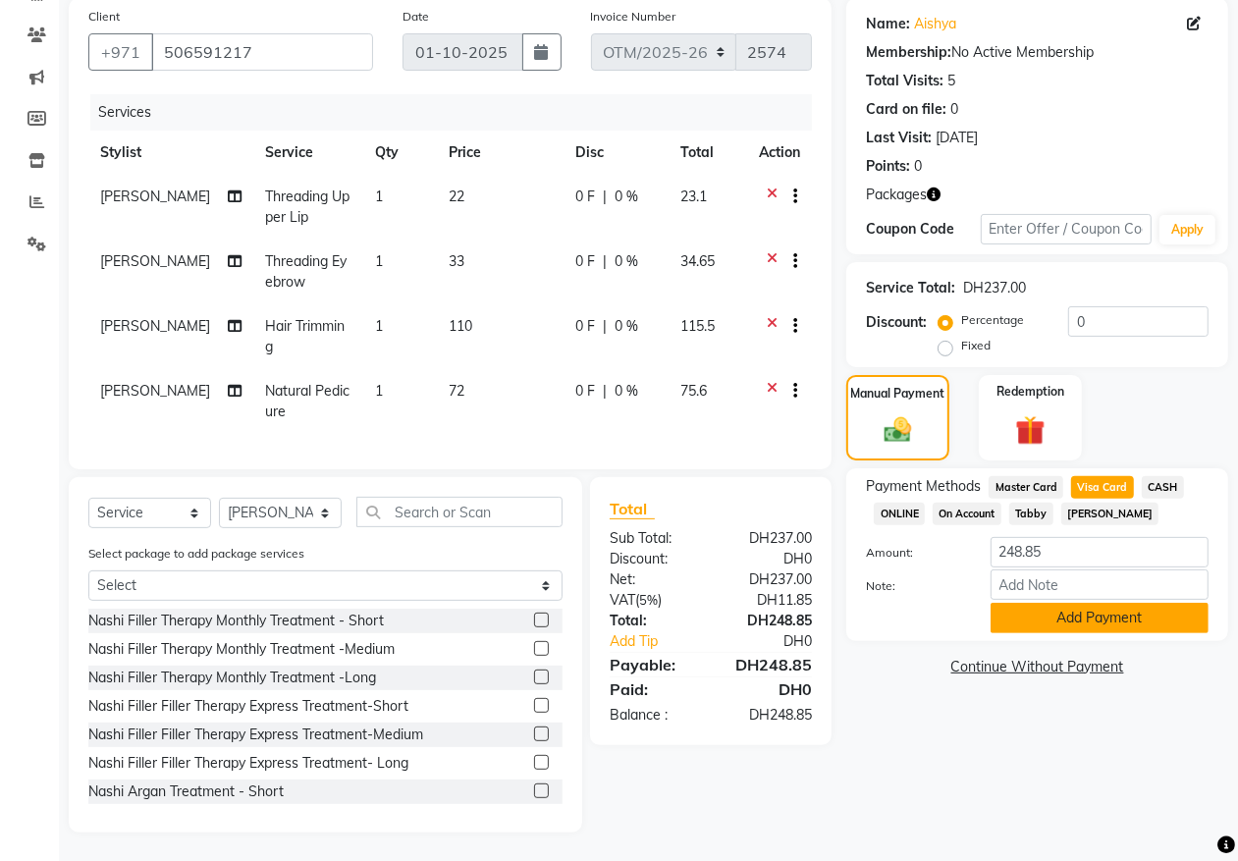
click at [1040, 623] on button "Add Payment" at bounding box center [1099, 618] width 218 height 30
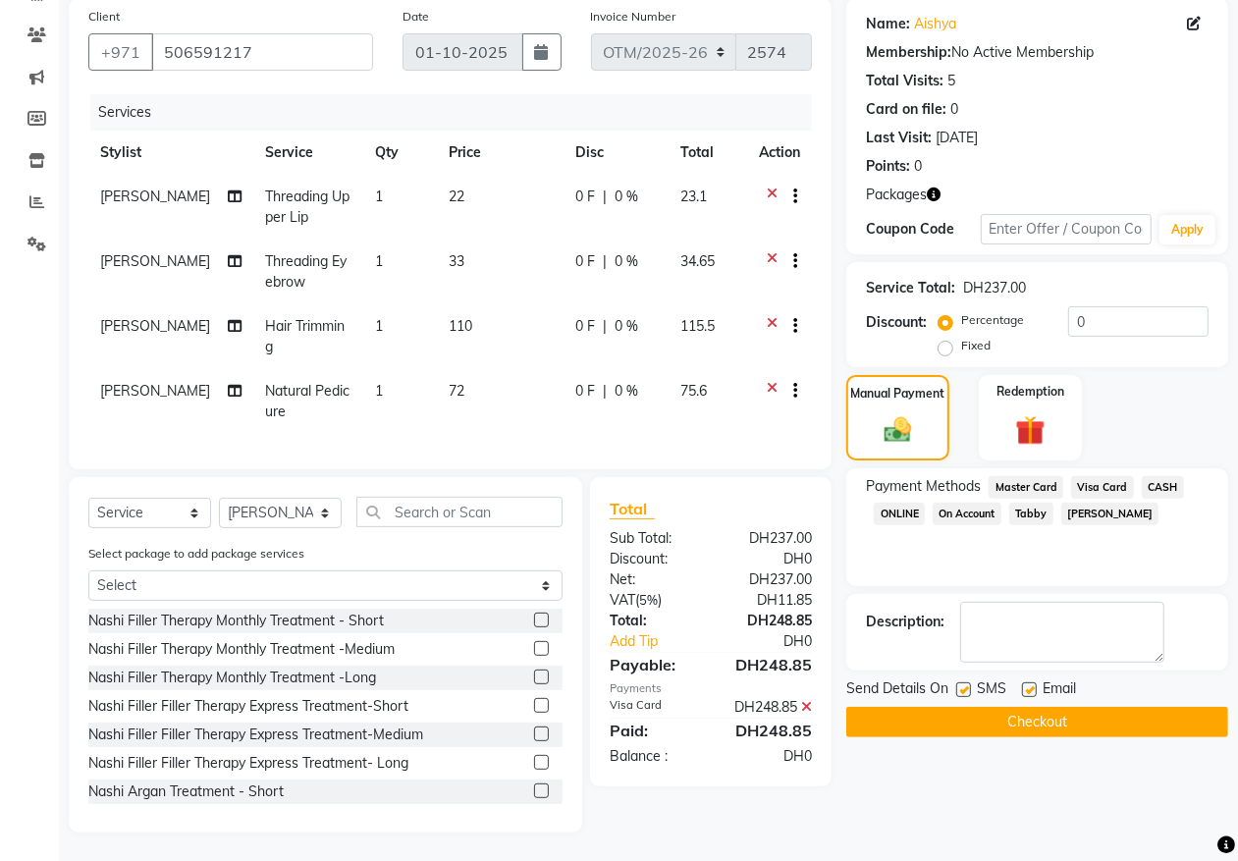
click at [949, 714] on button "Checkout" at bounding box center [1037, 722] width 382 height 30
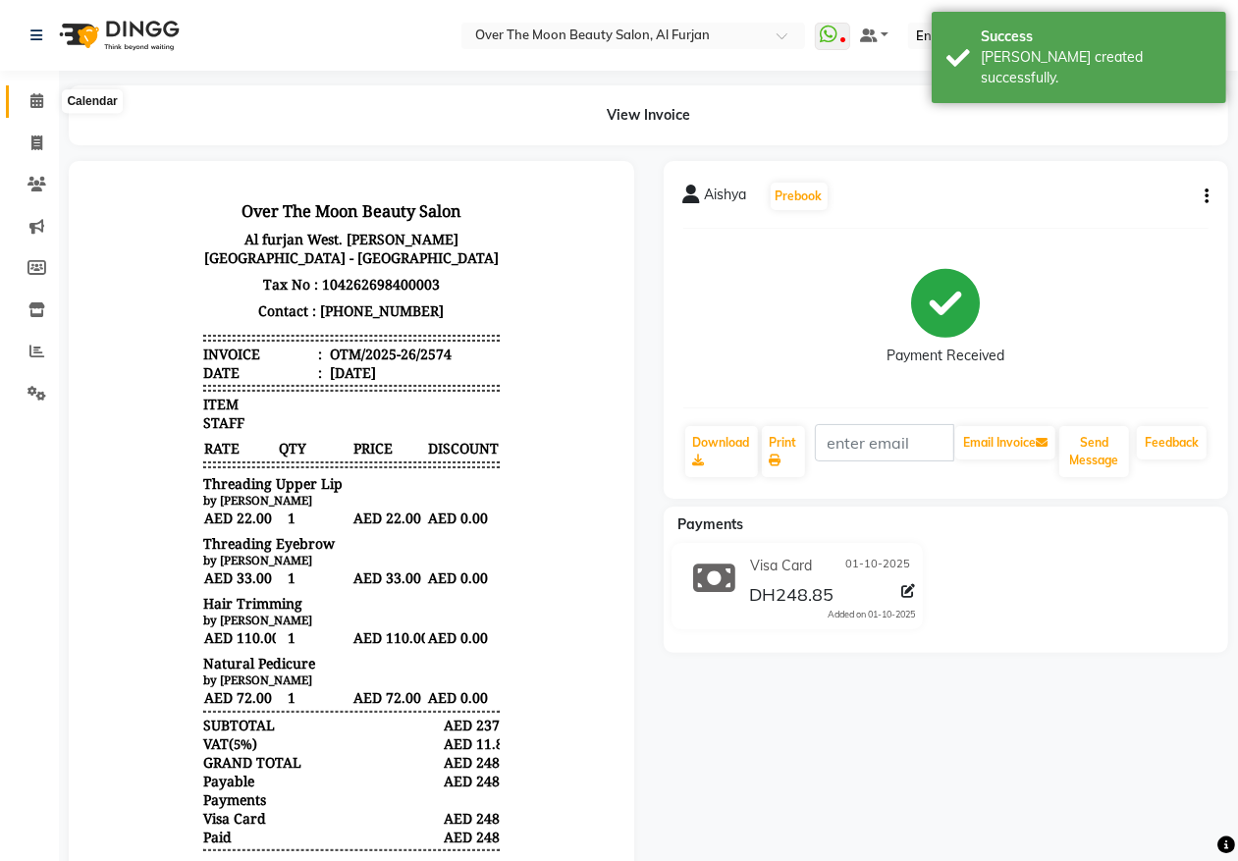
click at [36, 96] on icon at bounding box center [36, 100] width 13 height 15
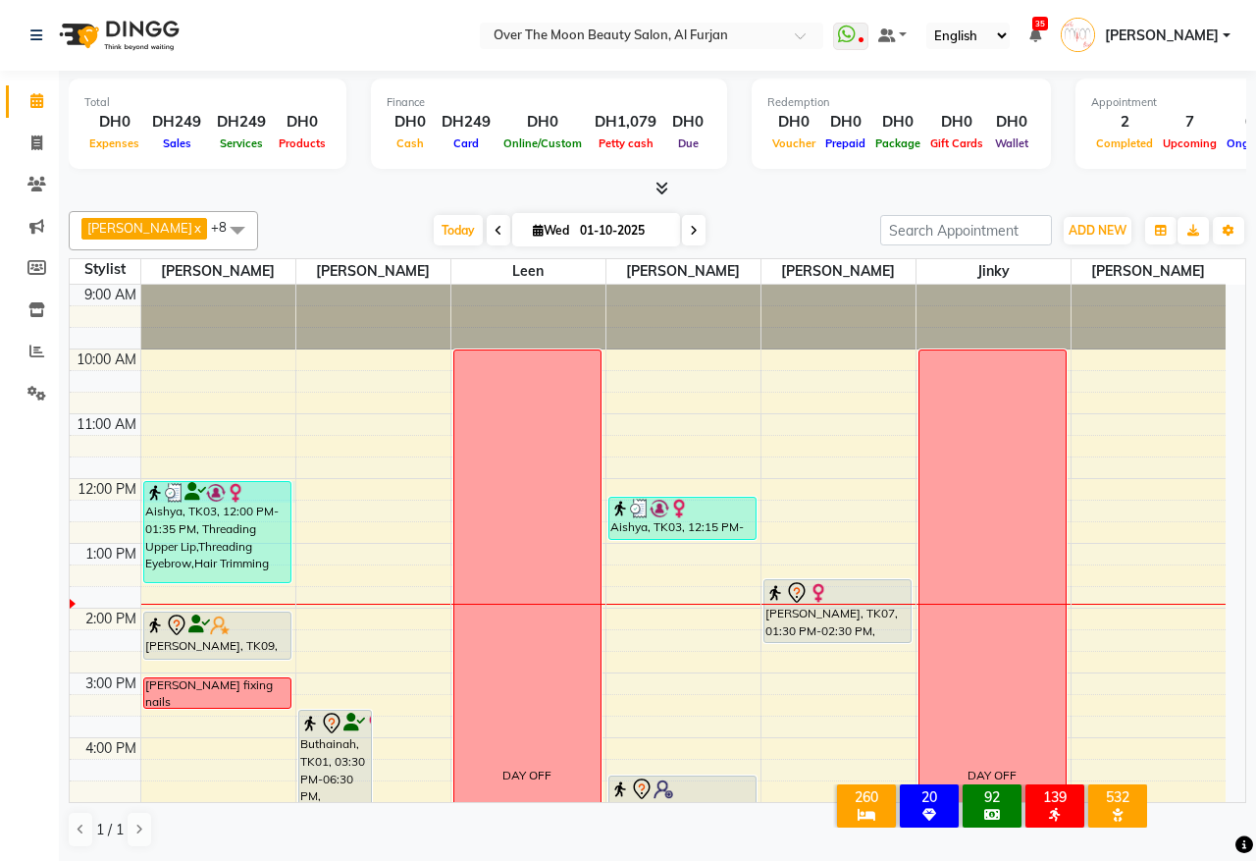
click at [292, 493] on div "9:00 AM 10:00 AM 11:00 AM 12:00 PM 1:00 PM 2:00 PM 3:00 PM 4:00 PM 5:00 PM 6:00…" at bounding box center [648, 770] width 1156 height 971
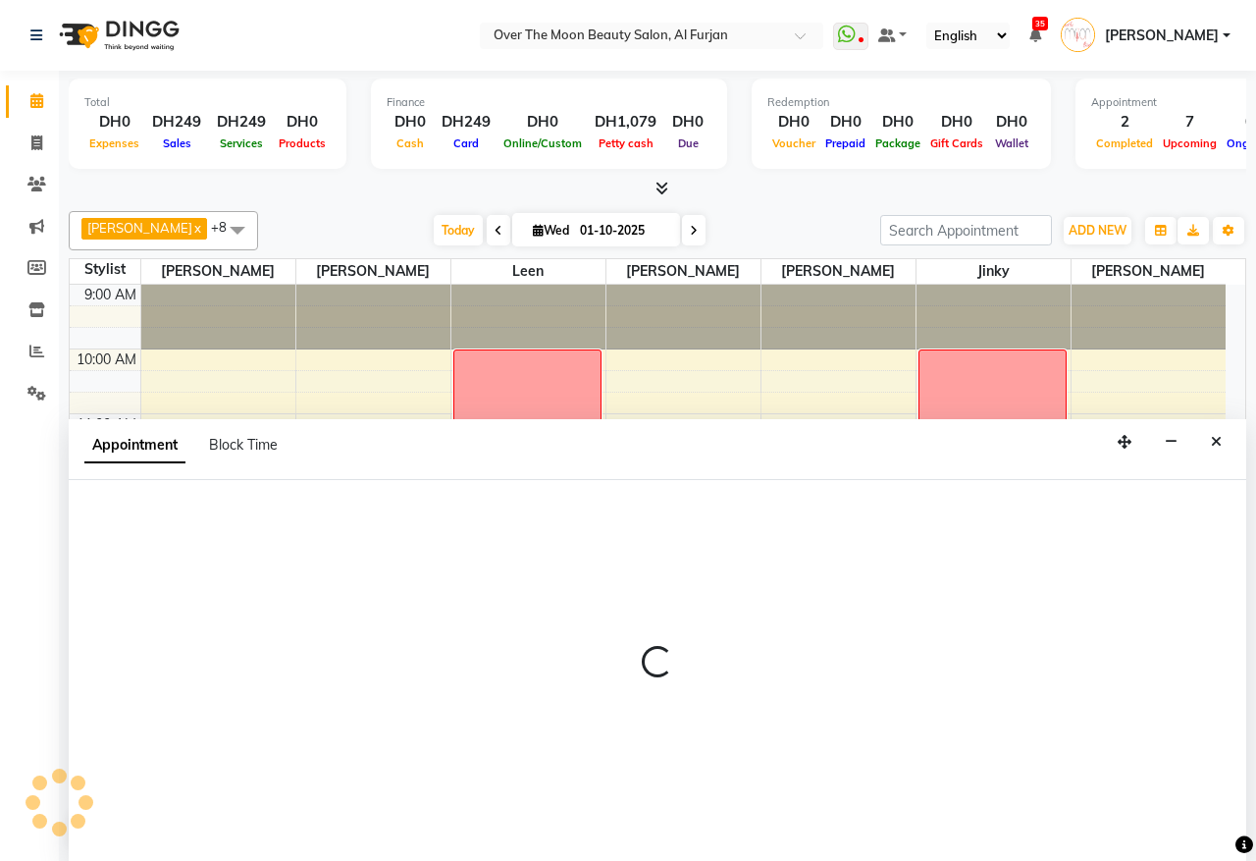
select select "20146"
select select "tentative"
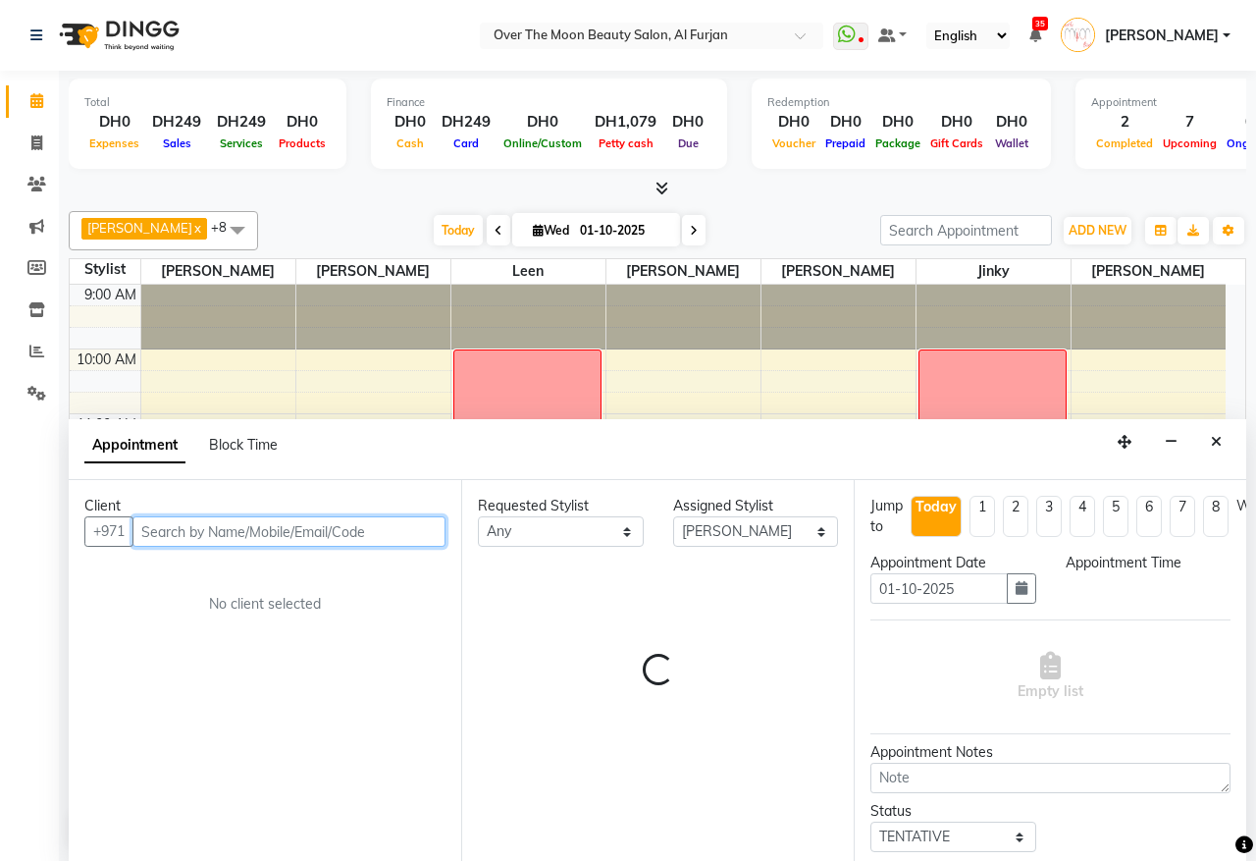
select select "720"
click at [316, 538] on input "text" at bounding box center [289, 531] width 313 height 30
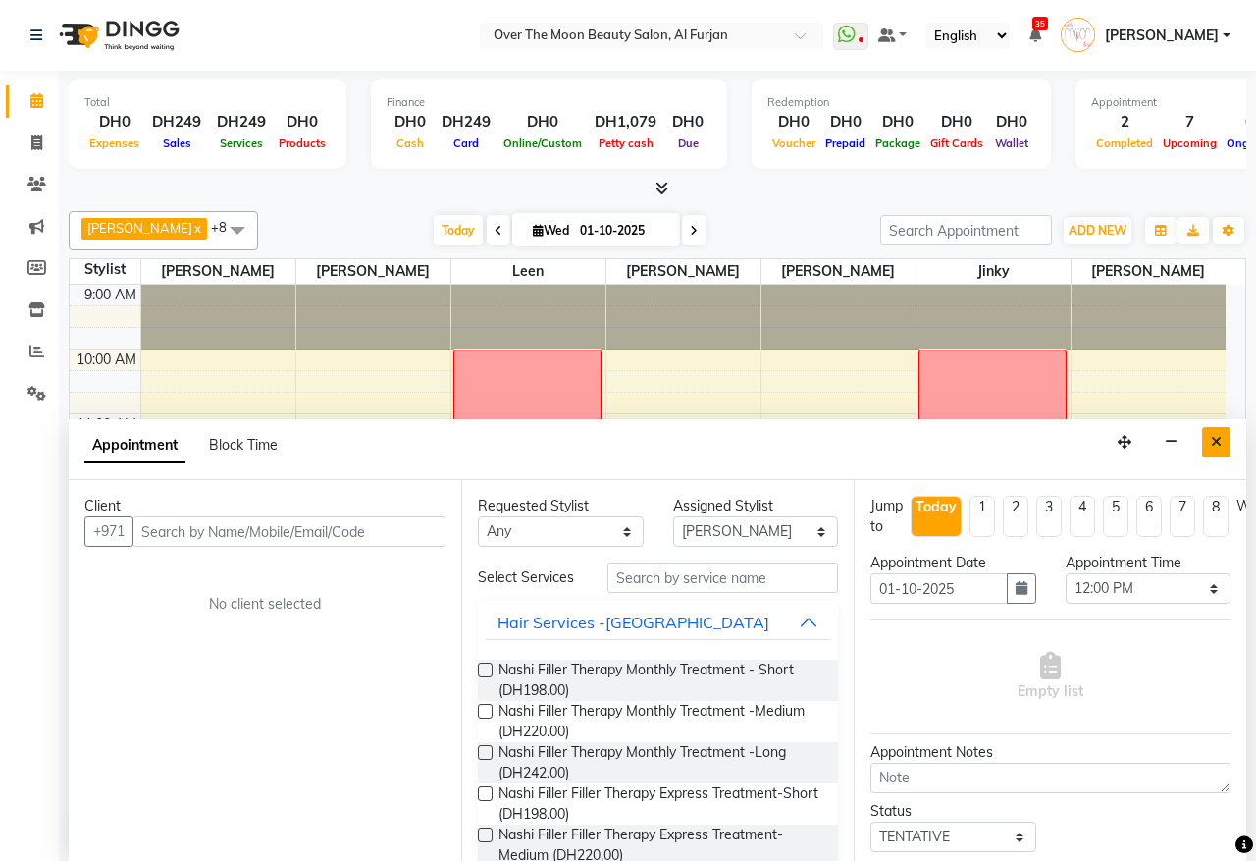
click at [1212, 439] on icon "Close" at bounding box center [1216, 442] width 11 height 14
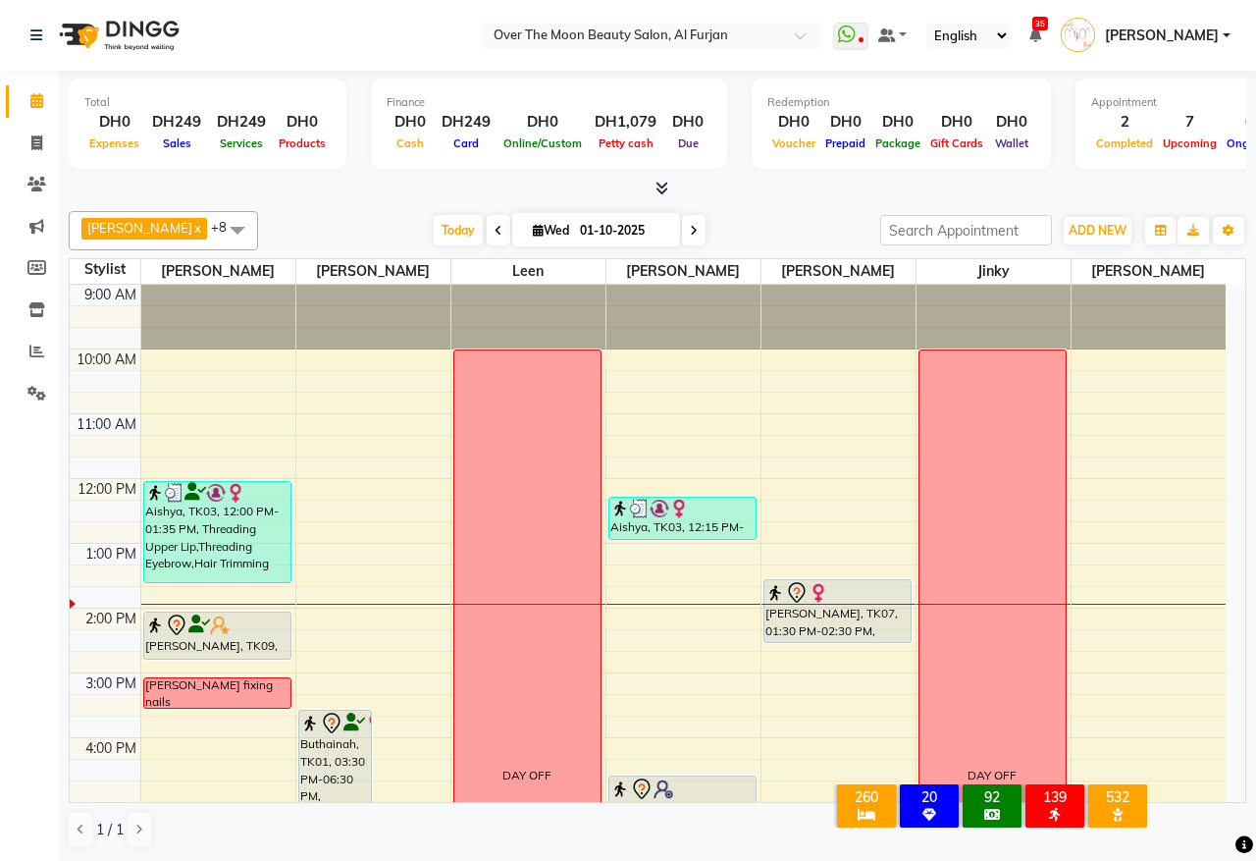
click at [213, 528] on div "Aishya, TK03, 12:00 PM-01:35 PM, Threading Upper Lip,Threading Eyebrow,Hair Tri…" at bounding box center [217, 532] width 146 height 100
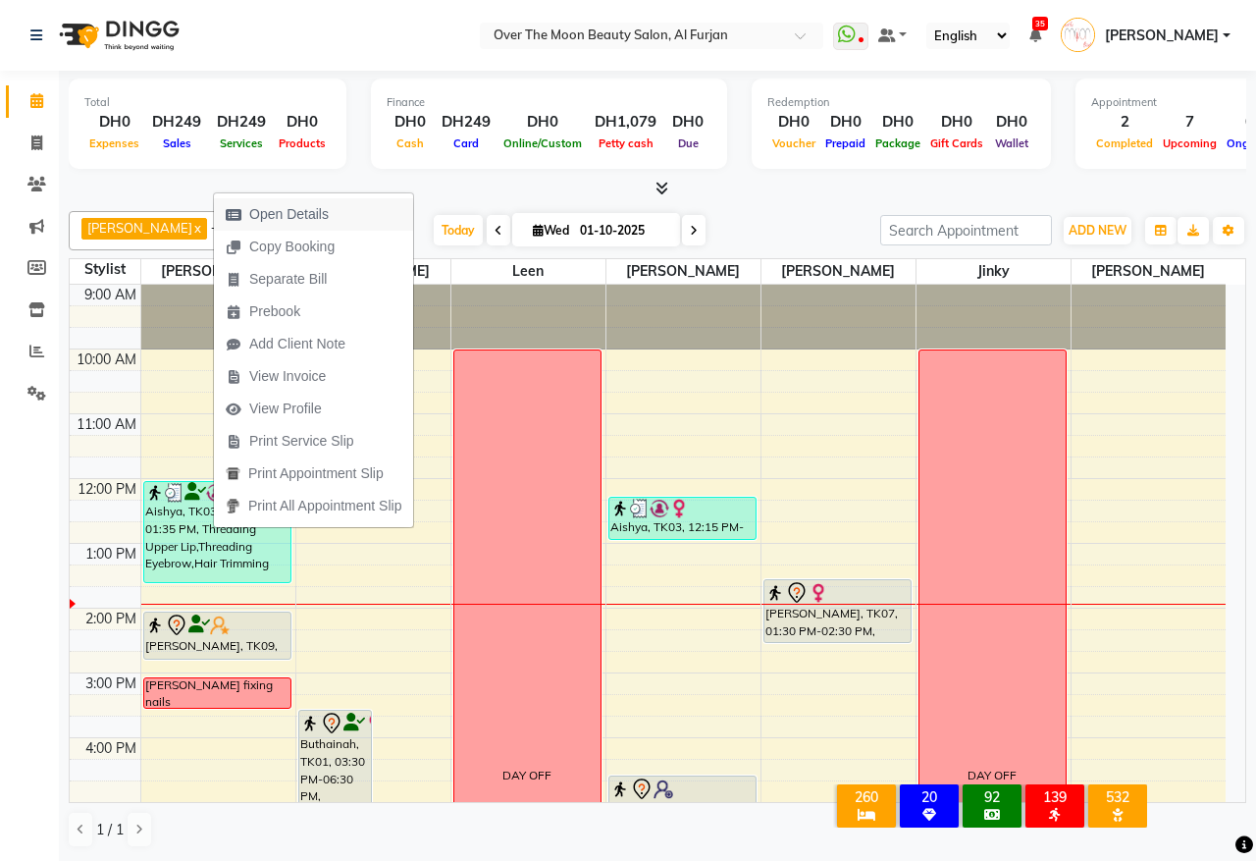
click at [311, 219] on span "Open Details" at bounding box center [289, 214] width 80 height 21
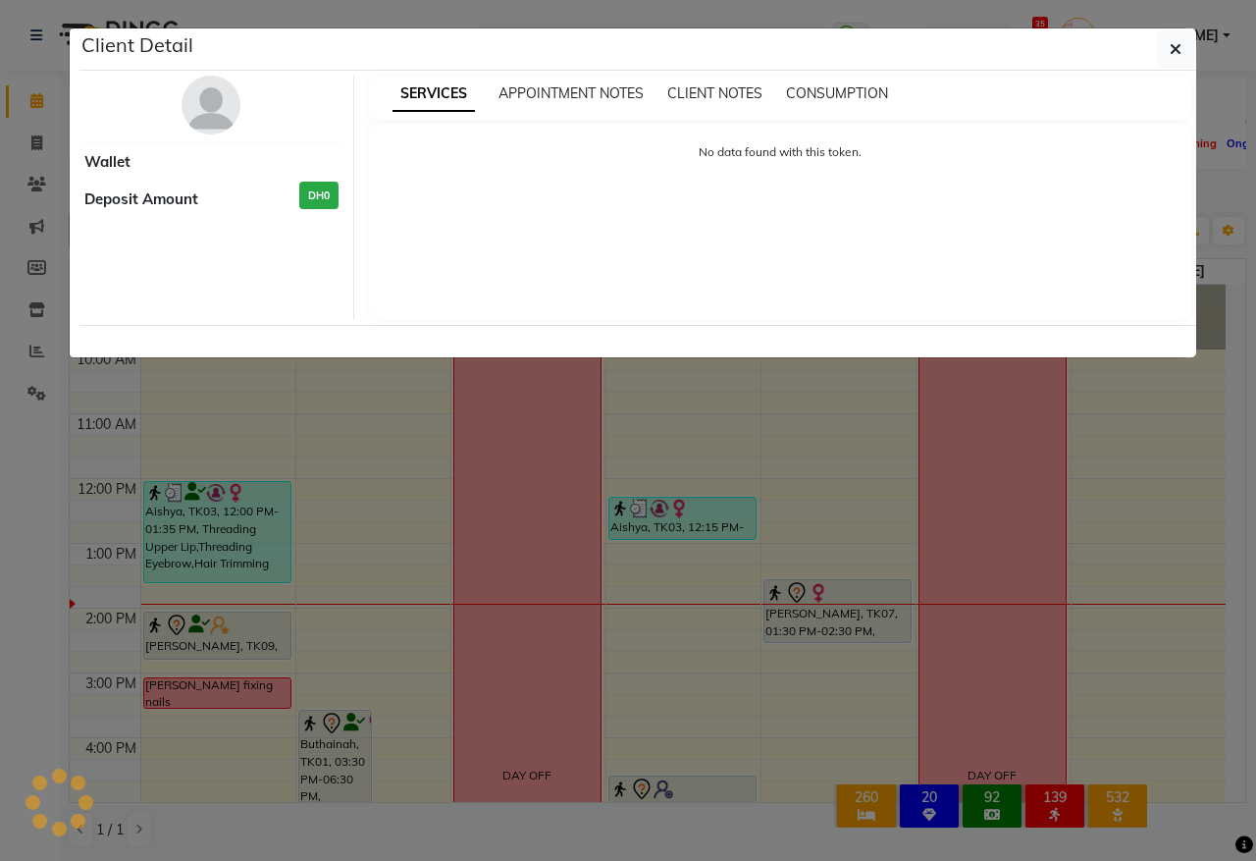
select select "3"
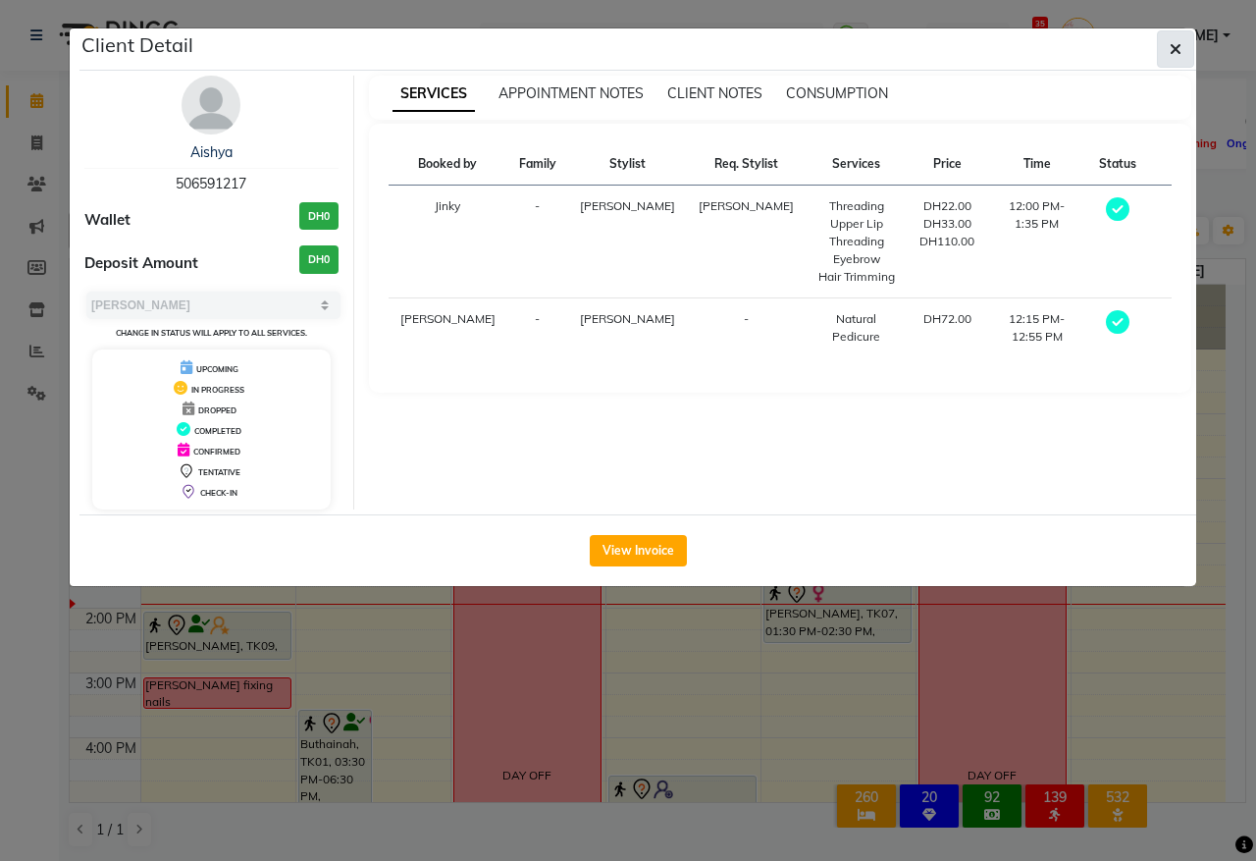
click at [1171, 40] on span "button" at bounding box center [1176, 49] width 12 height 20
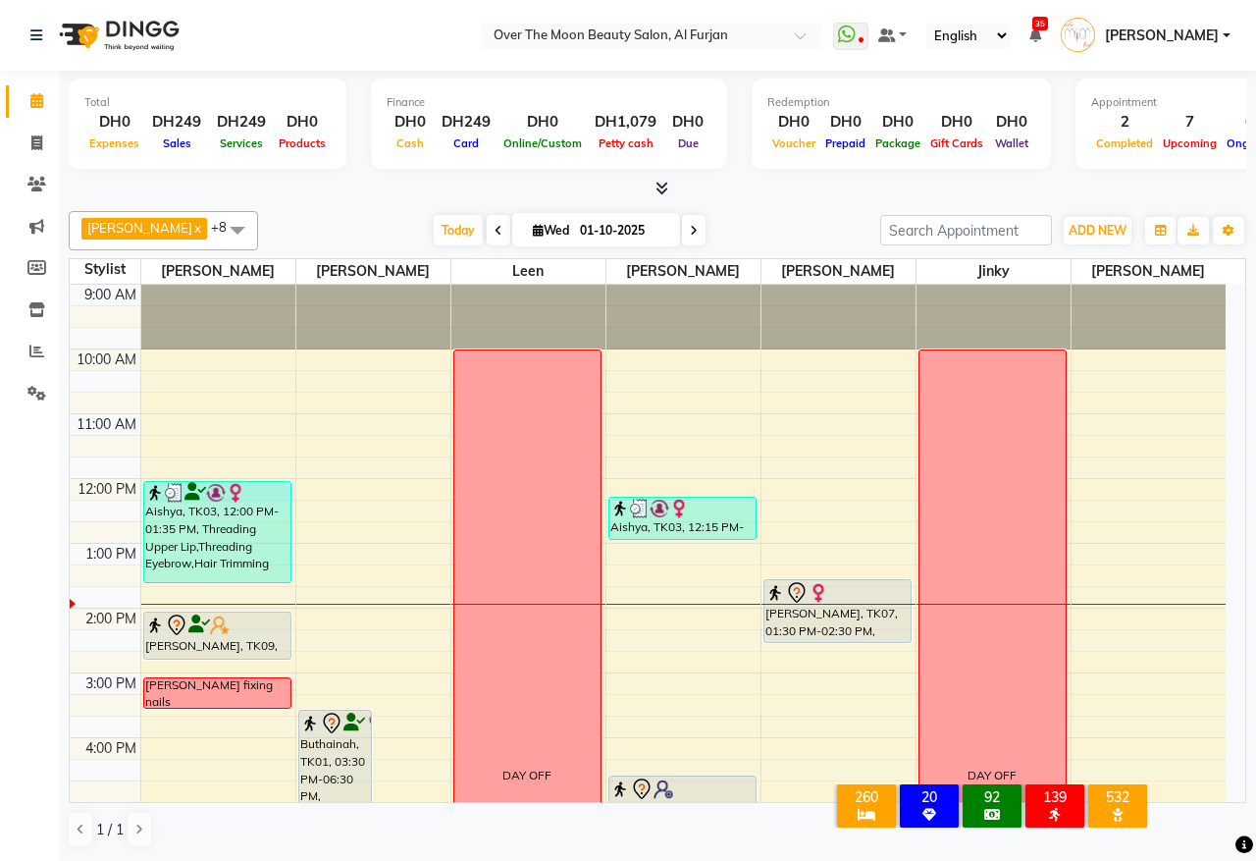
click at [292, 487] on div "9:00 AM 10:00 AM 11:00 AM 12:00 PM 1:00 PM 2:00 PM 3:00 PM 4:00 PM 5:00 PM 6:00…" at bounding box center [648, 770] width 1156 height 971
select select "20146"
select select "tentative"
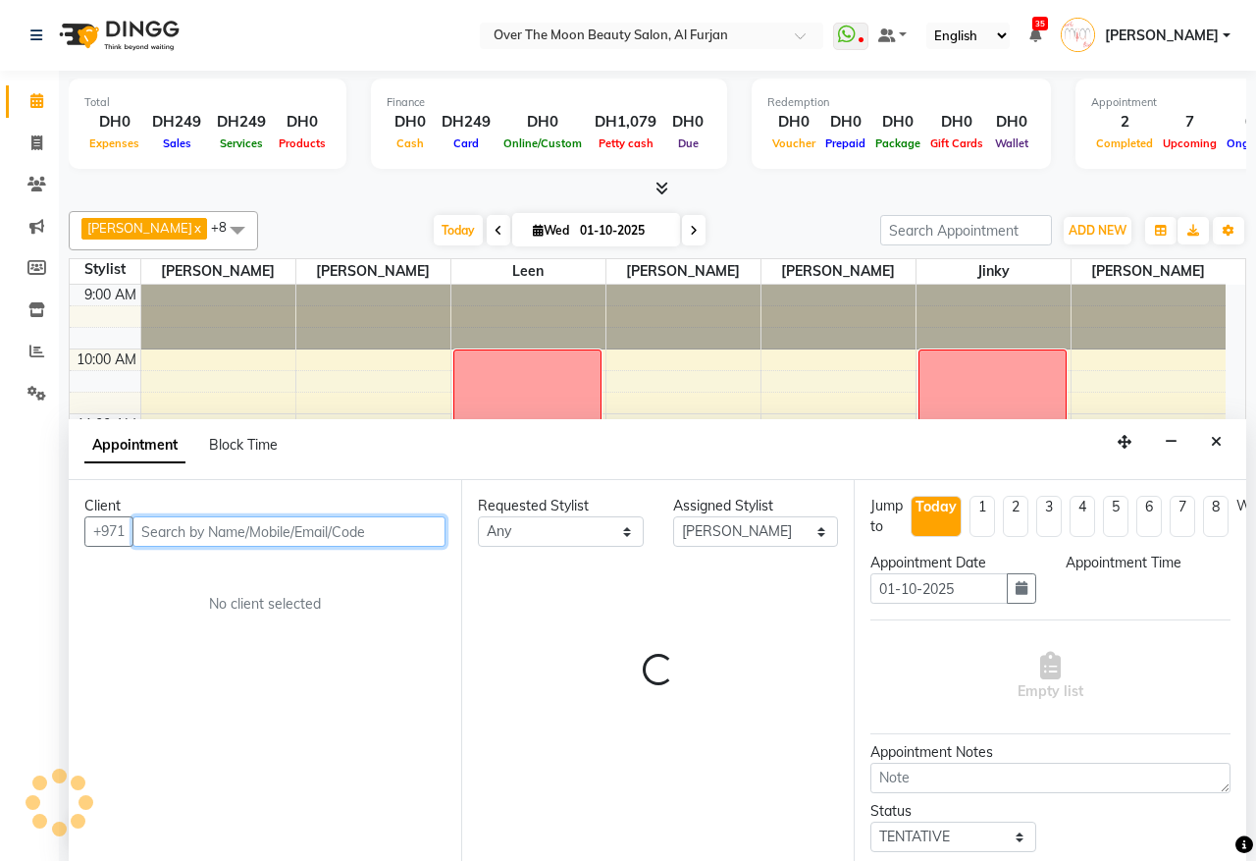
select select "720"
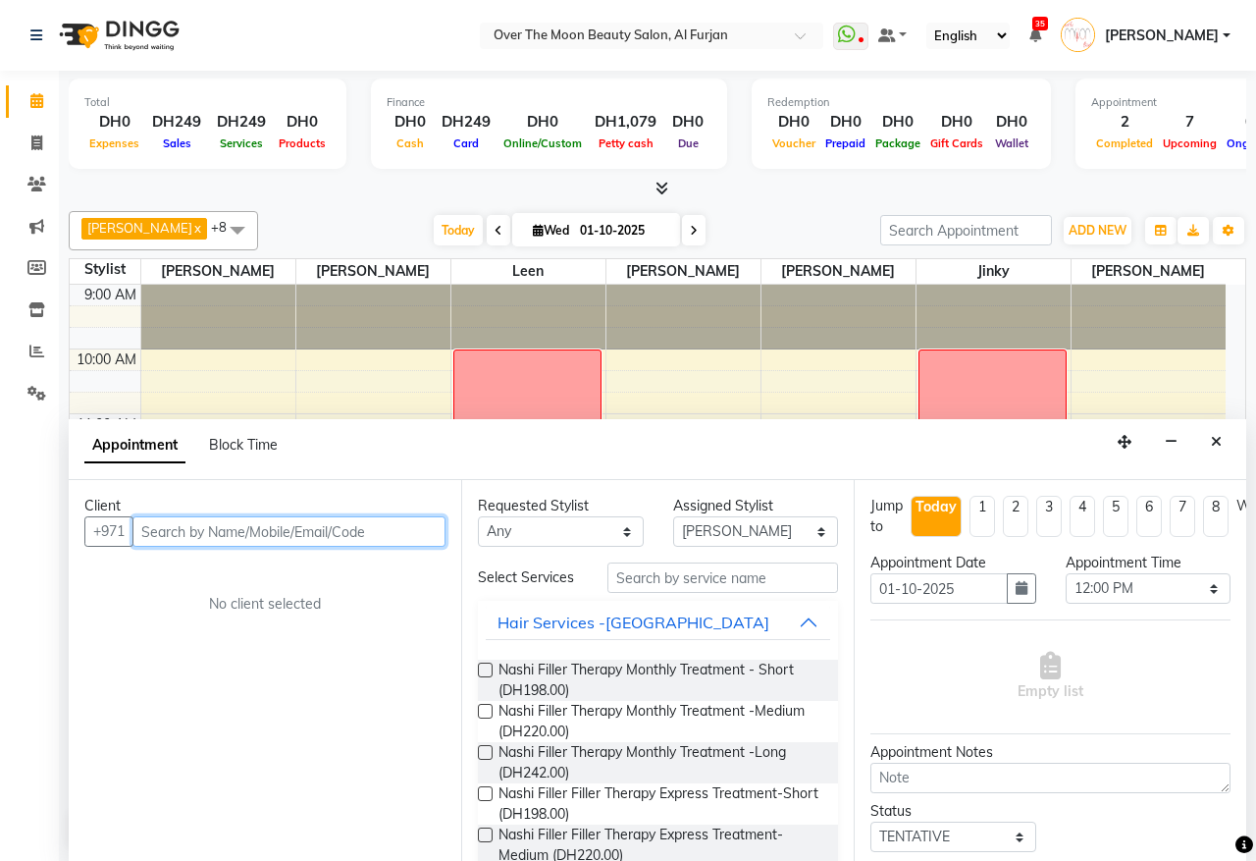
click at [257, 528] on input "text" at bounding box center [289, 531] width 313 height 30
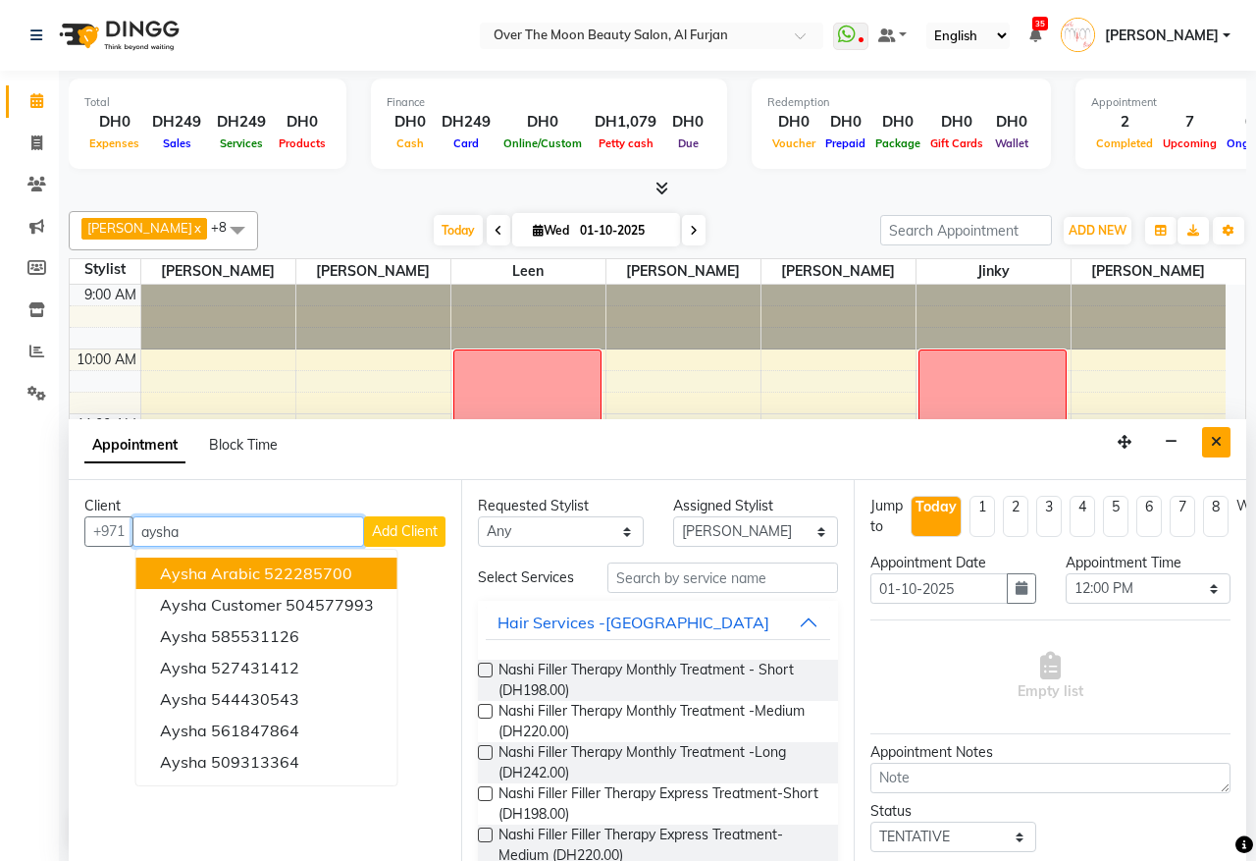
type input "aysha"
click at [1215, 442] on icon "Close" at bounding box center [1216, 442] width 11 height 14
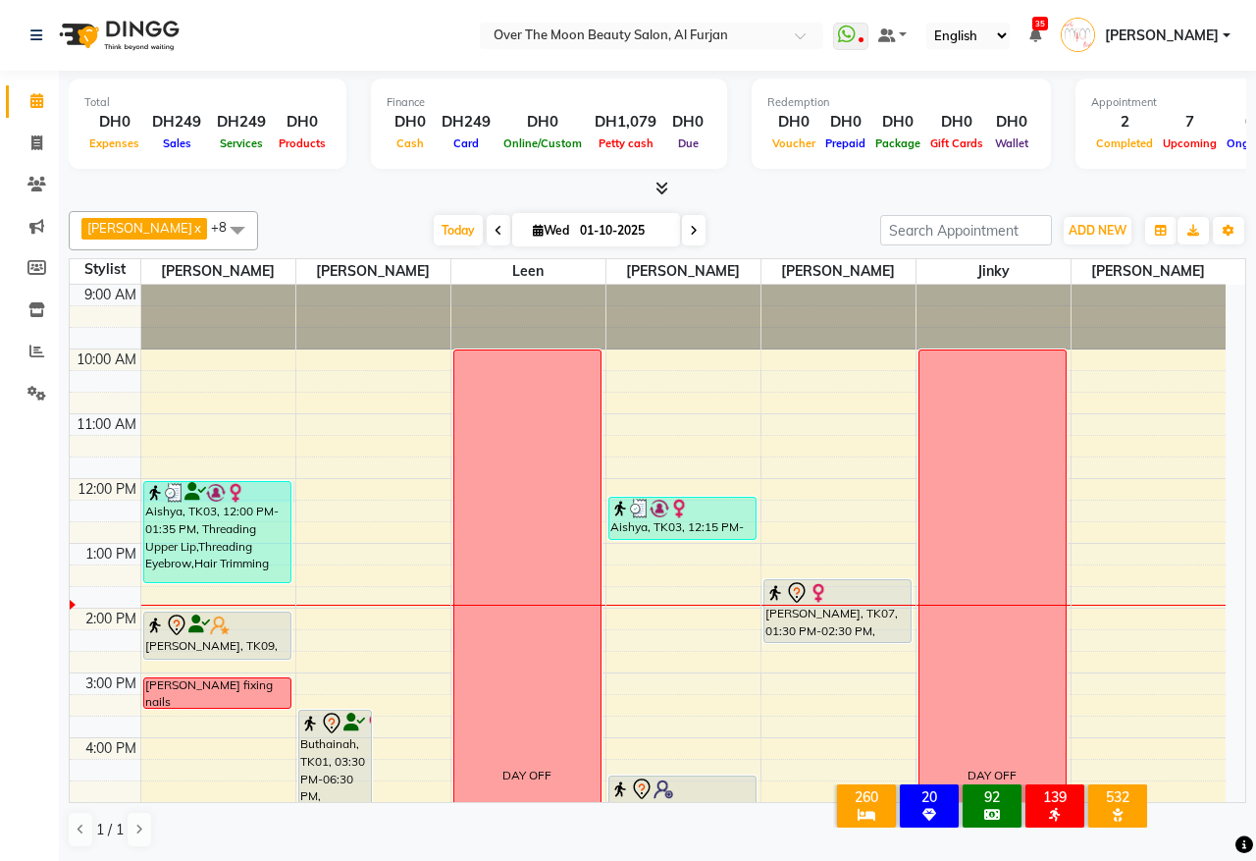
click at [292, 493] on div "9:00 AM 10:00 AM 11:00 AM 12:00 PM 1:00 PM 2:00 PM 3:00 PM 4:00 PM 5:00 PM 6:00…" at bounding box center [648, 770] width 1156 height 971
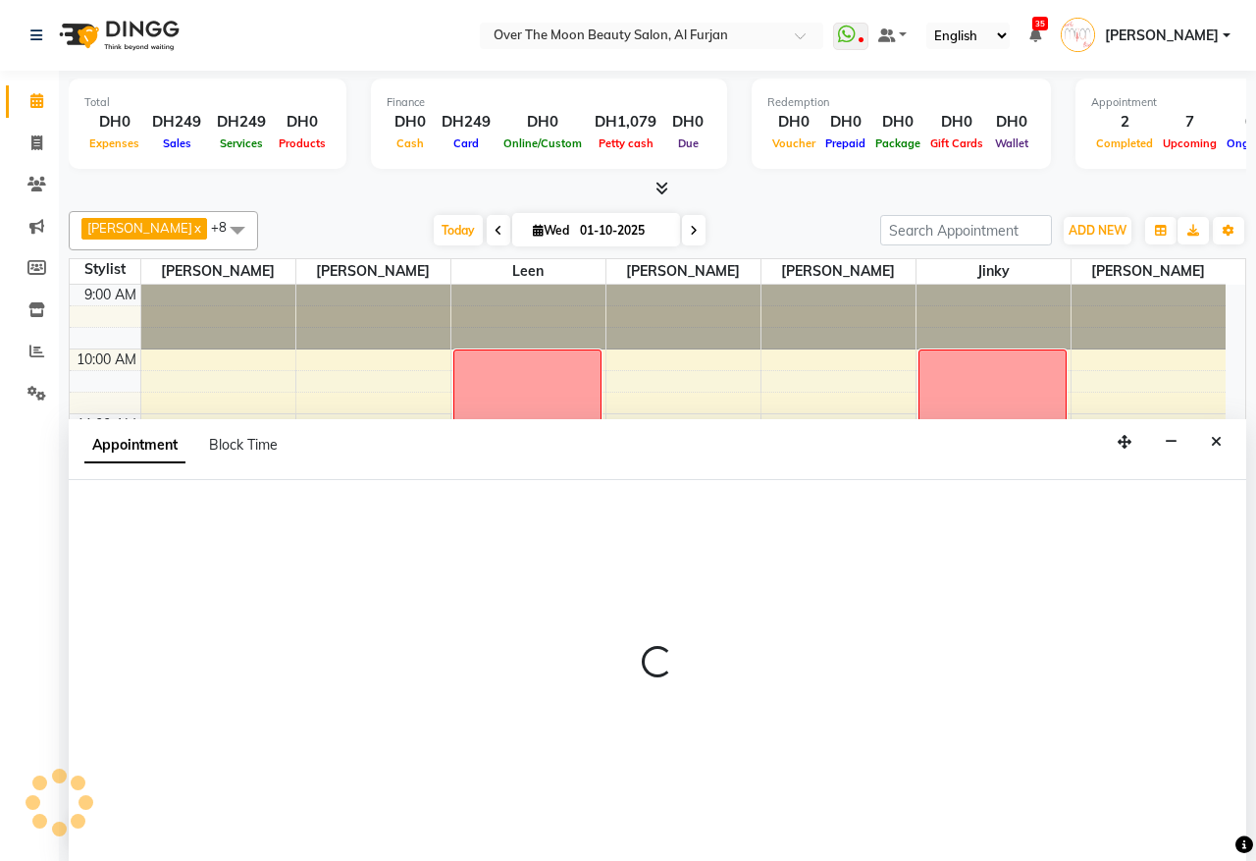
select select "20146"
select select "720"
select select "tentative"
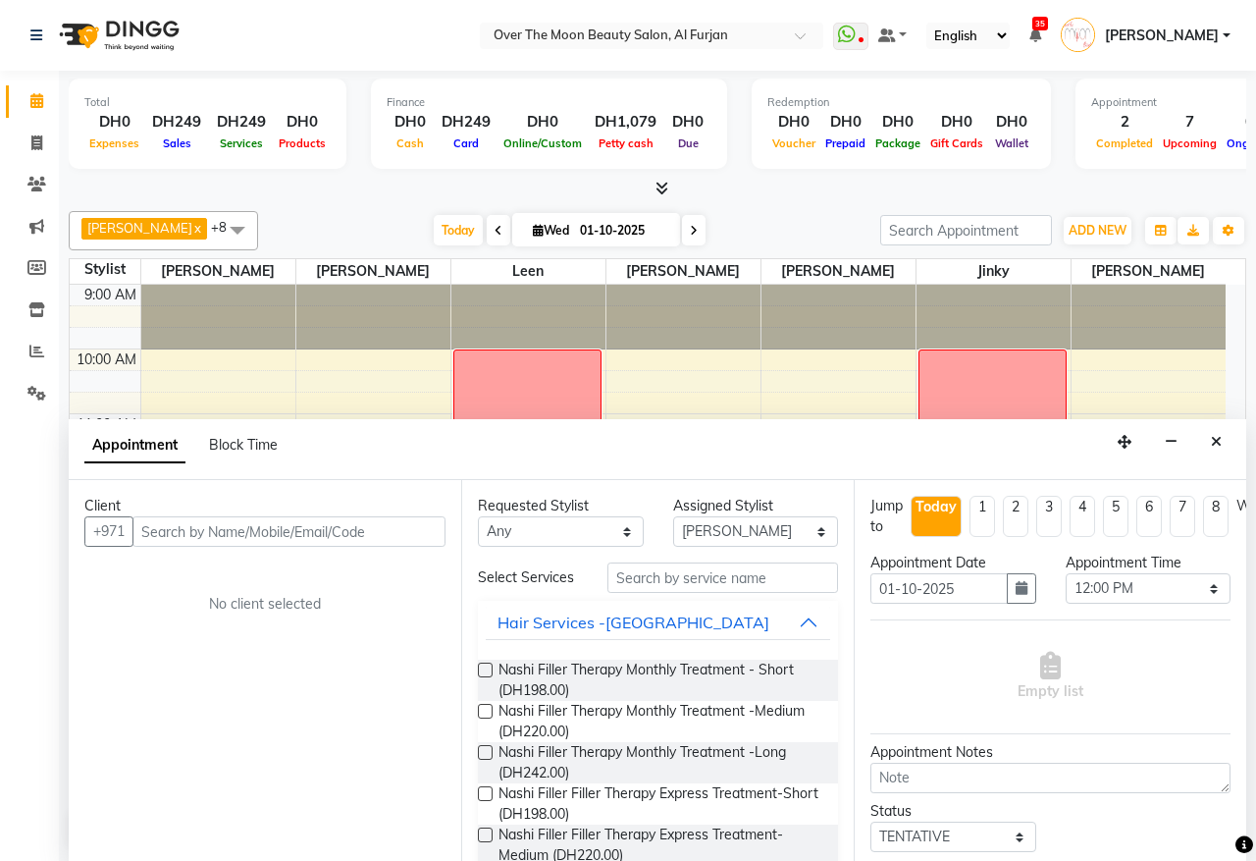
click at [294, 512] on div "Client" at bounding box center [264, 506] width 361 height 21
click at [287, 533] on input "text" at bounding box center [289, 531] width 313 height 30
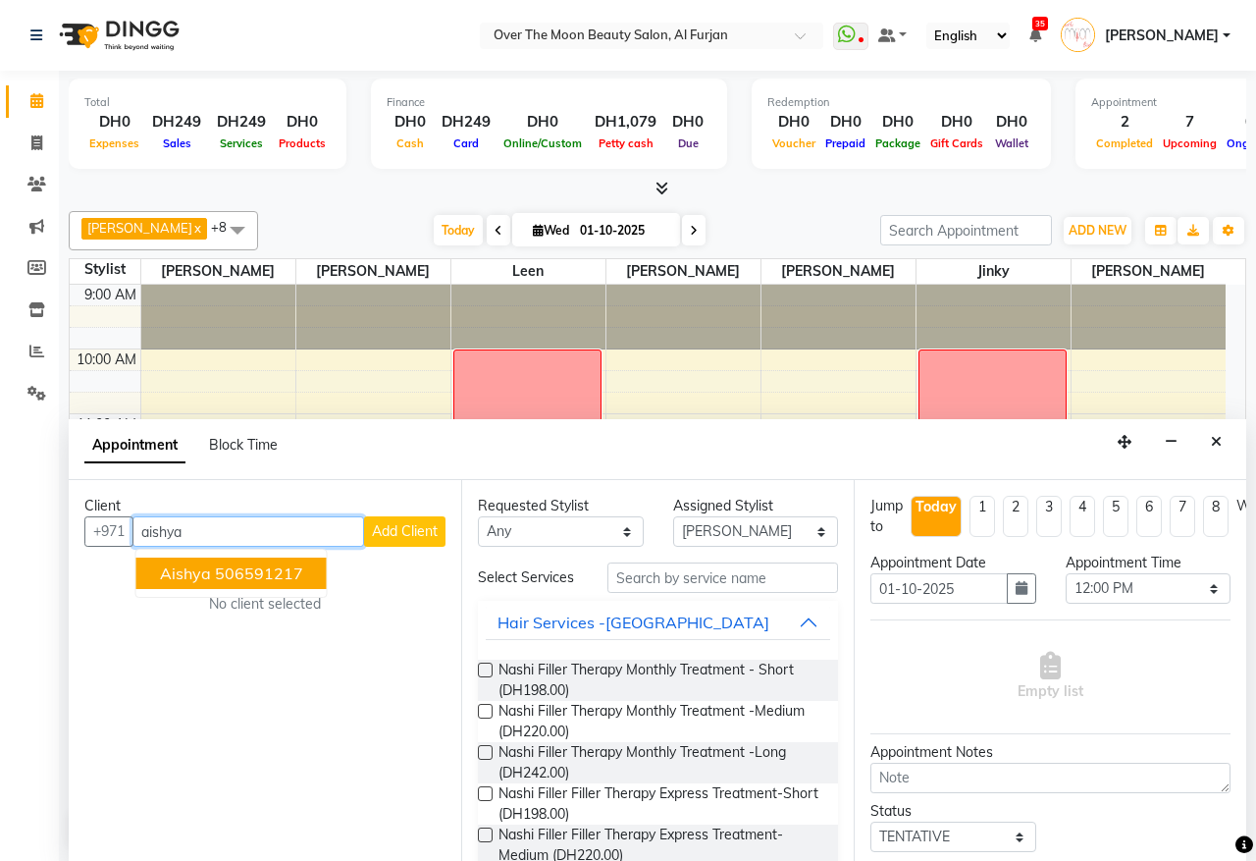
click at [282, 570] on ngb-highlight "506591217" at bounding box center [259, 573] width 88 height 20
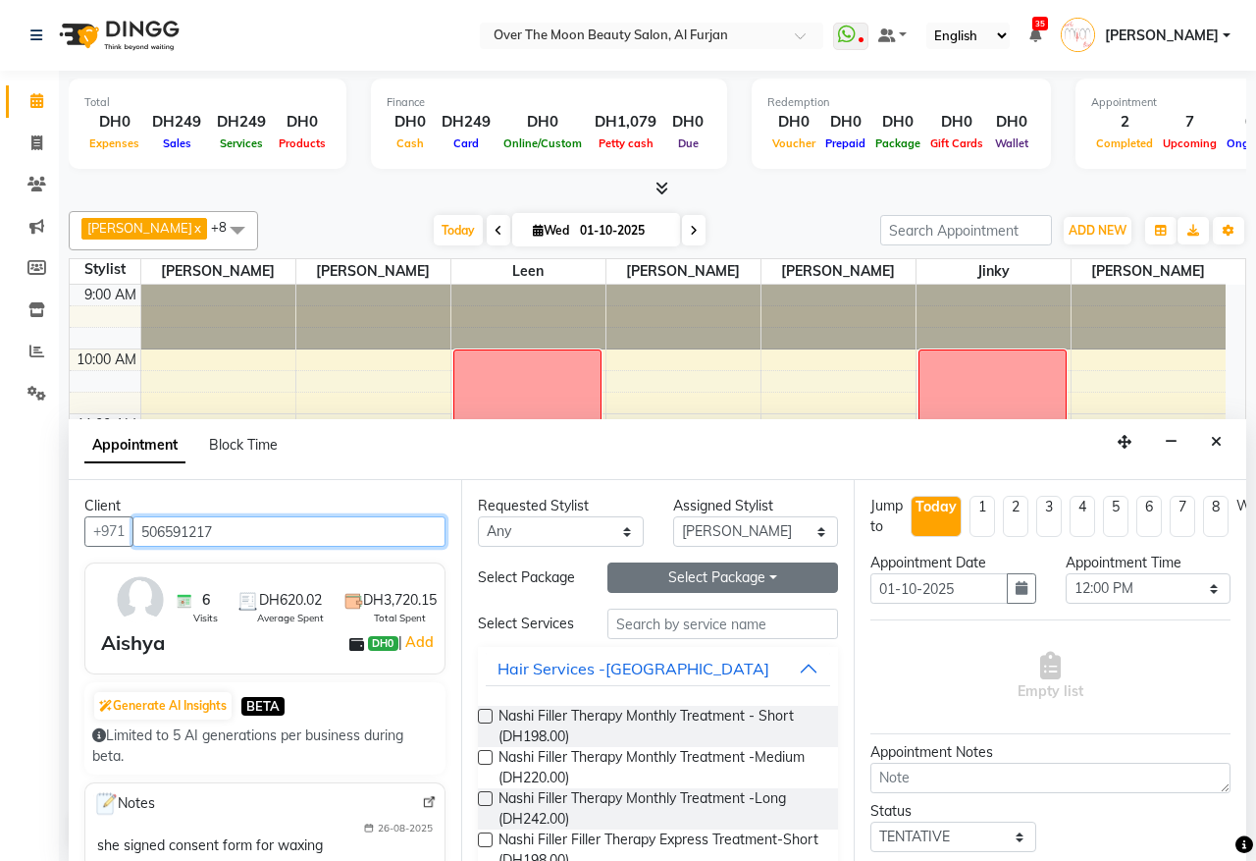
type input "506591217"
click at [672, 587] on button "Select Package Toggle Dropdown" at bounding box center [723, 577] width 231 height 30
click at [688, 616] on li "Roots Color 5+1" at bounding box center [686, 619] width 155 height 28
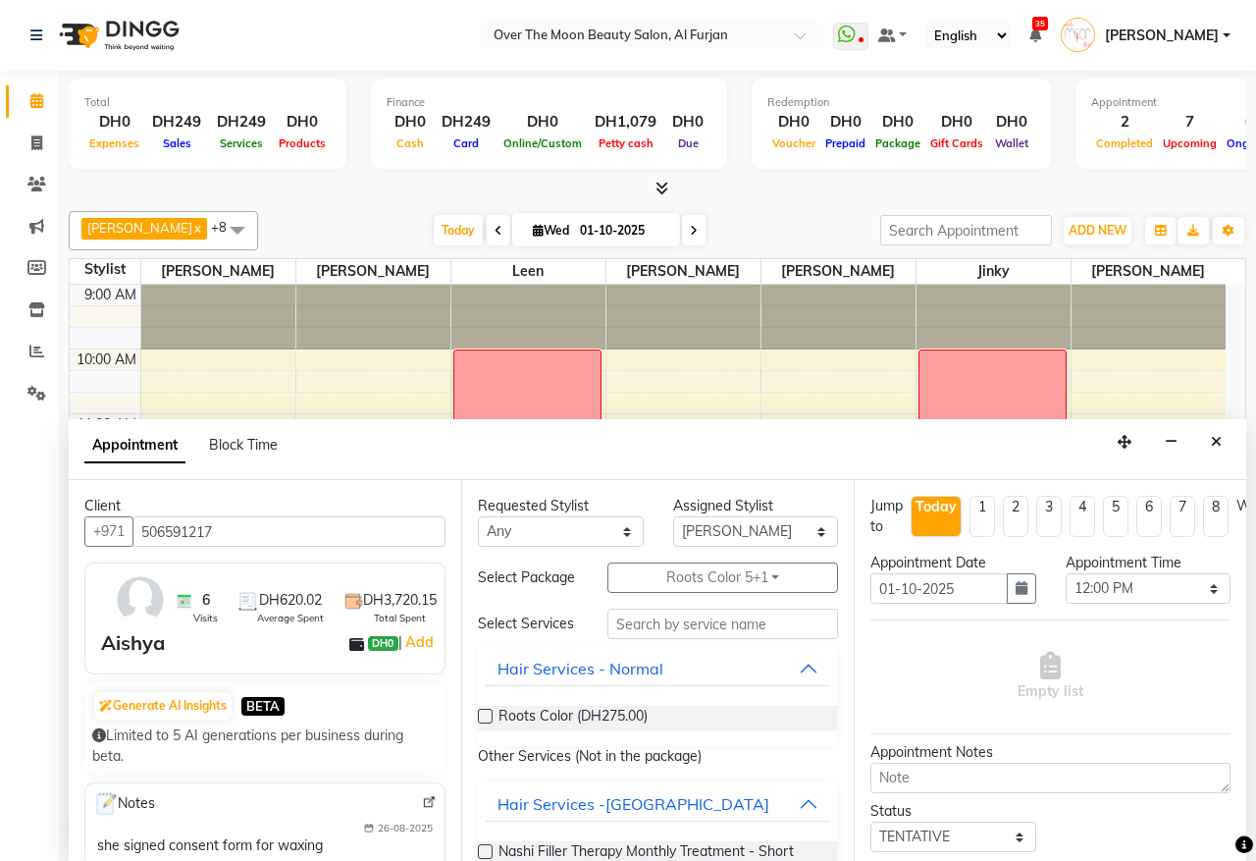
click at [486, 723] on label at bounding box center [485, 716] width 15 height 15
click at [486, 724] on input "checkbox" at bounding box center [484, 718] width 13 height 13
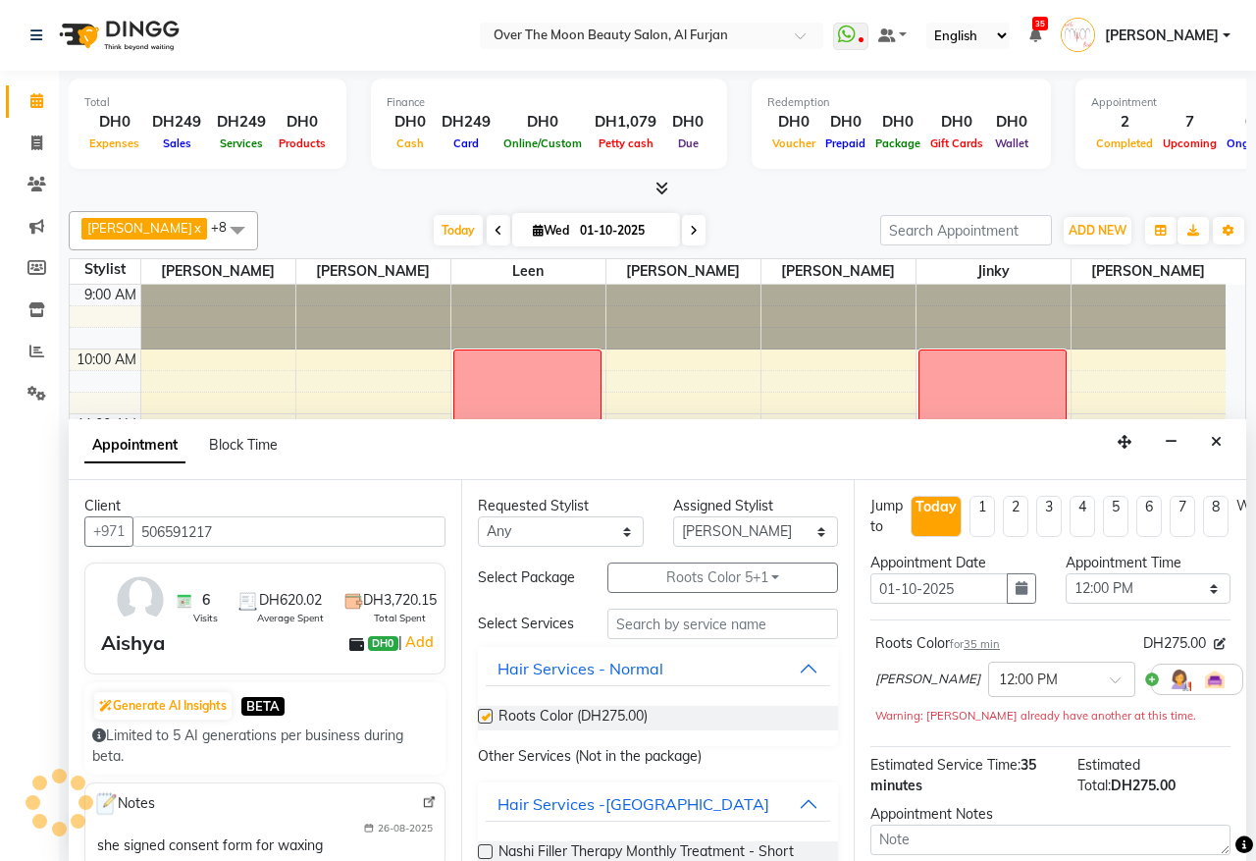
checkbox input "false"
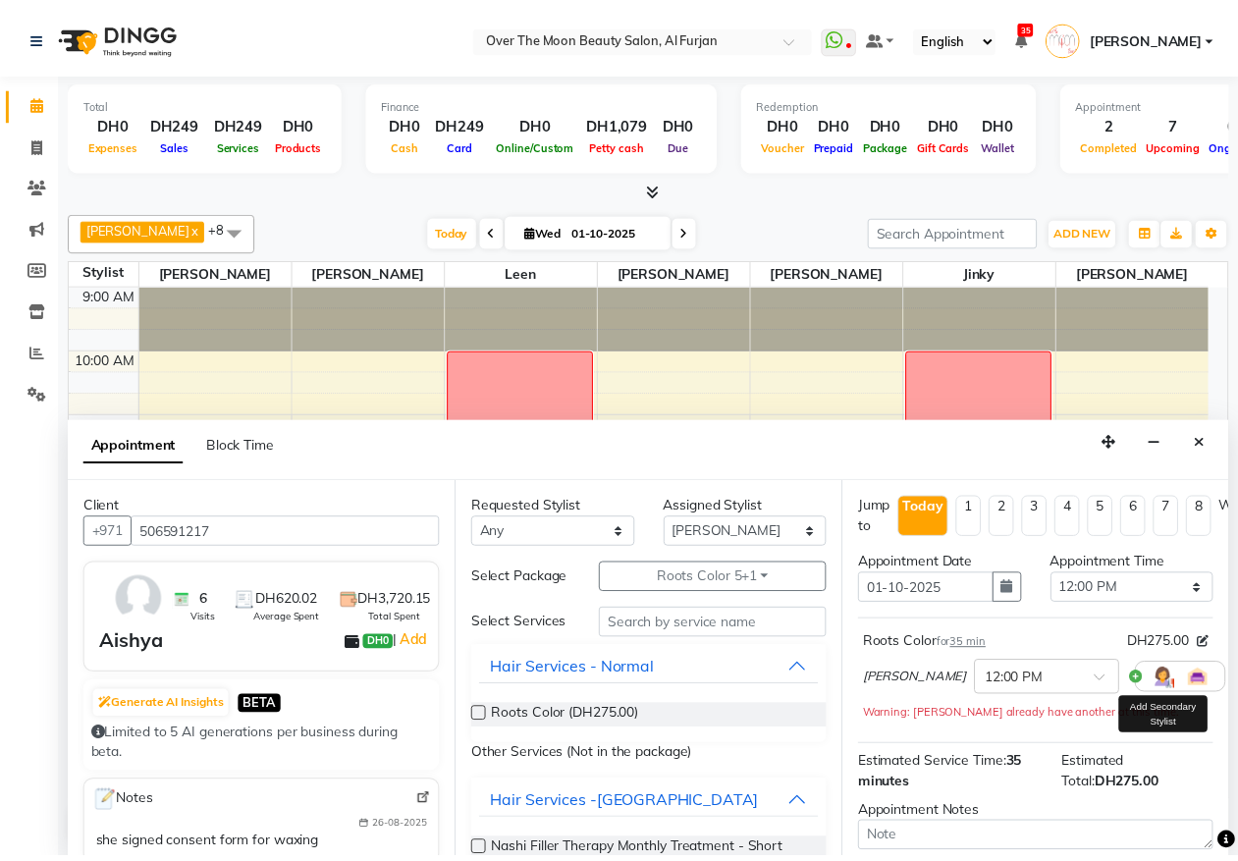
scroll to position [196, 0]
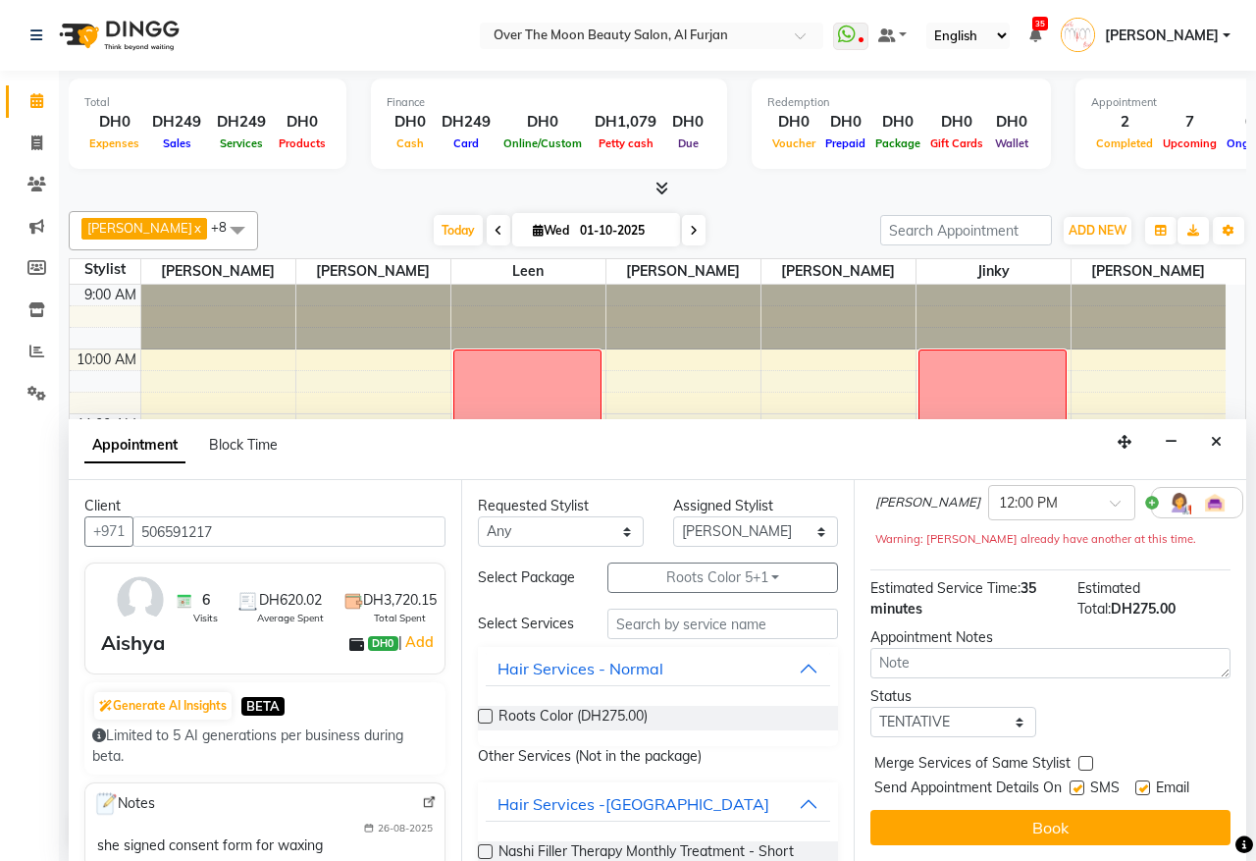
click at [1083, 756] on label at bounding box center [1086, 763] width 15 height 15
click at [1083, 759] on input "checkbox" at bounding box center [1085, 765] width 13 height 13
checkbox input "true"
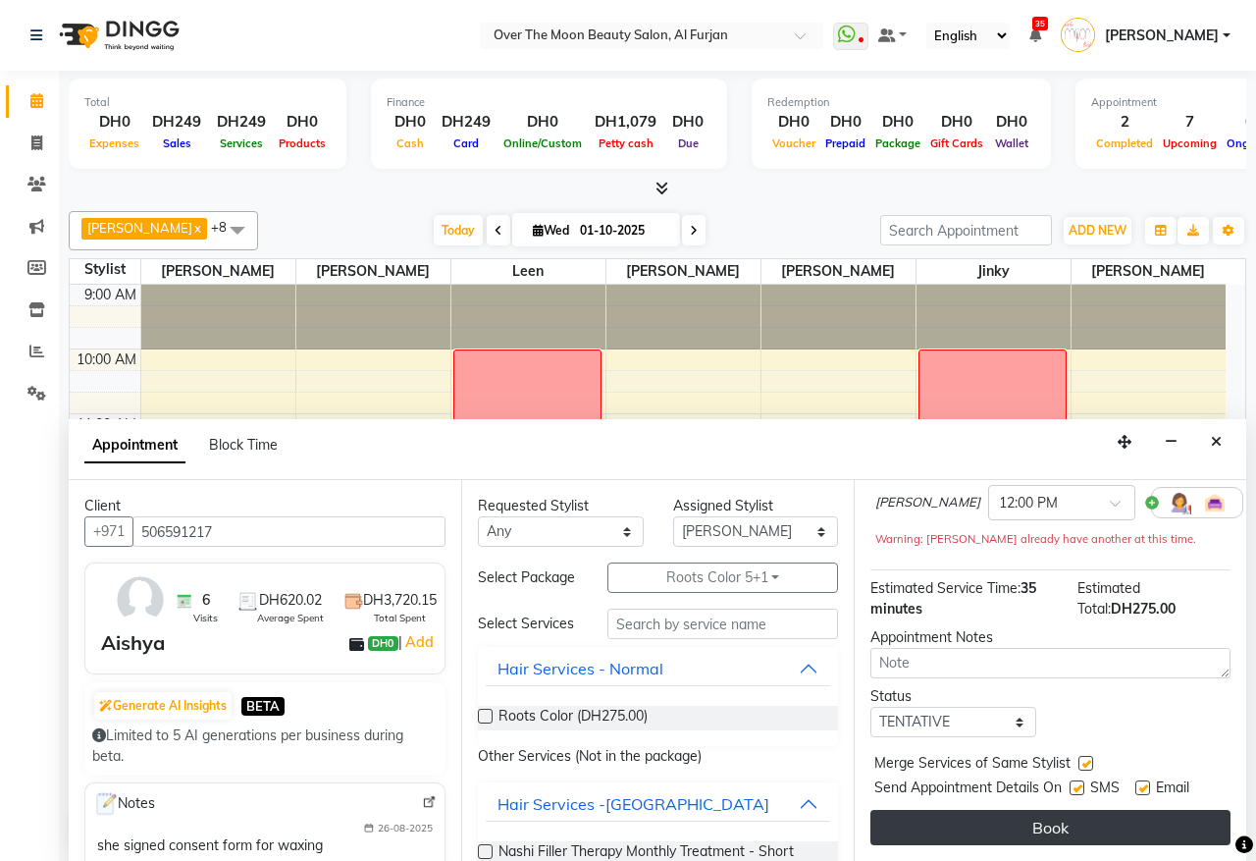
click at [1073, 818] on button "Book" at bounding box center [1051, 827] width 360 height 35
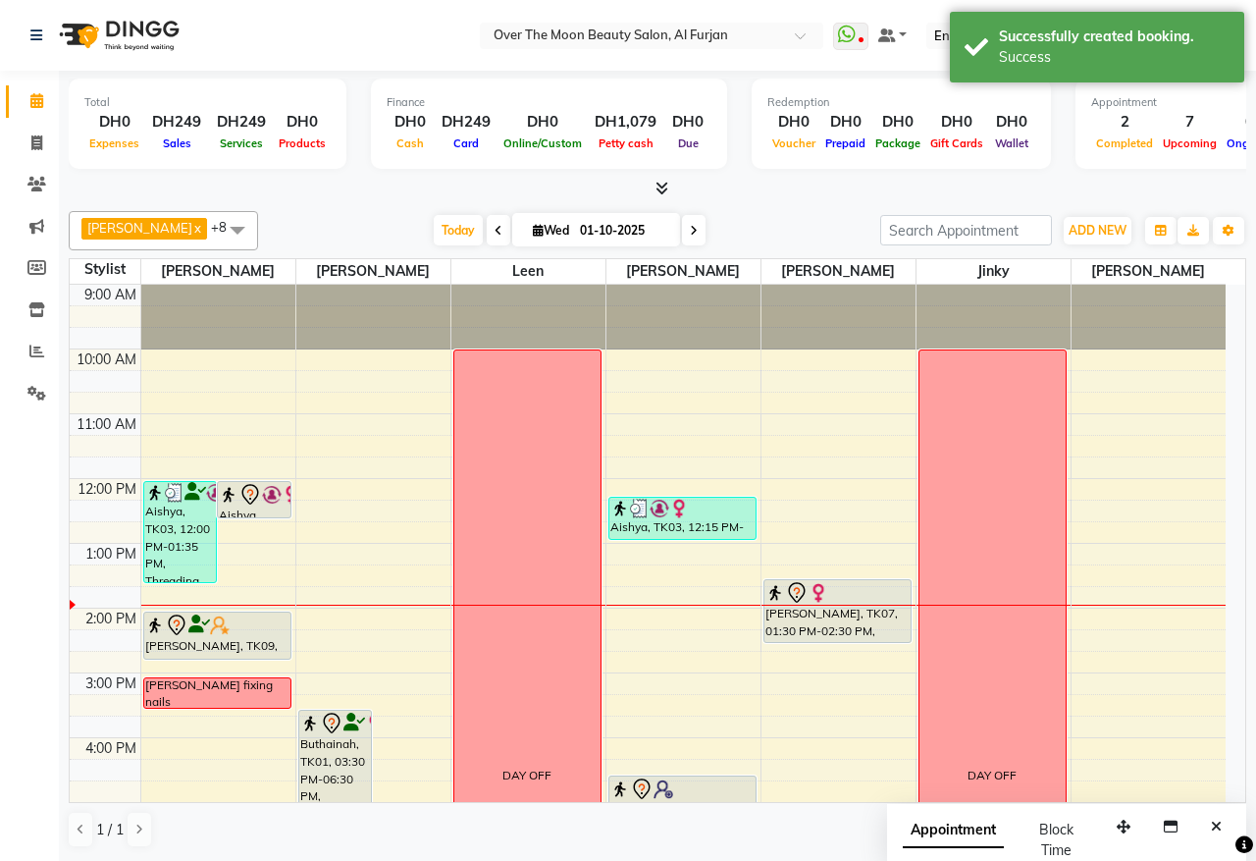
click at [258, 508] on div "Aishya, TK10, 12:00 PM-12:35 PM, Roots Color" at bounding box center [254, 499] width 73 height 35
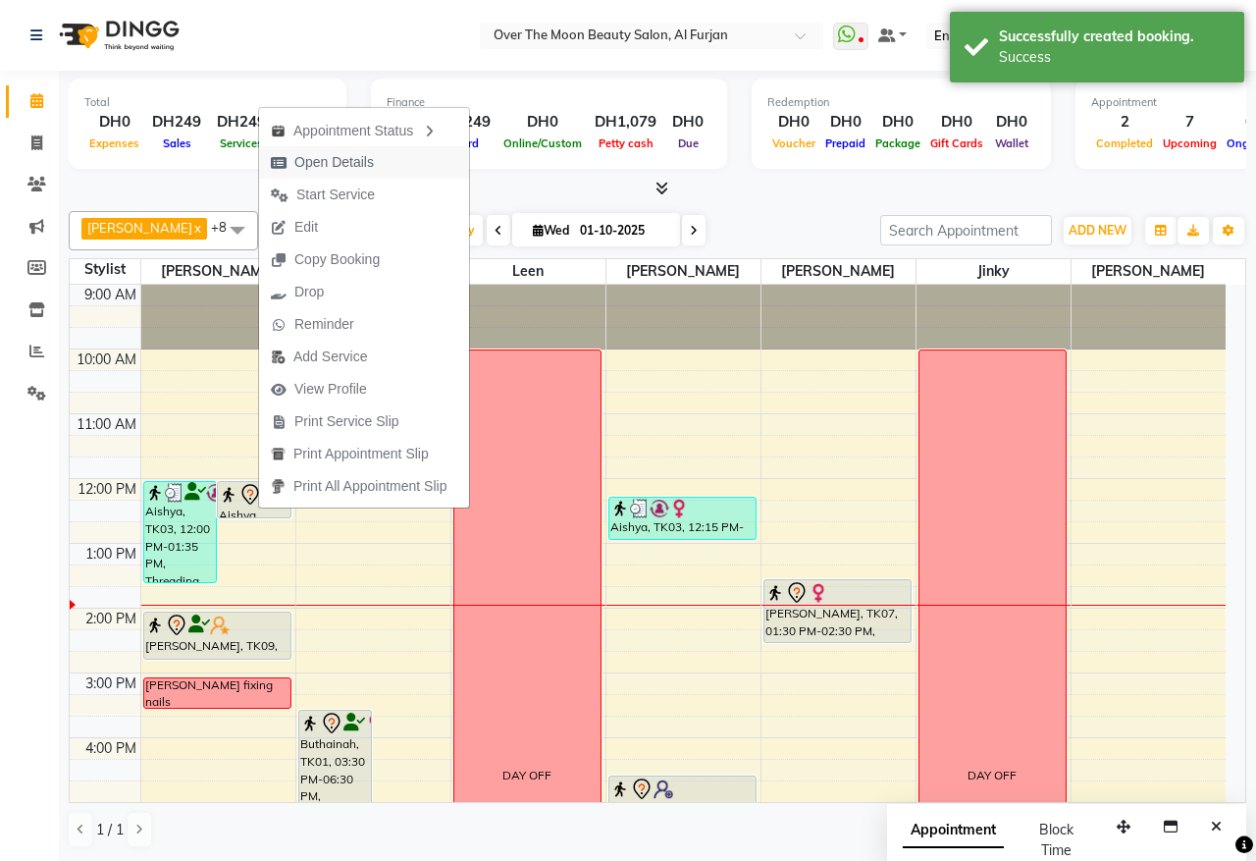
click at [325, 165] on span "Open Details" at bounding box center [334, 162] width 80 height 21
select select "7"
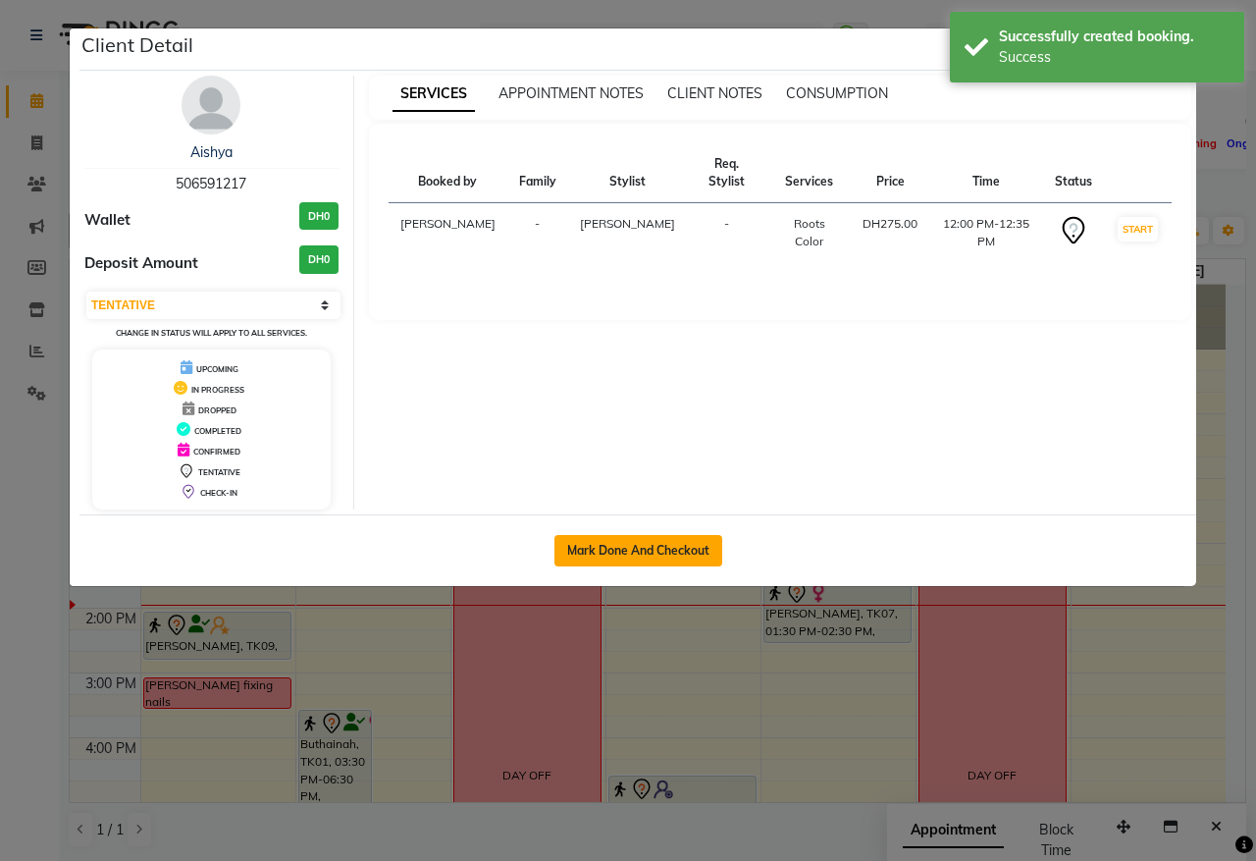
click at [636, 540] on button "Mark Done And Checkout" at bounding box center [639, 550] width 168 height 31
select select "service"
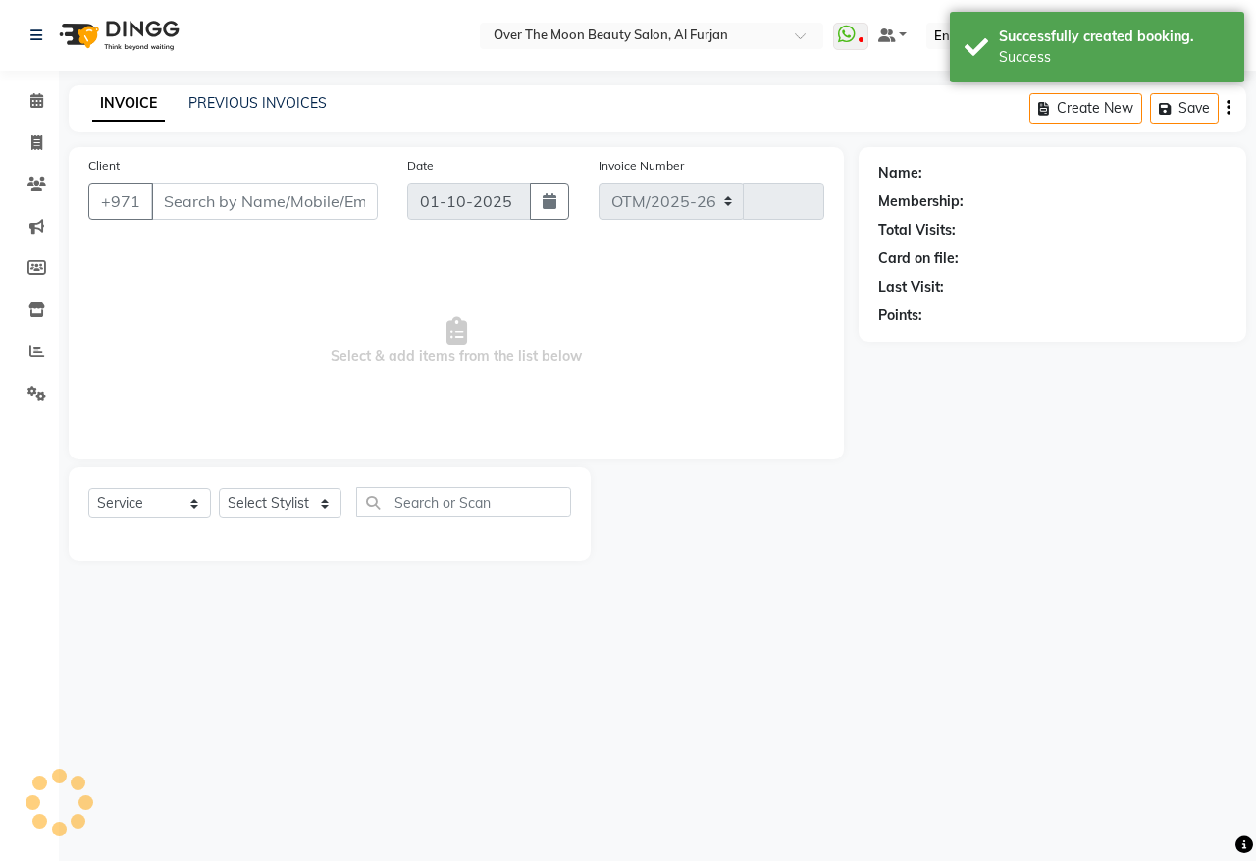
select select "3996"
type input "2575"
type input "506591217"
select select "20146"
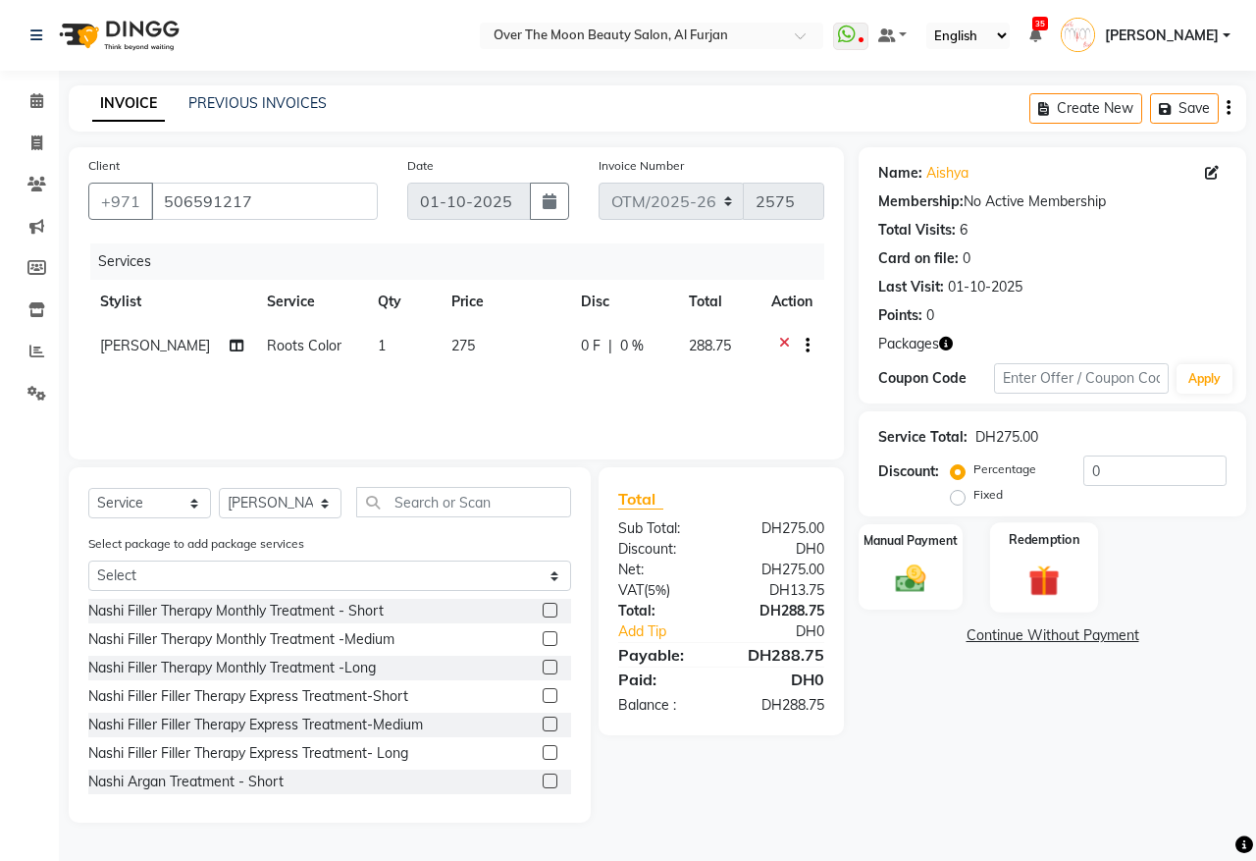
click at [1033, 569] on img at bounding box center [1045, 579] width 51 height 39
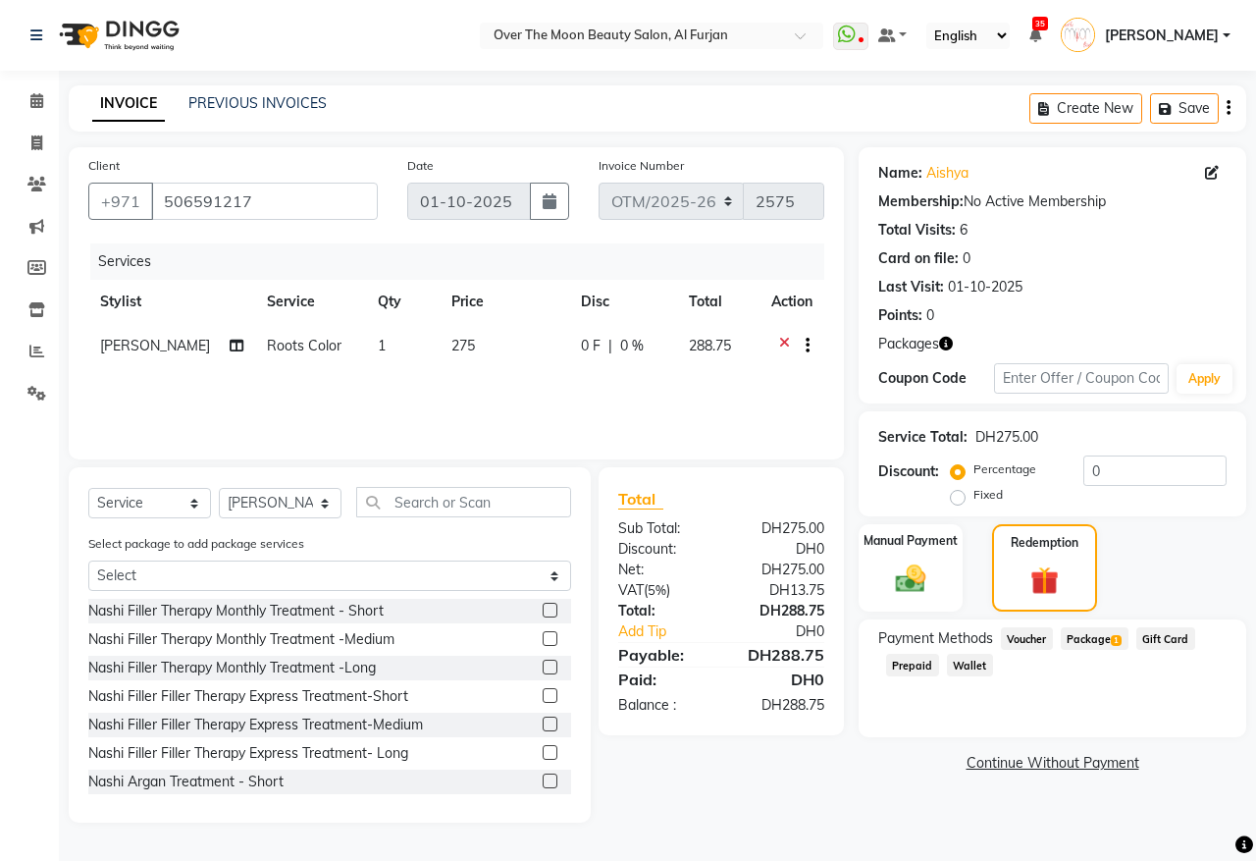
click at [1089, 640] on span "Package 1" at bounding box center [1095, 638] width 68 height 23
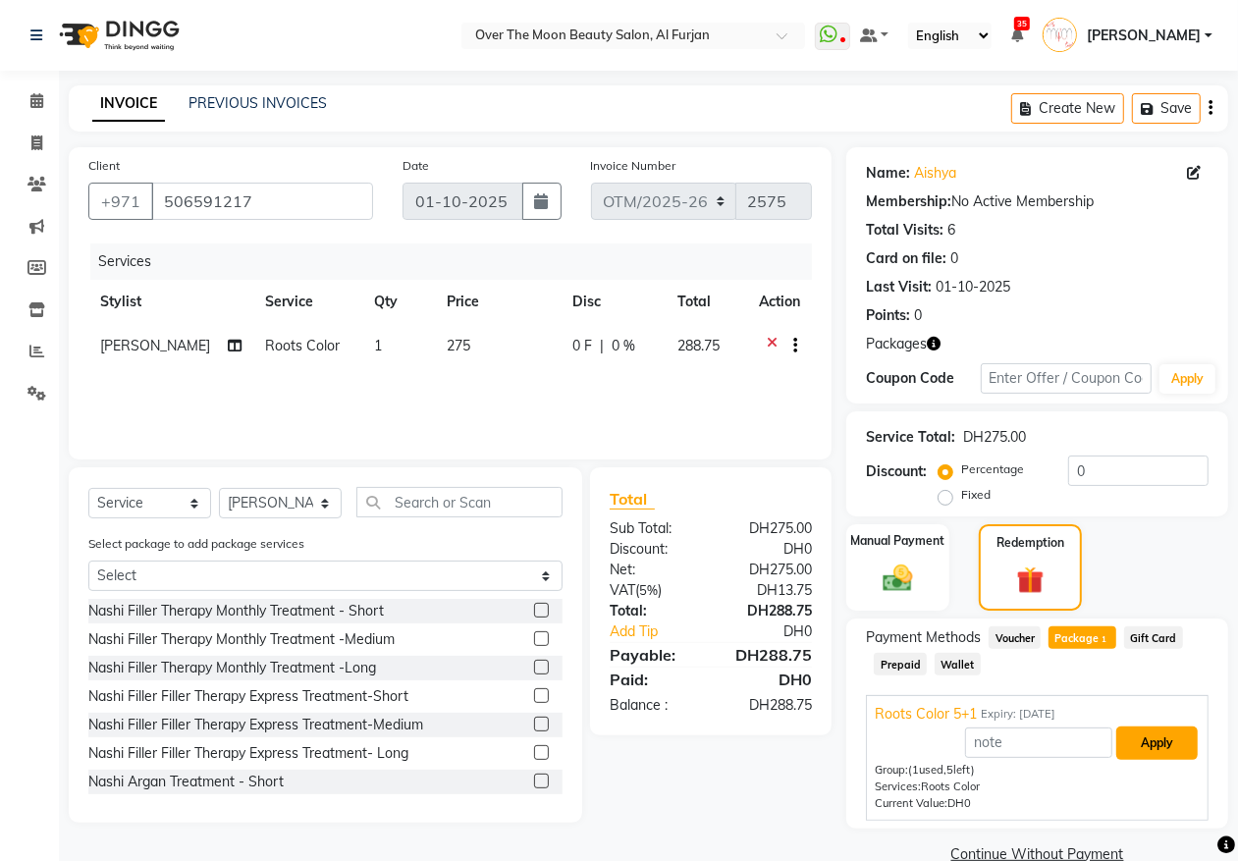
click at [1166, 742] on button "Apply" at bounding box center [1156, 742] width 81 height 33
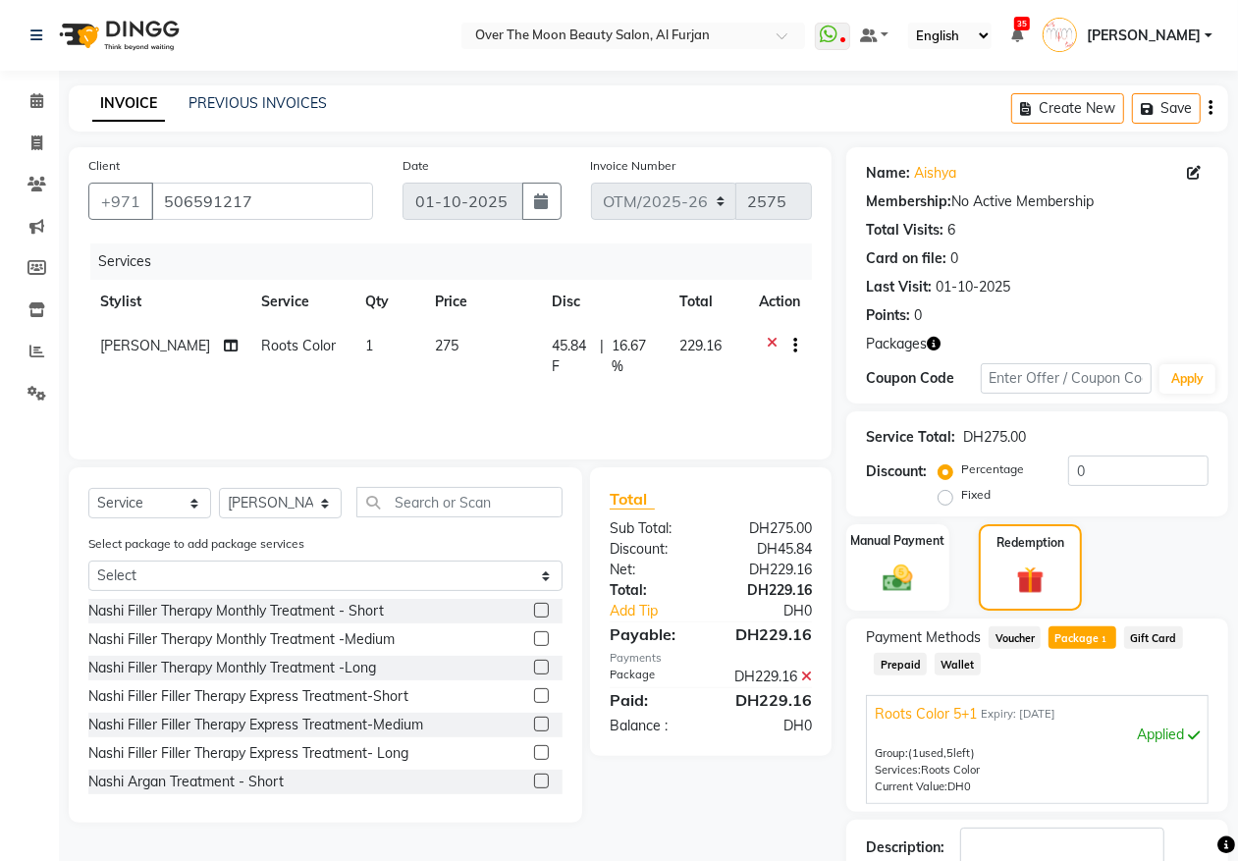
scroll to position [131, 0]
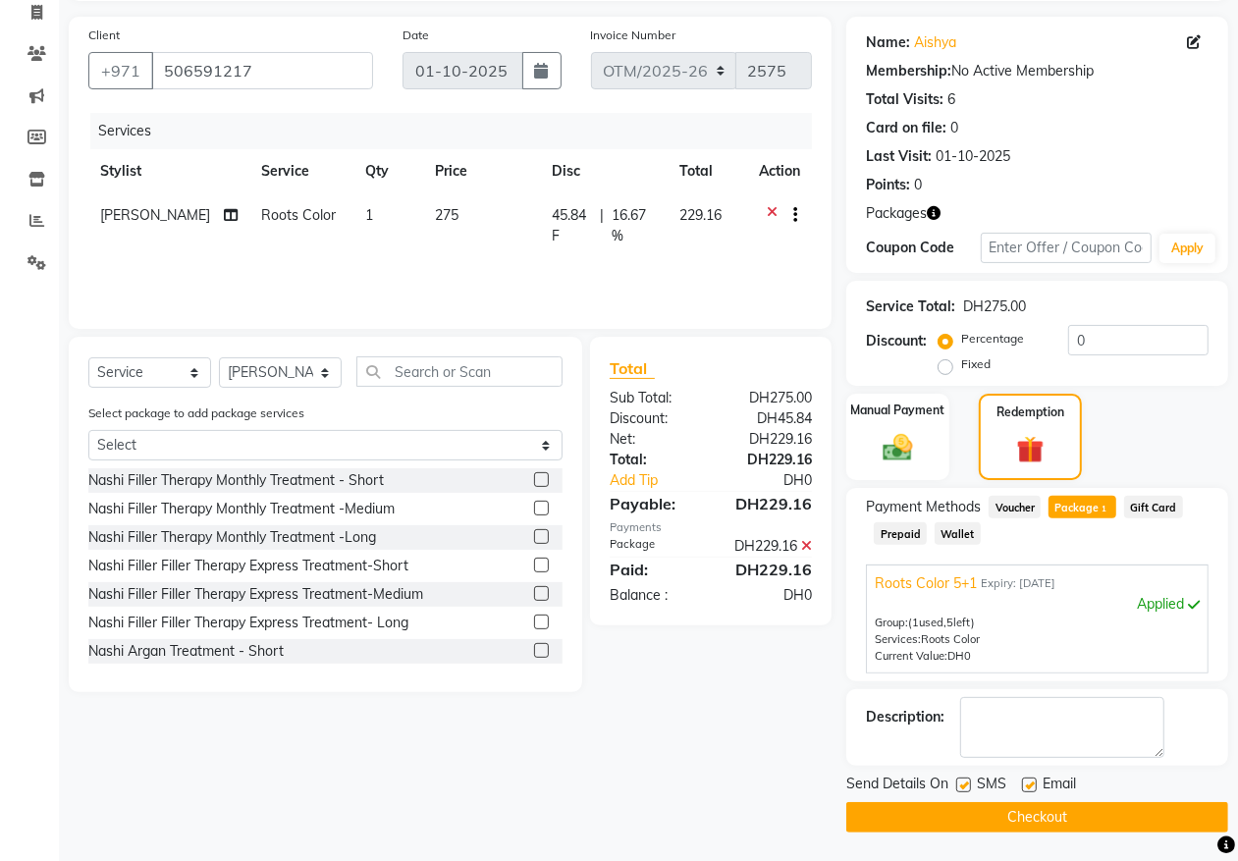
click at [999, 821] on button "Checkout" at bounding box center [1037, 817] width 382 height 30
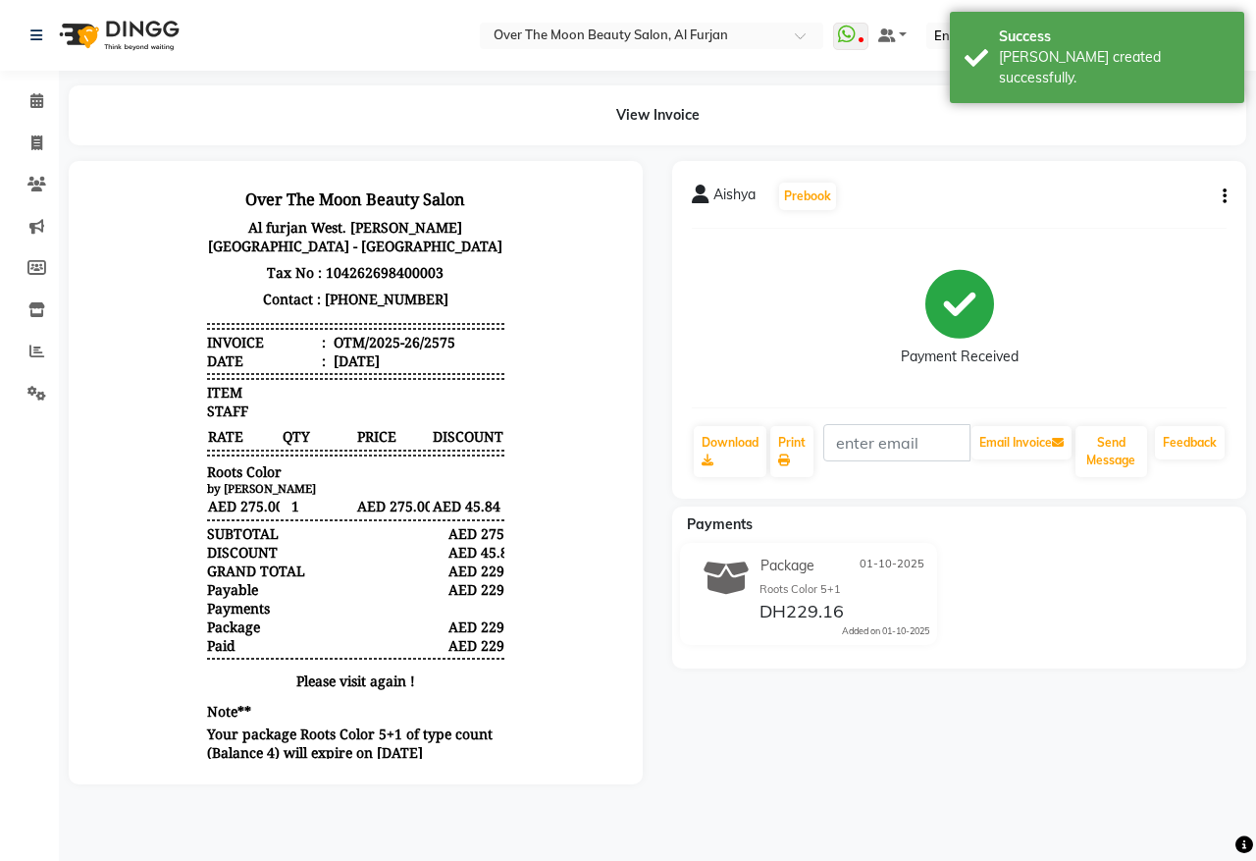
scroll to position [16, 0]
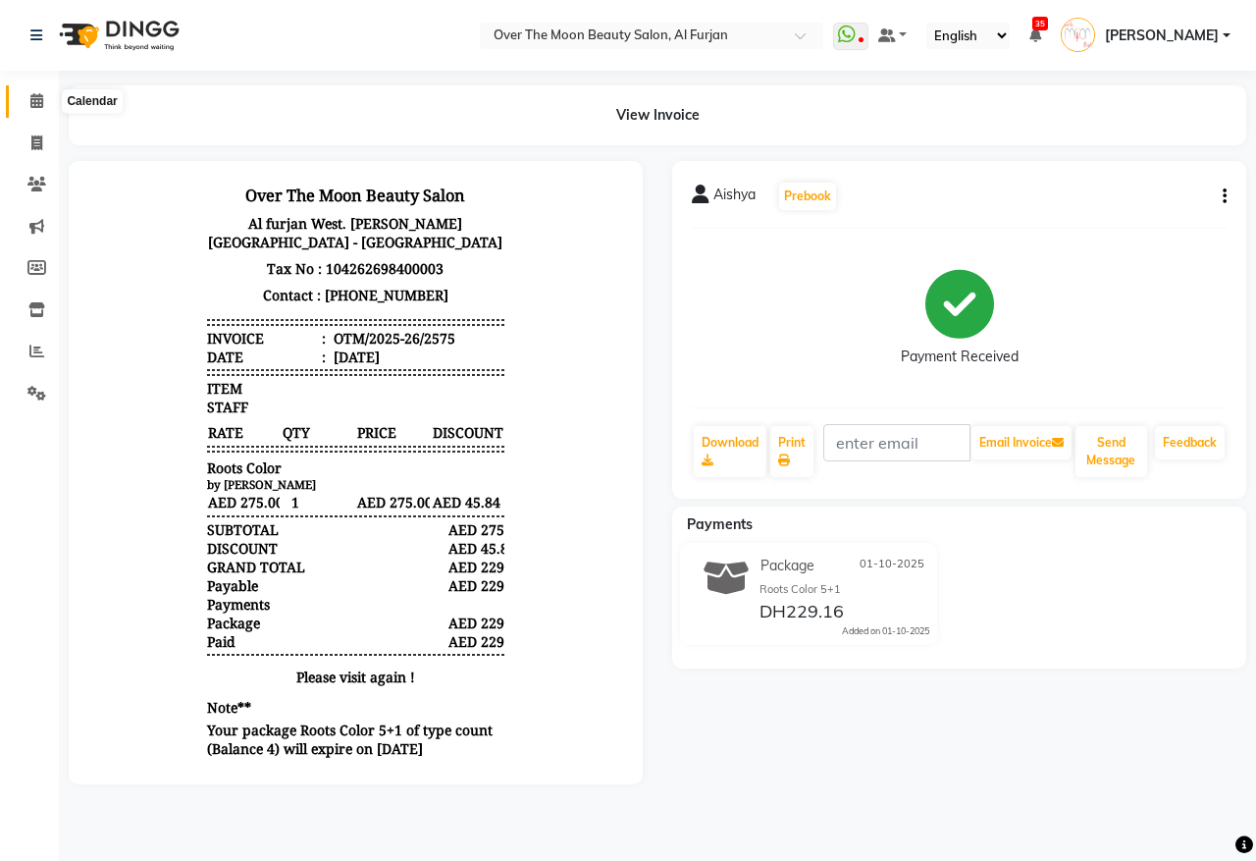
click at [32, 105] on icon at bounding box center [36, 100] width 13 height 15
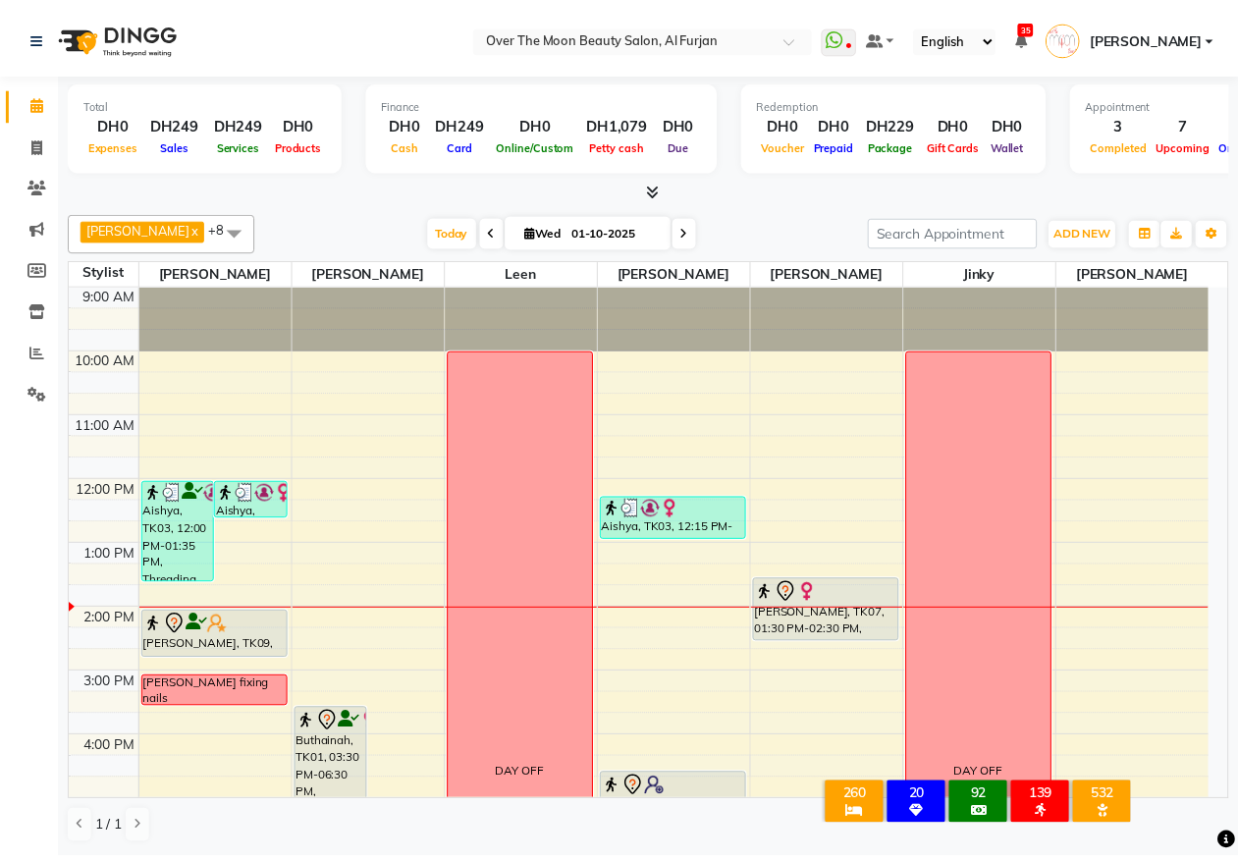
scroll to position [204, 0]
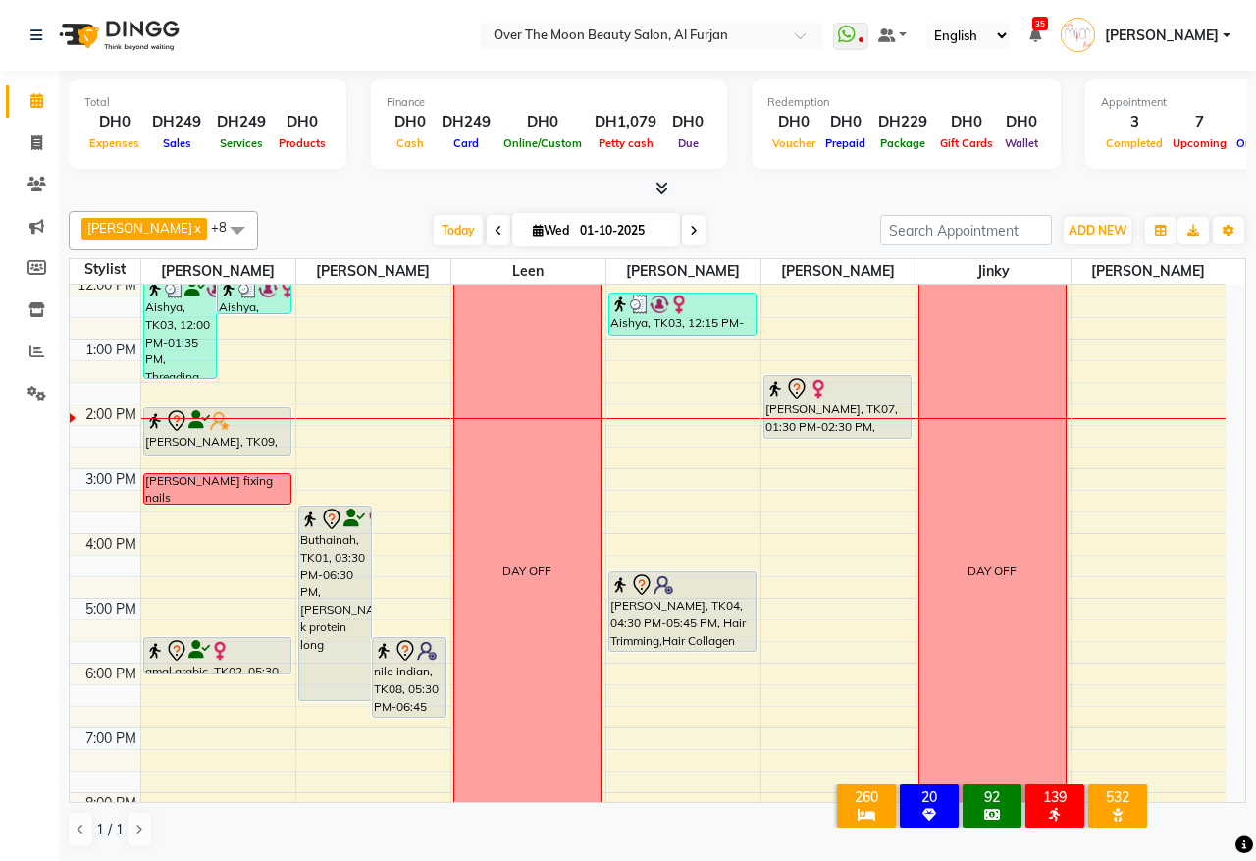
click at [268, 487] on div "Ingrid fixing nails" at bounding box center [217, 488] width 146 height 29
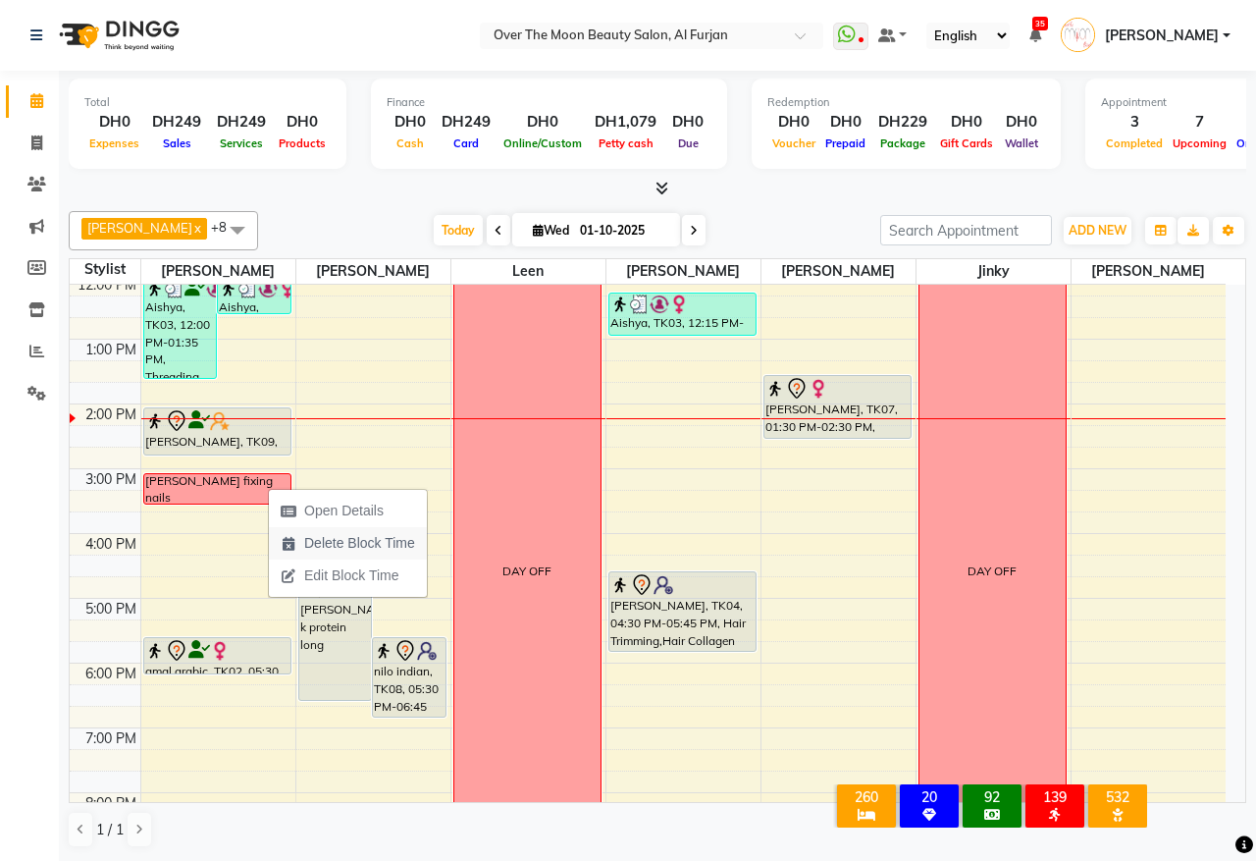
click at [285, 541] on icon "button" at bounding box center [289, 544] width 16 height 14
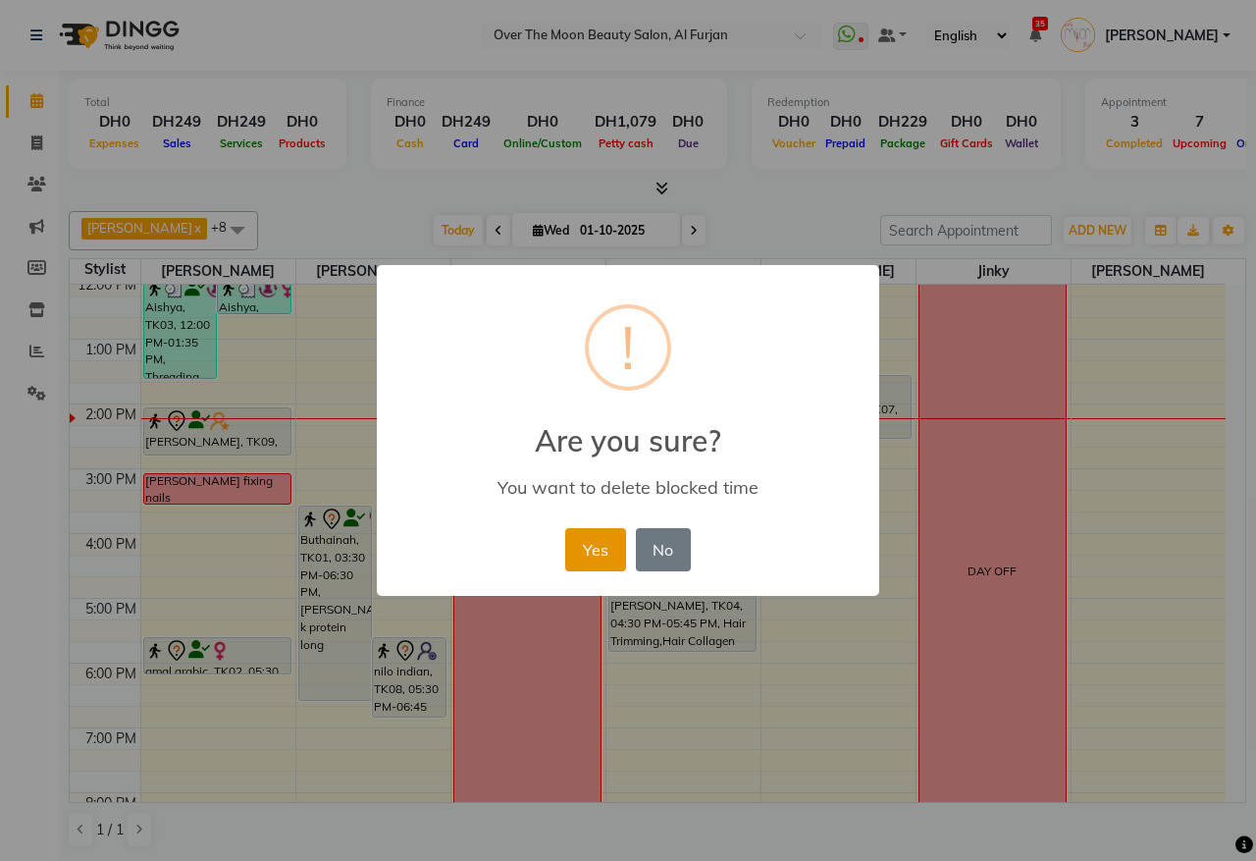
click at [610, 540] on button "Yes" at bounding box center [595, 549] width 60 height 43
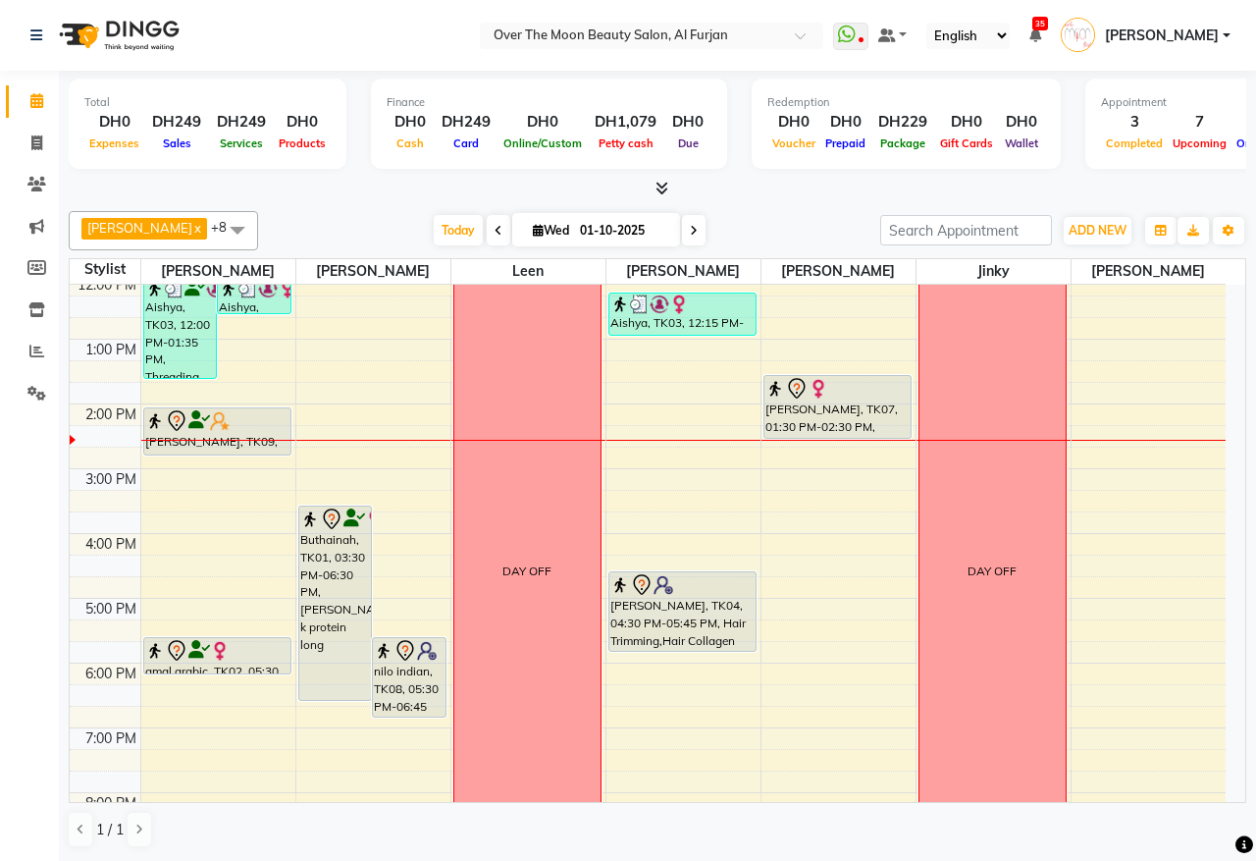
click at [390, 545] on div "9:00 AM 10:00 AM 11:00 AM 12:00 PM 1:00 PM 2:00 PM 3:00 PM 4:00 PM 5:00 PM 6:00…" at bounding box center [648, 565] width 1156 height 971
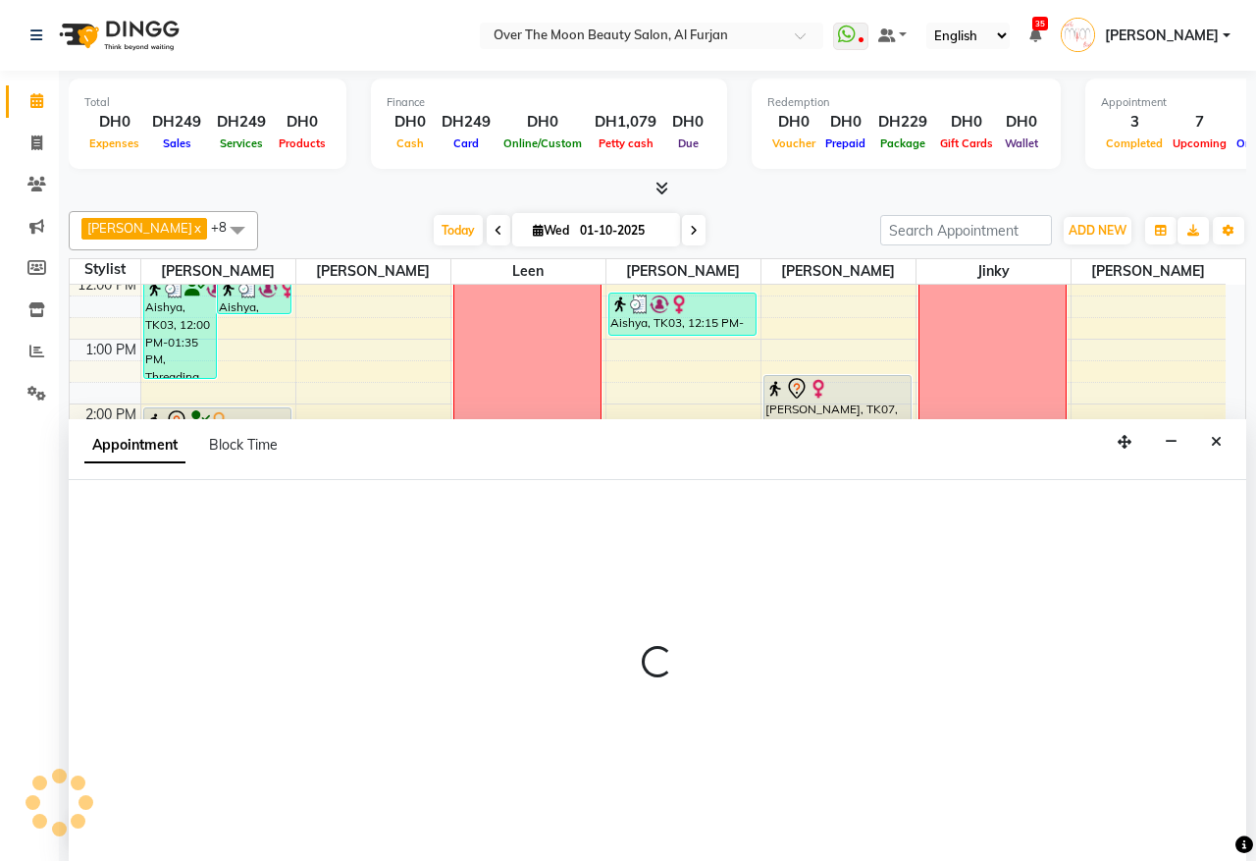
select select "29762"
select select "tentative"
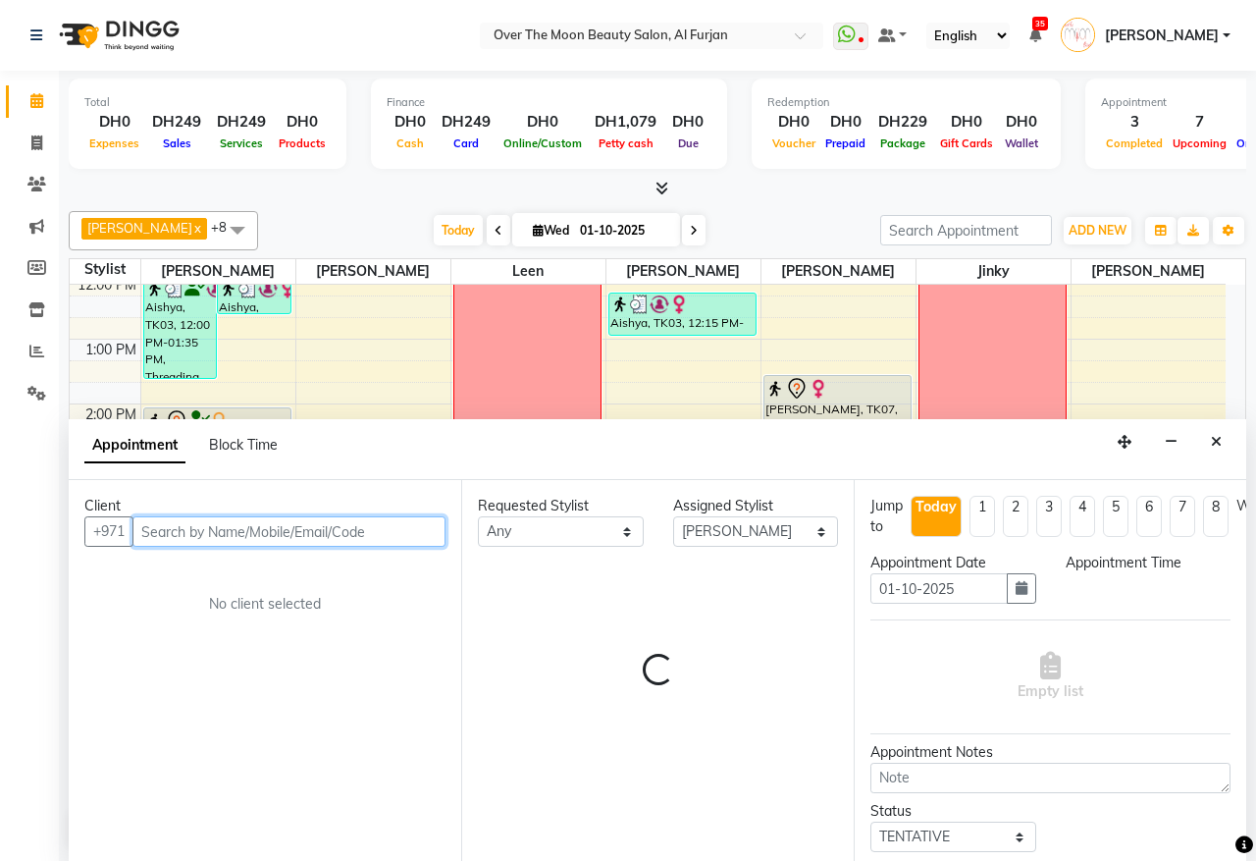
select select "960"
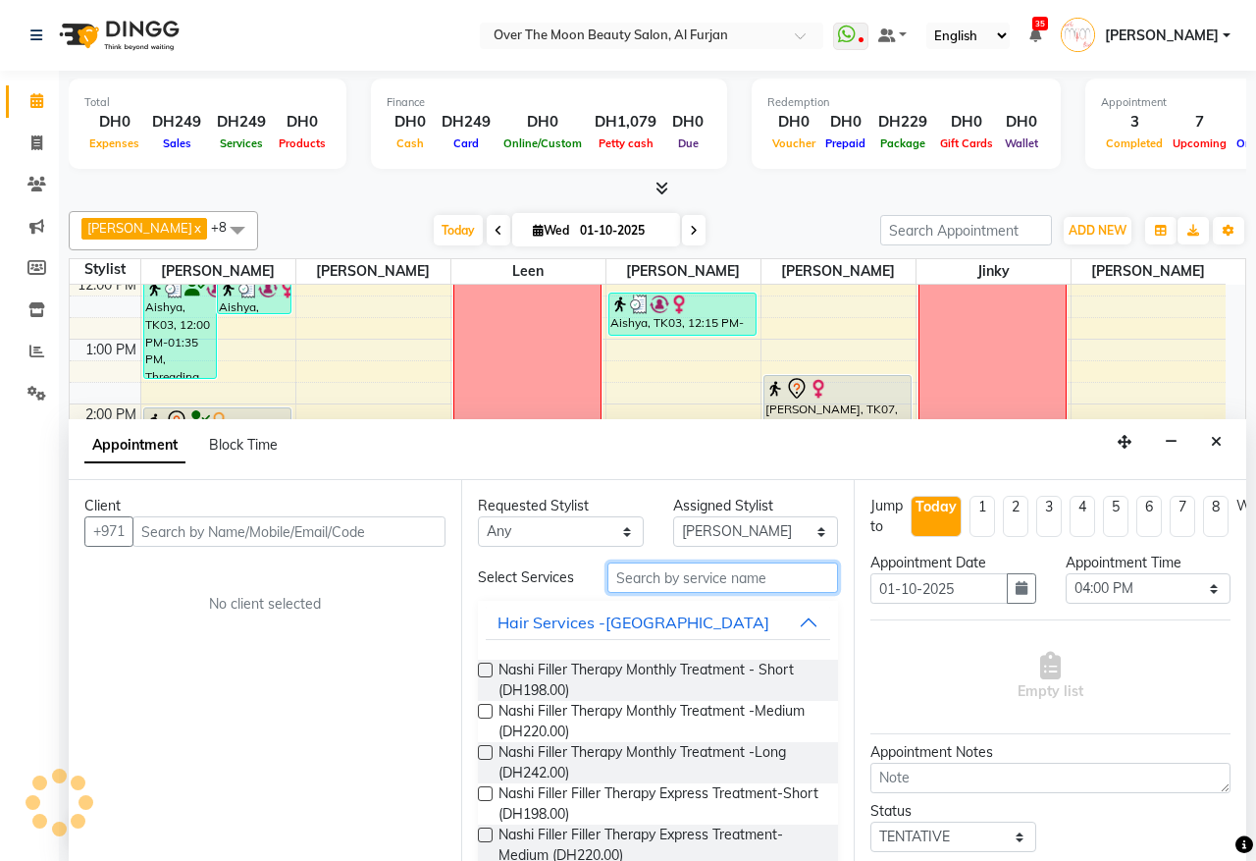
click at [688, 584] on input "text" at bounding box center [723, 577] width 231 height 30
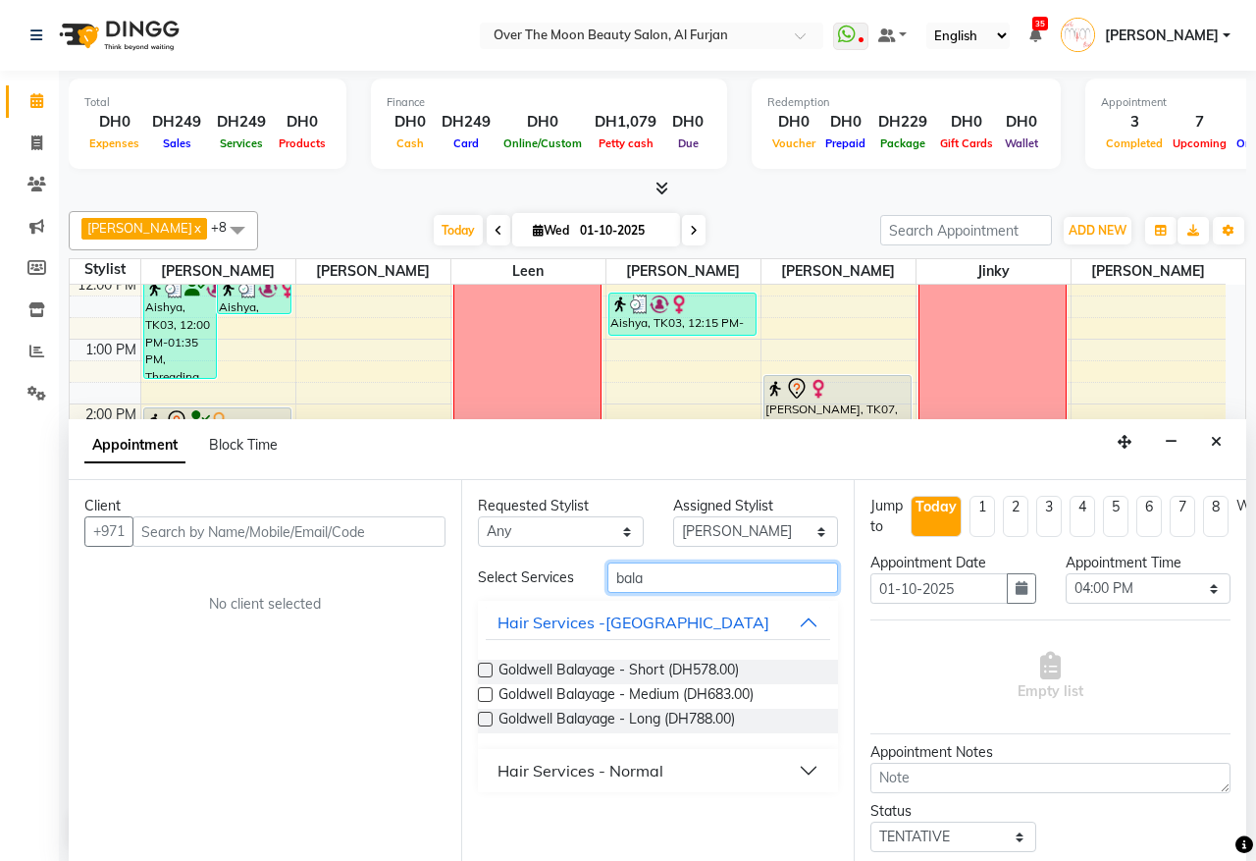
type input "bala"
click at [1217, 443] on icon "Close" at bounding box center [1216, 442] width 11 height 14
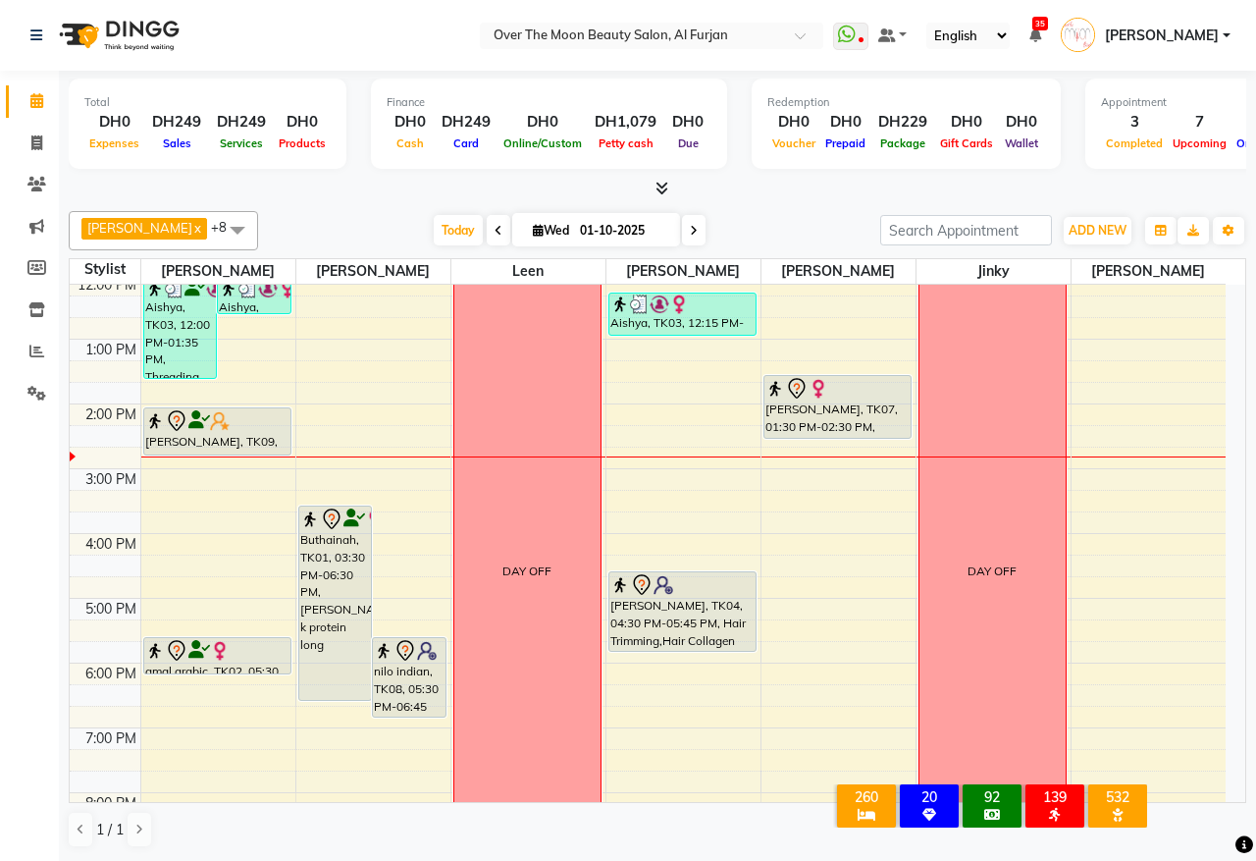
click at [832, 399] on div "[PERSON_NAME], TK07, 01:30 PM-02:30 PM, Classic Pedicure" at bounding box center [838, 407] width 146 height 62
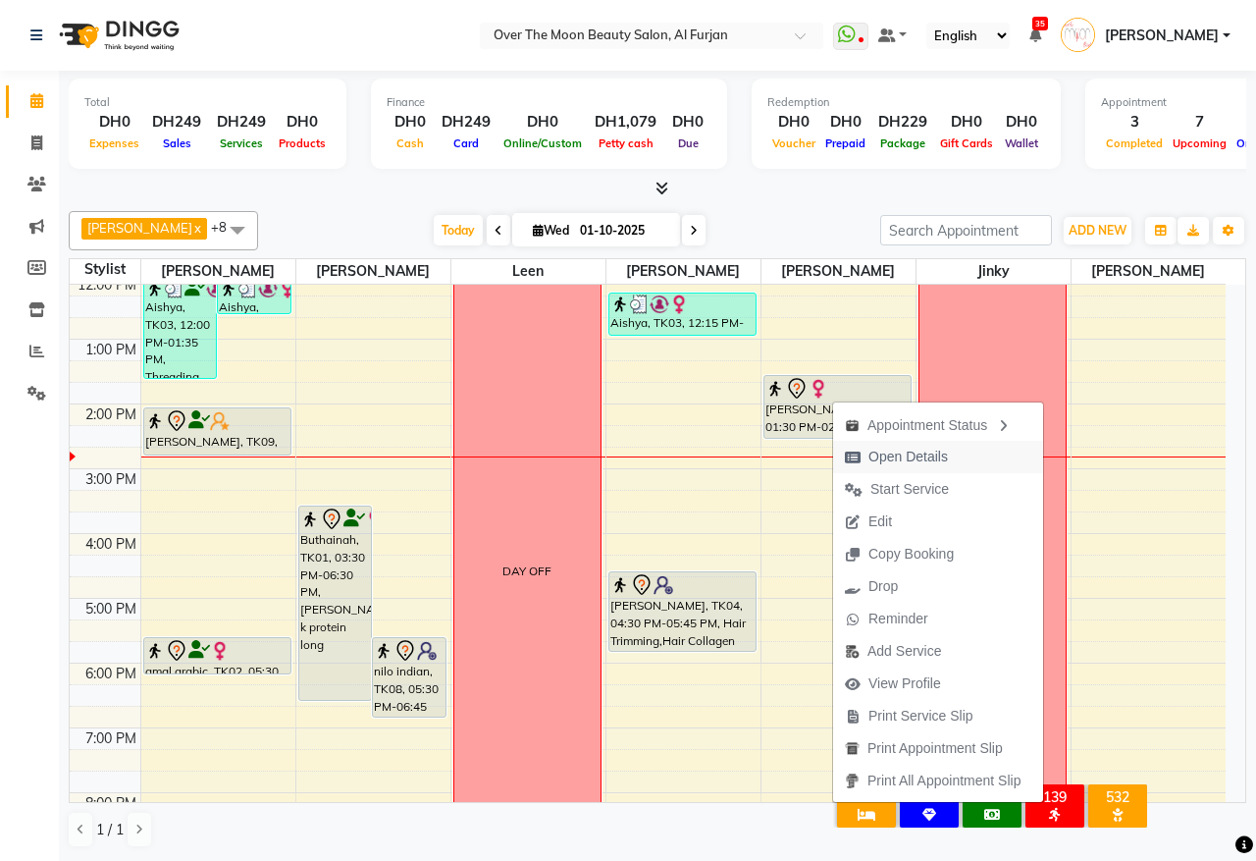
click at [944, 456] on span "Open Details" at bounding box center [909, 457] width 80 height 21
select select "7"
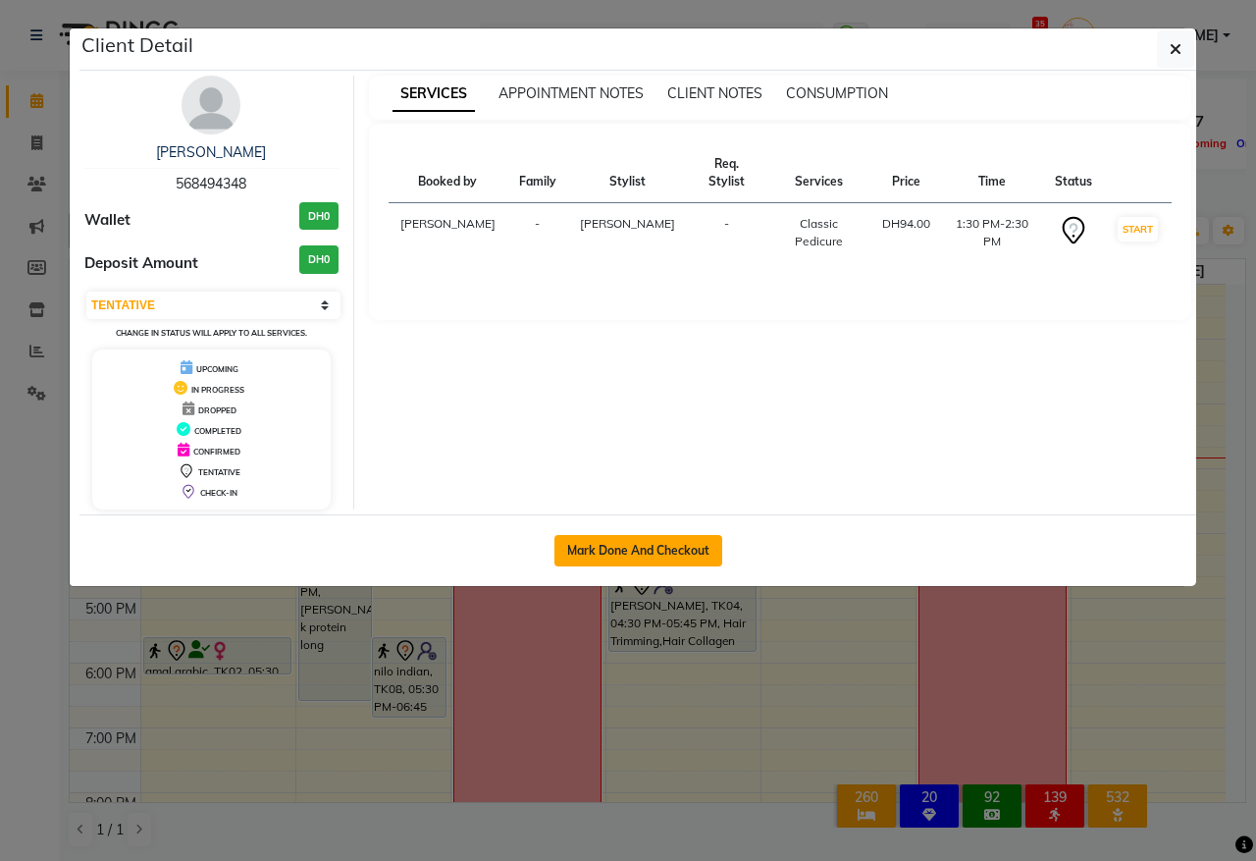
click at [599, 545] on button "Mark Done And Checkout" at bounding box center [639, 550] width 168 height 31
select select "service"
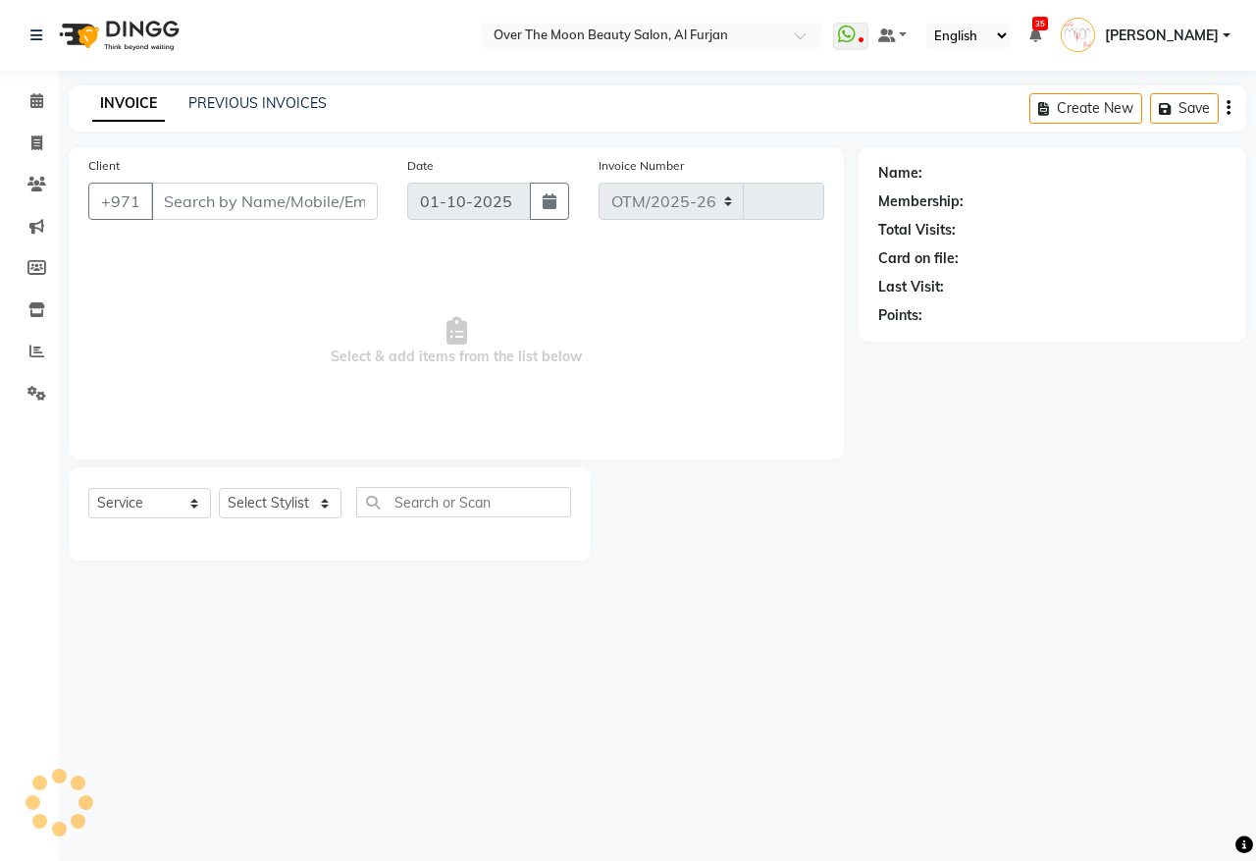
select select "3996"
type input "2576"
type input "568494348"
select select "64402"
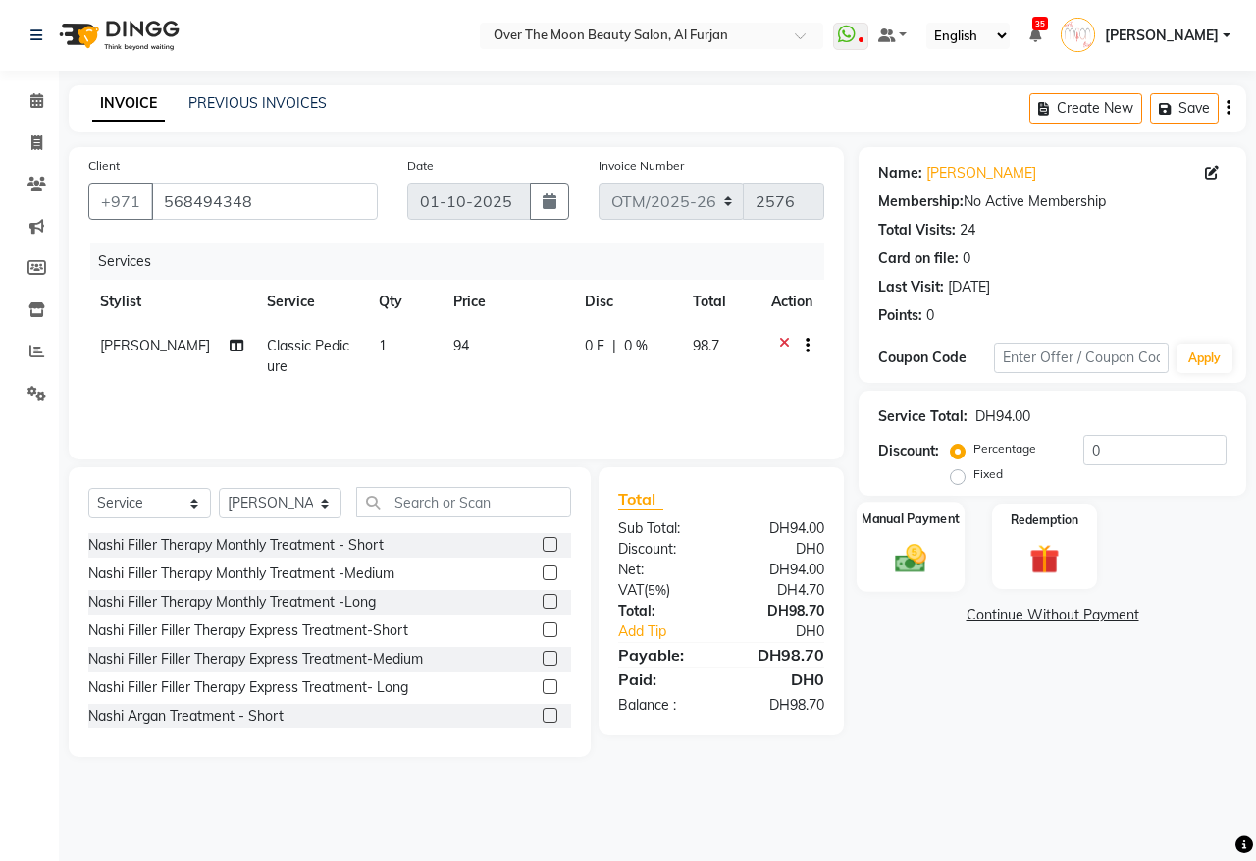
click at [899, 535] on div "Manual Payment" at bounding box center [911, 547] width 109 height 90
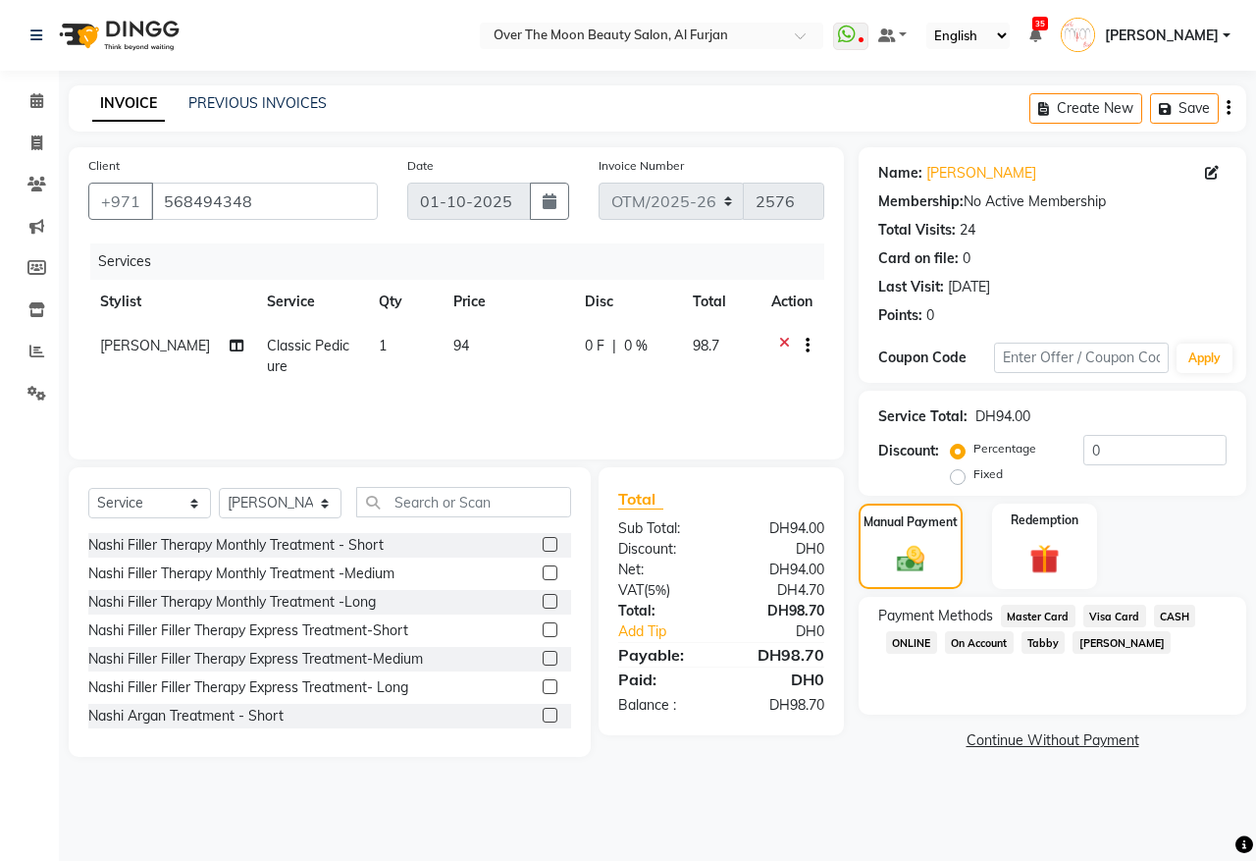
click at [1126, 615] on span "Visa Card" at bounding box center [1115, 616] width 63 height 23
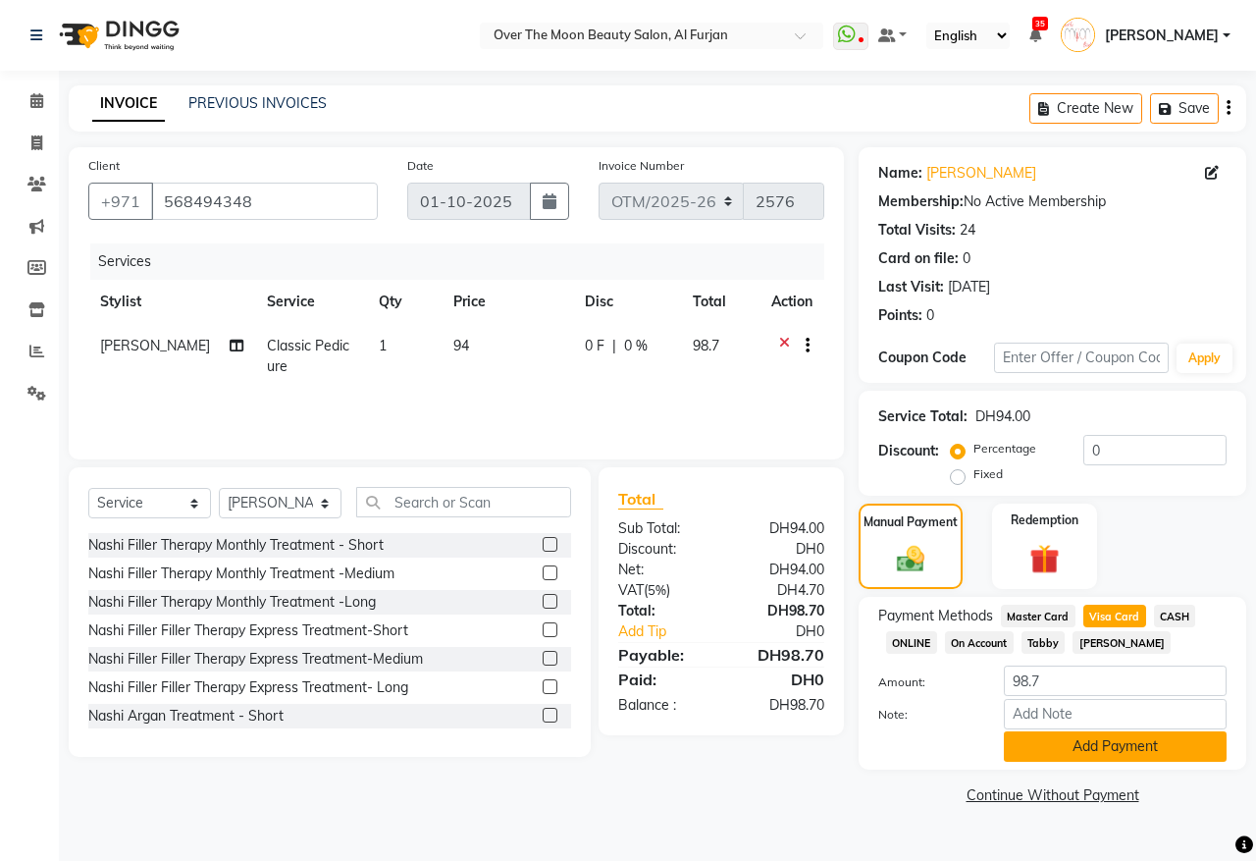
click at [1129, 748] on button "Add Payment" at bounding box center [1115, 746] width 223 height 30
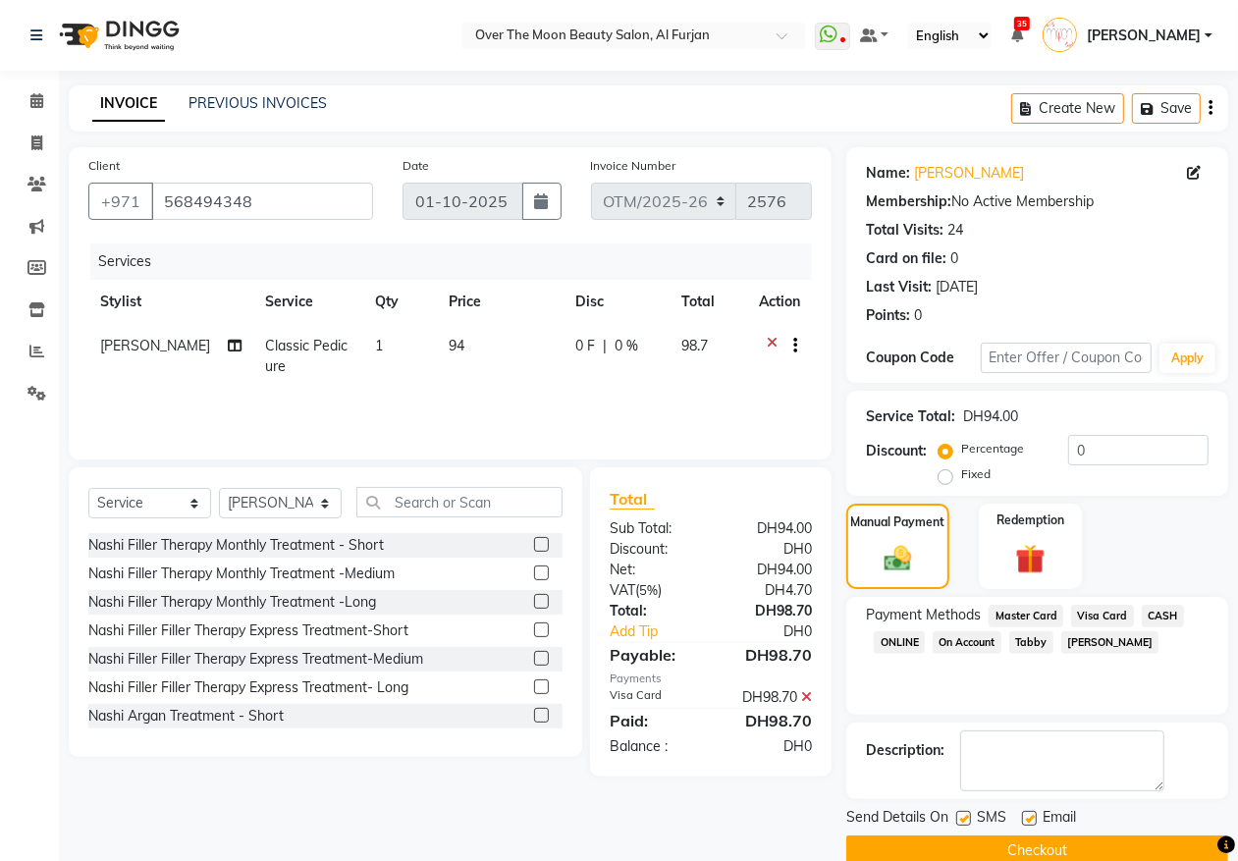
click at [1016, 835] on button "Checkout" at bounding box center [1037, 850] width 382 height 30
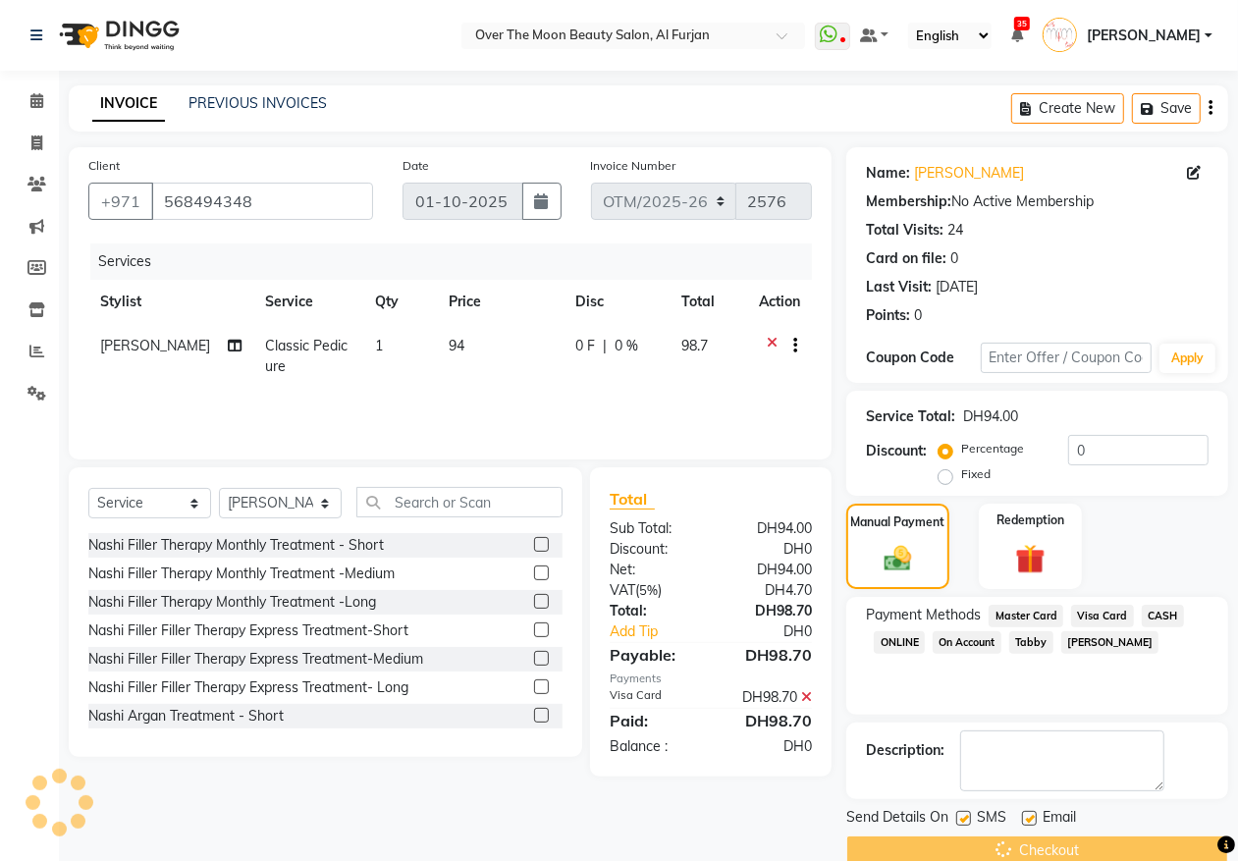
scroll to position [34, 0]
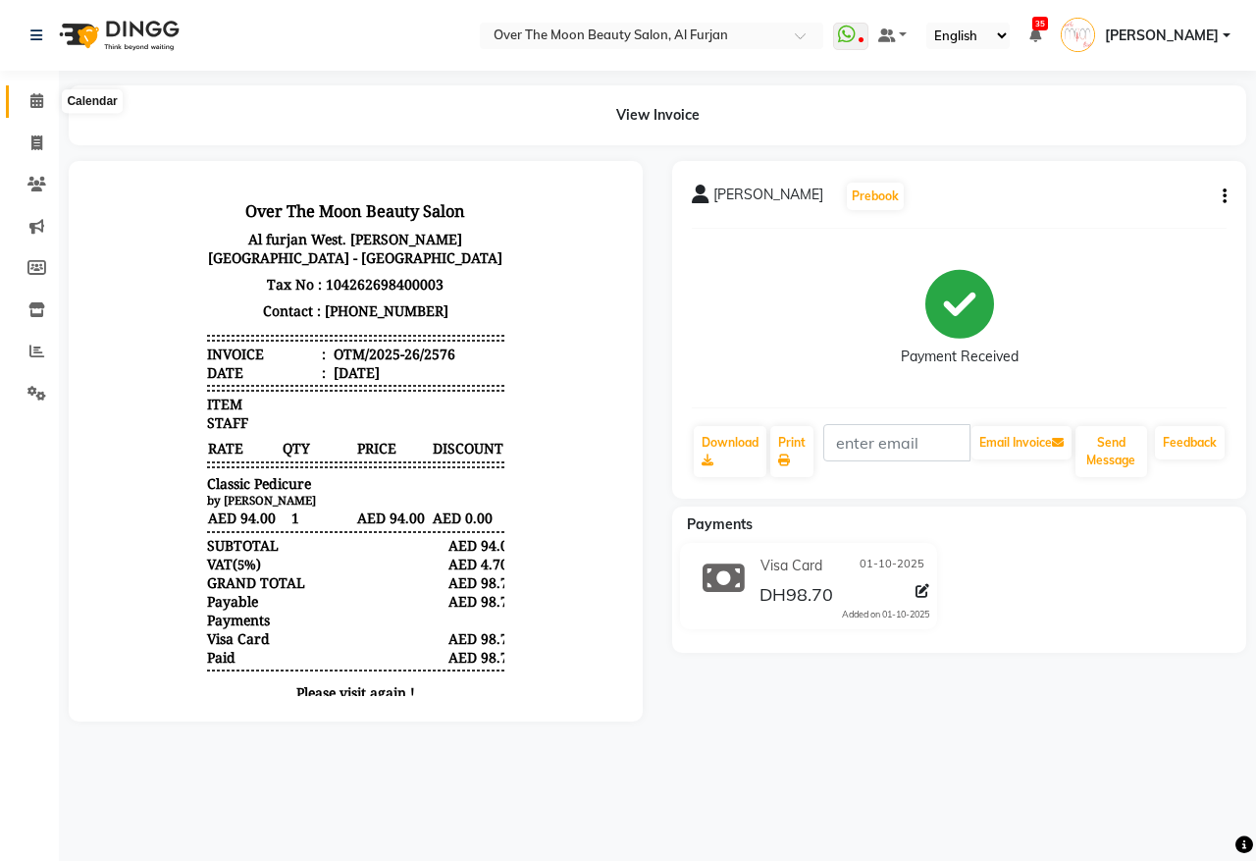
click at [34, 94] on icon at bounding box center [36, 100] width 13 height 15
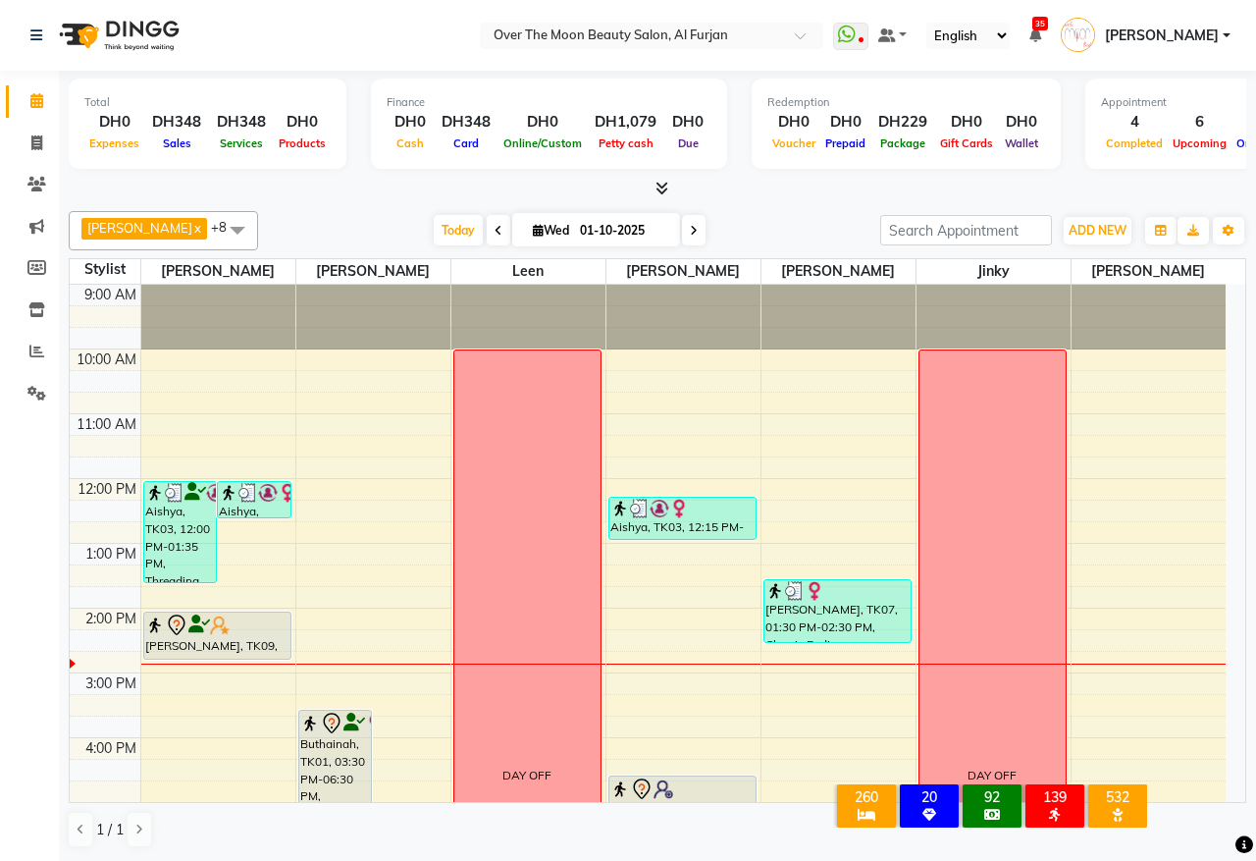
scroll to position [329, 0]
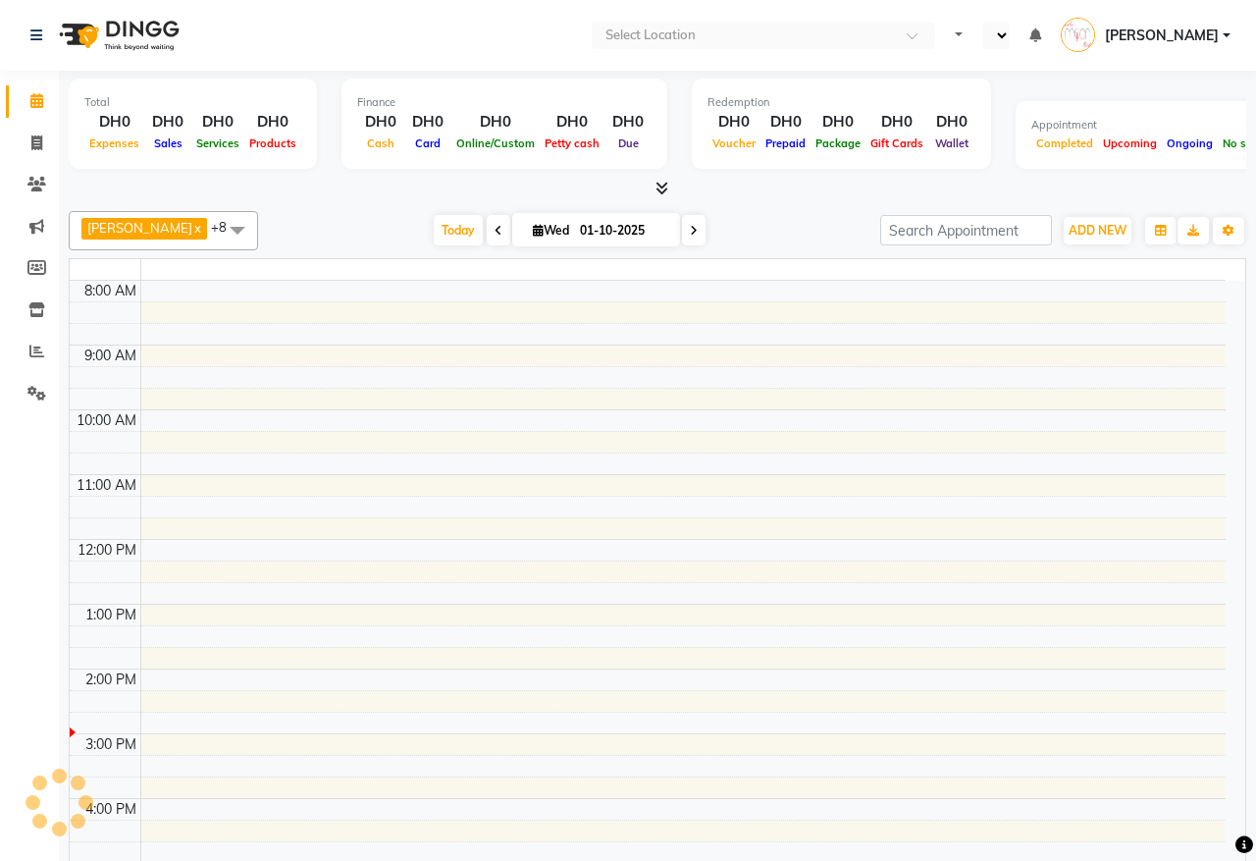
select select "en"
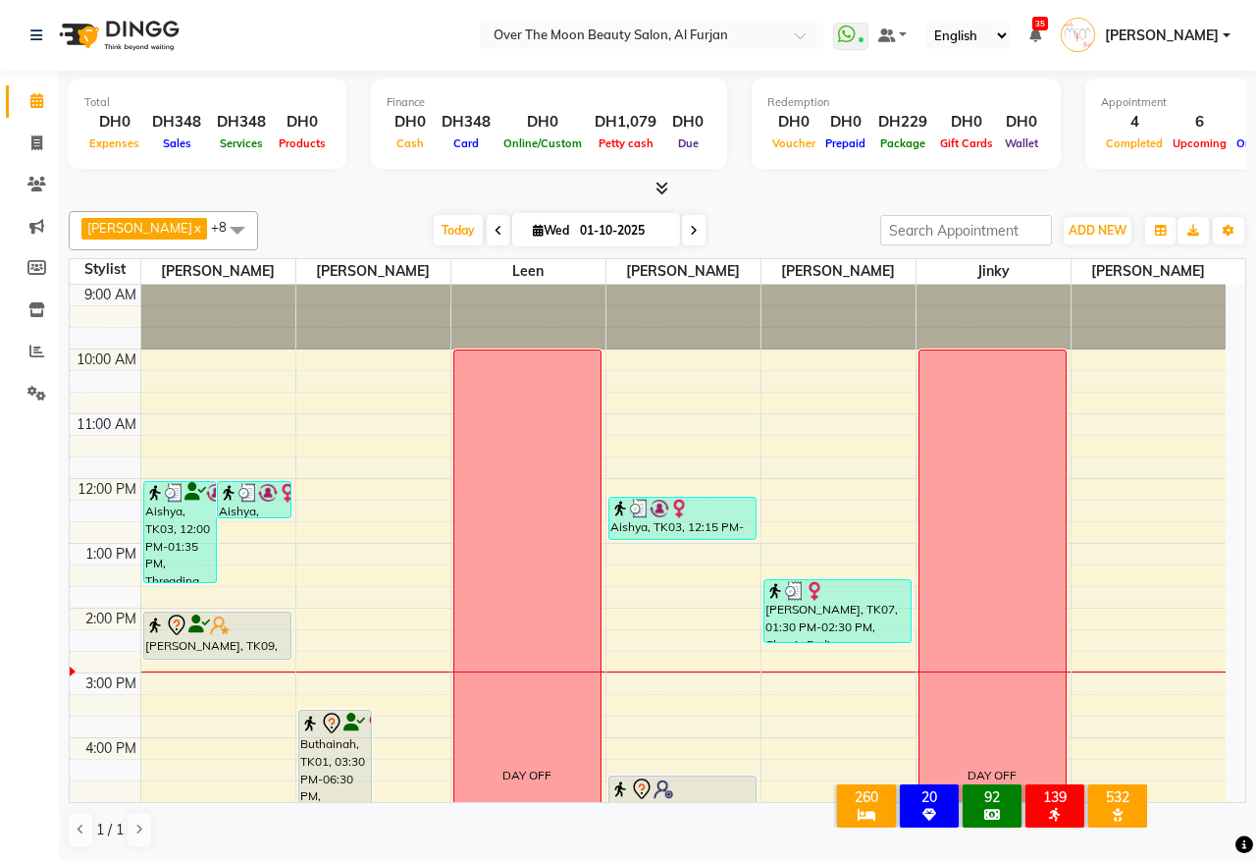
click at [197, 625] on icon at bounding box center [199, 624] width 22 height 1
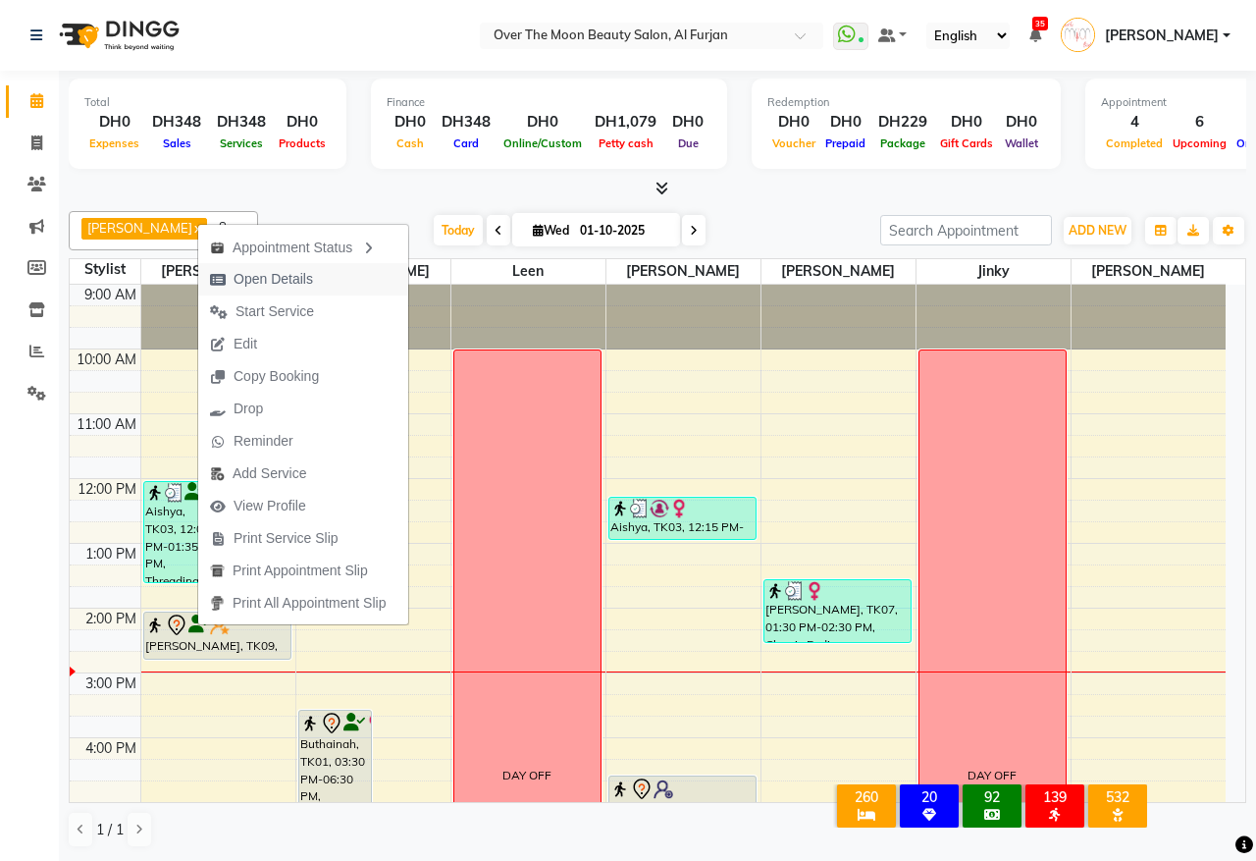
click at [265, 286] on span "Open Details" at bounding box center [274, 279] width 80 height 21
select select "7"
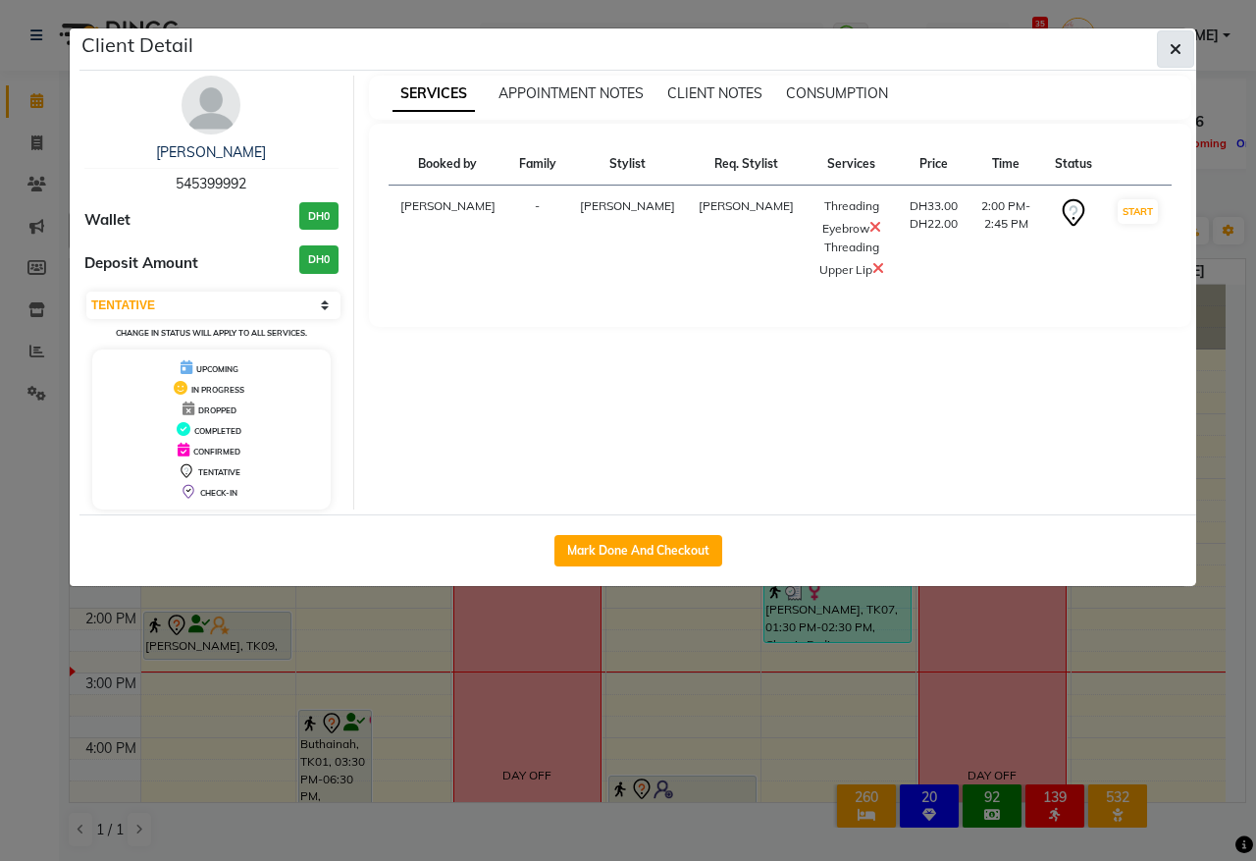
click at [1178, 39] on span "button" at bounding box center [1176, 49] width 12 height 20
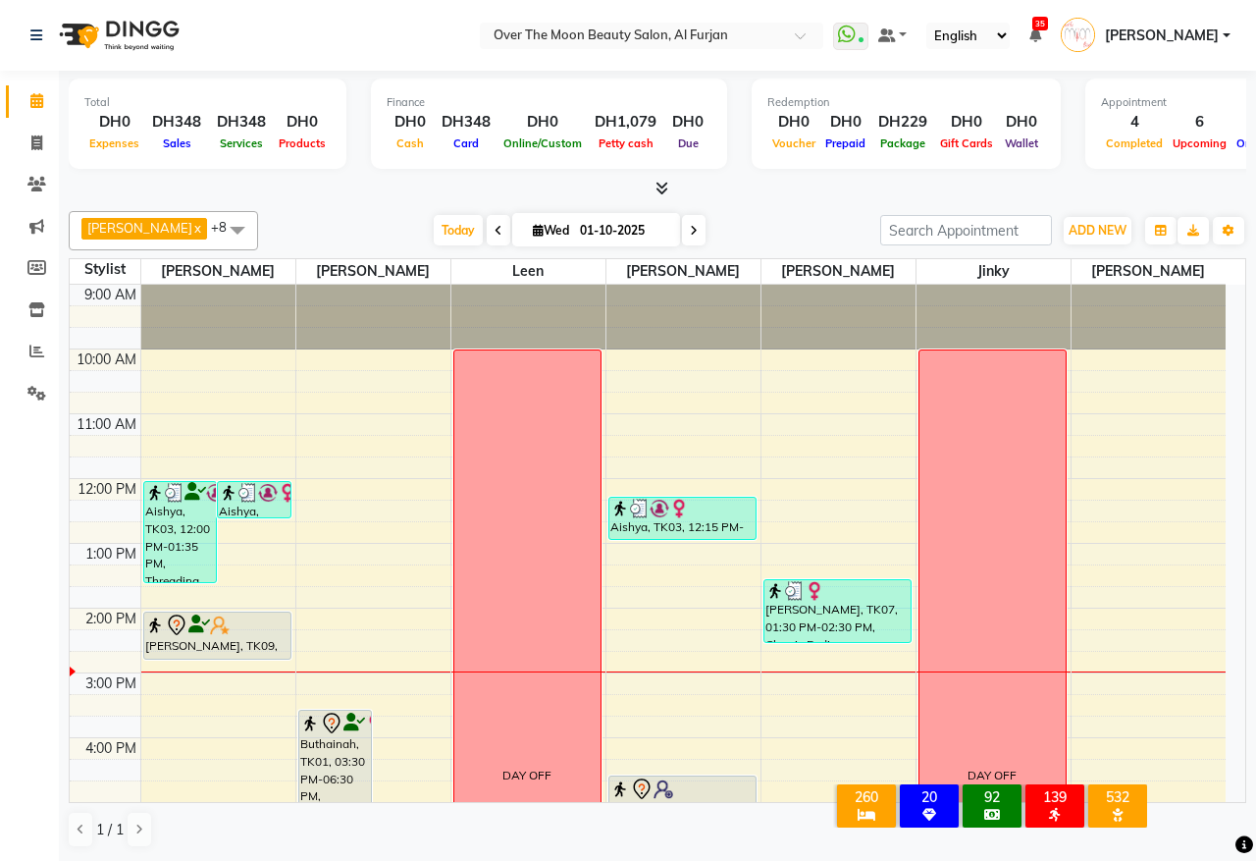
click at [202, 635] on div at bounding box center [217, 625] width 144 height 24
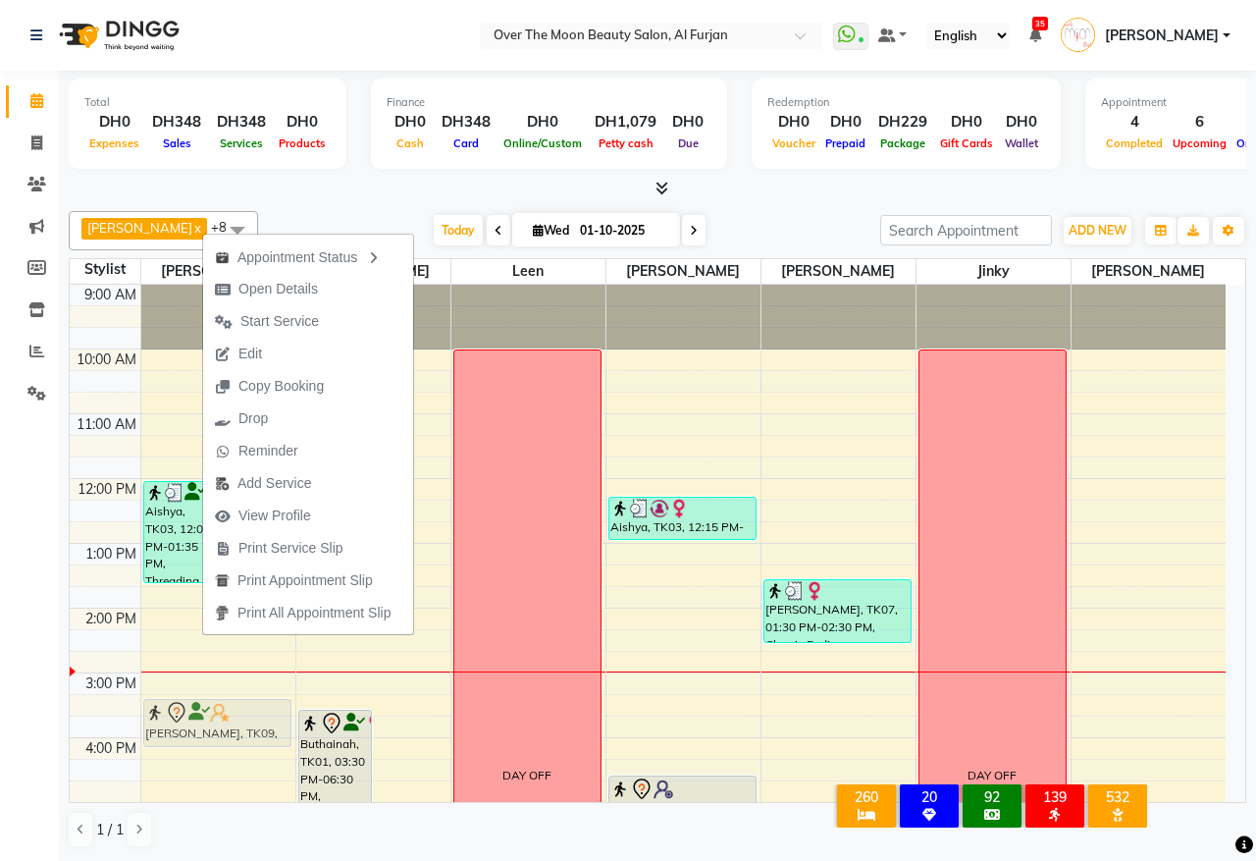
drag, startPoint x: 192, startPoint y: 628, endPoint x: 202, endPoint y: 722, distance: 94.7
click at [202, 722] on div "Aishya, TK03, 12:00 PM-01:35 PM, Threading Upper Lip,Threading Eyebrow,Hair Tri…" at bounding box center [218, 770] width 154 height 971
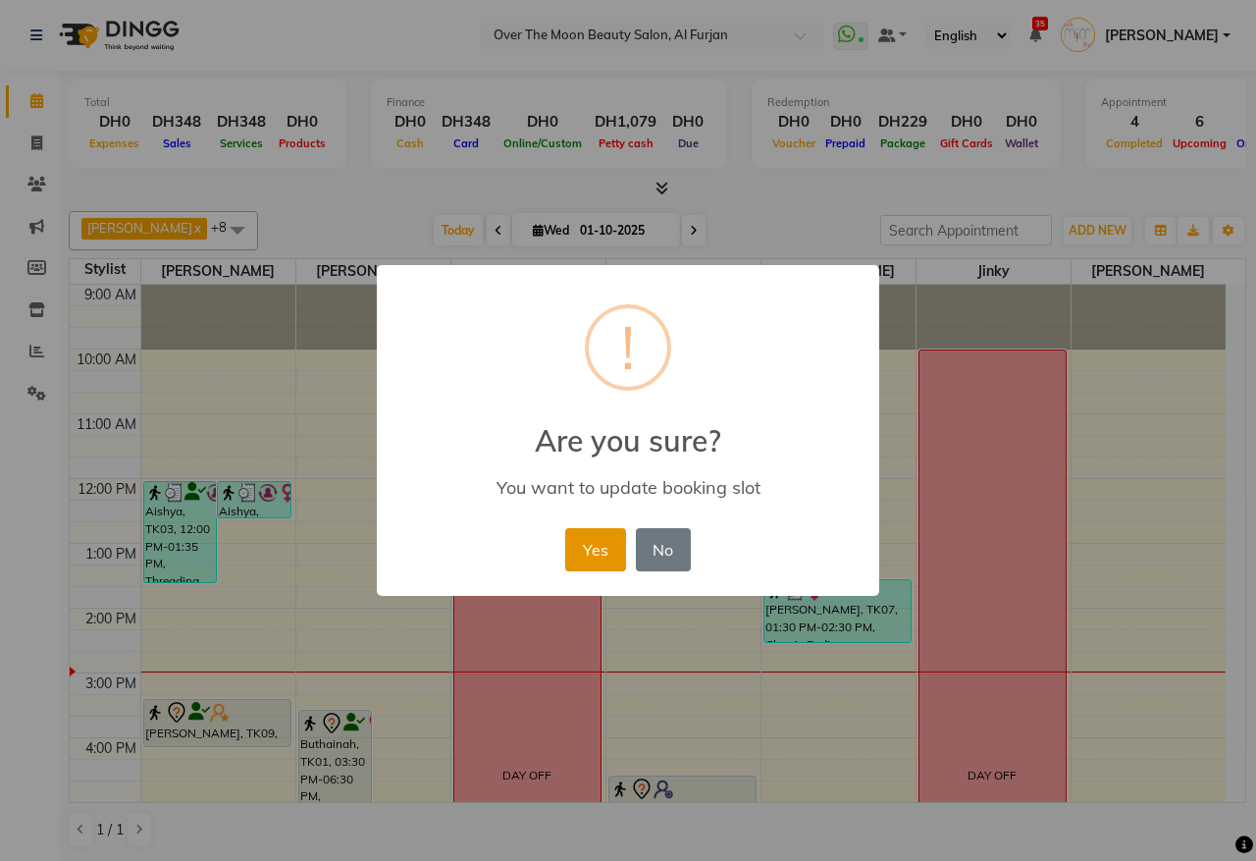
click at [579, 550] on button "Yes" at bounding box center [595, 549] width 60 height 43
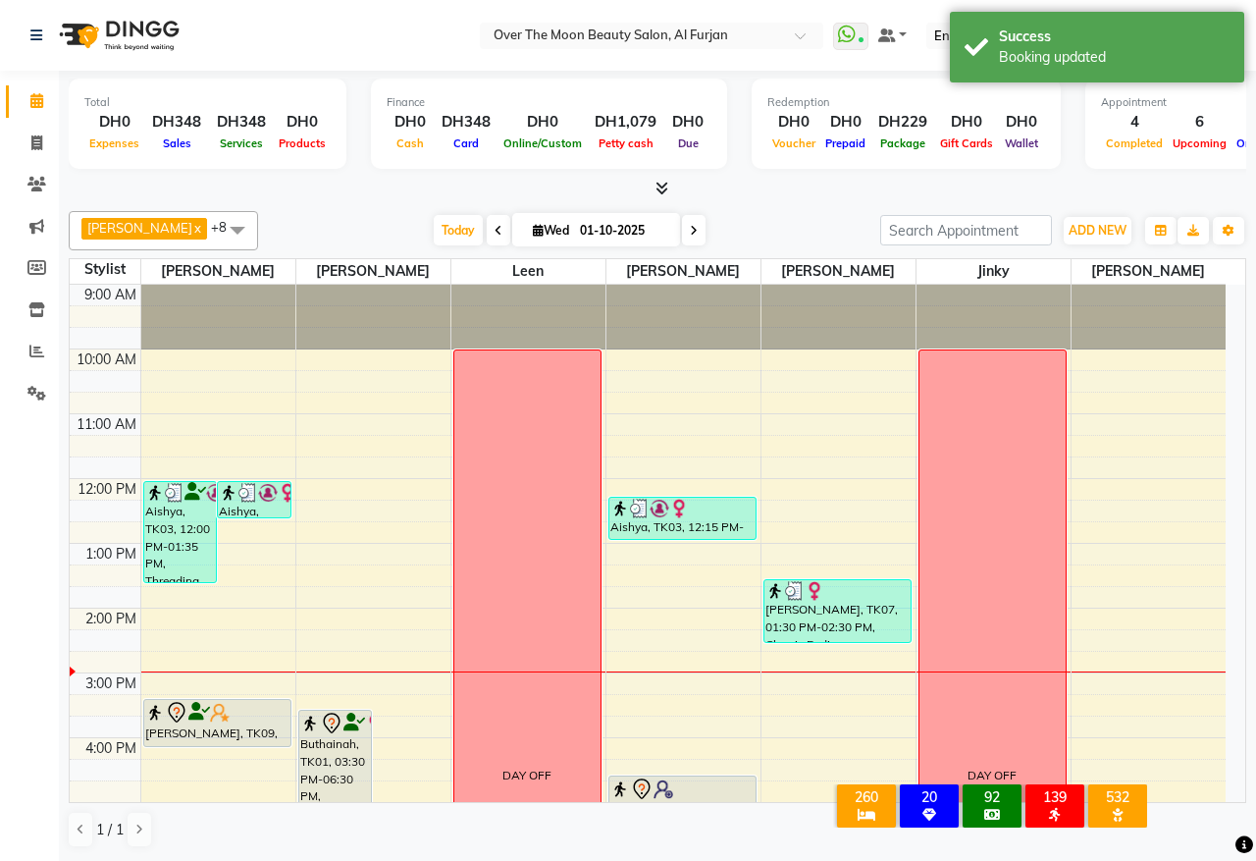
click at [229, 727] on div "[PERSON_NAME], TK09, 03:20 PM-04:05 PM, Threading Eyebrow,Threading Upper Lip" at bounding box center [217, 723] width 146 height 46
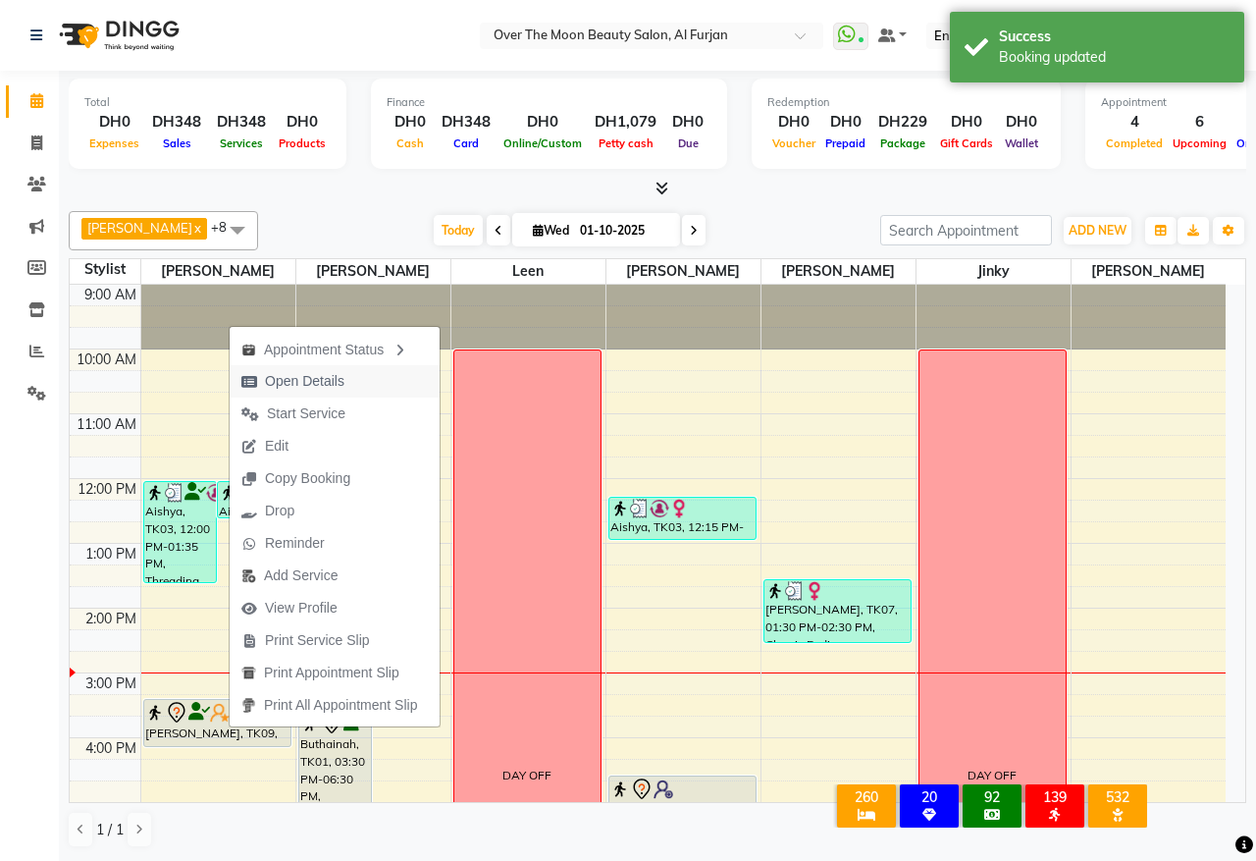
click at [316, 375] on span "Open Details" at bounding box center [305, 381] width 80 height 21
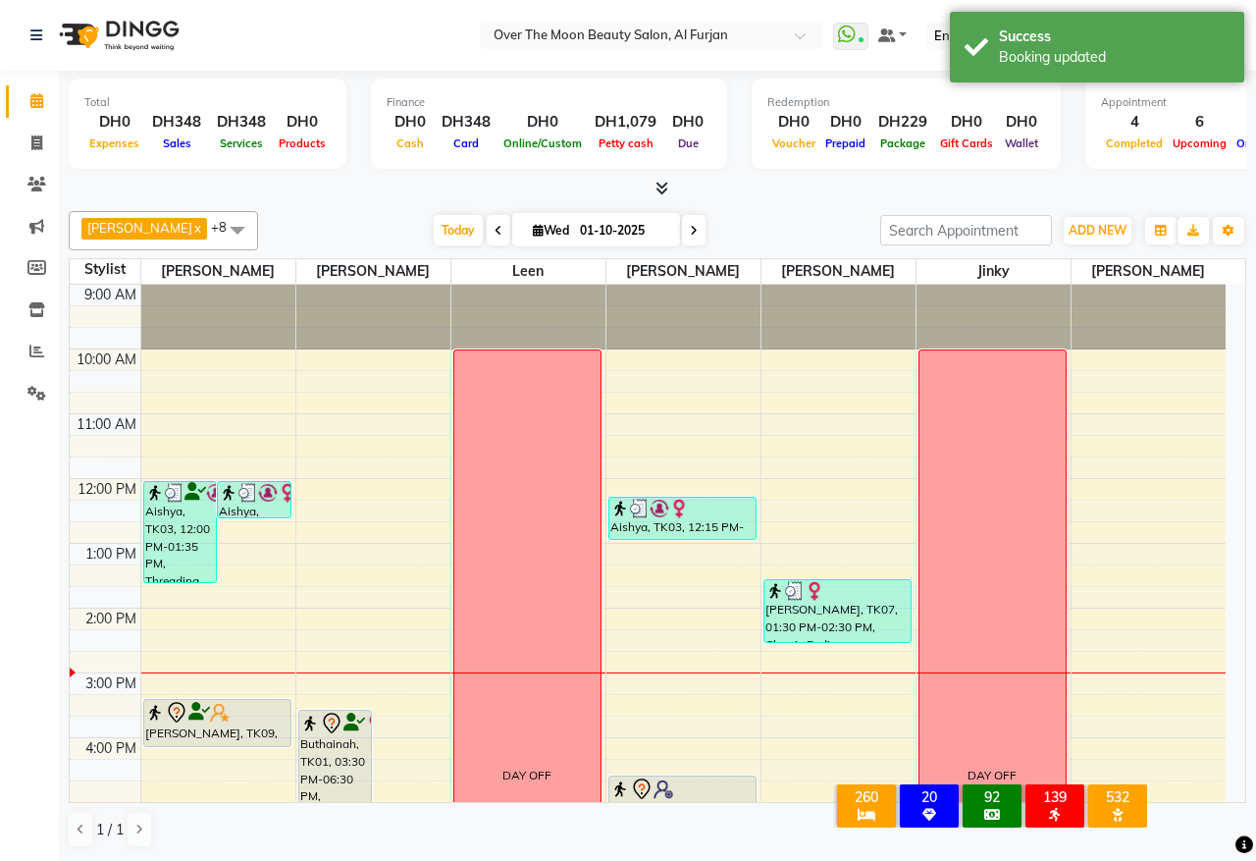
click at [201, 736] on div "[PERSON_NAME], TK09, 03:20 PM-04:05 PM, Threading Eyebrow,Threading Upper Lip" at bounding box center [217, 723] width 146 height 46
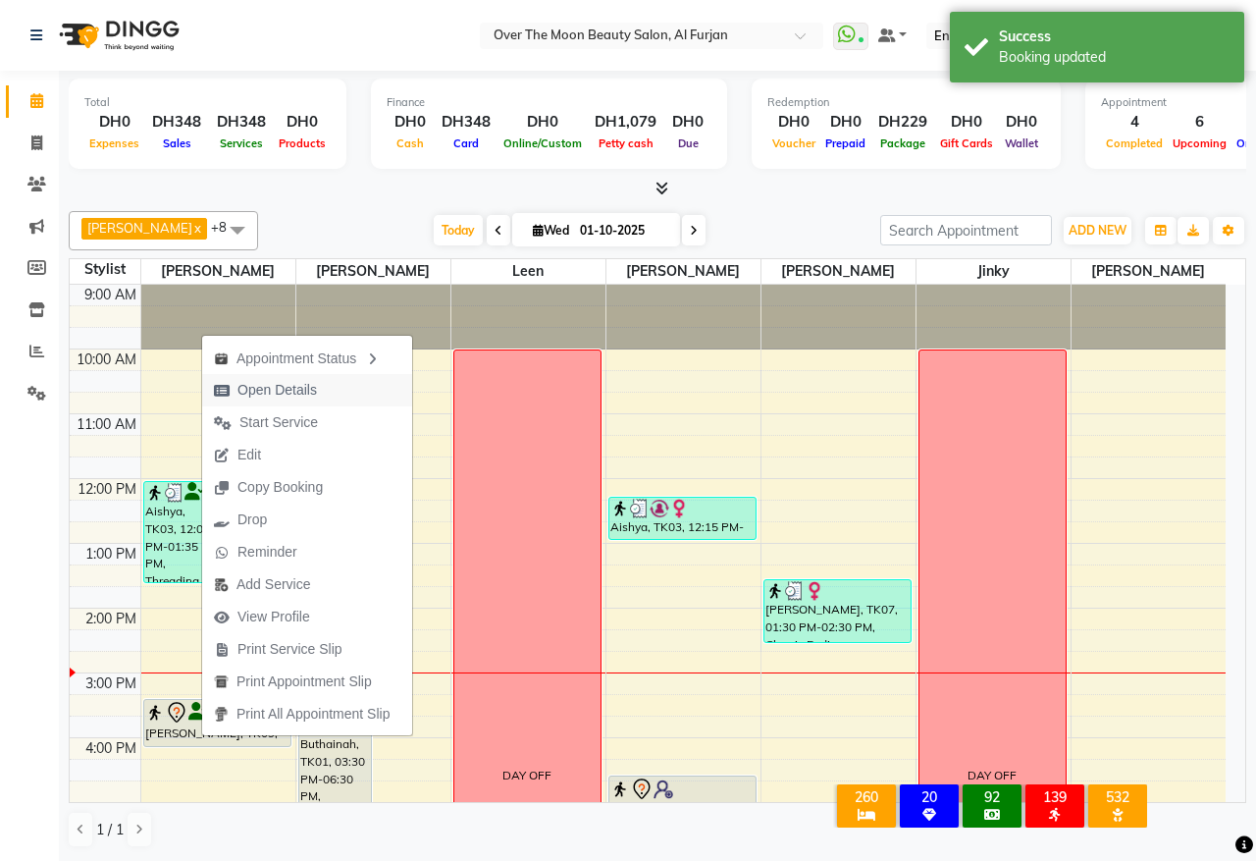
click at [321, 388] on span "Open Details" at bounding box center [265, 390] width 127 height 32
select select "7"
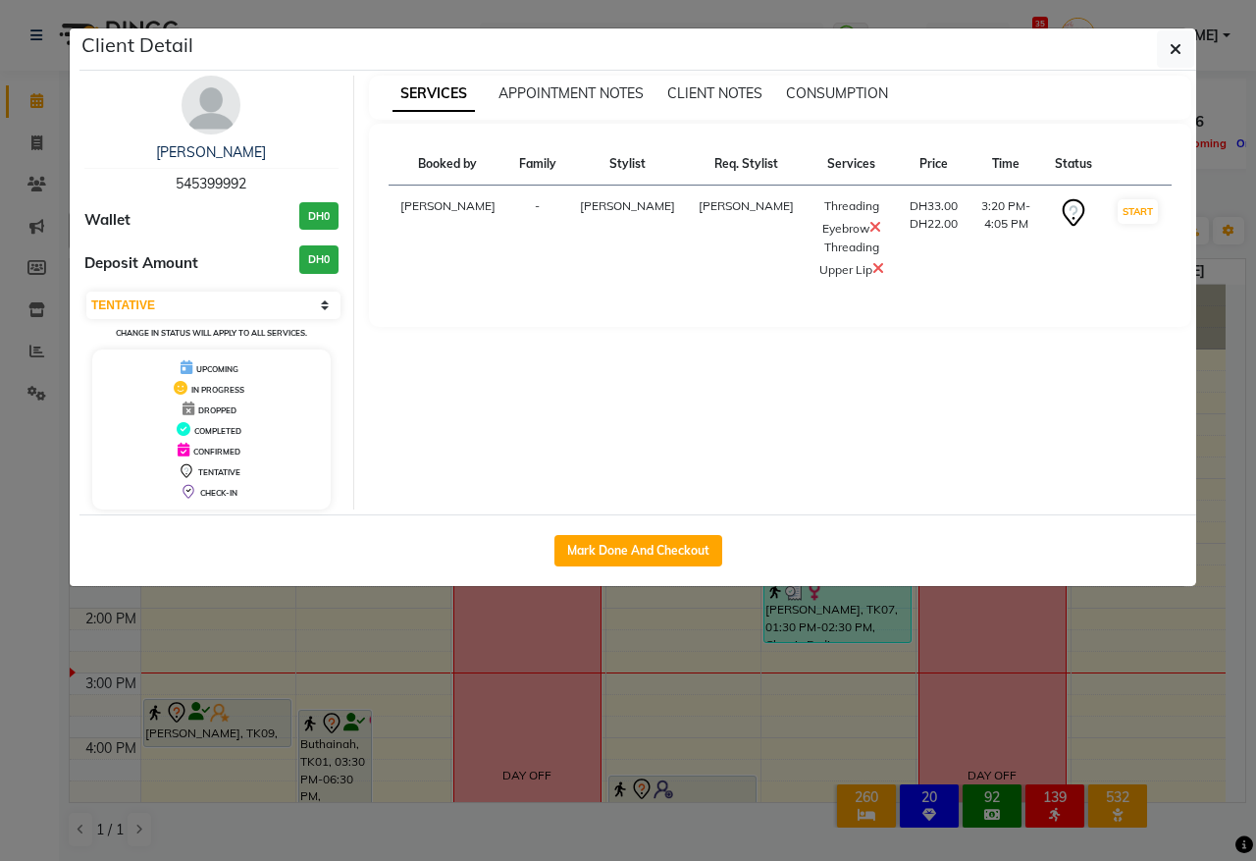
click at [10, 732] on ngb-modal-window "Client Detail [PERSON_NAME] 545399992 Wallet DH0 Deposit Amount DH0 Select IN S…" at bounding box center [628, 430] width 1256 height 861
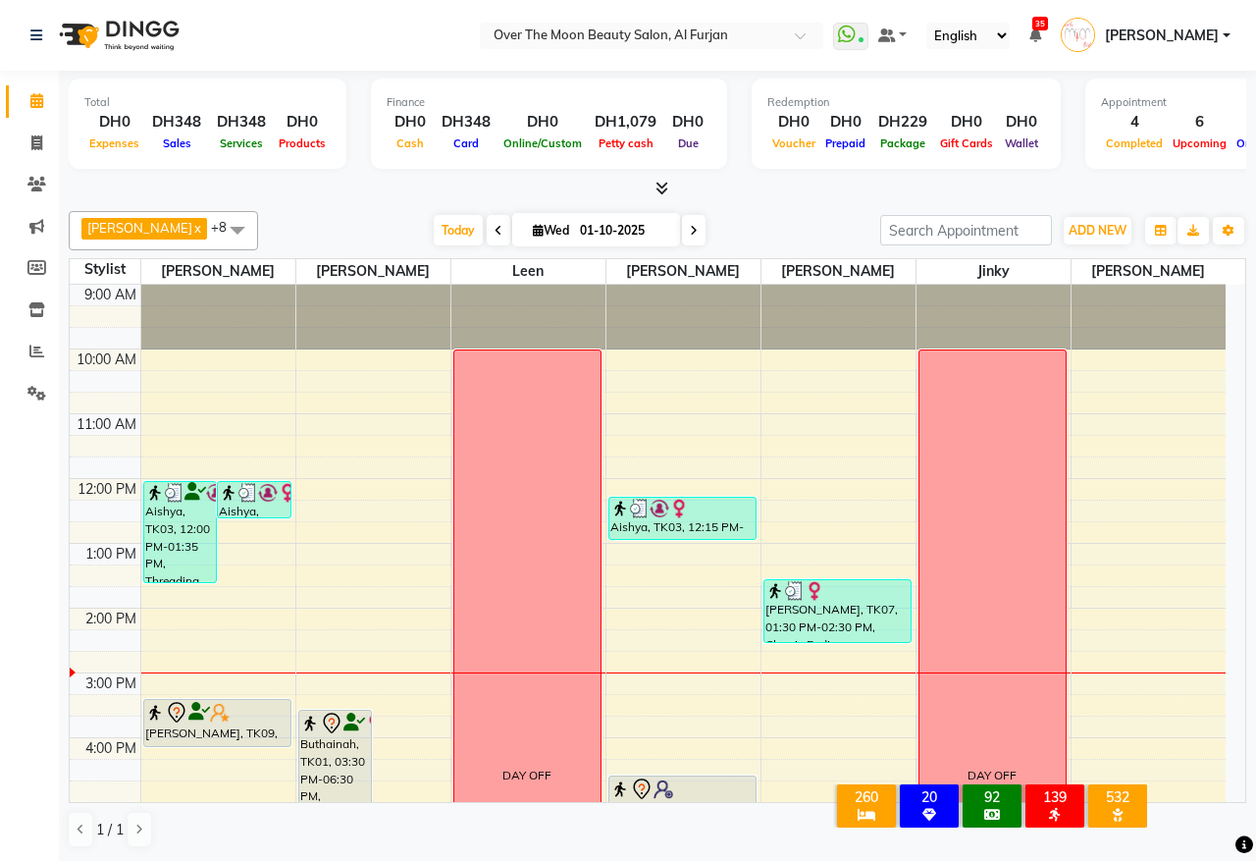
click at [159, 722] on img at bounding box center [155, 713] width 20 height 20
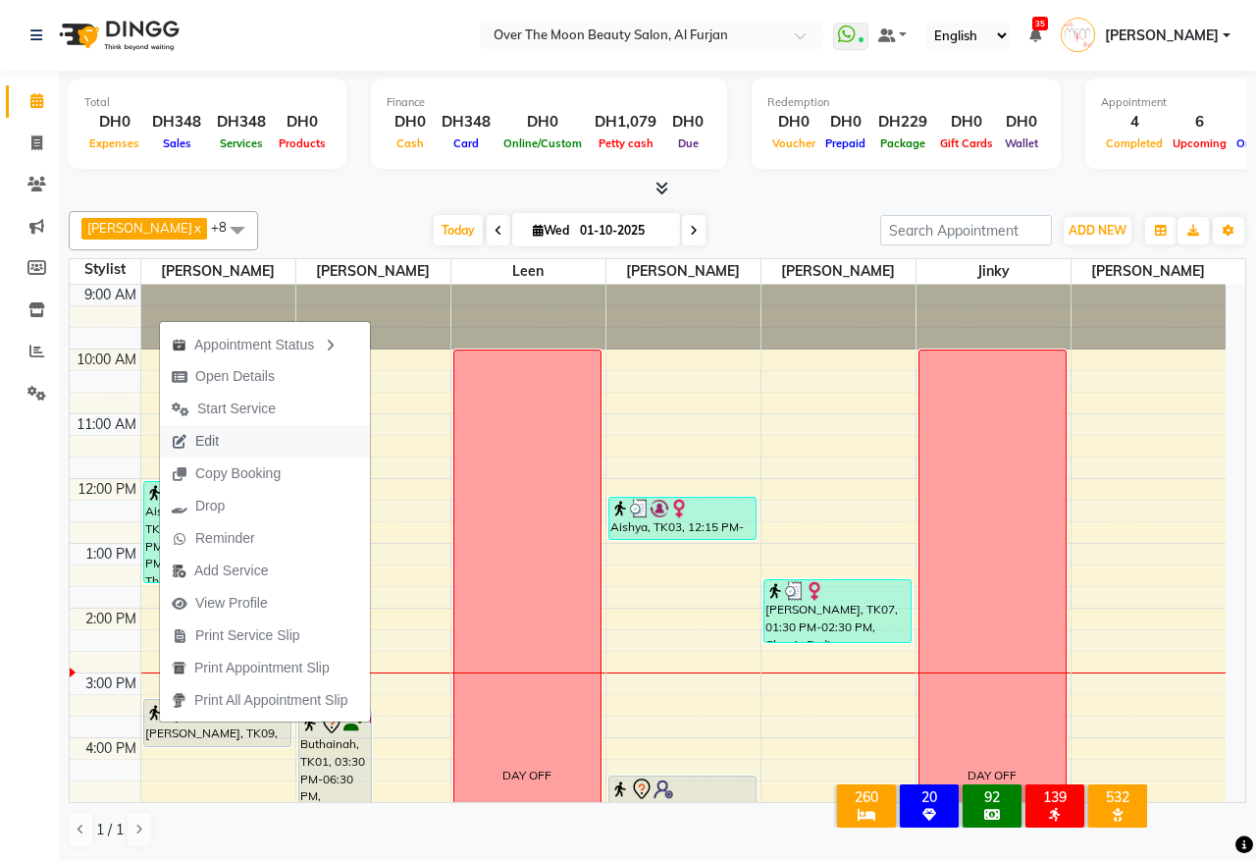
click at [207, 432] on span "Edit" at bounding box center [207, 441] width 24 height 21
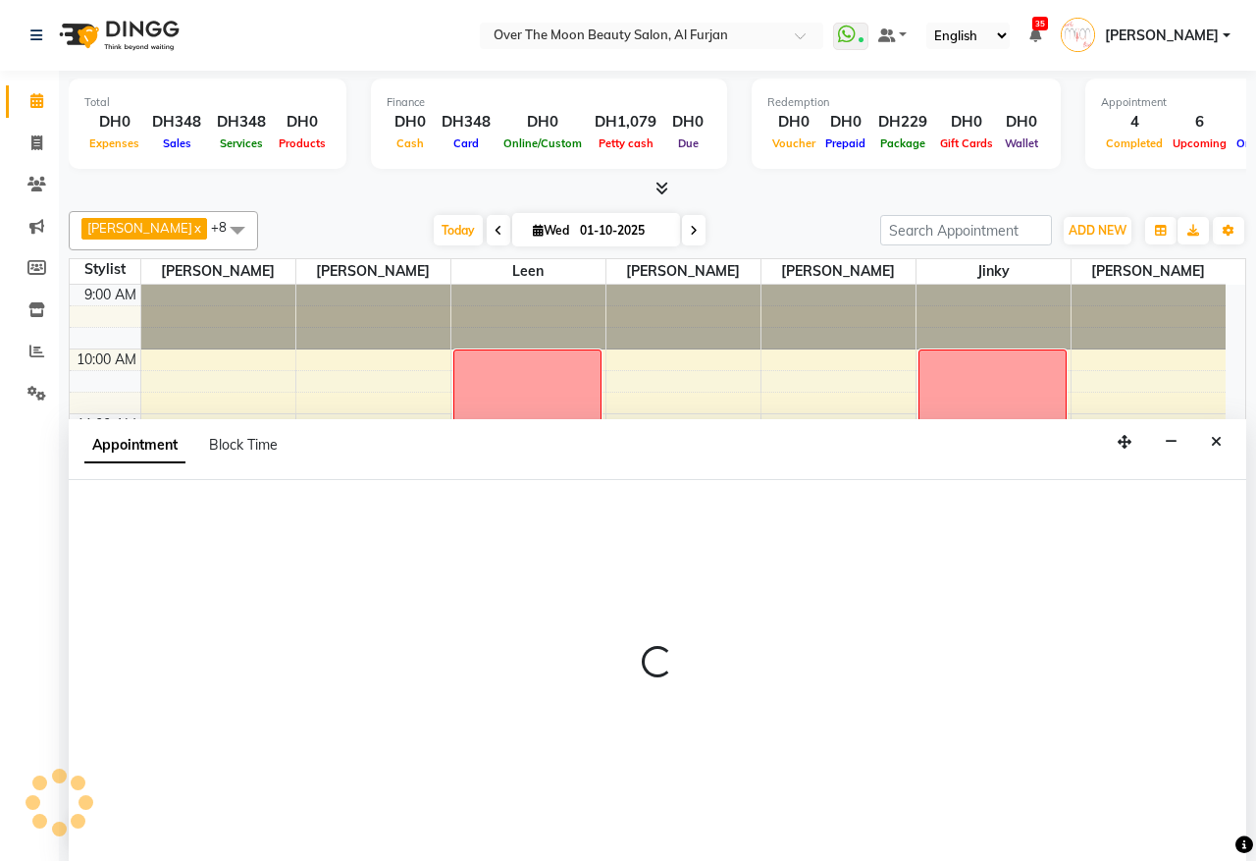
select select "tentative"
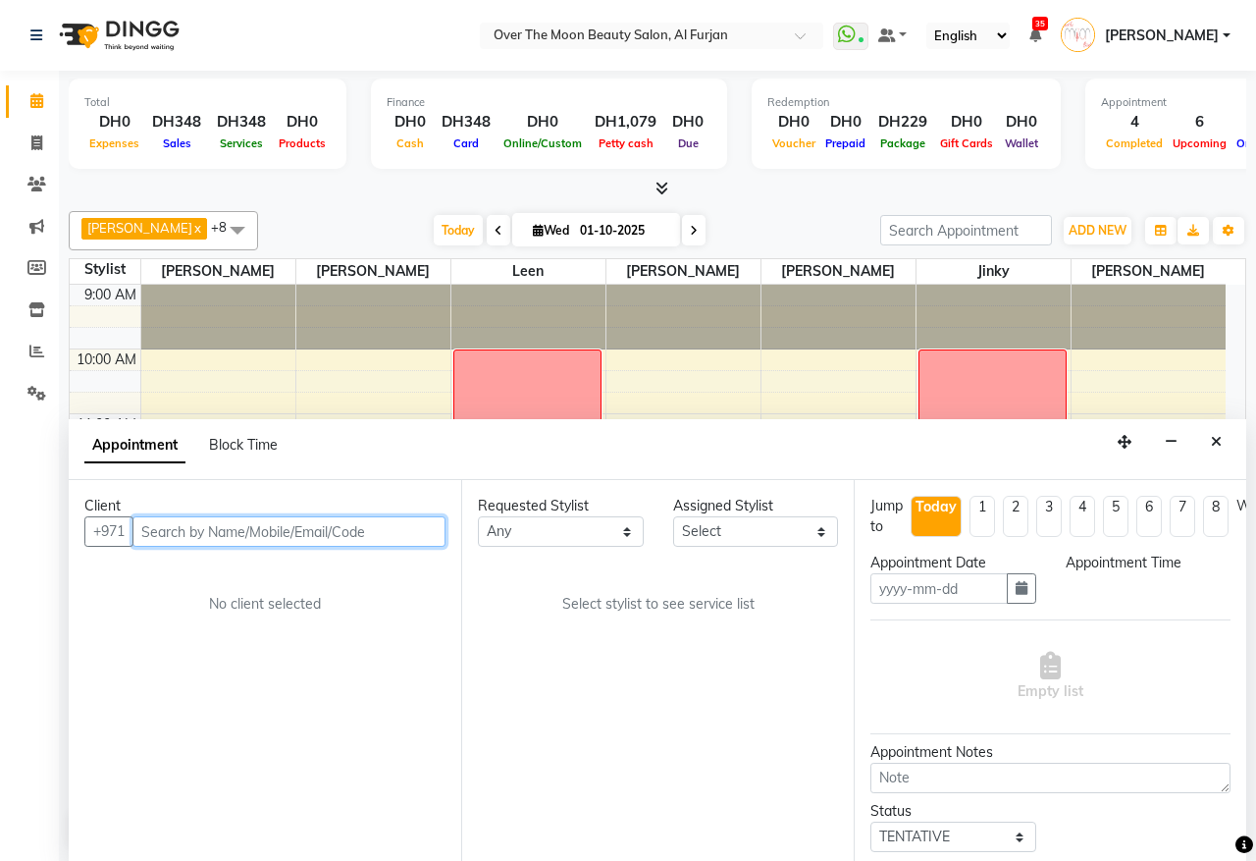
type input "01-10-2025"
select select "20146"
select select "1643"
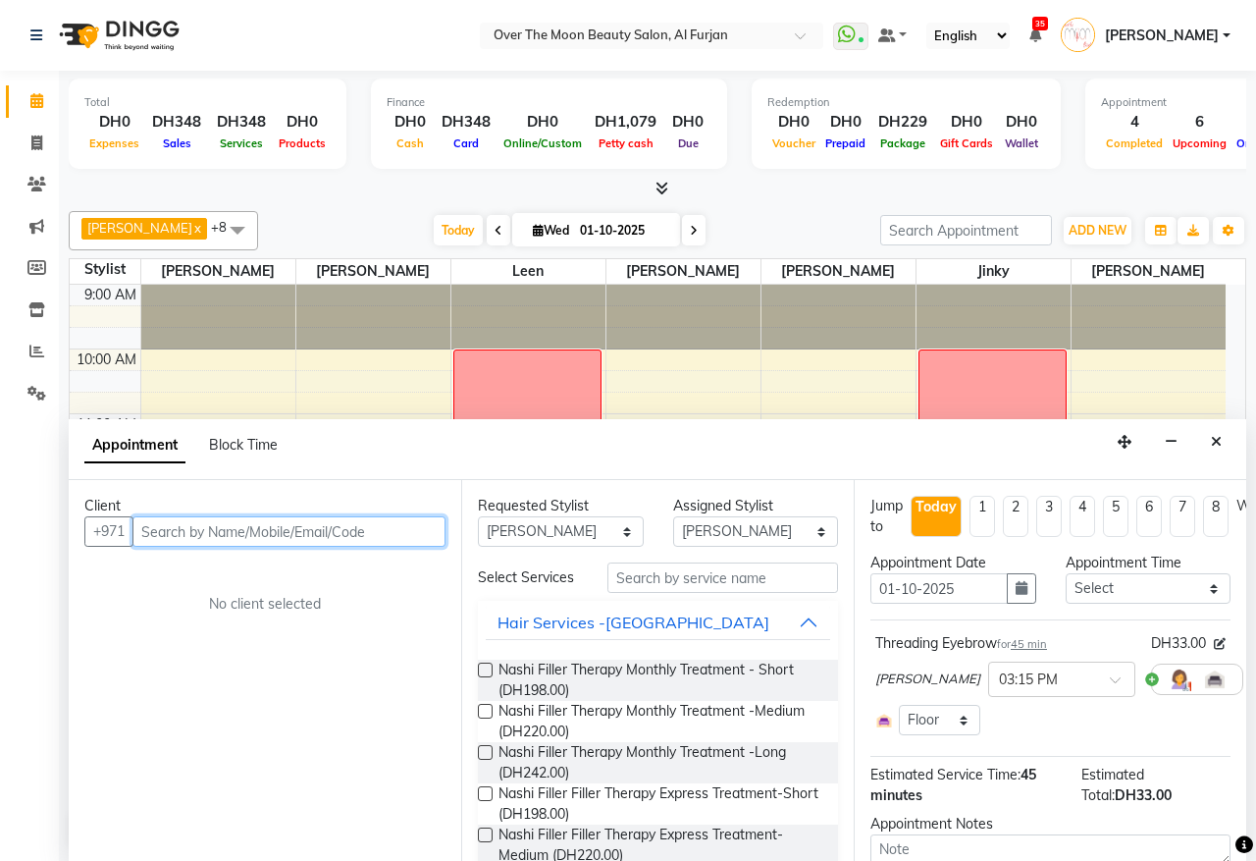
select select "1643"
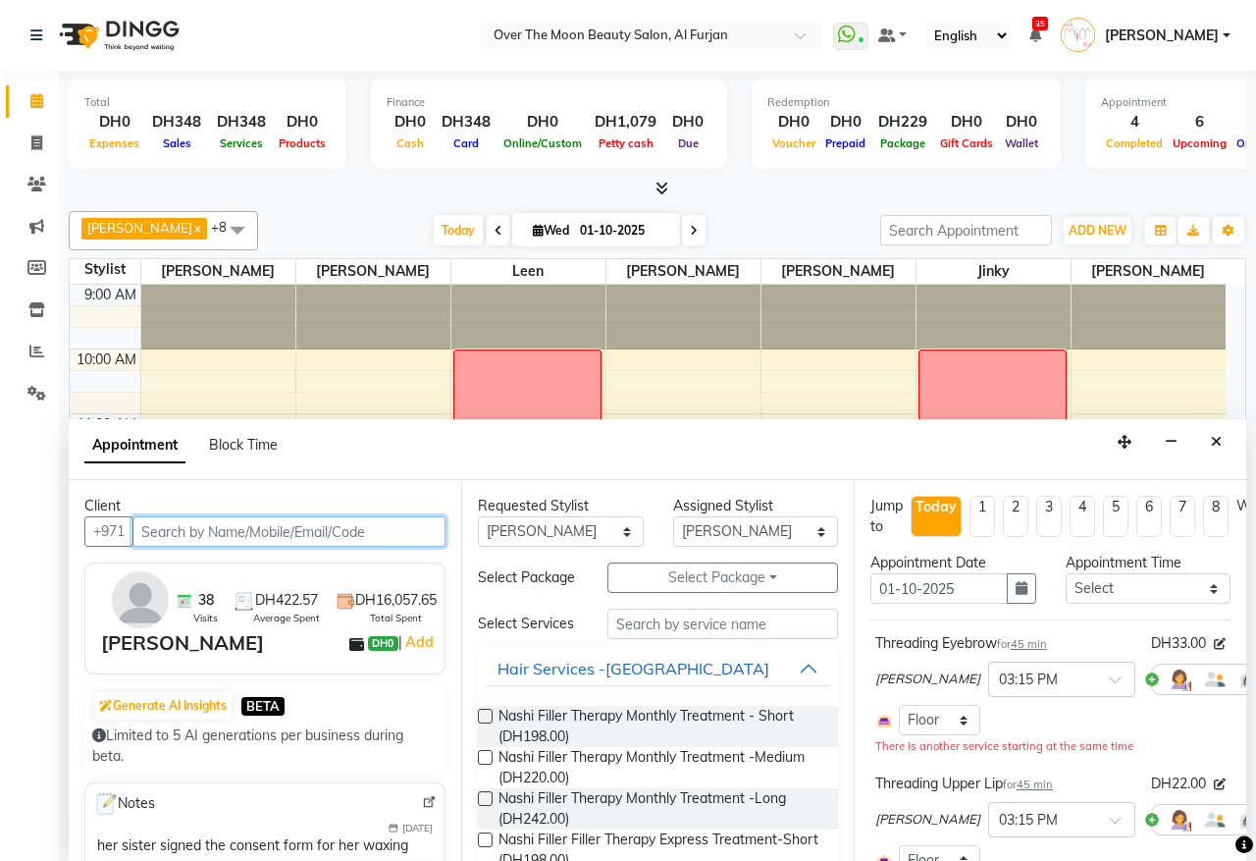
scroll to position [329, 0]
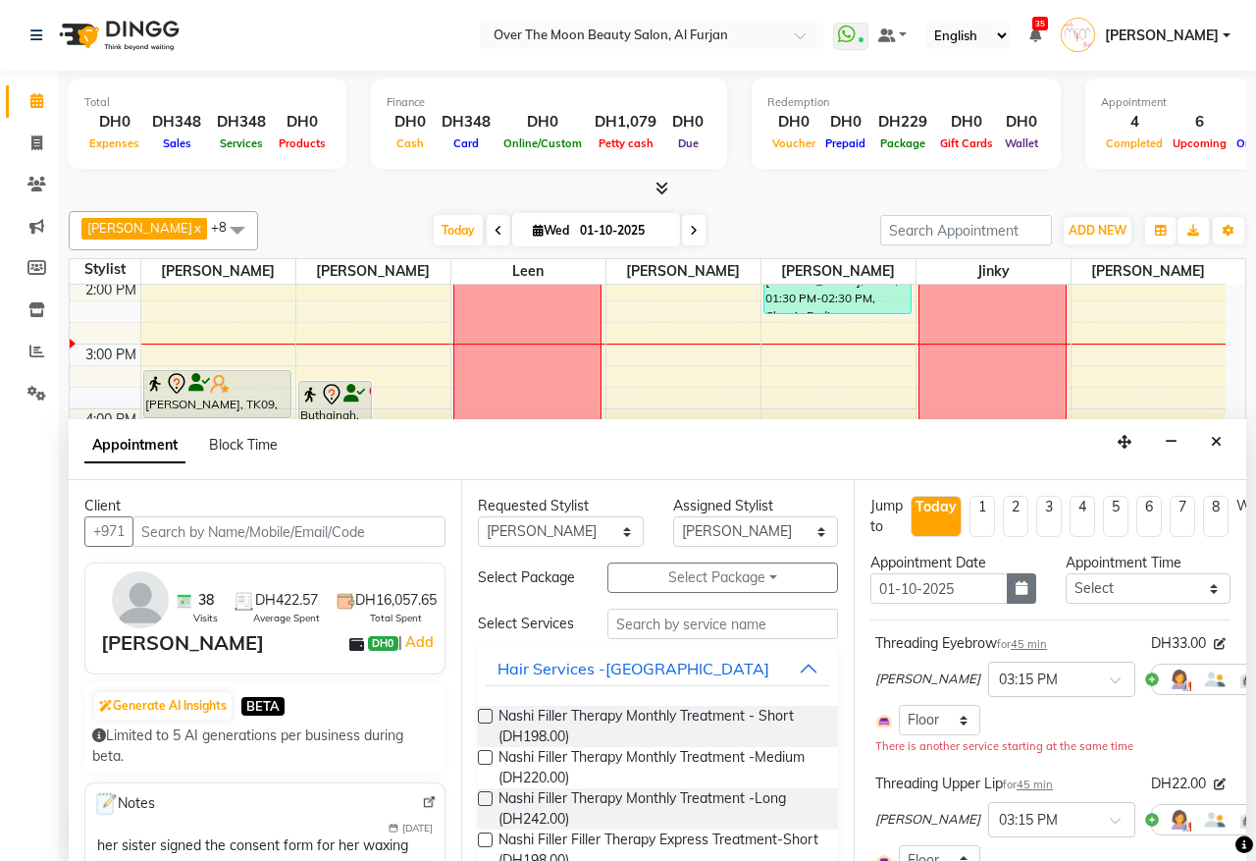
click at [1016, 589] on icon "button" at bounding box center [1022, 588] width 12 height 14
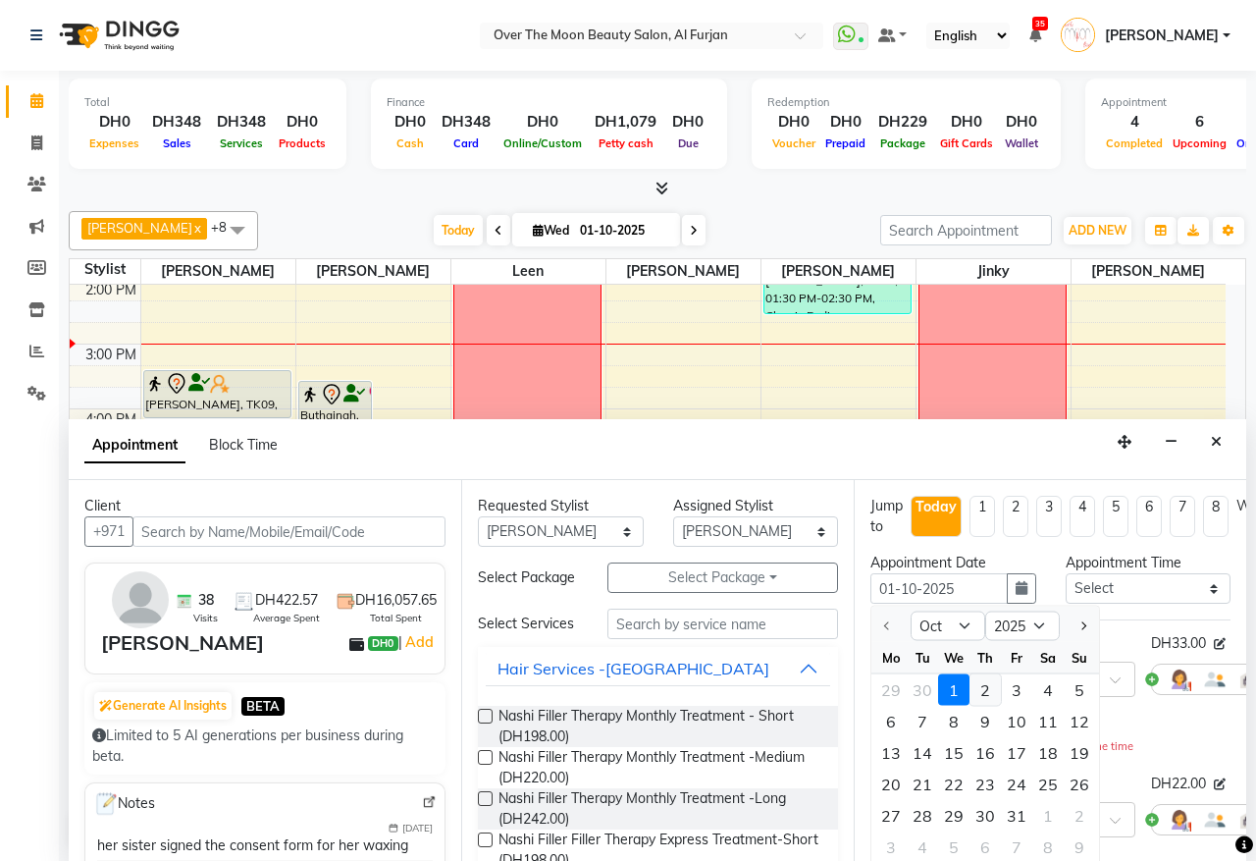
click at [981, 694] on div "2" at bounding box center [985, 689] width 31 height 31
type input "02-10-2025"
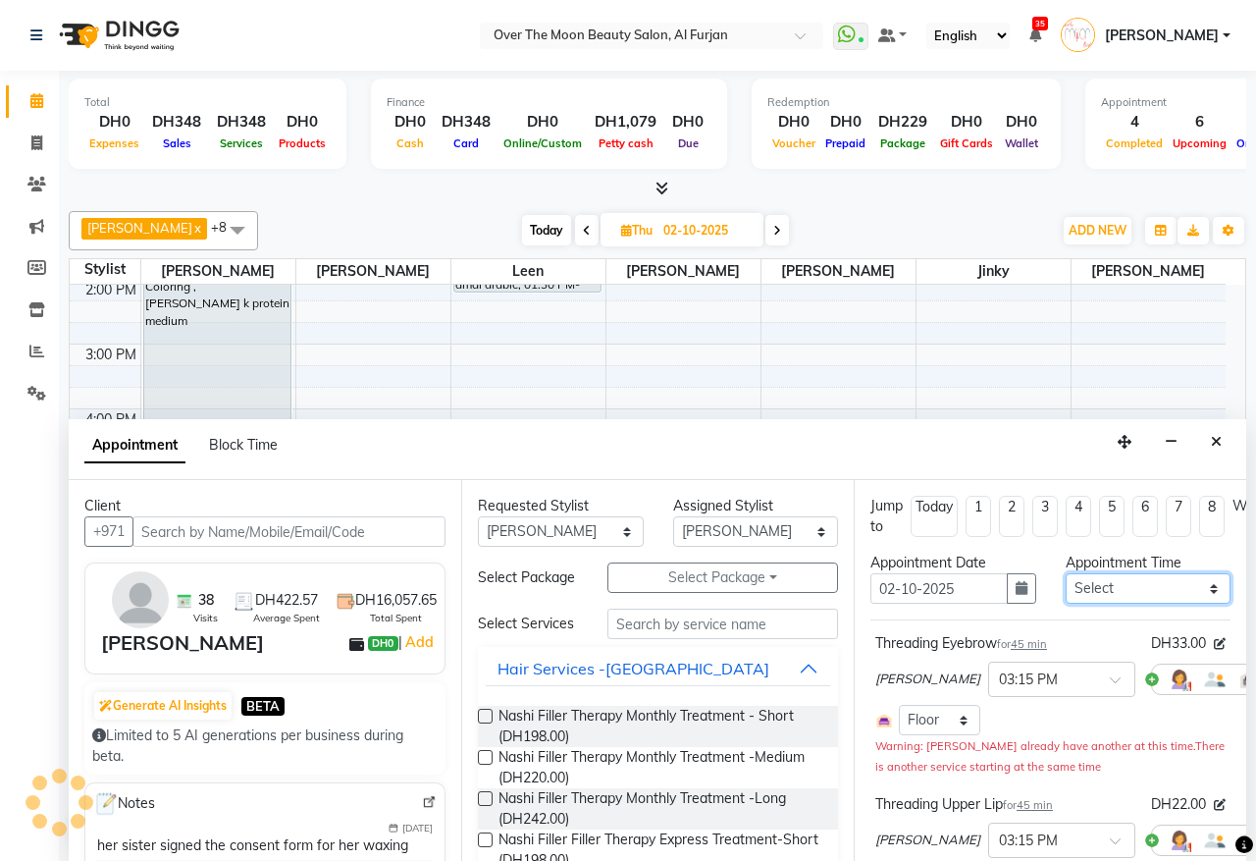
click at [1159, 599] on select "Select 10:00 AM 10:15 AM 10:30 AM 10:45 AM 11:00 AM 11:15 AM 11:30 AM 11:45 AM …" at bounding box center [1149, 588] width 166 height 30
select select "720"
click at [1066, 574] on select "Select 10:00 AM 10:15 AM 10:30 AM 10:45 AM 11:00 AM 11:15 AM 11:30 AM 11:45 AM …" at bounding box center [1149, 588] width 166 height 30
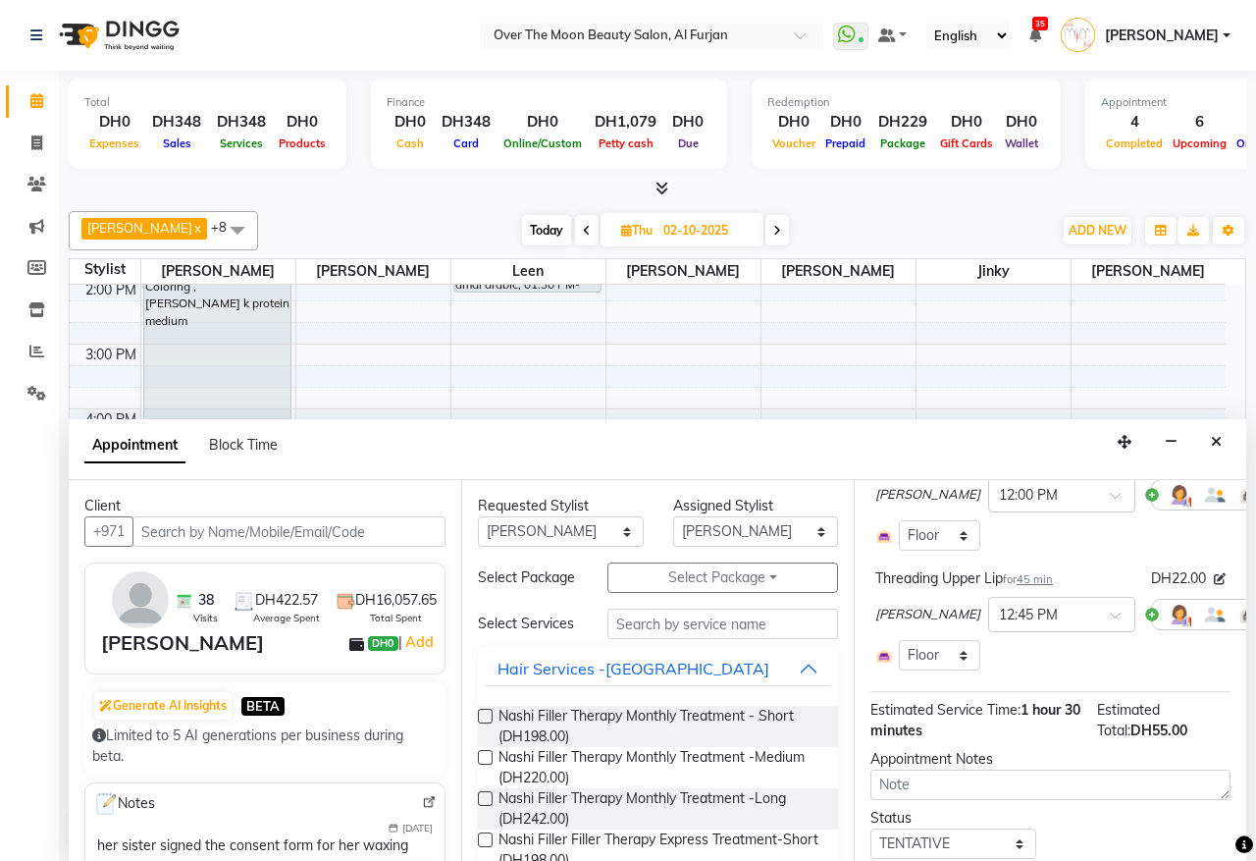
scroll to position [270, 0]
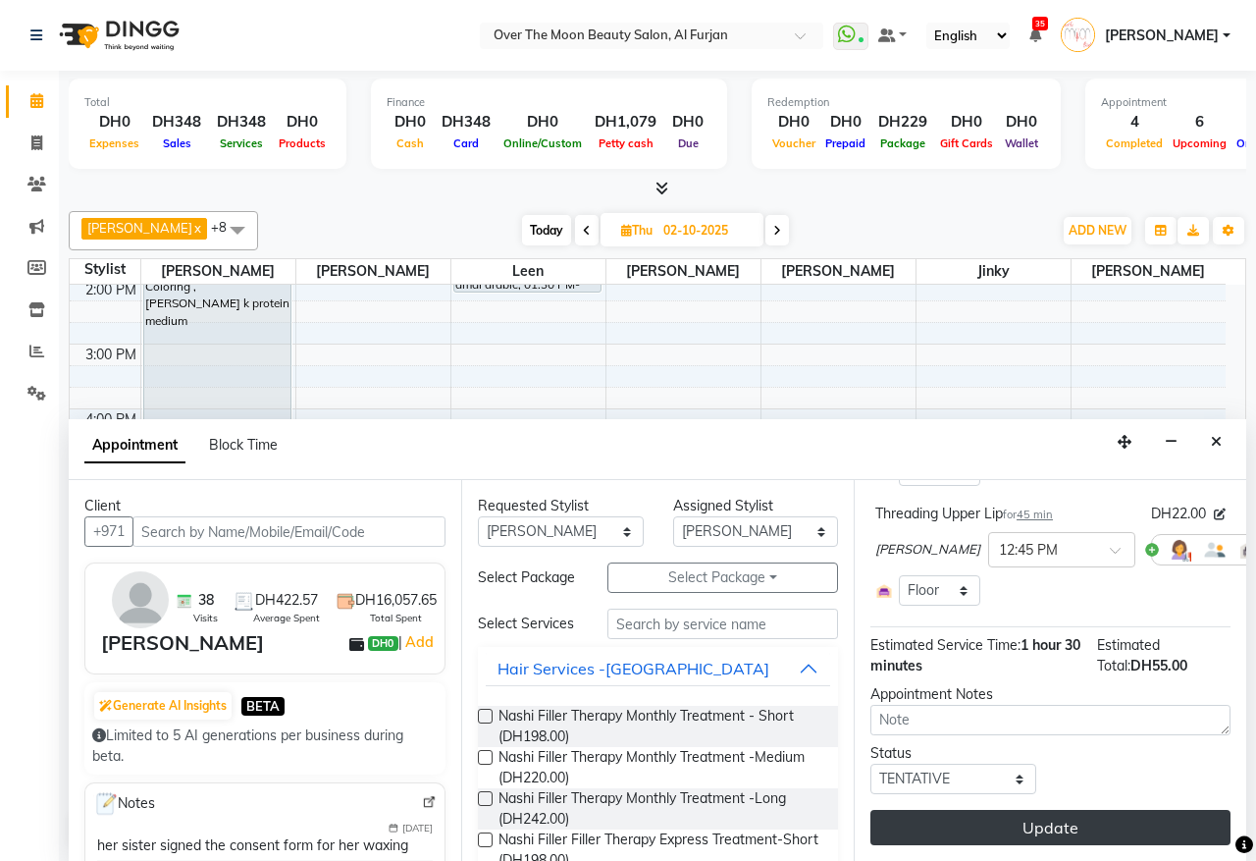
click at [991, 810] on button "Update" at bounding box center [1051, 827] width 360 height 35
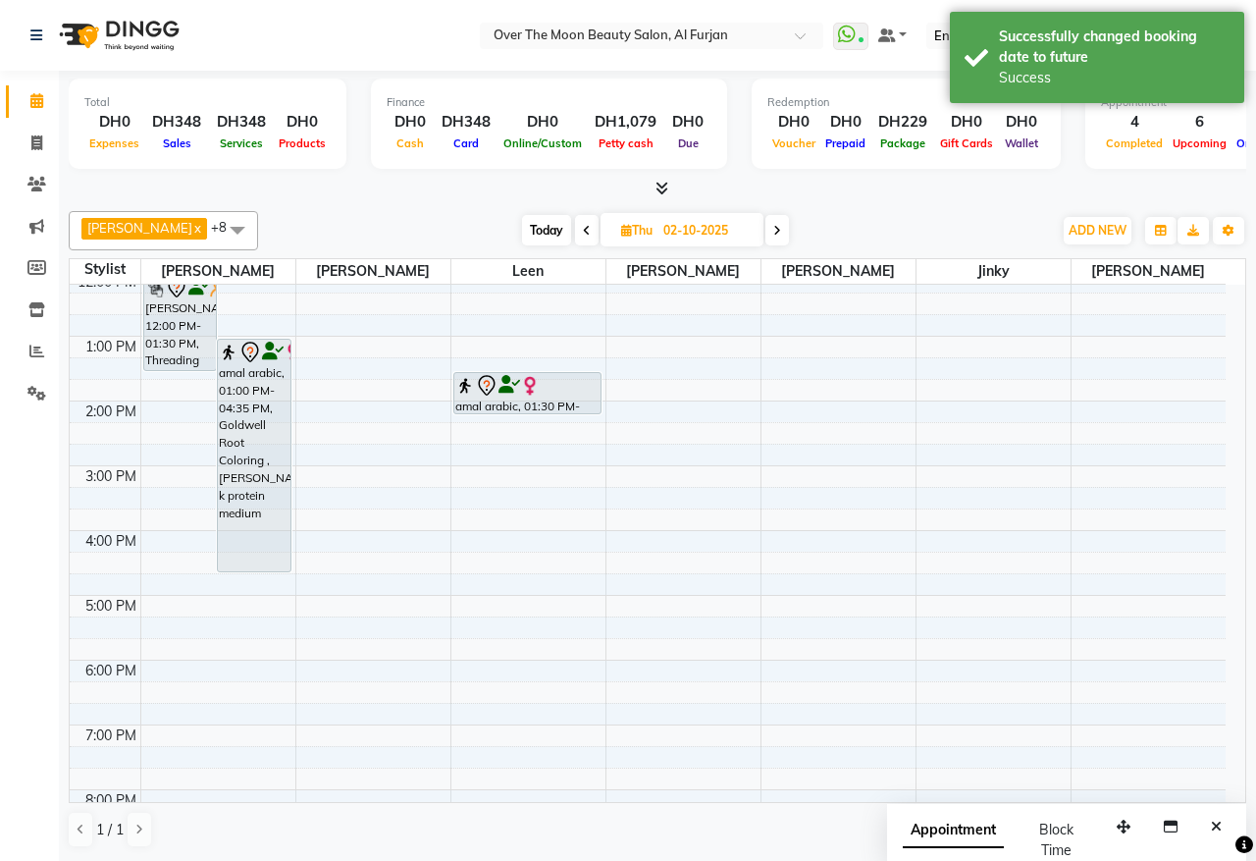
scroll to position [124, 0]
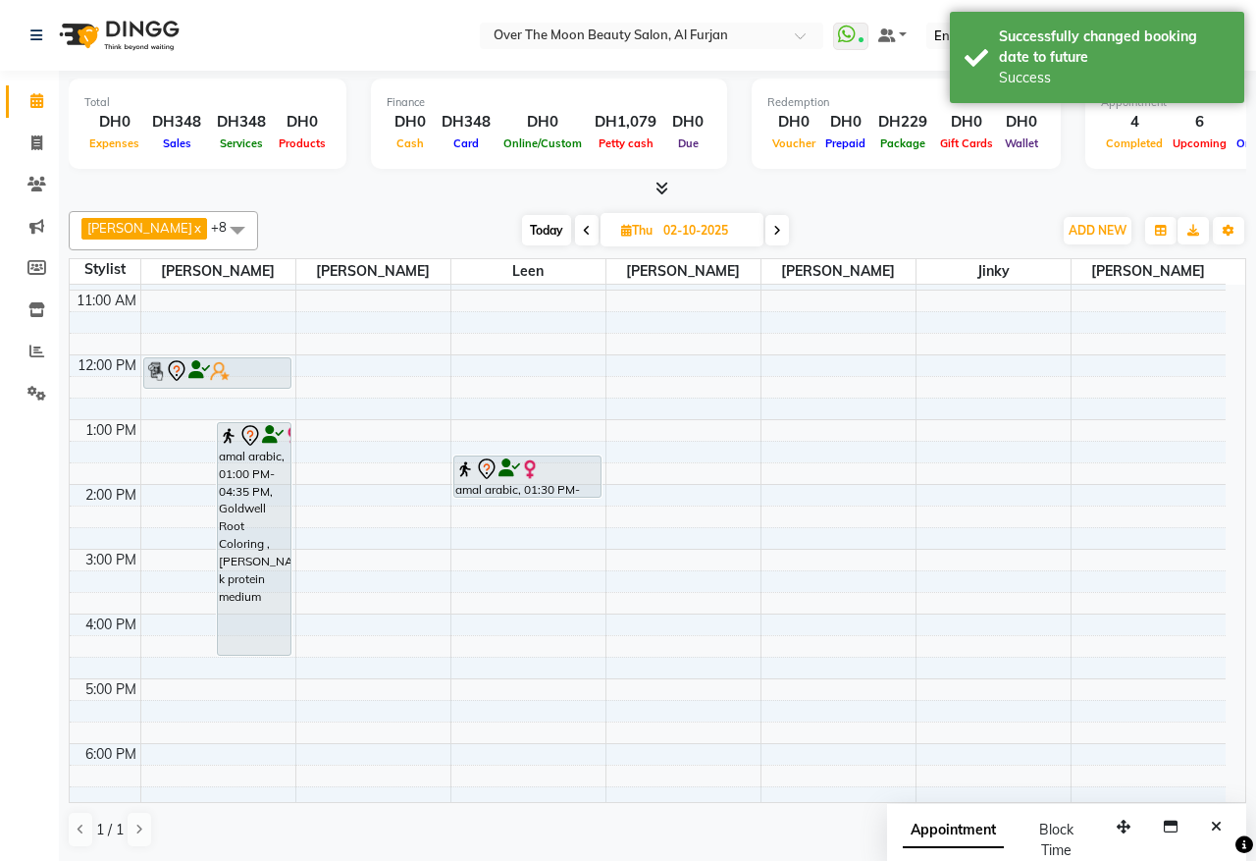
drag, startPoint x: 182, startPoint y: 450, endPoint x: 209, endPoint y: 390, distance: 65.9
click at [209, 390] on div "[PERSON_NAME], 12:00 PM-01:30 PM, Threading Eyebrow,Threading Upper Lip amal ar…" at bounding box center [218, 646] width 154 height 971
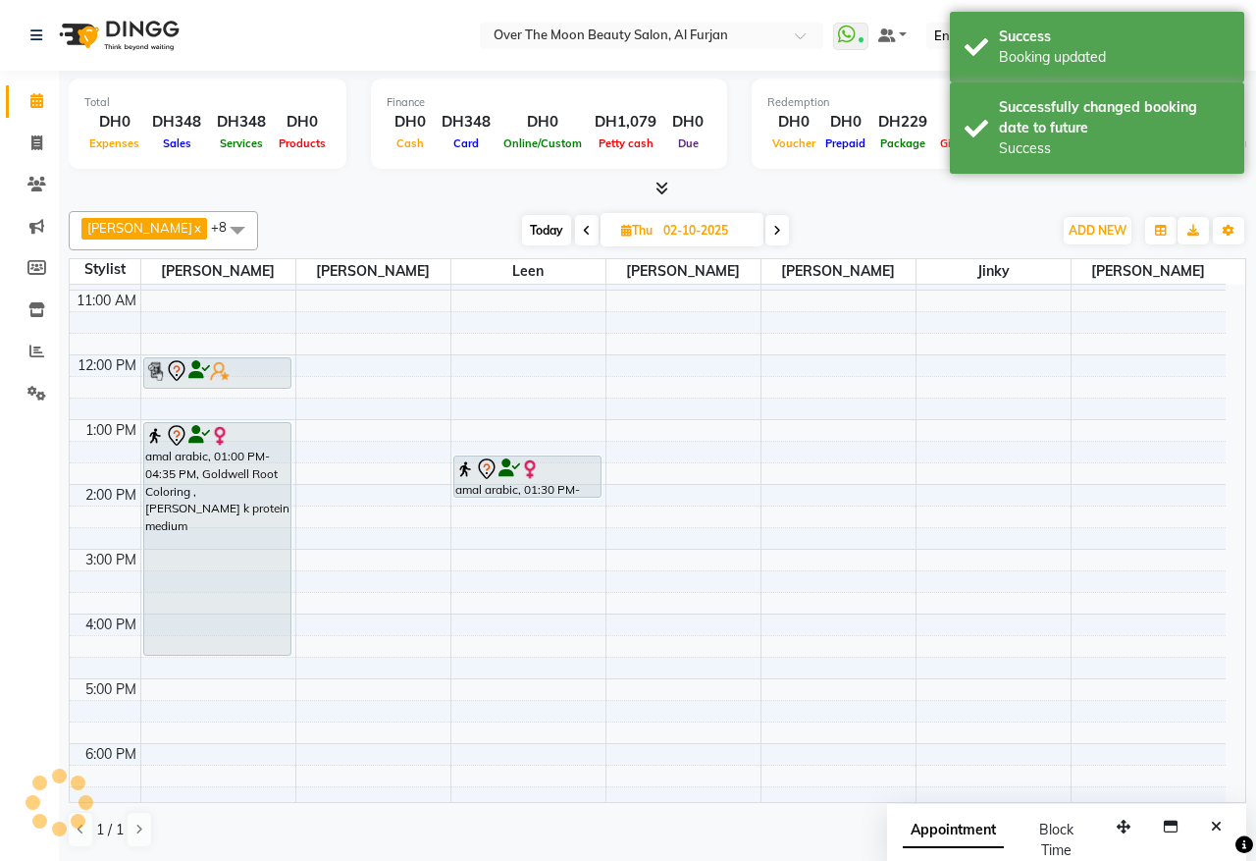
click at [522, 232] on span "Today" at bounding box center [546, 230] width 49 height 30
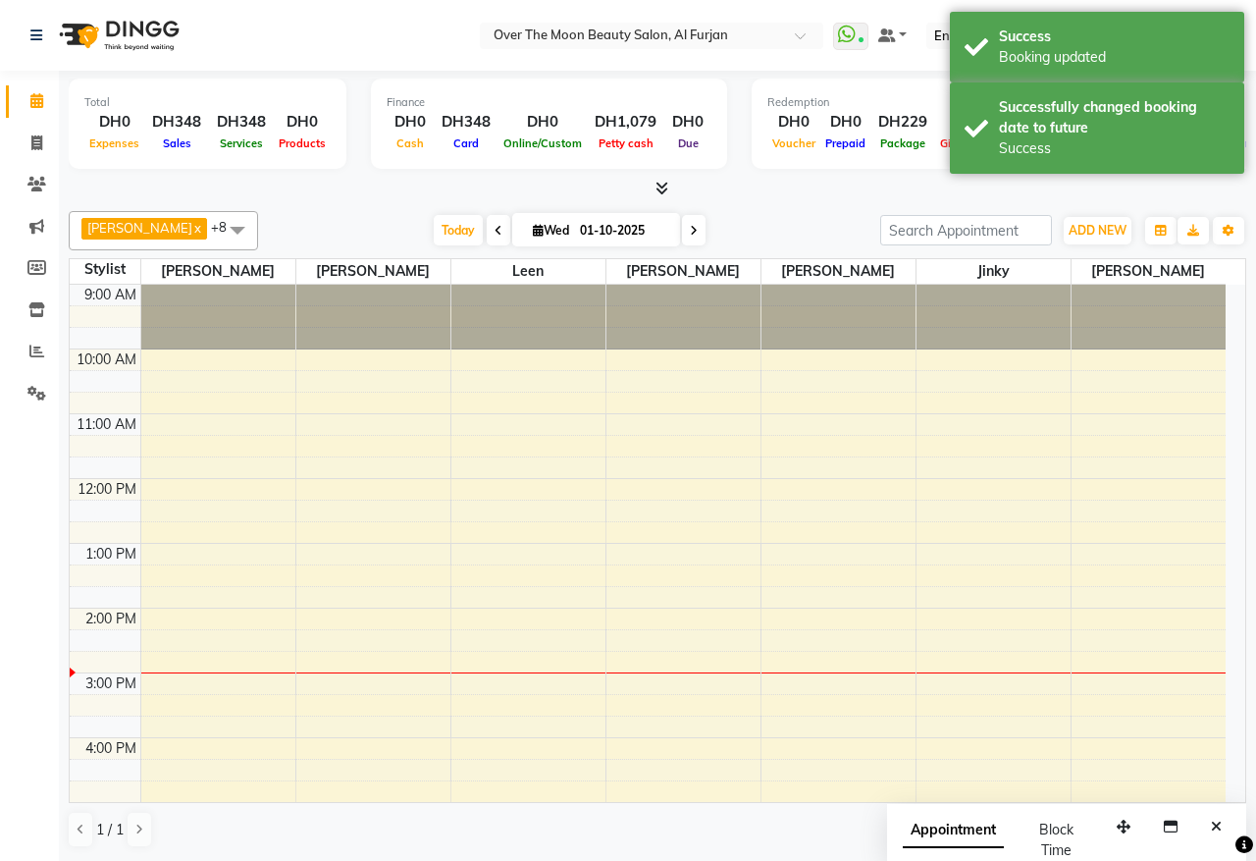
scroll to position [329, 0]
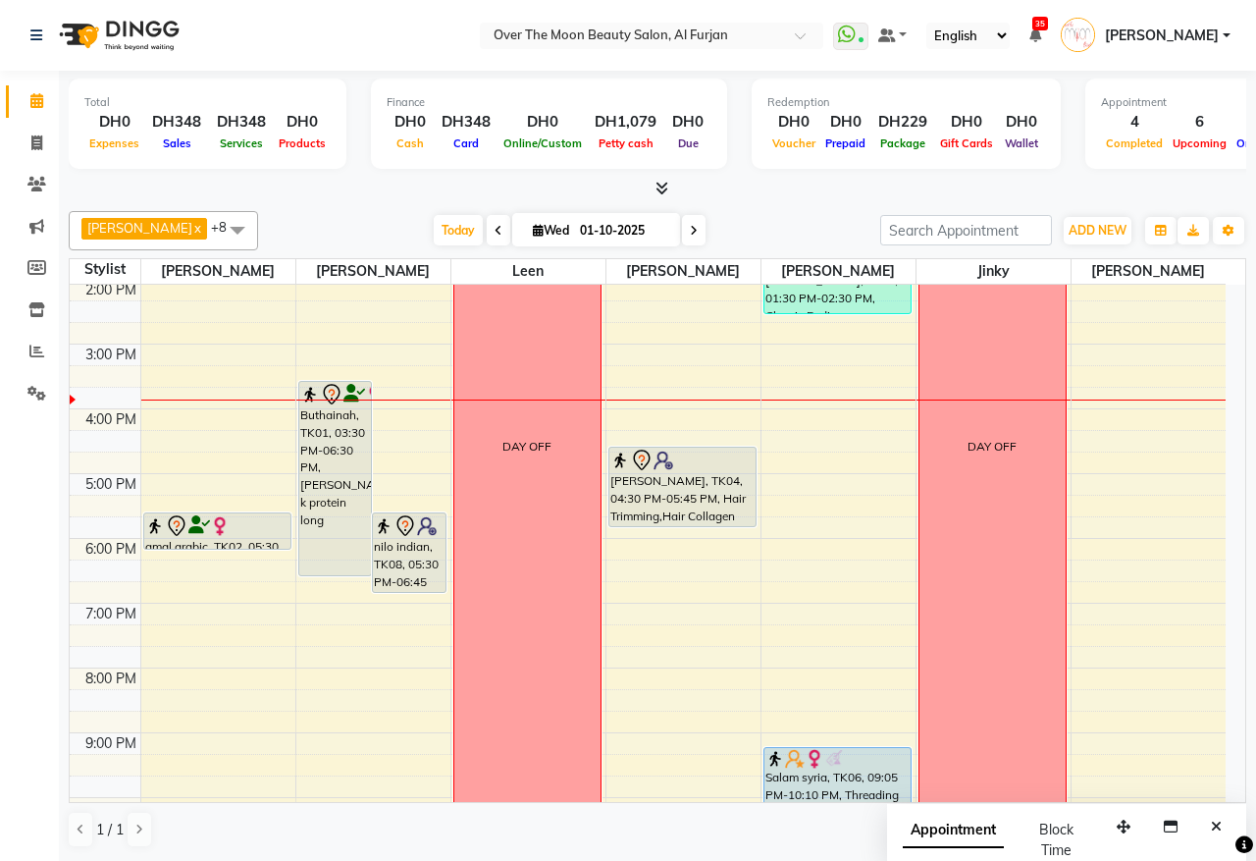
click at [690, 233] on icon at bounding box center [694, 231] width 8 height 12
type input "02-10-2025"
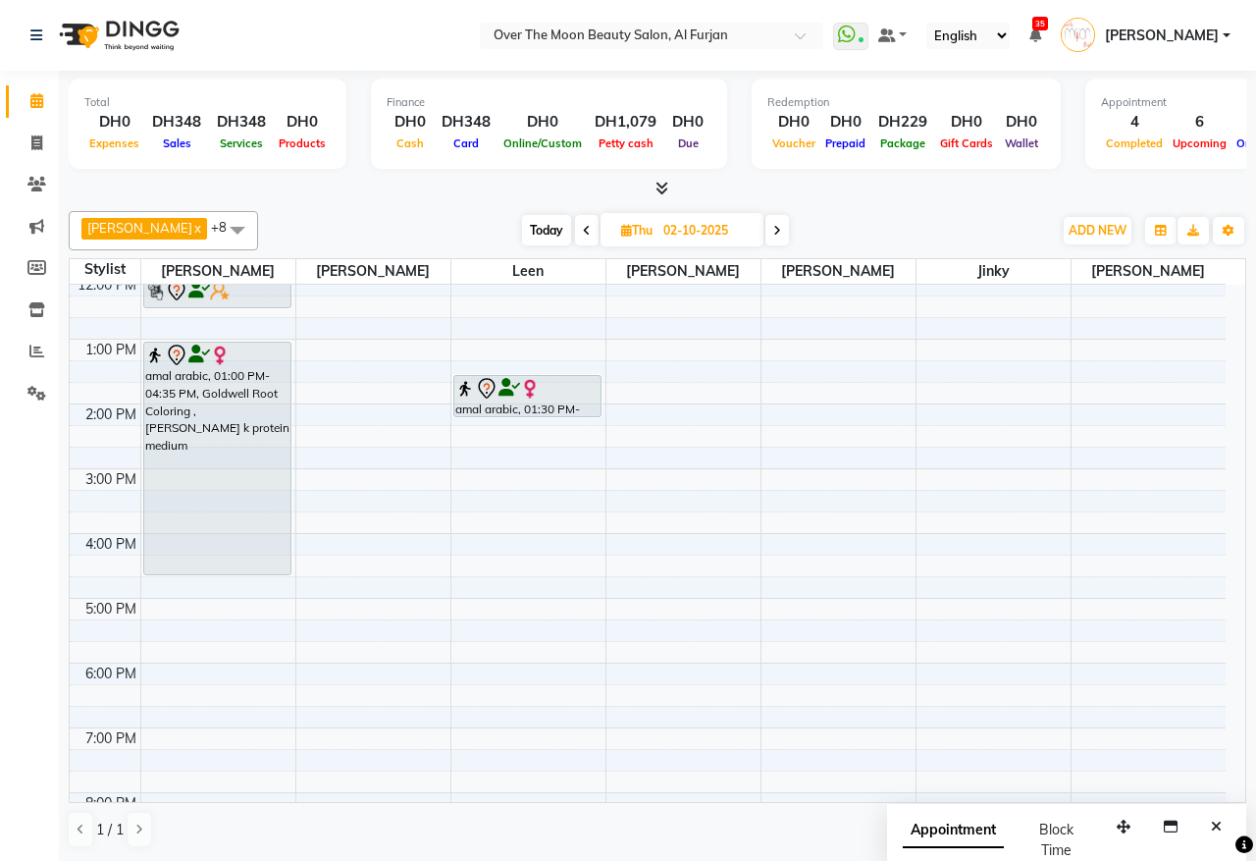
scroll to position [0, 0]
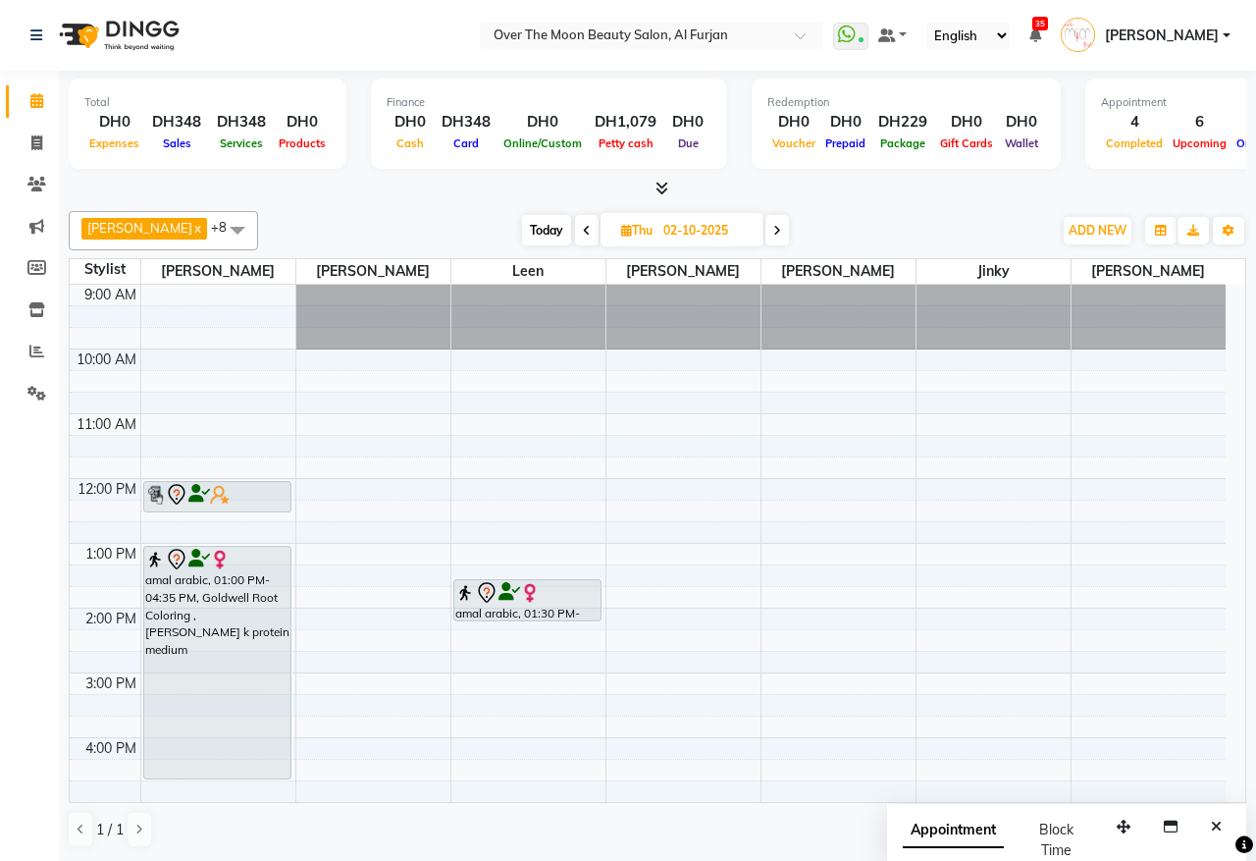
click at [242, 511] on div at bounding box center [217, 511] width 146 height 8
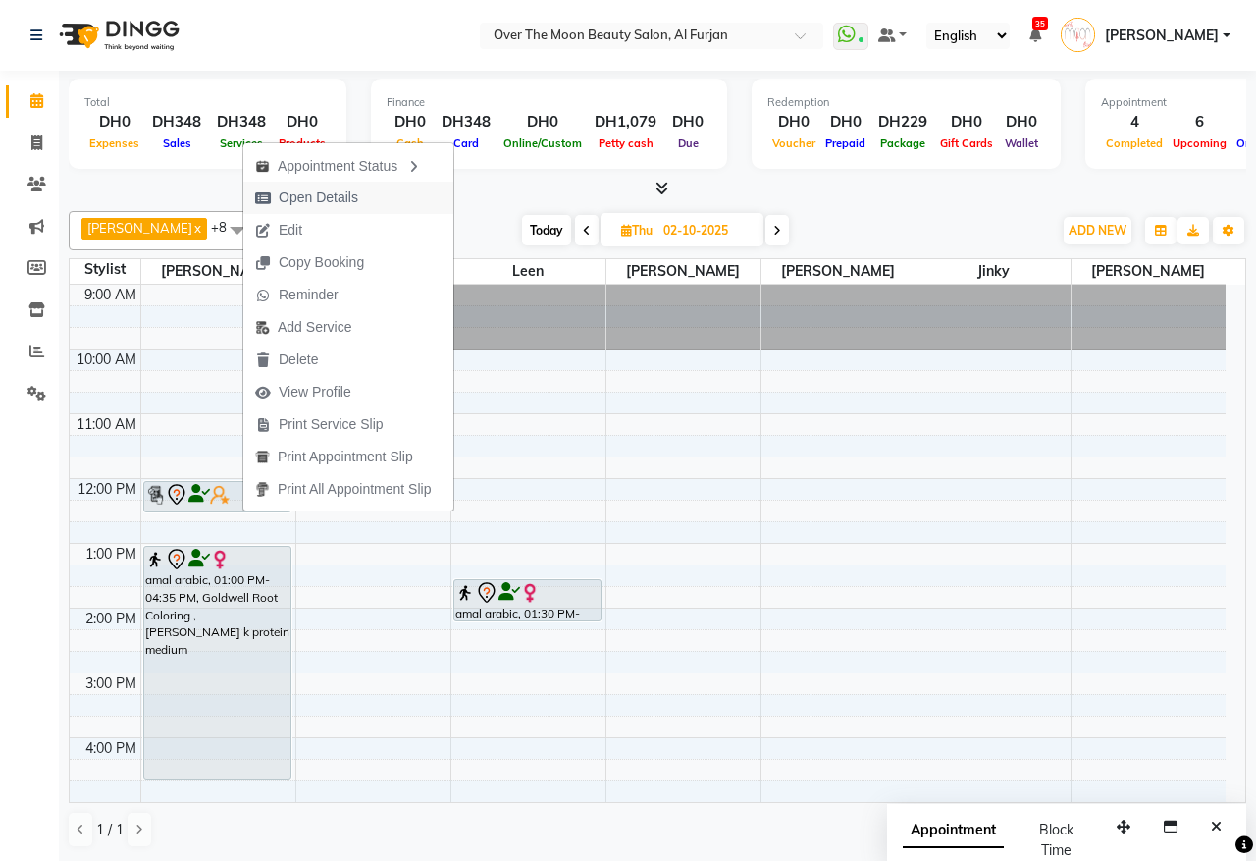
click at [327, 198] on span "Open Details" at bounding box center [319, 197] width 80 height 21
select select "7"
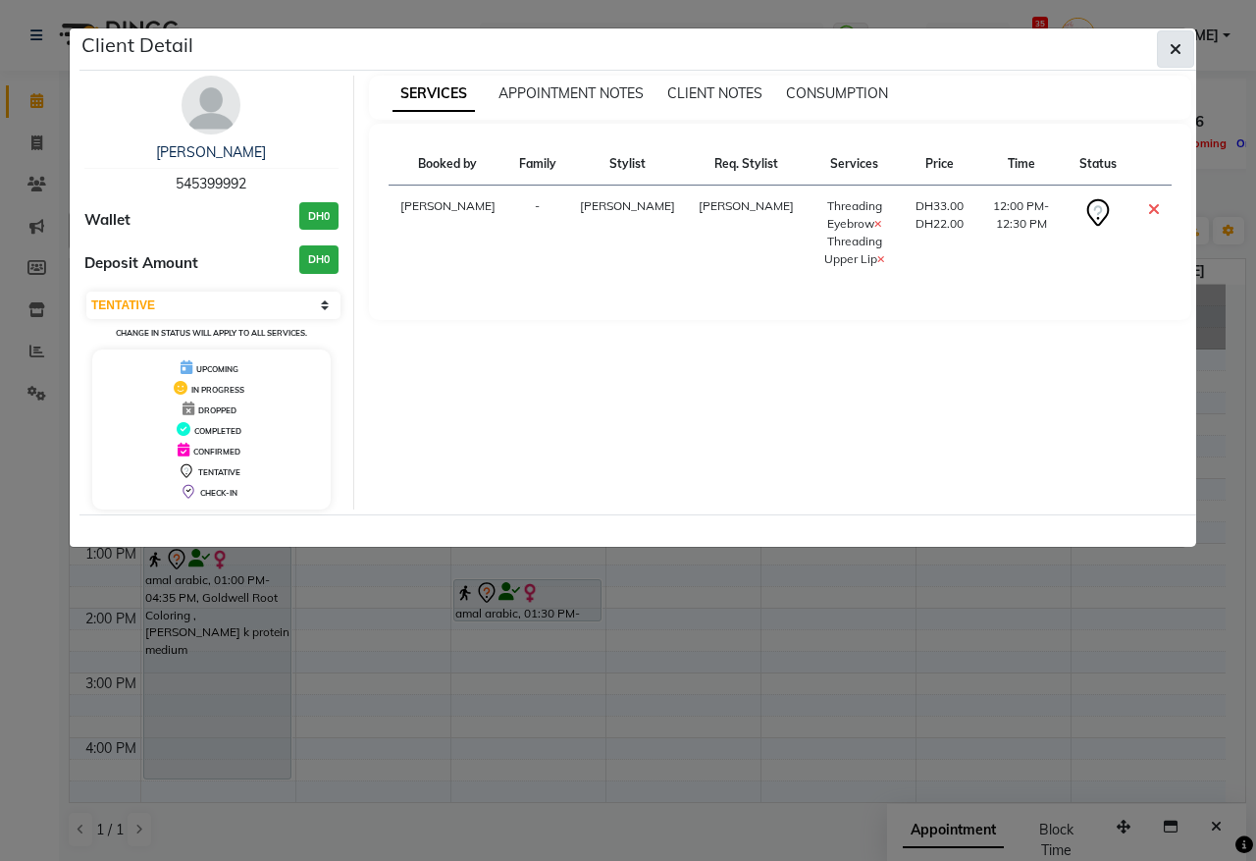
click at [1170, 47] on icon "button" at bounding box center [1176, 49] width 12 height 16
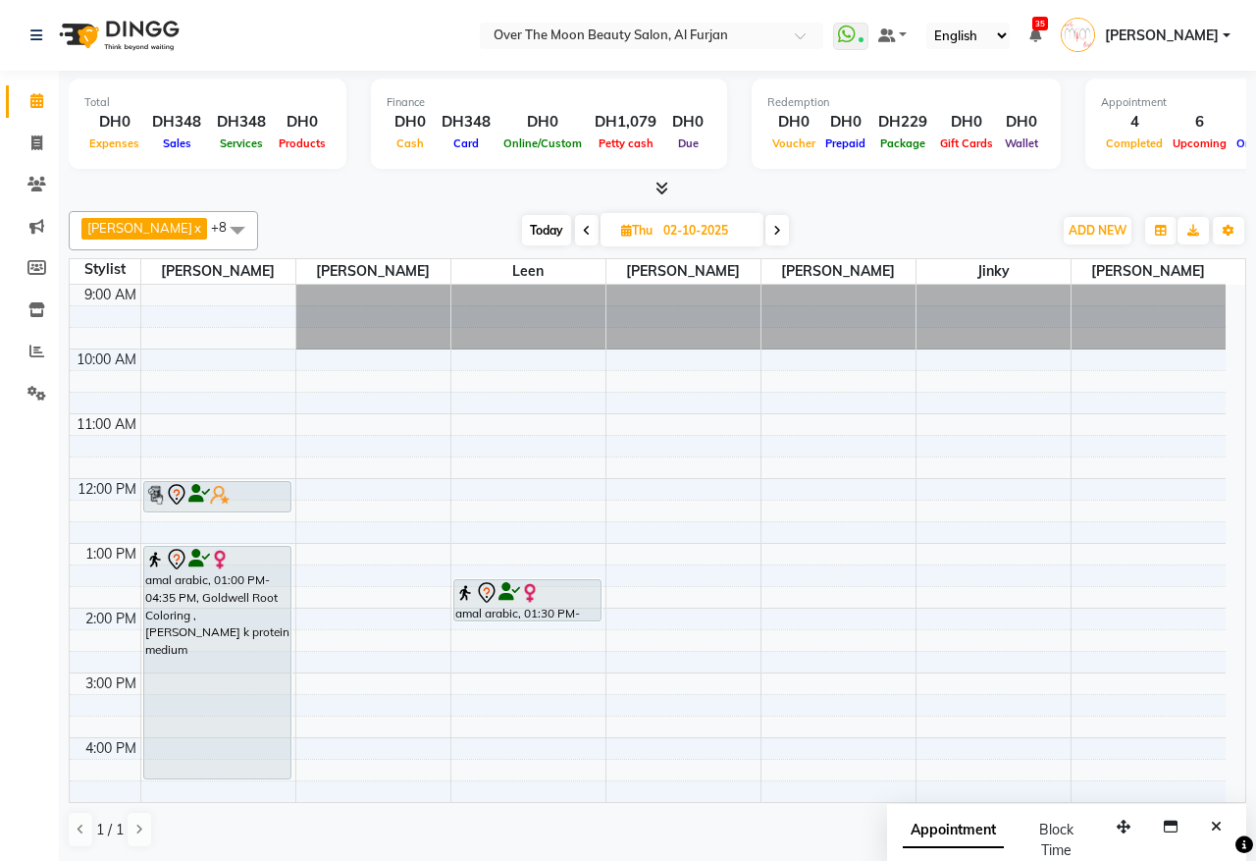
click at [522, 219] on span "Today" at bounding box center [546, 230] width 49 height 30
type input "01-10-2025"
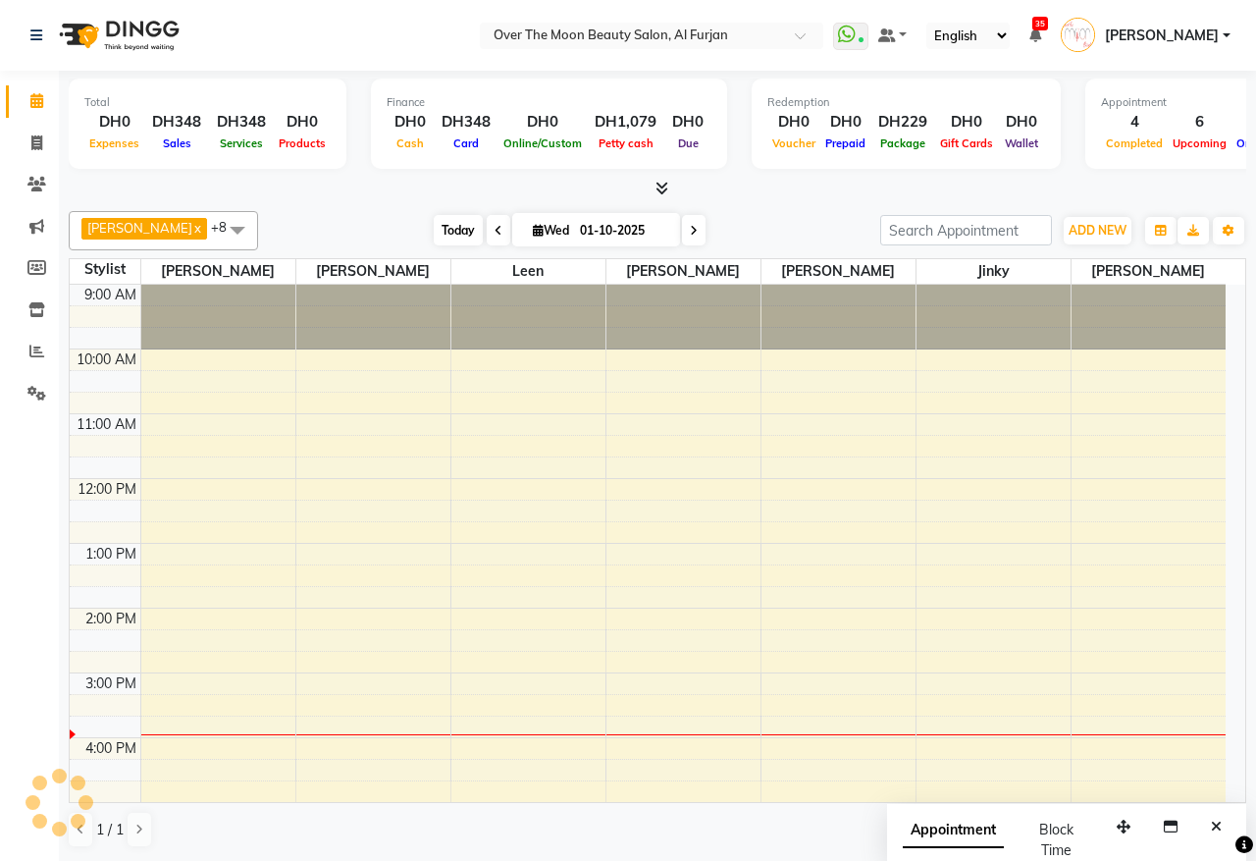
scroll to position [394, 0]
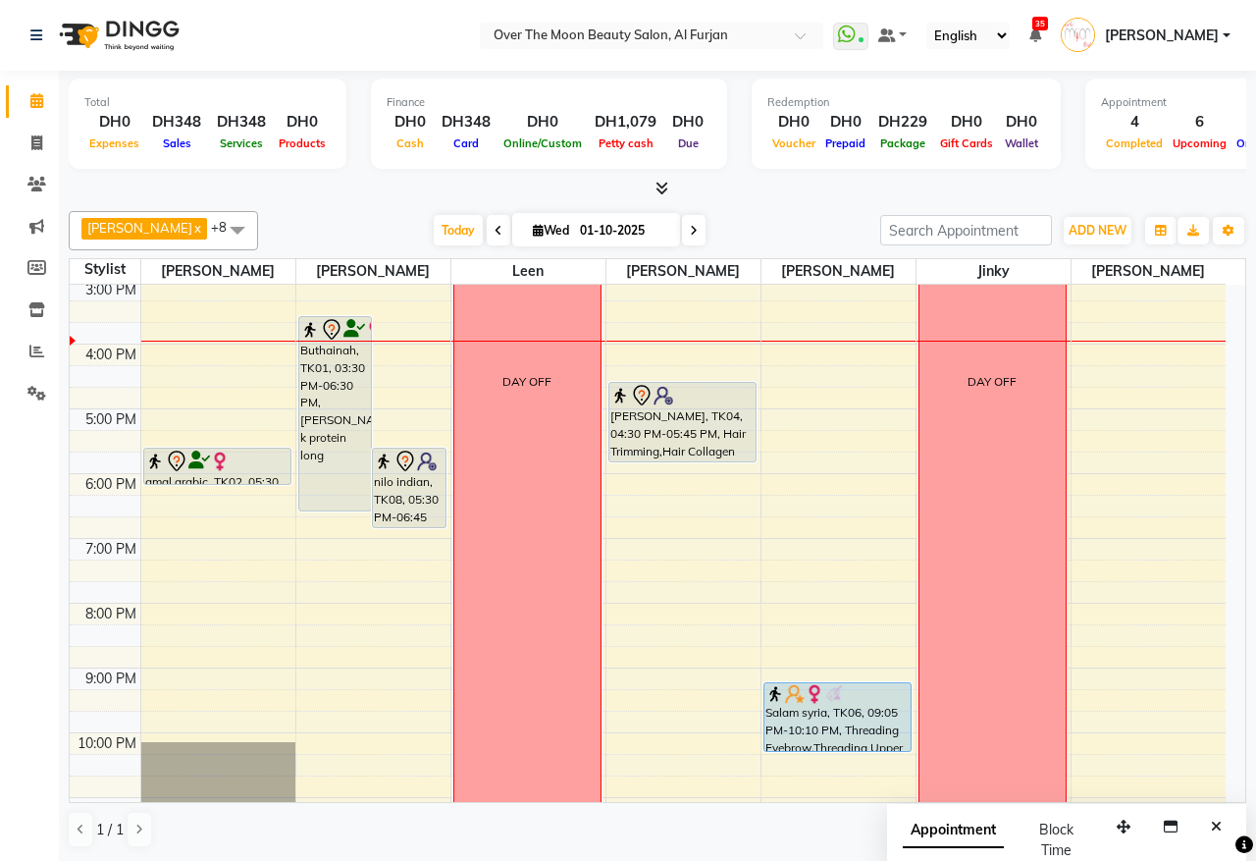
click at [1217, 27] on span "[PERSON_NAME]" at bounding box center [1162, 36] width 114 height 21
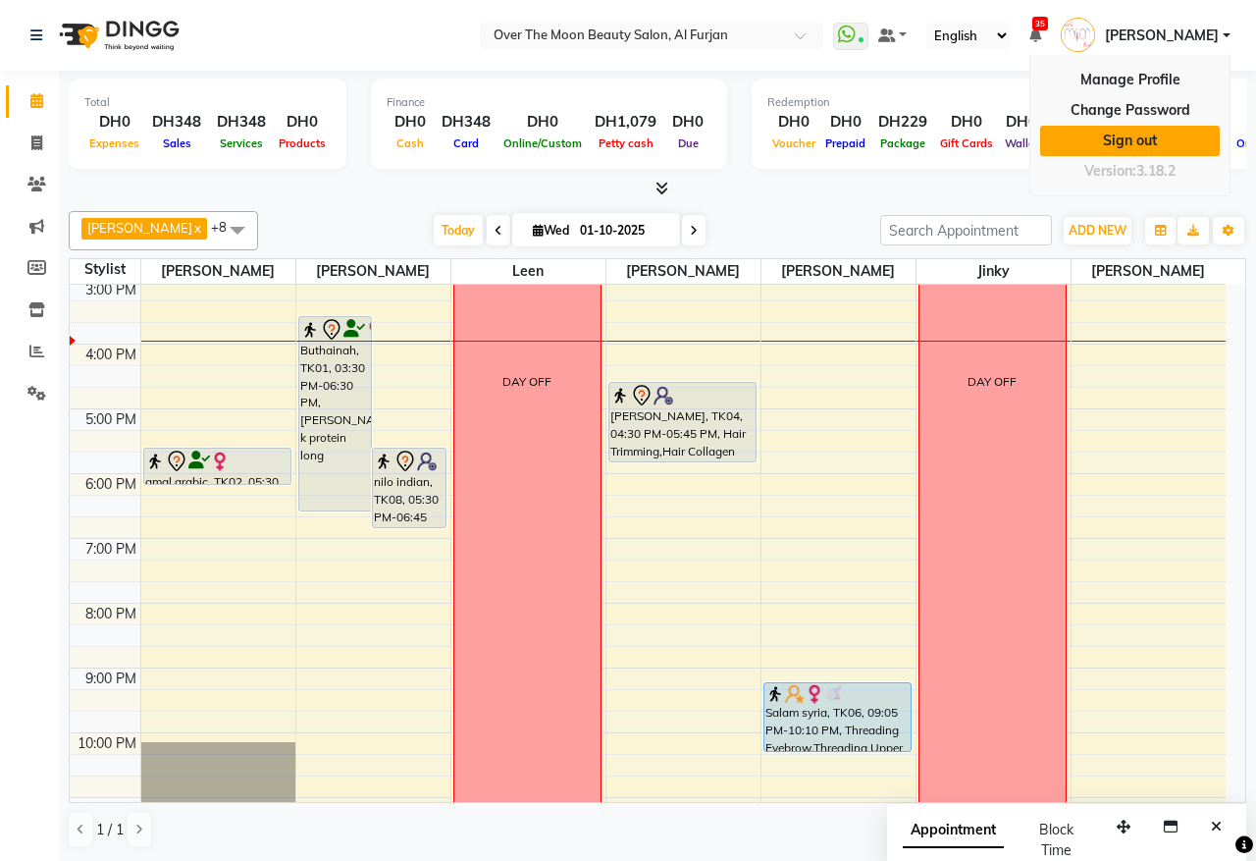
click at [1144, 130] on link "Sign out" at bounding box center [1130, 141] width 180 height 30
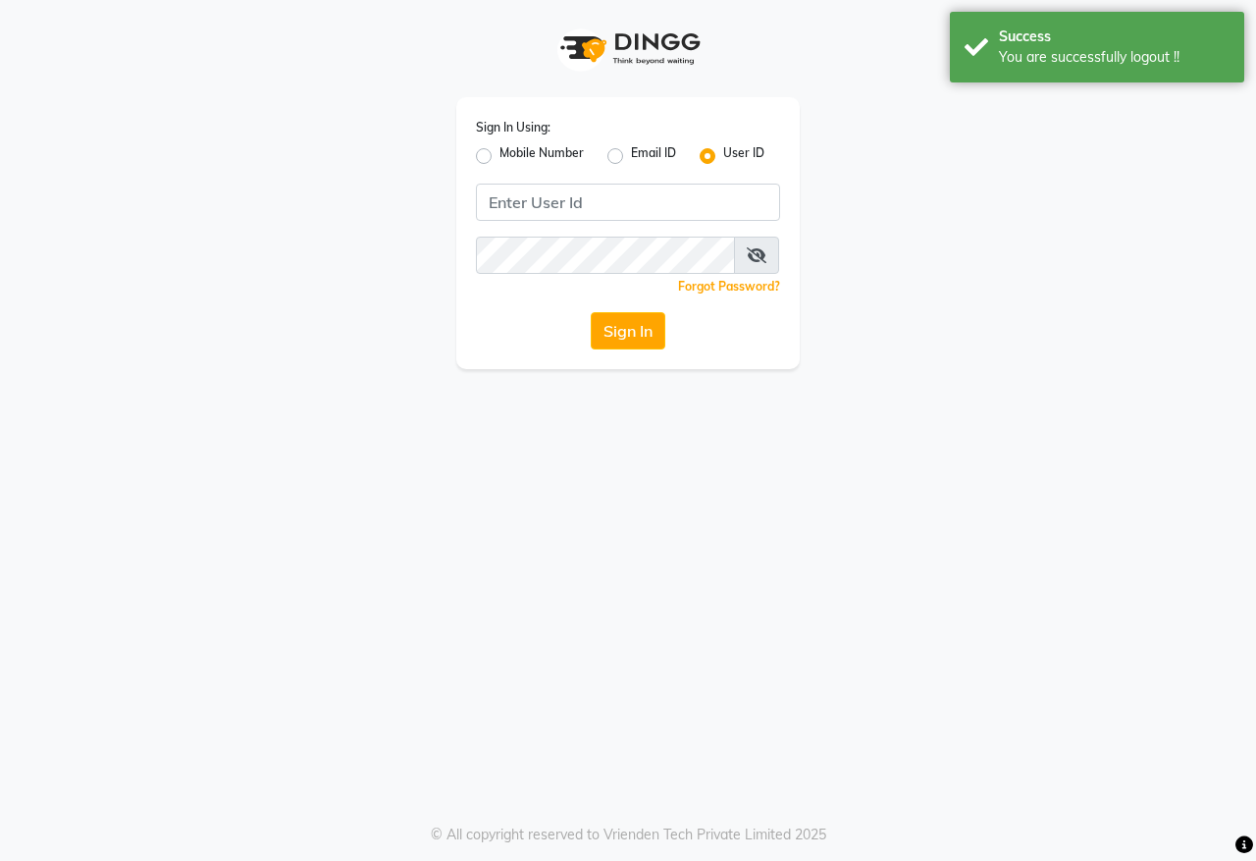
click at [500, 150] on label "Mobile Number" at bounding box center [542, 156] width 84 height 24
click at [500, 150] on input "Mobile Number" at bounding box center [506, 150] width 13 height 13
radio input "true"
radio input "false"
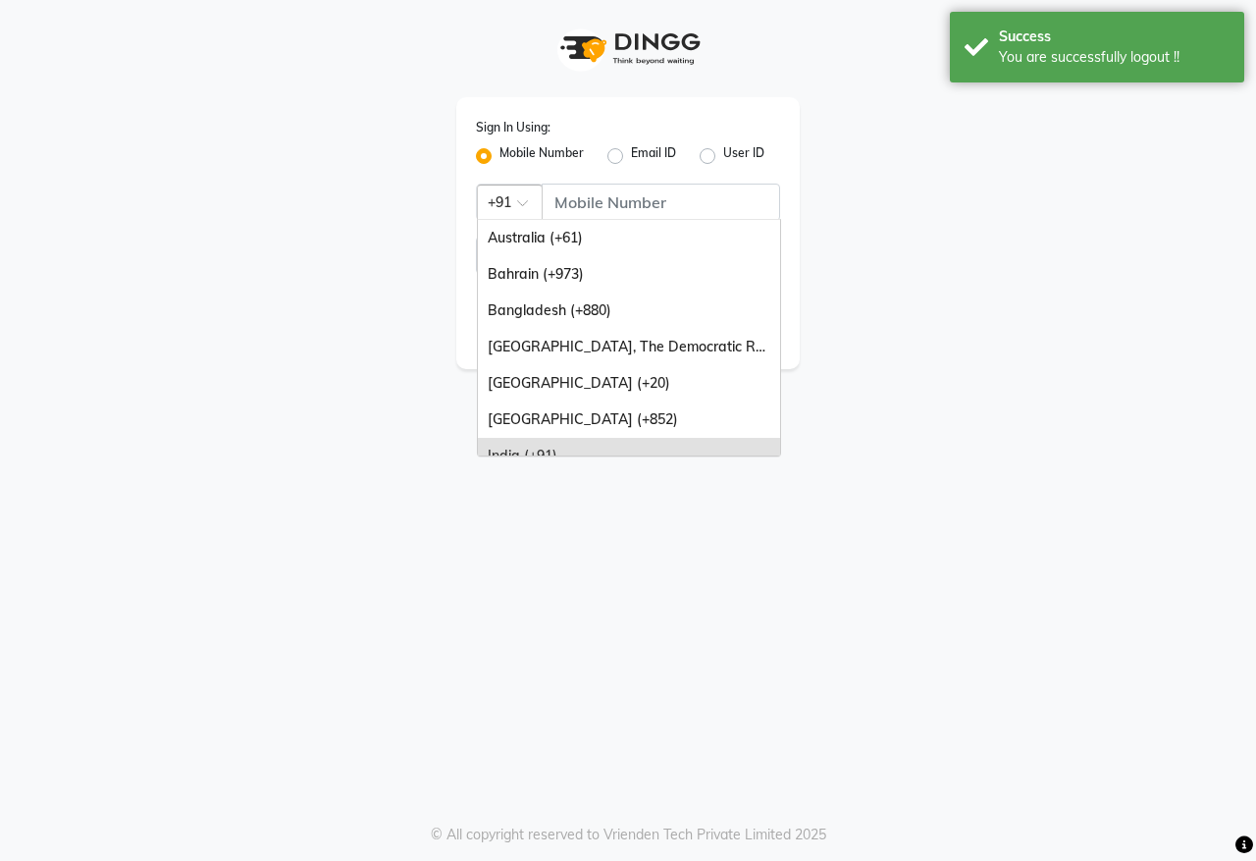
click at [523, 212] on span at bounding box center [529, 208] width 25 height 21
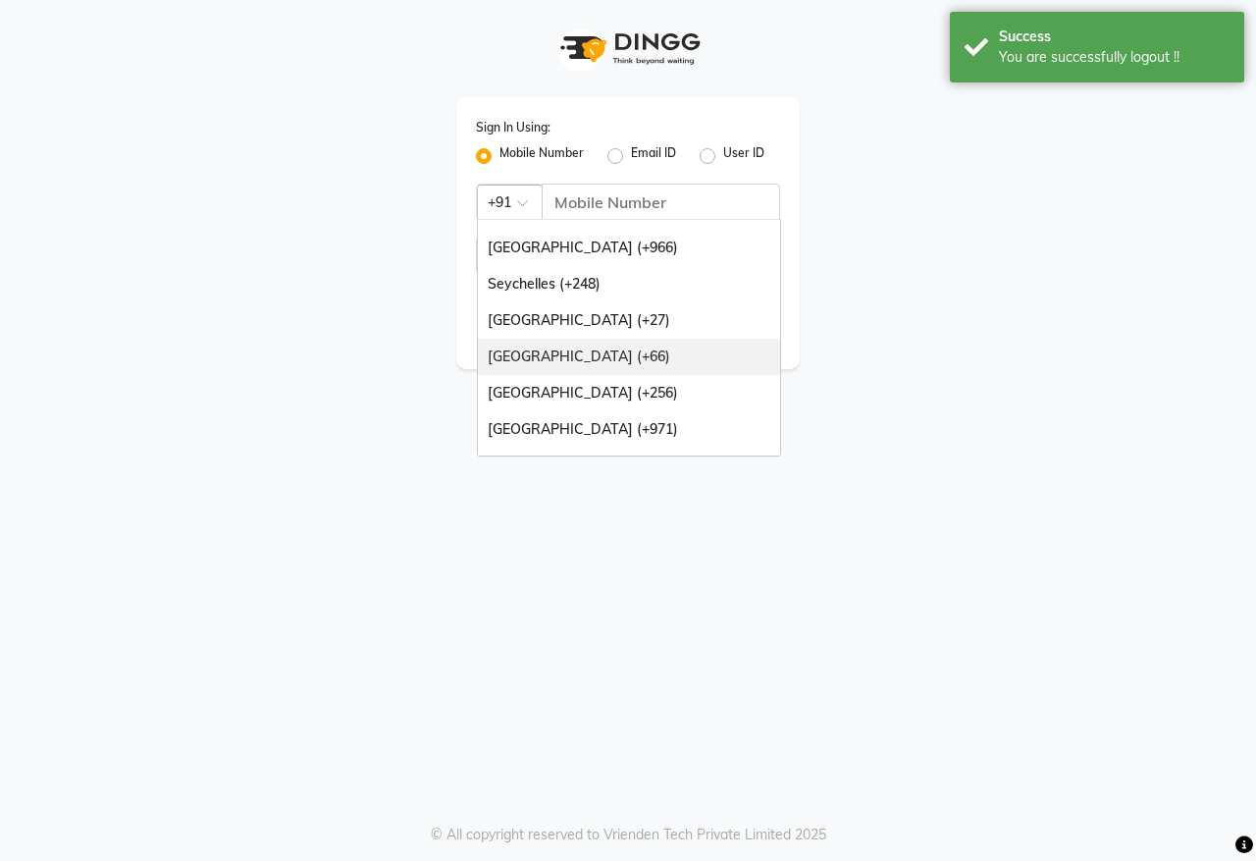
scroll to position [491, 0]
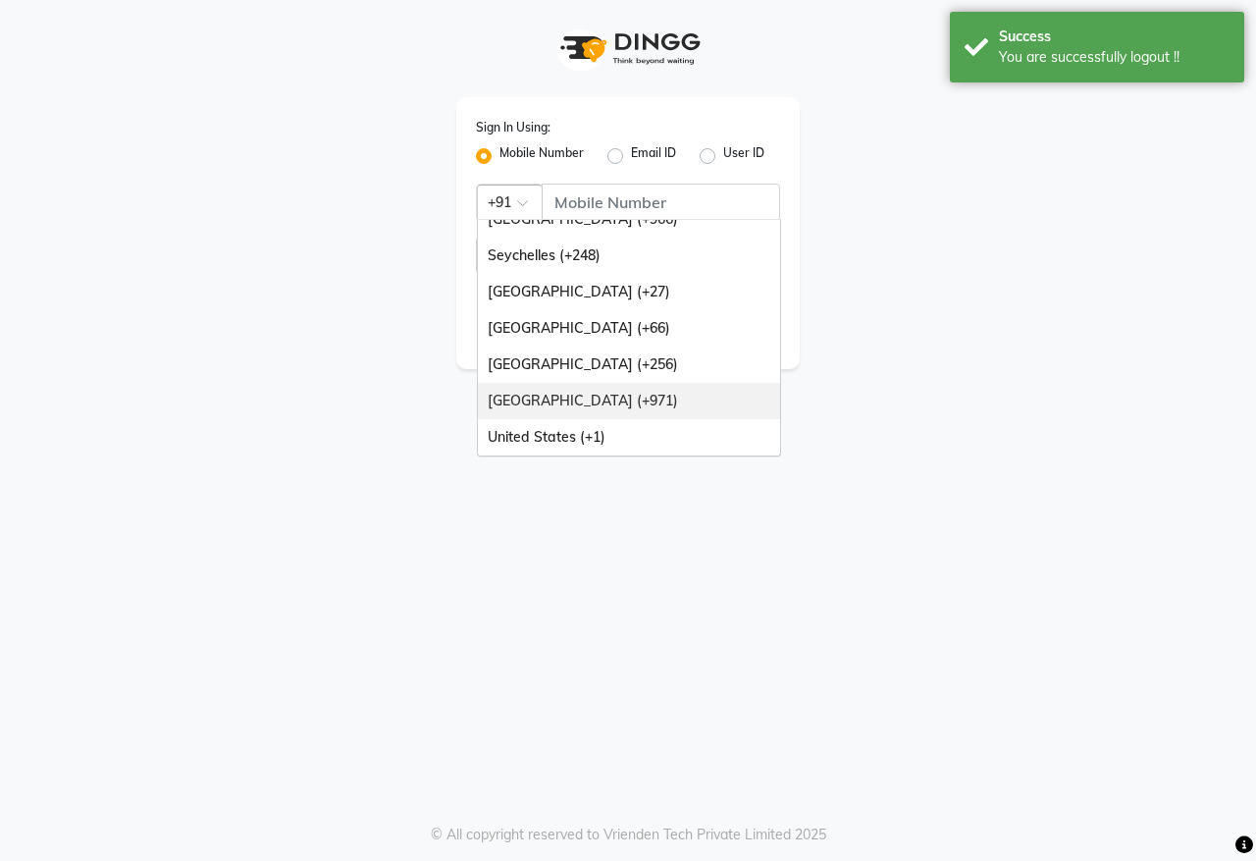
click at [641, 389] on div "[GEOGRAPHIC_DATA] (+971)" at bounding box center [629, 401] width 302 height 36
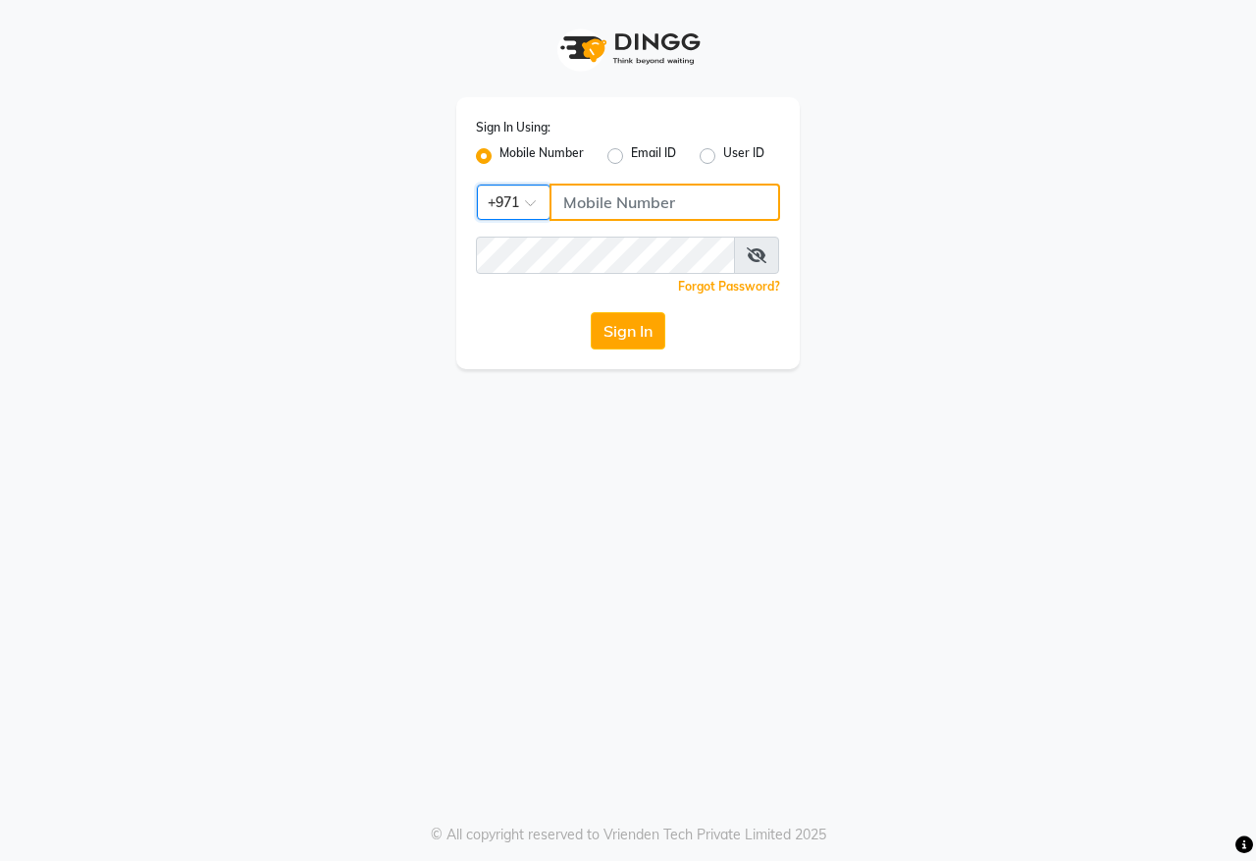
click at [610, 202] on input "Username" at bounding box center [665, 202] width 231 height 37
type input "526006747"
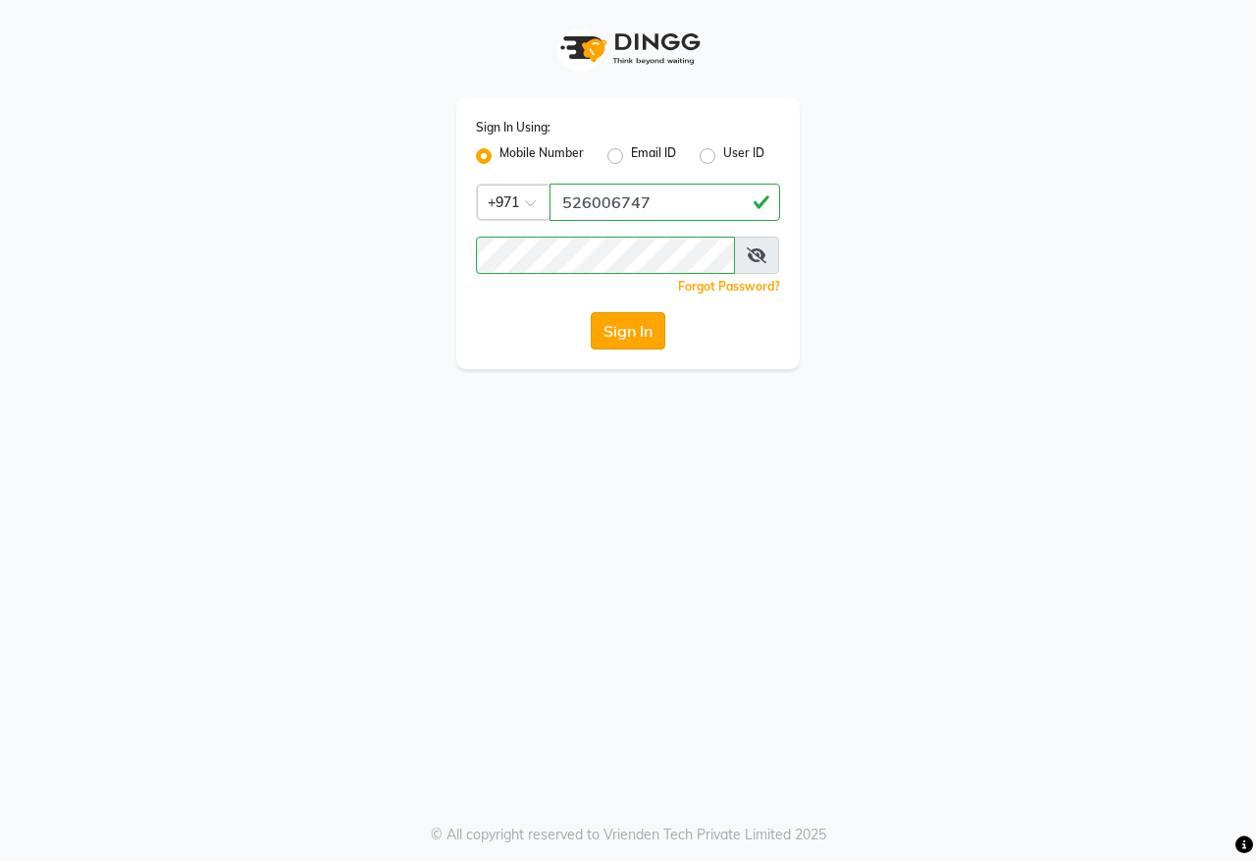
click at [621, 329] on button "Sign In" at bounding box center [628, 330] width 75 height 37
